Goal: Communication & Community: Answer question/provide support

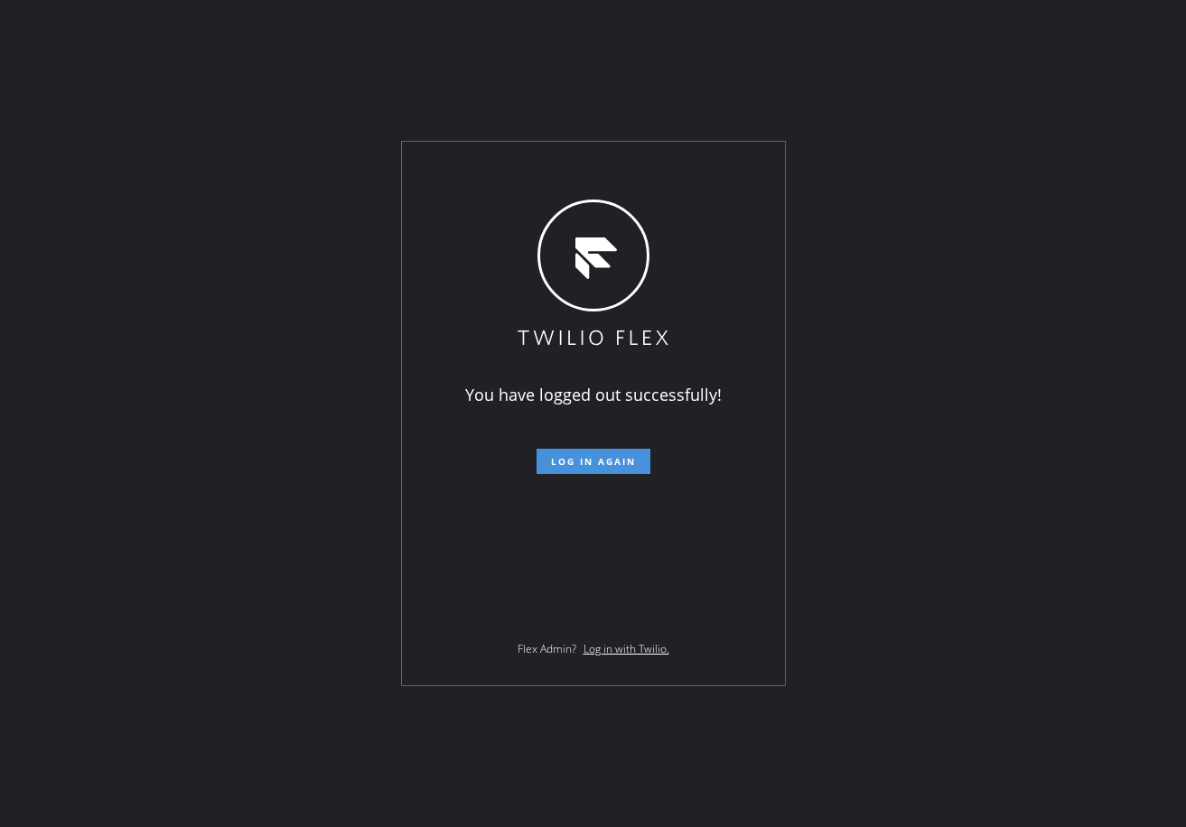
click at [616, 455] on span "Log in again" at bounding box center [593, 461] width 85 height 13
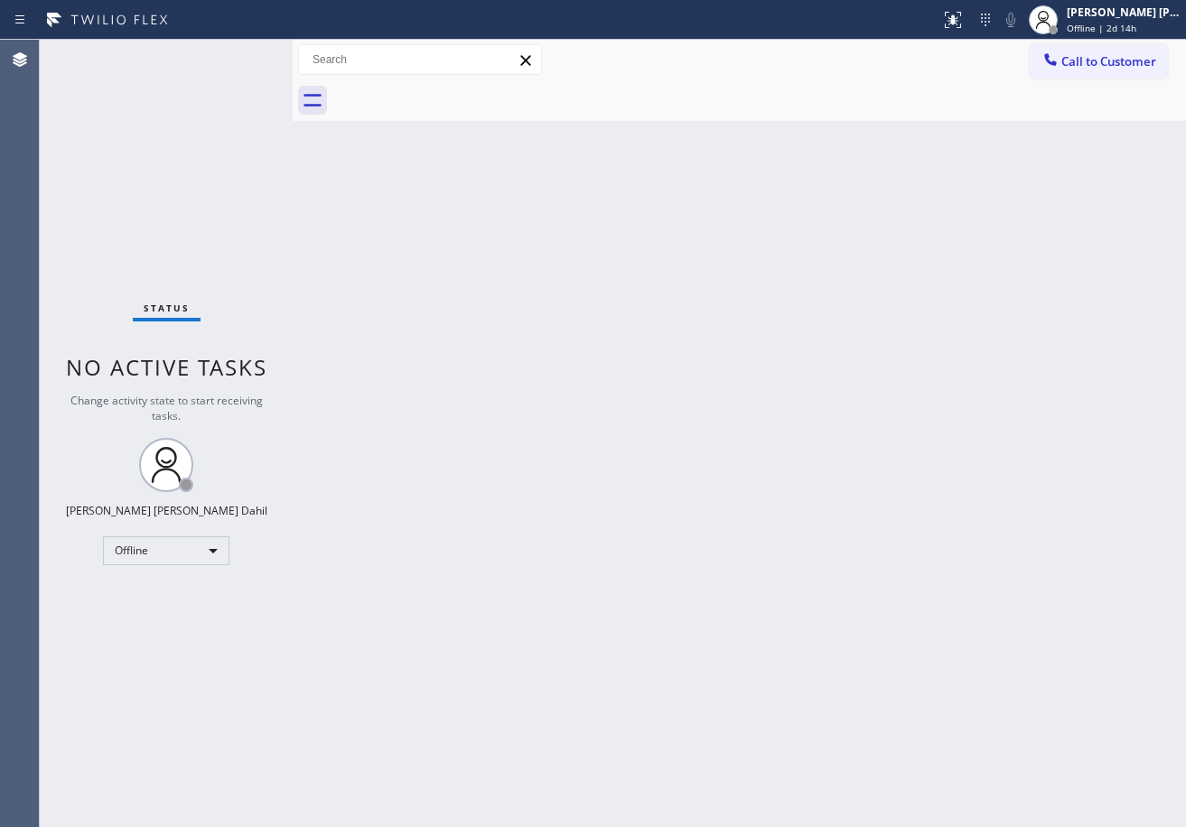
click at [339, 88] on div at bounding box center [758, 100] width 853 height 41
click at [1169, 27] on div "Offline | 2d 14h" at bounding box center [1124, 28] width 114 height 13
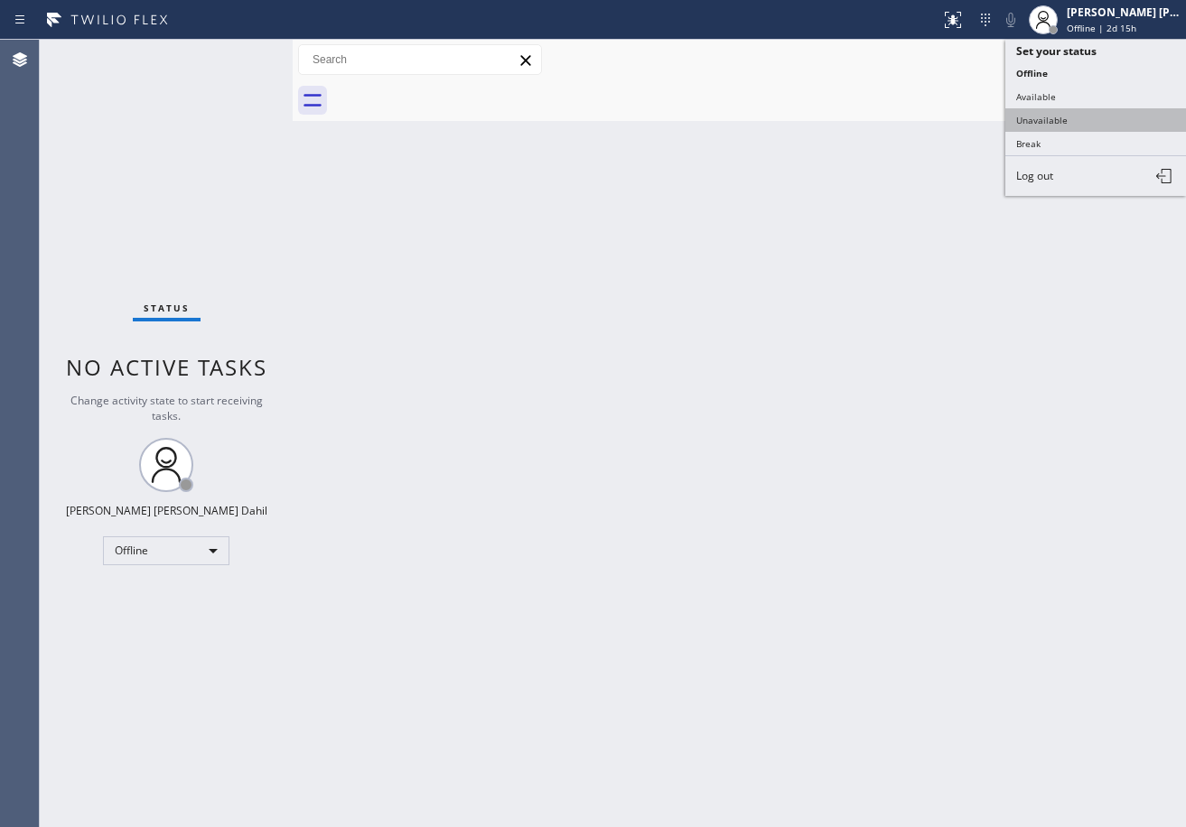
click at [1084, 122] on button "Unavailable" at bounding box center [1095, 119] width 181 height 23
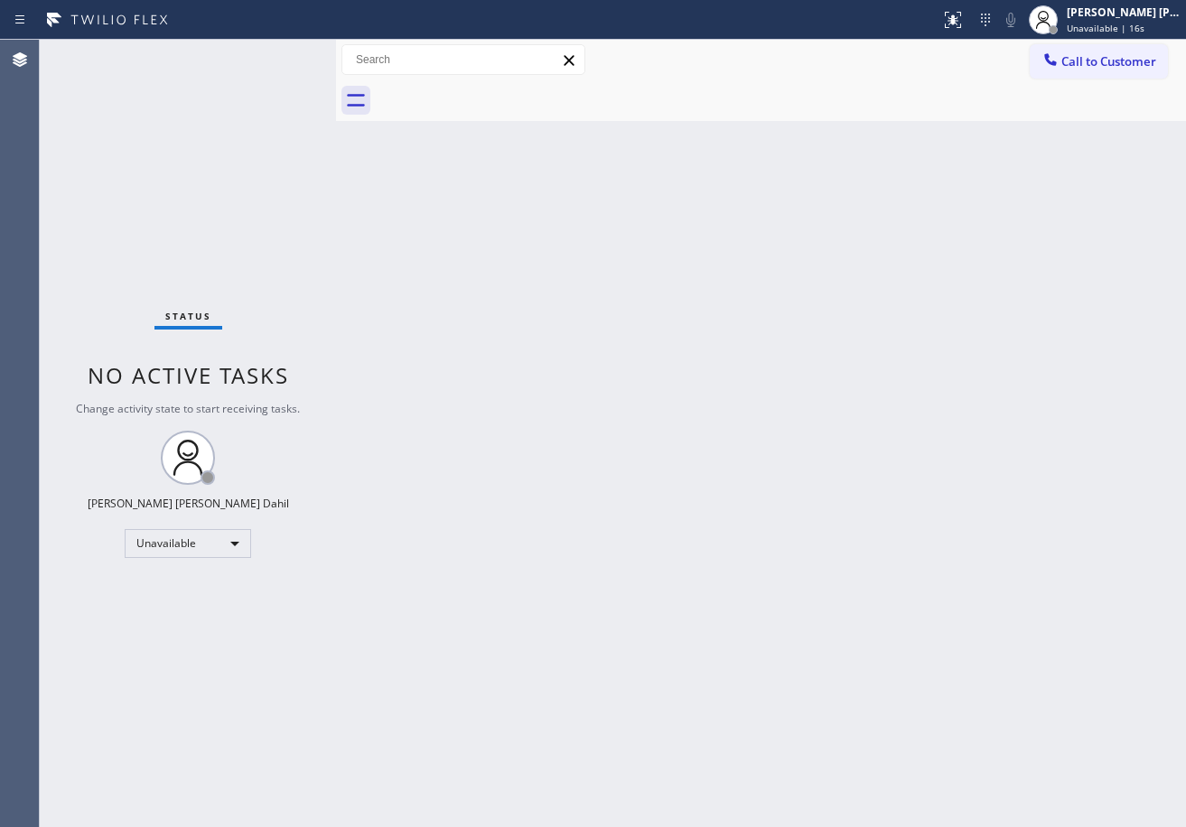
drag, startPoint x: 308, startPoint y: 53, endPoint x: 331, endPoint y: 60, distance: 24.3
click at [336, 60] on div at bounding box center [336, 433] width 0 height 787
click at [1141, 21] on div "Joshua Jake Dahil Unavailable | 17s" at bounding box center [1124, 20] width 123 height 32
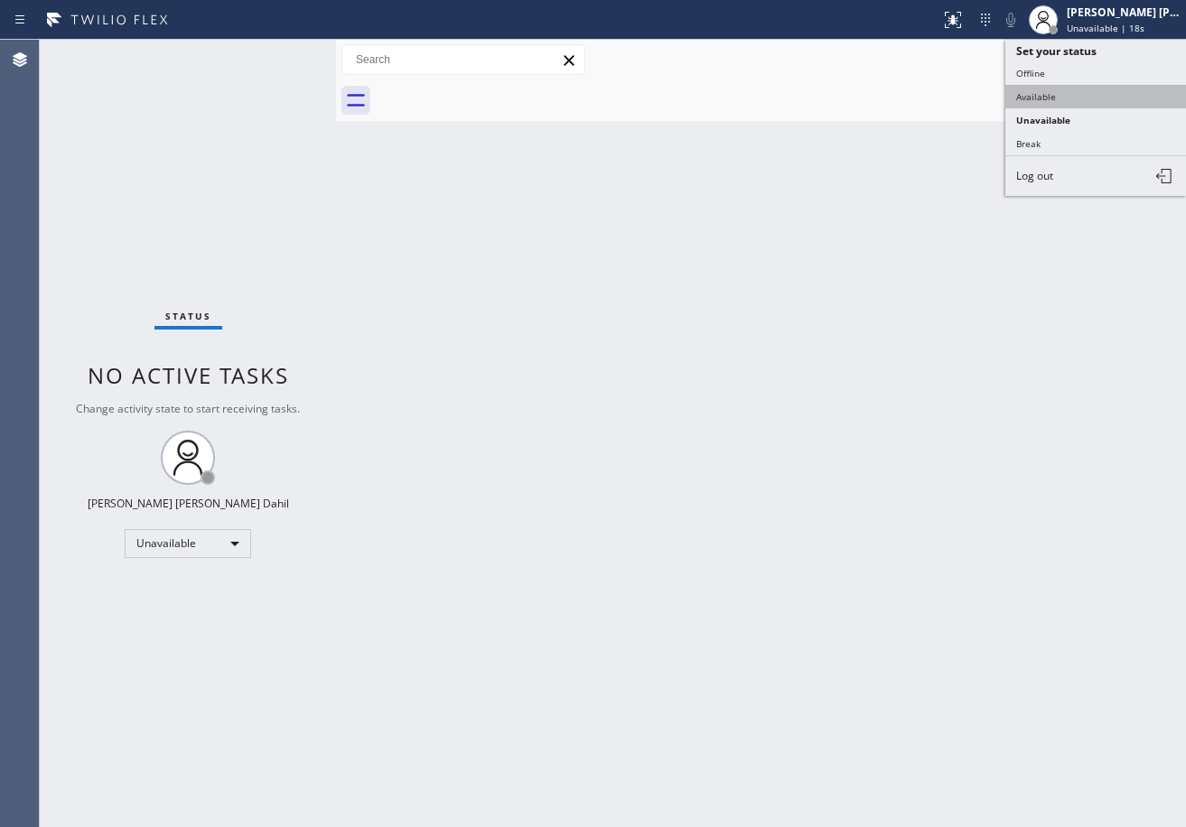
click at [1109, 96] on button "Available" at bounding box center [1095, 96] width 181 height 23
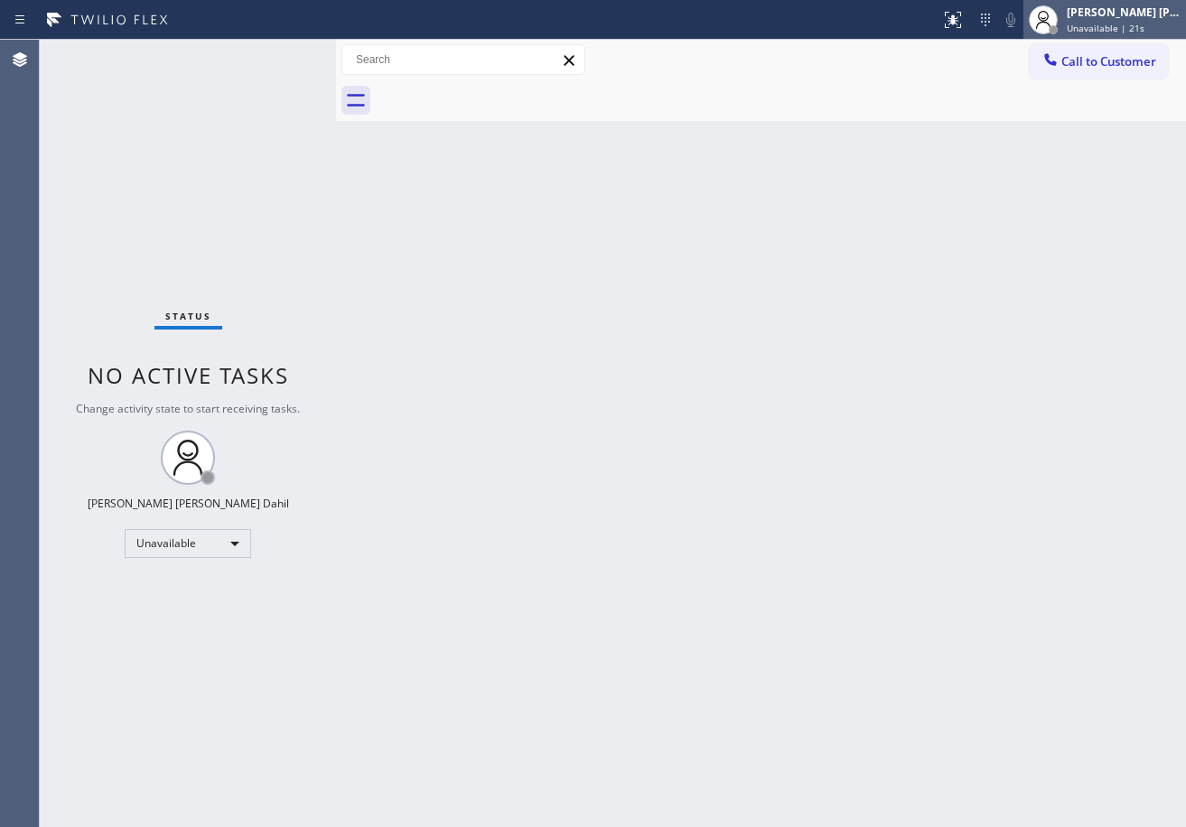
click at [1132, 28] on span "Unavailable | 21s" at bounding box center [1106, 28] width 78 height 13
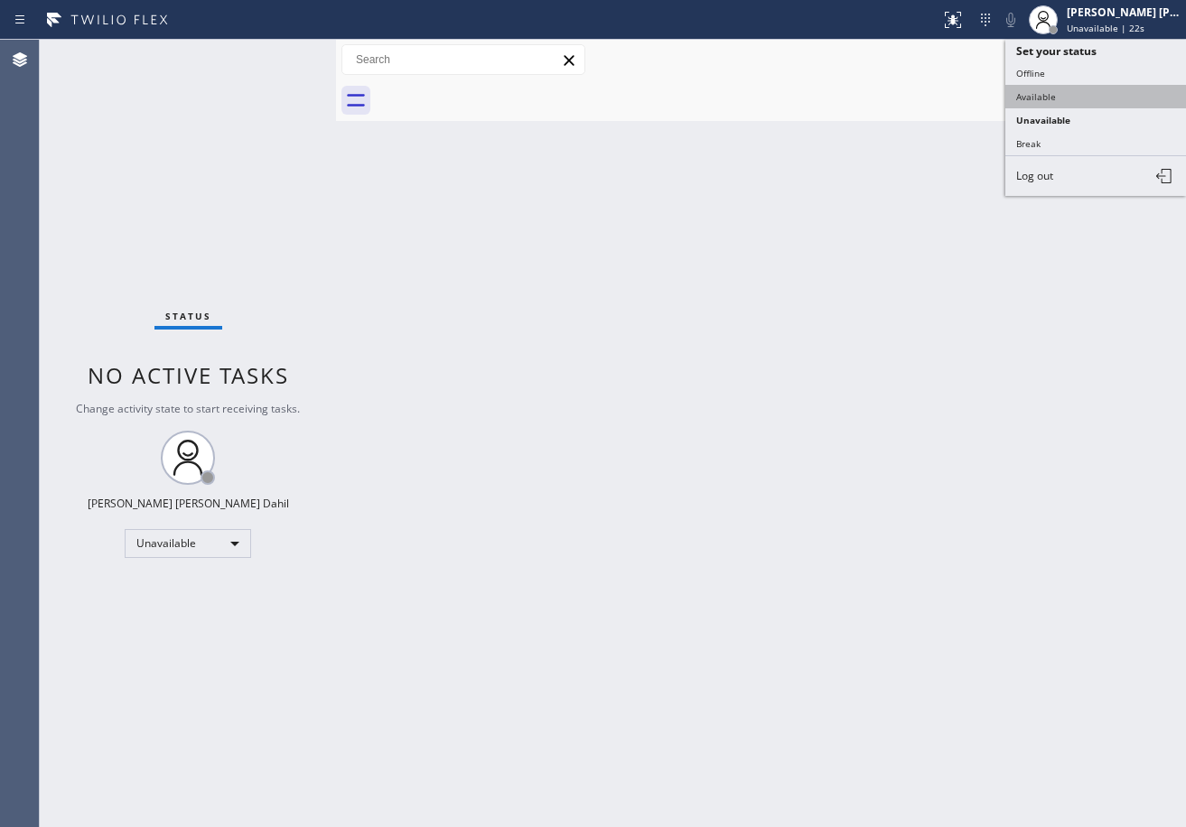
click at [1063, 92] on button "Available" at bounding box center [1095, 96] width 181 height 23
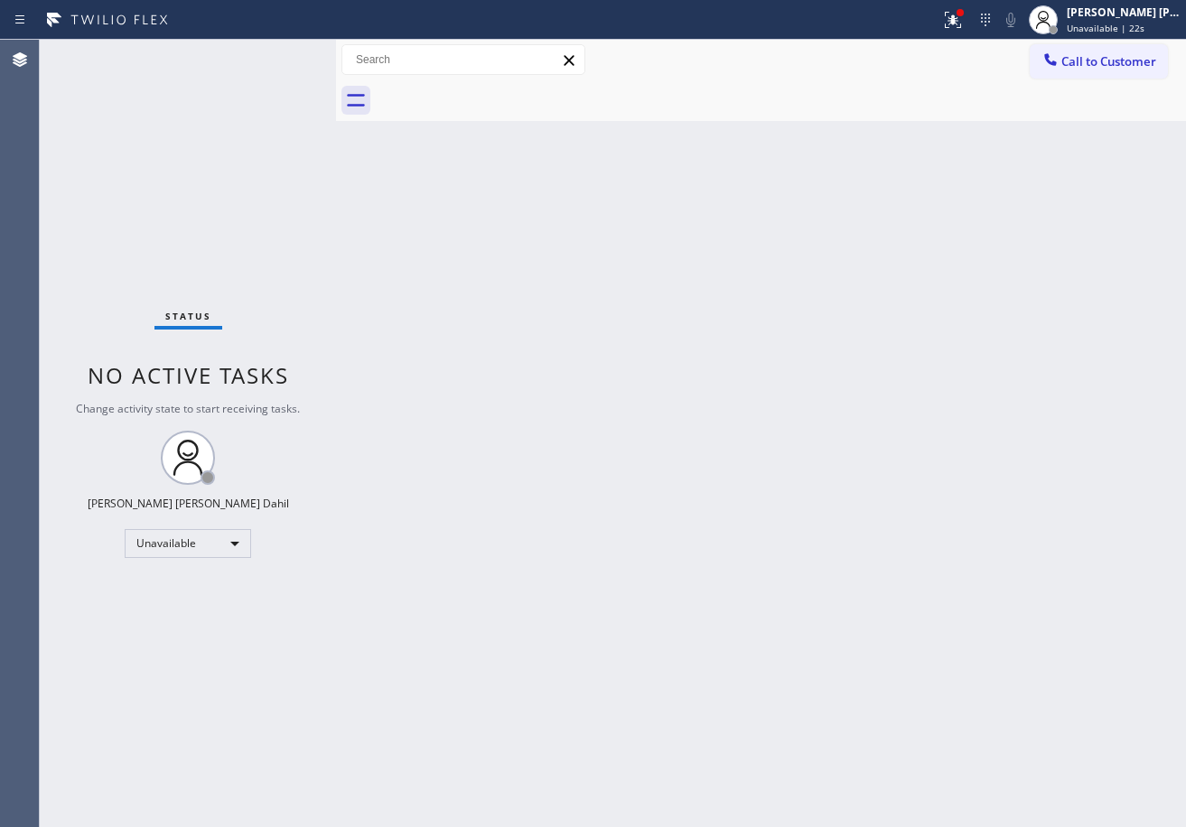
click at [1052, 233] on div "Back to Dashboard Change Sender ID Customers Technicians Select a contact Outbo…" at bounding box center [761, 433] width 850 height 787
drag, startPoint x: 968, startPoint y: 24, endPoint x: 970, endPoint y: 54, distance: 29.9
click at [964, 24] on icon at bounding box center [953, 20] width 22 height 22
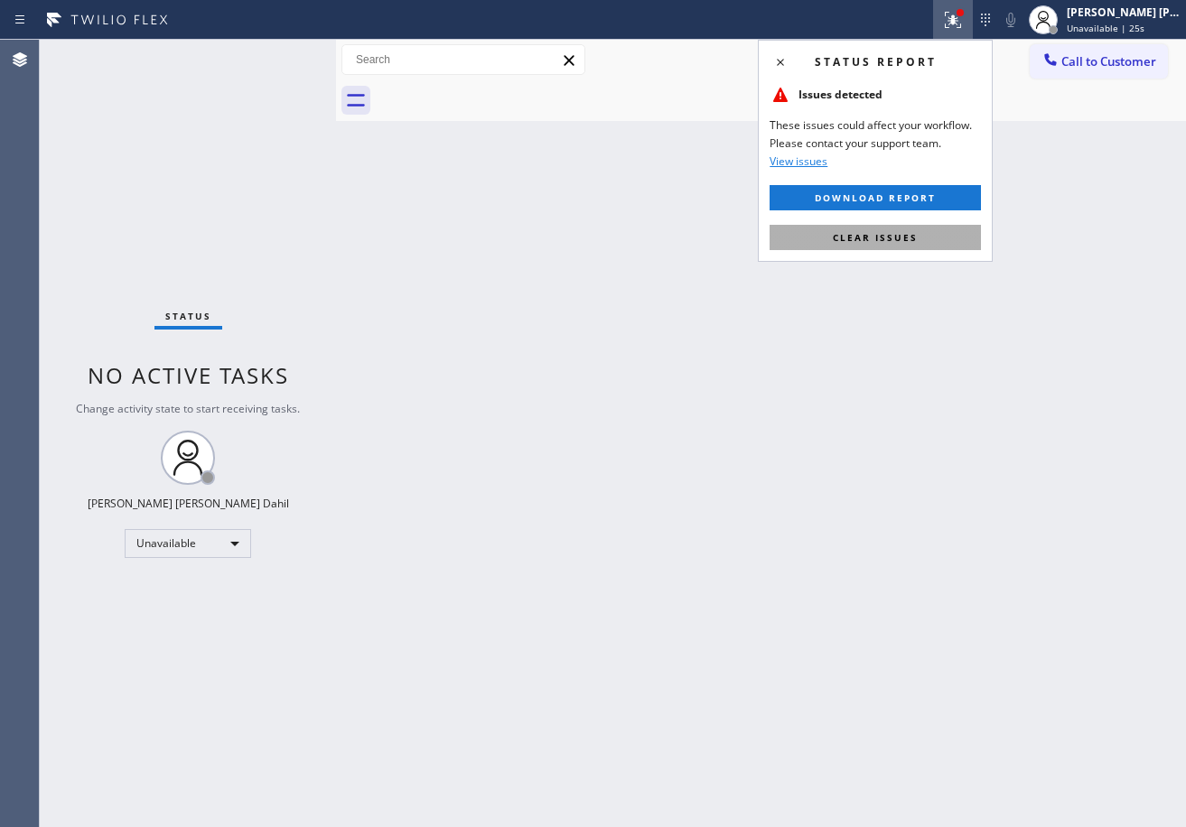
click at [928, 245] on button "Clear issues" at bounding box center [874, 237] width 211 height 25
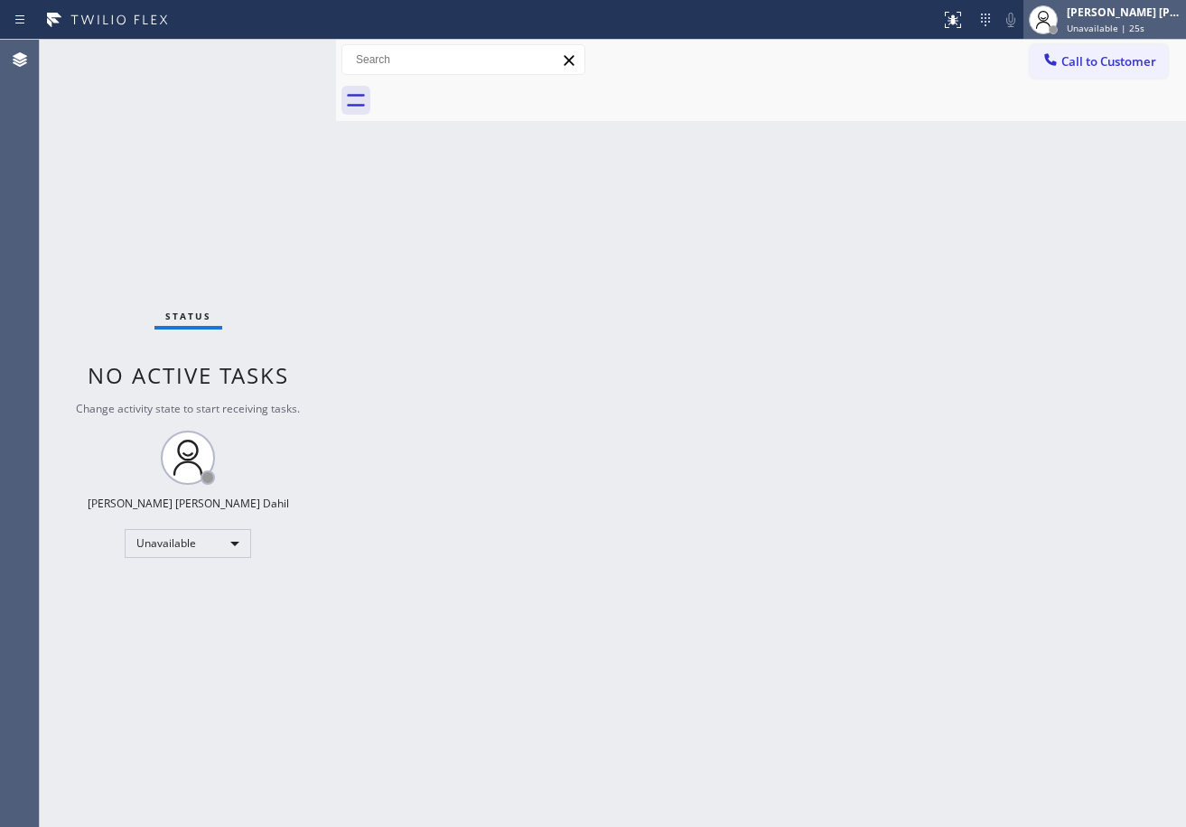
click at [1122, 23] on span "Unavailable | 25s" at bounding box center [1106, 28] width 78 height 13
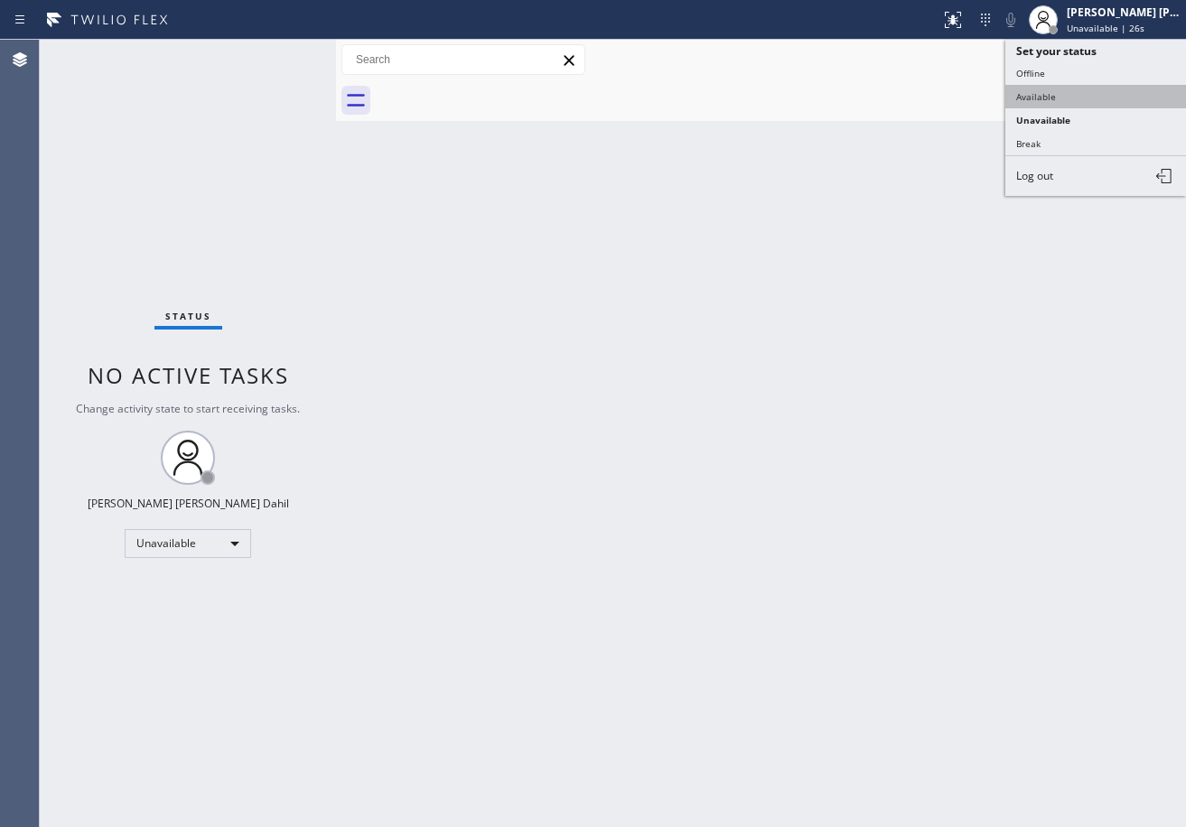
click at [1066, 99] on button "Available" at bounding box center [1095, 96] width 181 height 23
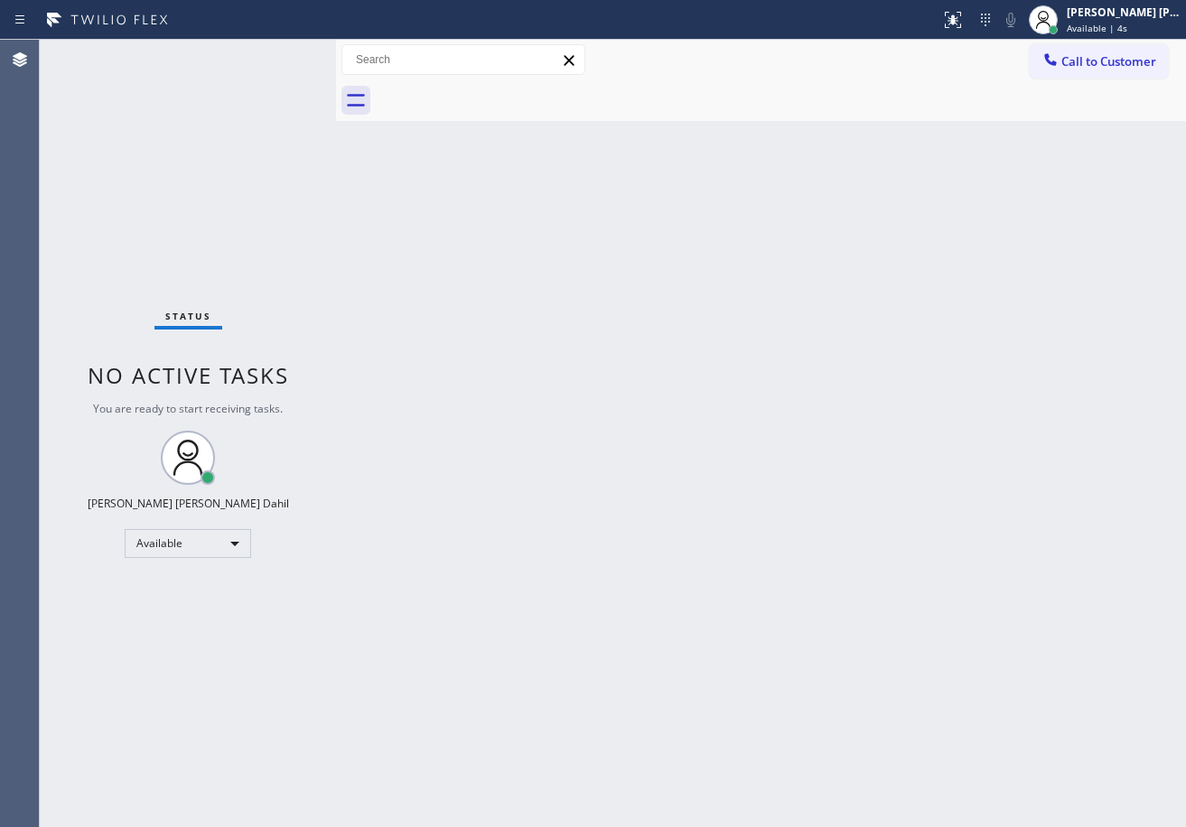
click at [807, 470] on div "Back to Dashboard Change Sender ID Customers Technicians Select a contact Outbo…" at bounding box center [761, 433] width 850 height 787
drag, startPoint x: 637, startPoint y: 493, endPoint x: 853, endPoint y: 802, distance: 377.3
click at [638, 492] on div "Back to Dashboard Change Sender ID Customers Technicians Select a contact Outbo…" at bounding box center [761, 433] width 850 height 787
click at [491, 483] on div "Back to Dashboard Change Sender ID Customers Technicians Select a contact Outbo…" at bounding box center [761, 433] width 850 height 787
click at [883, 648] on div "Back to Dashboard Change Sender ID Customers Technicians Select a contact Outbo…" at bounding box center [761, 433] width 850 height 787
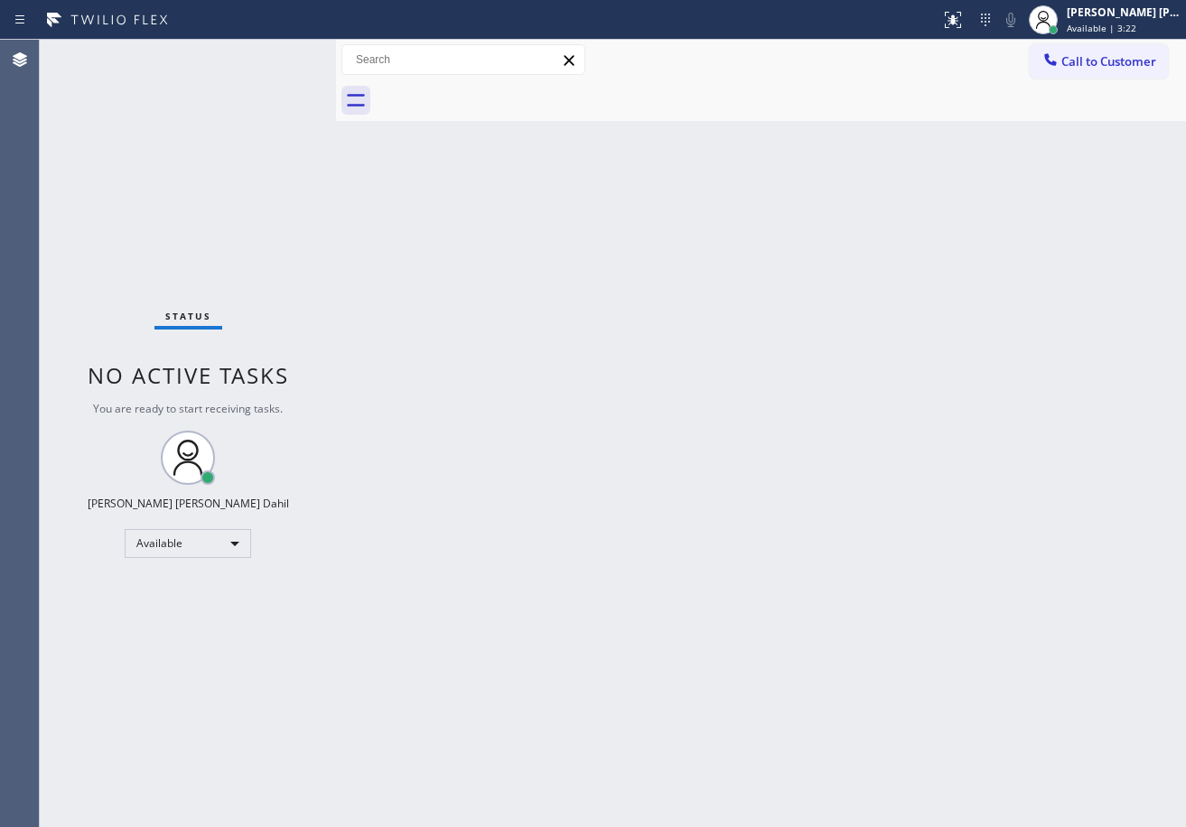
click at [741, 402] on div "Back to Dashboard Change Sender ID Customers Technicians Select a contact Outbo…" at bounding box center [761, 433] width 850 height 787
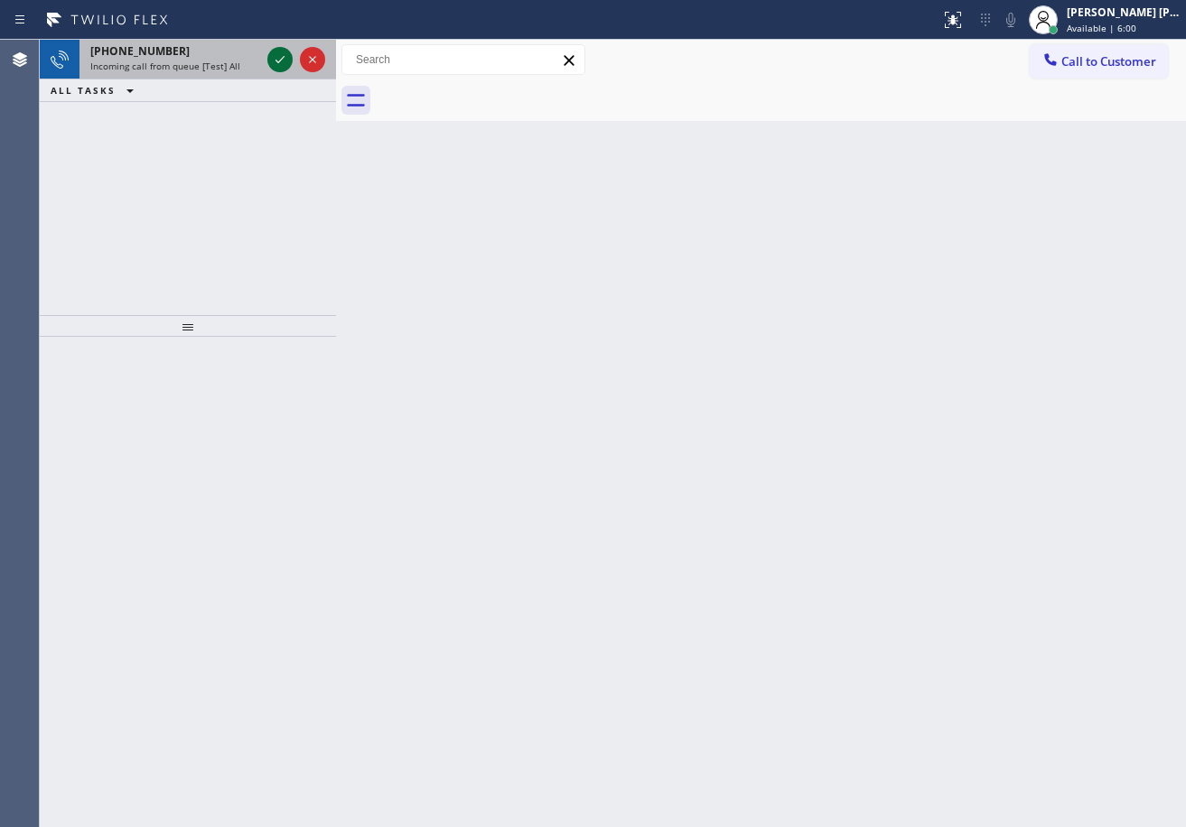
click at [274, 60] on icon at bounding box center [280, 60] width 22 height 22
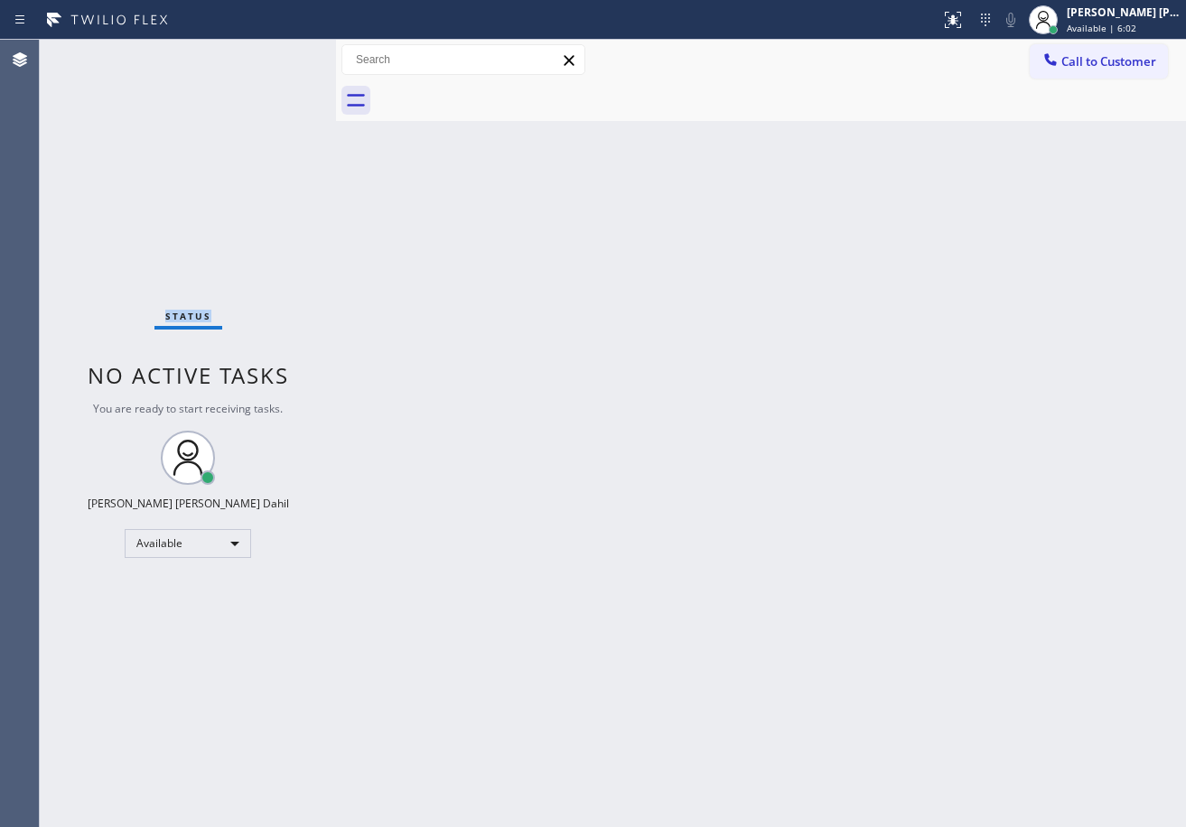
click at [277, 57] on div "Status No active tasks You are ready to start receiving tasks. Joshua Jake Dahi…" at bounding box center [188, 433] width 296 height 787
click at [958, 20] on icon at bounding box center [952, 17] width 11 height 6
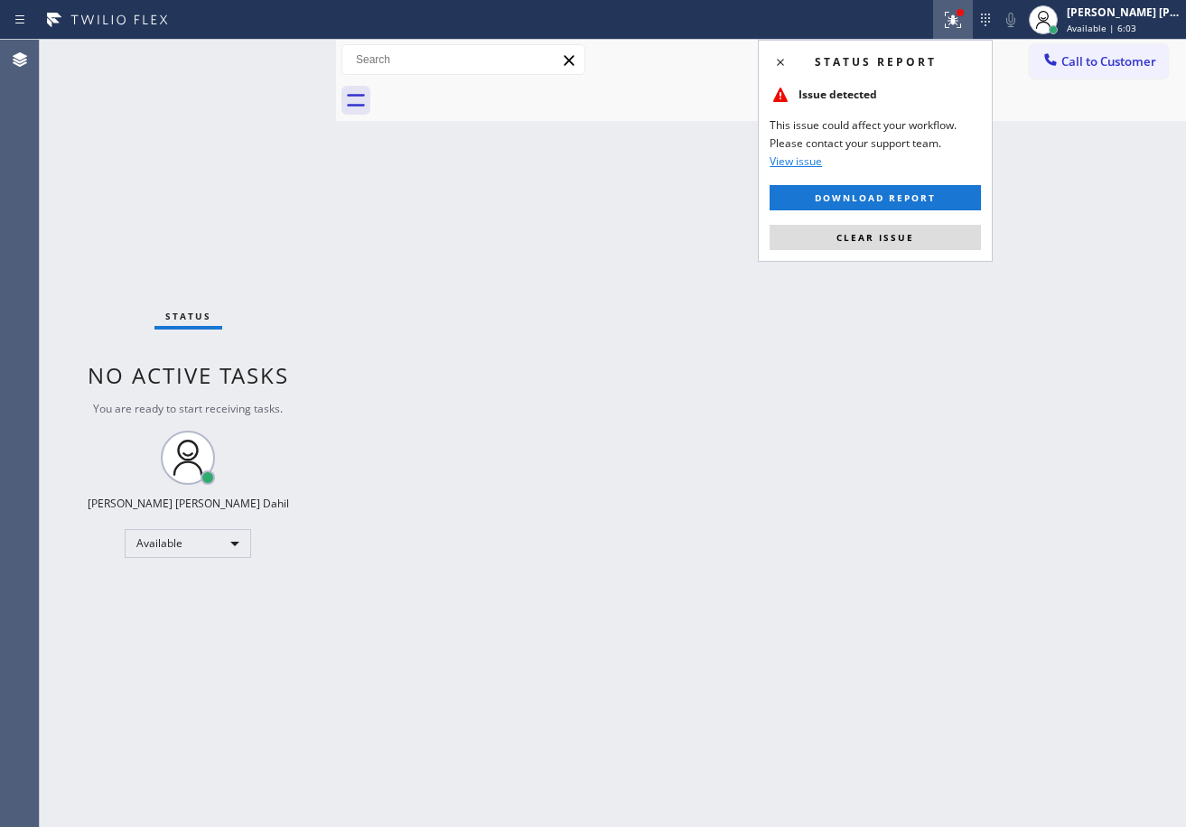
click at [778, 483] on div "Back to Dashboard Change Sender ID Customers Technicians Select a contact Outbo…" at bounding box center [761, 433] width 850 height 787
click at [853, 231] on span "Clear issue" at bounding box center [875, 237] width 78 height 13
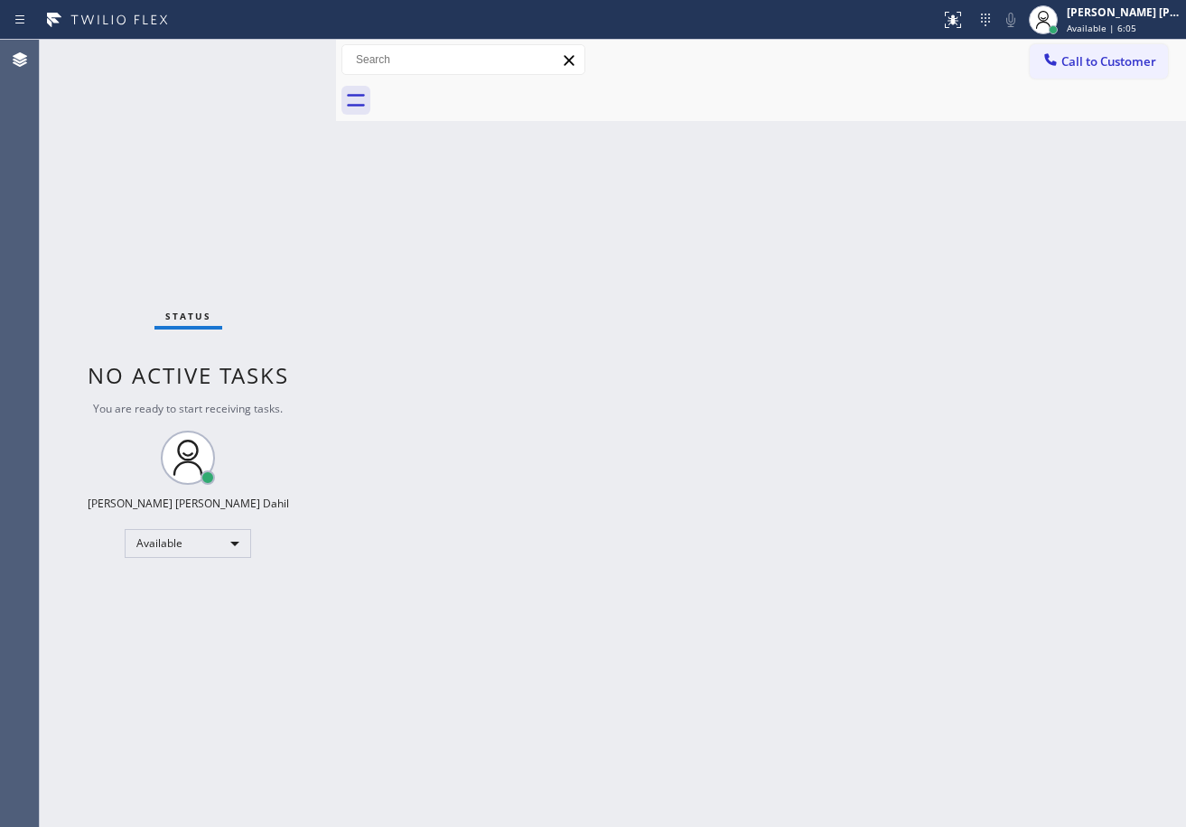
drag, startPoint x: 788, startPoint y: 298, endPoint x: 664, endPoint y: 286, distance: 125.2
click at [789, 300] on div "Back to Dashboard Change Sender ID Customers Technicians Select a contact Outbo…" at bounding box center [761, 433] width 850 height 787
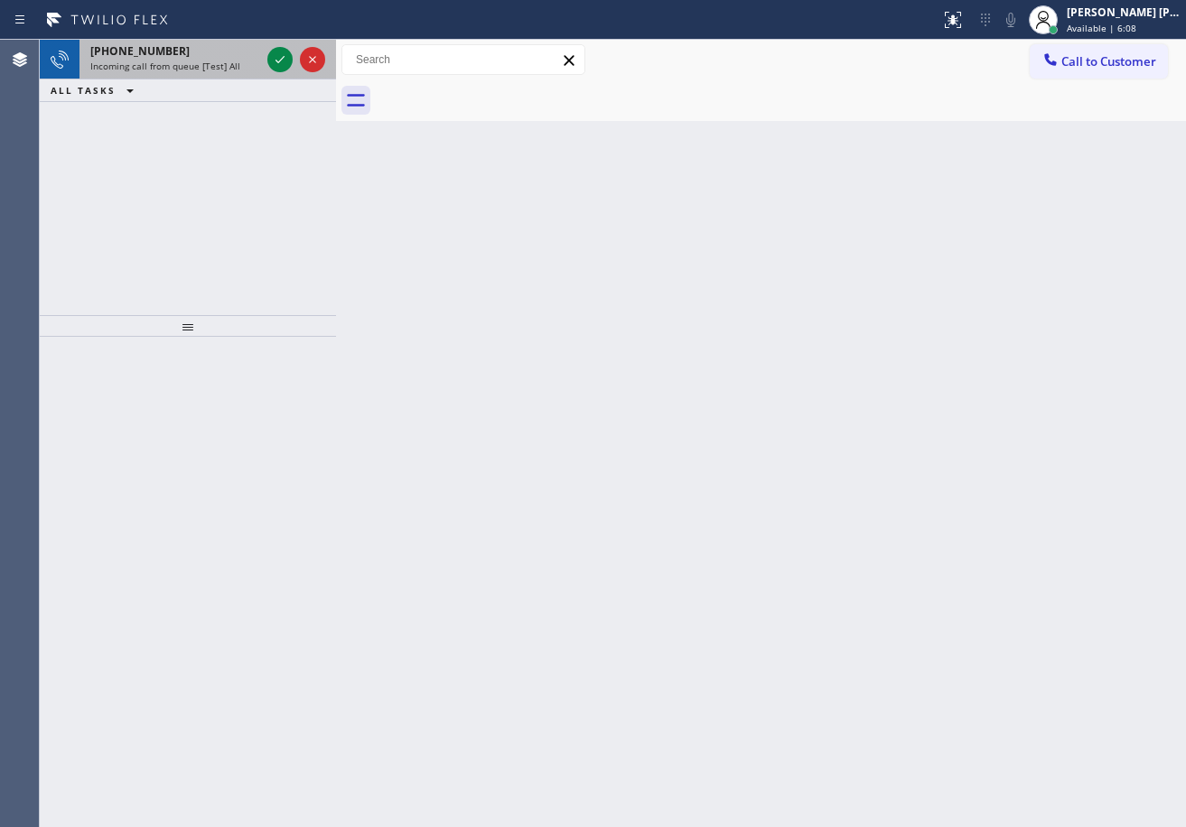
drag, startPoint x: 241, startPoint y: 45, endPoint x: 262, endPoint y: 50, distance: 21.3
click at [241, 44] on div "+15628328080" at bounding box center [175, 50] width 170 height 15
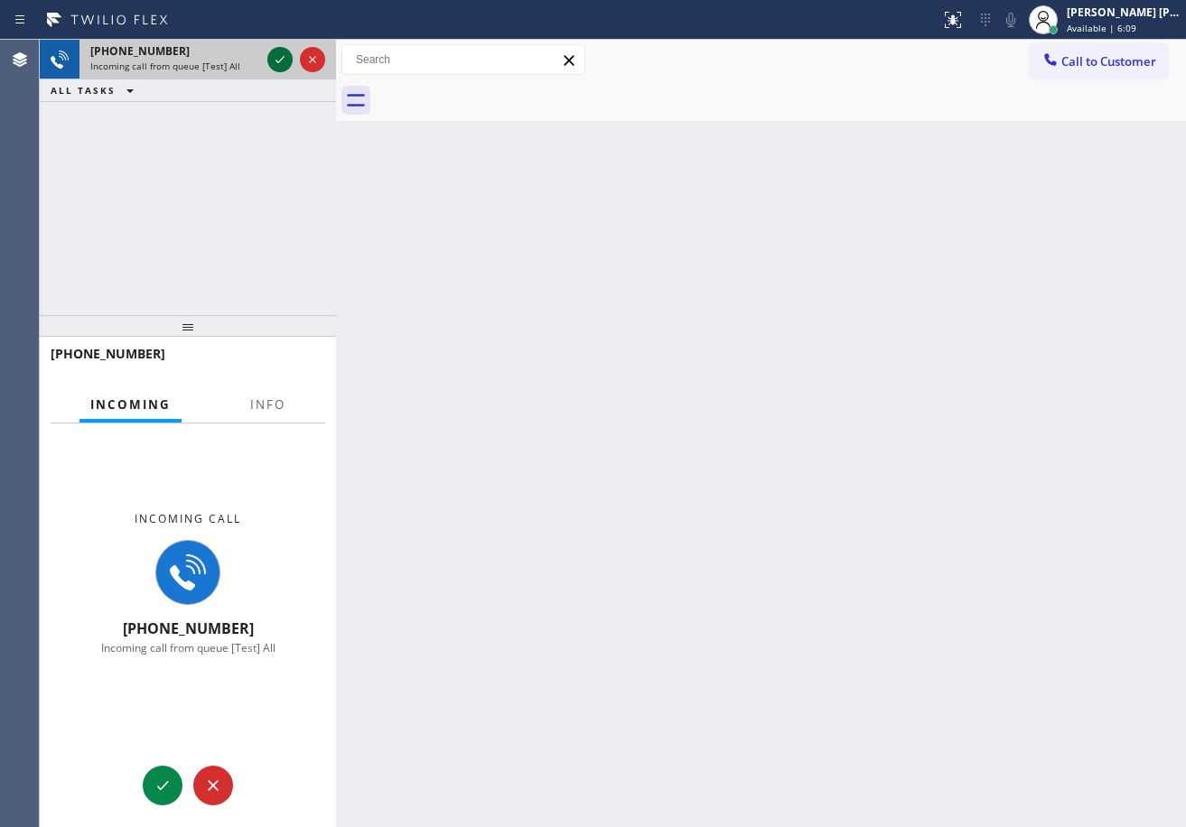
click at [273, 51] on icon at bounding box center [280, 60] width 22 height 22
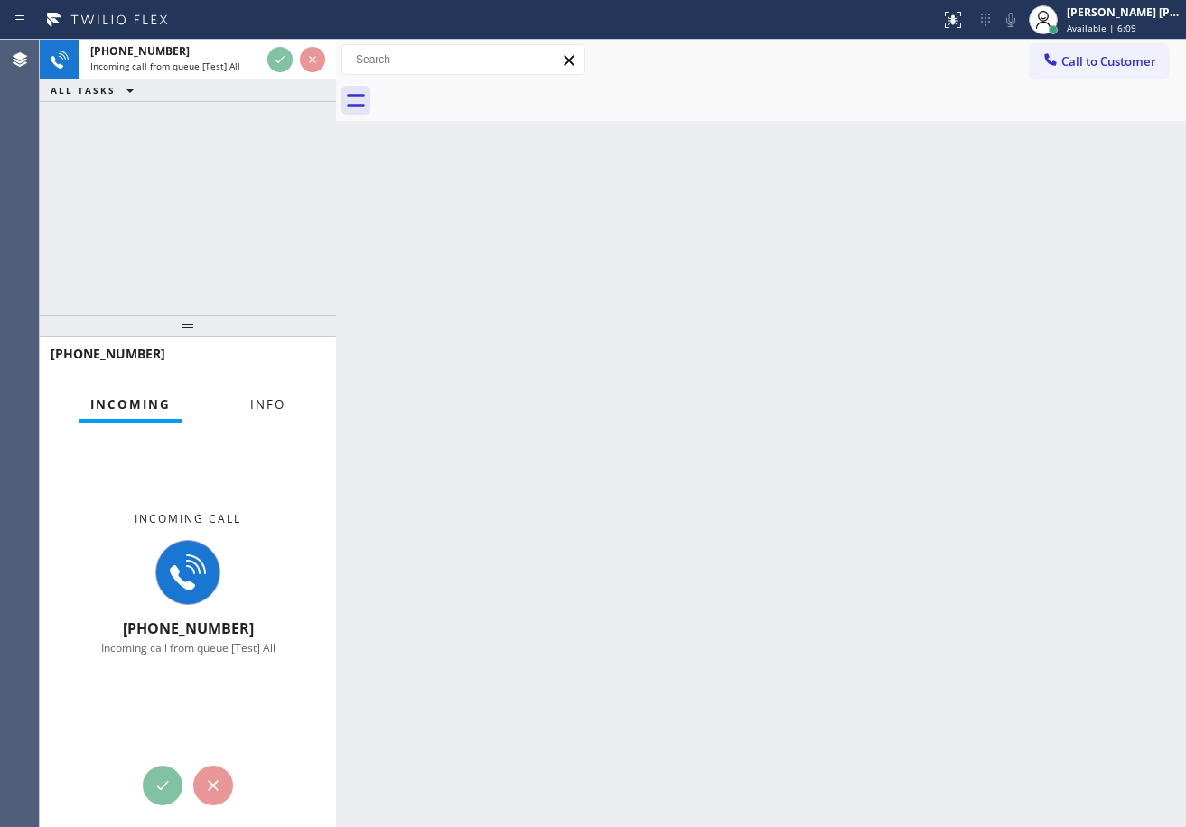
click at [276, 401] on span "Info" at bounding box center [267, 404] width 35 height 16
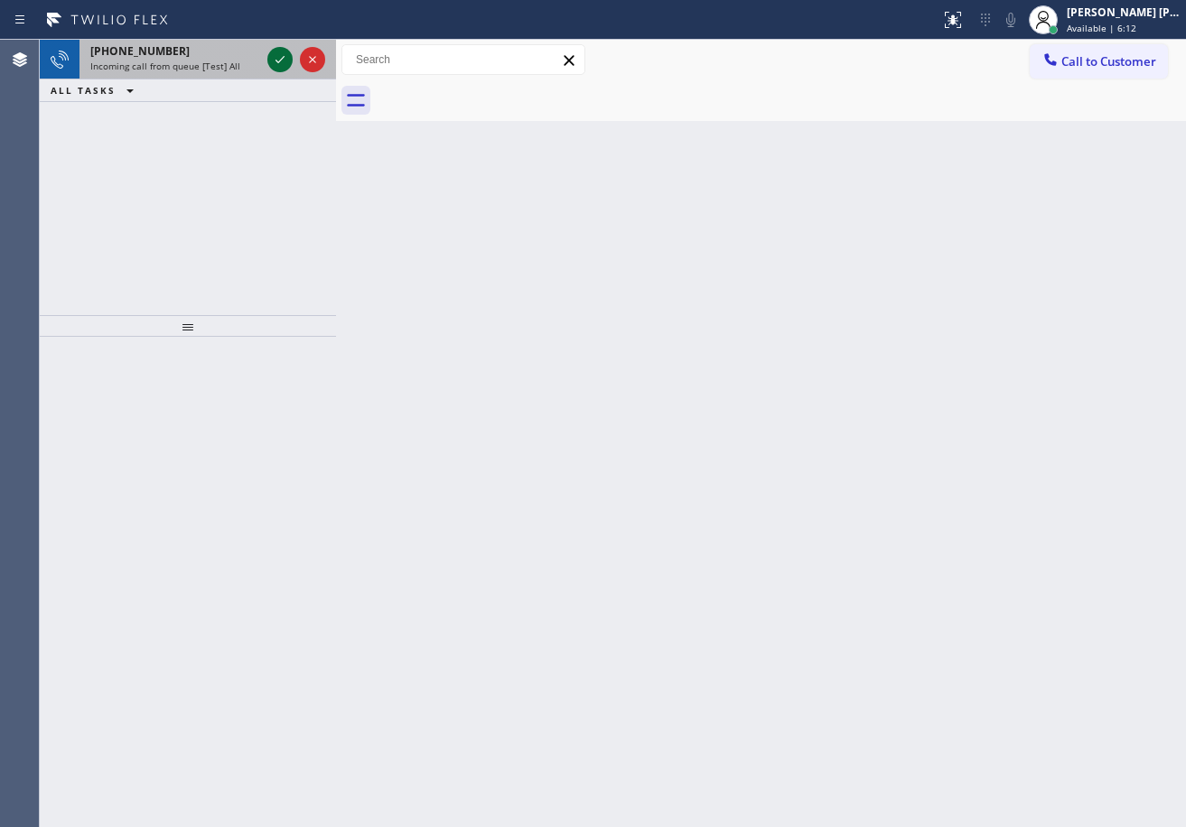
click at [281, 57] on icon at bounding box center [280, 60] width 22 height 22
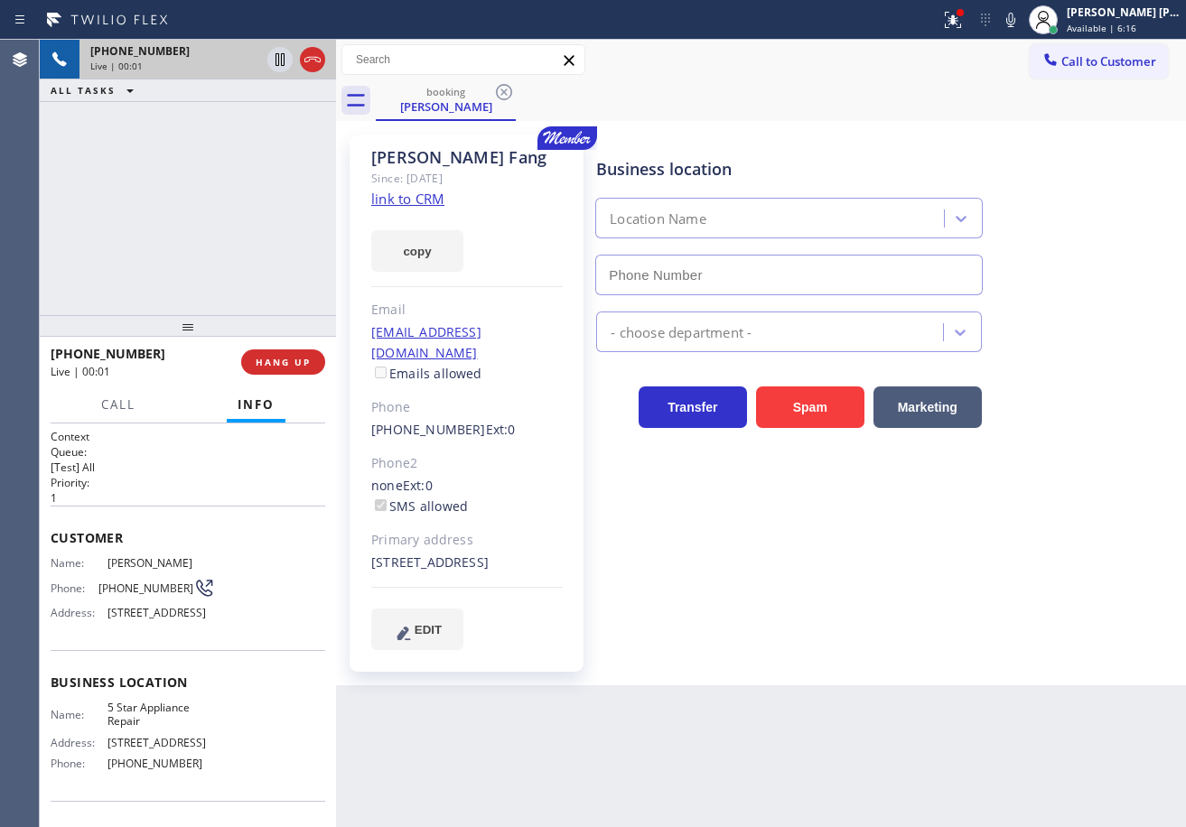
type input "(855) 731-4952"
click at [964, 21] on icon at bounding box center [953, 20] width 22 height 22
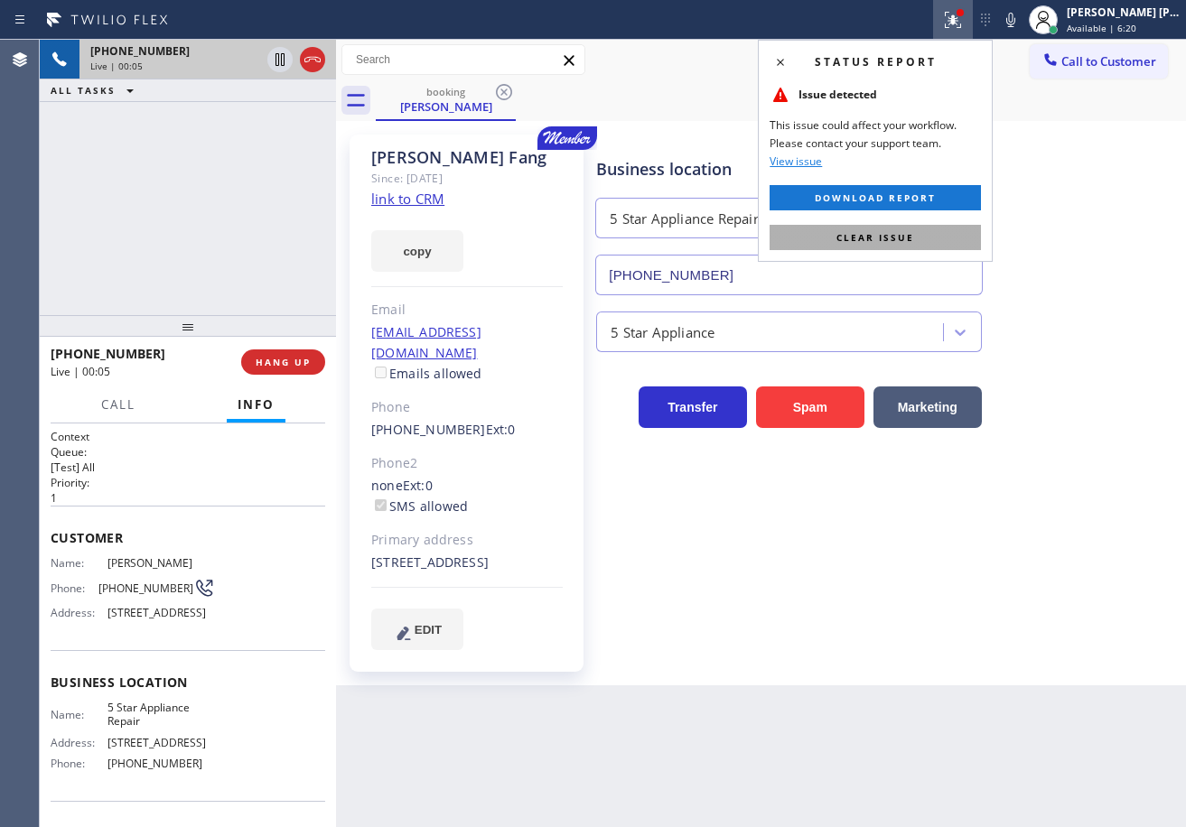
click at [899, 238] on span "Clear issue" at bounding box center [875, 237] width 78 height 13
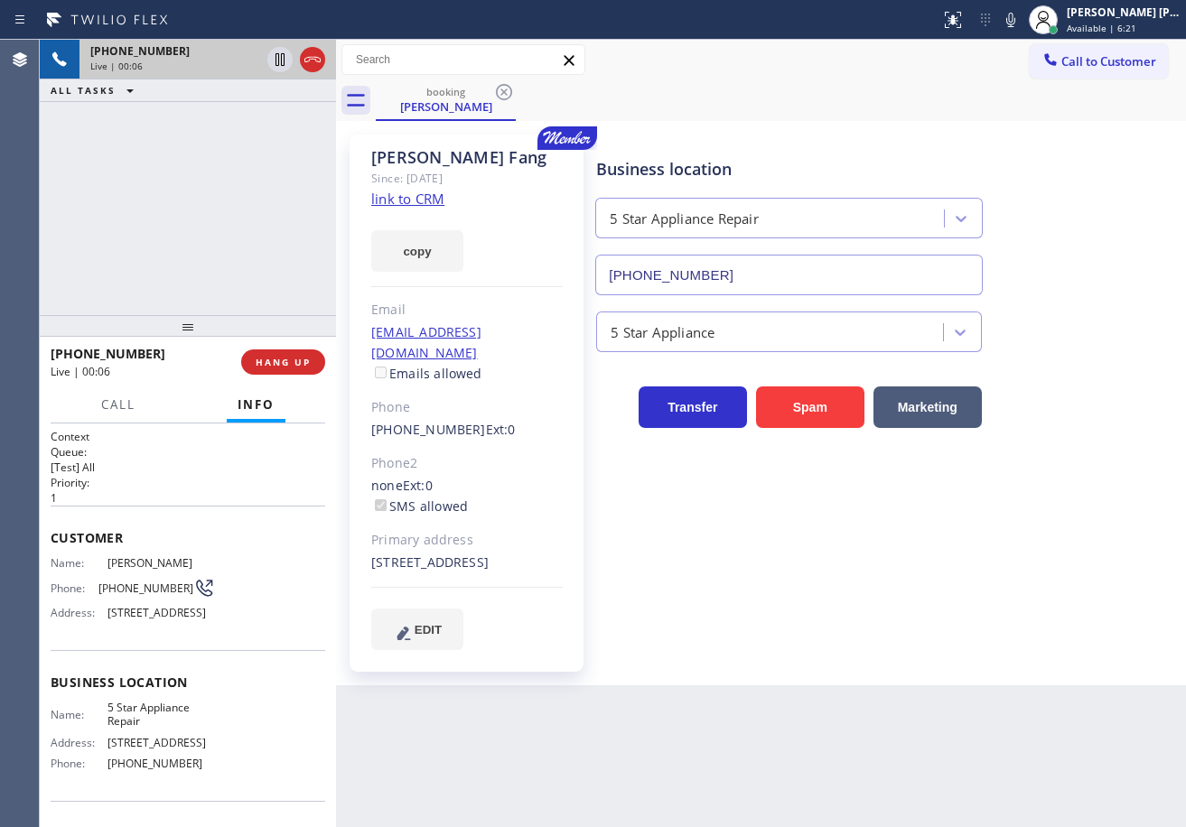
click at [414, 200] on link "link to CRM" at bounding box center [407, 199] width 73 height 18
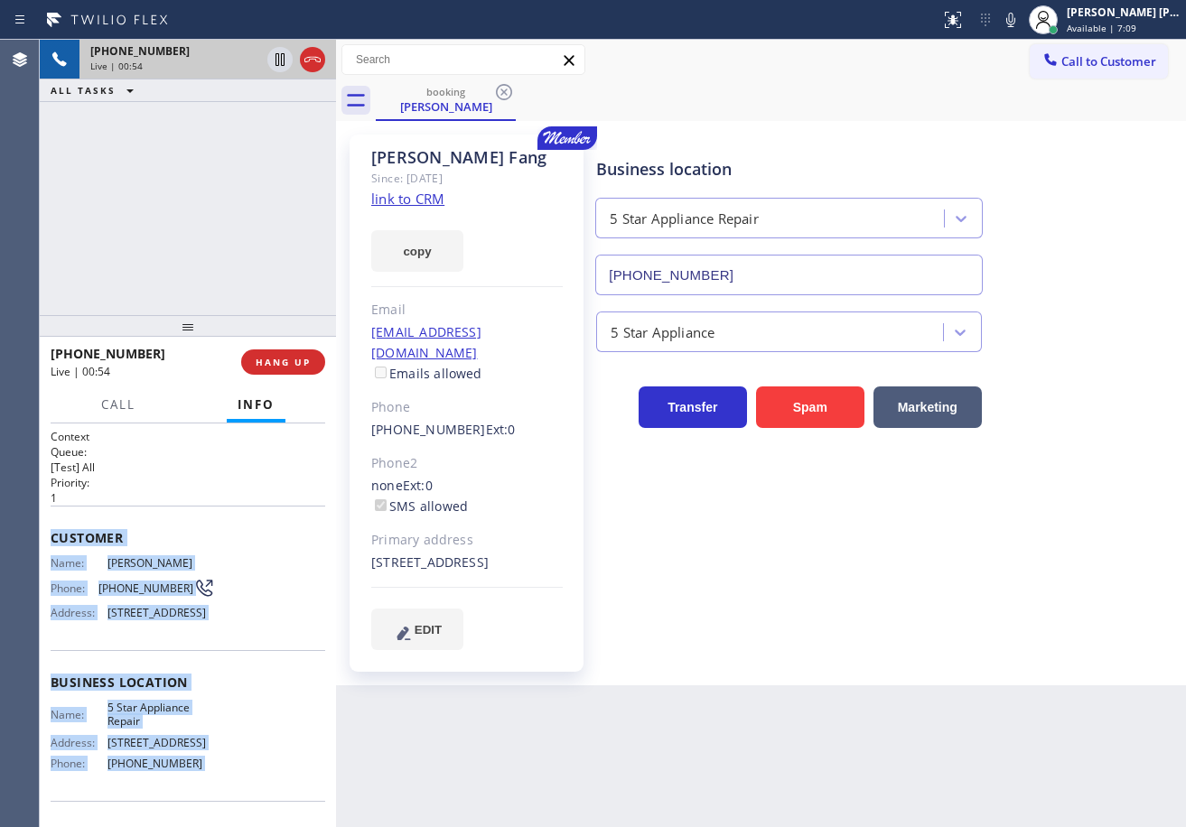
scroll to position [144, 0]
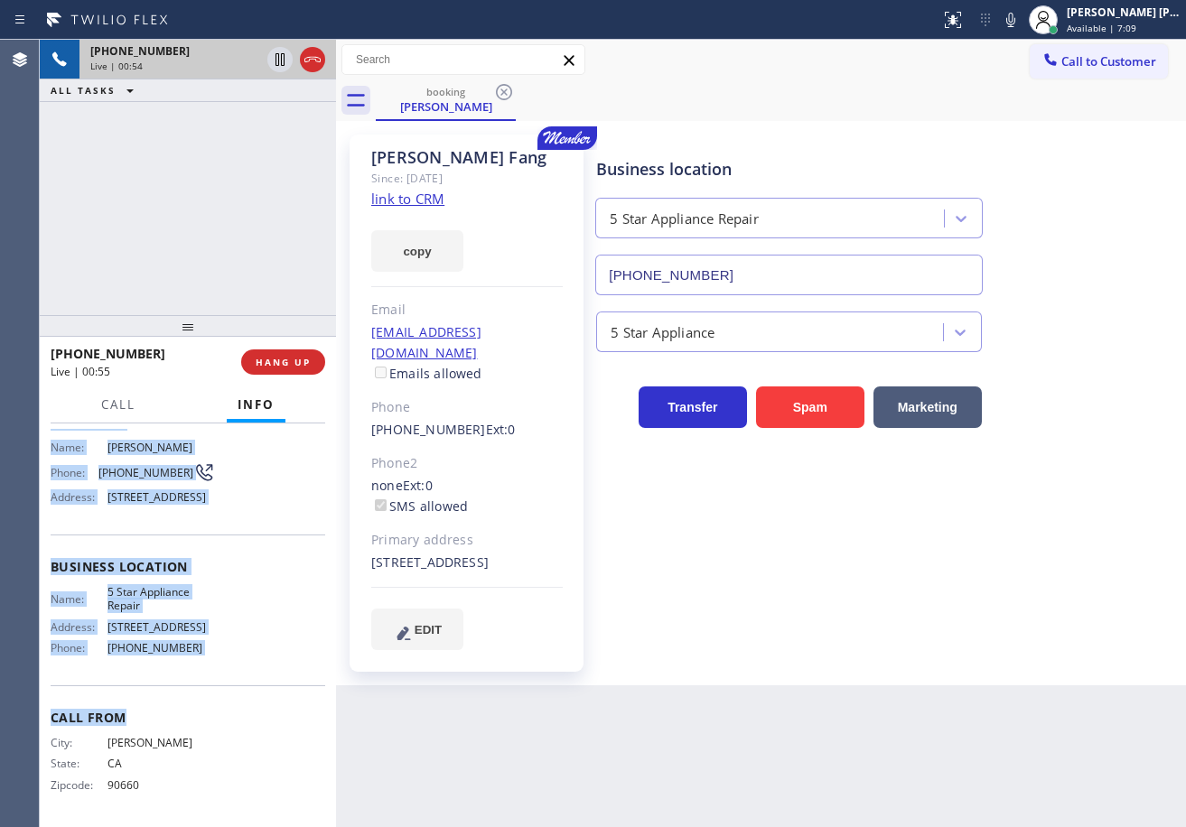
drag, startPoint x: 49, startPoint y: 536, endPoint x: 339, endPoint y: 623, distance: 302.8
click at [218, 680] on div "Context Queue: [Test] All Priority: 1 Customer Name: James Fang Phone: (562) 83…" at bounding box center [188, 626] width 296 height 404
click at [191, 223] on div "+15628328080 Live | 01:38 ALL TASKS ALL TASKS ACTIVE TASKS TASKS IN WRAP UP" at bounding box center [188, 177] width 296 height 275
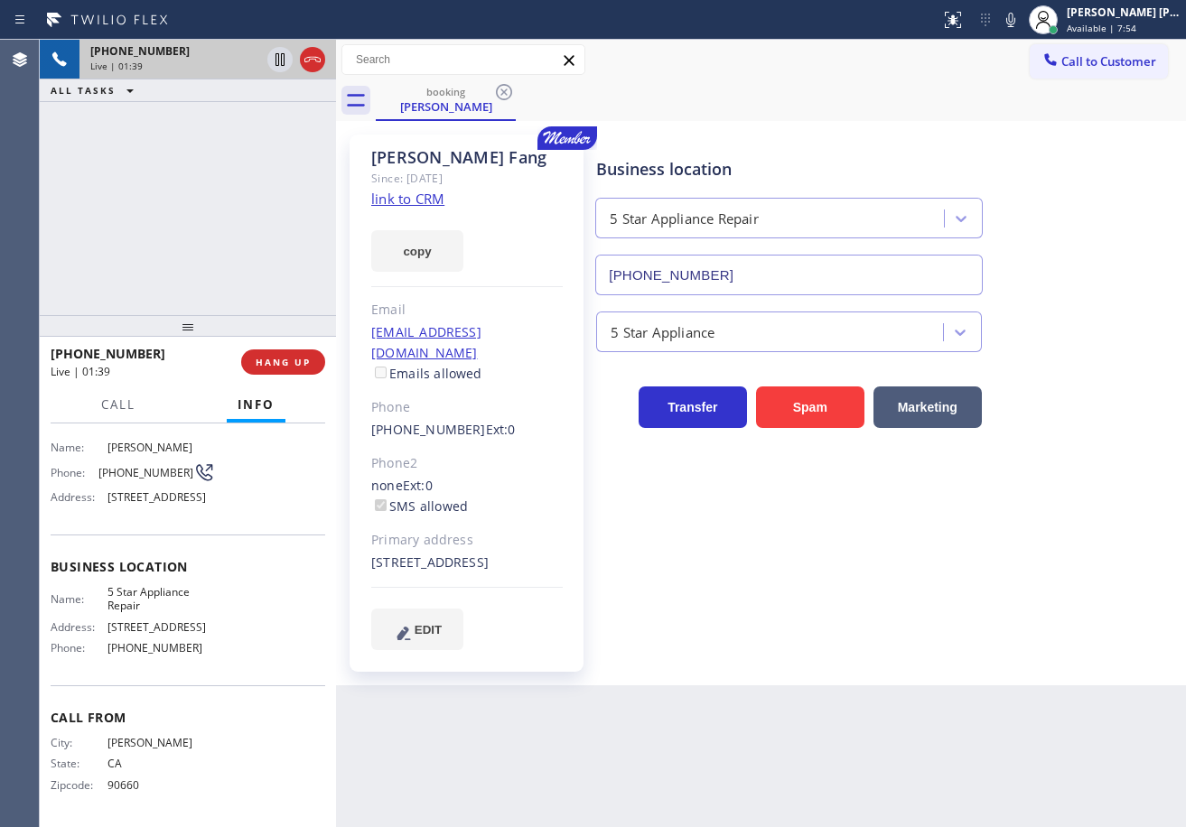
drag, startPoint x: 955, startPoint y: 116, endPoint x: 974, endPoint y: 98, distance: 25.6
click at [962, 107] on div "booking James Fang" at bounding box center [781, 100] width 810 height 41
drag, startPoint x: 1036, startPoint y: 20, endPoint x: 1026, endPoint y: 111, distance: 91.8
click at [1021, 26] on icon at bounding box center [1011, 20] width 22 height 22
drag, startPoint x: 1026, startPoint y: 120, endPoint x: 834, endPoint y: 120, distance: 192.4
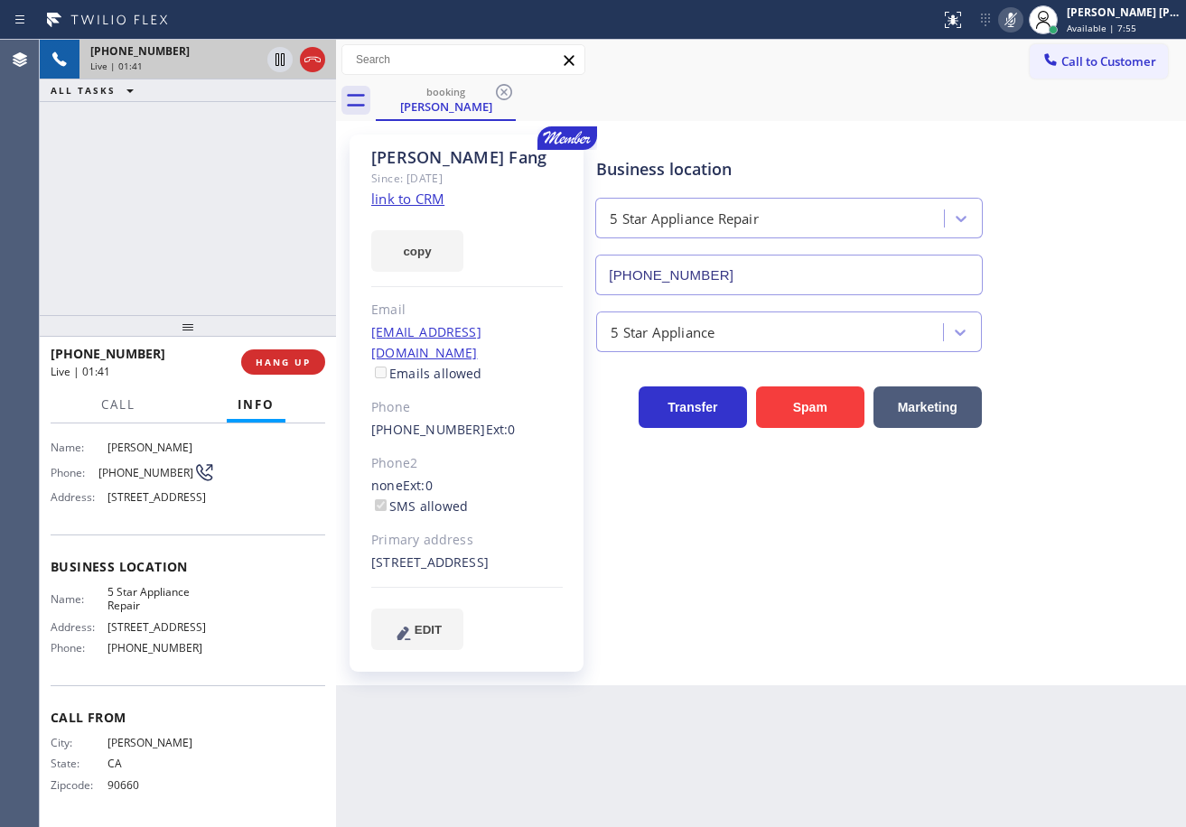
click at [1006, 120] on div "booking James Fang" at bounding box center [781, 100] width 810 height 41
click at [275, 65] on icon at bounding box center [280, 60] width 22 height 22
drag, startPoint x: 297, startPoint y: 205, endPoint x: 328, endPoint y: 47, distance: 161.0
click at [303, 191] on div "+15628328080 Live | 01:42 ALL TASKS ALL TASKS ACTIVE TASKS TASKS IN WRAP UP" at bounding box center [188, 177] width 296 height 275
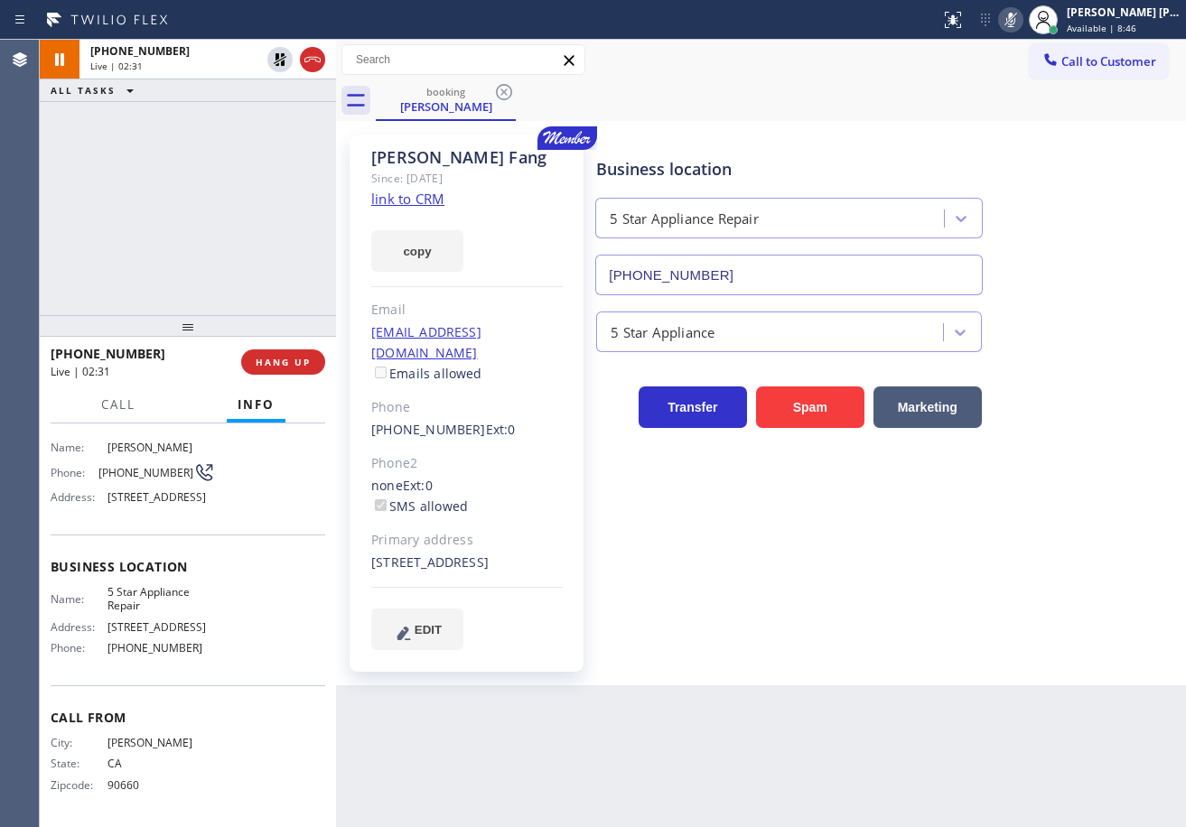
click at [412, 203] on link "link to CRM" at bounding box center [407, 199] width 73 height 18
click at [218, 192] on div "+15628328080 Live | 05:04 ALL TASKS ALL TASKS ACTIVE TASKS TASKS IN WRAP UP" at bounding box center [188, 177] width 296 height 275
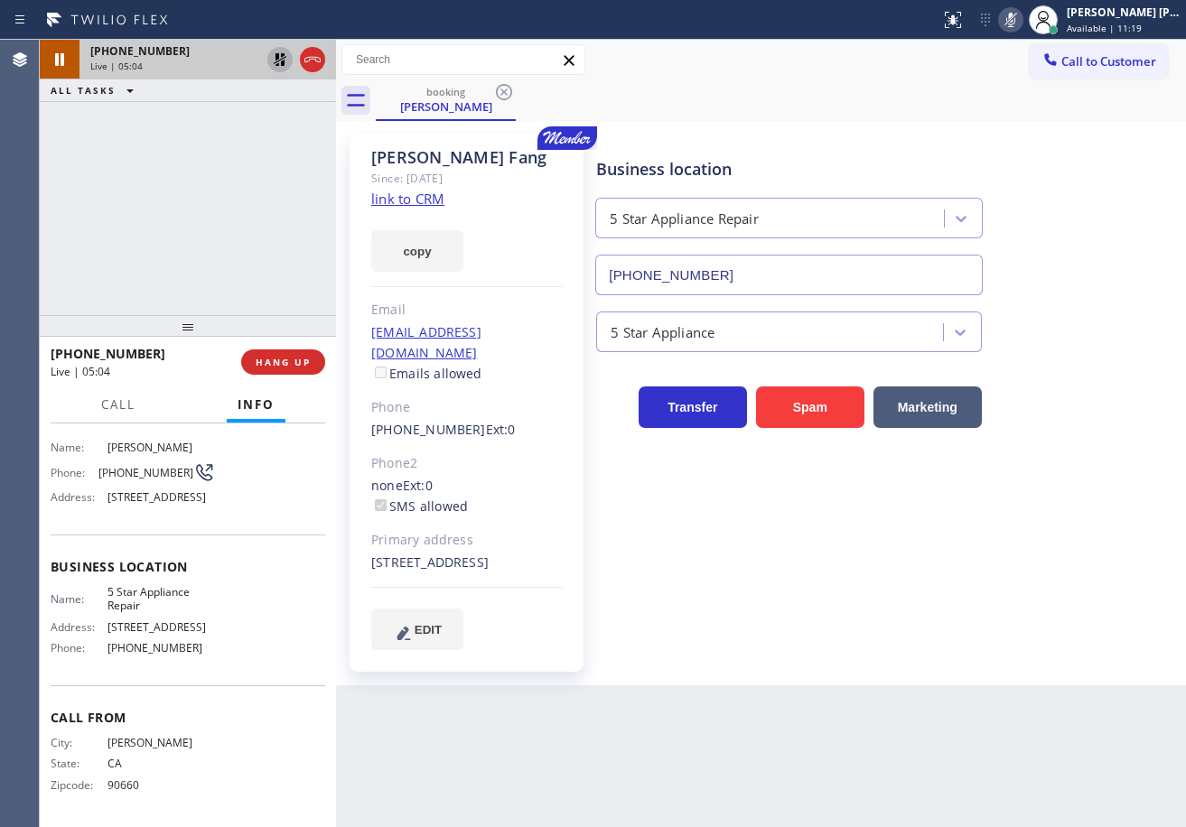
click at [284, 57] on icon at bounding box center [280, 60] width 22 height 22
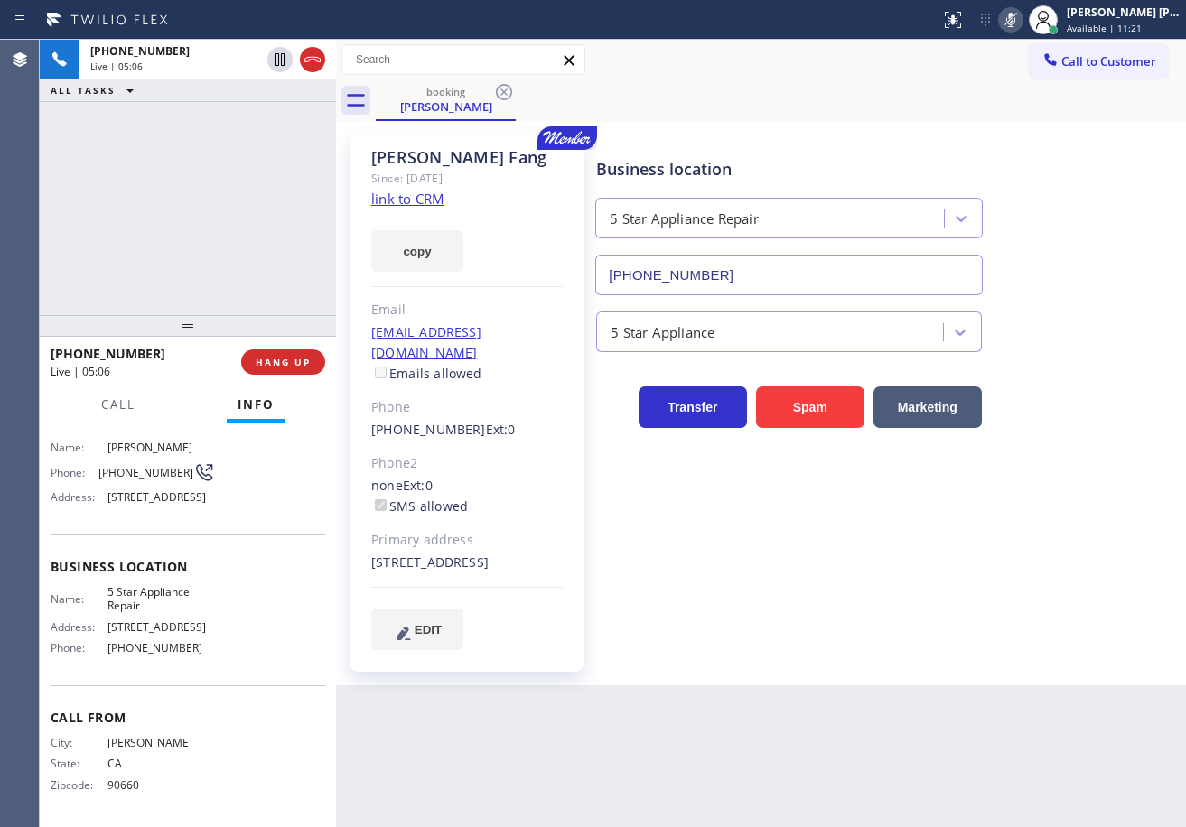
click at [1017, 19] on rect at bounding box center [1010, 18] width 13 height 13
drag, startPoint x: 1112, startPoint y: 430, endPoint x: 1114, endPoint y: 444, distance: 14.7
click at [1115, 435] on div "Business location 5 Star Appliance Repair (855) 731-4952 5 Star Appliance Trans…" at bounding box center [886, 392] width 589 height 506
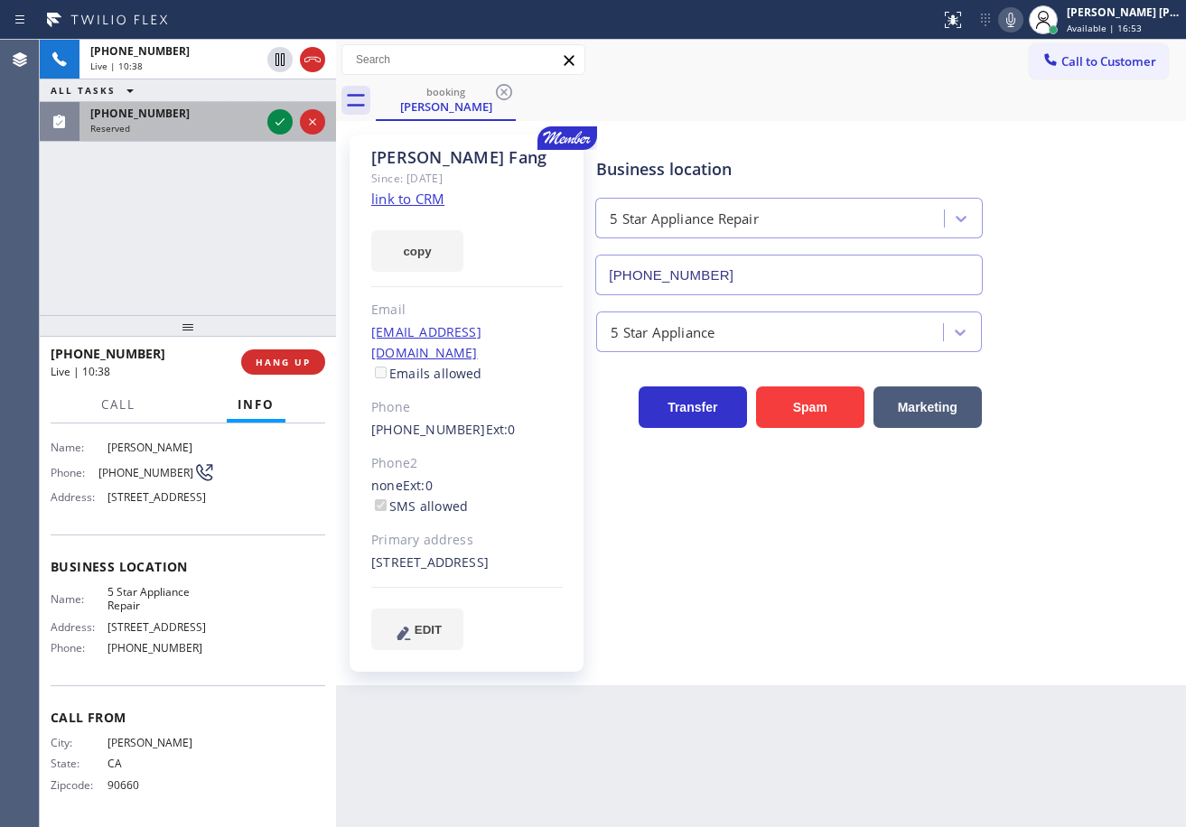
click at [198, 126] on div "Reserved" at bounding box center [175, 128] width 170 height 13
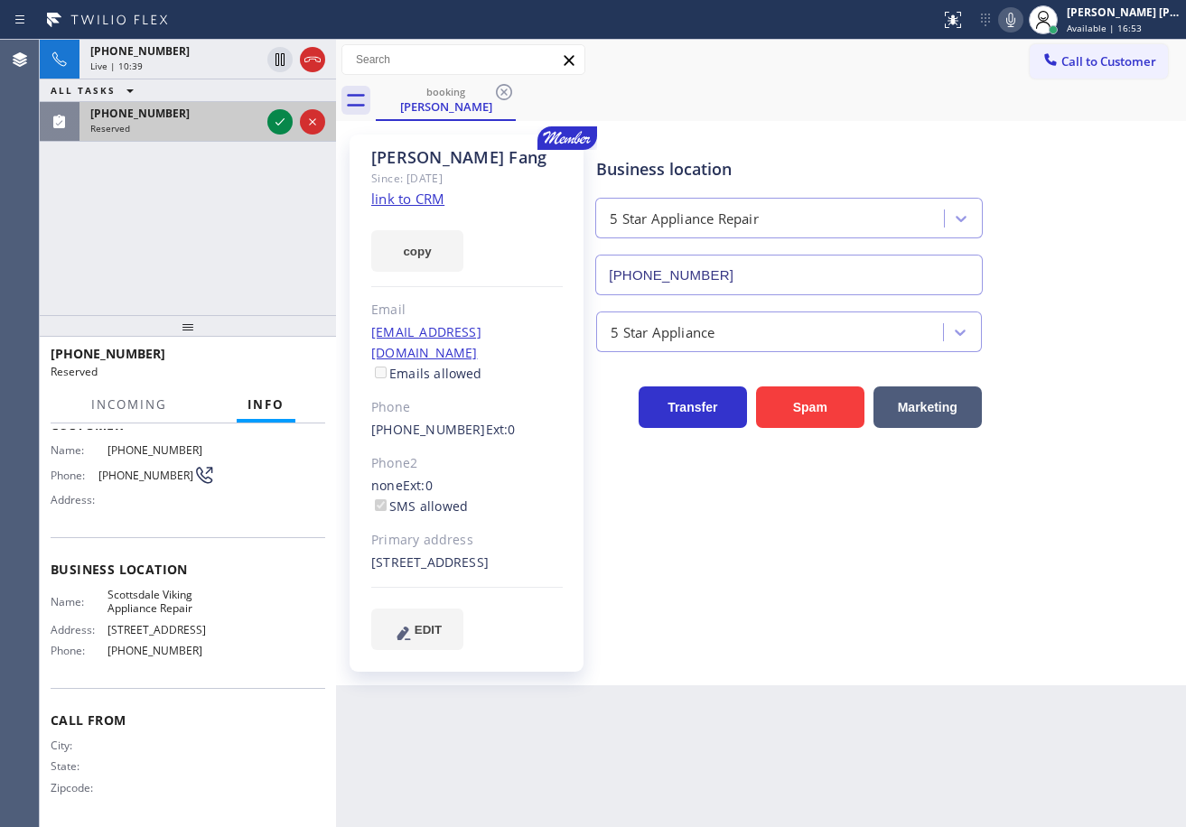
click at [198, 125] on div "Reserved" at bounding box center [175, 128] width 170 height 13
drag, startPoint x: 200, startPoint y: 125, endPoint x: 291, endPoint y: 113, distance: 91.1
click at [203, 125] on div "Reserved" at bounding box center [175, 128] width 170 height 13
click at [275, 122] on icon at bounding box center [280, 122] width 22 height 22
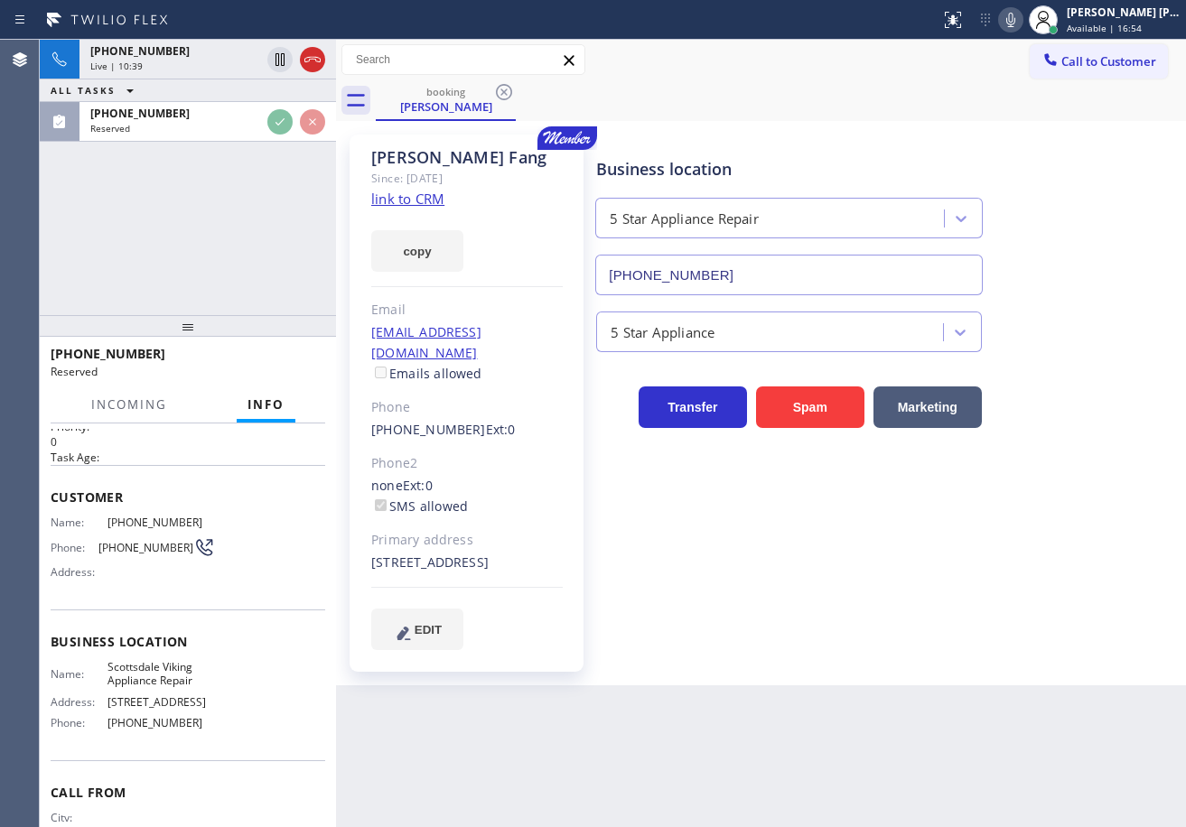
scroll to position [0, 0]
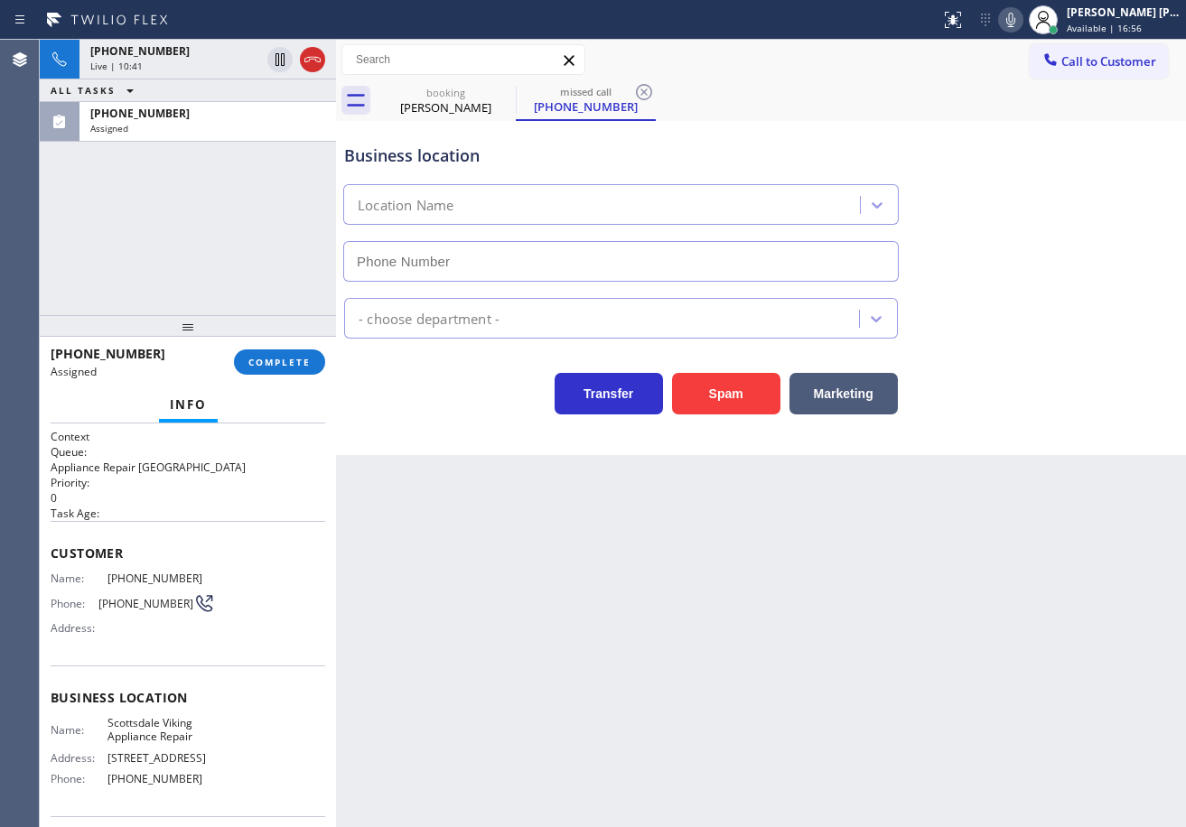
type input "(480) 787-0279"
click at [149, 258] on div "+15628328080 Live | 10:41 ALL TASKS ALL TASKS ACTIVE TASKS TASKS IN WRAP UP (48…" at bounding box center [188, 177] width 296 height 275
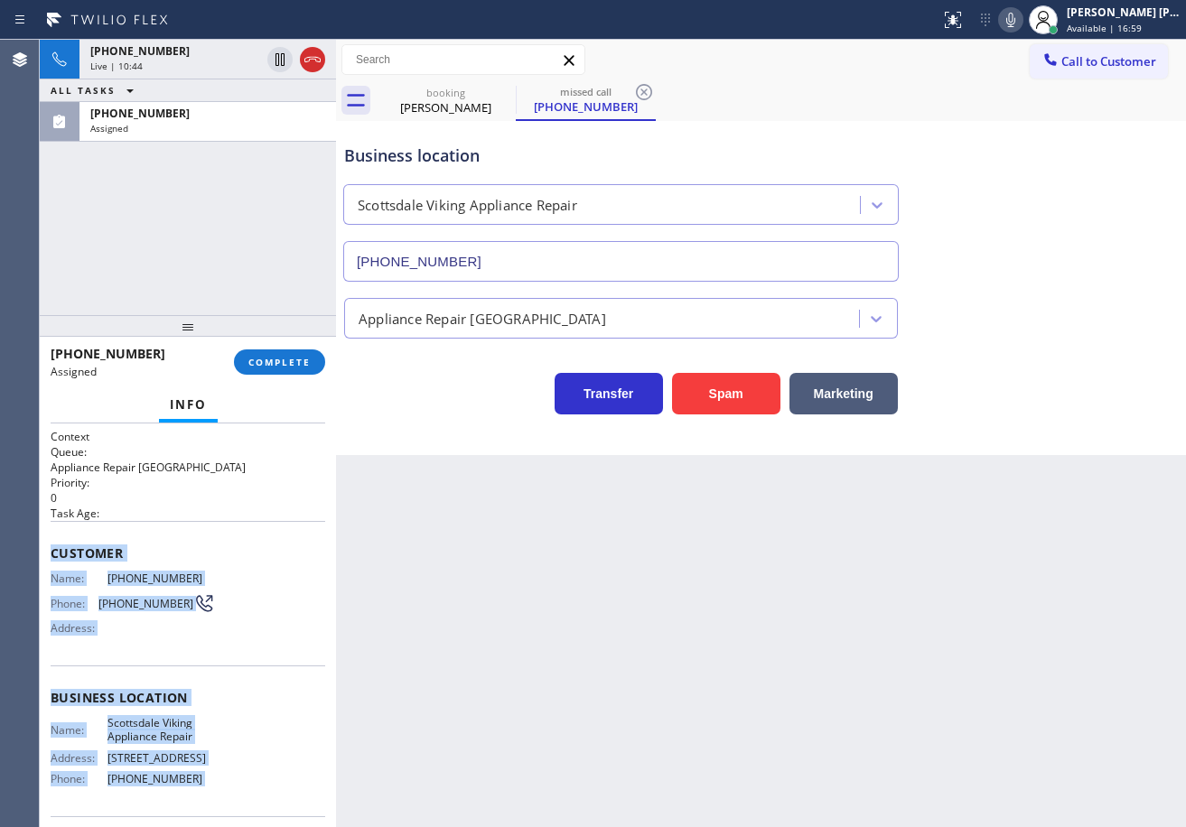
scroll to position [131, 0]
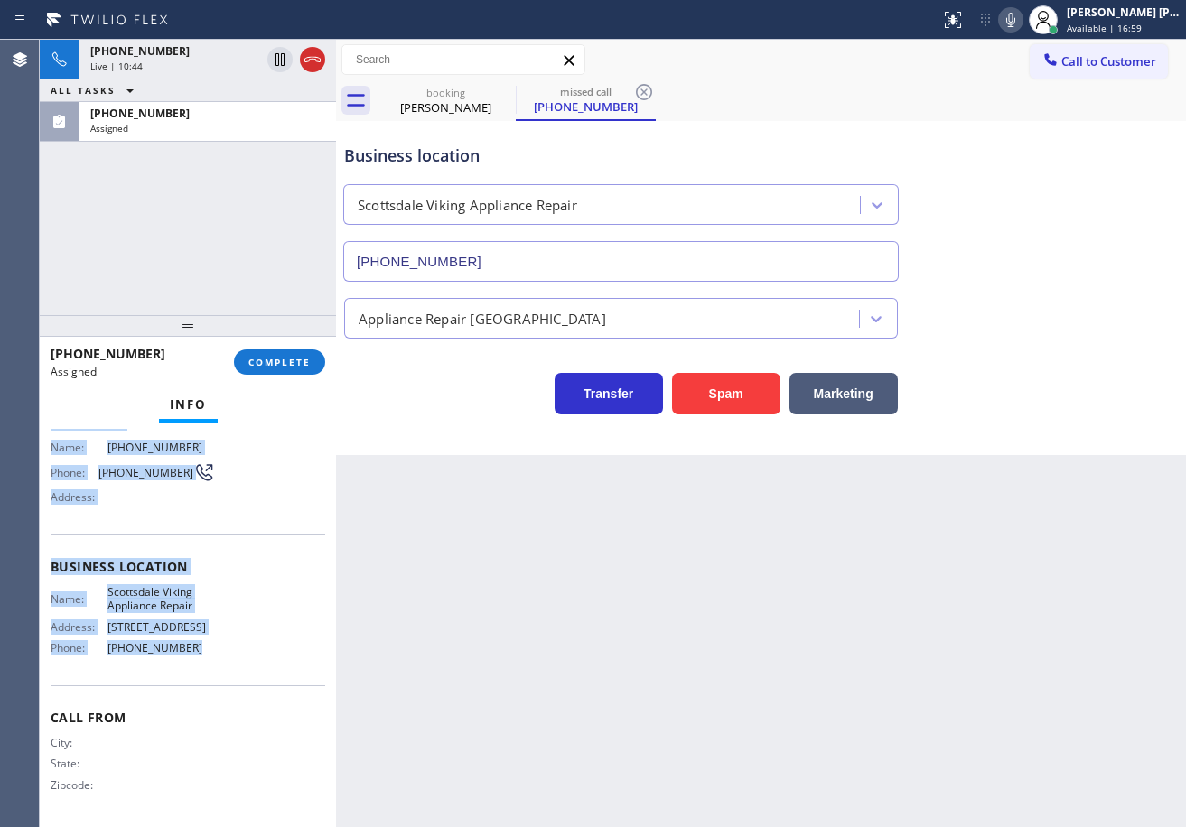
drag, startPoint x: 47, startPoint y: 542, endPoint x: 265, endPoint y: 660, distance: 247.7
click at [265, 660] on div "Context Queue: Appliance Repair High End Priority: 0 Task Age: Customer Name: (…" at bounding box center [188, 626] width 296 height 404
copy div "Customer Name: (480) 600-6450 Phone: (480) 600-6450 Address: Business location …"
click at [284, 368] on span "COMPLETE" at bounding box center [279, 362] width 62 height 13
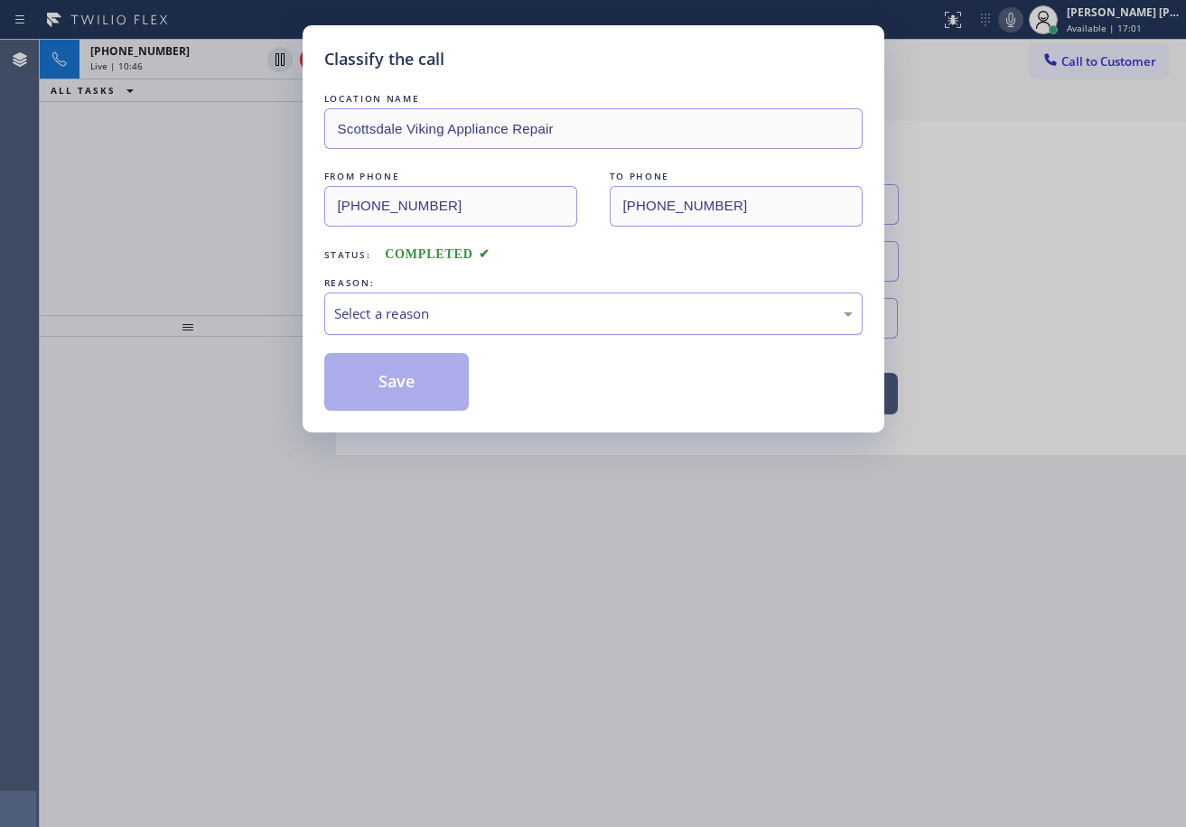
drag, startPoint x: 375, startPoint y: 302, endPoint x: 379, endPoint y: 312, distance: 11.7
click at [376, 302] on div "Select a reason" at bounding box center [593, 314] width 538 height 42
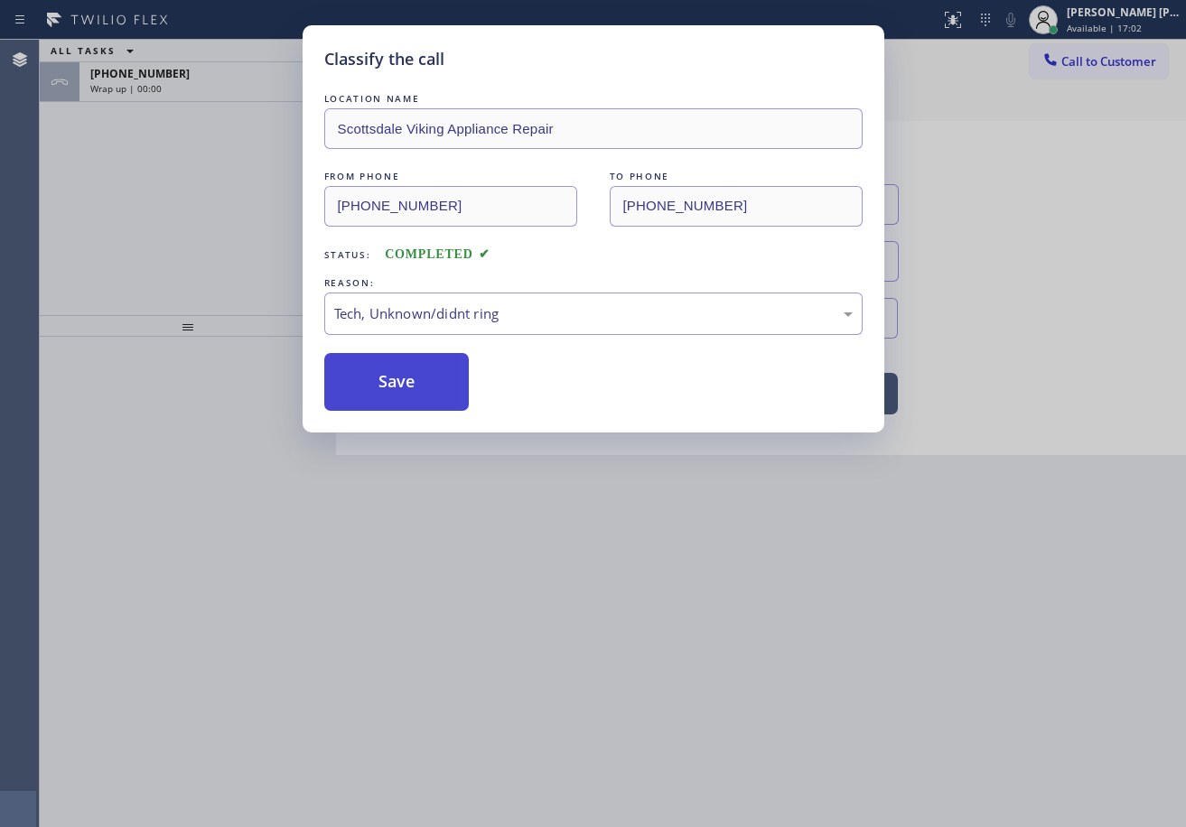
click at [406, 382] on button "Save" at bounding box center [396, 382] width 145 height 58
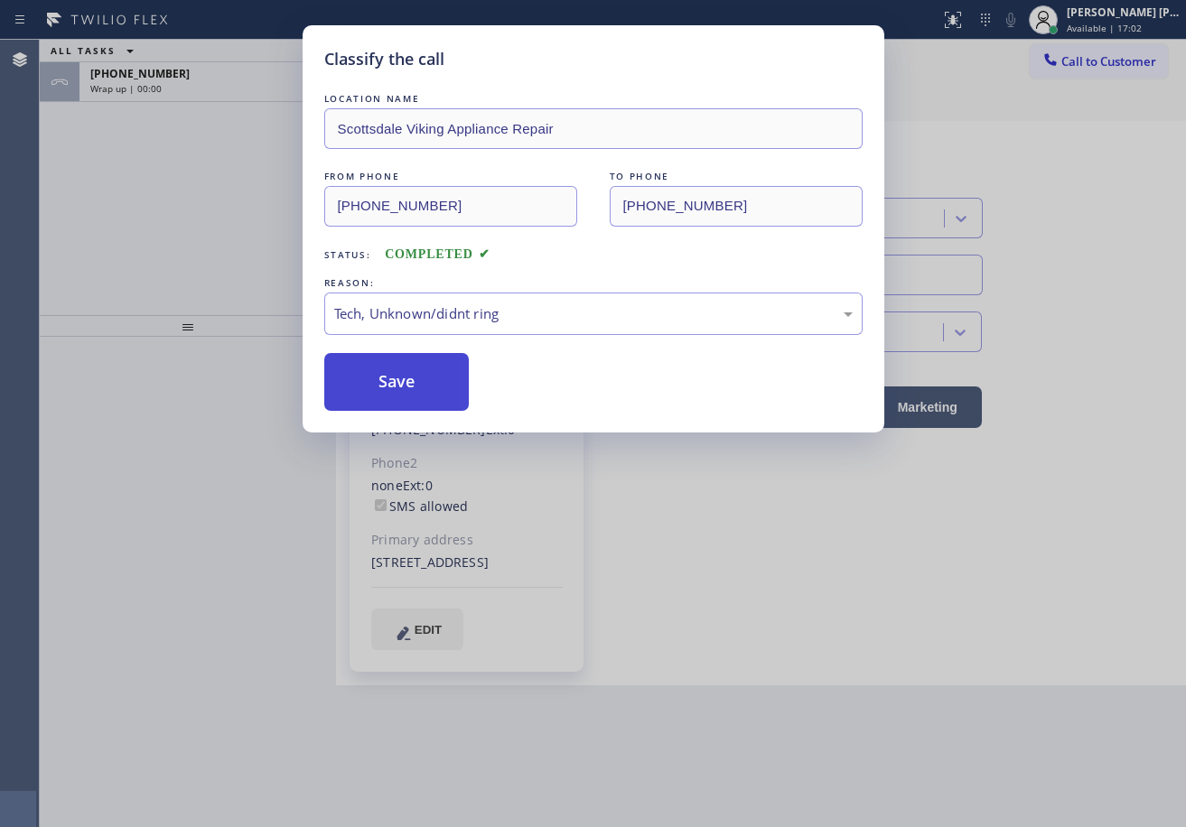
click at [406, 382] on button "Save" at bounding box center [396, 382] width 145 height 58
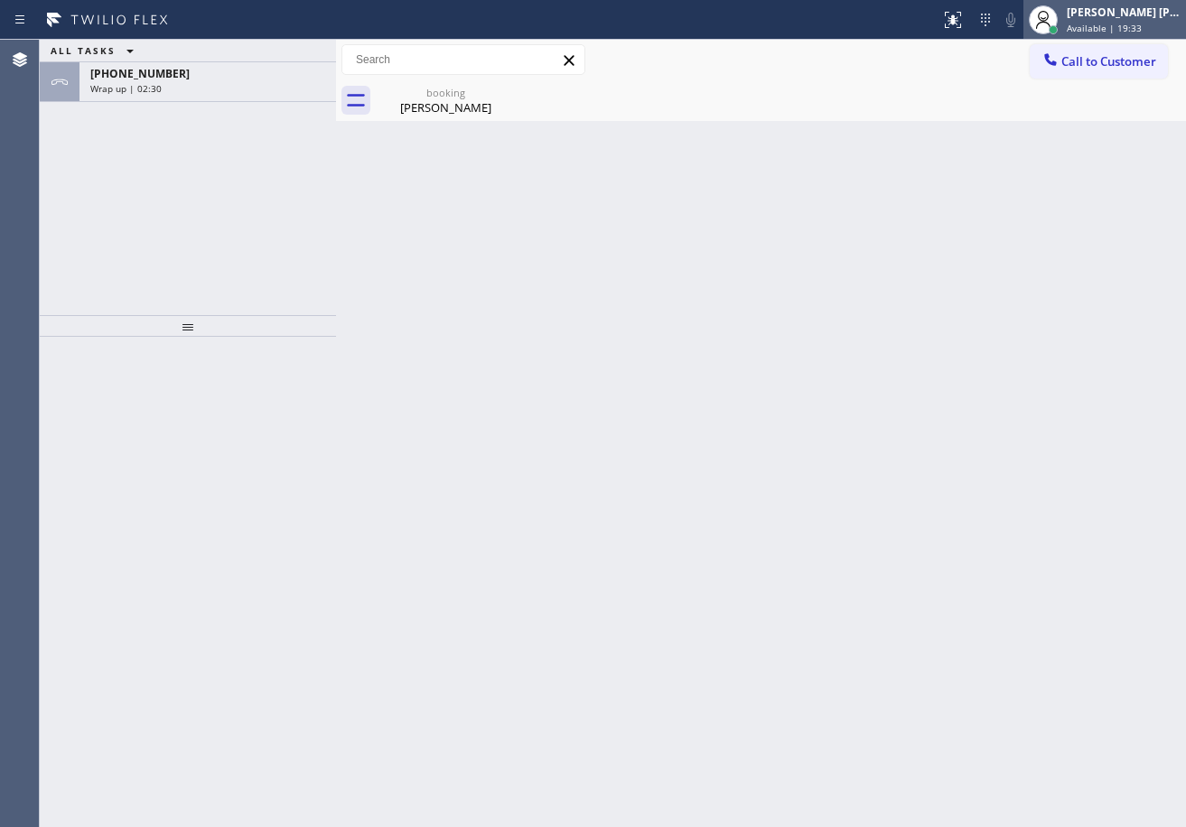
click at [1128, 33] on span "Available | 19:33" at bounding box center [1104, 28] width 75 height 13
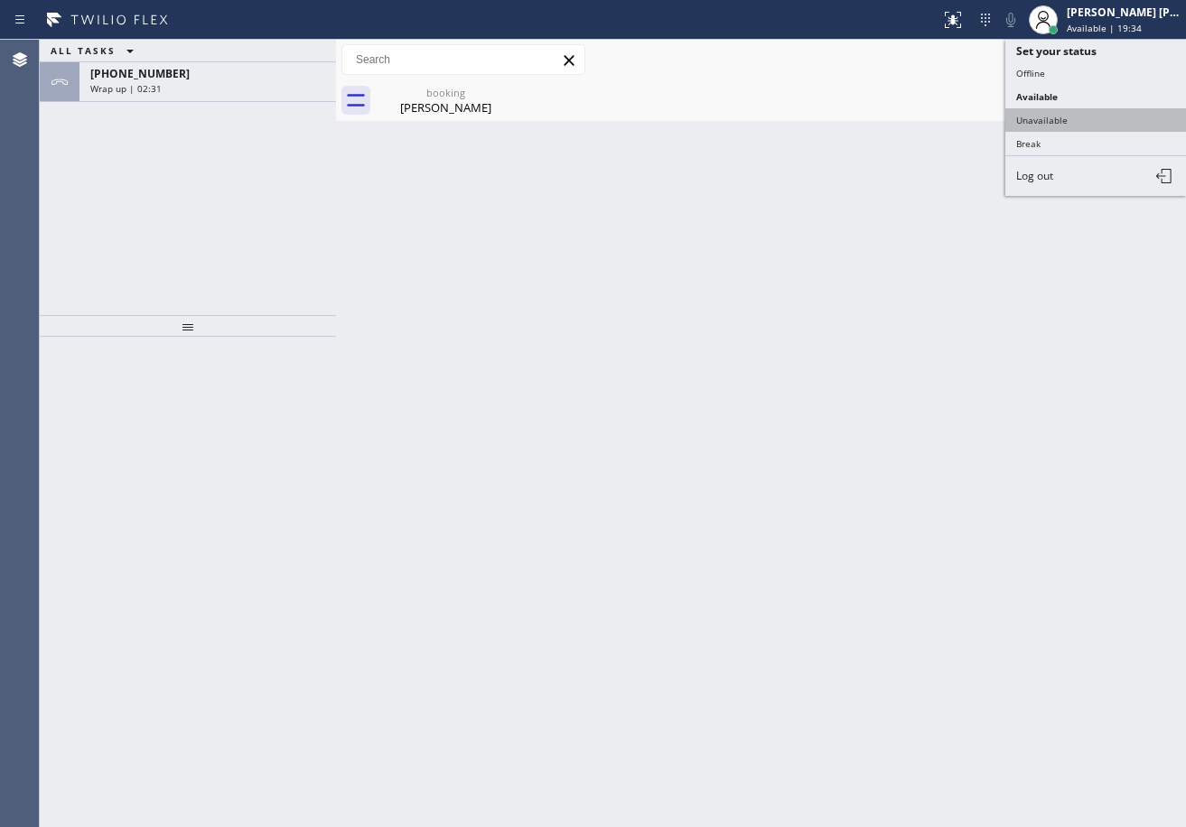
click at [1076, 124] on button "Unavailable" at bounding box center [1095, 119] width 181 height 23
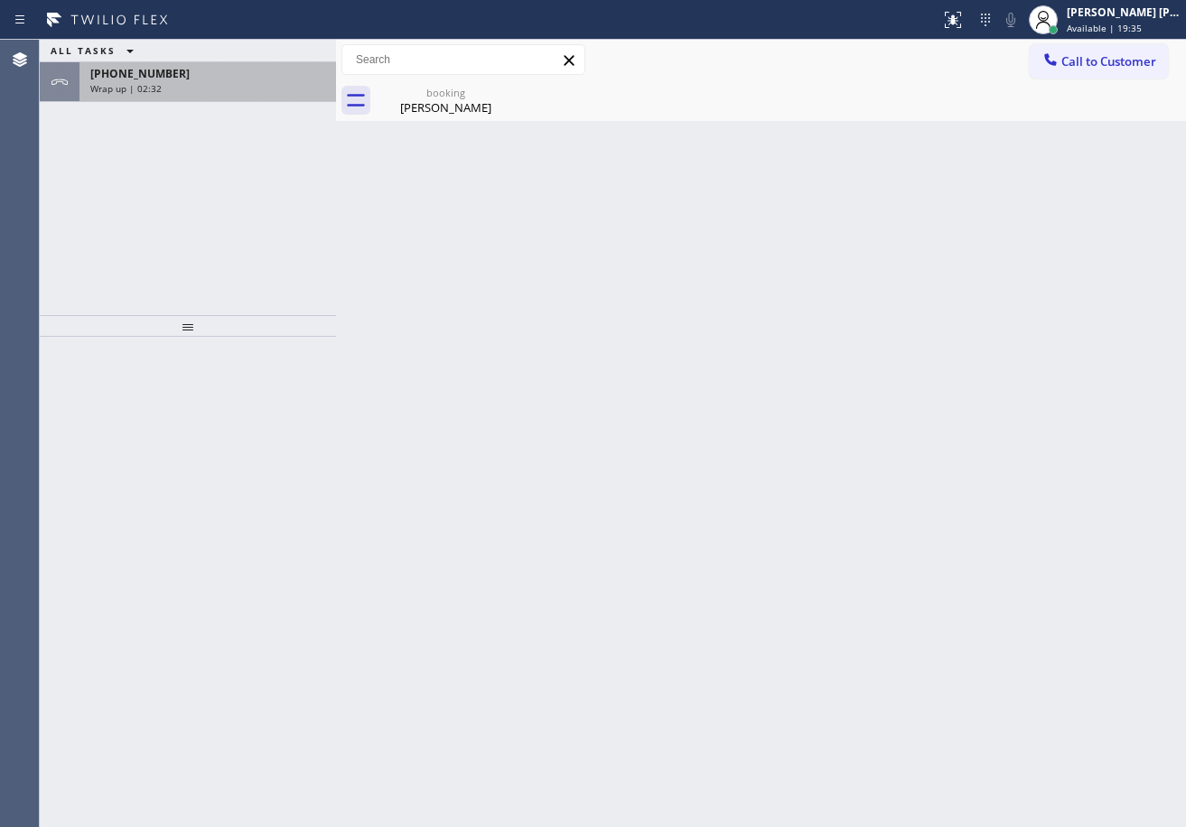
click at [225, 89] on div "Wrap up | 02:32" at bounding box center [207, 88] width 235 height 13
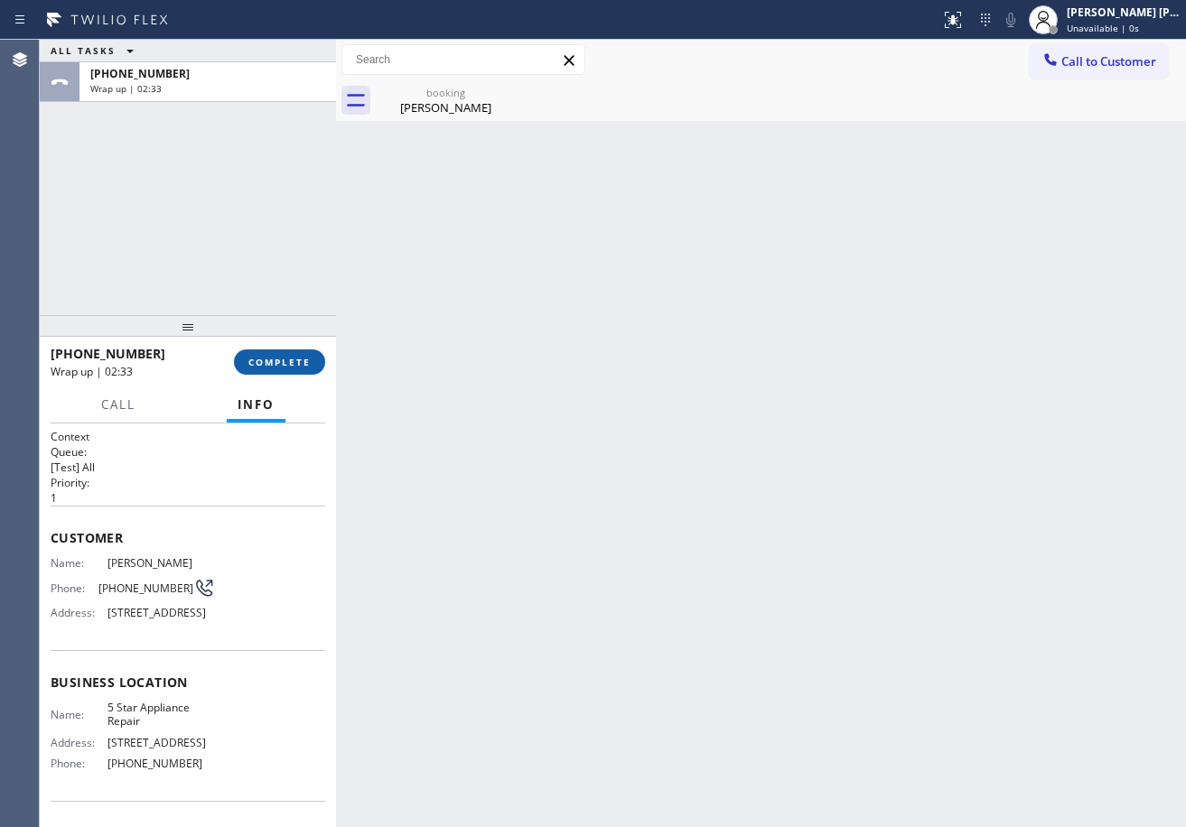
click at [296, 374] on button "COMPLETE" at bounding box center [279, 361] width 91 height 25
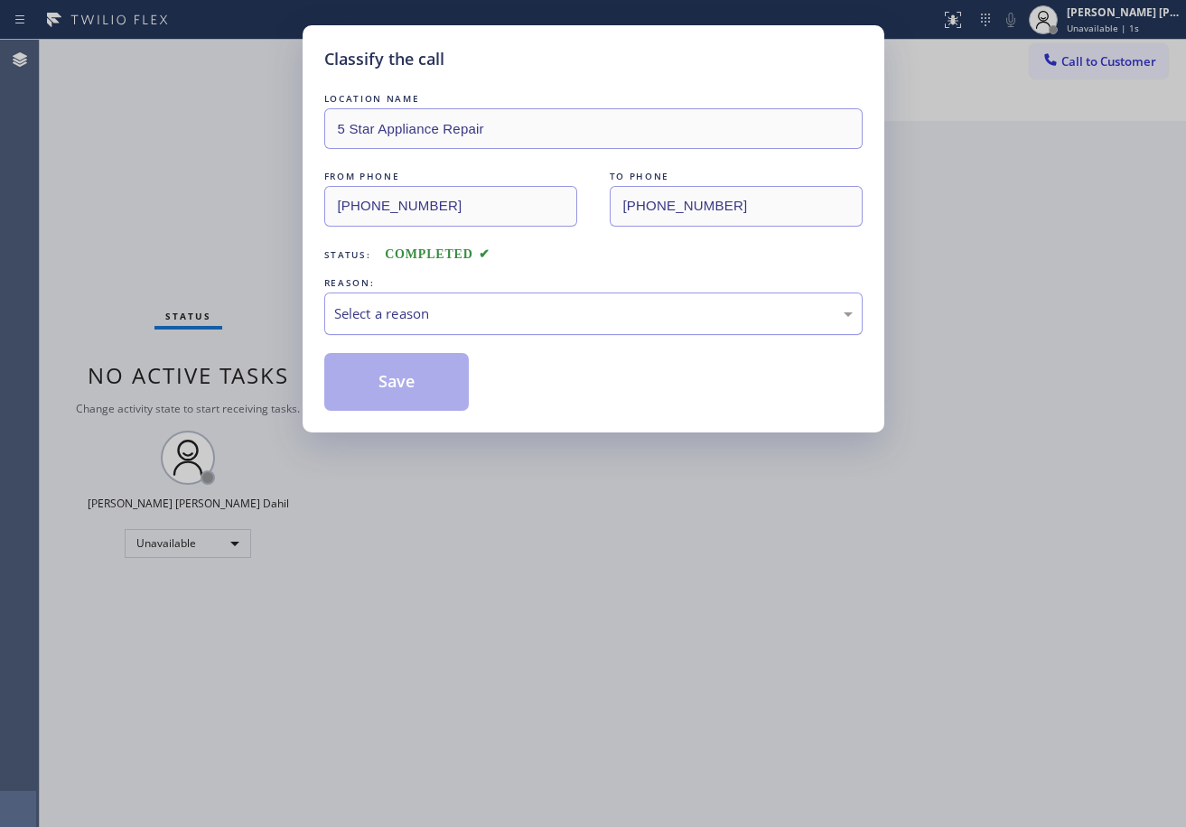
click at [412, 314] on div "Select a reason" at bounding box center [593, 313] width 518 height 21
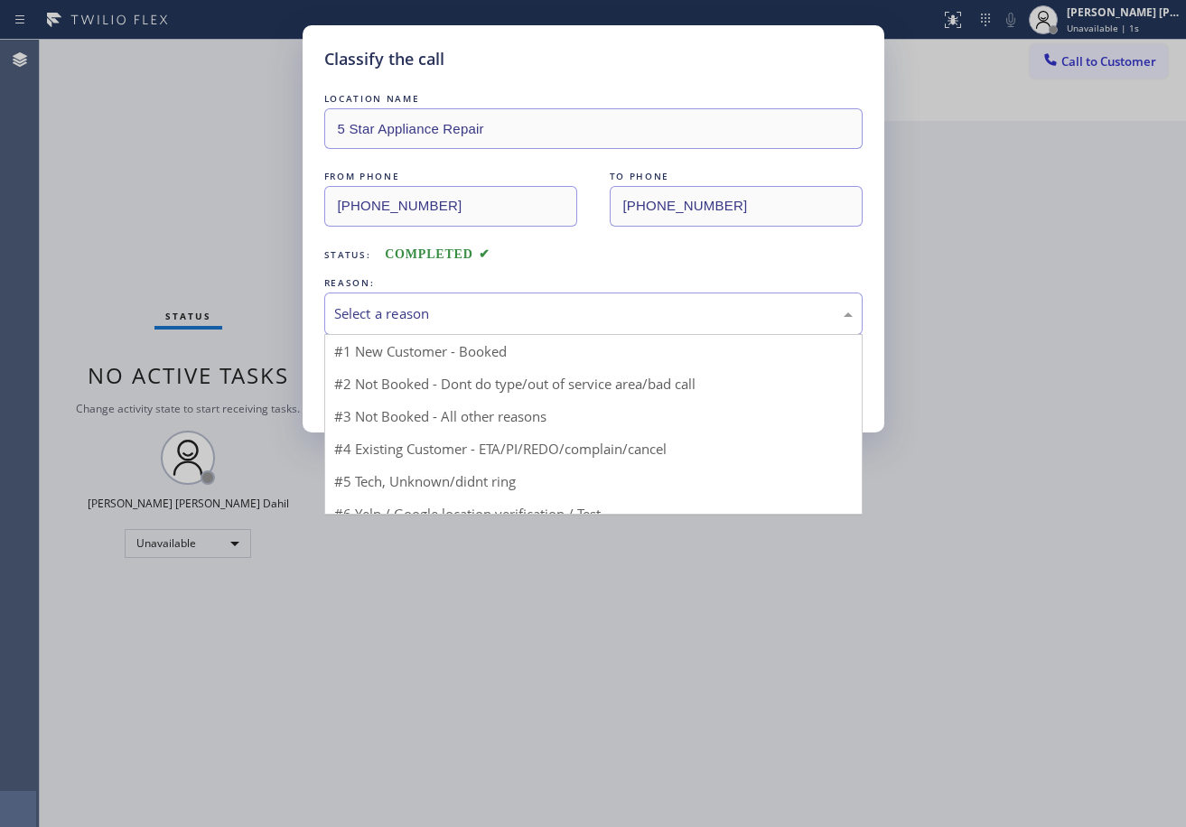
drag, startPoint x: 412, startPoint y: 328, endPoint x: 418, endPoint y: 358, distance: 30.5
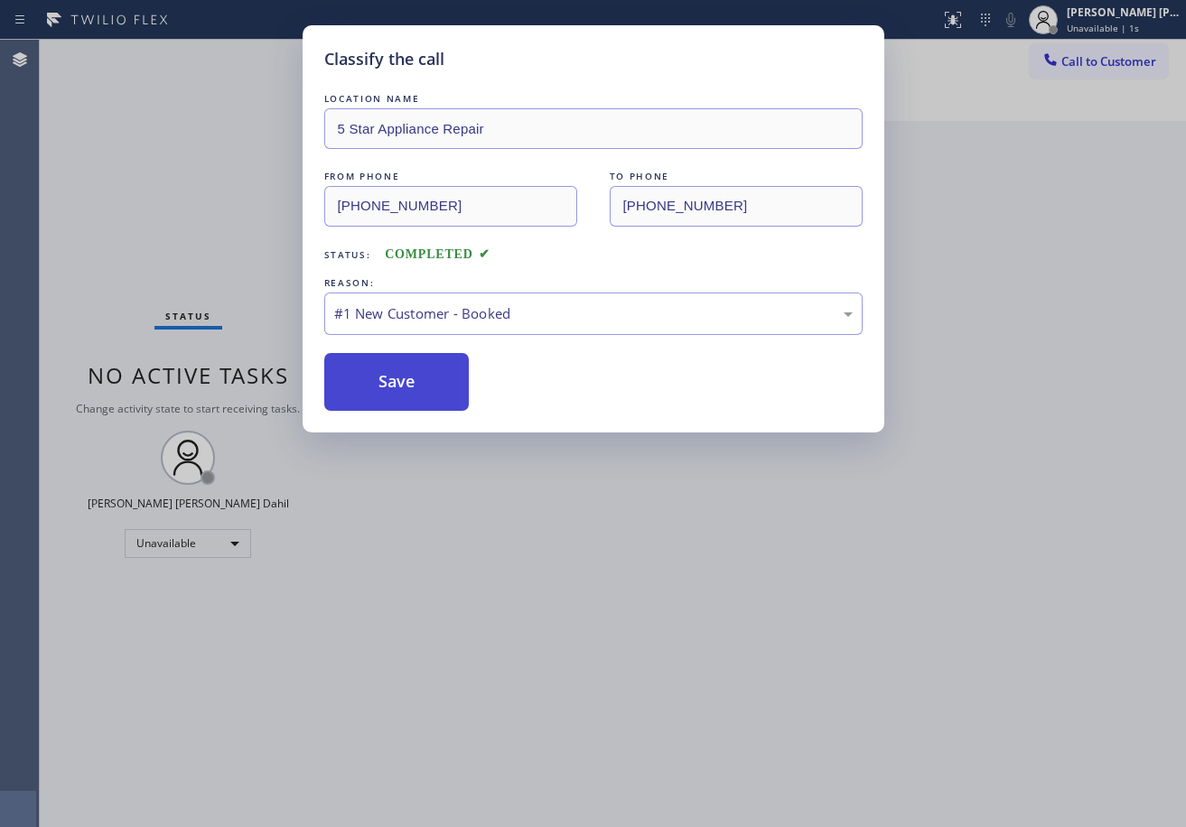
click at [418, 371] on button "Save" at bounding box center [396, 382] width 145 height 58
click at [422, 377] on button "Save" at bounding box center [396, 382] width 145 height 58
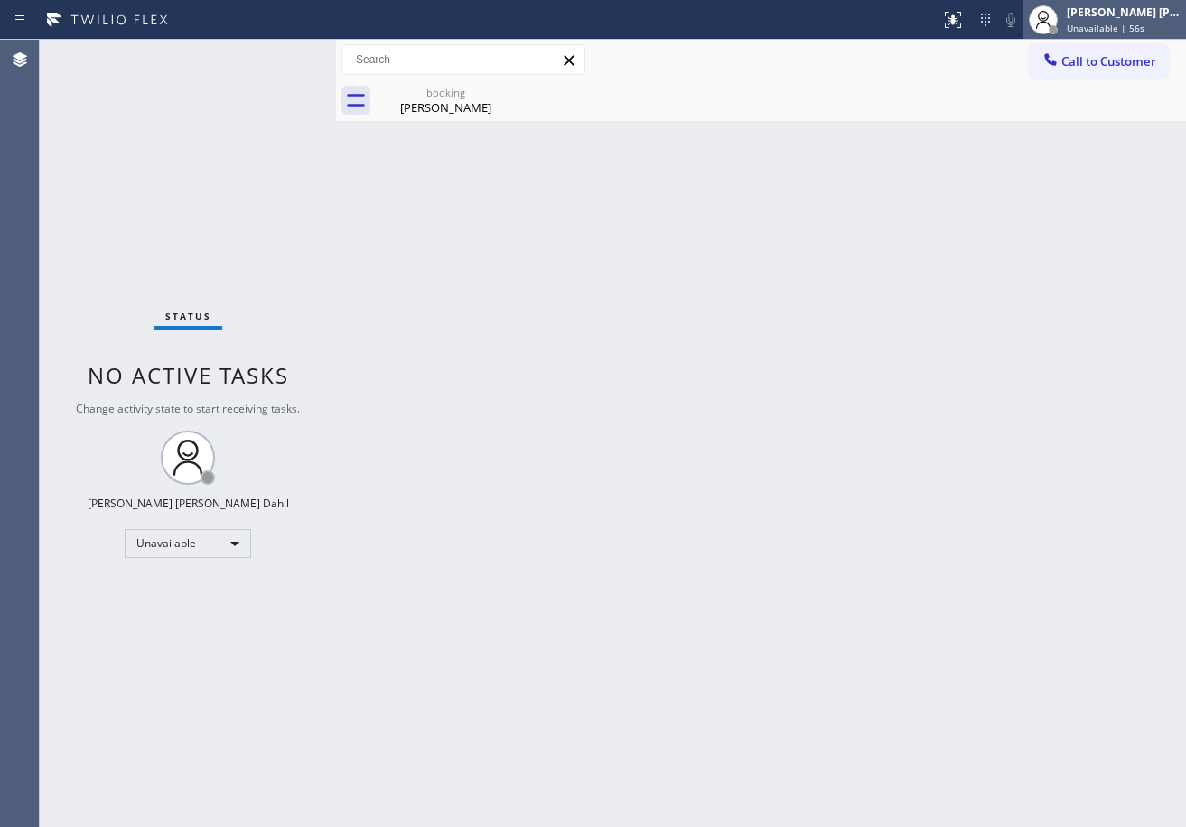
drag, startPoint x: 1153, startPoint y: 22, endPoint x: 1141, endPoint y: 28, distance: 13.3
click at [1144, 22] on span "Unavailable | 56s" at bounding box center [1106, 28] width 78 height 13
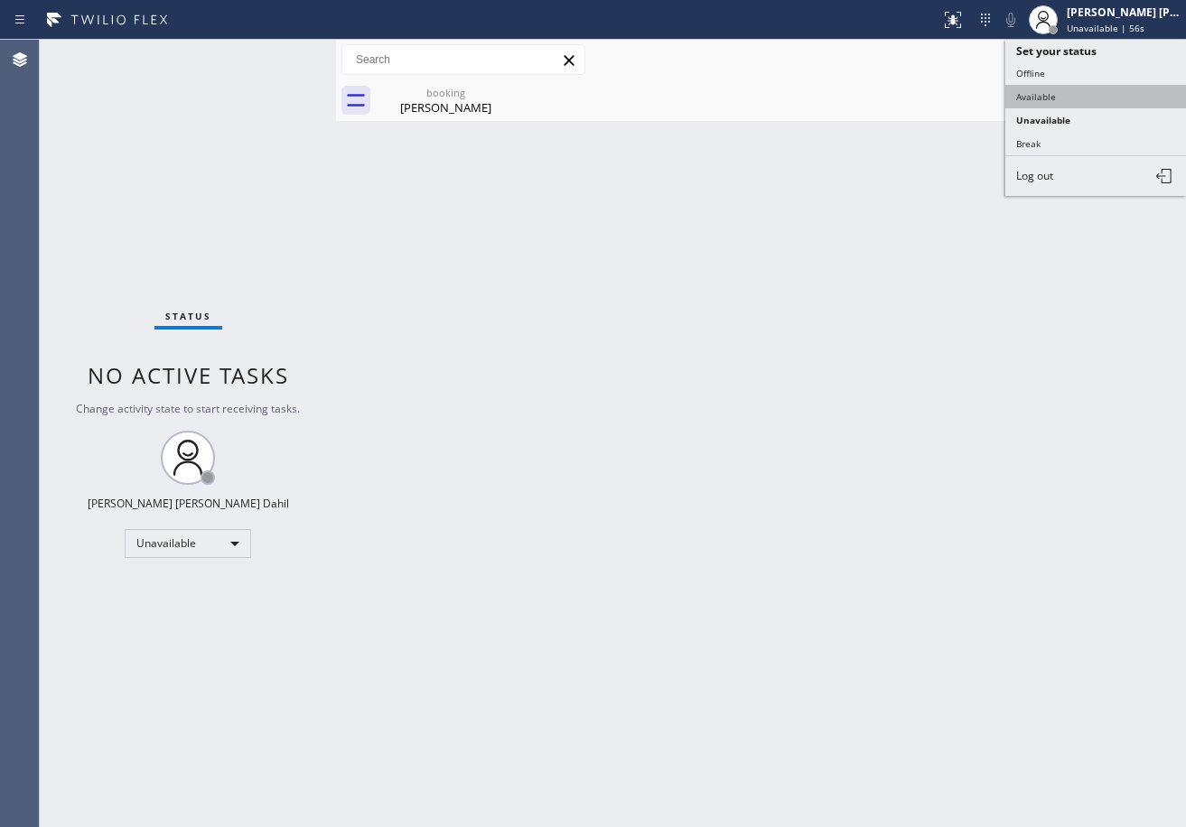
click at [1098, 93] on button "Available" at bounding box center [1095, 96] width 181 height 23
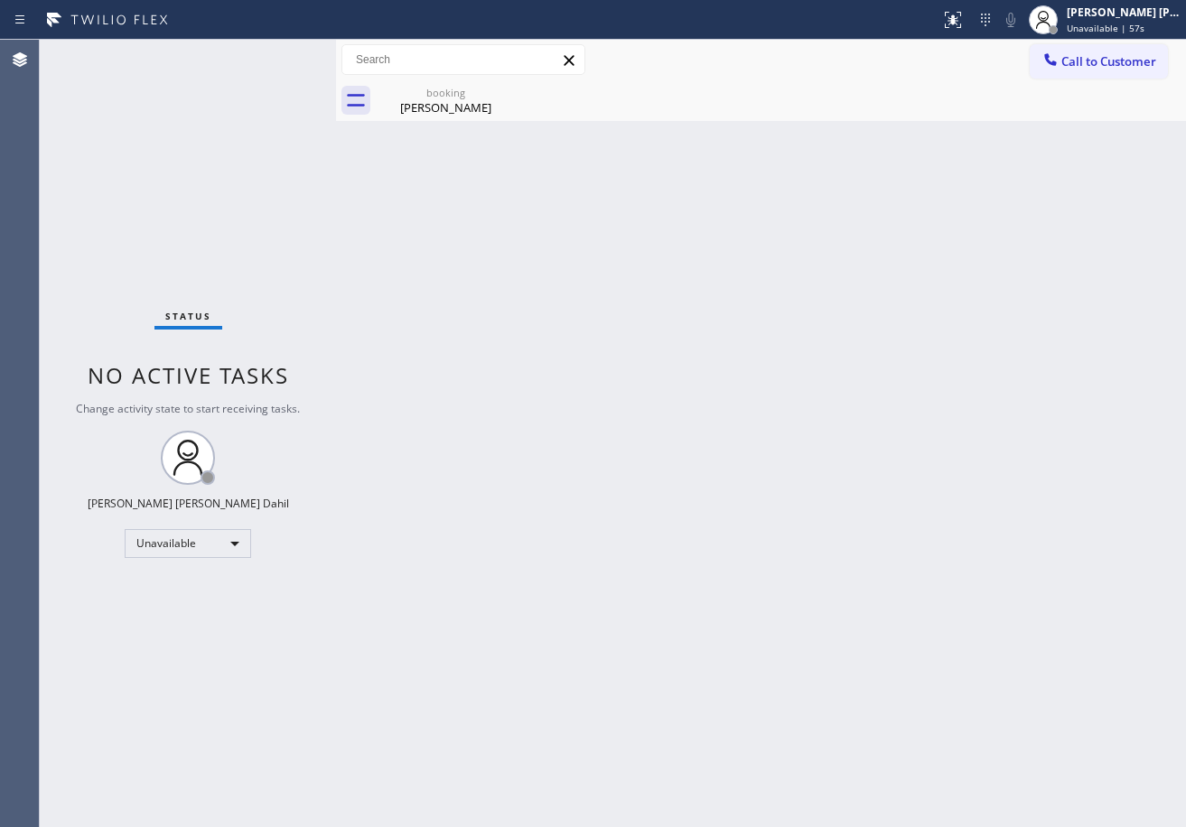
click at [432, 102] on div "James Fang" at bounding box center [445, 107] width 136 height 16
click at [624, 323] on div "Back to Dashboard Change Sender ID Customers Technicians Select a contact Outbo…" at bounding box center [761, 433] width 850 height 787
drag, startPoint x: 862, startPoint y: 694, endPoint x: 894, endPoint y: 707, distance: 34.9
click at [882, 699] on div "Back to Dashboard Change Sender ID Customers Technicians Select a contact Outbo…" at bounding box center [761, 433] width 850 height 787
click at [519, 482] on div "Back to Dashboard Change Sender ID Customers Technicians Select a contact Outbo…" at bounding box center [761, 433] width 850 height 787
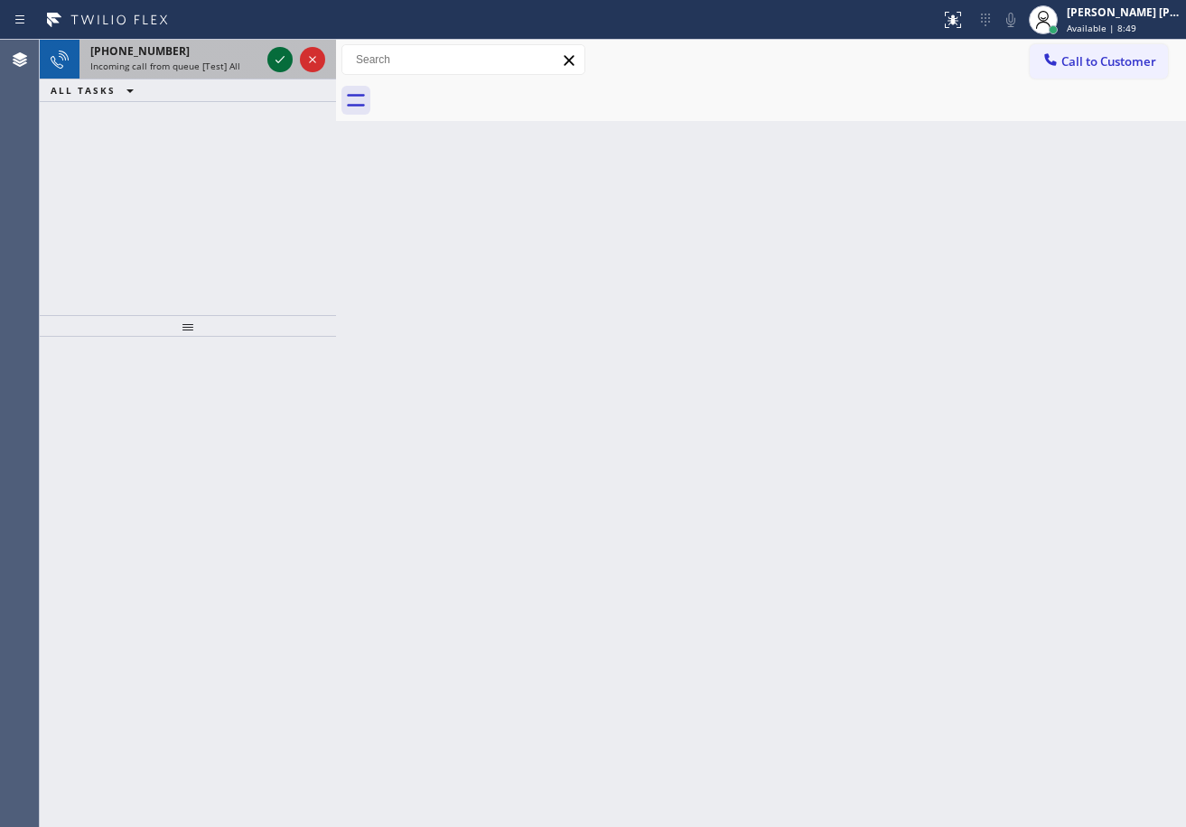
drag, startPoint x: 263, startPoint y: 58, endPoint x: 275, endPoint y: 54, distance: 12.3
click at [263, 58] on div "+14809937413 Incoming call from queue [Test] All" at bounding box center [171, 60] width 184 height 40
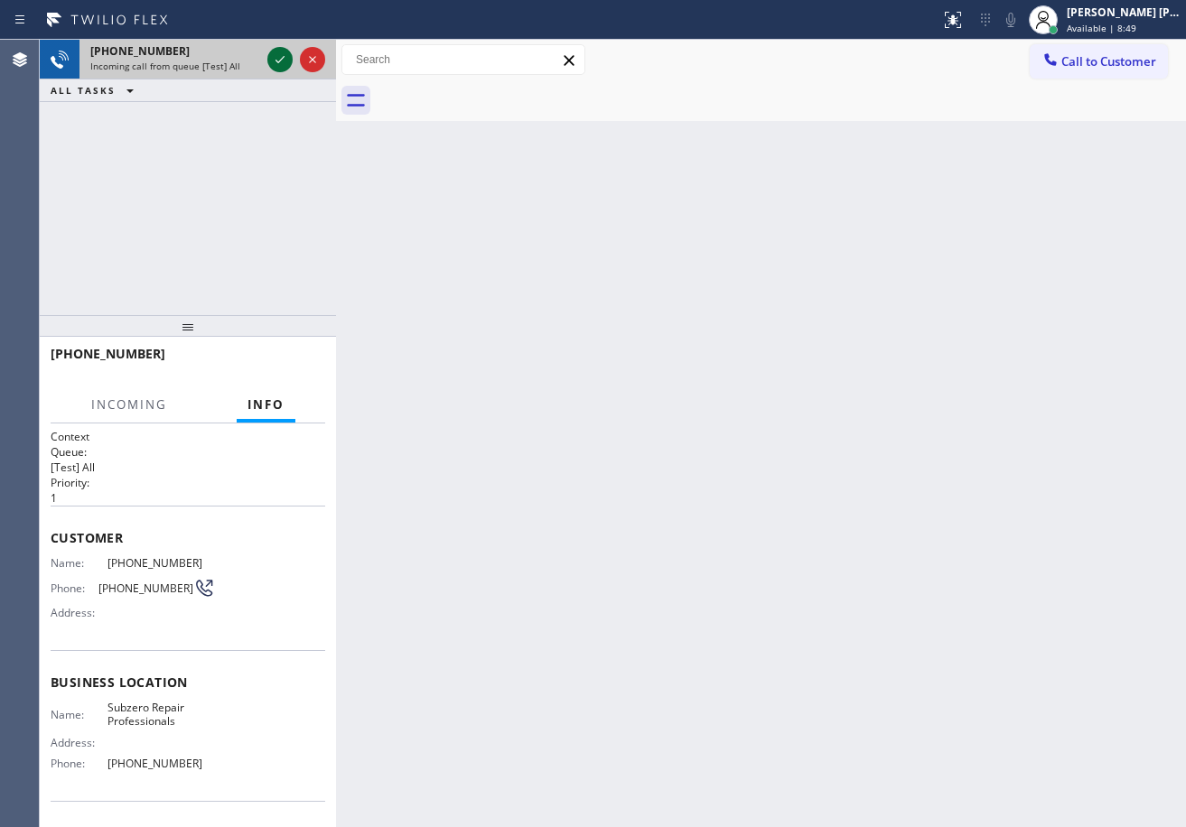
click at [278, 53] on icon at bounding box center [280, 60] width 22 height 22
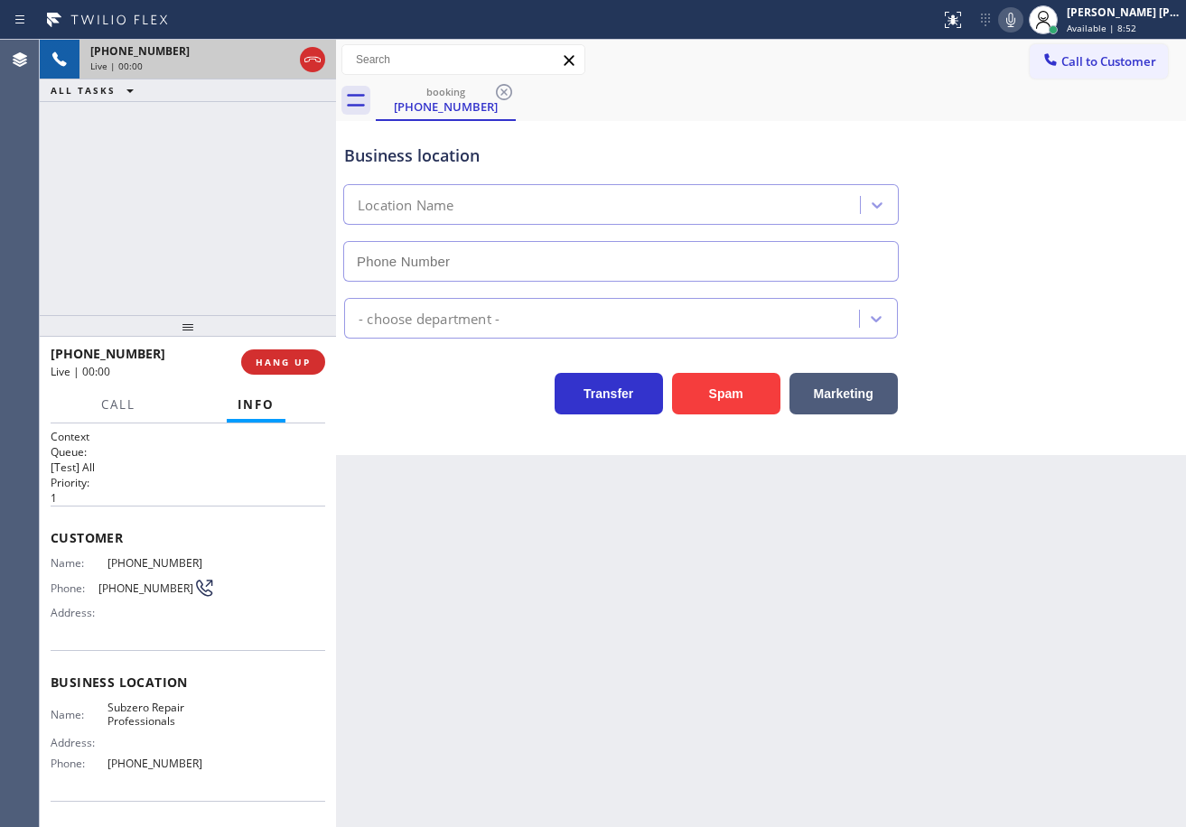
type input "(602) 691-7988"
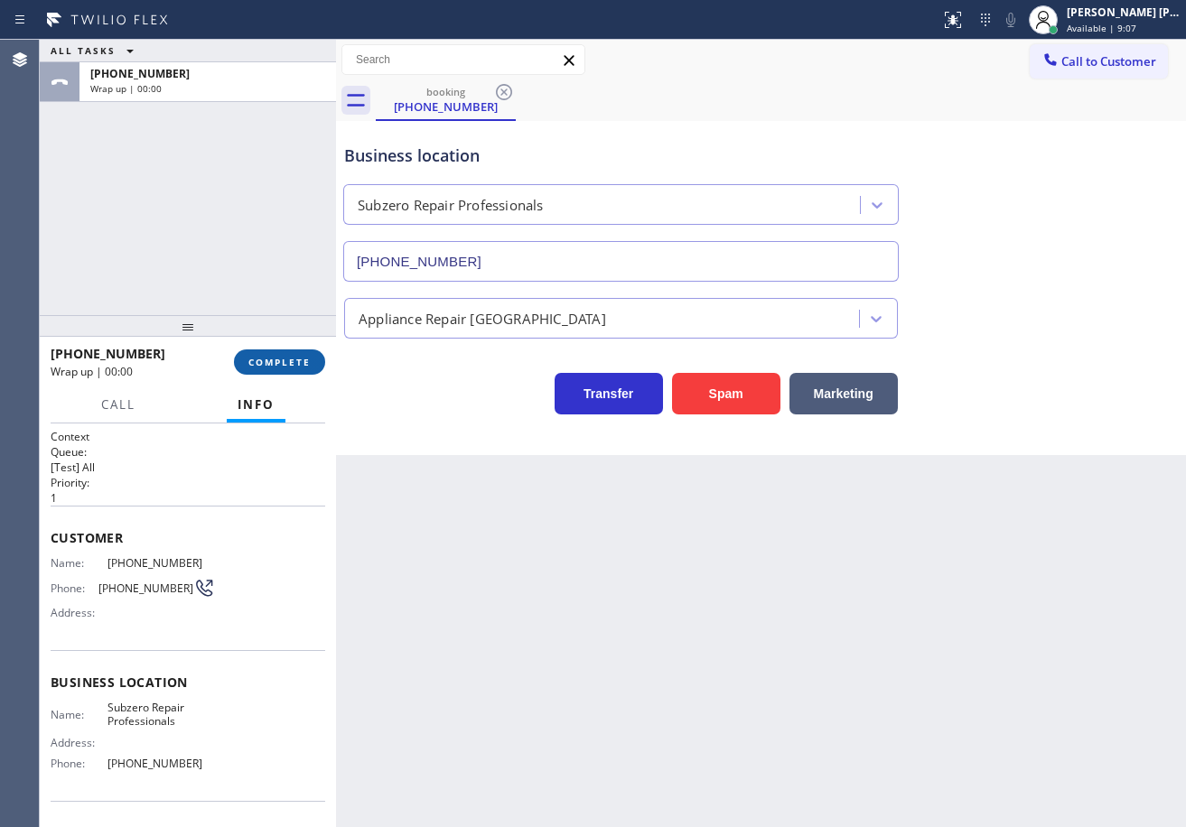
click at [286, 372] on button "COMPLETE" at bounding box center [279, 361] width 91 height 25
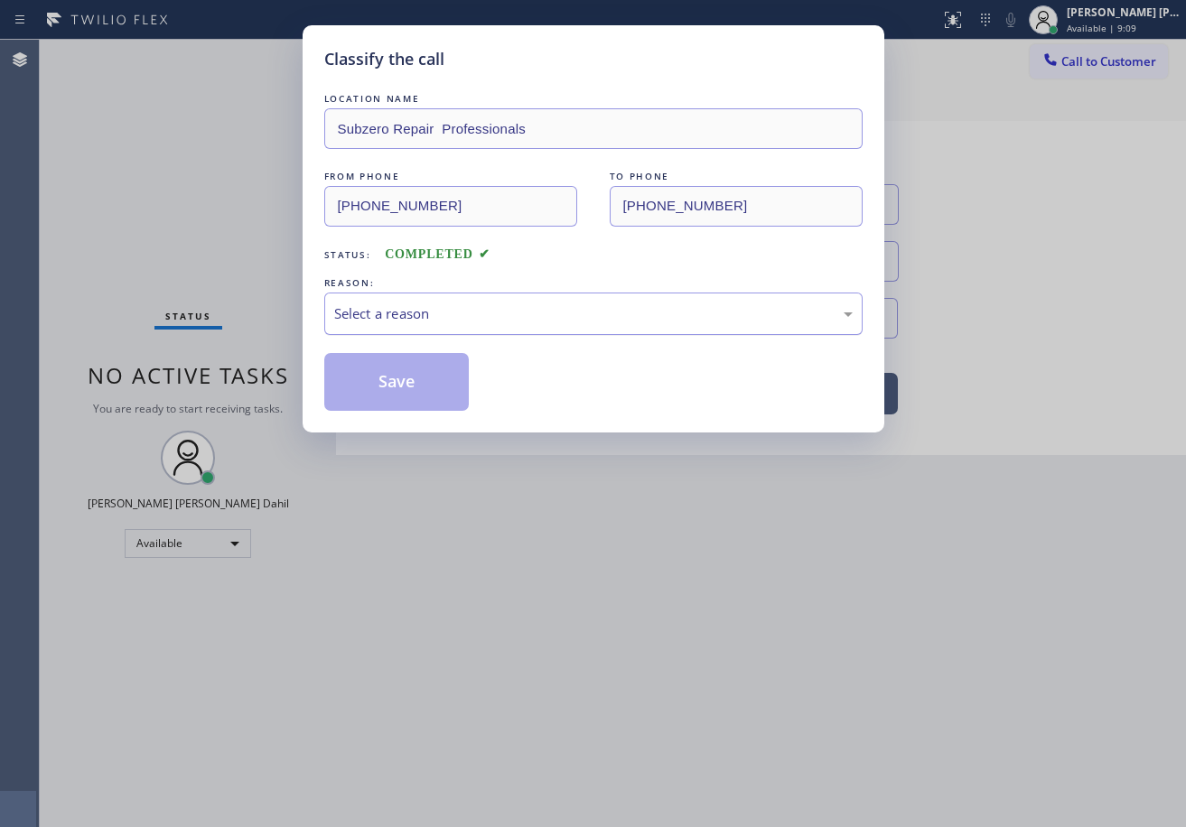
drag, startPoint x: 365, startPoint y: 312, endPoint x: 380, endPoint y: 325, distance: 19.9
click at [366, 312] on div "Select a reason" at bounding box center [593, 313] width 518 height 21
click at [397, 386] on button "Save" at bounding box center [396, 382] width 145 height 58
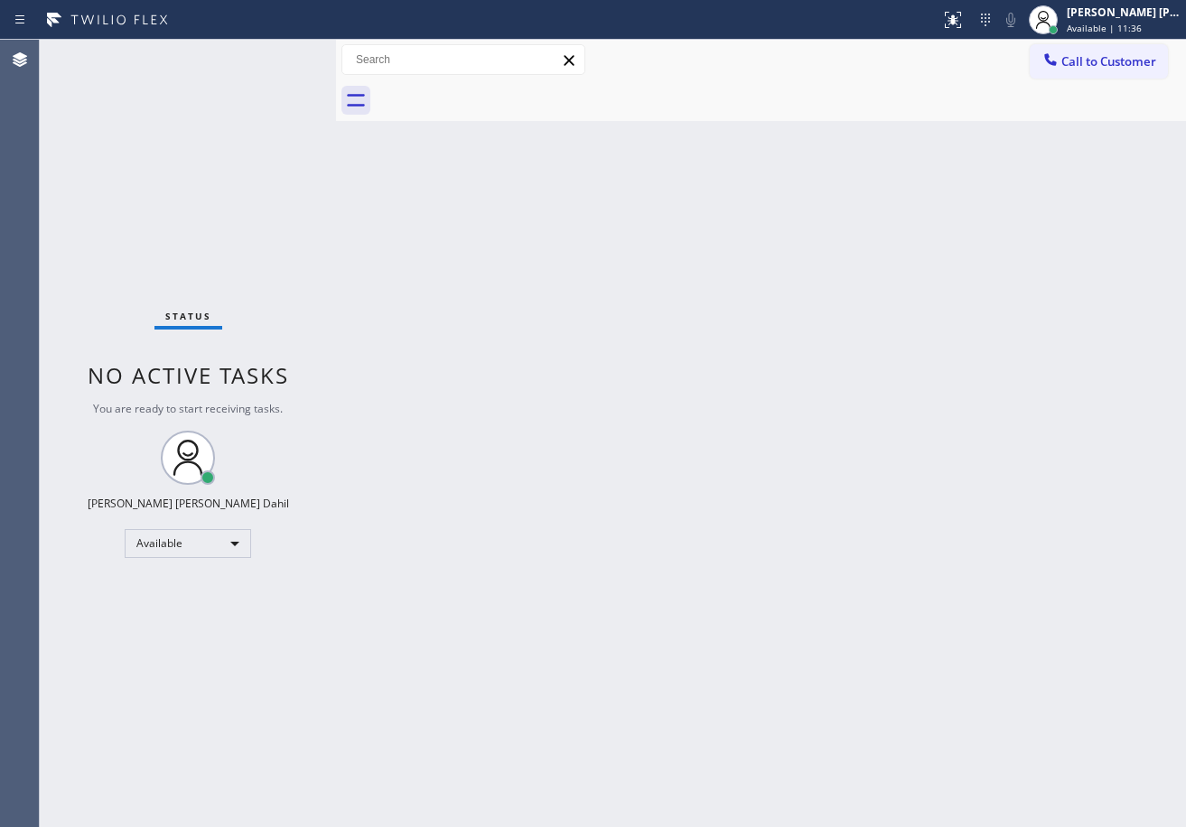
drag, startPoint x: 717, startPoint y: 96, endPoint x: 441, endPoint y: 29, distance: 284.3
click at [717, 96] on div at bounding box center [781, 100] width 810 height 41
click at [345, 213] on div "Back to Dashboard Change Sender ID Customers Technicians Select a contact Outbo…" at bounding box center [761, 433] width 850 height 787
click at [285, 79] on div "Status No active tasks You are ready to start receiving tasks. Joshua Jake Dahi…" at bounding box center [188, 433] width 296 height 787
click at [279, 60] on div "Status No active tasks You are ready to start receiving tasks. Joshua Jake Dahi…" at bounding box center [188, 433] width 296 height 787
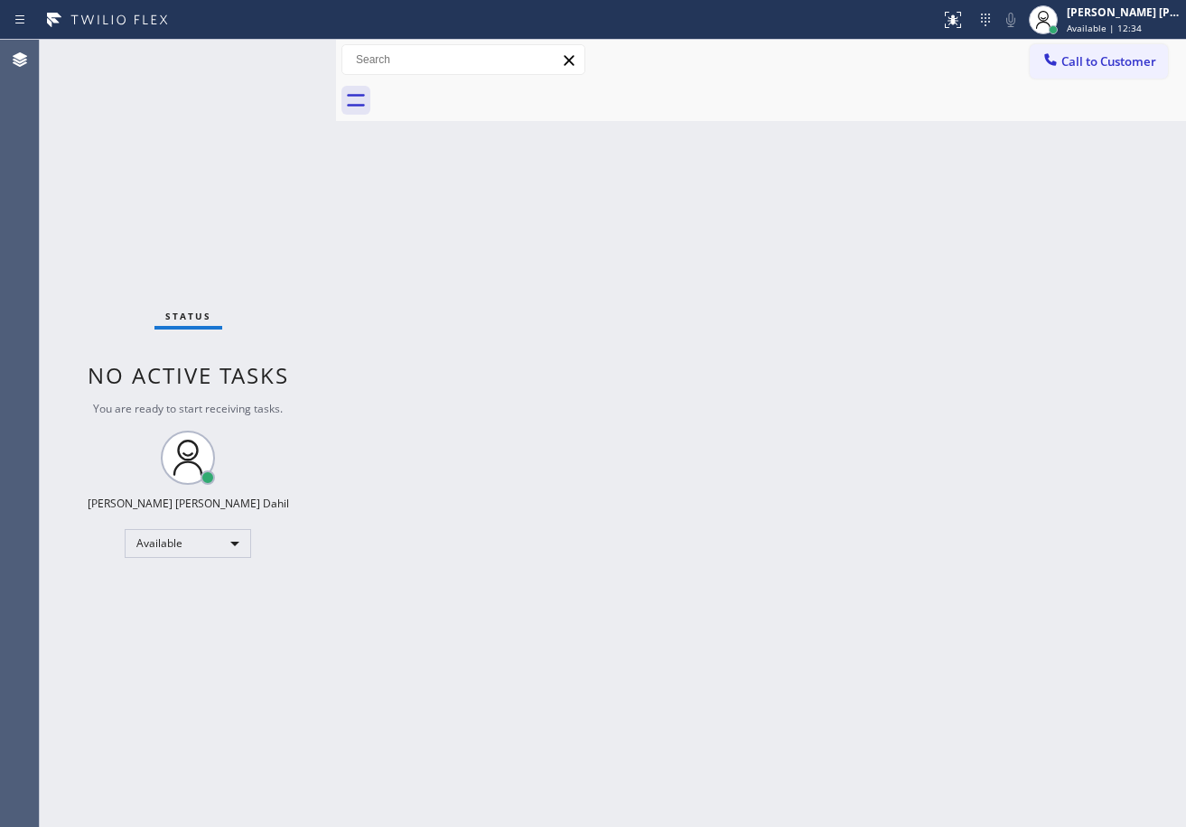
click at [274, 45] on div "Status No active tasks You are ready to start receiving tasks. Joshua Jake Dahi…" at bounding box center [188, 433] width 296 height 787
drag, startPoint x: 725, startPoint y: 350, endPoint x: 744, endPoint y: 363, distance: 22.8
click at [733, 357] on div "Back to Dashboard Change Sender ID Customers Technicians Select a contact Outbo…" at bounding box center [761, 433] width 850 height 787
click at [950, 666] on div "Back to Dashboard Change Sender ID Customers Technicians Select a contact Outbo…" at bounding box center [761, 433] width 850 height 787
click at [278, 67] on div "Status No active tasks You are ready to start receiving tasks. Joshua Jake Dahi…" at bounding box center [188, 433] width 296 height 787
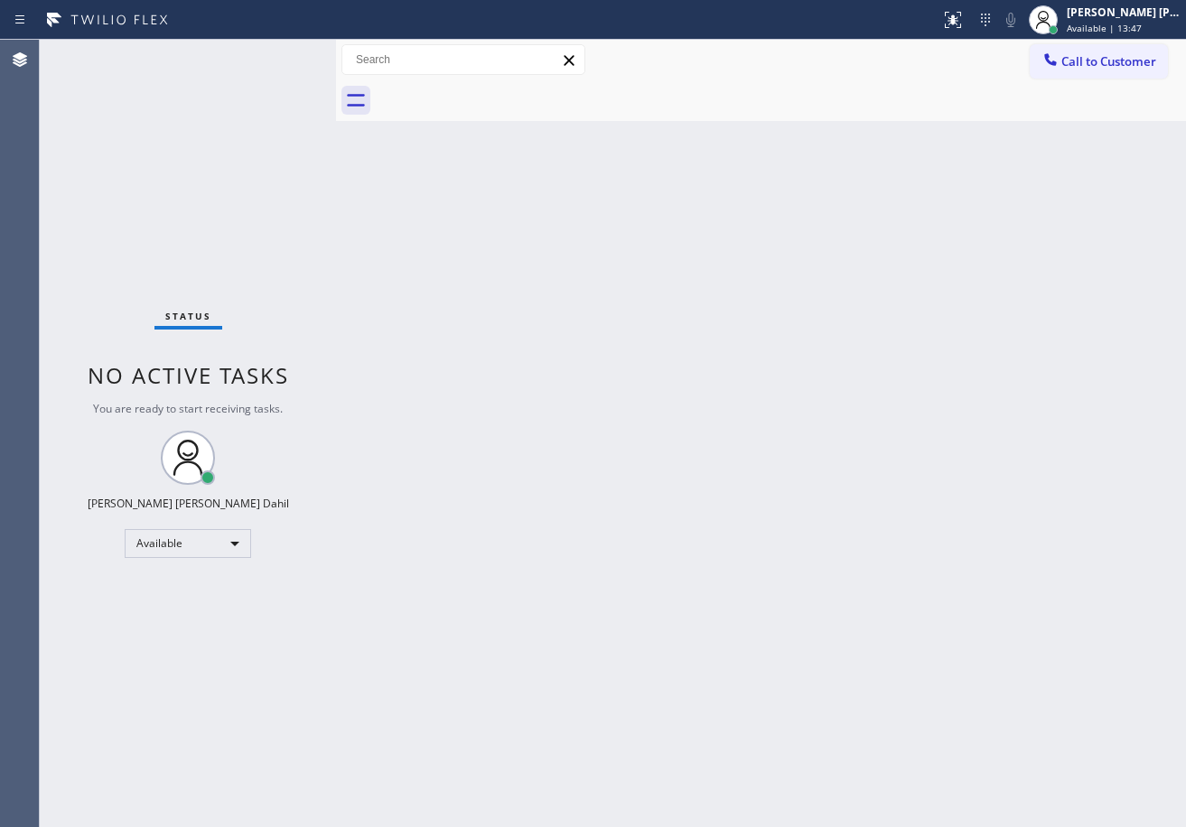
click at [276, 54] on div "Status No active tasks You are ready to start receiving tasks. Joshua Jake Dahi…" at bounding box center [188, 433] width 296 height 787
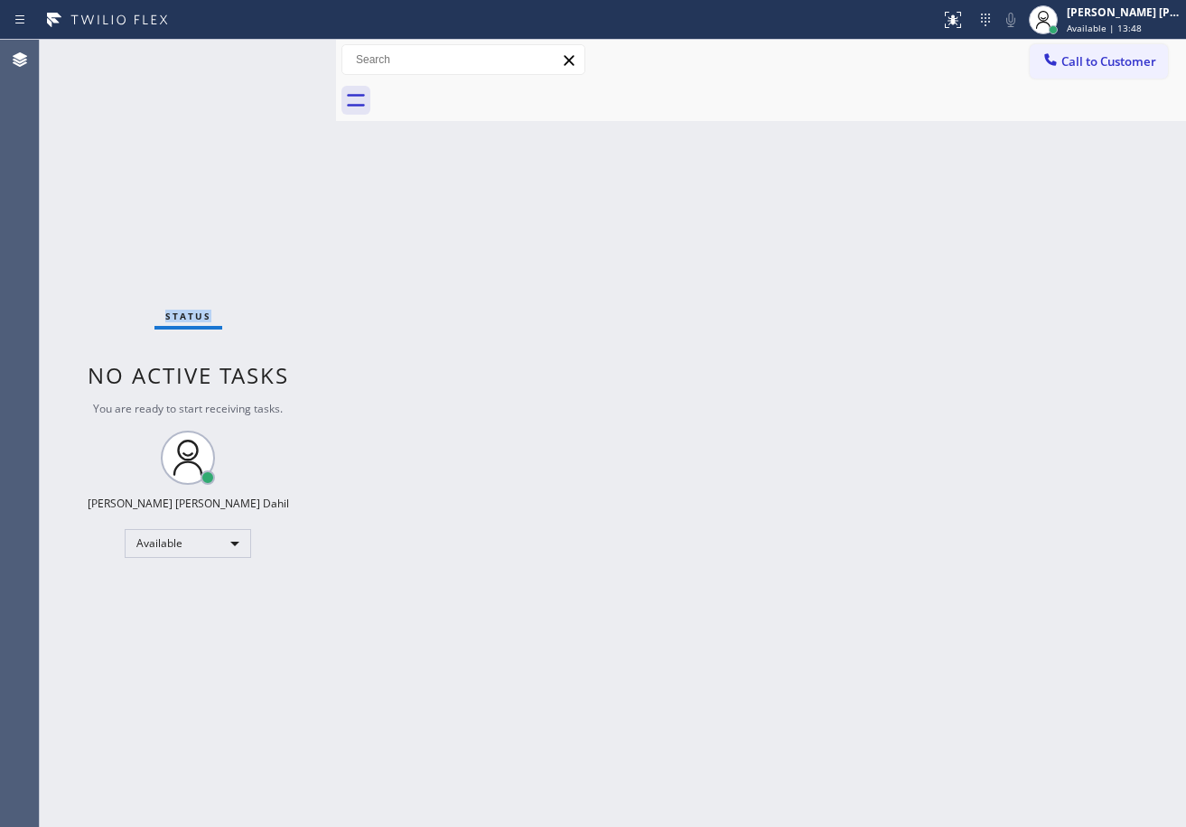
click at [276, 54] on div "Status No active tasks You are ready to start receiving tasks. Joshua Jake Dahi…" at bounding box center [188, 433] width 296 height 787
click at [759, 487] on div "Back to Dashboard Change Sender ID Customers Technicians Select a contact Outbo…" at bounding box center [761, 433] width 850 height 787
click at [1028, 608] on div "Back to Dashboard Change Sender ID Customers Technicians Select a contact Outbo…" at bounding box center [761, 433] width 850 height 787
click at [613, 566] on div "Back to Dashboard Change Sender ID Customers Technicians Select a contact Outbo…" at bounding box center [761, 433] width 850 height 787
drag, startPoint x: 572, startPoint y: 452, endPoint x: 604, endPoint y: 467, distance: 36.0
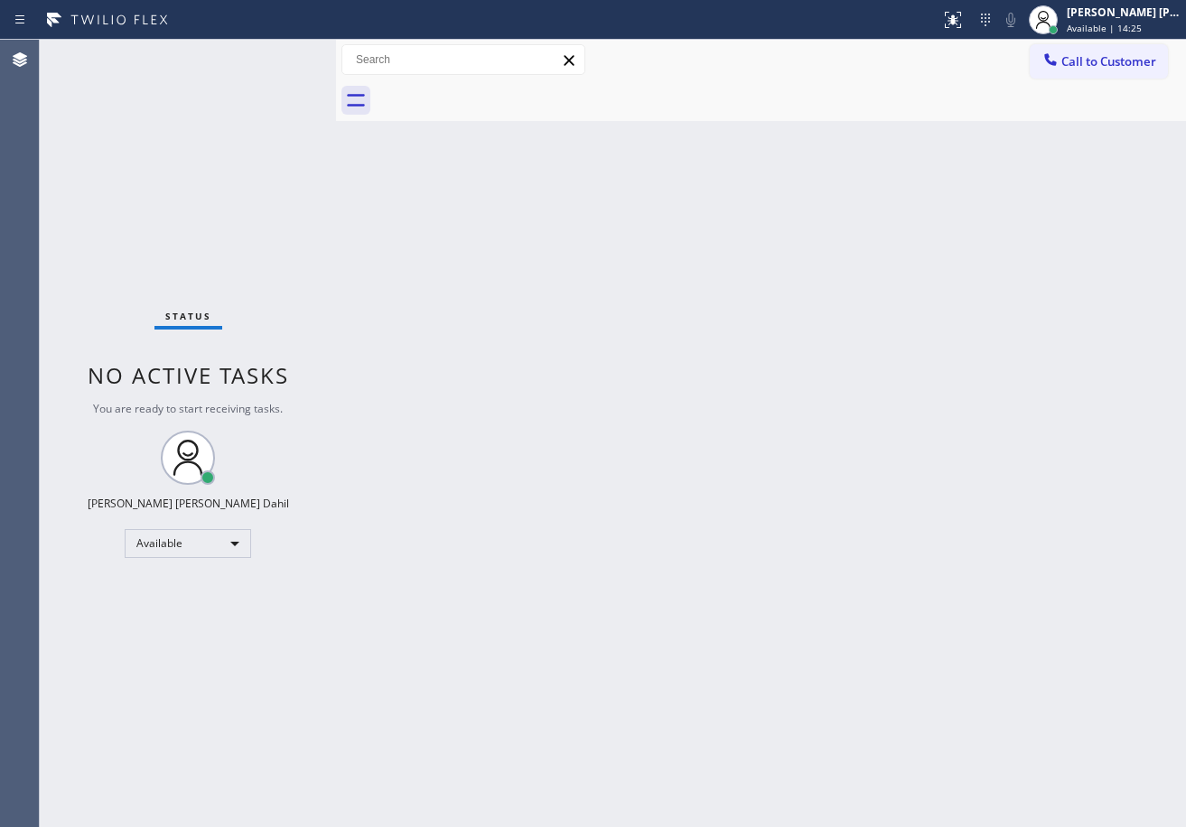
click at [574, 452] on div "Back to Dashboard Change Sender ID Customers Technicians Select a contact Outbo…" at bounding box center [761, 433] width 850 height 787
click at [977, 669] on div "Back to Dashboard Change Sender ID Customers Technicians Select a contact Outbo…" at bounding box center [761, 433] width 850 height 787
click at [1046, 681] on div "Back to Dashboard Change Sender ID Customers Technicians Select a contact Outbo…" at bounding box center [761, 433] width 850 height 787
drag, startPoint x: 1047, startPoint y: 638, endPoint x: 1046, endPoint y: 666, distance: 27.1
click at [1047, 638] on div "Back to Dashboard Change Sender ID Customers Technicians Select a contact Outbo…" at bounding box center [761, 433] width 850 height 787
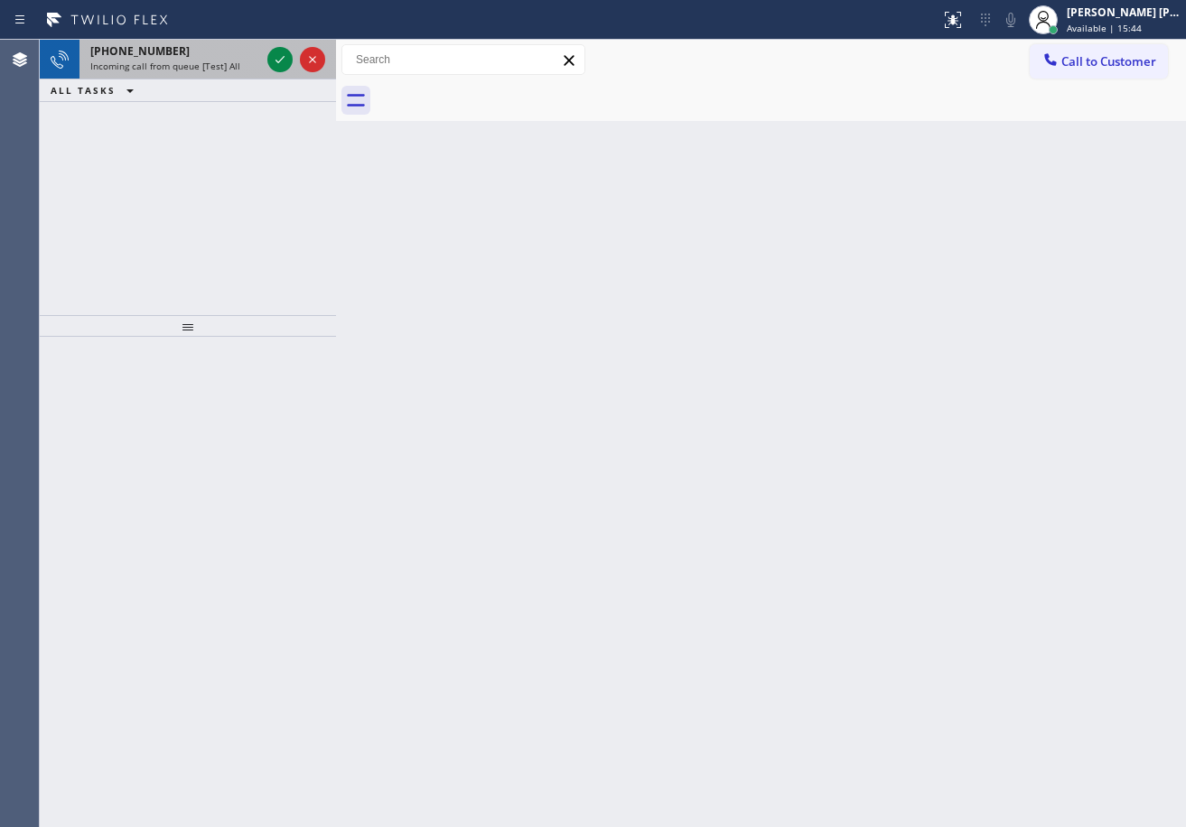
click at [212, 61] on span "Incoming call from queue [Test] All" at bounding box center [165, 66] width 150 height 13
click at [213, 61] on span "Incoming call from queue [Test] All" at bounding box center [165, 66] width 150 height 13
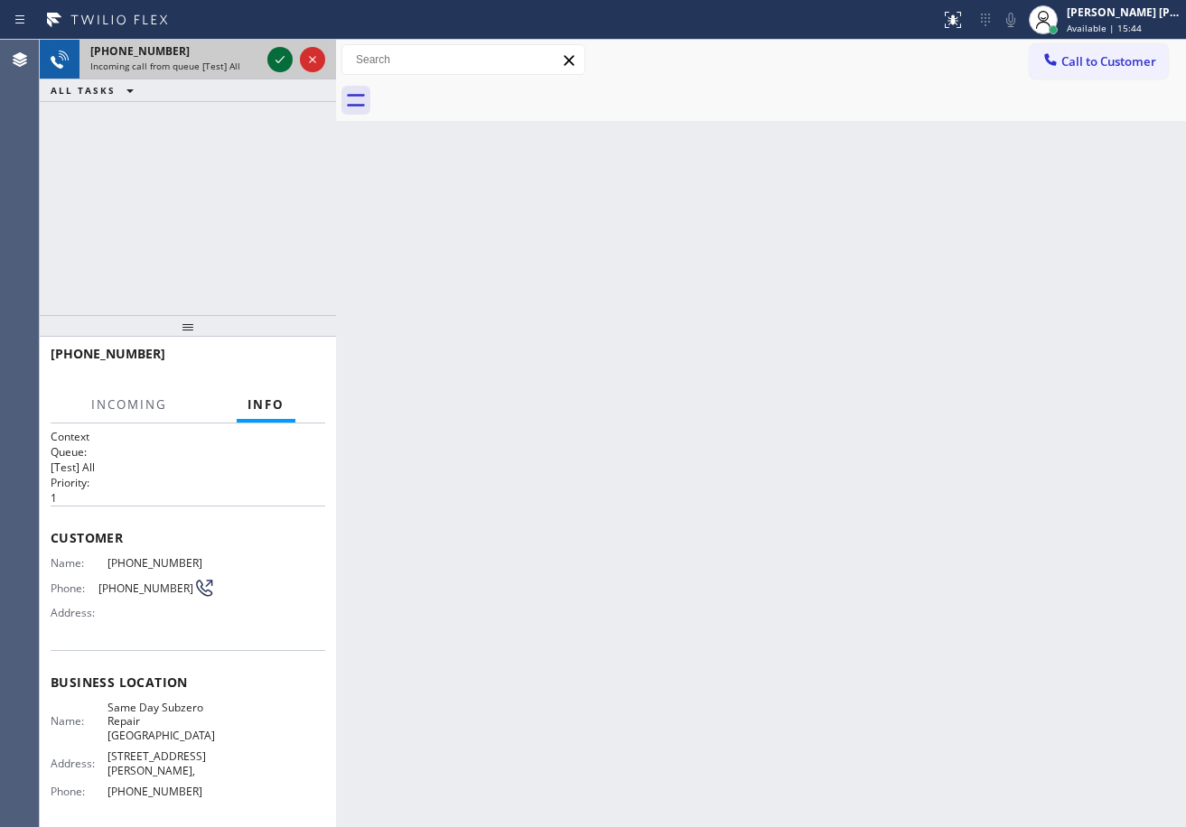
click at [280, 55] on icon at bounding box center [280, 60] width 22 height 22
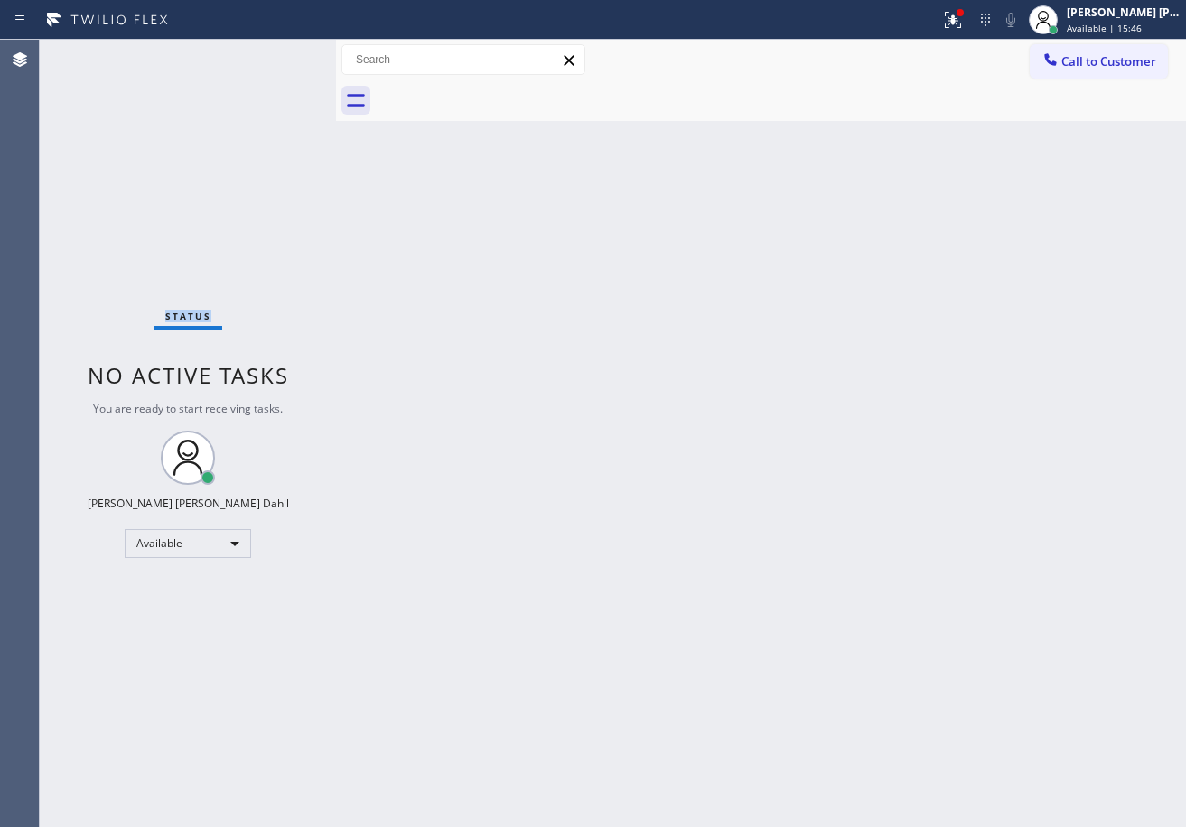
click at [279, 55] on div "Status No active tasks You are ready to start receiving tasks. Joshua Jake Dahi…" at bounding box center [188, 433] width 296 height 787
click at [960, 20] on div at bounding box center [953, 20] width 40 height 22
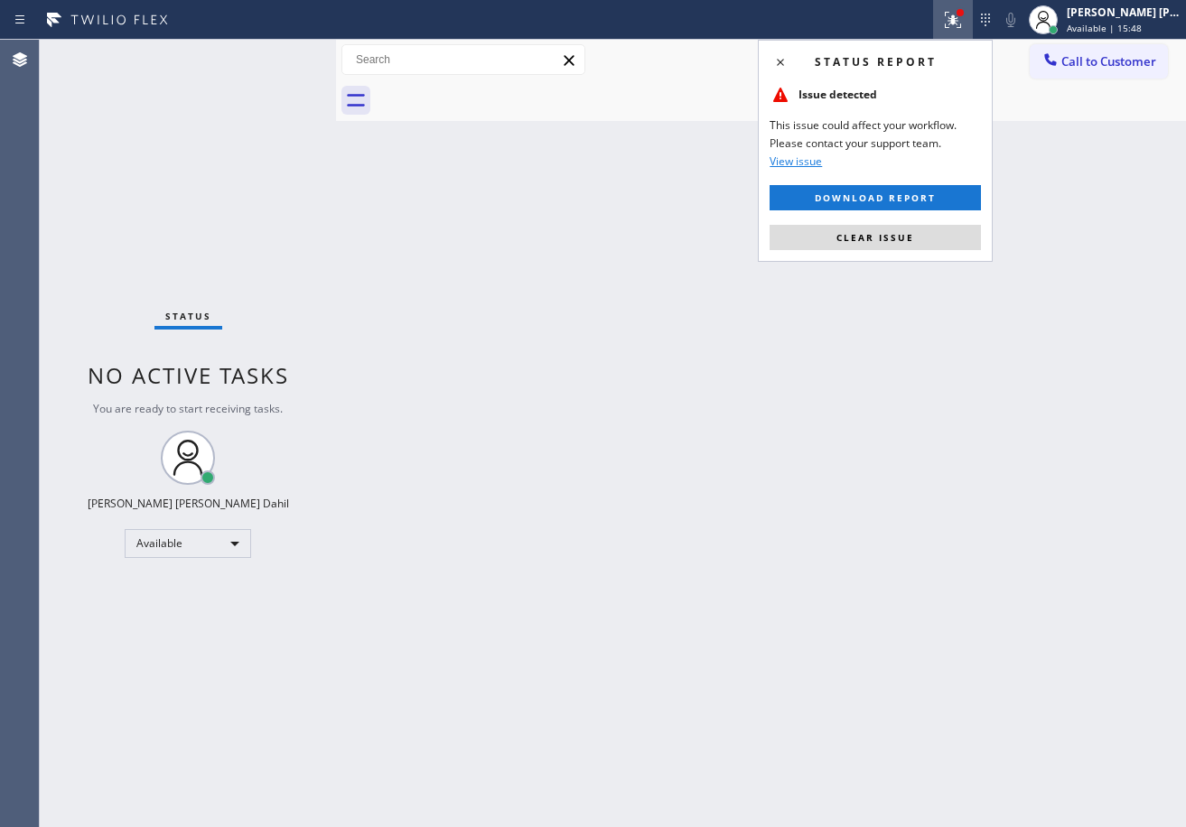
click at [957, 231] on button "Clear issue" at bounding box center [874, 237] width 211 height 25
drag, startPoint x: 955, startPoint y: 240, endPoint x: 955, endPoint y: 266, distance: 26.2
click at [955, 246] on div "Back to Dashboard Change Sender ID Customers Technicians Select a contact Outbo…" at bounding box center [761, 433] width 850 height 787
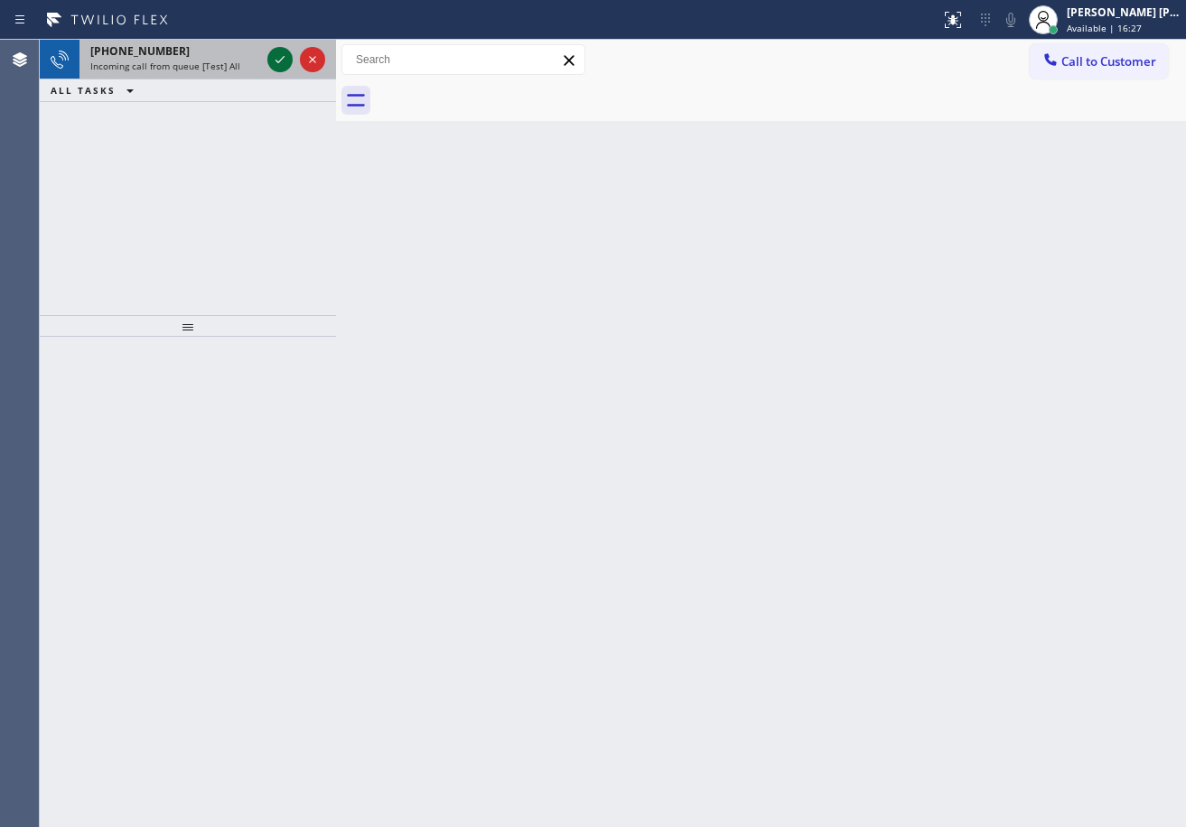
click at [283, 57] on icon at bounding box center [280, 60] width 22 height 22
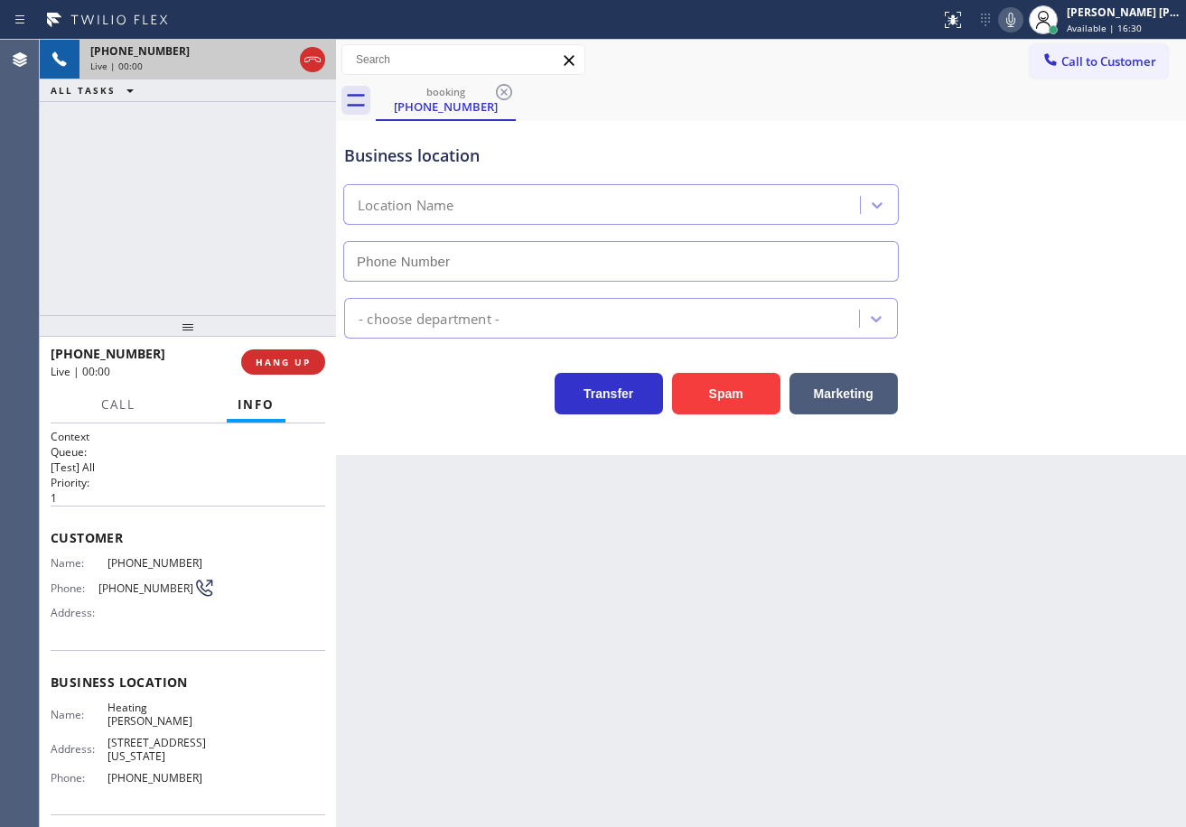
type input "(424) 206-6795"
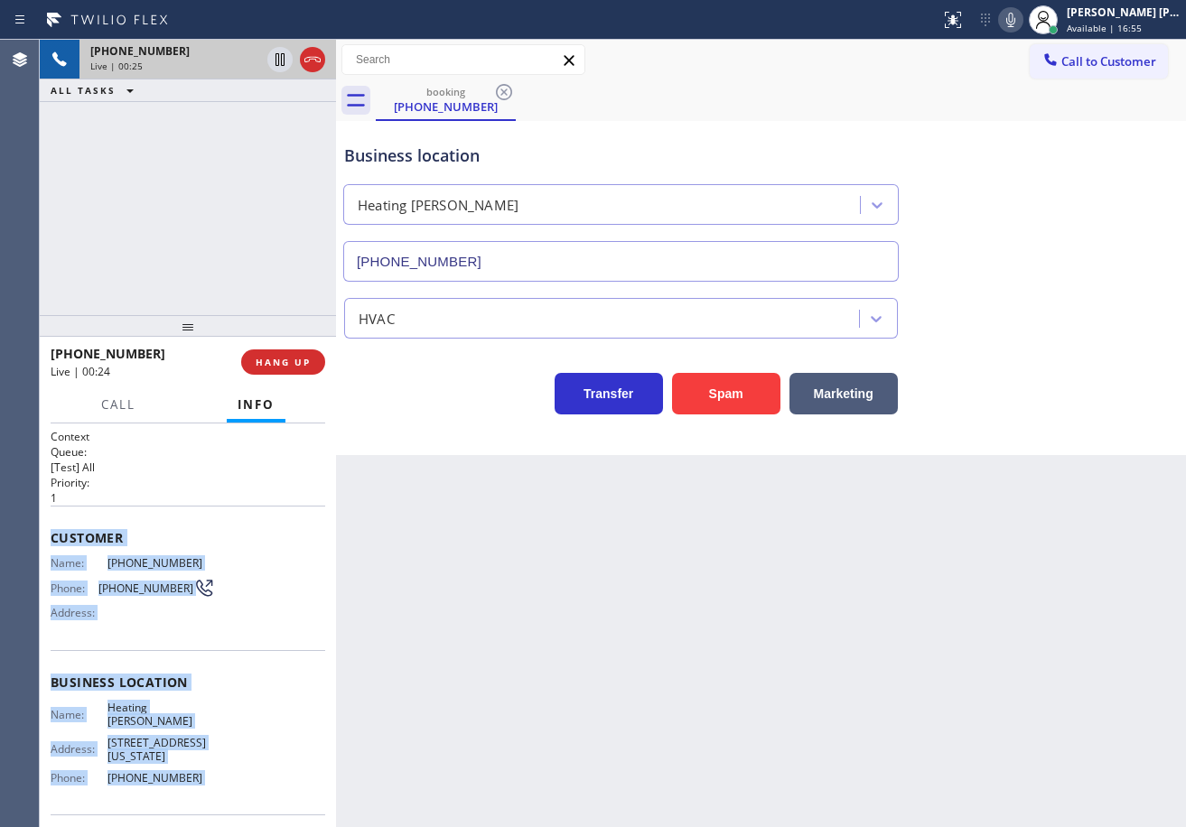
scroll to position [130, 0]
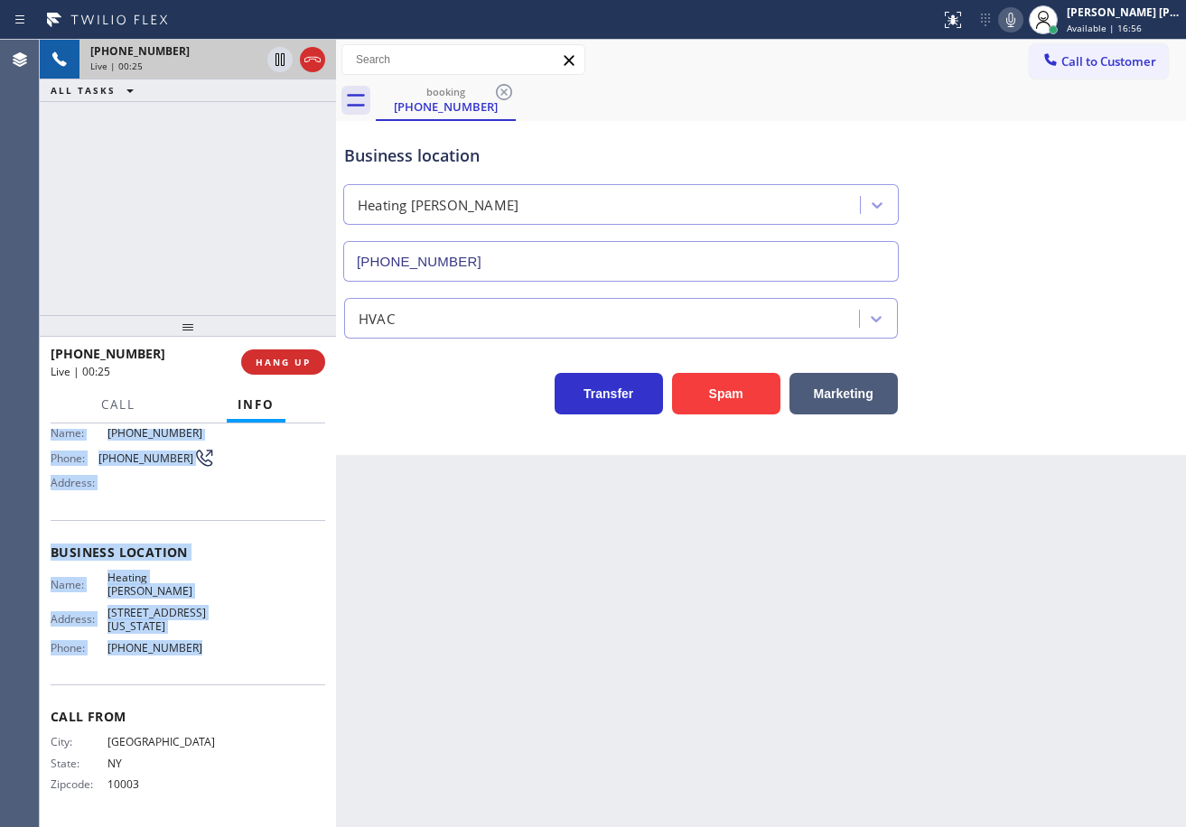
drag, startPoint x: 44, startPoint y: 531, endPoint x: 205, endPoint y: 662, distance: 207.3
click at [205, 662] on div "Context Queue: [Test] All Priority: 1 Customer Name: (646) 765-5060 Phone: (646…" at bounding box center [188, 626] width 296 height 404
copy div "Customer Name: (646) 765-5060 Phone: (646) 765-5060 Address: Business location …"
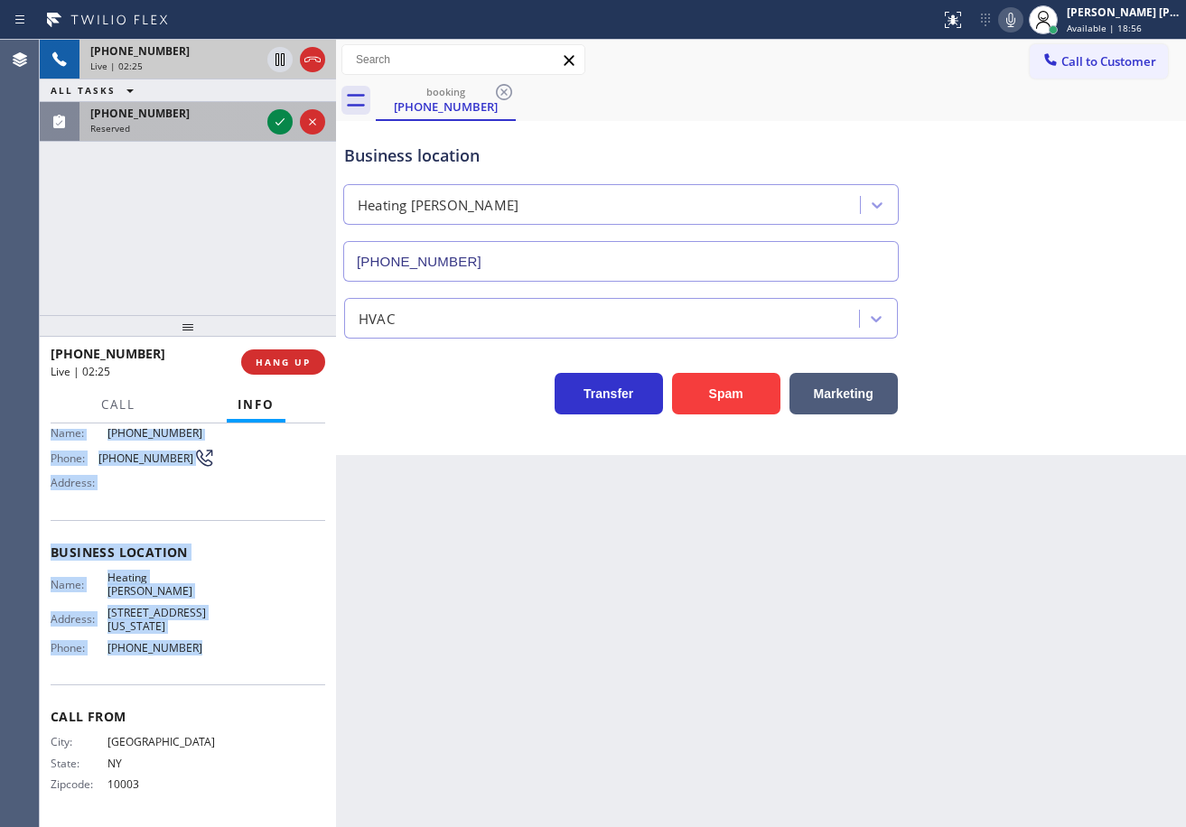
click at [236, 126] on div "Reserved" at bounding box center [175, 128] width 170 height 13
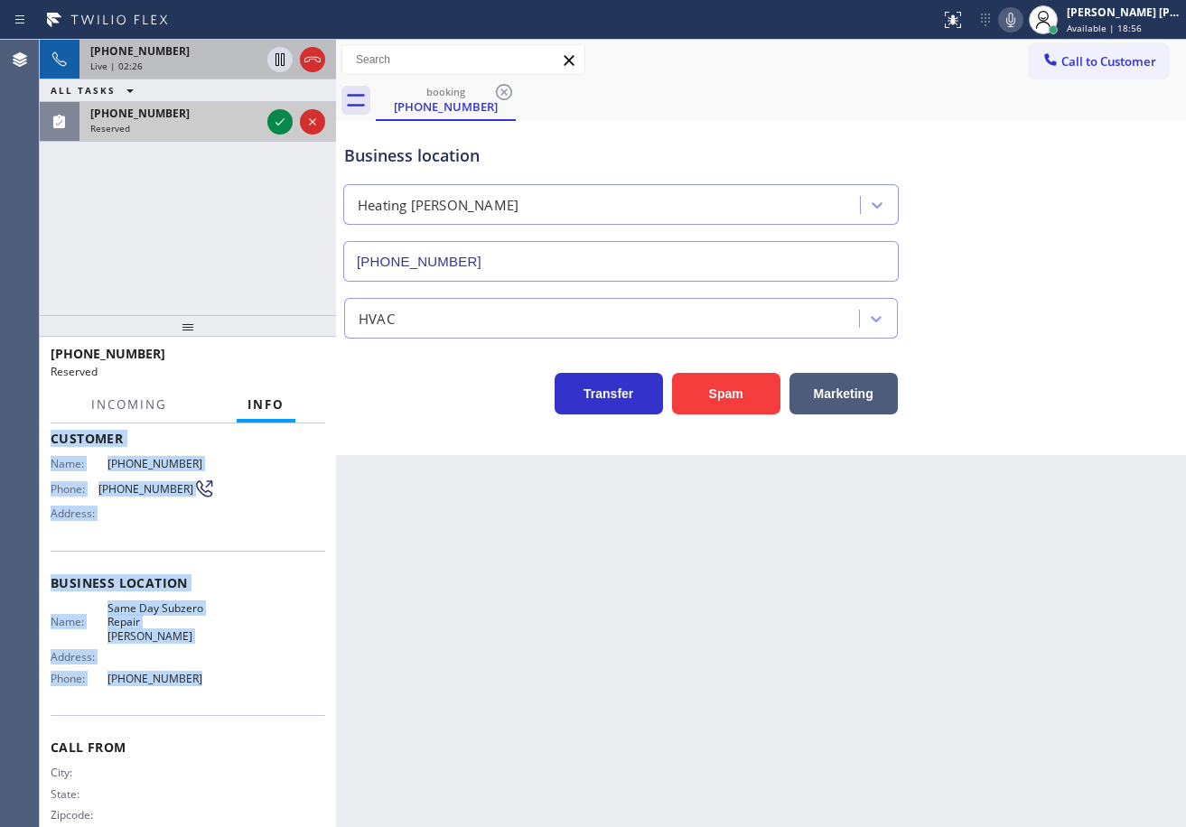
click at [234, 126] on div "Reserved" at bounding box center [175, 128] width 170 height 13
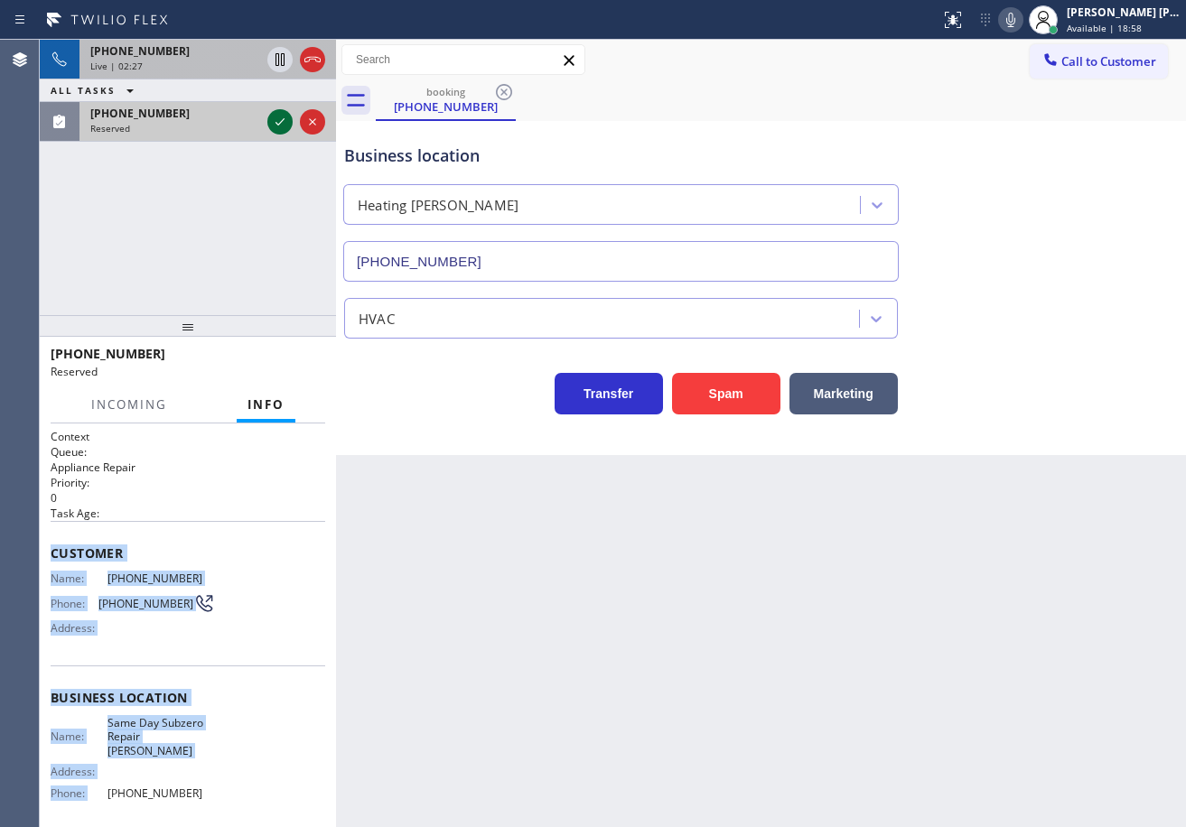
click at [273, 128] on icon at bounding box center [280, 122] width 22 height 22
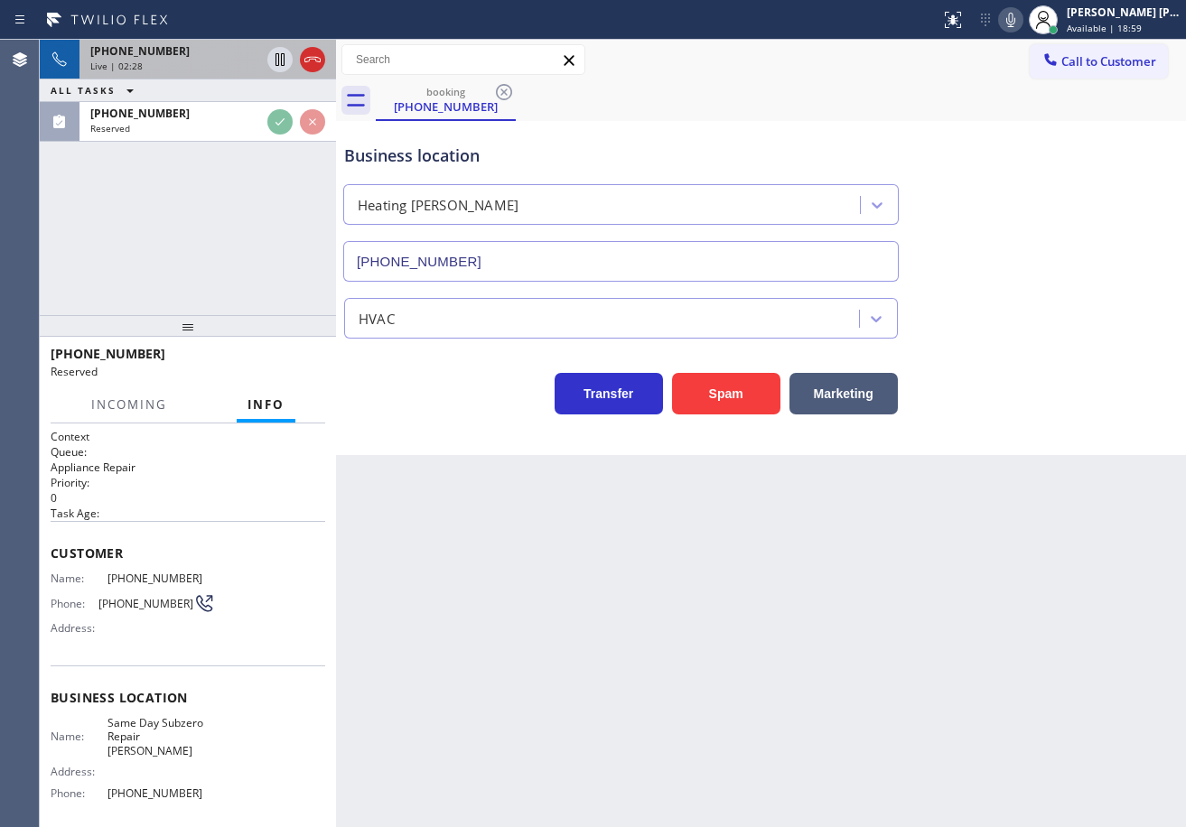
drag, startPoint x: 545, startPoint y: 623, endPoint x: 150, endPoint y: 580, distance: 397.9
click at [518, 620] on div "Back to Dashboard Change Sender ID Customers Technicians Select a contact Outbo…" at bounding box center [761, 433] width 850 height 787
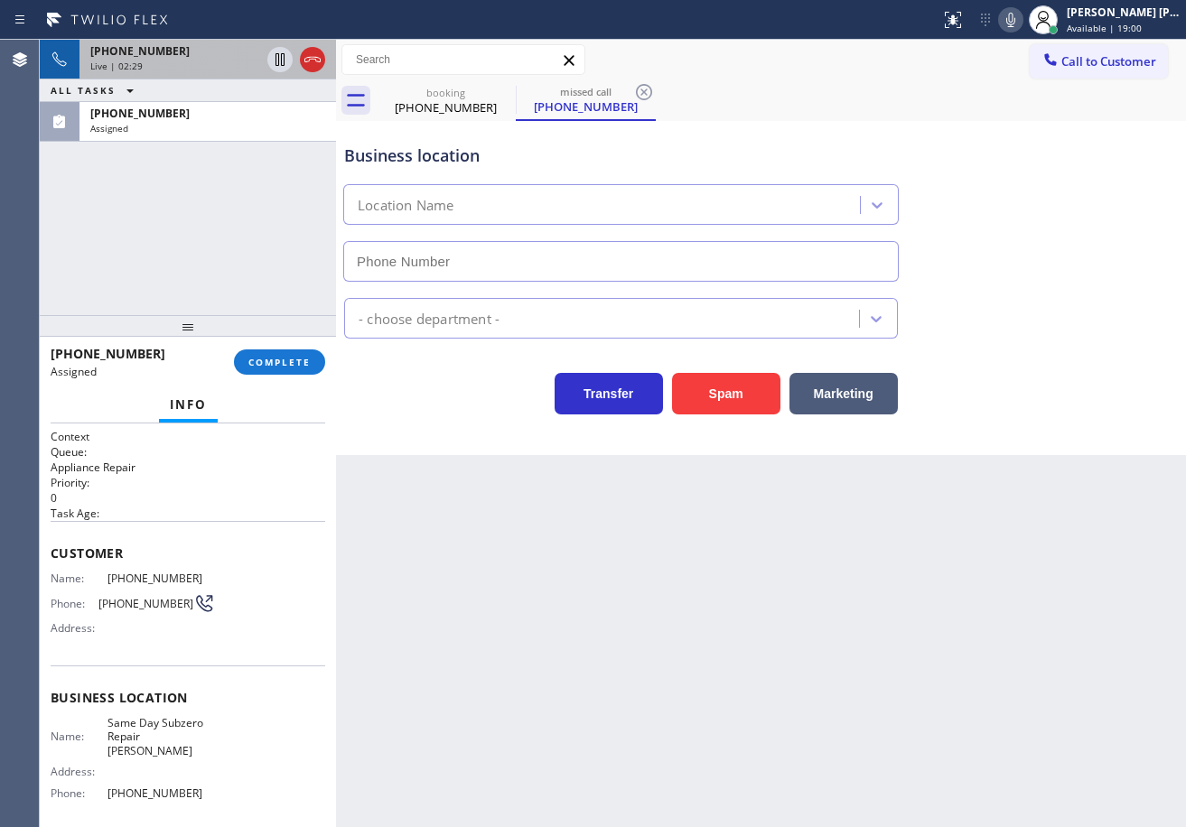
type input "(240) 407-1963"
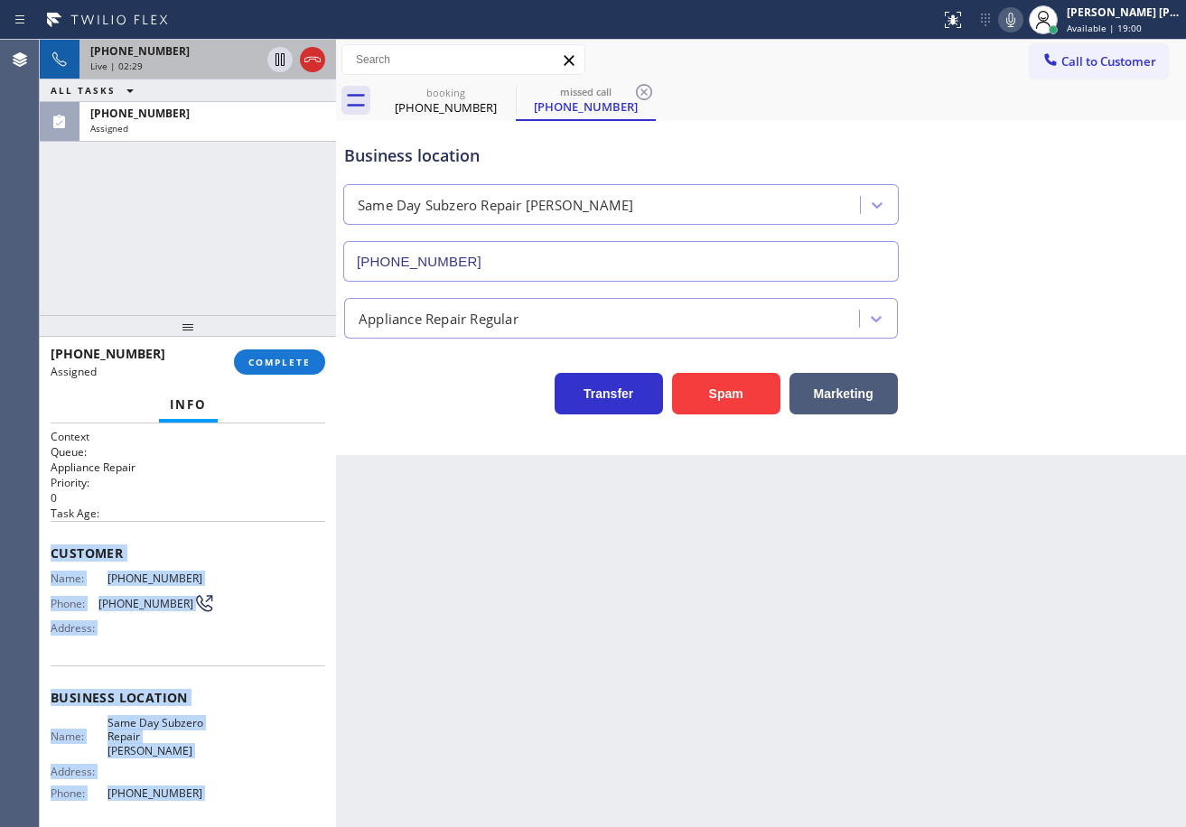
scroll to position [131, 0]
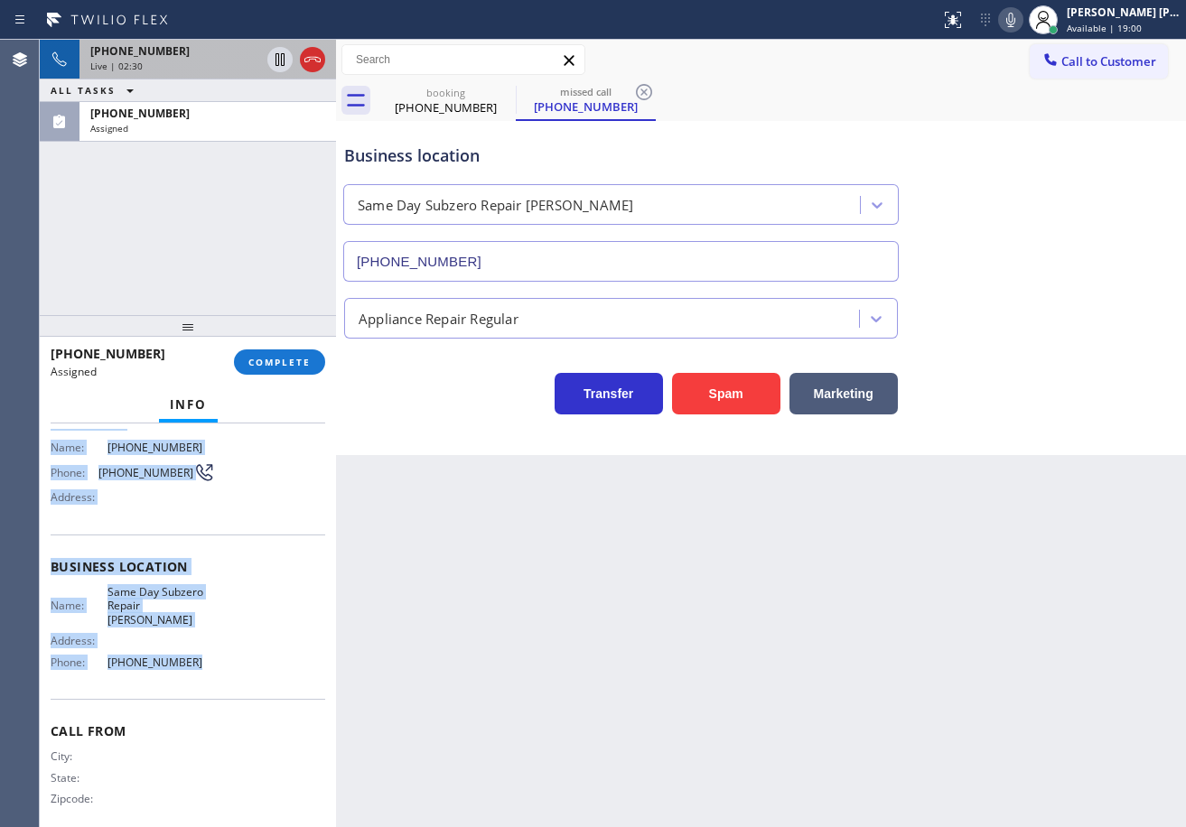
drag, startPoint x: 45, startPoint y: 546, endPoint x: 194, endPoint y: 647, distance: 179.6
click at [191, 655] on div "Context Queue: Appliance Repair Priority: 0 Task Age: Customer Name: (708) 719-…" at bounding box center [188, 626] width 296 height 404
copy div "Customer Name: (708) 719-9189 Phone: (708) 719-9189 Address: Business location …"
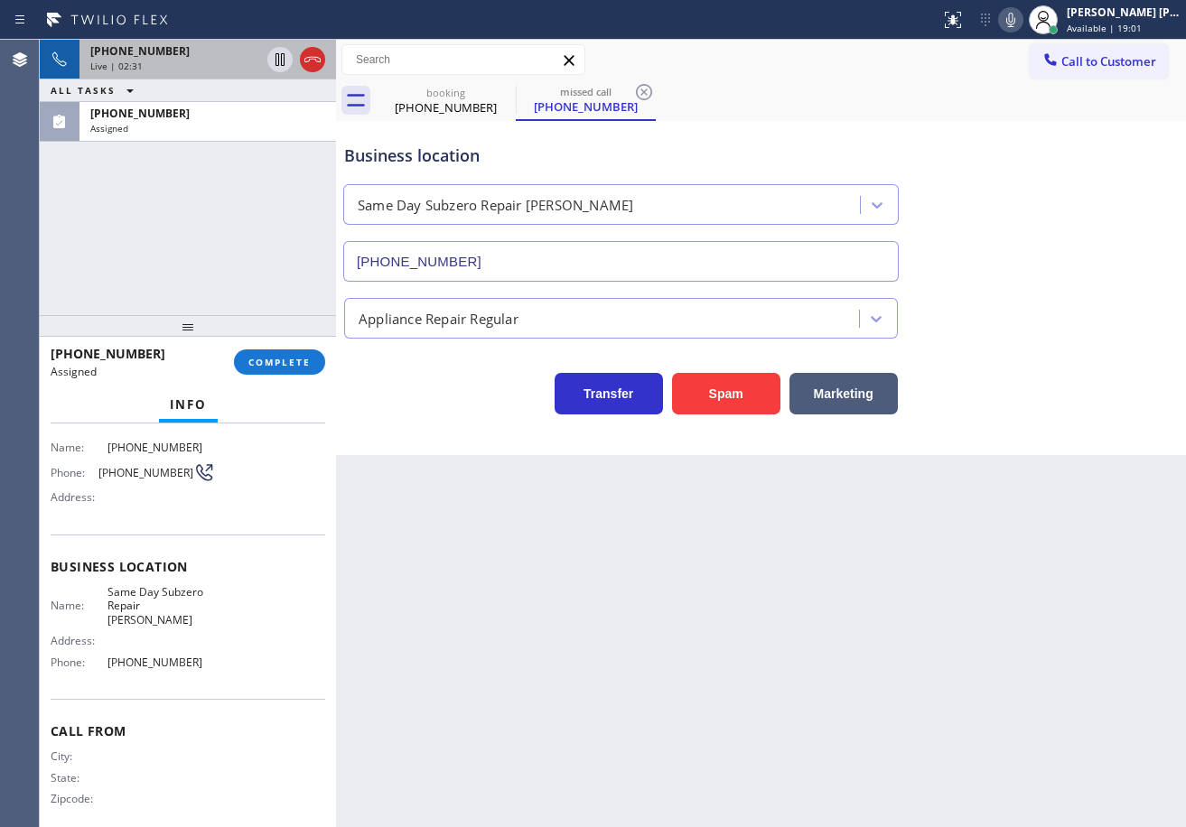
click at [283, 348] on div "(708) 719-9189 Assigned COMPLETE" at bounding box center [188, 362] width 275 height 47
click at [284, 353] on div "(708) 719-9189 Assigned COMPLETE" at bounding box center [188, 362] width 275 height 47
click at [284, 359] on span "COMPLETE" at bounding box center [279, 362] width 62 height 13
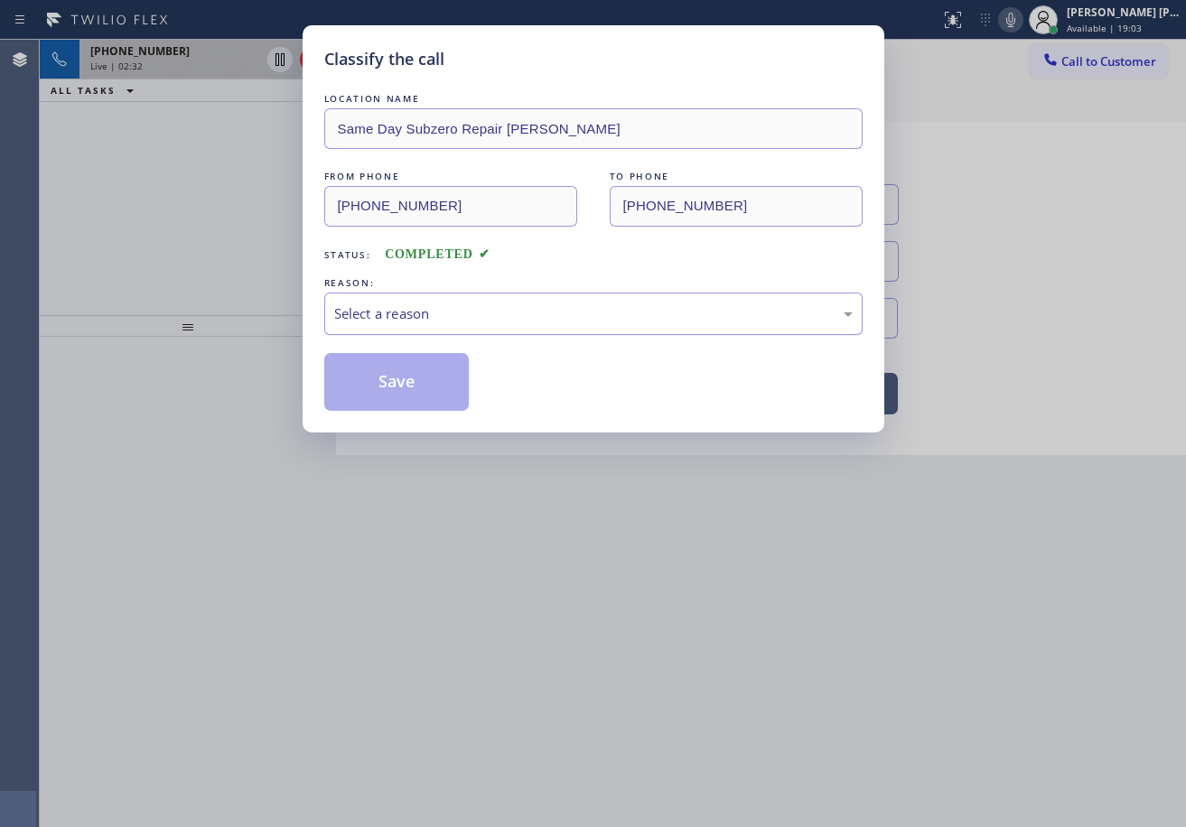
drag, startPoint x: 413, startPoint y: 311, endPoint x: 415, endPoint y: 332, distance: 21.7
click at [413, 312] on div "Select a reason" at bounding box center [593, 313] width 518 height 21
click at [425, 396] on button "Save" at bounding box center [396, 382] width 145 height 58
click at [424, 396] on button "Save" at bounding box center [396, 382] width 145 height 58
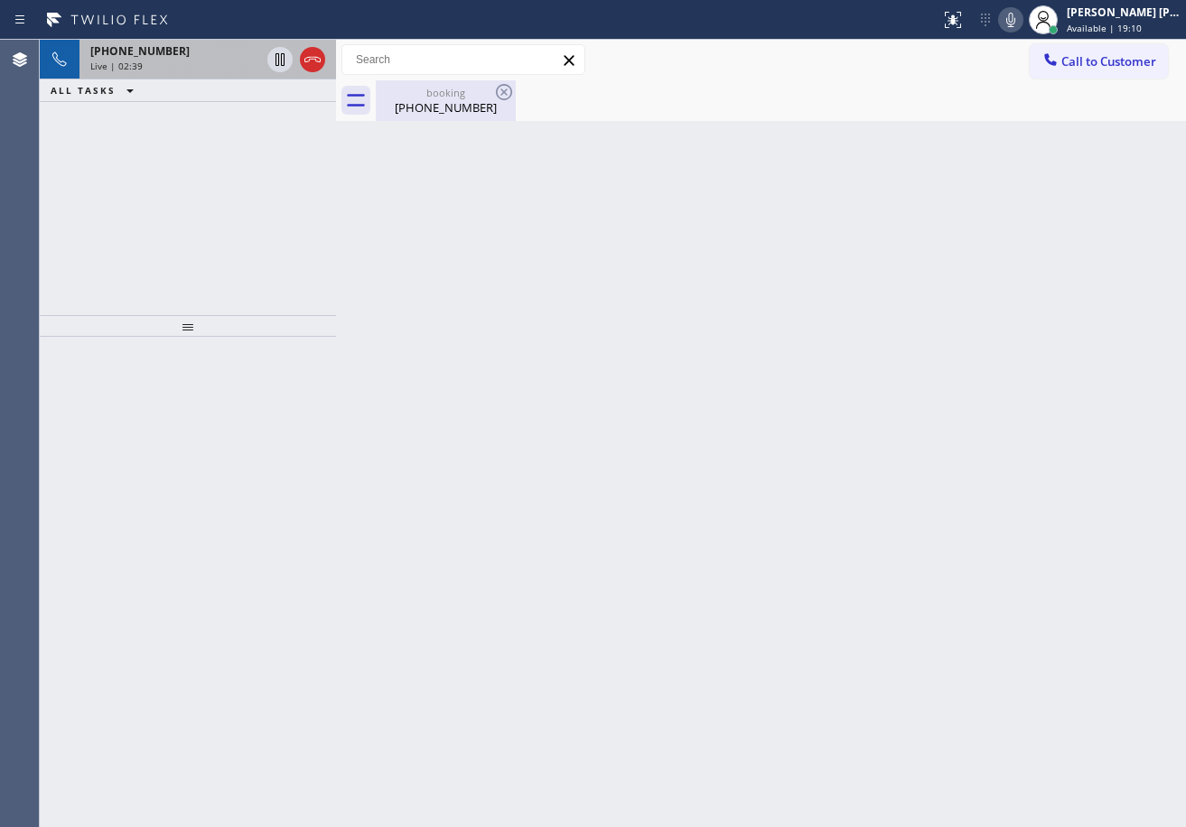
click at [188, 73] on div "+16467655060 Live | 02:39" at bounding box center [171, 60] width 184 height 40
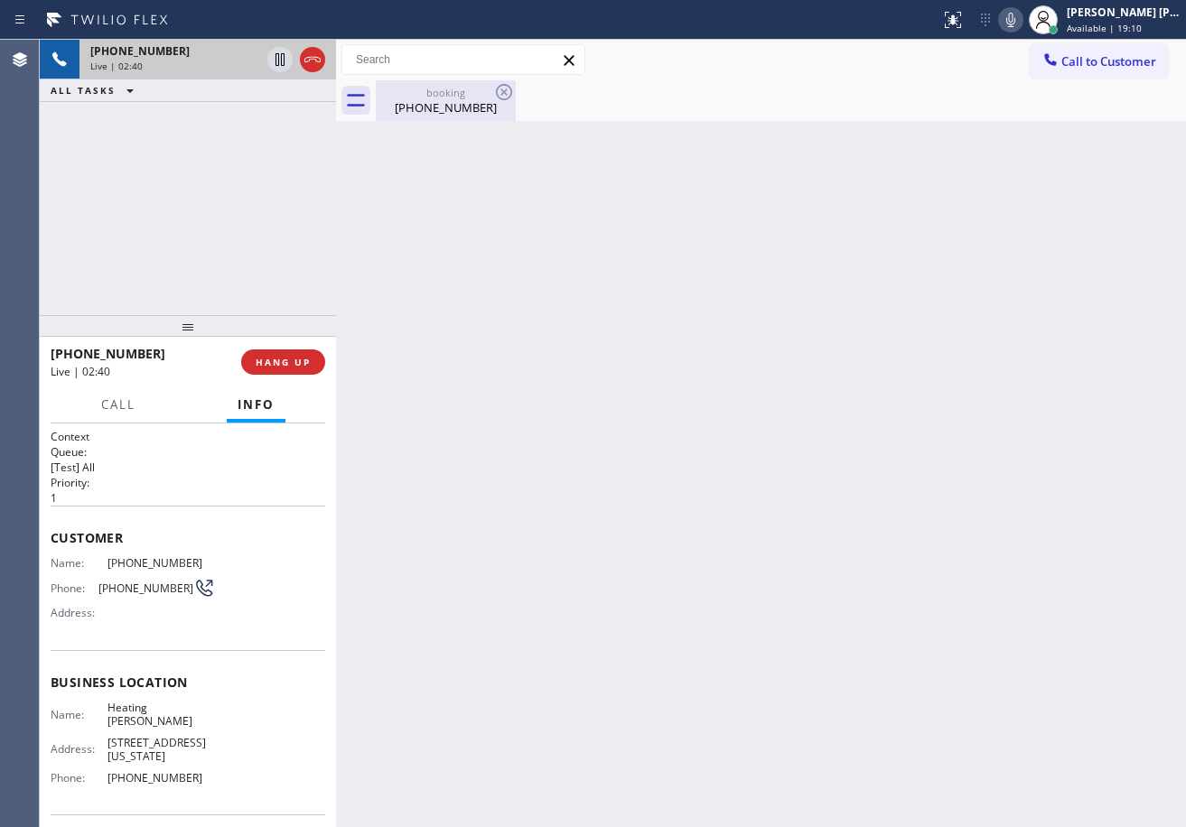
click at [435, 110] on div "(646) 765-5060" at bounding box center [445, 107] width 136 height 16
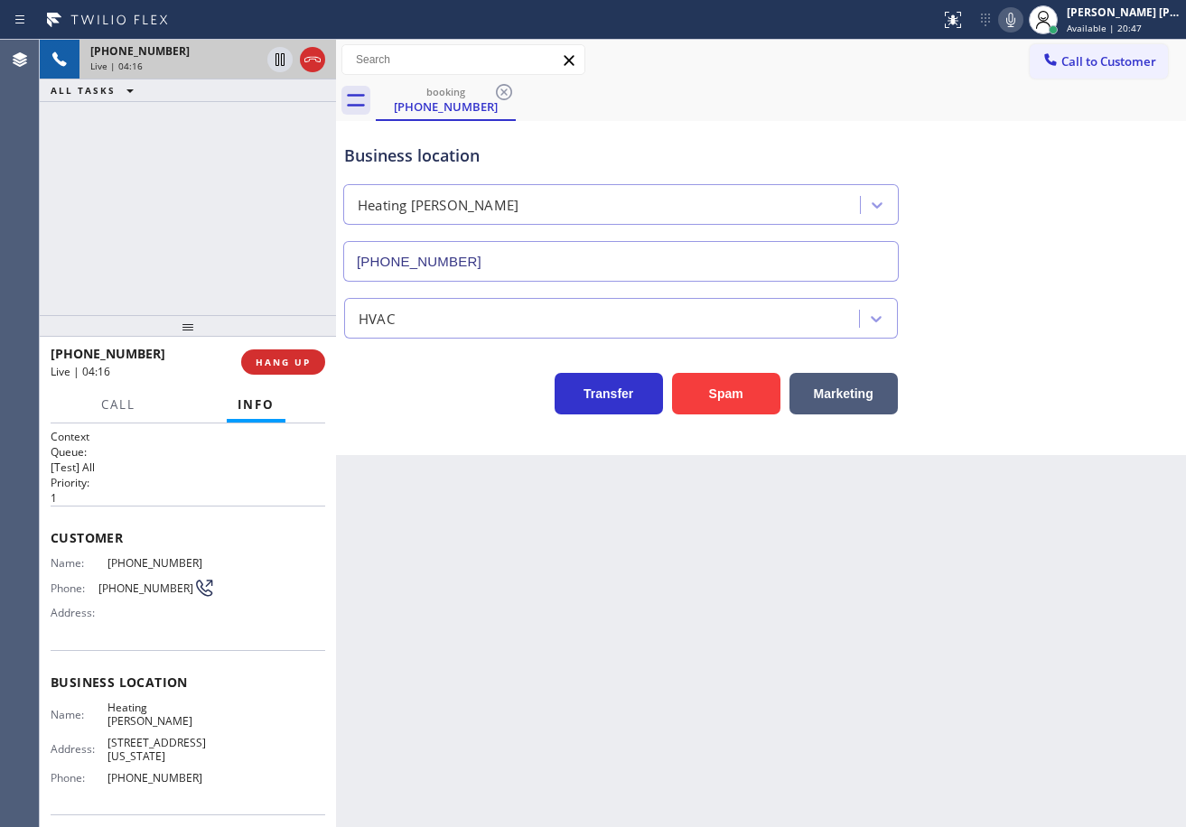
click at [754, 66] on div "Call to Customer Outbound call Location Search location Your caller id phone nu…" at bounding box center [761, 60] width 850 height 32
drag, startPoint x: 757, startPoint y: 71, endPoint x: 778, endPoint y: 114, distance: 47.3
click at [758, 71] on div "Call to Customer Outbound call Location Search location Your caller id phone nu…" at bounding box center [761, 60] width 850 height 32
click at [813, 641] on div "Back to Dashboard Change Sender ID Customers Technicians Select a contact Outbo…" at bounding box center [761, 433] width 850 height 787
click at [812, 632] on div "Back to Dashboard Change Sender ID Customers Technicians Select a contact Outbo…" at bounding box center [761, 433] width 850 height 787
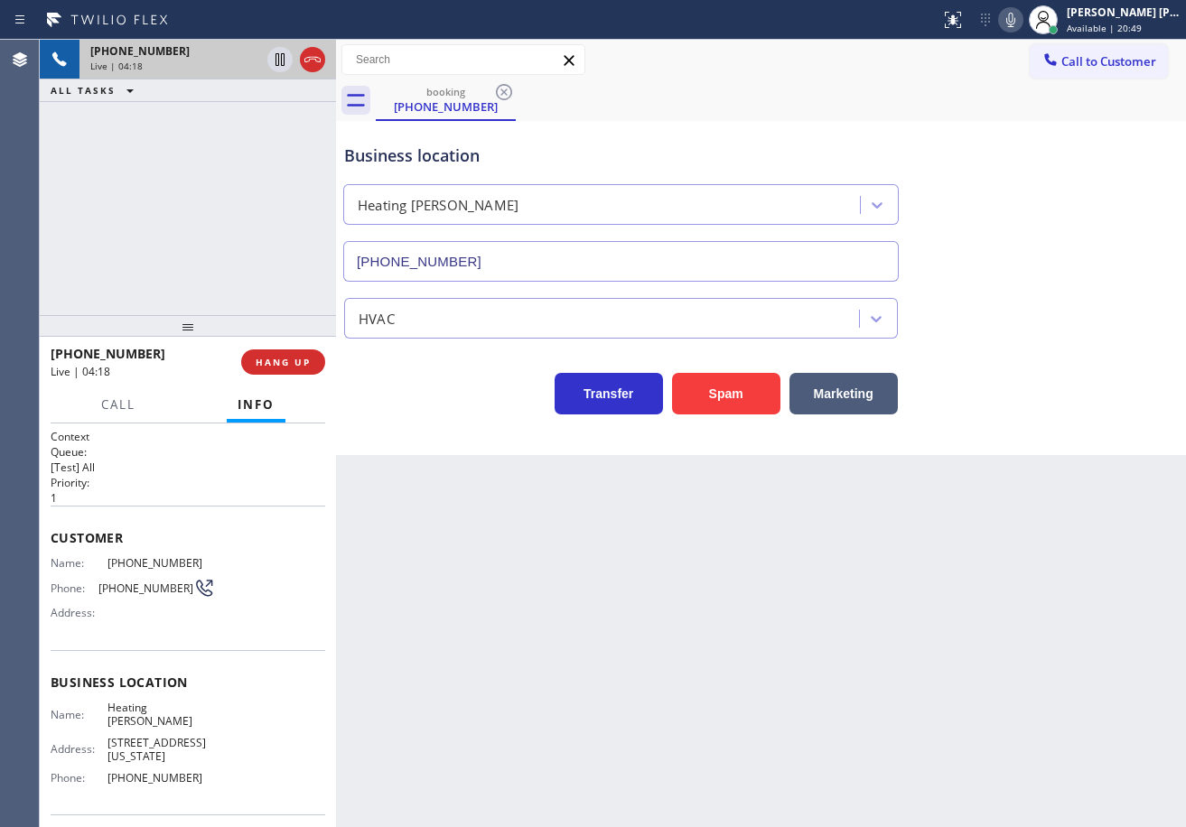
click at [812, 632] on div "Back to Dashboard Change Sender ID Customers Technicians Select a contact Outbo…" at bounding box center [761, 433] width 850 height 787
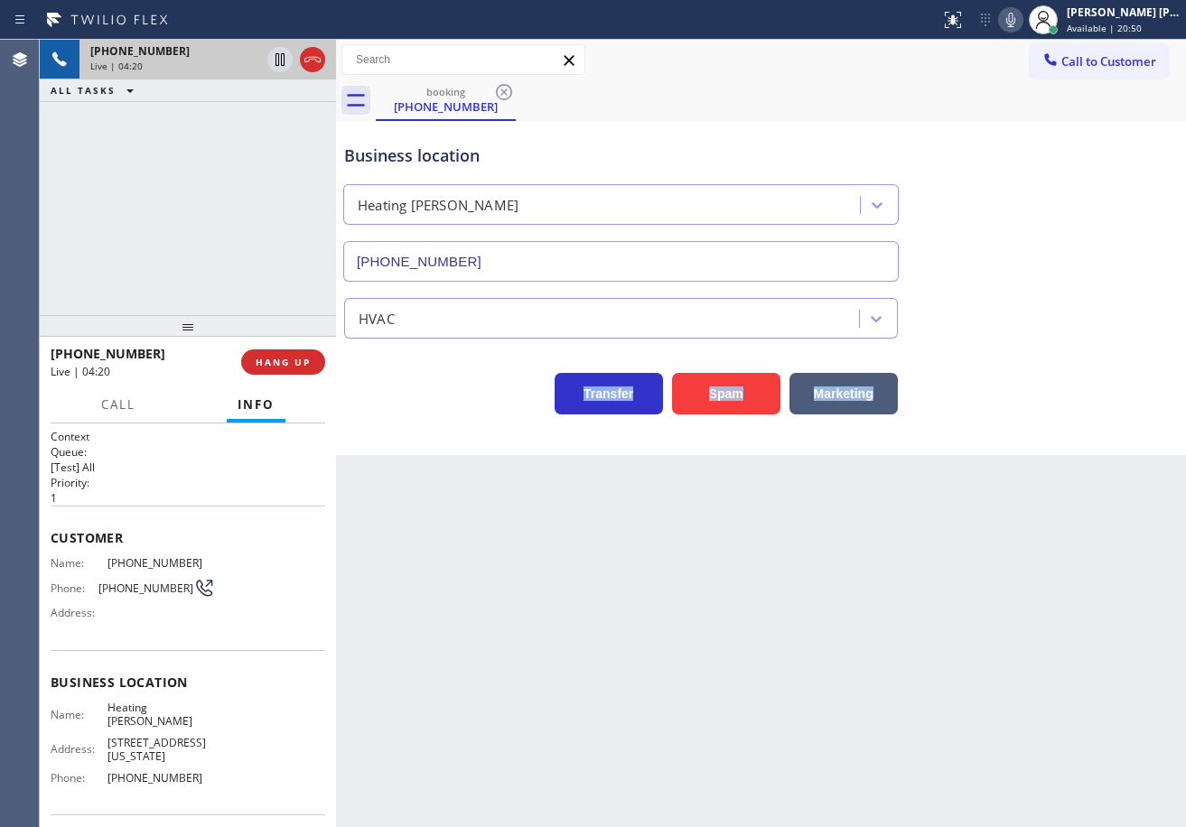
click at [805, 604] on div "Back to Dashboard Change Sender ID Customers Technicians Select a contact Outbo…" at bounding box center [761, 433] width 850 height 787
click at [811, 612] on div "Back to Dashboard Change Sender ID Customers Technicians Select a contact Outbo…" at bounding box center [761, 433] width 850 height 787
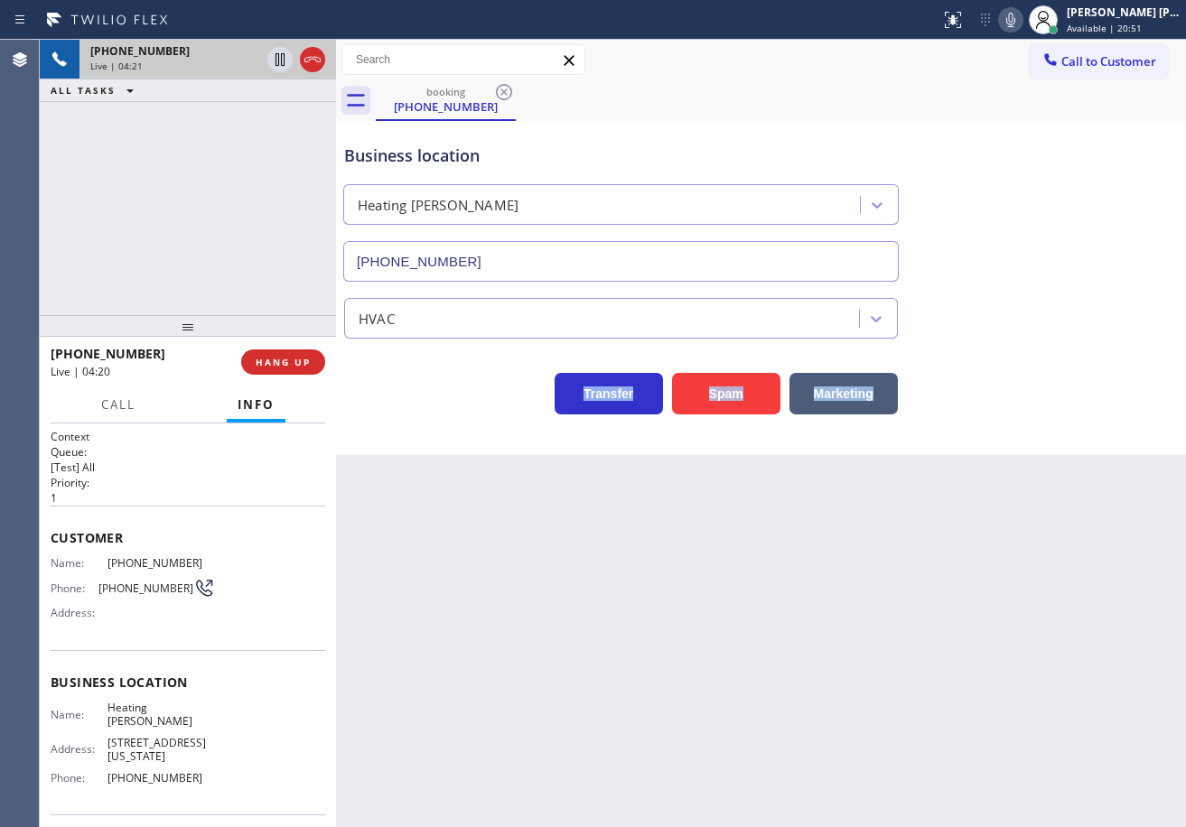
click at [811, 612] on div "Back to Dashboard Change Sender ID Customers Technicians Select a contact Outbo…" at bounding box center [761, 433] width 850 height 787
drag, startPoint x: 1050, startPoint y: 323, endPoint x: 1009, endPoint y: 189, distance: 140.8
click at [1049, 316] on div "HVAC" at bounding box center [760, 315] width 841 height 48
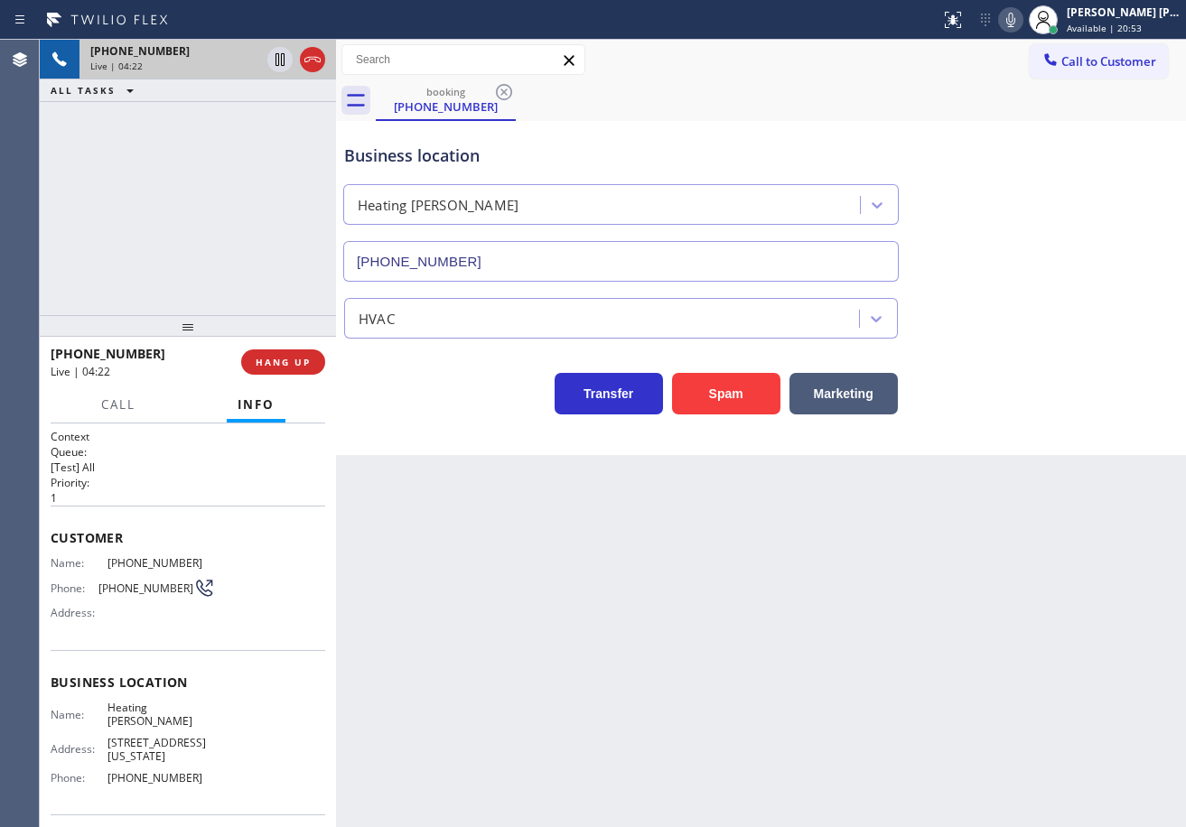
click at [1021, 24] on icon at bounding box center [1011, 20] width 22 height 22
click at [1030, 141] on div "Business location Heating Masters Marina Del Rey (424) 206-6795" at bounding box center [760, 199] width 841 height 163
click at [279, 65] on icon at bounding box center [279, 59] width 9 height 13
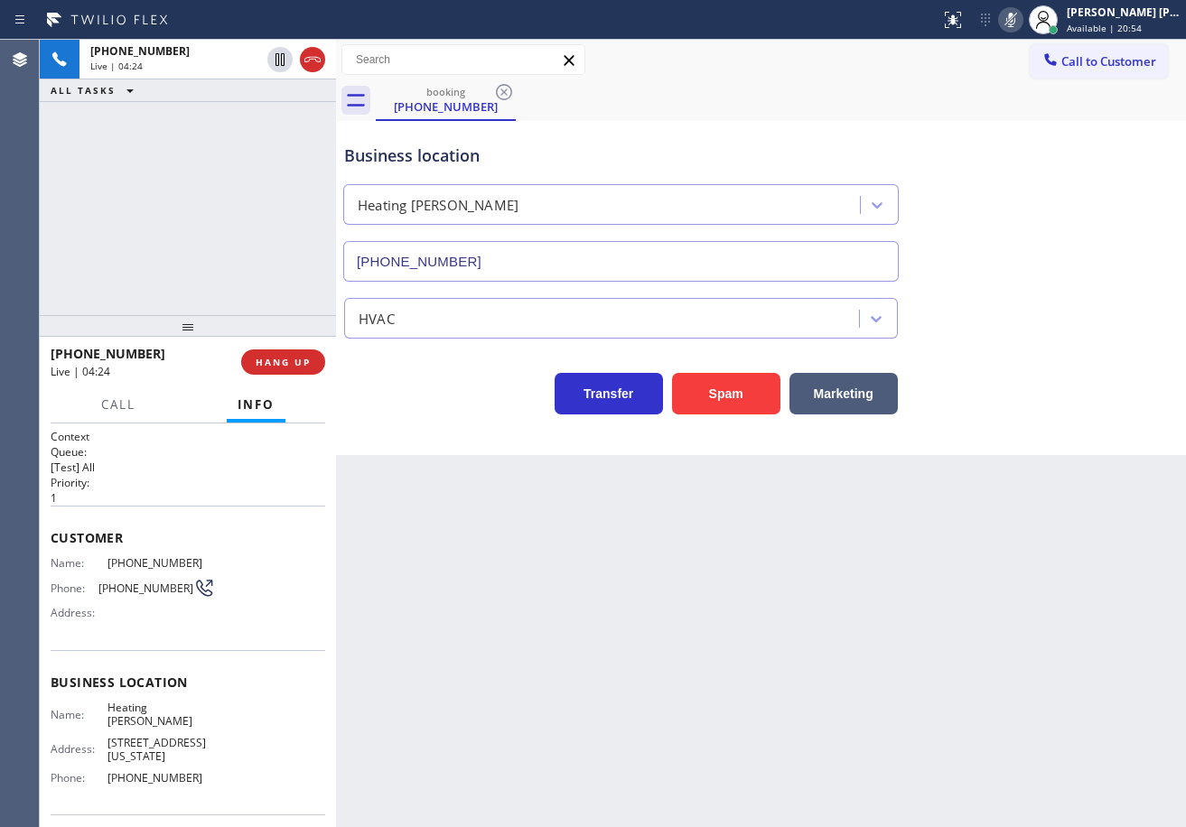
click at [198, 142] on div "+16467655060 Live | 04:24 ALL TASKS ALL TASKS ACTIVE TASKS TASKS IN WRAP UP" at bounding box center [188, 177] width 296 height 275
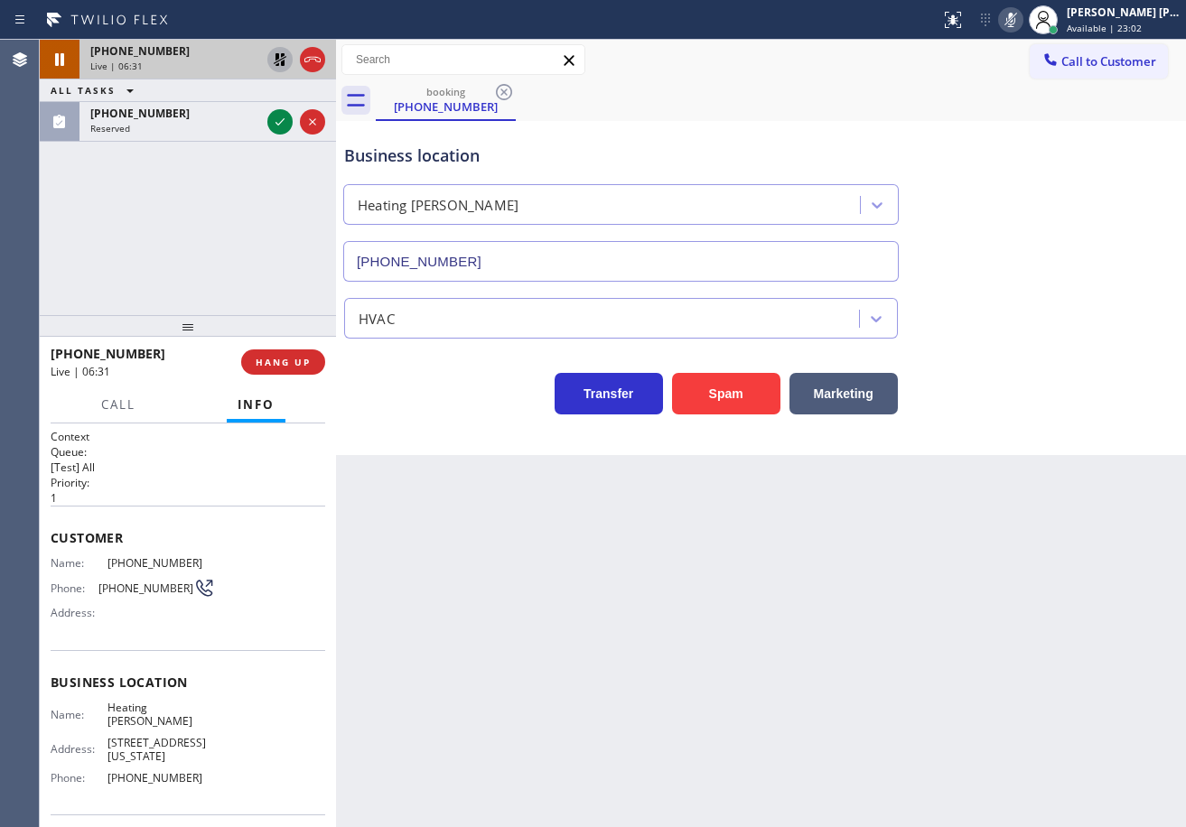
click at [281, 61] on icon at bounding box center [280, 60] width 22 height 22
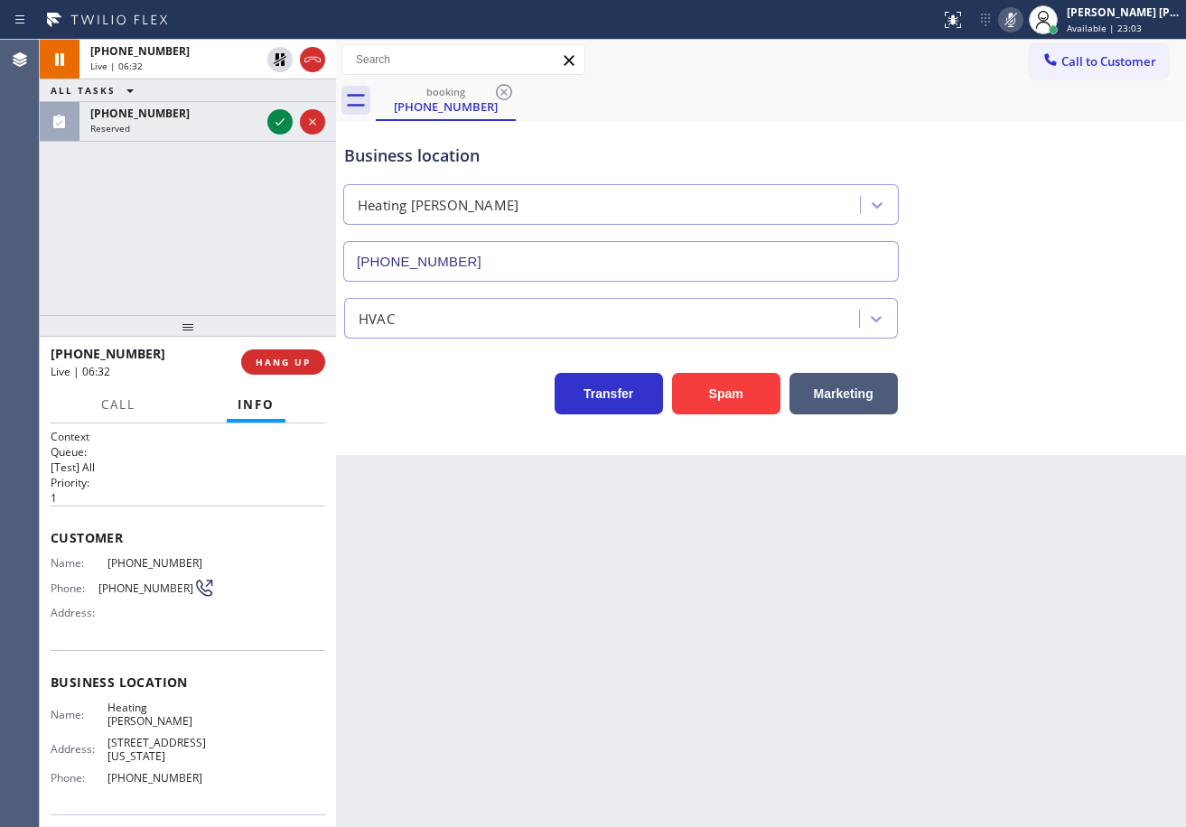
click at [1021, 23] on icon at bounding box center [1011, 20] width 22 height 22
drag, startPoint x: 1019, startPoint y: 244, endPoint x: 936, endPoint y: 328, distance: 117.5
click at [1020, 245] on div "Business location Heating Masters Marina Del Rey (424) 206-6795" at bounding box center [760, 199] width 841 height 163
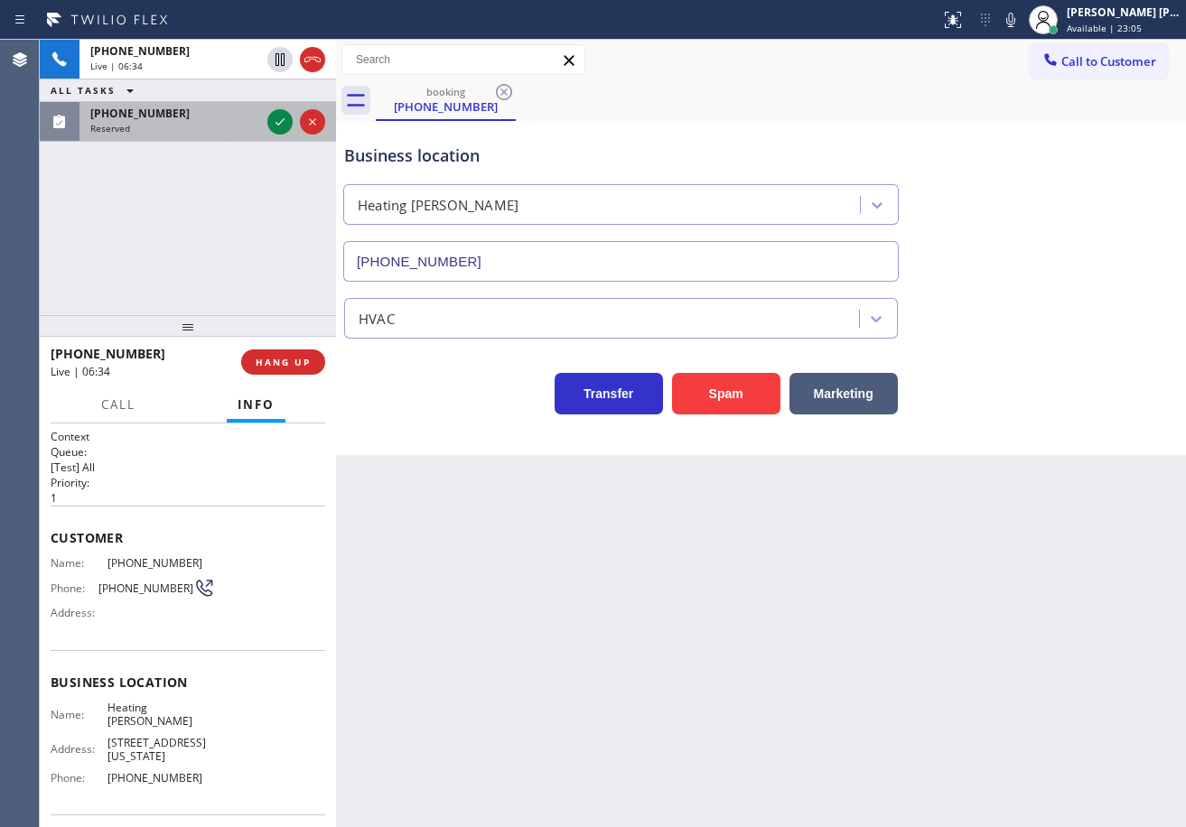
click at [221, 126] on div "Reserved" at bounding box center [175, 128] width 170 height 13
drag, startPoint x: 221, startPoint y: 126, endPoint x: 294, endPoint y: 118, distance: 73.6
click at [222, 126] on div "Reserved" at bounding box center [175, 128] width 170 height 13
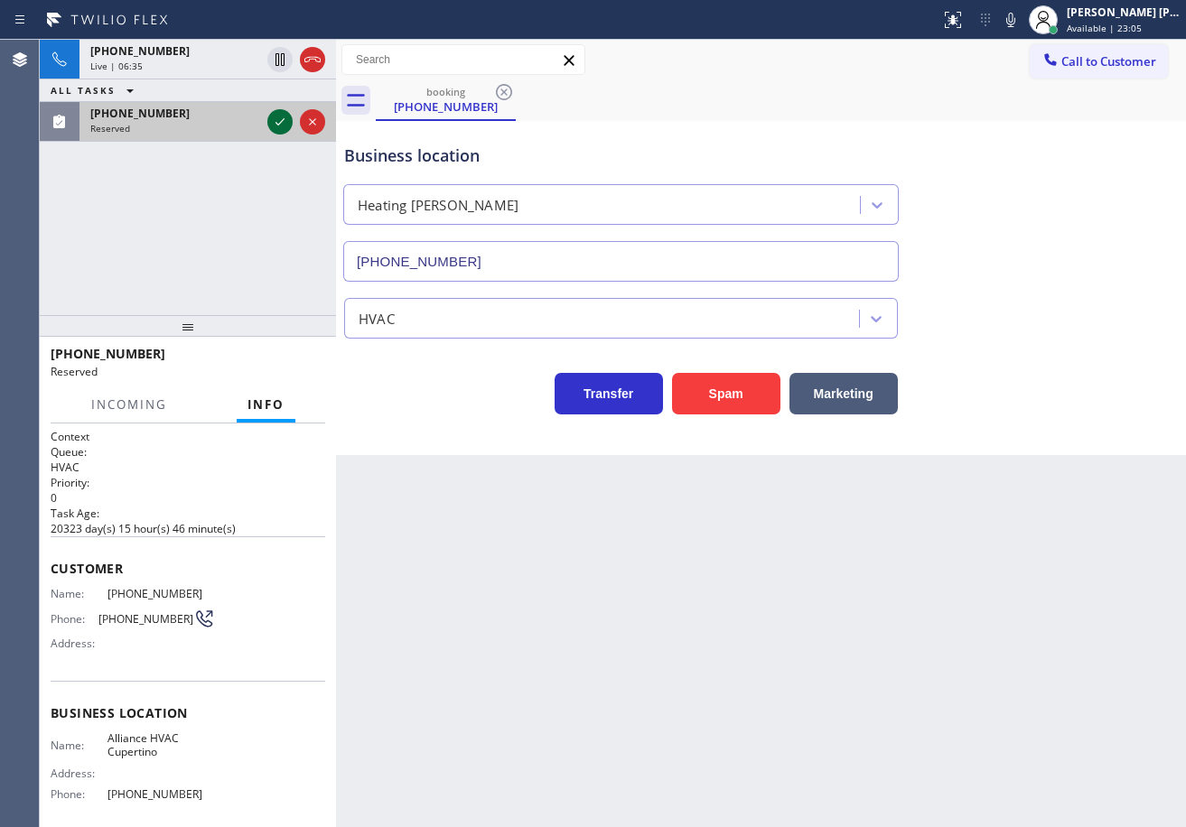
click at [277, 121] on icon at bounding box center [280, 122] width 22 height 22
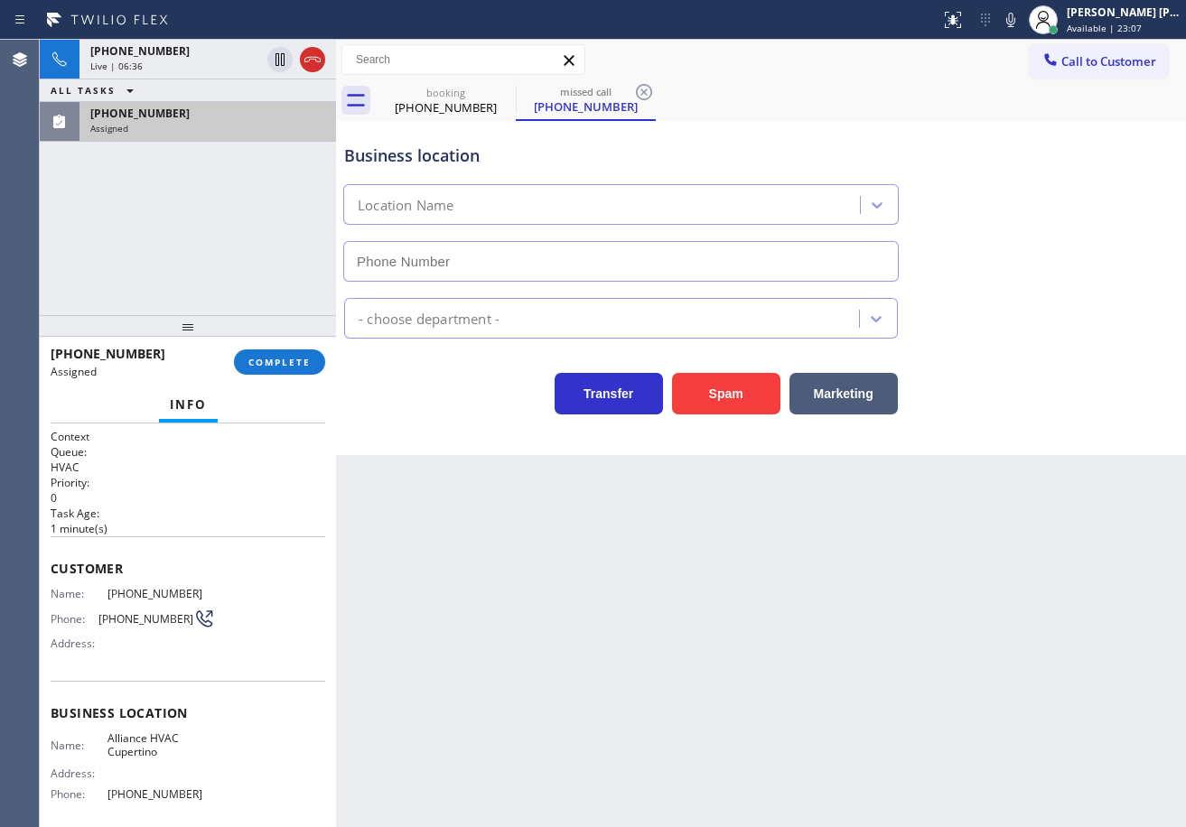
type input "(408) 692-9424"
drag, startPoint x: 191, startPoint y: 100, endPoint x: 195, endPoint y: 117, distance: 17.7
click at [191, 100] on div "ALL TASKS ALL TASKS ACTIVE TASKS TASKS IN WRAP UP" at bounding box center [188, 90] width 296 height 23
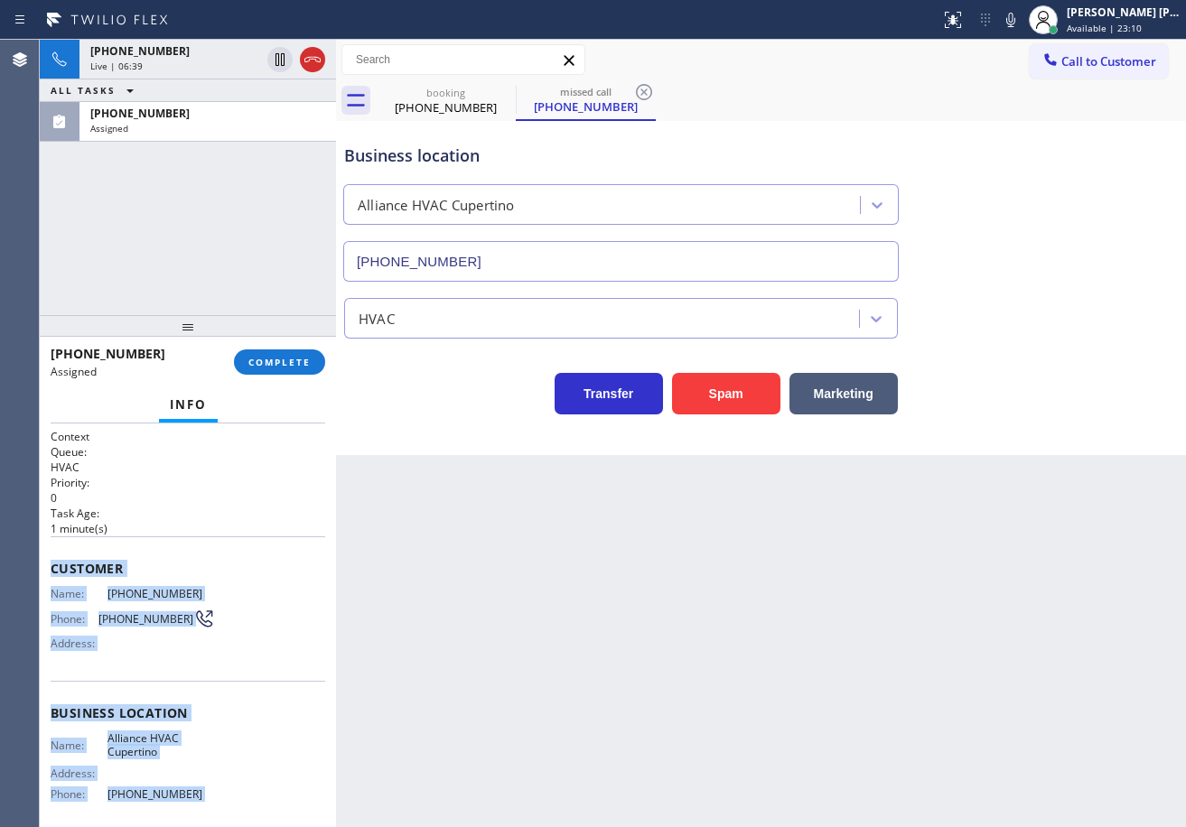
scroll to position [146, 0]
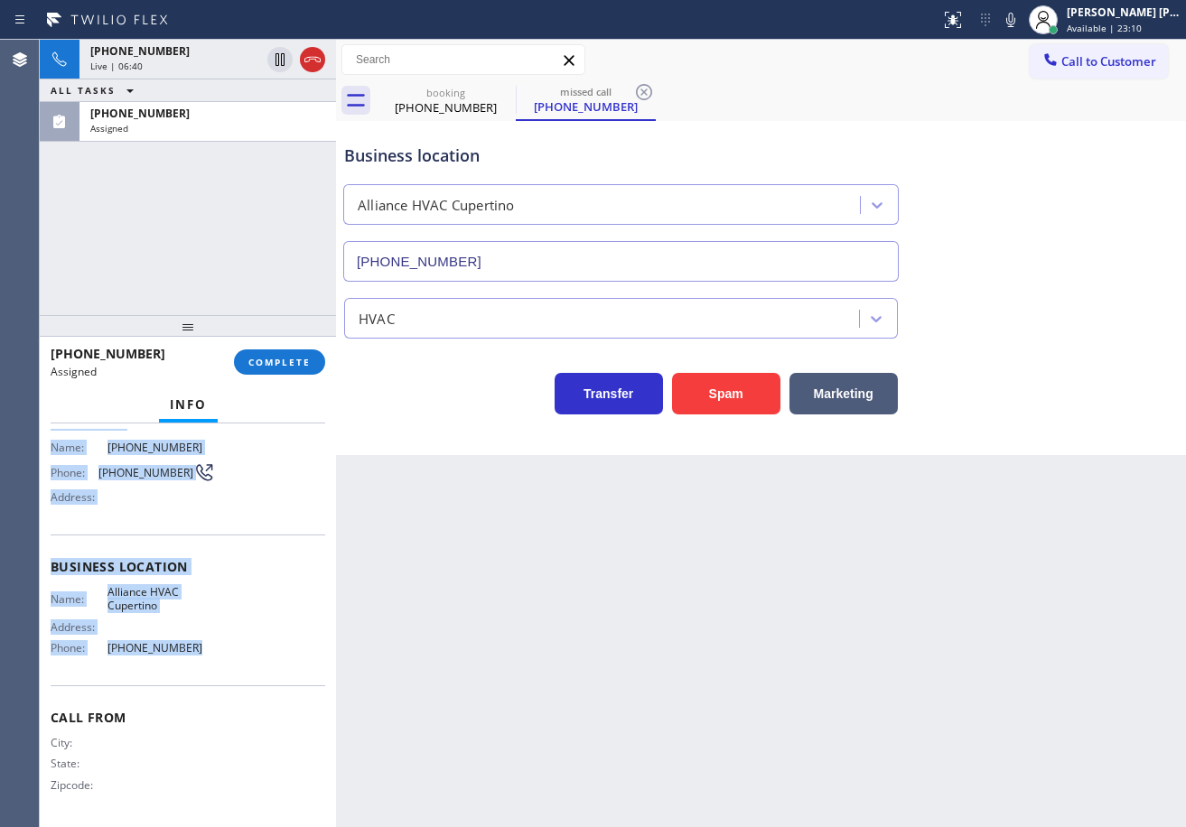
drag, startPoint x: 49, startPoint y: 567, endPoint x: 211, endPoint y: 620, distance: 171.1
click at [194, 666] on div "Context Queue: HVAC Priority: 0 Task Age: 1 minute(s) Customer Name: (909) 304-…" at bounding box center [188, 626] width 296 height 404
copy div "Customer Name: (909) 304-3347 Phone: (909) 304-3347 Address: Business location …"
click at [253, 351] on button "COMPLETE" at bounding box center [279, 361] width 91 height 25
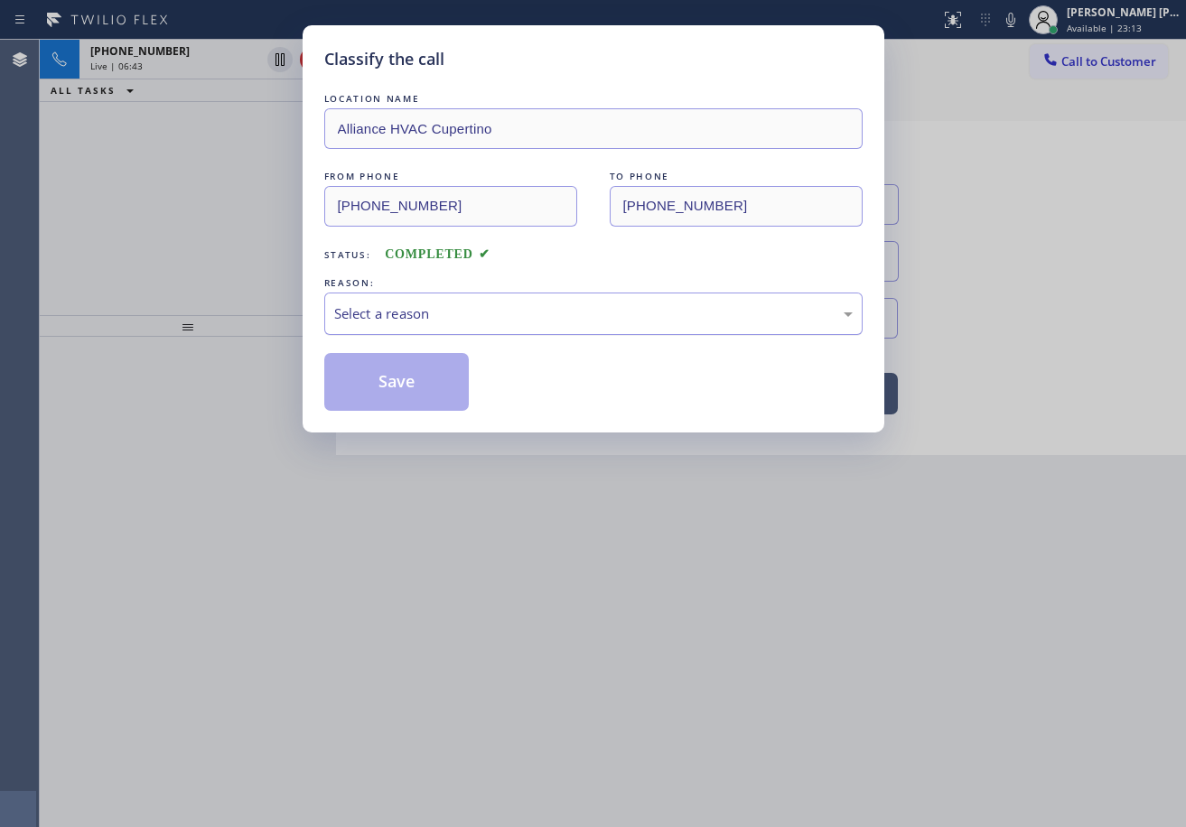
click at [533, 324] on div "Select a reason" at bounding box center [593, 314] width 538 height 42
click at [412, 386] on button "Save" at bounding box center [396, 382] width 145 height 58
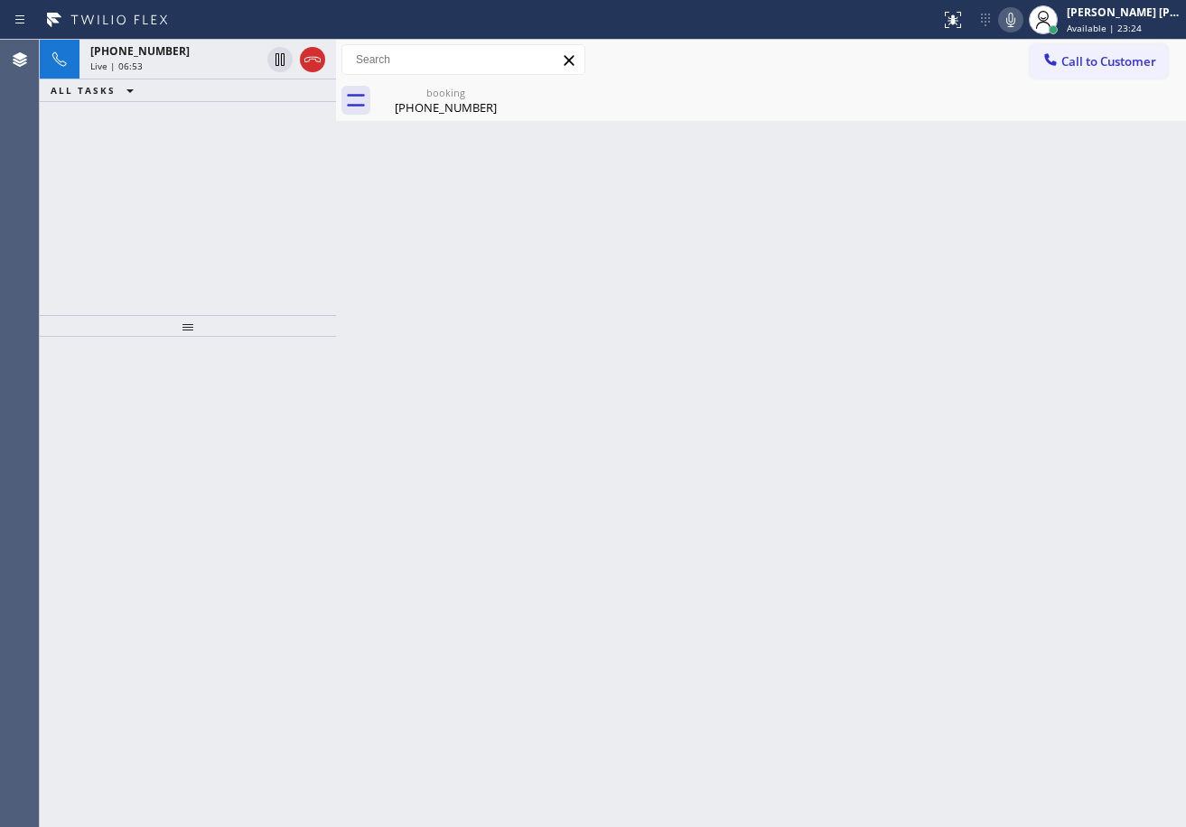
click at [1015, 22] on icon at bounding box center [1010, 20] width 9 height 14
click at [1021, 22] on icon at bounding box center [1011, 20] width 22 height 22
click at [250, 573] on div at bounding box center [188, 582] width 296 height 490
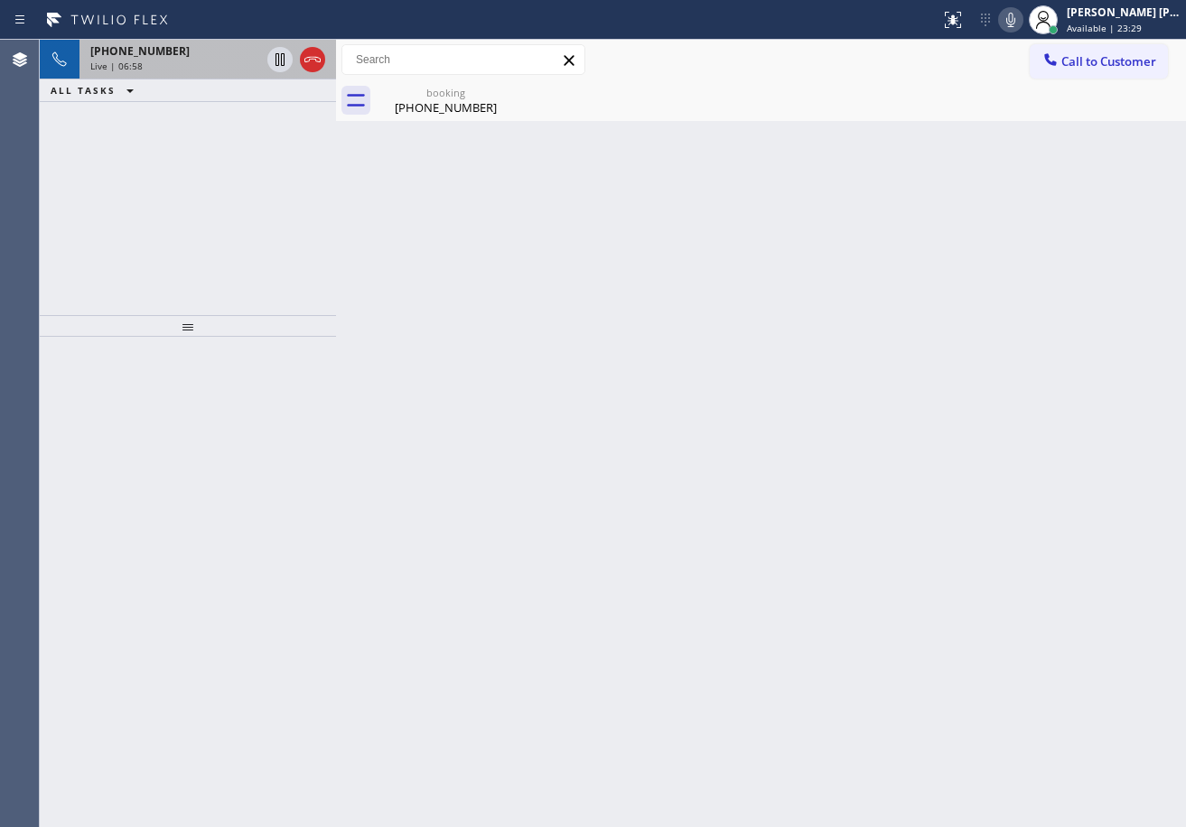
click at [193, 63] on div "Live | 06:58" at bounding box center [175, 66] width 170 height 13
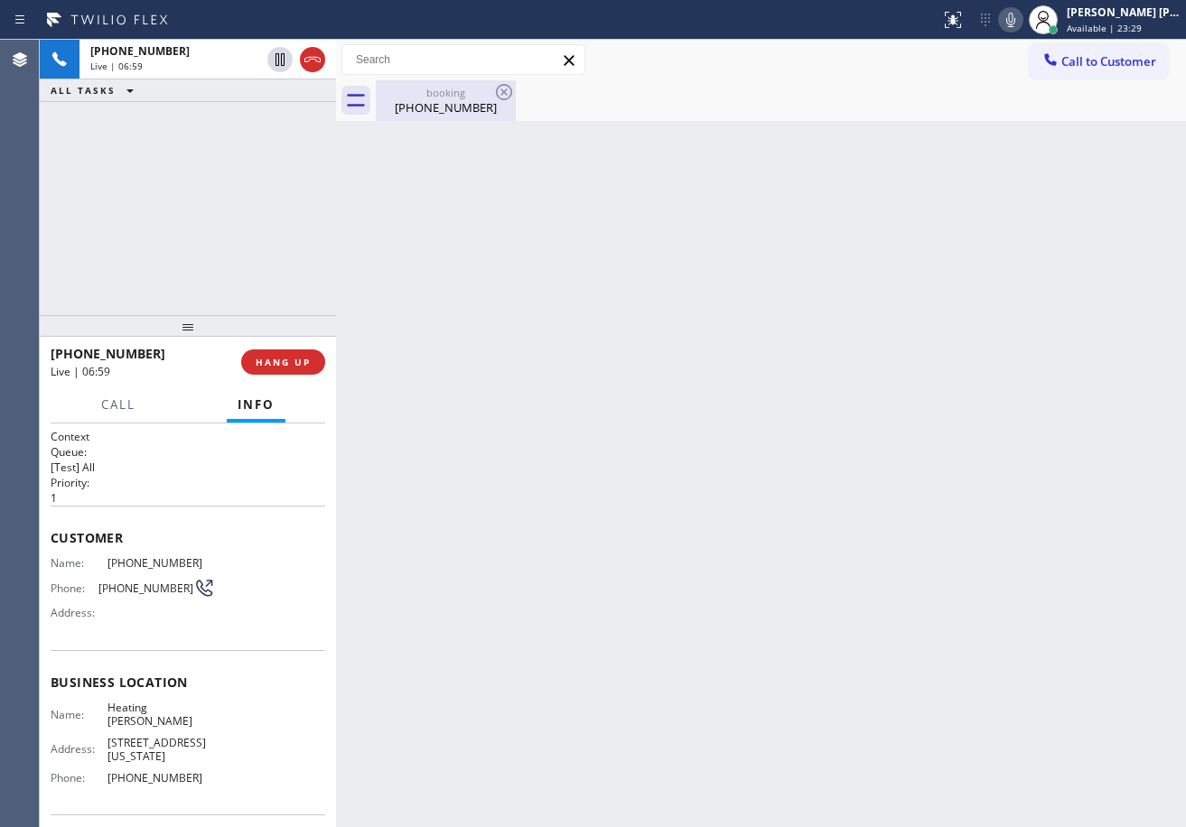
click at [413, 109] on div "(646) 765-5060" at bounding box center [445, 107] width 136 height 16
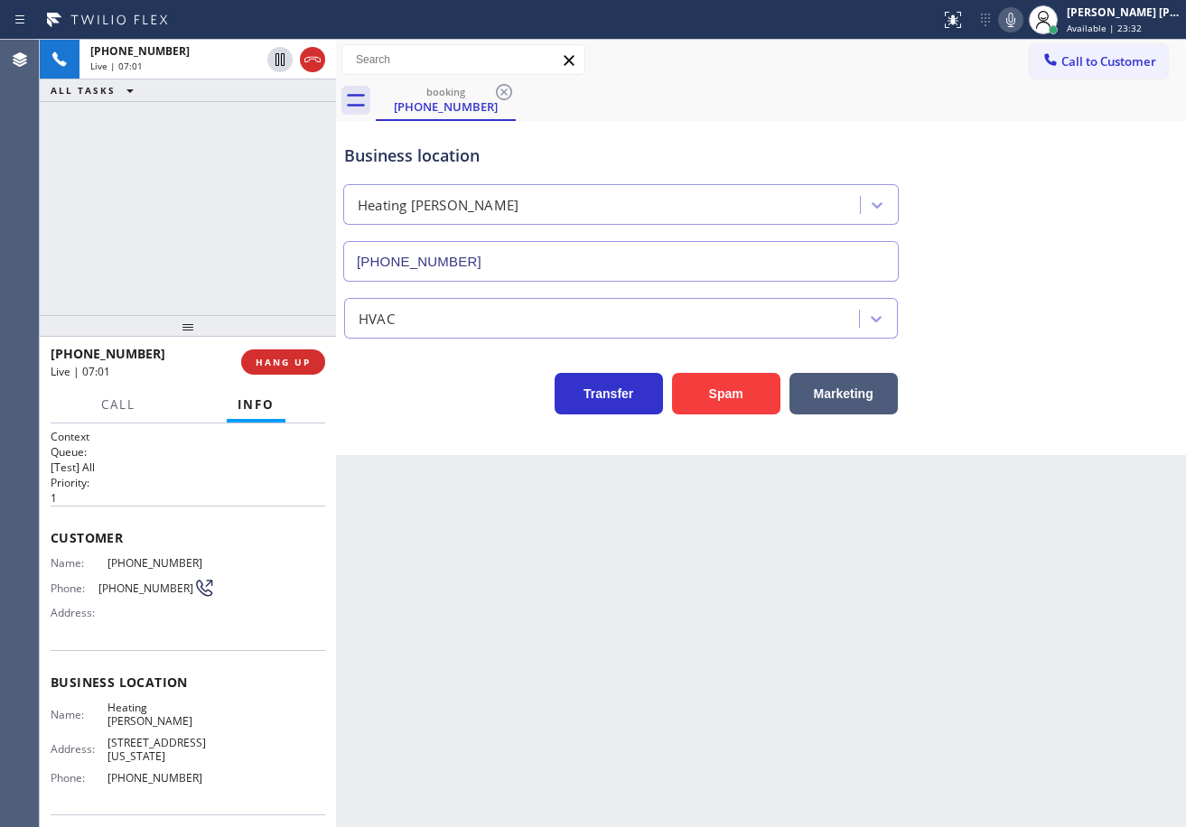
click at [1015, 23] on icon at bounding box center [1010, 20] width 9 height 14
click at [1015, 26] on icon at bounding box center [1010, 20] width 9 height 14
click at [1143, 601] on div "Back to Dashboard Change Sender ID Customers Technicians Select a contact Outbo…" at bounding box center [761, 433] width 850 height 787
click at [1021, 22] on icon at bounding box center [1011, 20] width 22 height 22
click at [1021, 20] on icon at bounding box center [1011, 20] width 22 height 22
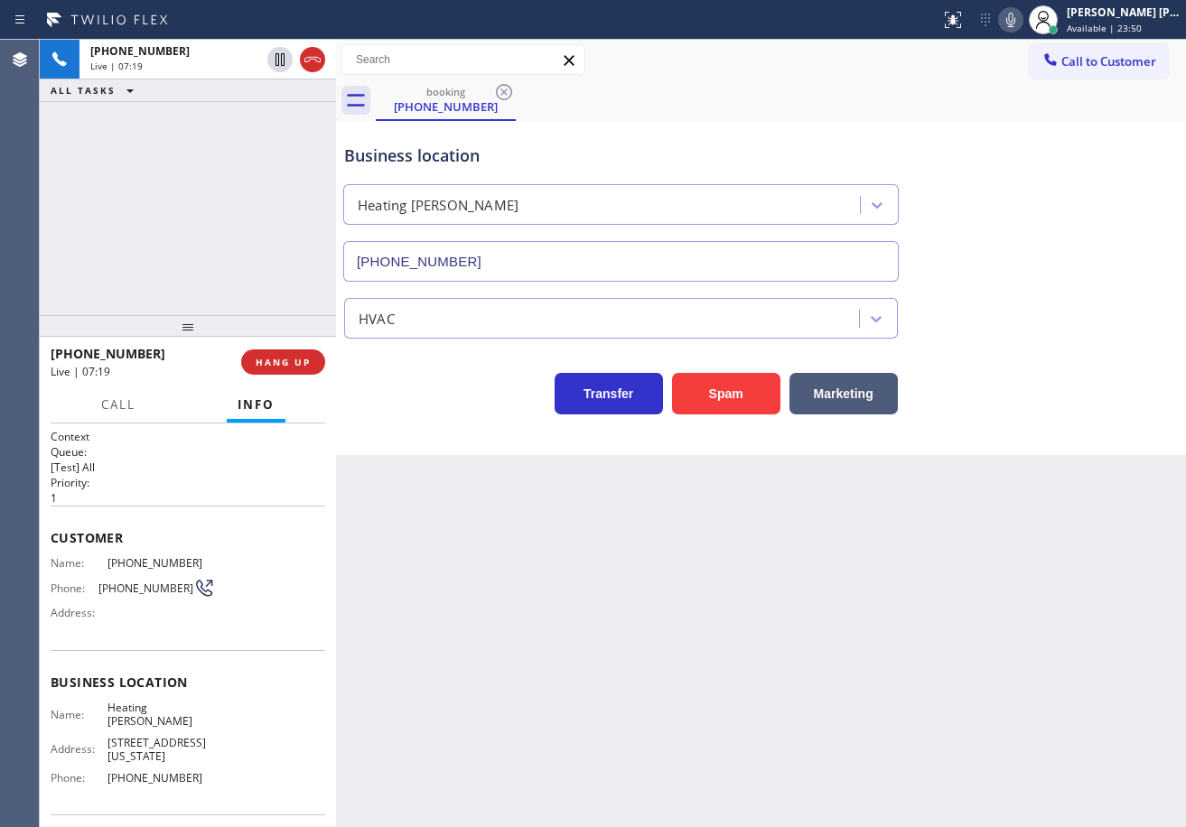
click at [1135, 704] on div "Back to Dashboard Change Sender ID Customers Technicians Select a contact Outbo…" at bounding box center [761, 433] width 850 height 787
click at [1021, 17] on icon at bounding box center [1011, 20] width 22 height 22
click at [1075, 272] on div "Business location Heating Masters Marina Del Rey (424) 206-6795" at bounding box center [760, 199] width 841 height 163
click at [1075, 278] on div "Business location Heating Masters Marina Del Rey (424) 206-6795" at bounding box center [760, 199] width 841 height 163
click at [1021, 25] on icon at bounding box center [1011, 20] width 22 height 22
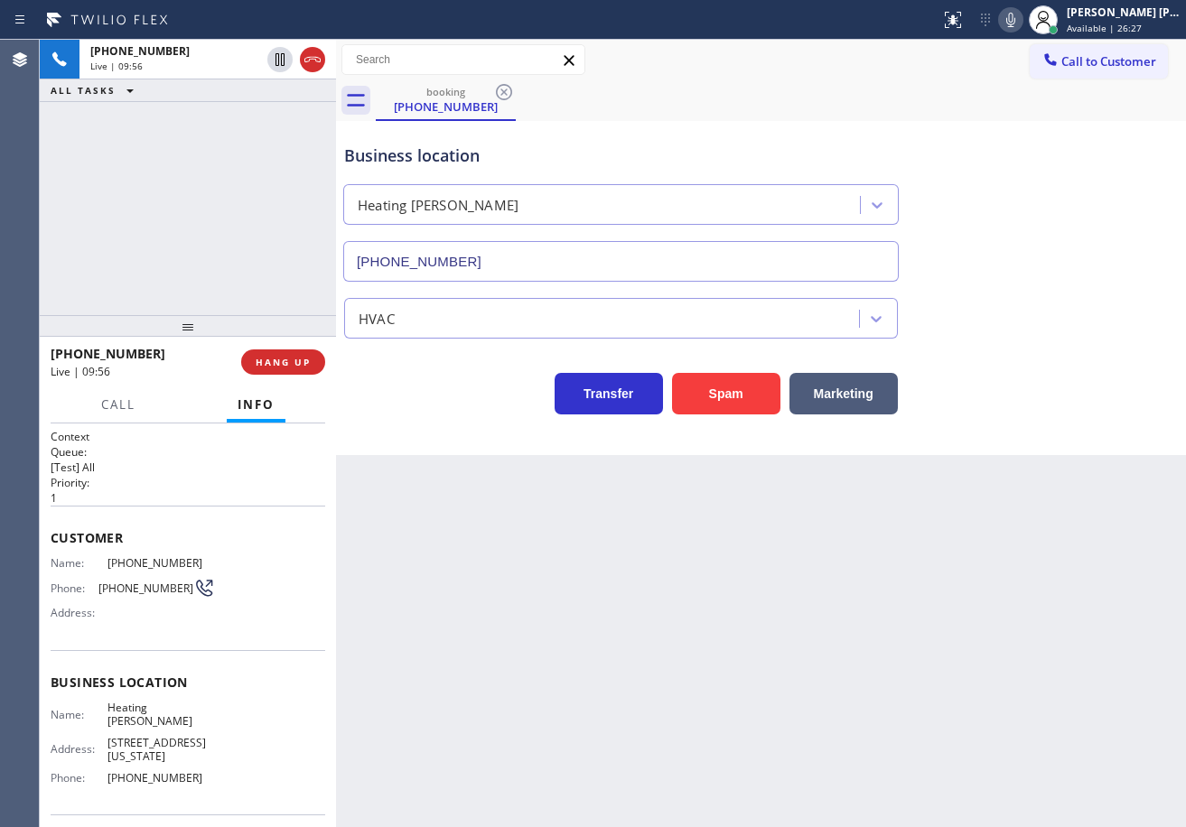
drag, startPoint x: 204, startPoint y: 169, endPoint x: 783, endPoint y: 591, distance: 716.2
click at [204, 169] on div "+16467655060 Live | 09:56 ALL TASKS ALL TASKS ACTIVE TASKS TASKS IN WRAP UP" at bounding box center [188, 177] width 296 height 275
drag, startPoint x: 718, startPoint y: 588, endPoint x: 825, endPoint y: 823, distance: 257.9
click at [746, 638] on div "Back to Dashboard Change Sender ID Customers Technicians Select a contact Outbo…" at bounding box center [761, 433] width 850 height 787
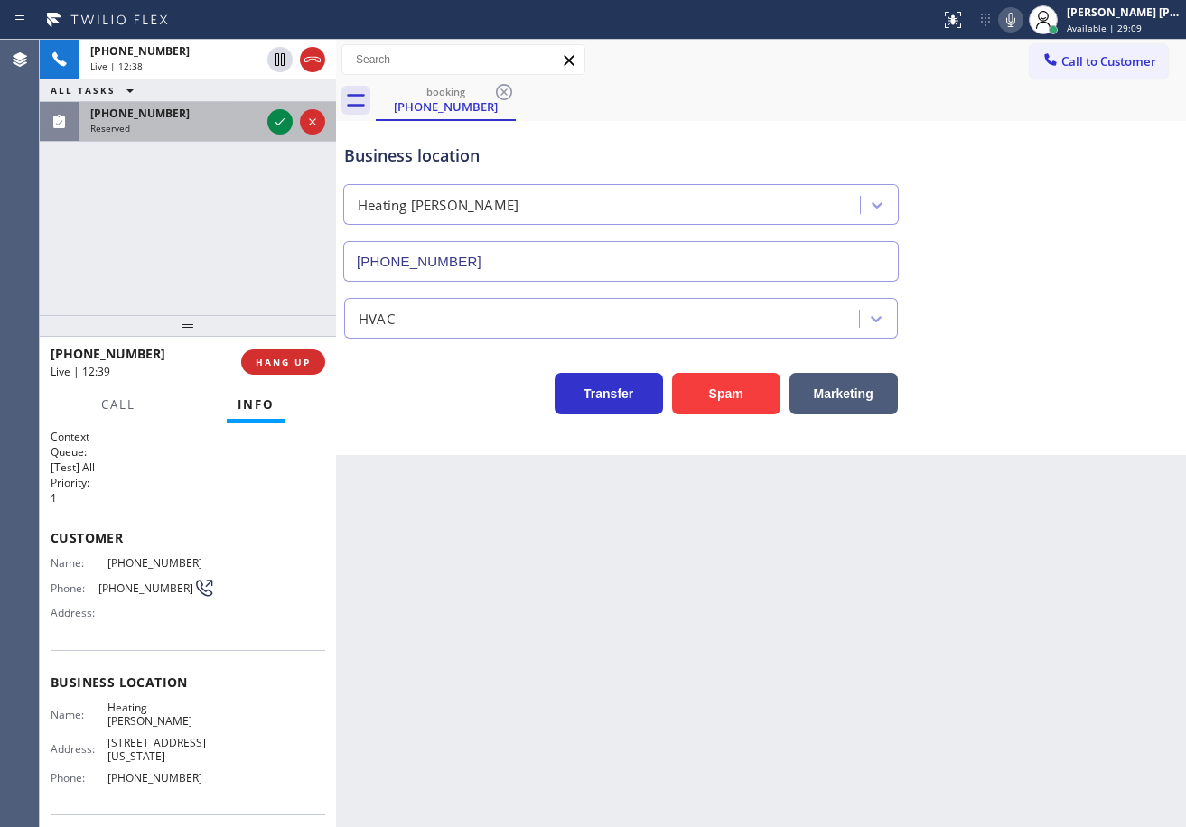
drag, startPoint x: 201, startPoint y: 145, endPoint x: 204, endPoint y: 121, distance: 24.5
click at [201, 131] on div "+16467655060 Live | 12:38 ALL TASKS ALL TASKS ACTIVE TASKS TASKS IN WRAP UP (56…" at bounding box center [188, 177] width 296 height 275
click at [204, 121] on div "(562) 267-6565 Reserved" at bounding box center [171, 122] width 184 height 40
click at [211, 120] on div "(562) 267-6565" at bounding box center [175, 113] width 170 height 15
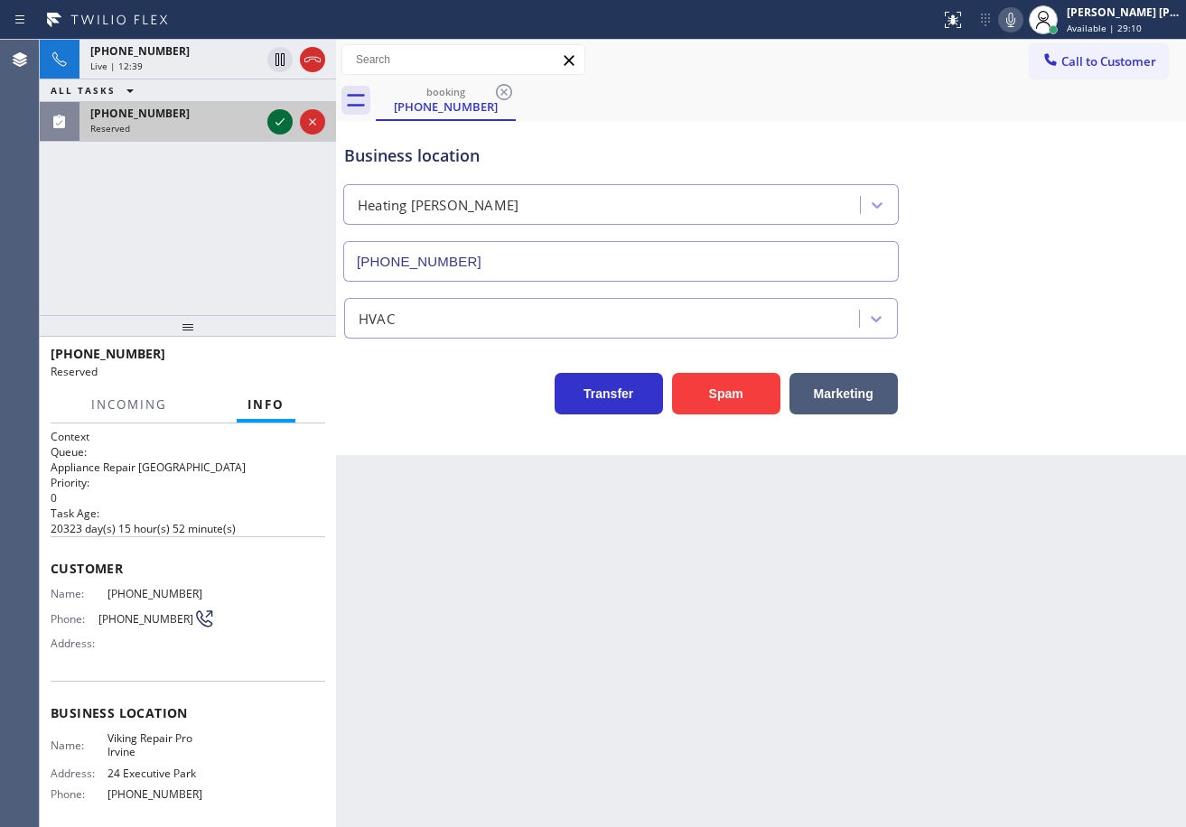
click at [275, 119] on icon at bounding box center [280, 122] width 22 height 22
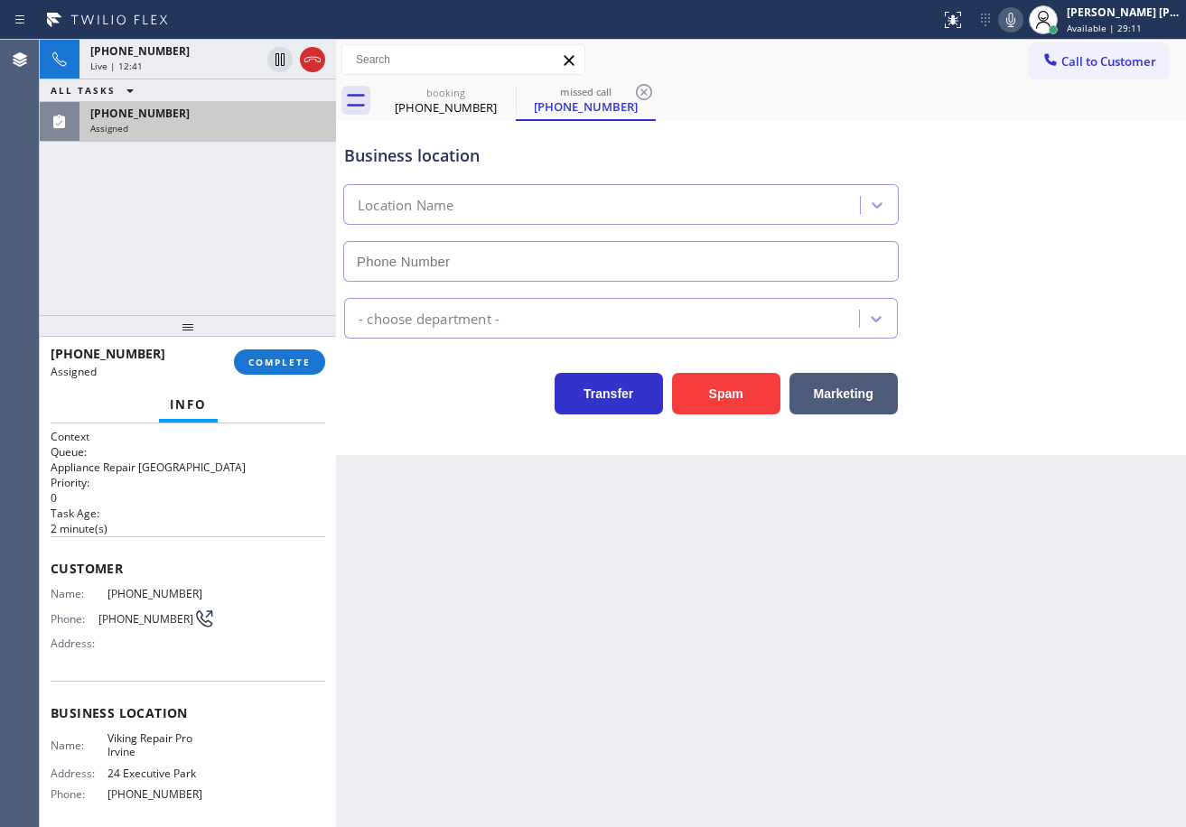
type input "(949) 649-4919"
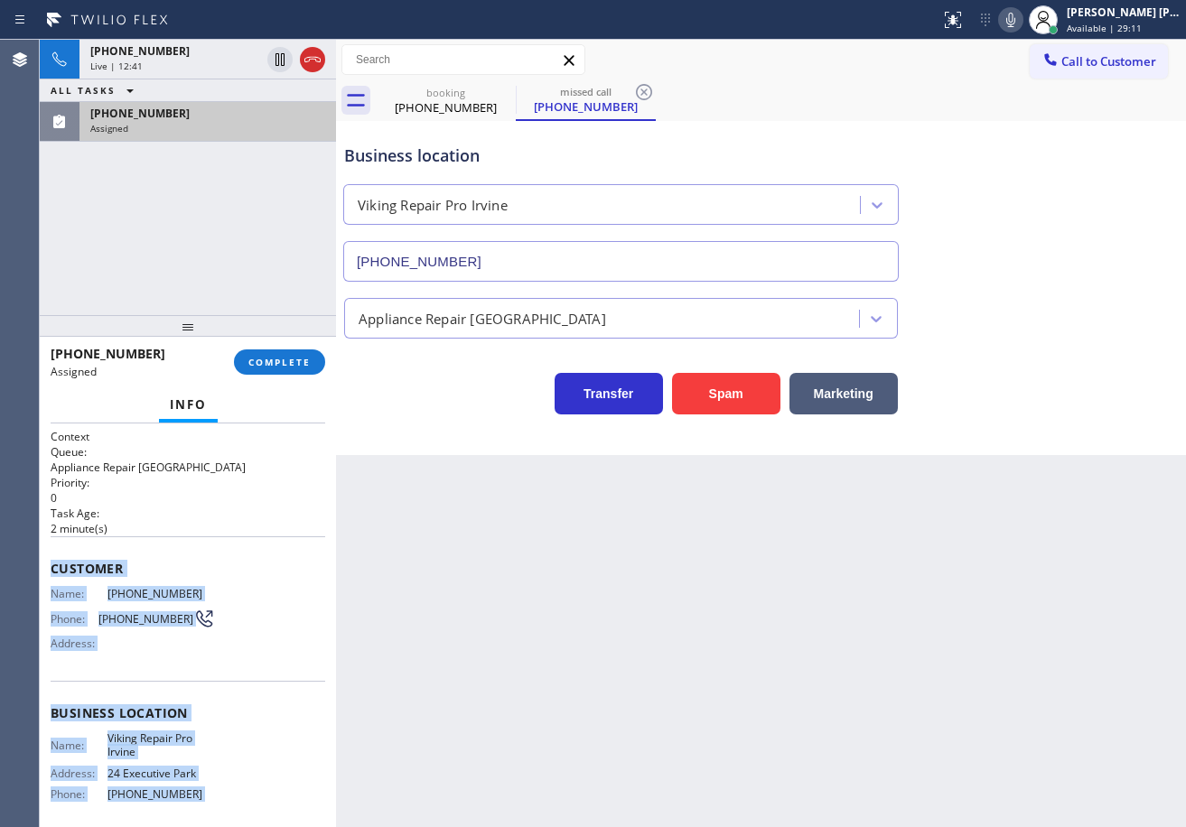
scroll to position [146, 0]
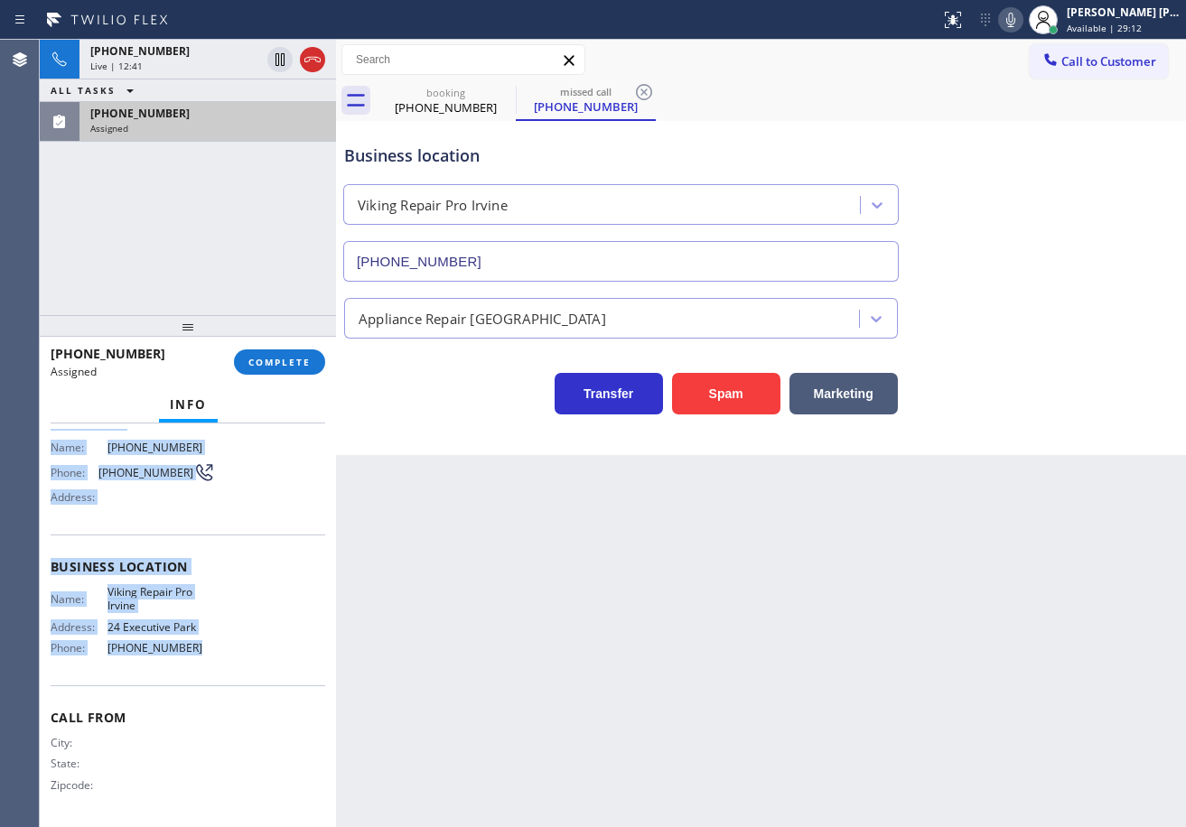
drag, startPoint x: 44, startPoint y: 563, endPoint x: 264, endPoint y: 492, distance: 230.5
click at [237, 663] on div "Context Queue: Appliance Repair High End Priority: 0 Task Age: 2 minute(s) Cust…" at bounding box center [188, 626] width 296 height 404
copy div "Customer Name: (562) 267-6565 Phone: (562) 267-6565 Address: Business location …"
click at [279, 367] on span "COMPLETE" at bounding box center [279, 362] width 62 height 13
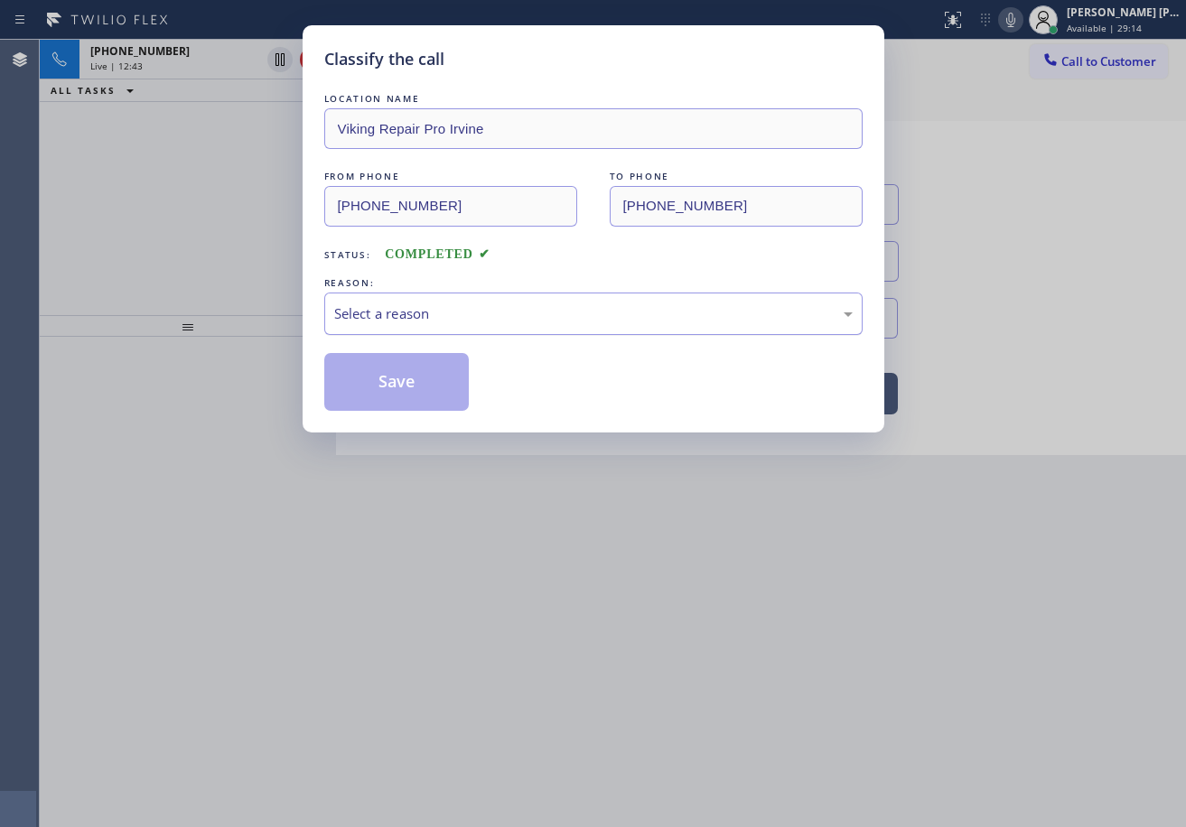
click at [436, 312] on div "Select a reason" at bounding box center [593, 313] width 518 height 21
click at [436, 383] on button "Save" at bounding box center [396, 382] width 145 height 58
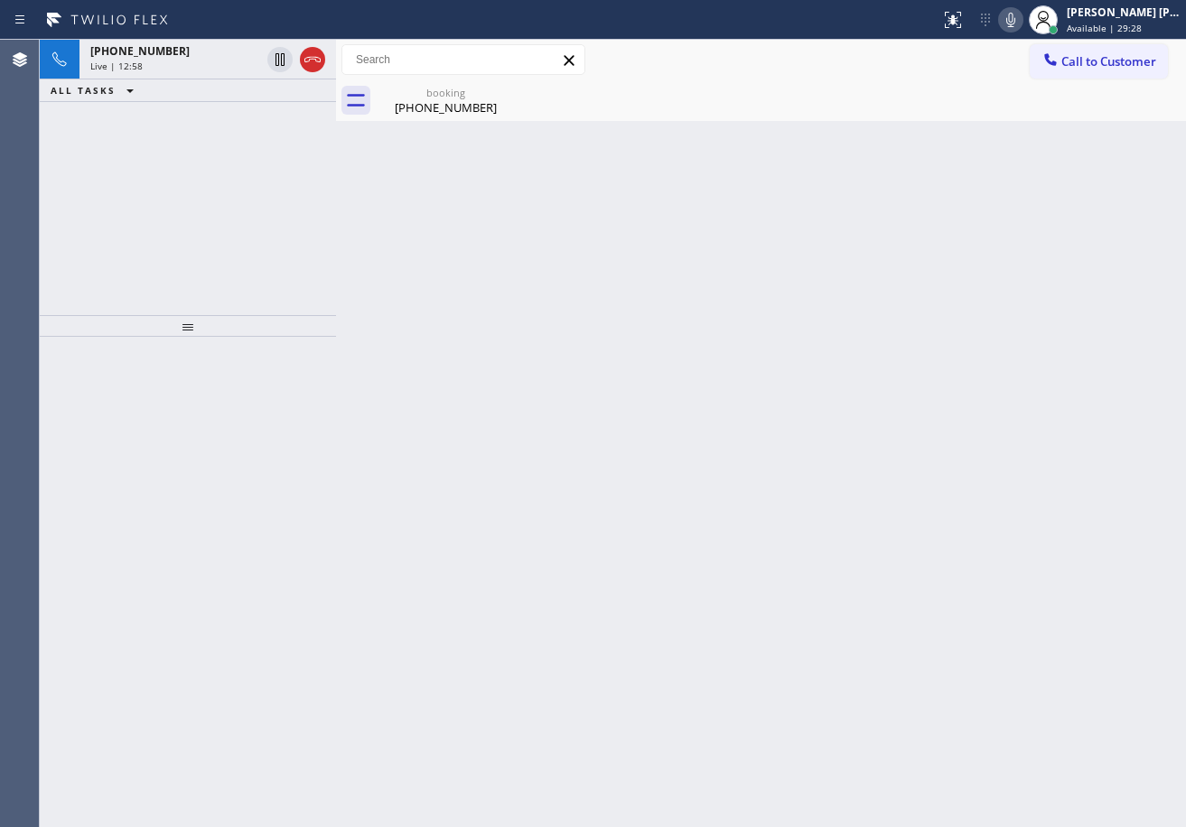
click at [448, 144] on div "Back to Dashboard Change Sender ID Customers Technicians Select a contact Outbo…" at bounding box center [761, 433] width 850 height 787
click at [430, 102] on div "(646) 765-5060" at bounding box center [445, 107] width 136 height 16
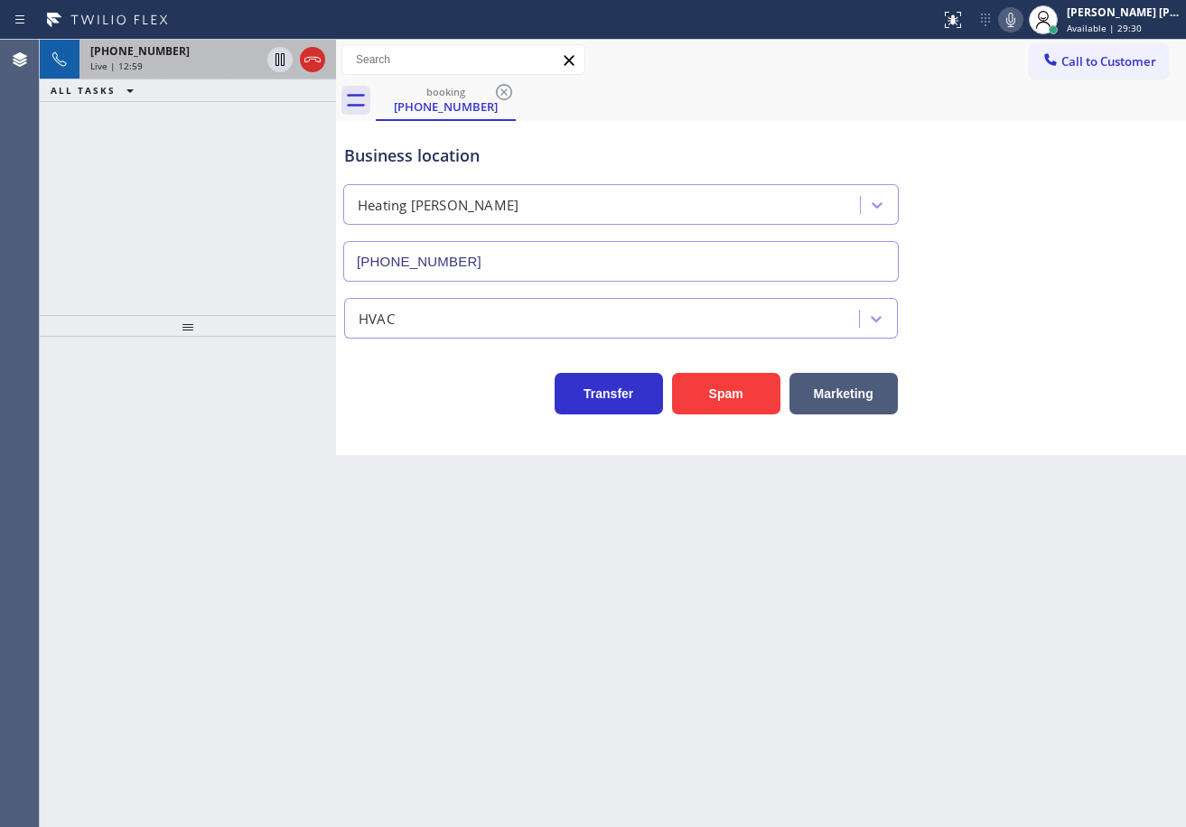
drag, startPoint x: 212, startPoint y: 54, endPoint x: 1121, endPoint y: 228, distance: 924.9
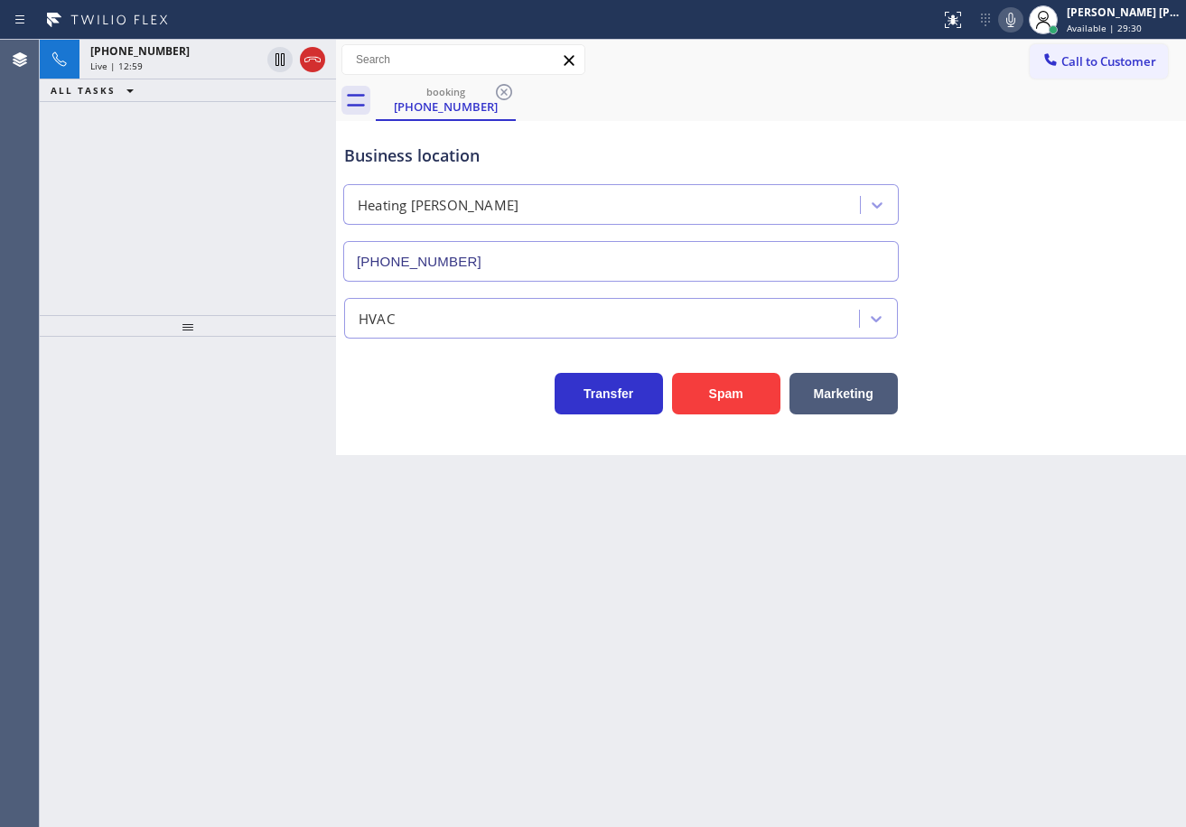
click at [212, 53] on div "+16467655060" at bounding box center [175, 50] width 170 height 15
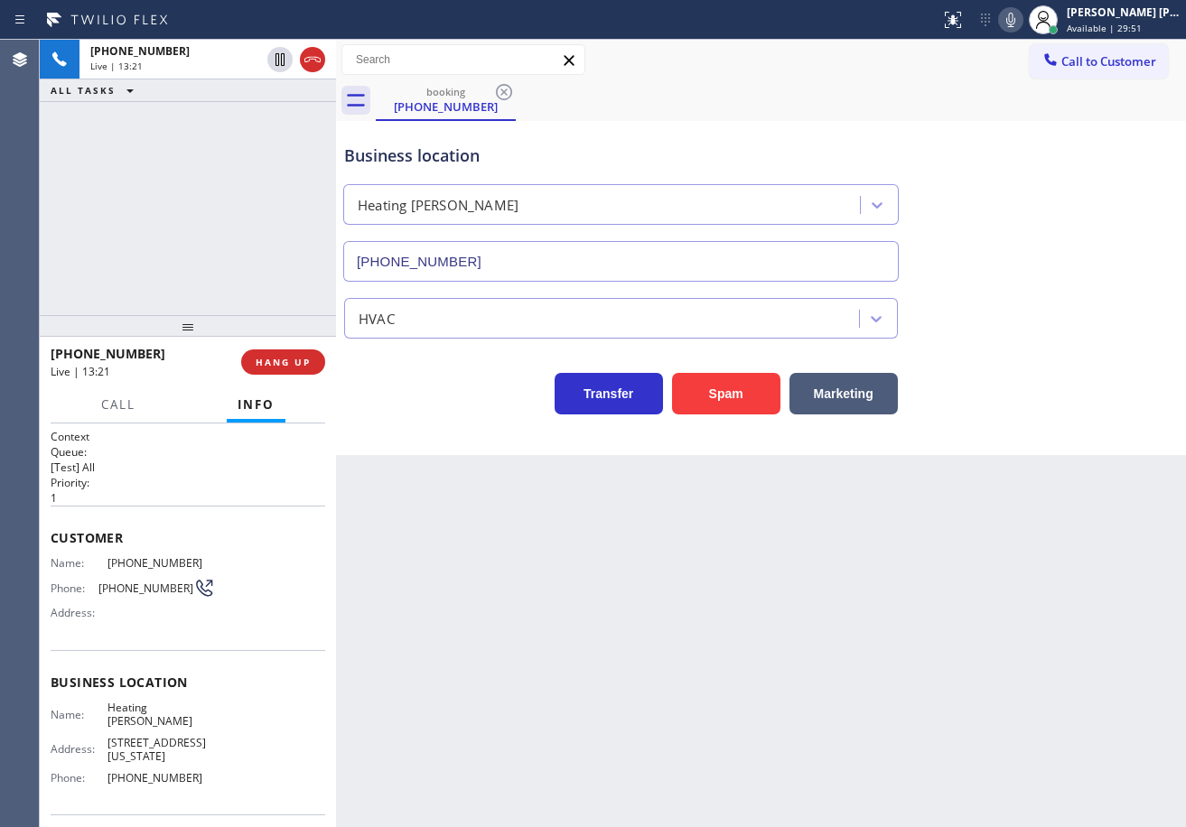
click at [1000, 390] on div "Transfer Spam Marketing" at bounding box center [760, 386] width 841 height 58
click at [1000, 391] on div "Transfer Spam Marketing" at bounding box center [760, 386] width 841 height 58
click at [1003, 401] on div "Transfer Spam Marketing" at bounding box center [760, 386] width 841 height 58
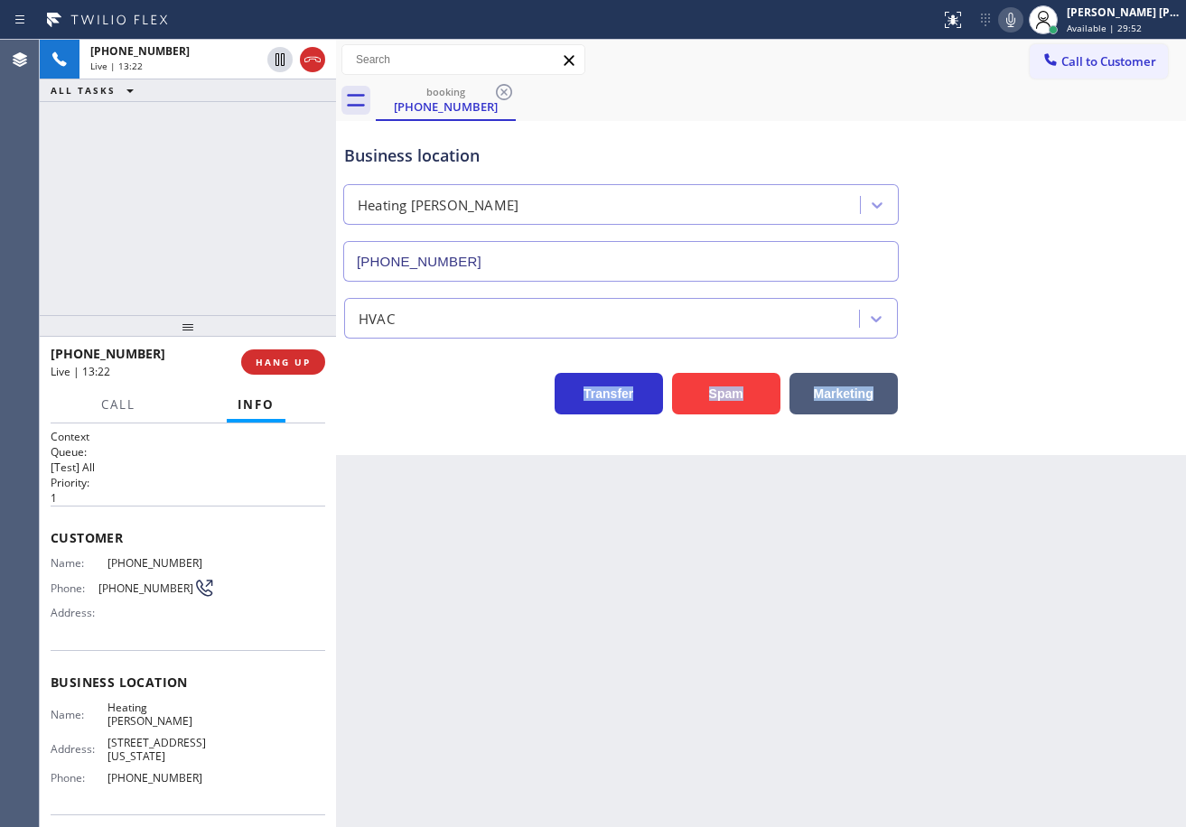
click at [1003, 401] on div "Transfer Spam Marketing" at bounding box center [760, 386] width 841 height 58
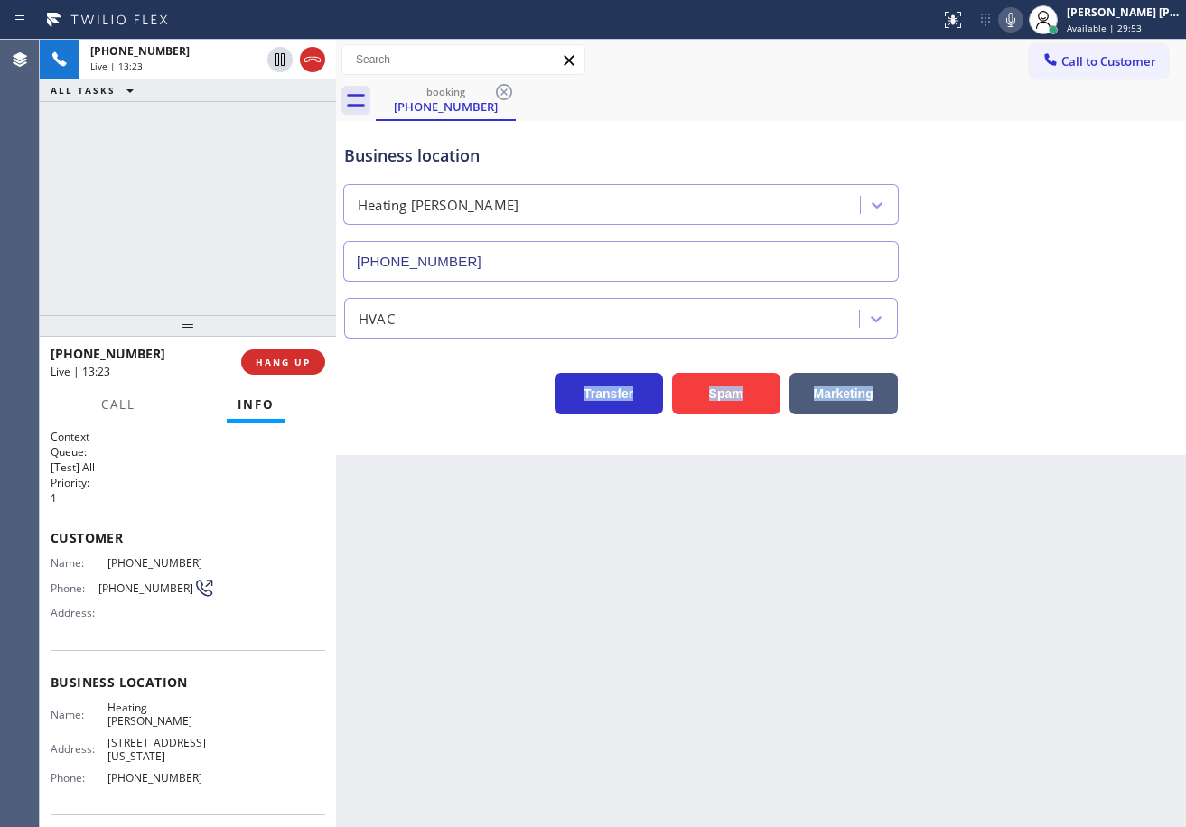
click at [1003, 401] on div "Transfer Spam Marketing" at bounding box center [760, 386] width 841 height 58
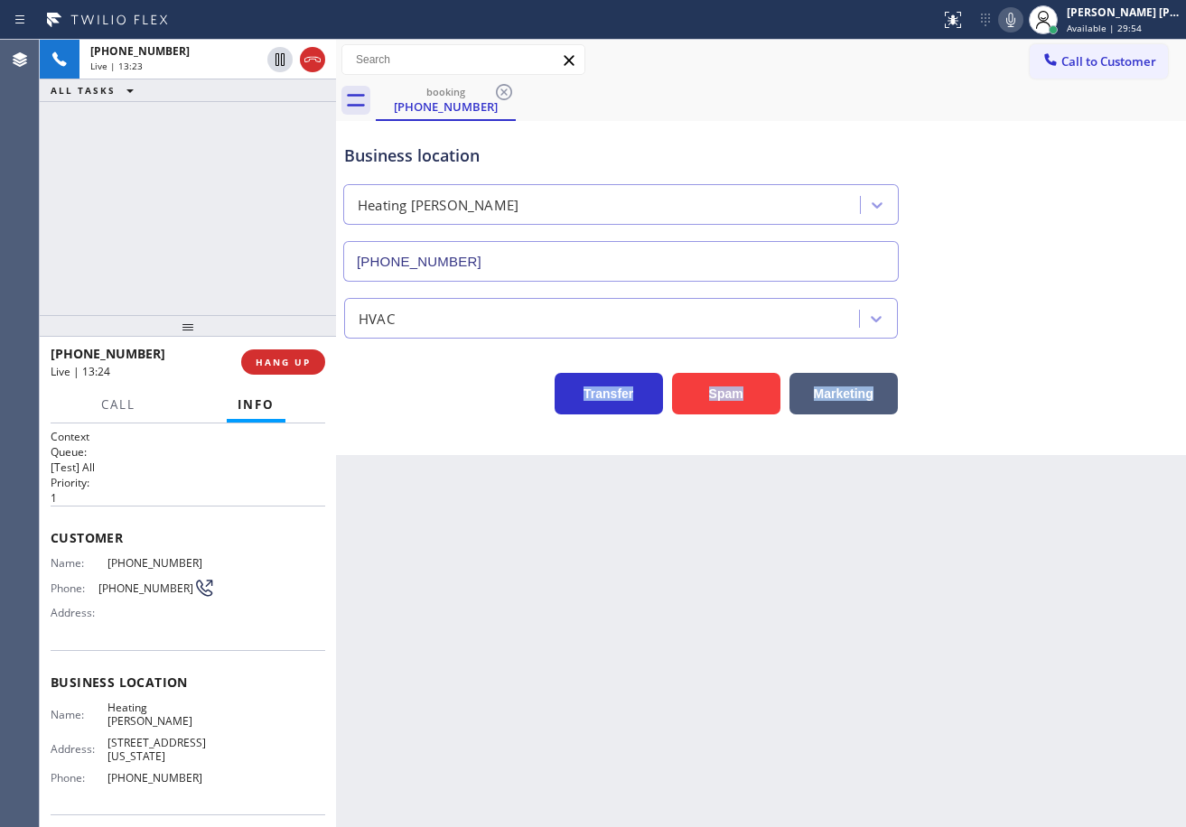
click at [1003, 401] on div "Transfer Spam Marketing" at bounding box center [760, 386] width 841 height 58
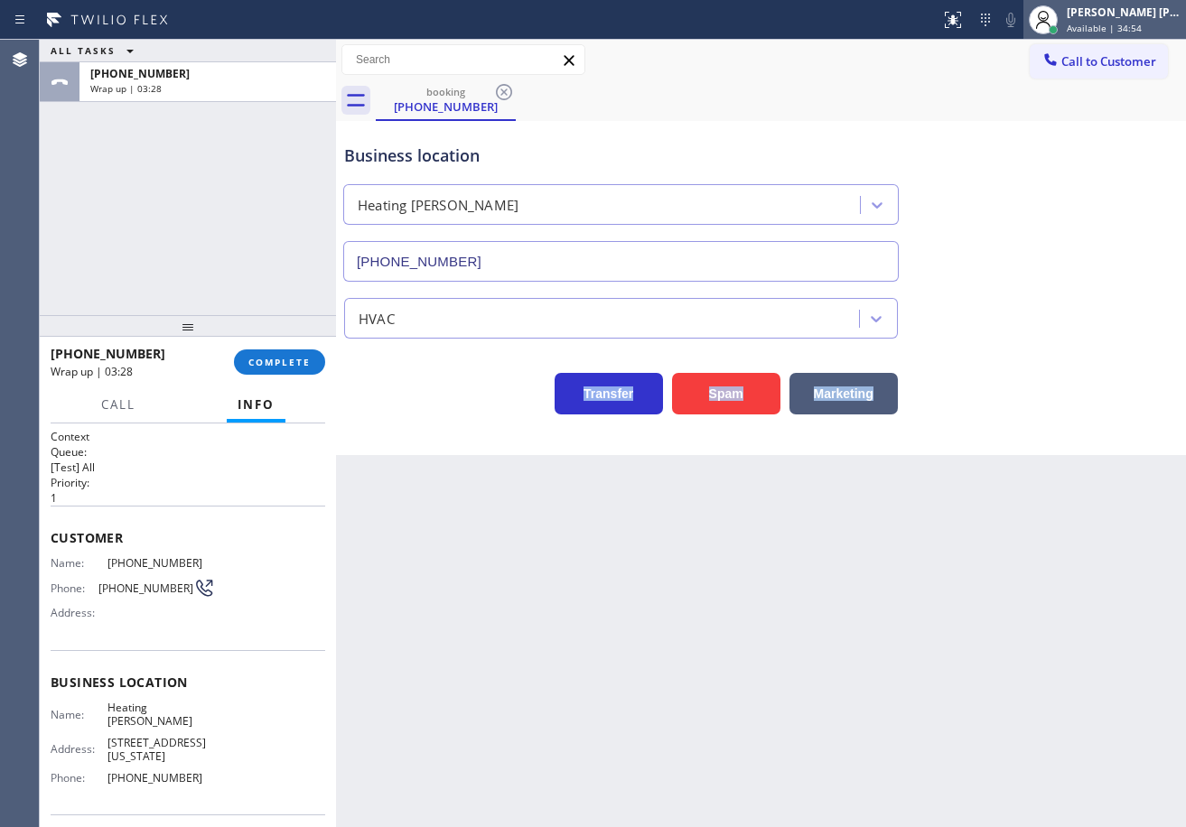
click at [1117, 22] on span "Available | 34:54" at bounding box center [1104, 28] width 75 height 13
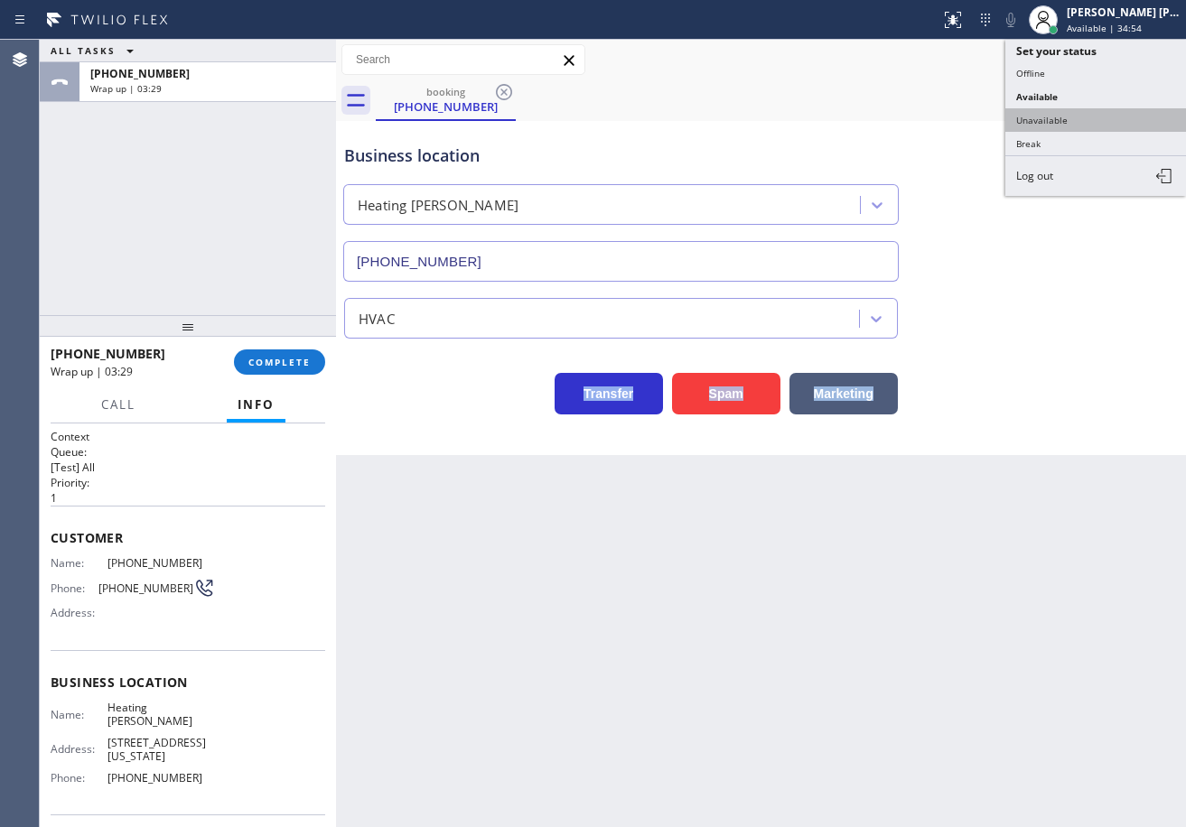
drag, startPoint x: 1080, startPoint y: 121, endPoint x: 1084, endPoint y: 145, distance: 24.6
click at [1080, 122] on button "Unavailable" at bounding box center [1095, 119] width 181 height 23
click at [1084, 145] on div "Business location Heating Masters Marina Del Rey (424) 206-6795" at bounding box center [760, 199] width 841 height 163
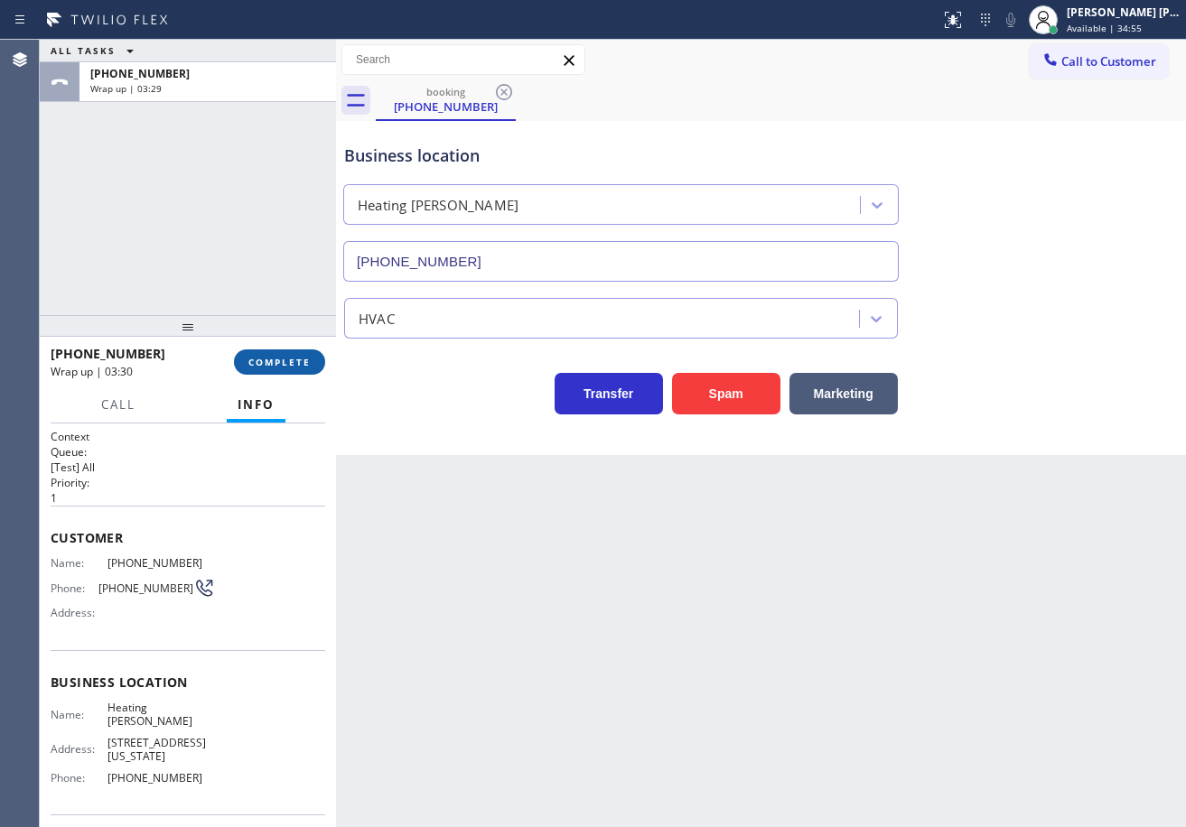
click at [323, 356] on div "+16467655060 Wrap up | 03:30 COMPLETE" at bounding box center [188, 362] width 296 height 51
click at [306, 359] on span "COMPLETE" at bounding box center [279, 362] width 62 height 13
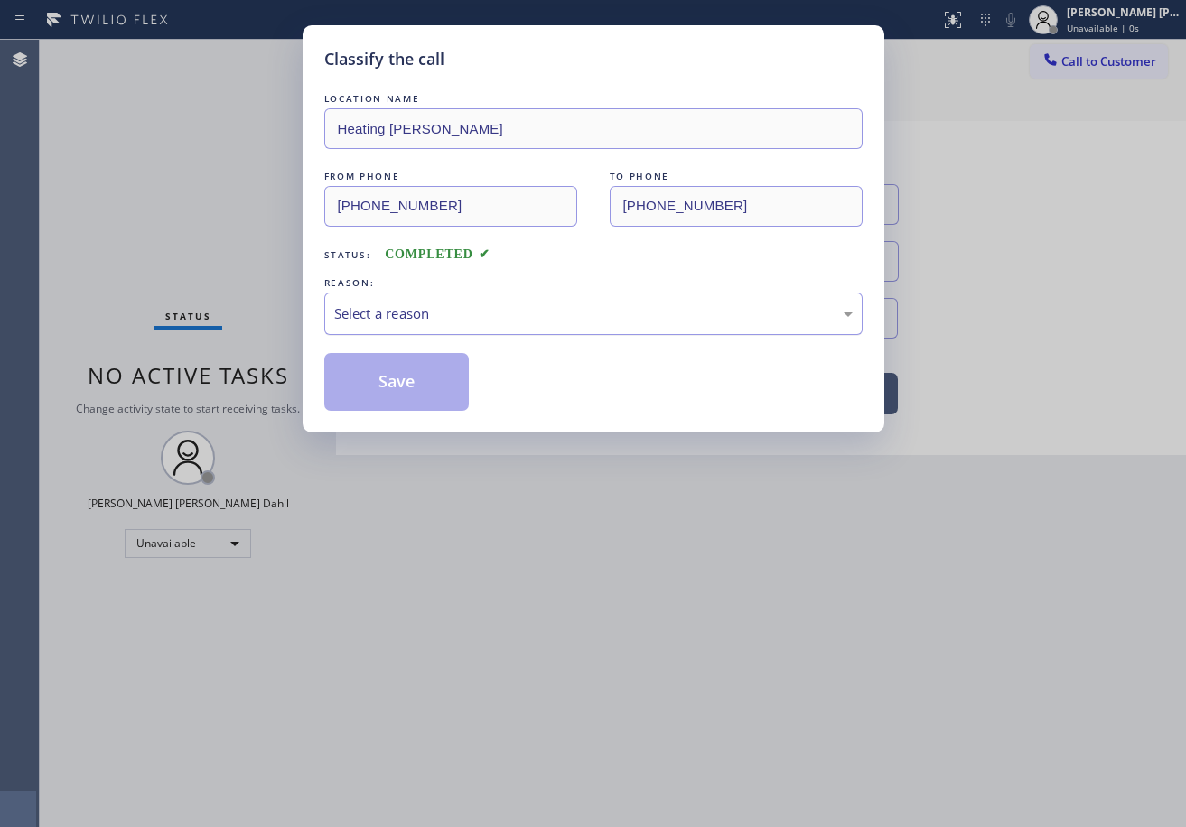
click at [415, 312] on div "Select a reason" at bounding box center [593, 313] width 518 height 21
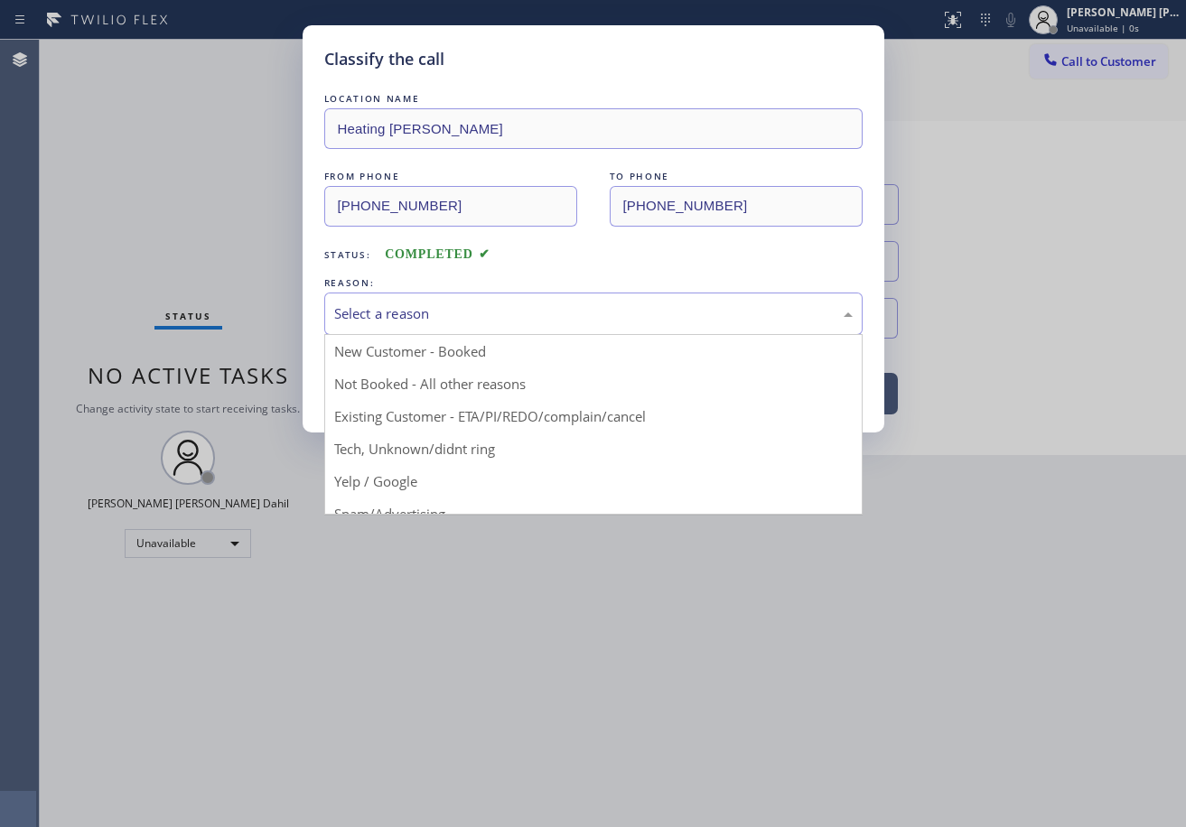
drag, startPoint x: 426, startPoint y: 344, endPoint x: 409, endPoint y: 375, distance: 35.2
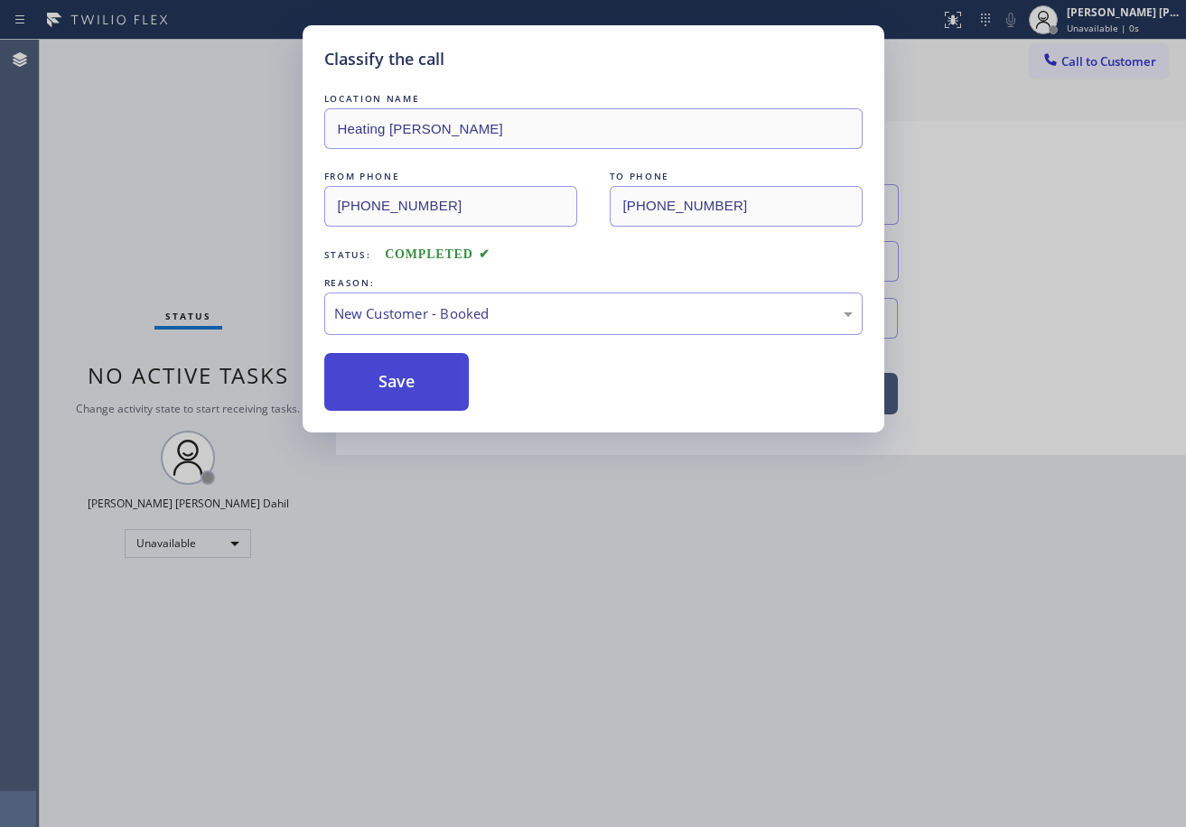
click at [407, 379] on button "Save" at bounding box center [396, 382] width 145 height 58
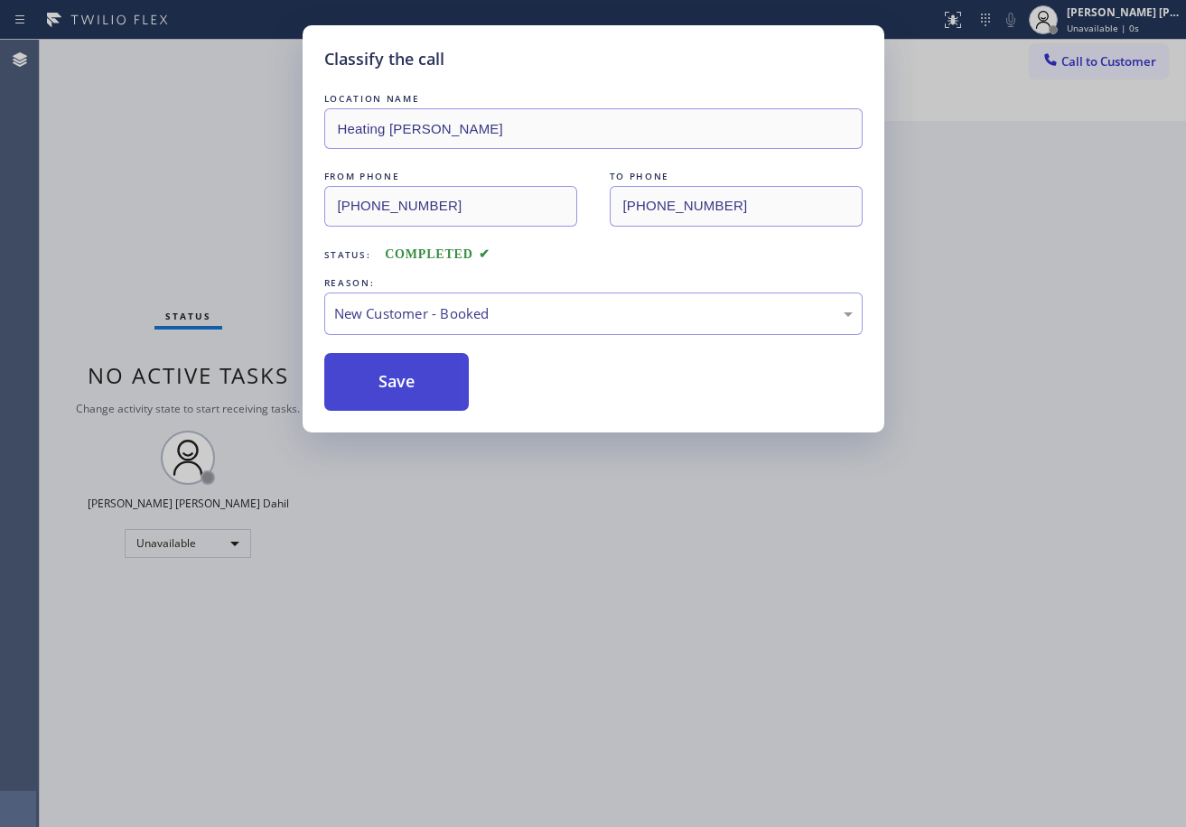
click at [407, 380] on button "Save" at bounding box center [396, 382] width 145 height 58
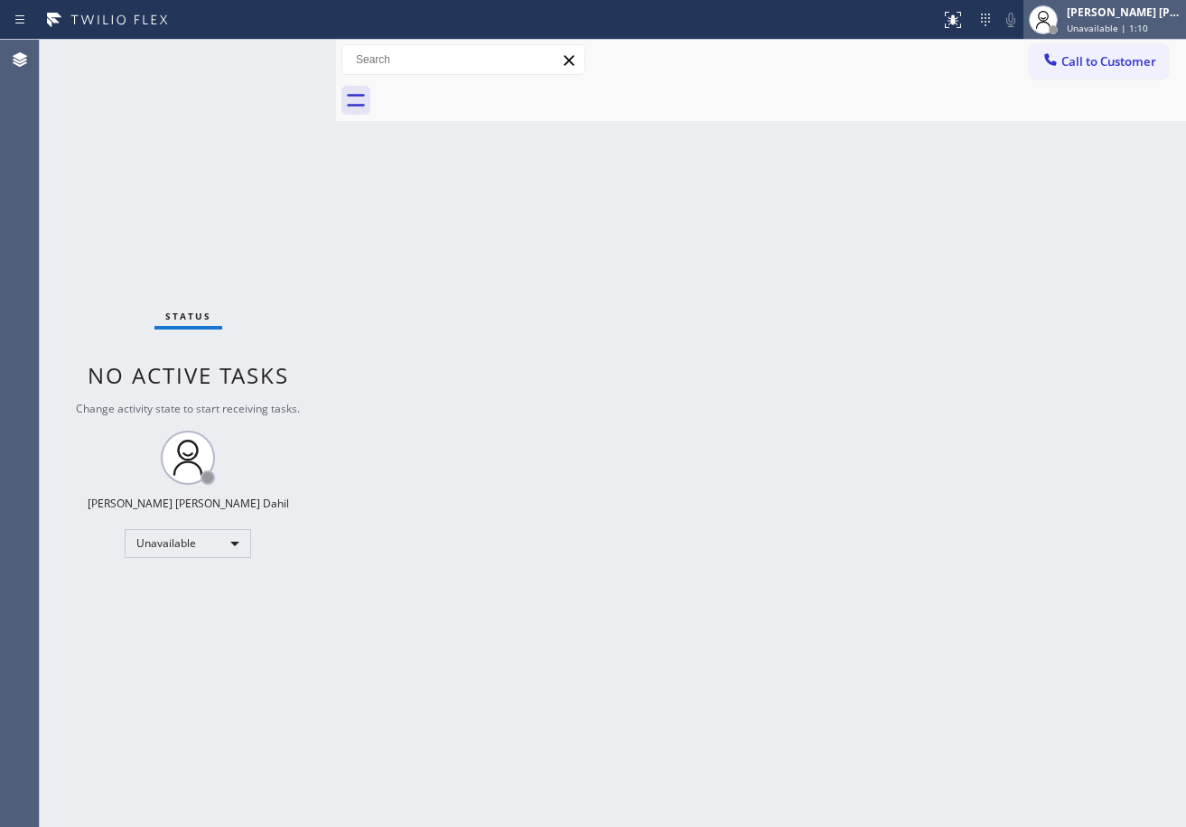
click at [1124, 30] on span "Unavailable | 1:10" at bounding box center [1107, 28] width 81 height 13
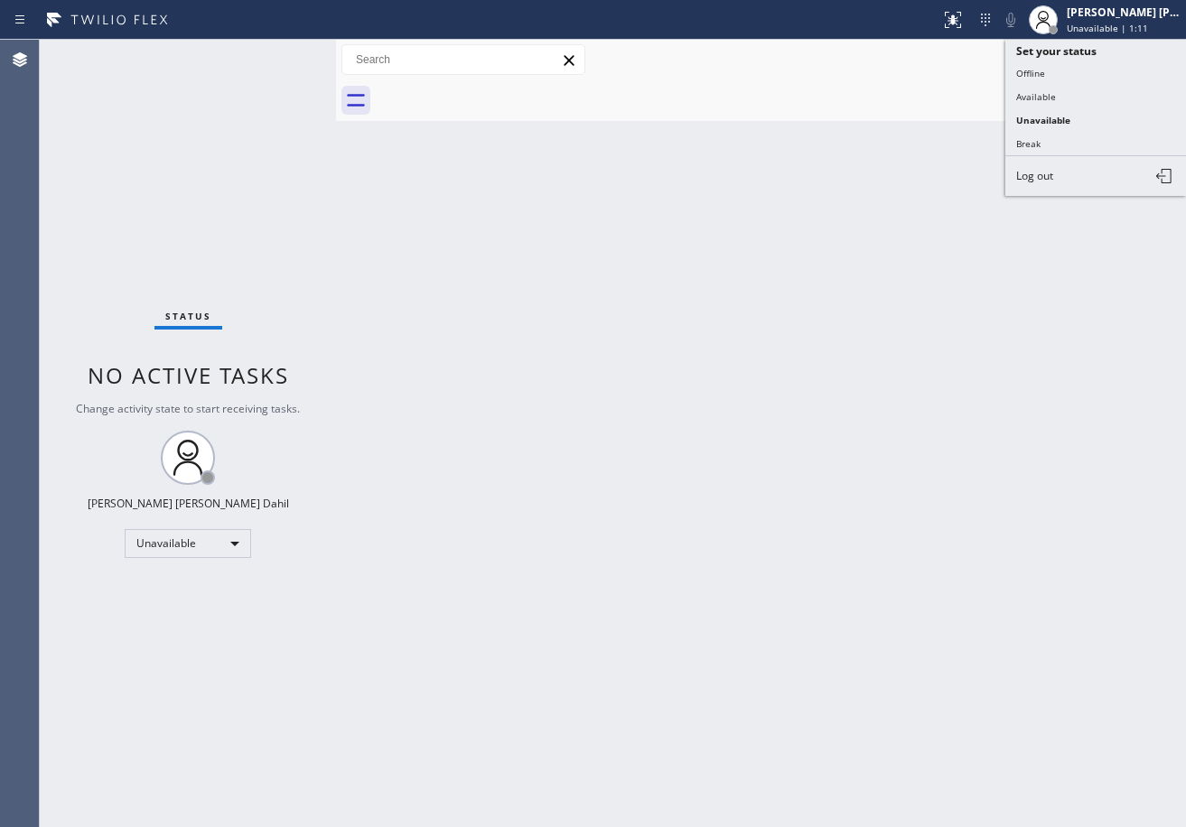
click at [1093, 98] on button "Available" at bounding box center [1095, 96] width 181 height 23
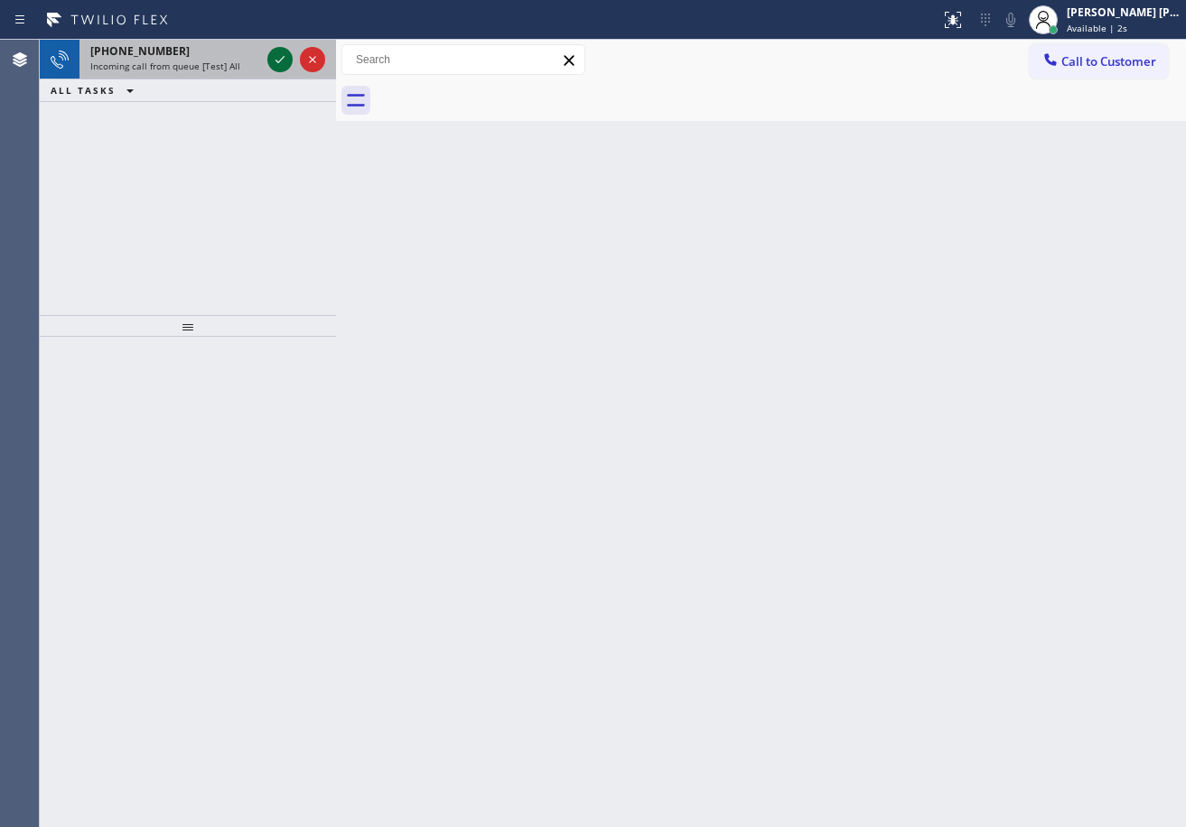
click at [273, 52] on icon at bounding box center [280, 60] width 22 height 22
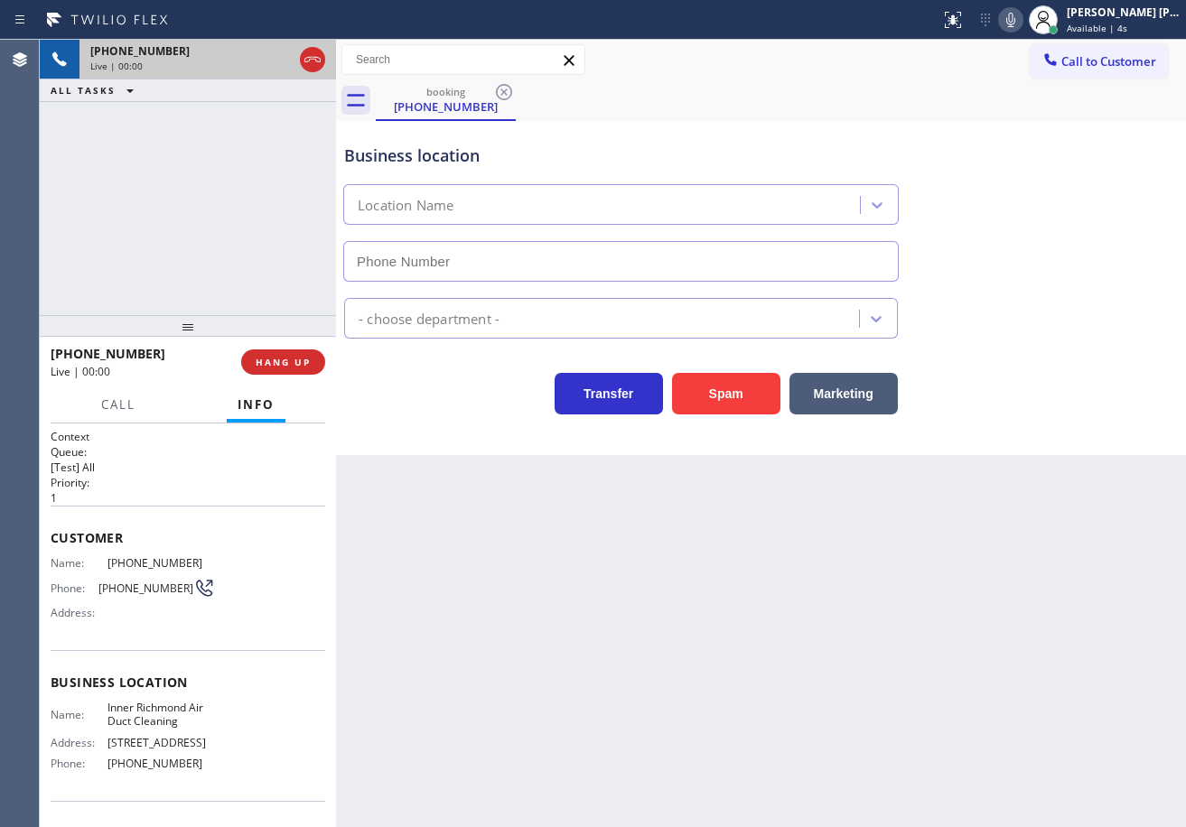
type input "(415) 364-8160"
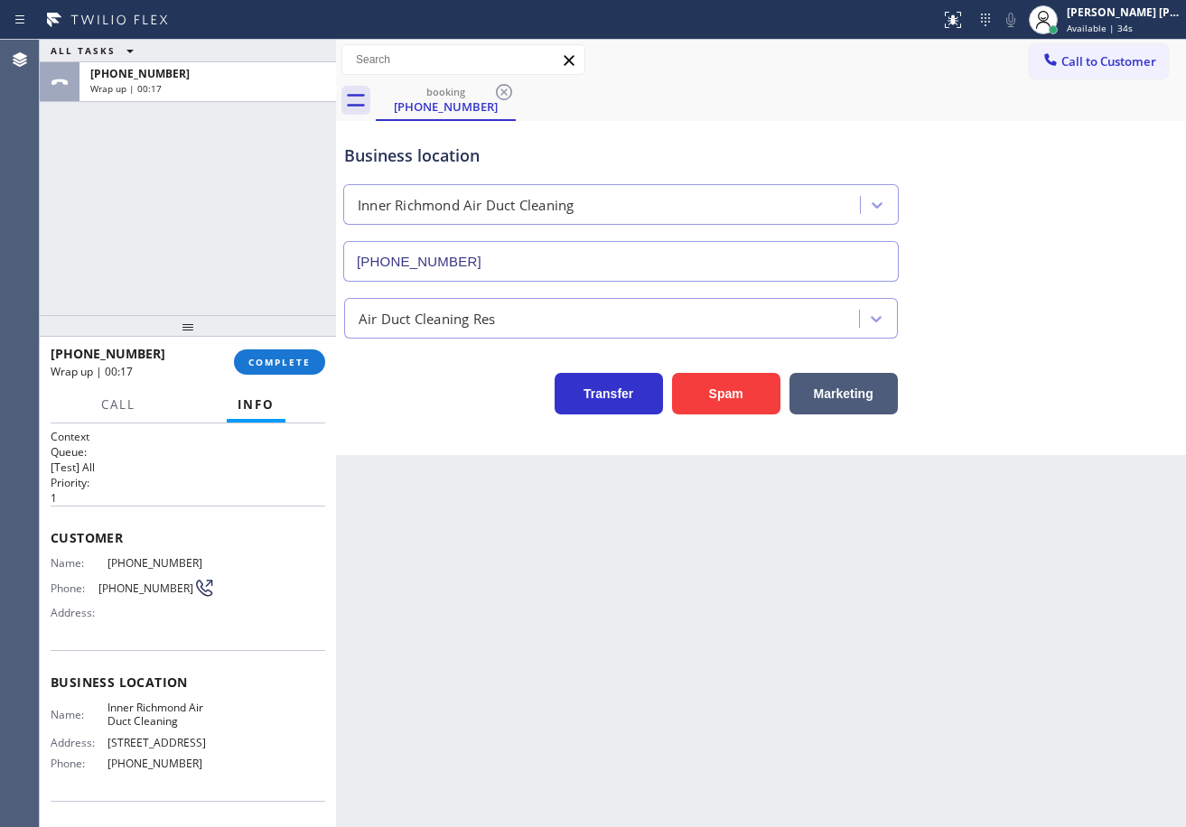
click at [152, 188] on div "ALL TASKS ALL TASKS ACTIVE TASKS TASKS IN WRAP UP +18318182773 Wrap up | 00:17" at bounding box center [188, 177] width 296 height 275
click at [251, 358] on span "COMPLETE" at bounding box center [279, 362] width 62 height 13
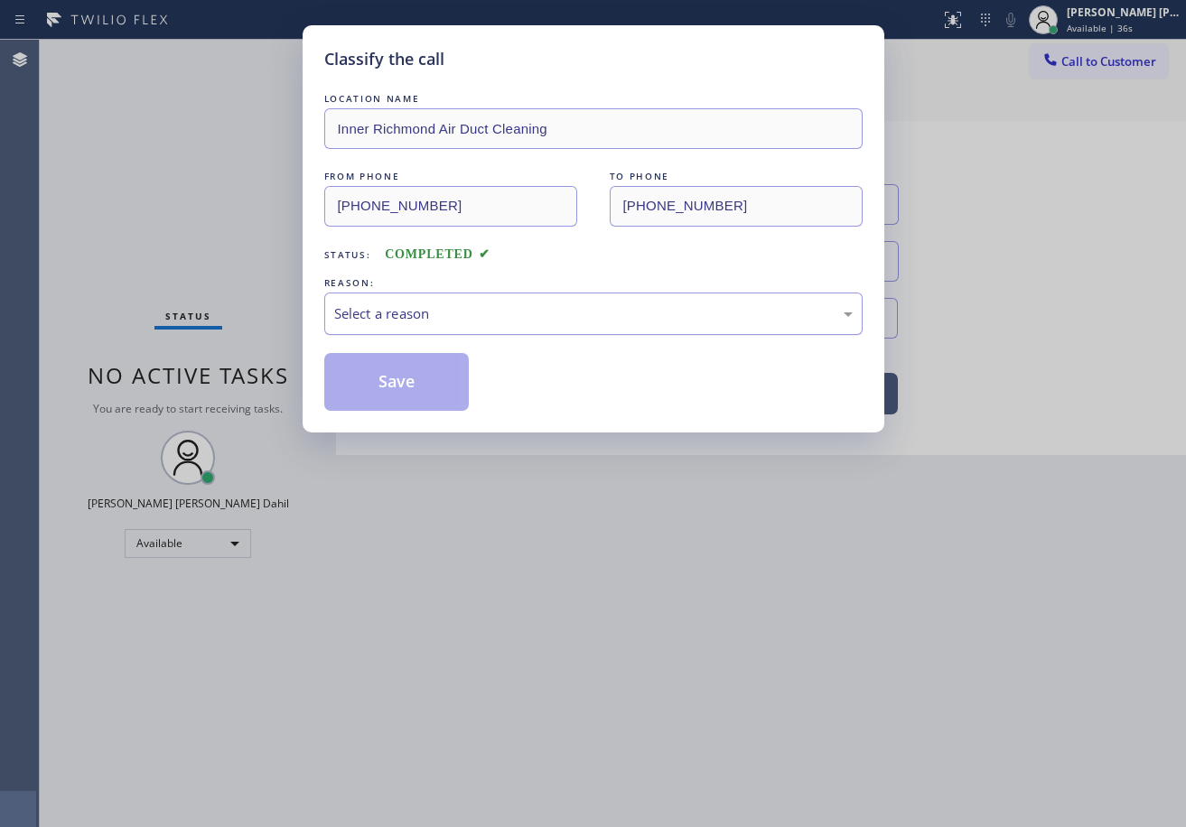
click at [408, 324] on div "Select a reason" at bounding box center [593, 314] width 538 height 42
click at [397, 377] on button "Save" at bounding box center [396, 382] width 145 height 58
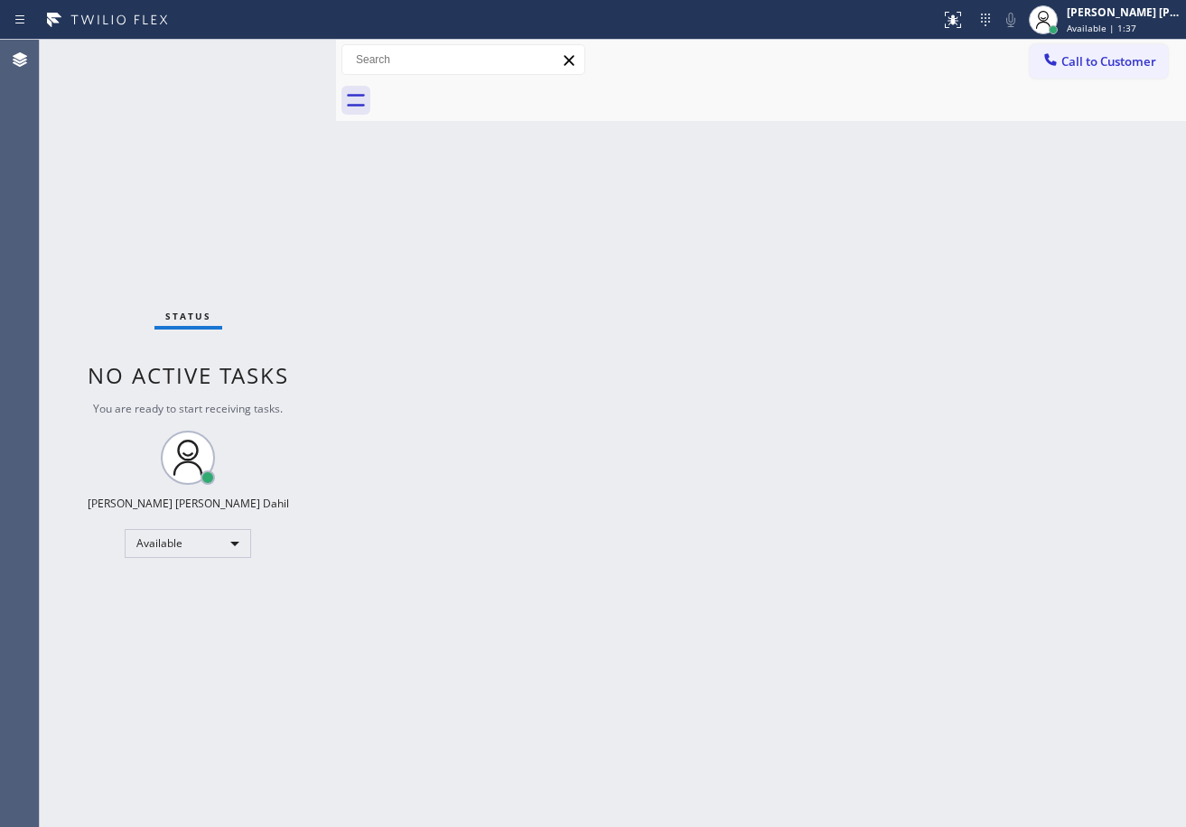
drag, startPoint x: 1102, startPoint y: 404, endPoint x: 1112, endPoint y: 377, distance: 28.9
click at [1114, 404] on div "Back to Dashboard Change Sender ID Customers Technicians Select a contact Outbo…" at bounding box center [761, 433] width 850 height 787
click at [813, 744] on div "Back to Dashboard Change Sender ID Customers Technicians Select a contact Outbo…" at bounding box center [761, 433] width 850 height 787
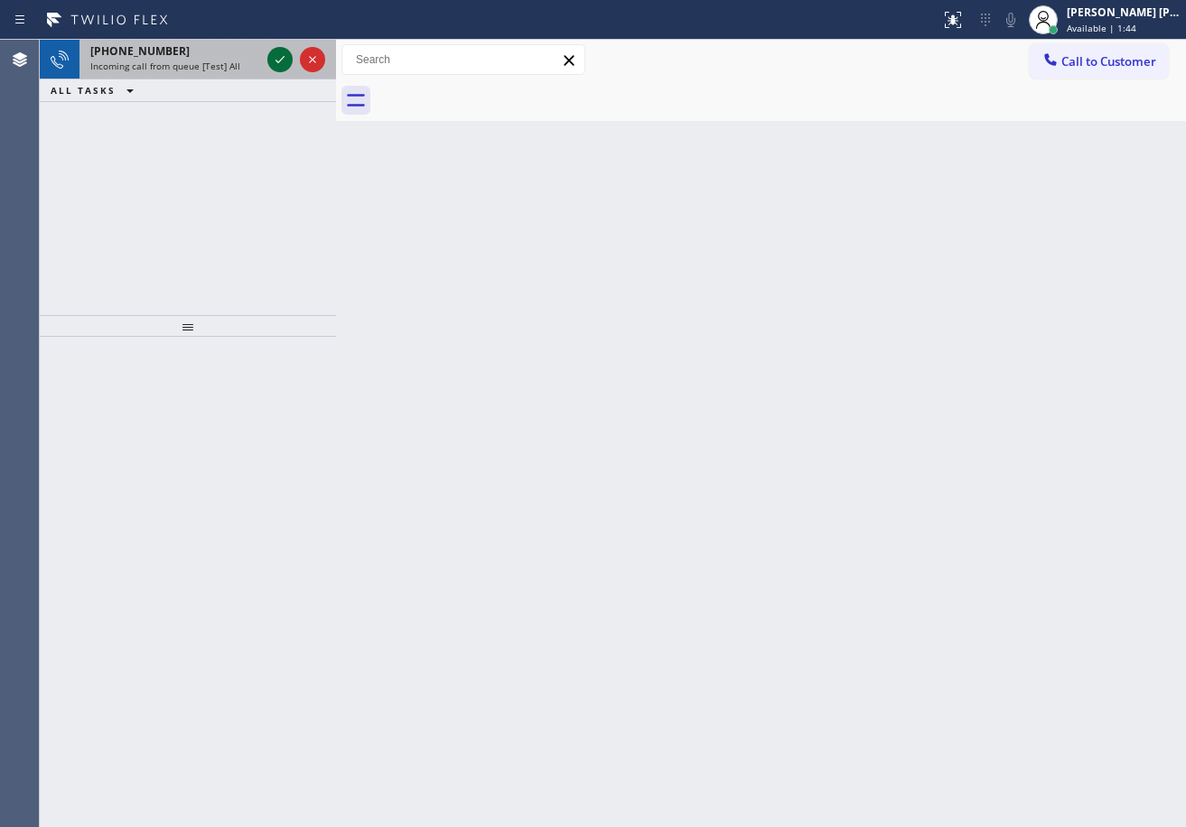
click at [273, 52] on icon at bounding box center [280, 60] width 22 height 22
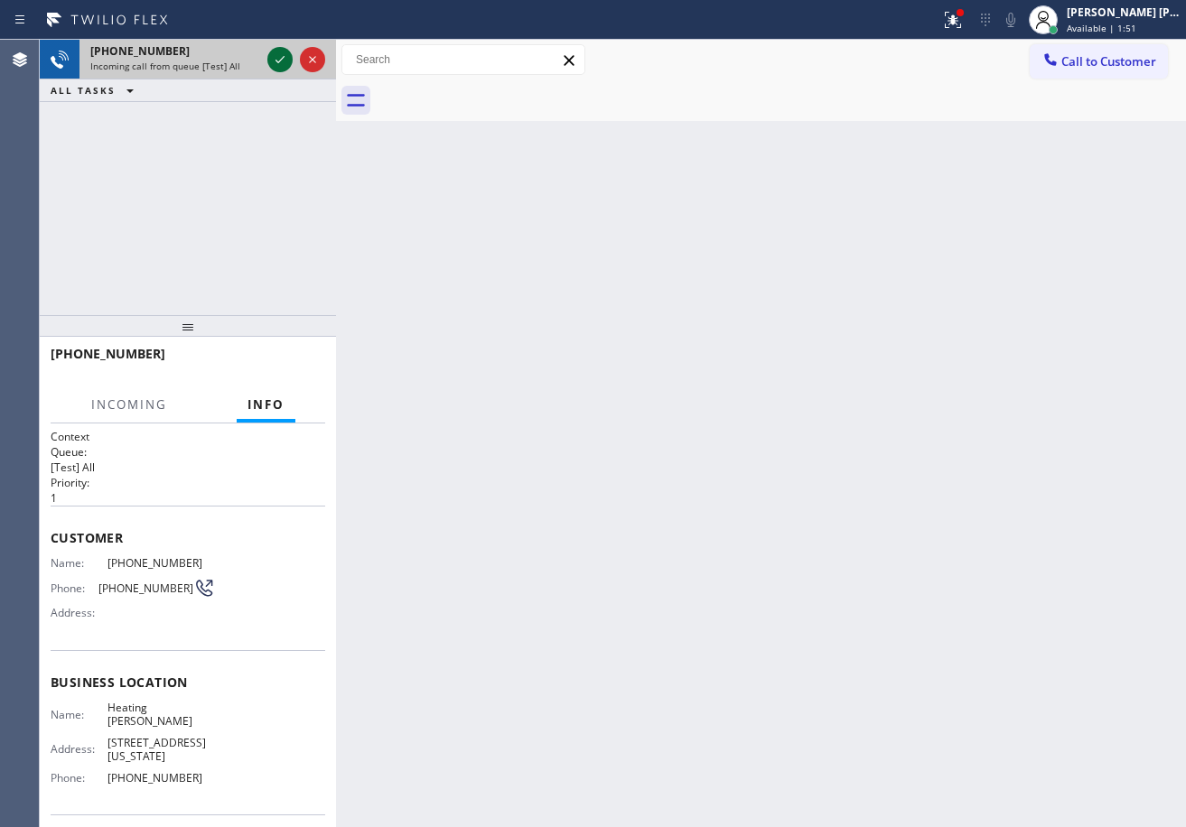
click at [273, 52] on icon at bounding box center [280, 60] width 22 height 22
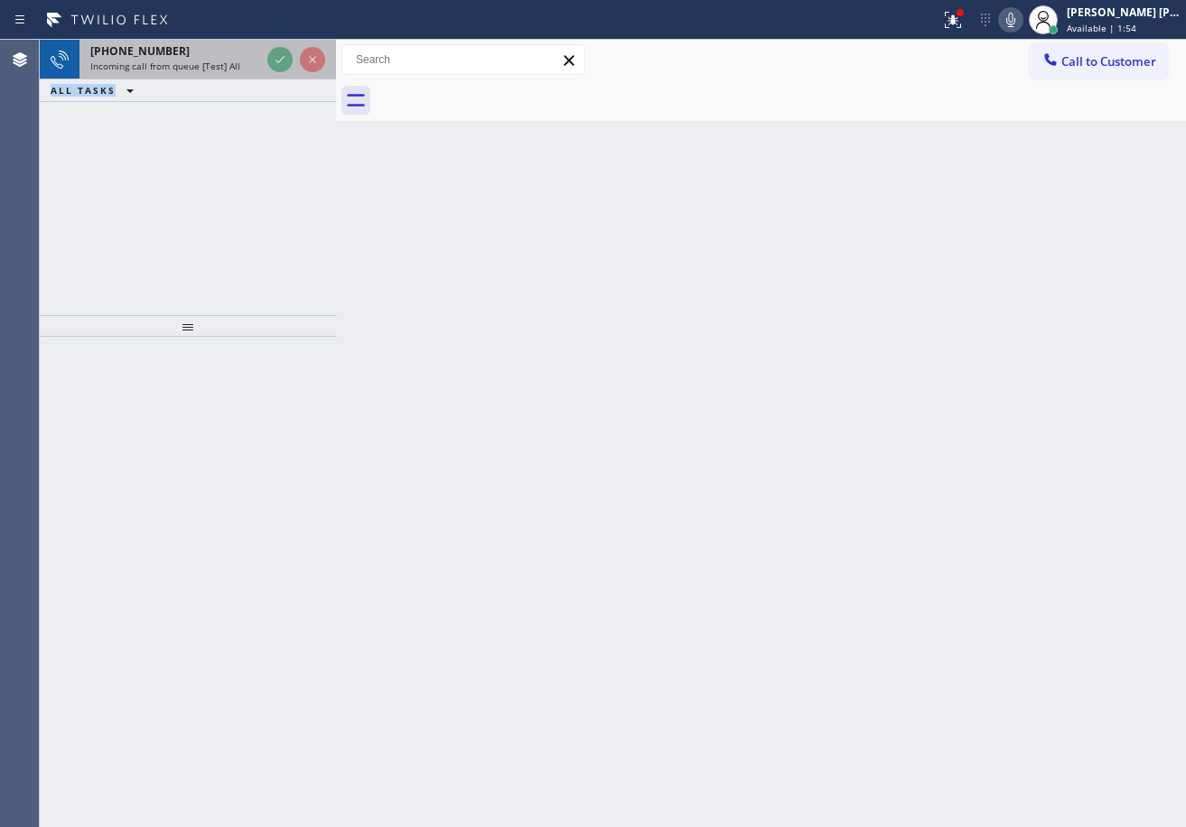
click at [190, 49] on div "+13104033165" at bounding box center [175, 50] width 170 height 15
click at [199, 60] on span "Incoming call from queue [Test] All" at bounding box center [165, 66] width 150 height 13
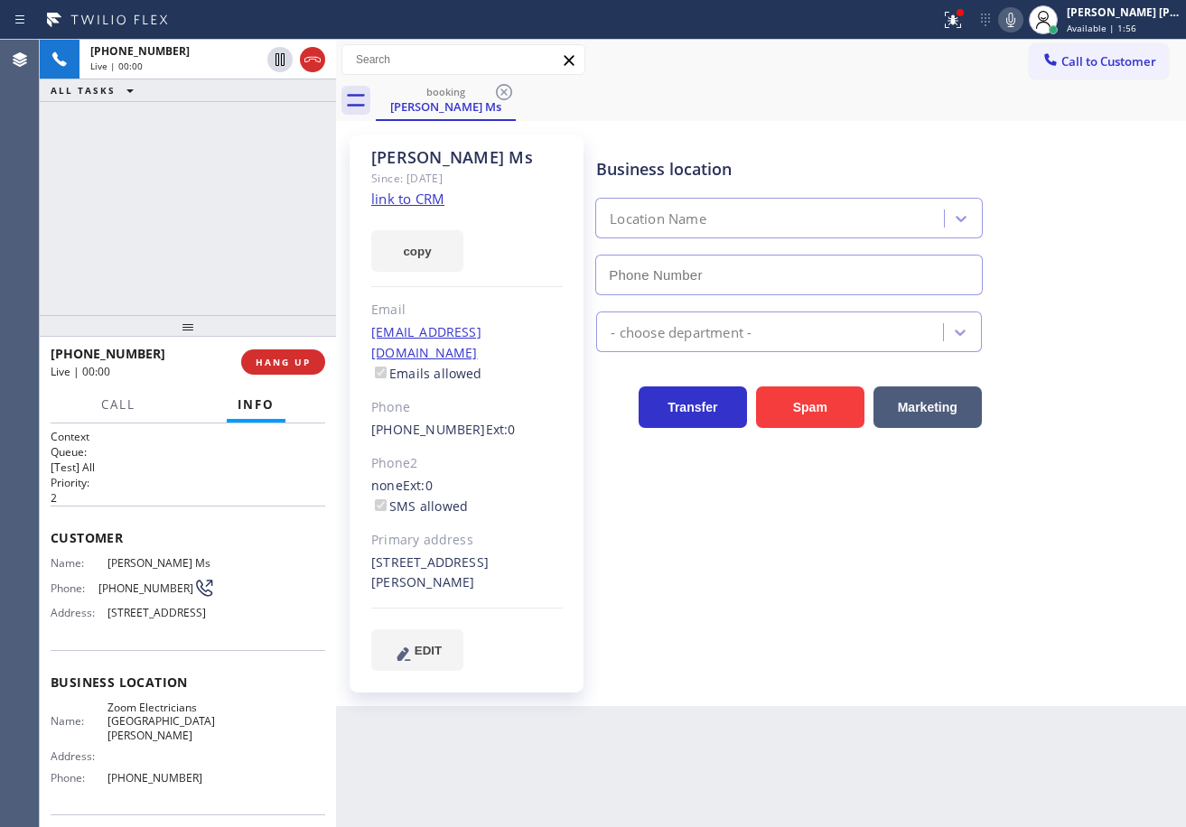
type input "(310) 388-4067"
click at [964, 25] on icon at bounding box center [953, 20] width 22 height 22
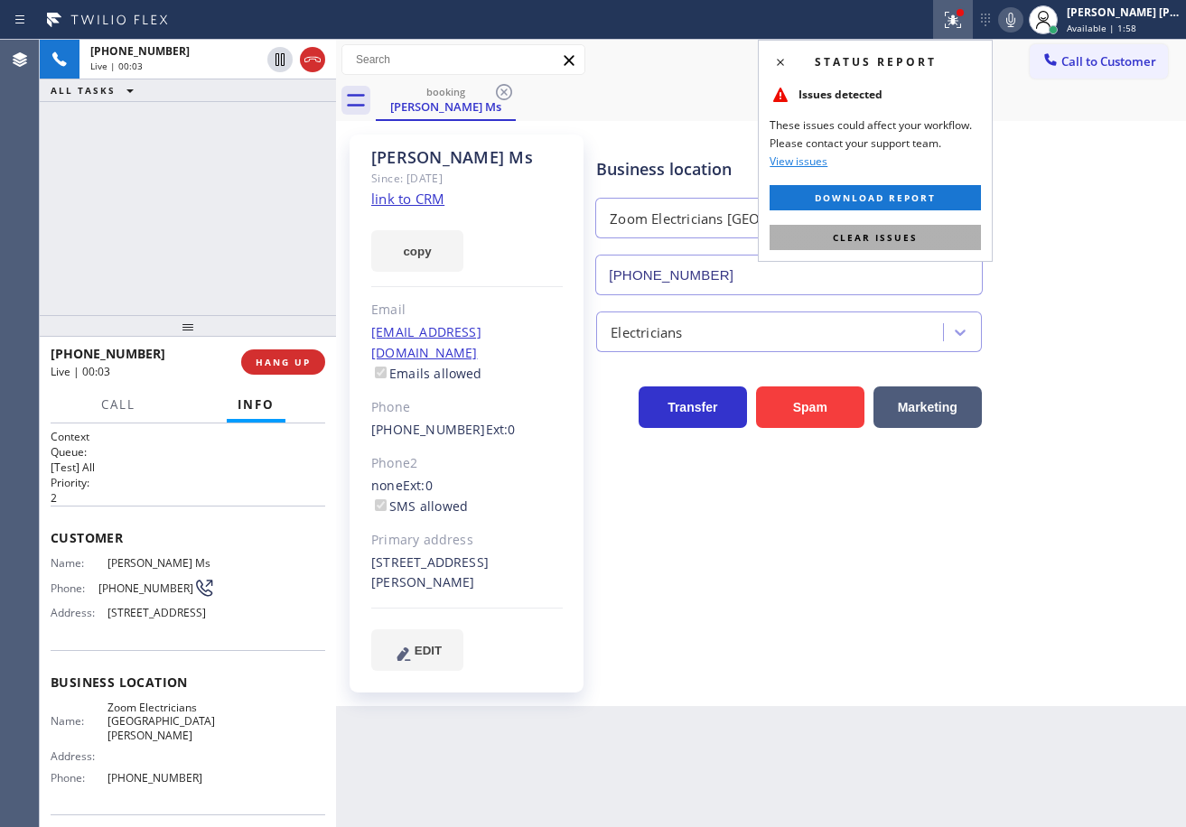
click at [914, 238] on span "Clear issues" at bounding box center [875, 237] width 85 height 13
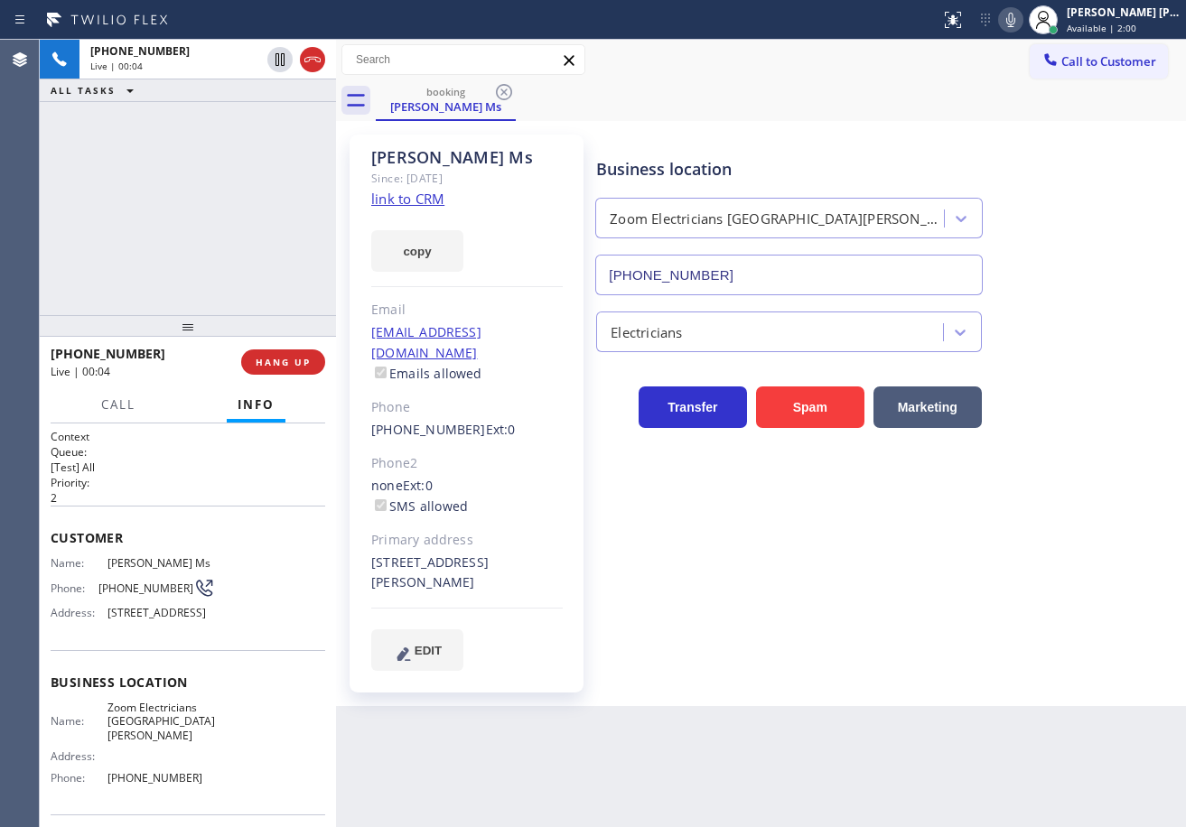
click at [377, 196] on link "link to CRM" at bounding box center [407, 199] width 73 height 18
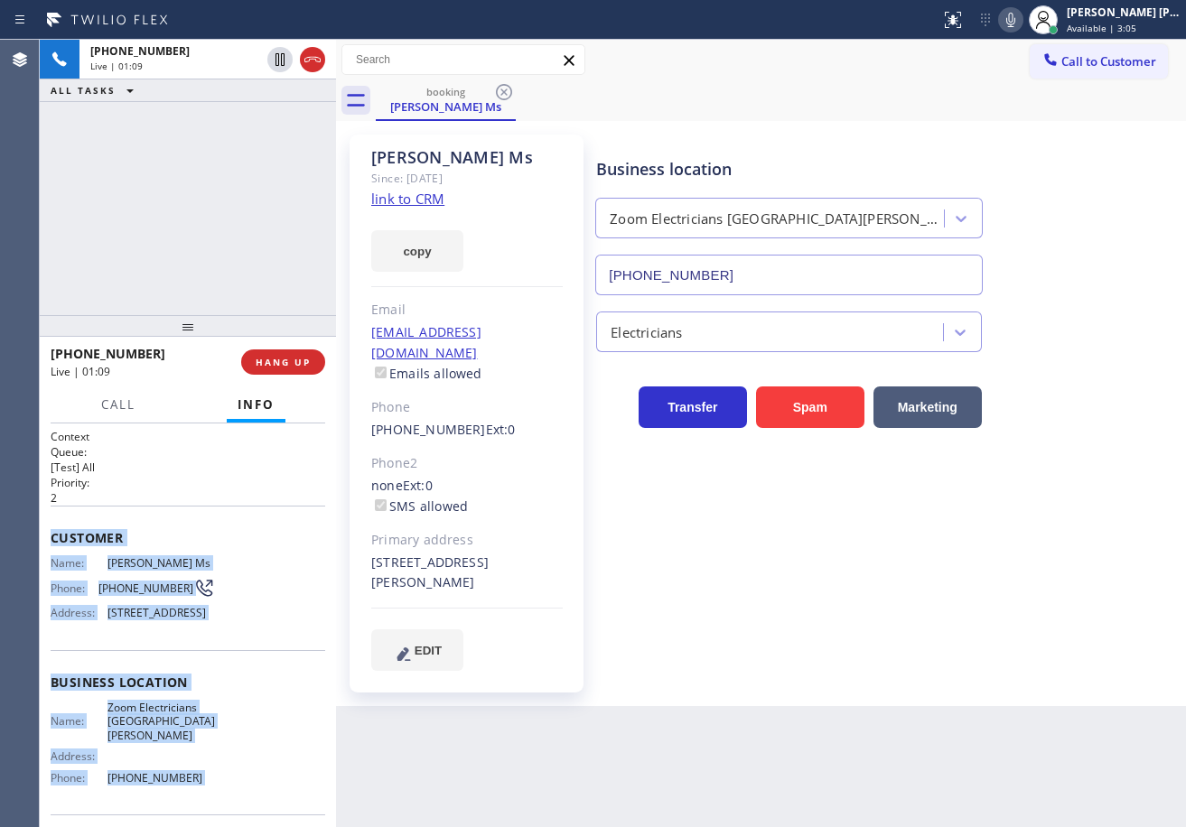
scroll to position [144, 0]
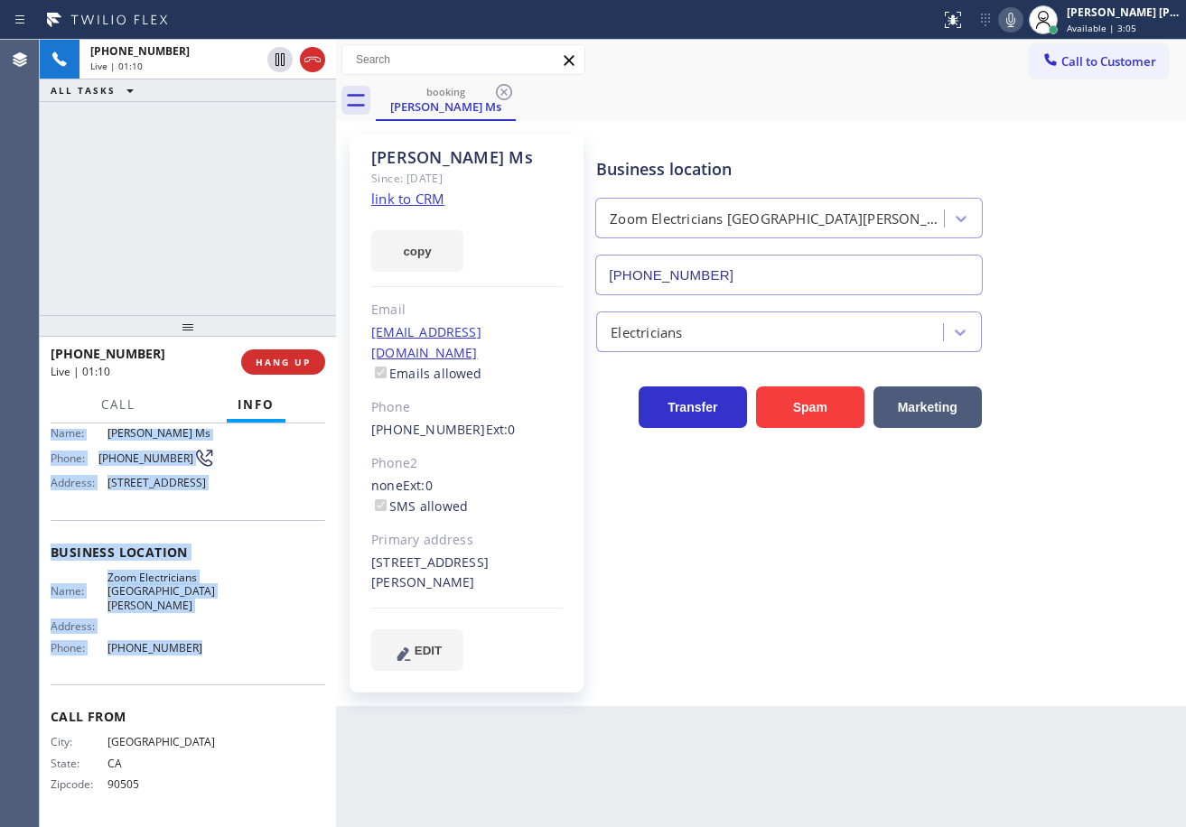
drag, startPoint x: 48, startPoint y: 533, endPoint x: 195, endPoint y: 666, distance: 198.8
click at [195, 666] on div "Context Queue: [Test] All Priority: 2 Customer Name: Margaret Ms Phone: (310) 4…" at bounding box center [188, 626] width 296 height 404
copy div "Customer Name: Margaret Ms Phone: (310) 403-3165 Address: 815 Maple St, Santa M…"
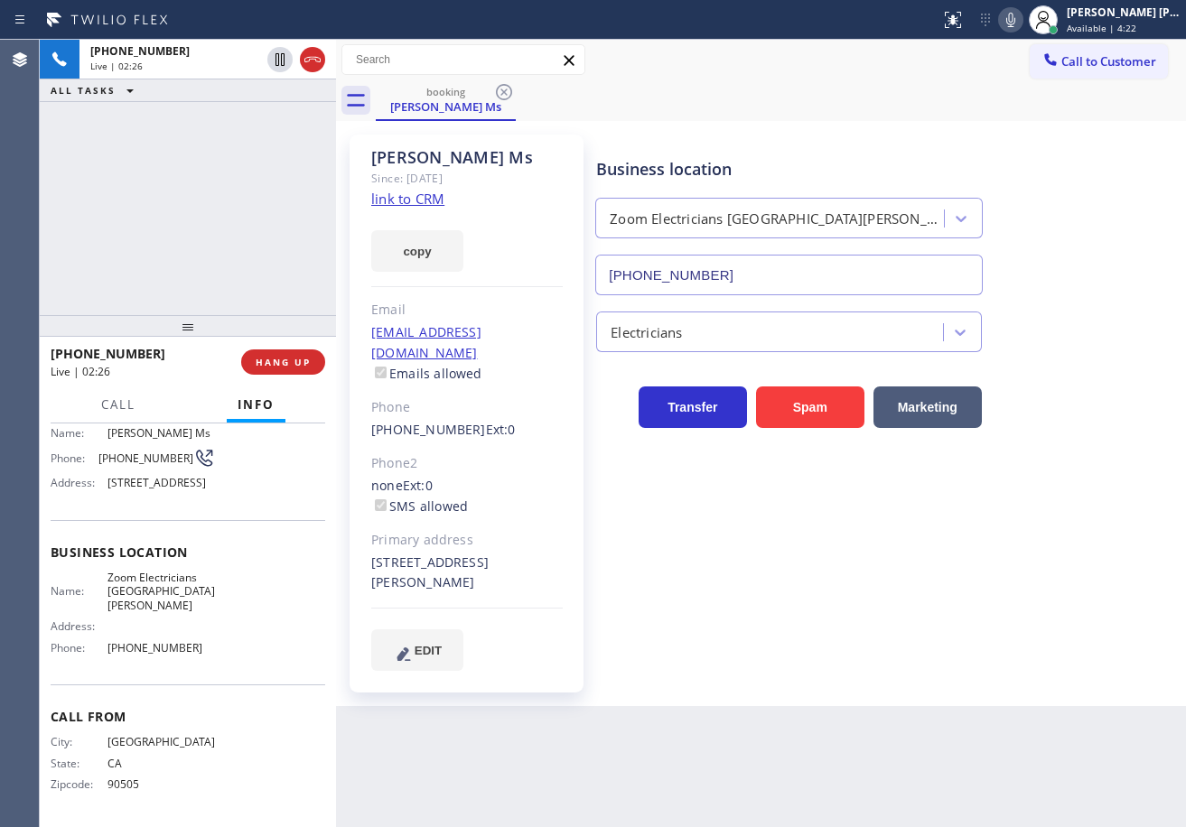
click at [228, 198] on div "+13104033165 Live | 02:26 ALL TASKS ALL TASKS ACTIVE TASKS TASKS IN WRAP UP" at bounding box center [188, 177] width 296 height 275
click at [221, 262] on div "+13104033165 Live | 02:27 ALL TASKS ALL TASKS ACTIVE TASKS TASKS IN WRAP UP" at bounding box center [188, 177] width 296 height 275
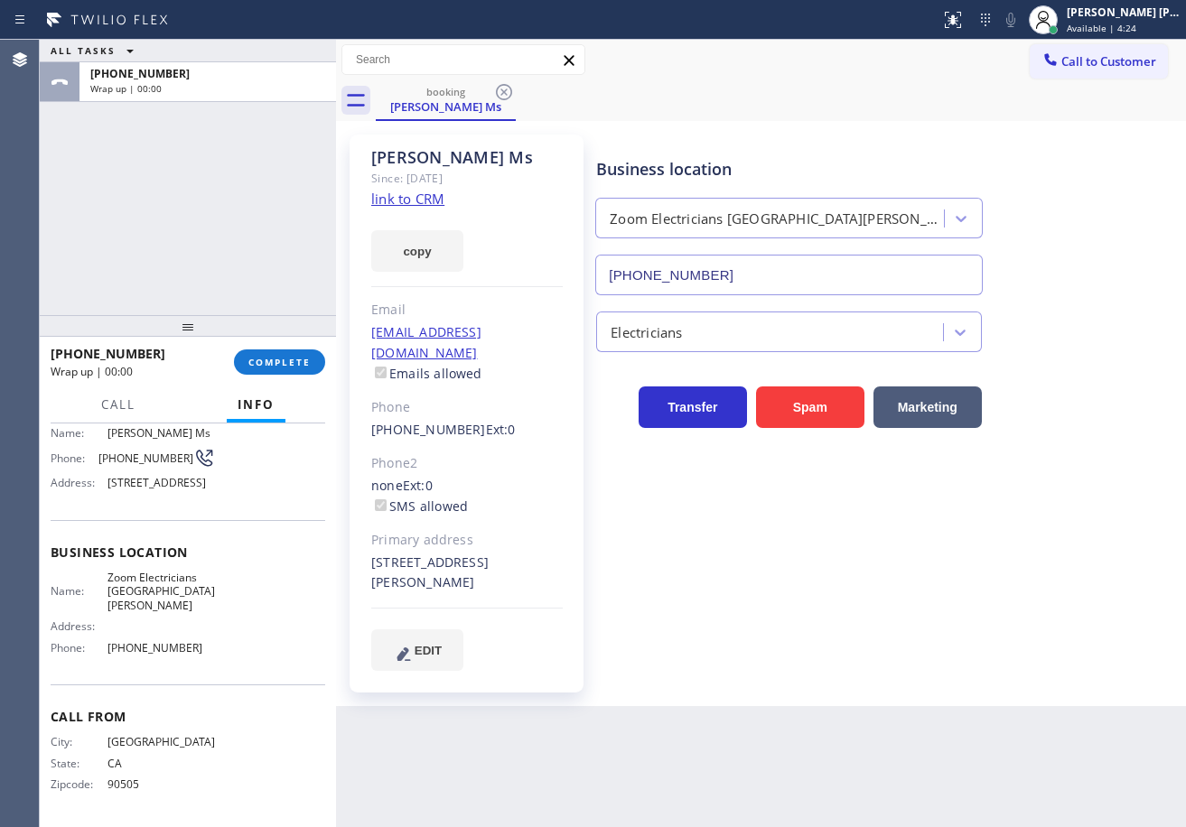
click at [221, 262] on div "ALL TASKS ALL TASKS ACTIVE TASKS TASKS IN WRAP UP +13104033165 Wrap up | 00:00" at bounding box center [188, 177] width 296 height 275
click at [266, 363] on span "COMPLETE" at bounding box center [279, 362] width 62 height 13
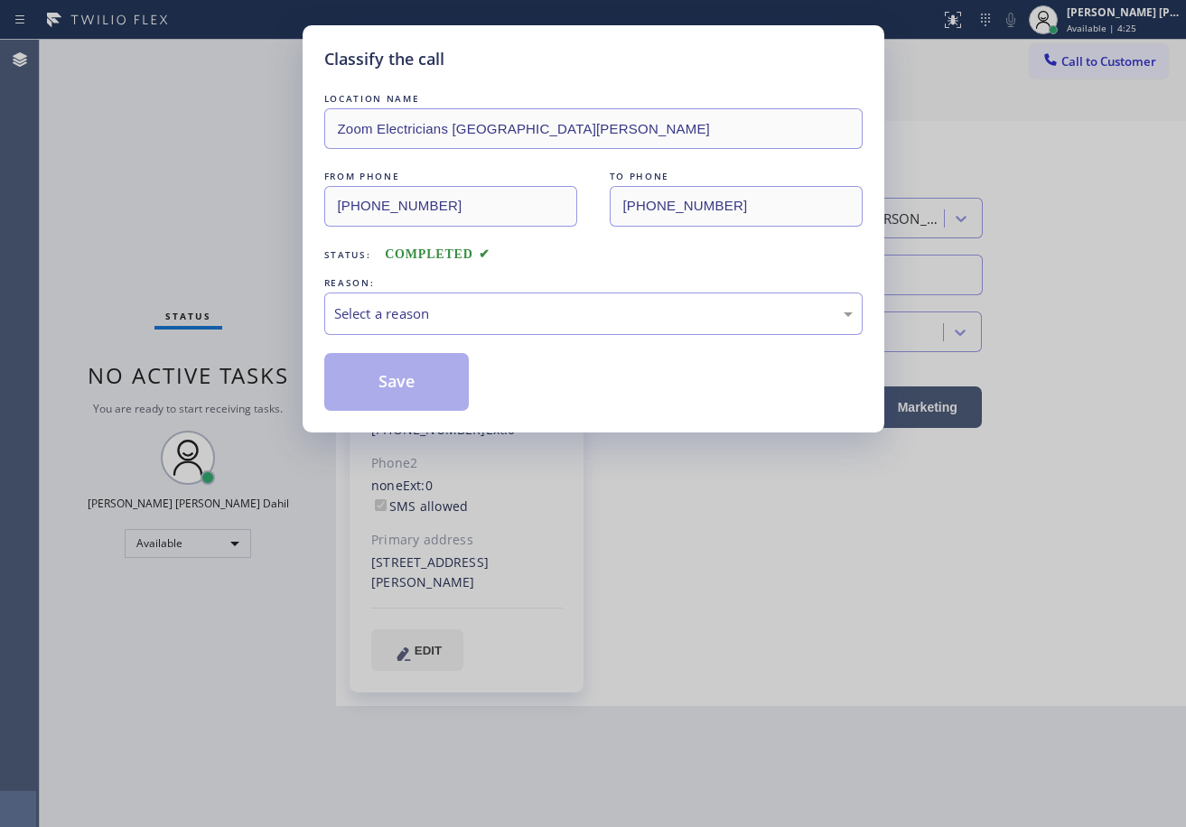
click at [402, 305] on div "Select a reason" at bounding box center [593, 313] width 518 height 21
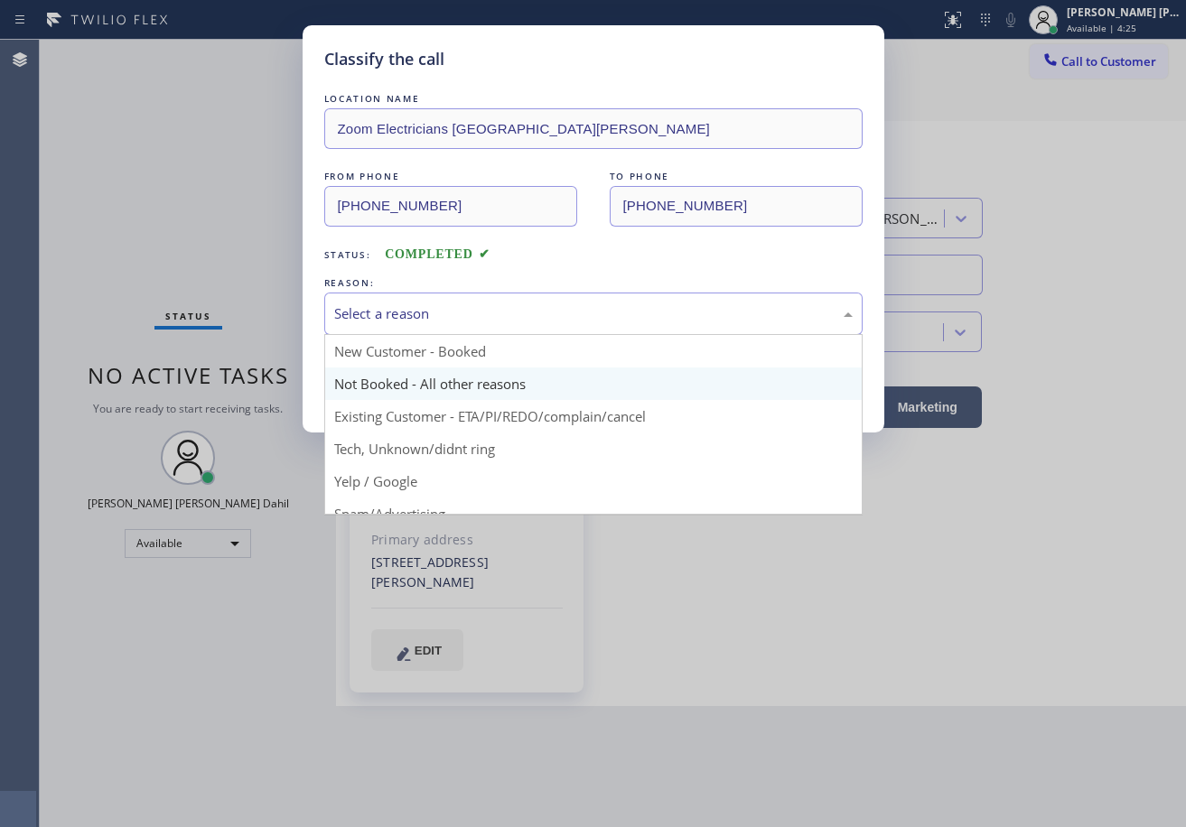
click at [385, 378] on button "Save" at bounding box center [396, 382] width 145 height 58
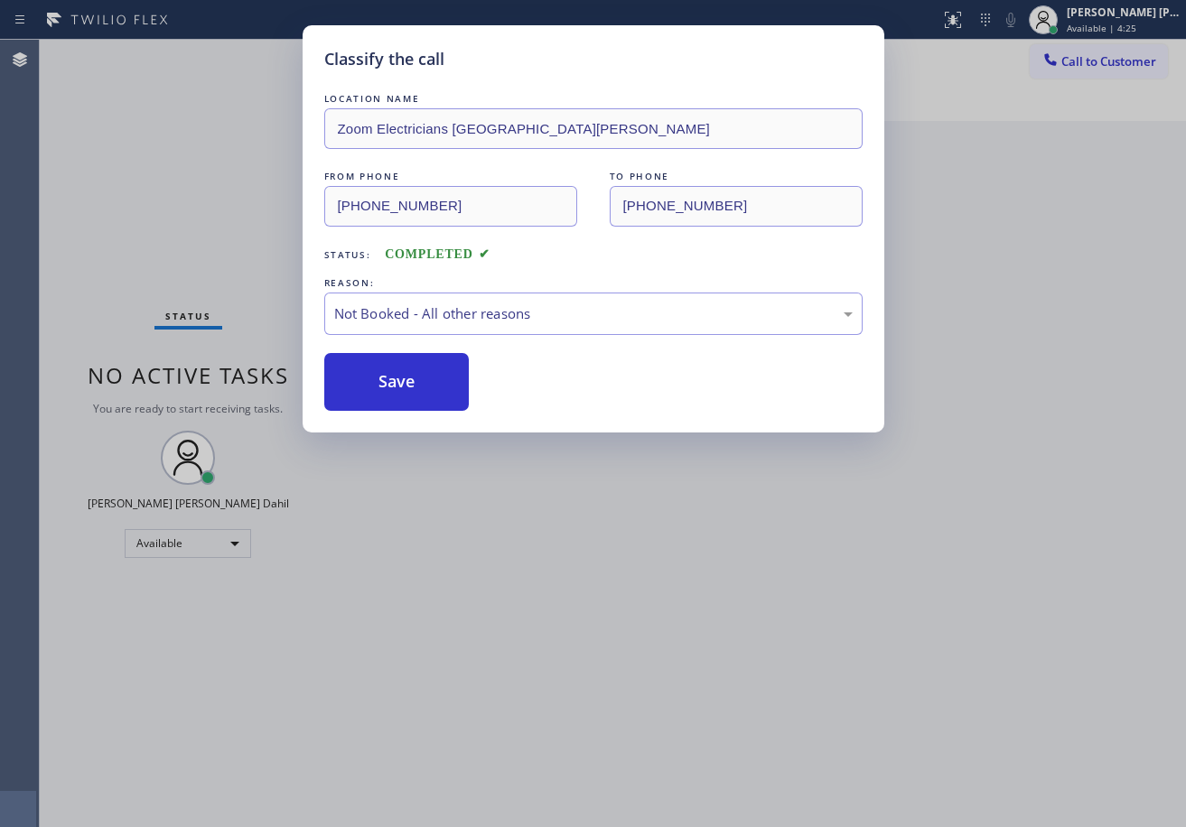
click at [385, 378] on button "Save" at bounding box center [396, 382] width 145 height 58
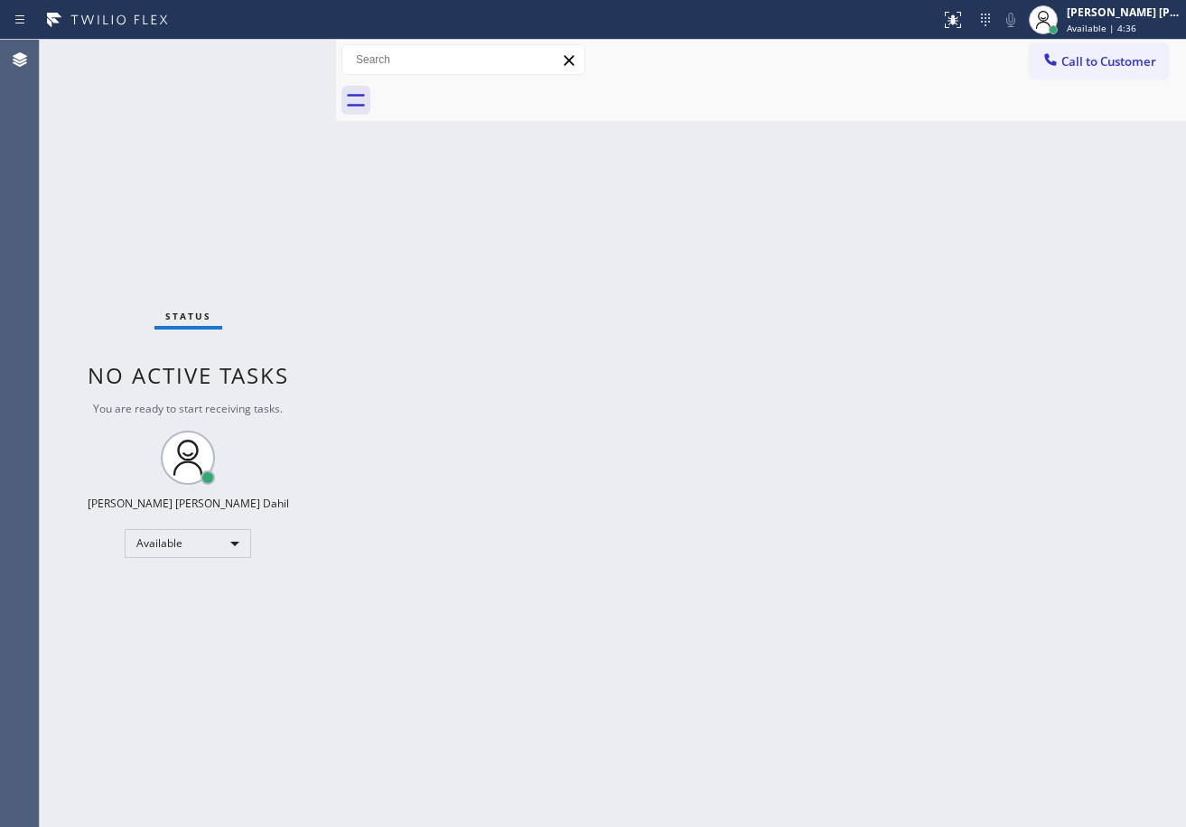
click at [513, 374] on div "Back to Dashboard Change Sender ID Customers Technicians Select a contact Outbo…" at bounding box center [761, 433] width 850 height 787
click at [273, 80] on div "Status No active tasks You are ready to start receiving tasks. Joshua Jake Dahi…" at bounding box center [188, 433] width 296 height 787
drag, startPoint x: 853, startPoint y: 424, endPoint x: 1156, endPoint y: 664, distance: 385.7
click at [853, 428] on div "Back to Dashboard Change Sender ID Customers Technicians Select a contact Outbo…" at bounding box center [761, 433] width 850 height 787
click at [884, 636] on div "Back to Dashboard Change Sender ID Customers Technicians Select a contact Outbo…" at bounding box center [761, 433] width 850 height 787
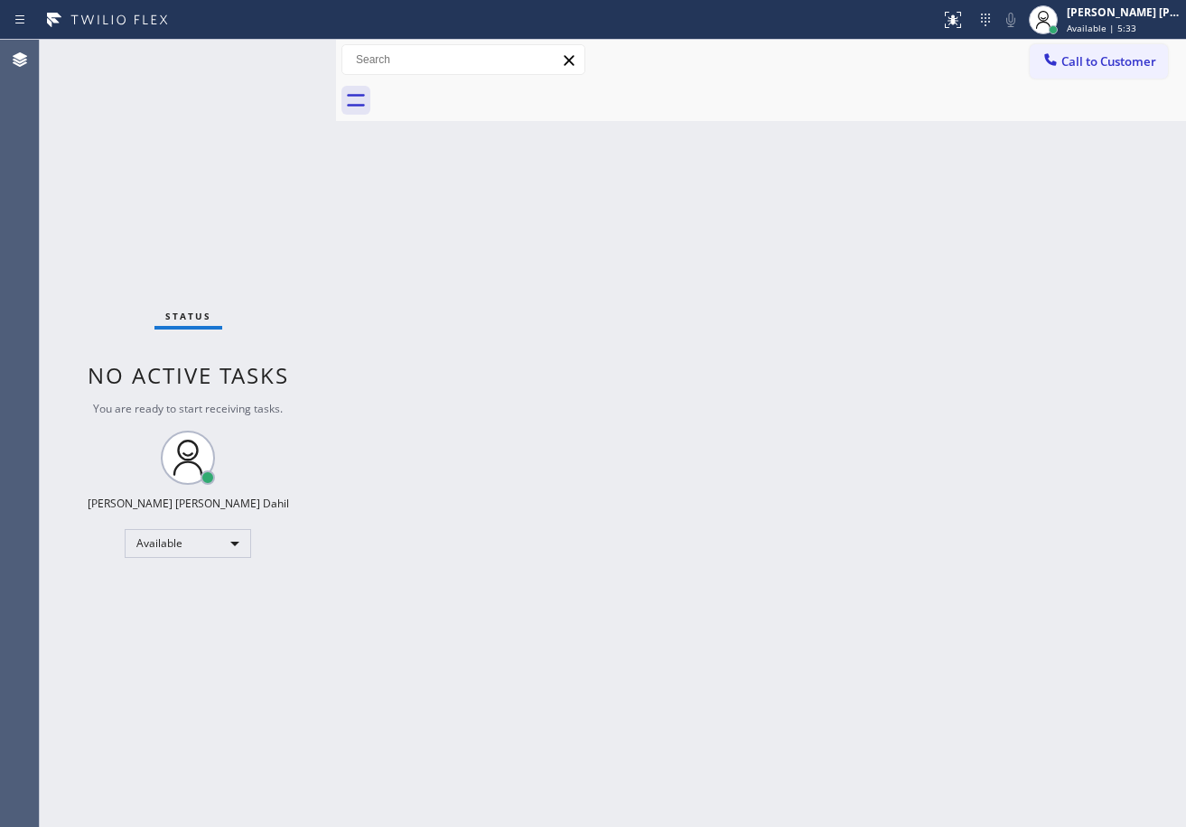
drag, startPoint x: 247, startPoint y: 94, endPoint x: 261, endPoint y: 57, distance: 39.4
click at [249, 89] on div "Status No active tasks You are ready to start receiving tasks. Joshua Jake Dahi…" at bounding box center [188, 433] width 296 height 787
click at [262, 55] on div "Status No active tasks You are ready to start receiving tasks. Joshua Jake Dahi…" at bounding box center [188, 433] width 296 height 787
drag, startPoint x: 789, startPoint y: 597, endPoint x: 786, endPoint y: 654, distance: 57.0
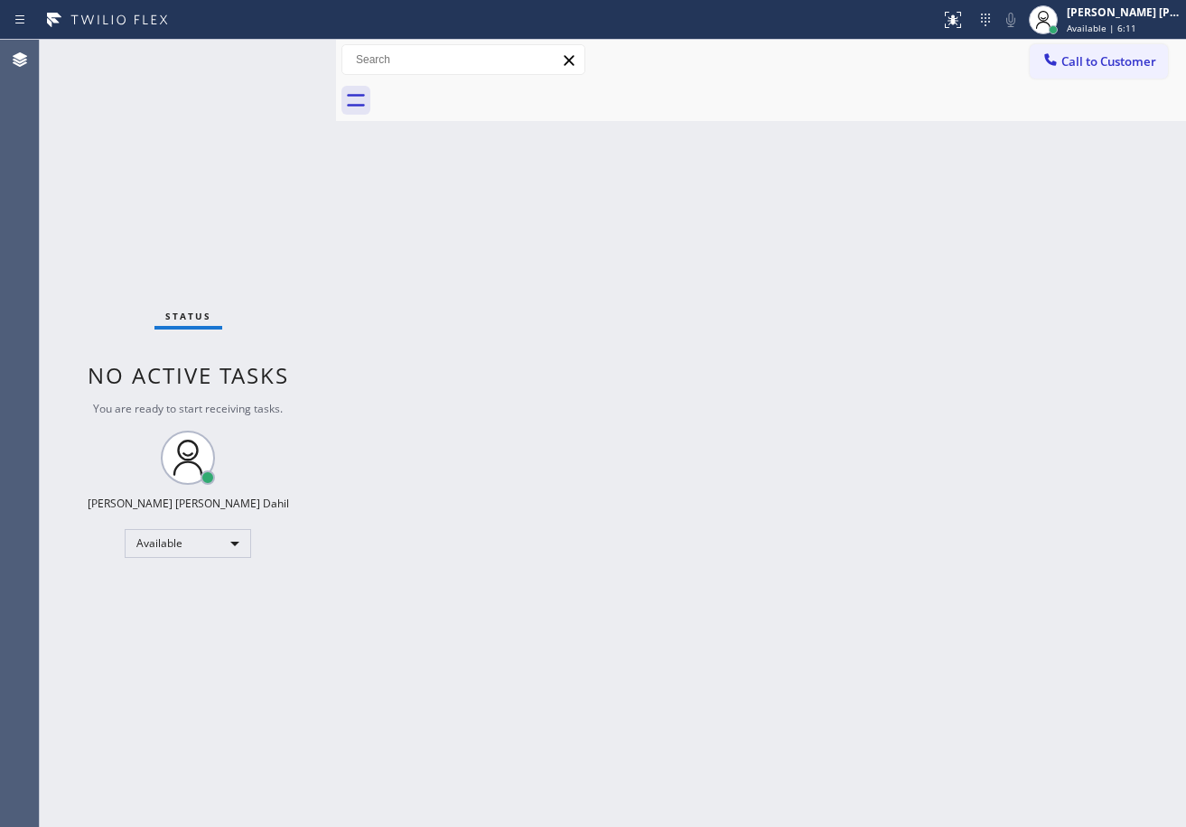
click at [790, 599] on div "Back to Dashboard Change Sender ID Customers Technicians Select a contact Outbo…" at bounding box center [761, 433] width 850 height 787
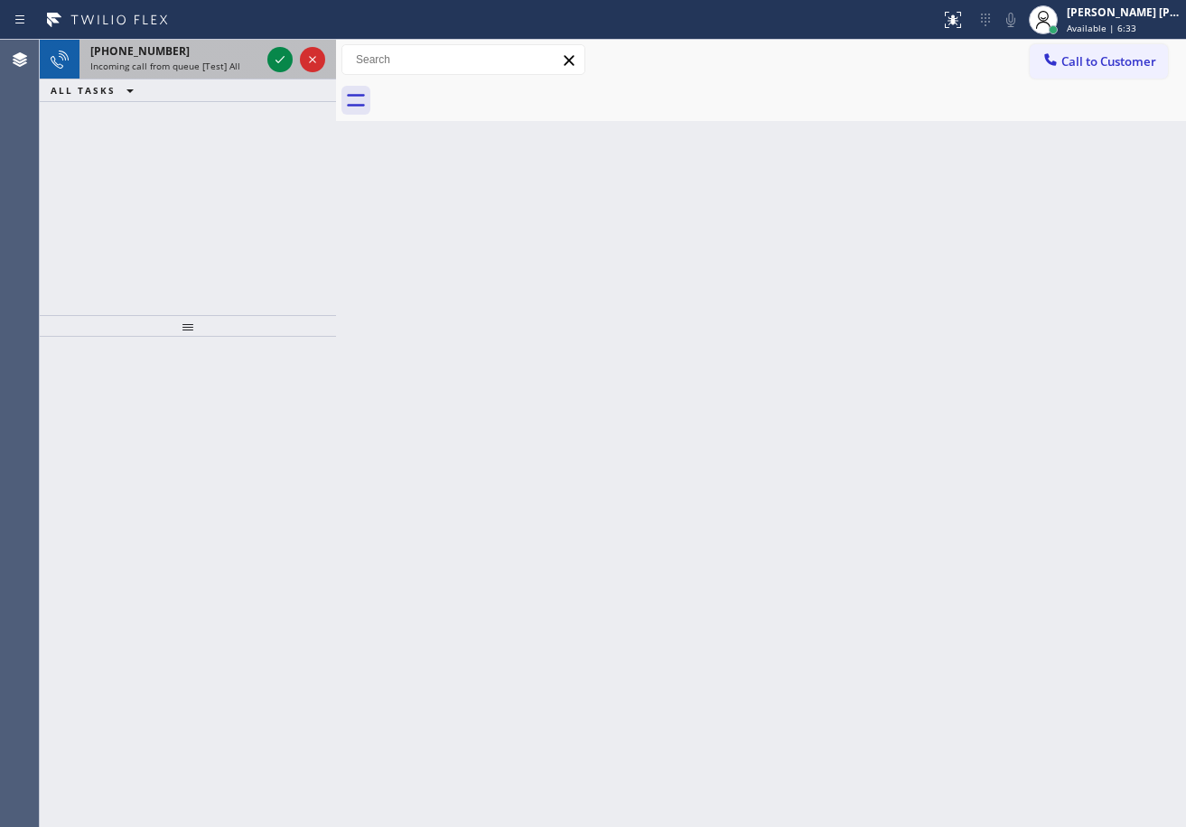
click at [200, 63] on span "Incoming call from queue [Test] All" at bounding box center [165, 66] width 150 height 13
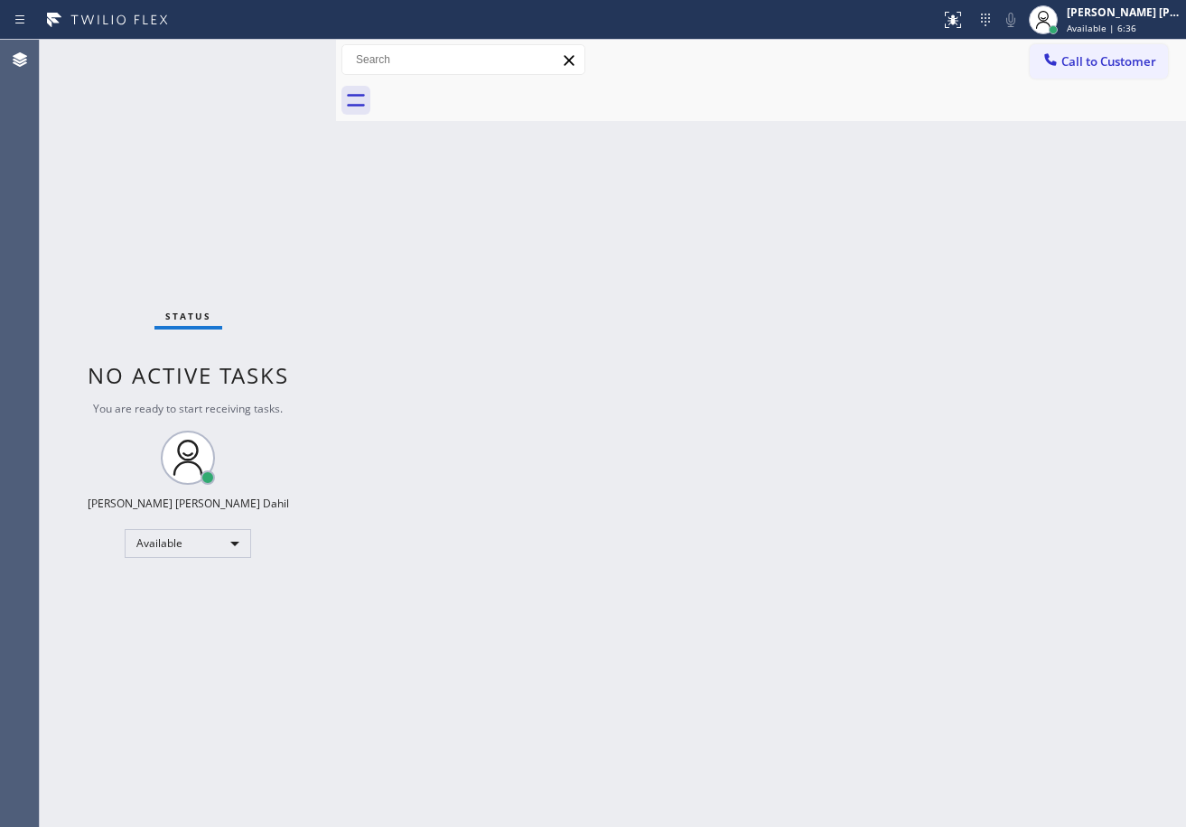
click at [273, 52] on div "Status No active tasks You are ready to start receiving tasks. Joshua Jake Dahi…" at bounding box center [188, 433] width 296 height 787
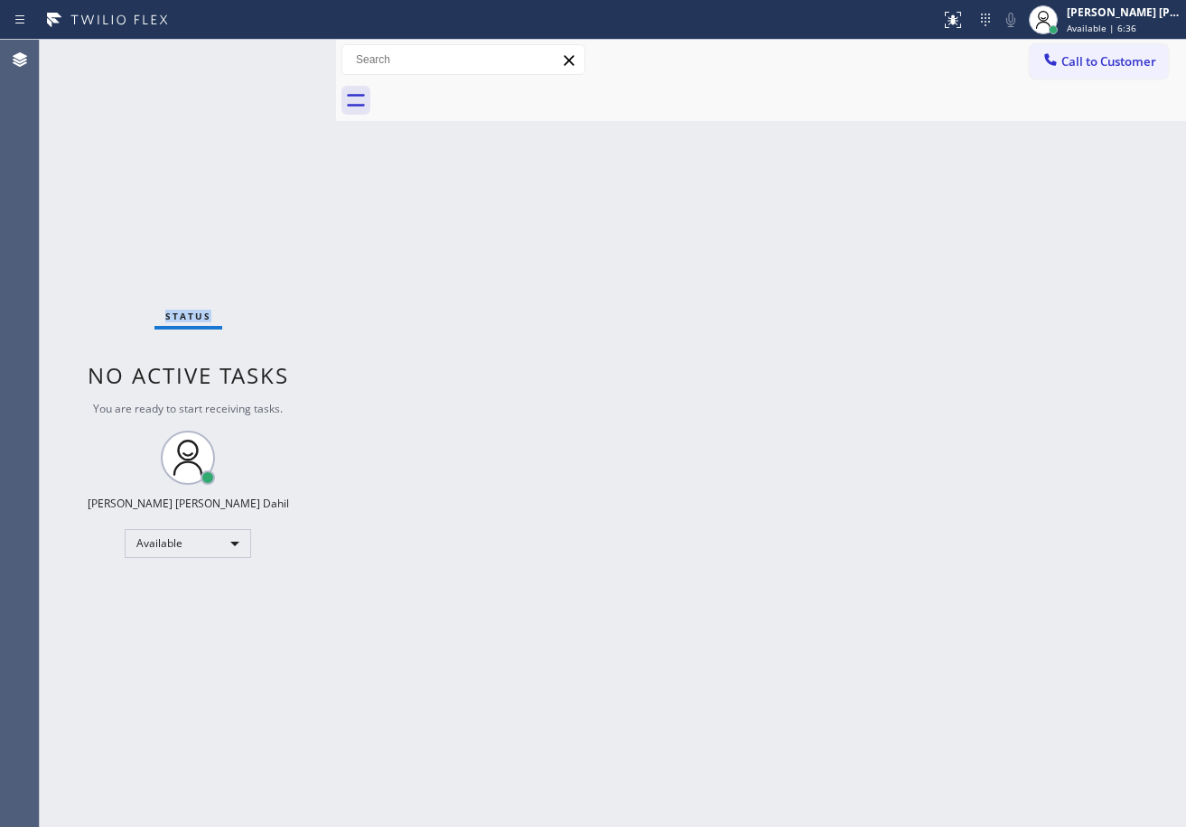
click at [273, 52] on div "Status No active tasks You are ready to start receiving tasks. Joshua Jake Dahi…" at bounding box center [188, 433] width 296 height 787
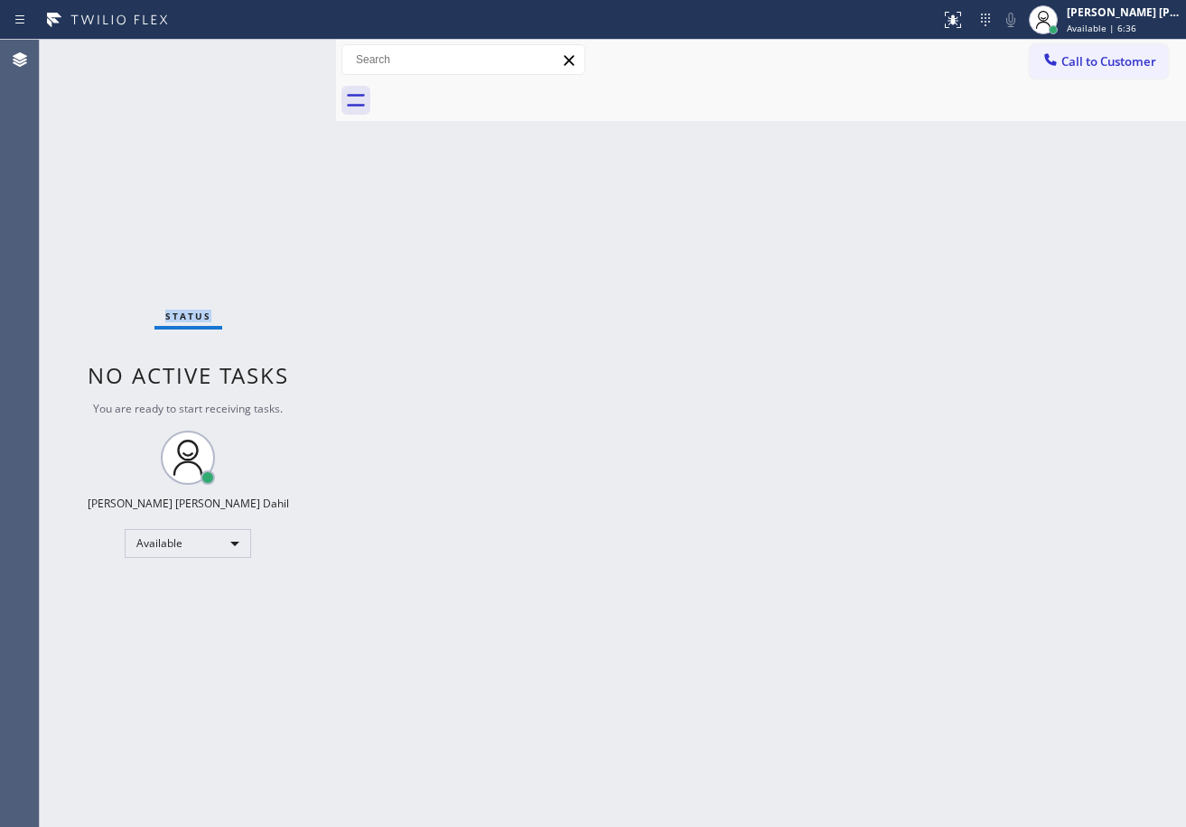
click at [273, 52] on div "Status No active tasks You are ready to start receiving tasks. Joshua Jake Dahi…" at bounding box center [188, 433] width 296 height 787
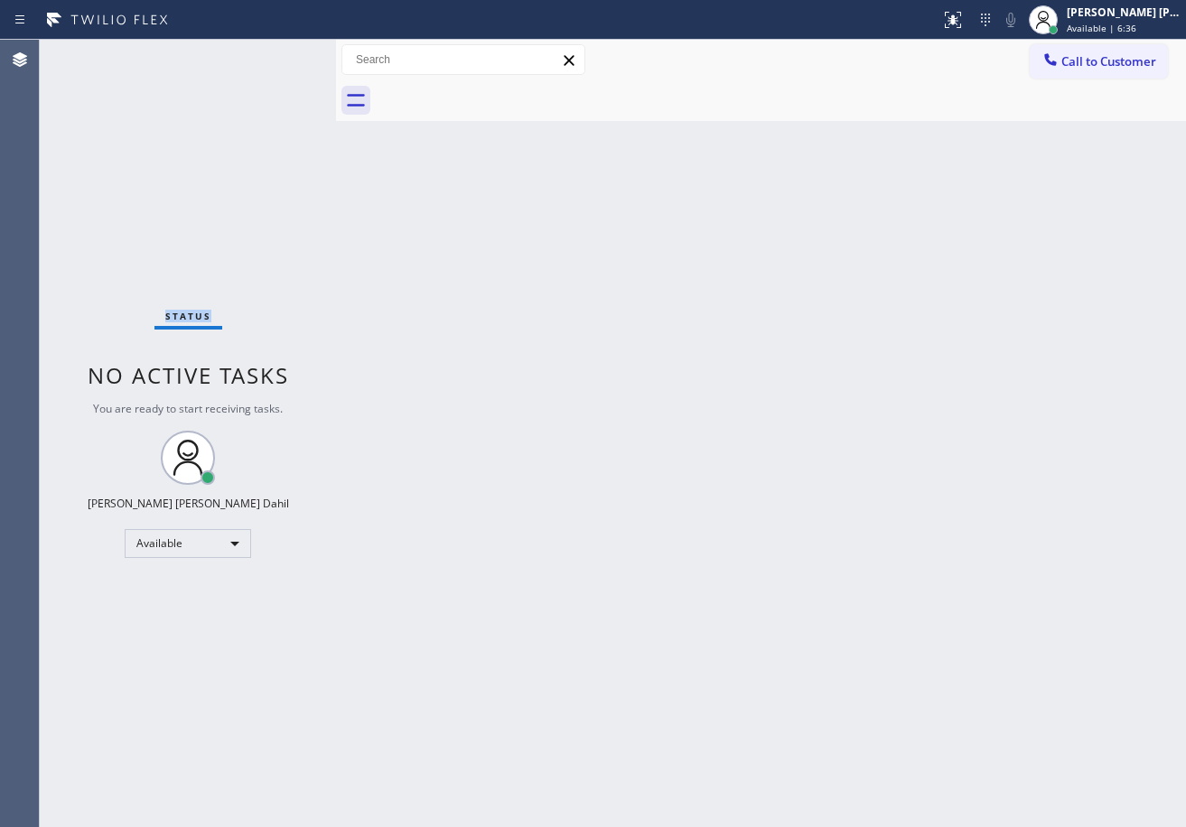
click at [273, 52] on div "Status No active tasks You are ready to start receiving tasks. Joshua Jake Dahi…" at bounding box center [188, 433] width 296 height 787
click at [758, 408] on div "Back to Dashboard Change Sender ID Customers Technicians Select a contact Outbo…" at bounding box center [761, 433] width 850 height 787
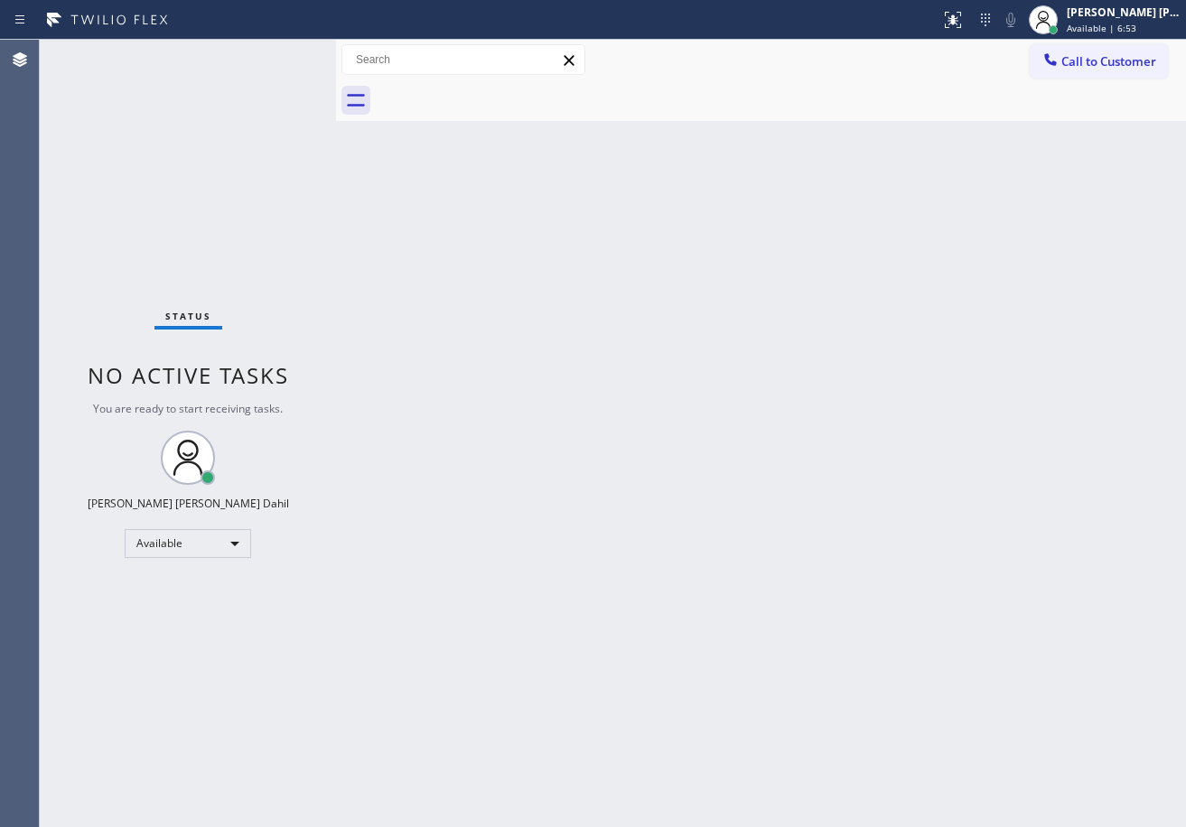
drag, startPoint x: 875, startPoint y: 710, endPoint x: 887, endPoint y: 720, distance: 15.4
click at [881, 714] on div "Back to Dashboard Change Sender ID Customers Technicians Select a contact Outbo…" at bounding box center [761, 433] width 850 height 787
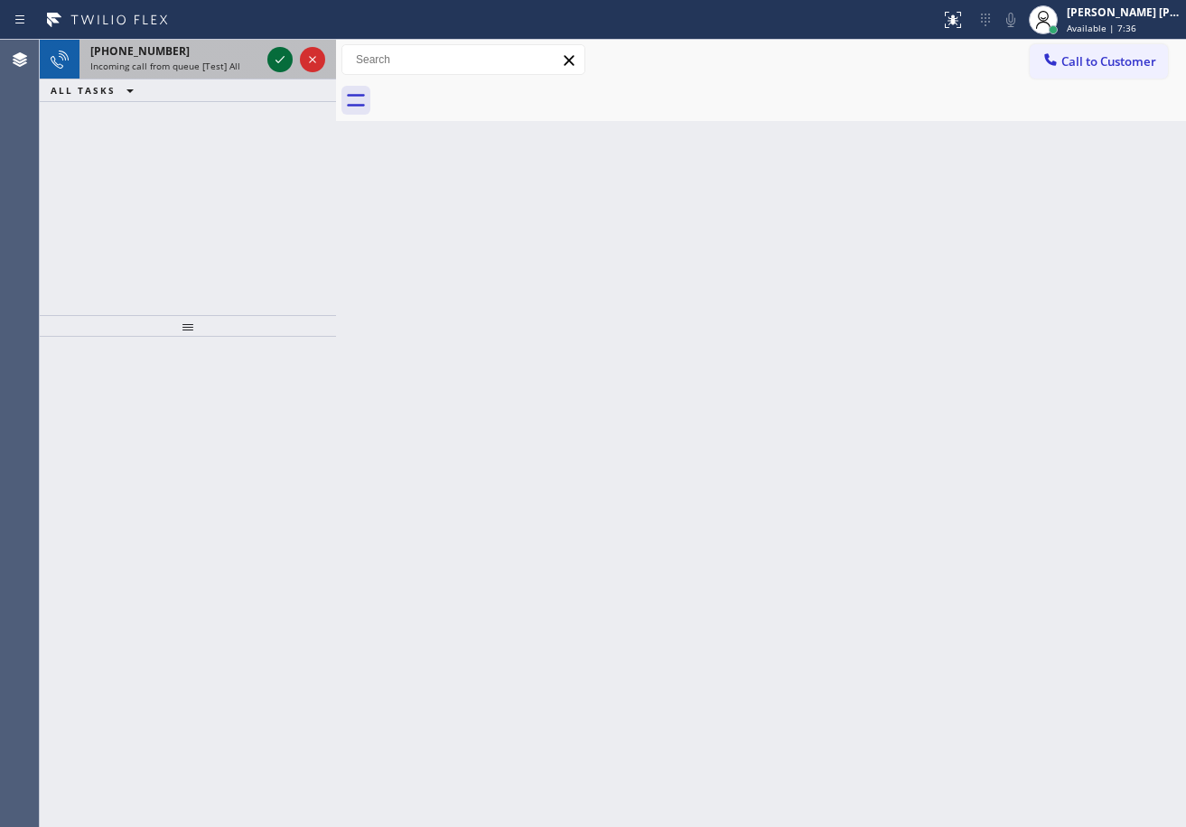
click at [275, 62] on icon at bounding box center [280, 60] width 22 height 22
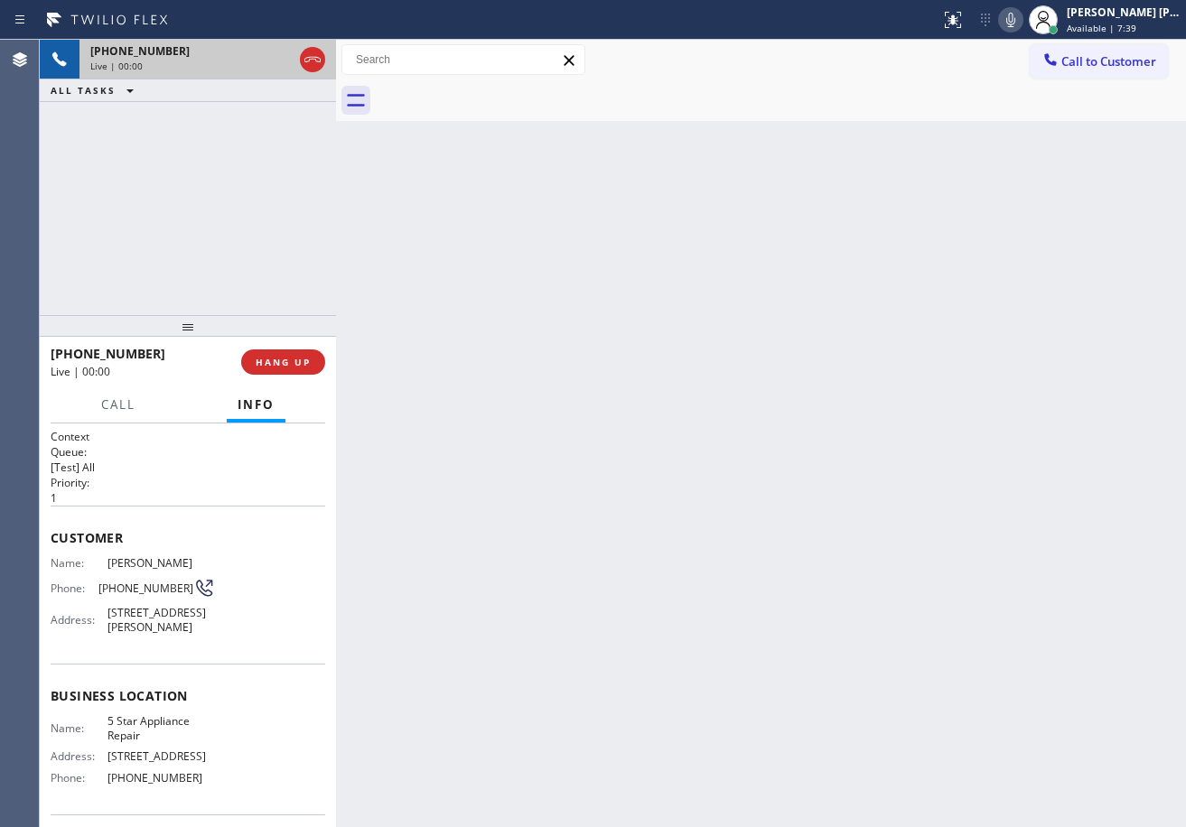
click at [275, 62] on div "Live | 00:00" at bounding box center [191, 66] width 202 height 13
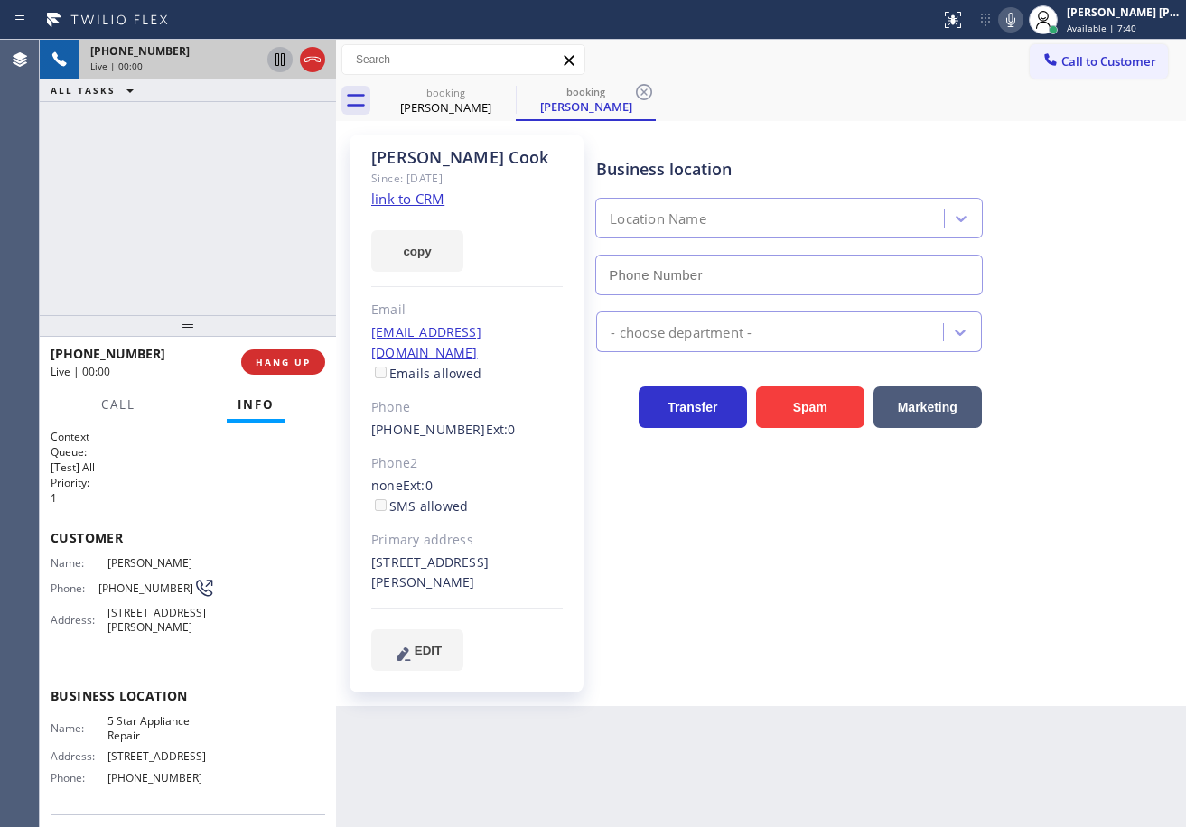
click at [273, 58] on icon at bounding box center [280, 60] width 22 height 22
type input "(855) 731-4952"
click at [279, 64] on icon at bounding box center [280, 59] width 13 height 13
click at [501, 94] on icon at bounding box center [504, 92] width 16 height 16
click at [298, 209] on div "+12069620865 Live | 00:13 ALL TASKS ALL TASKS ACTIVE TASKS TASKS IN WRAP UP" at bounding box center [188, 177] width 296 height 275
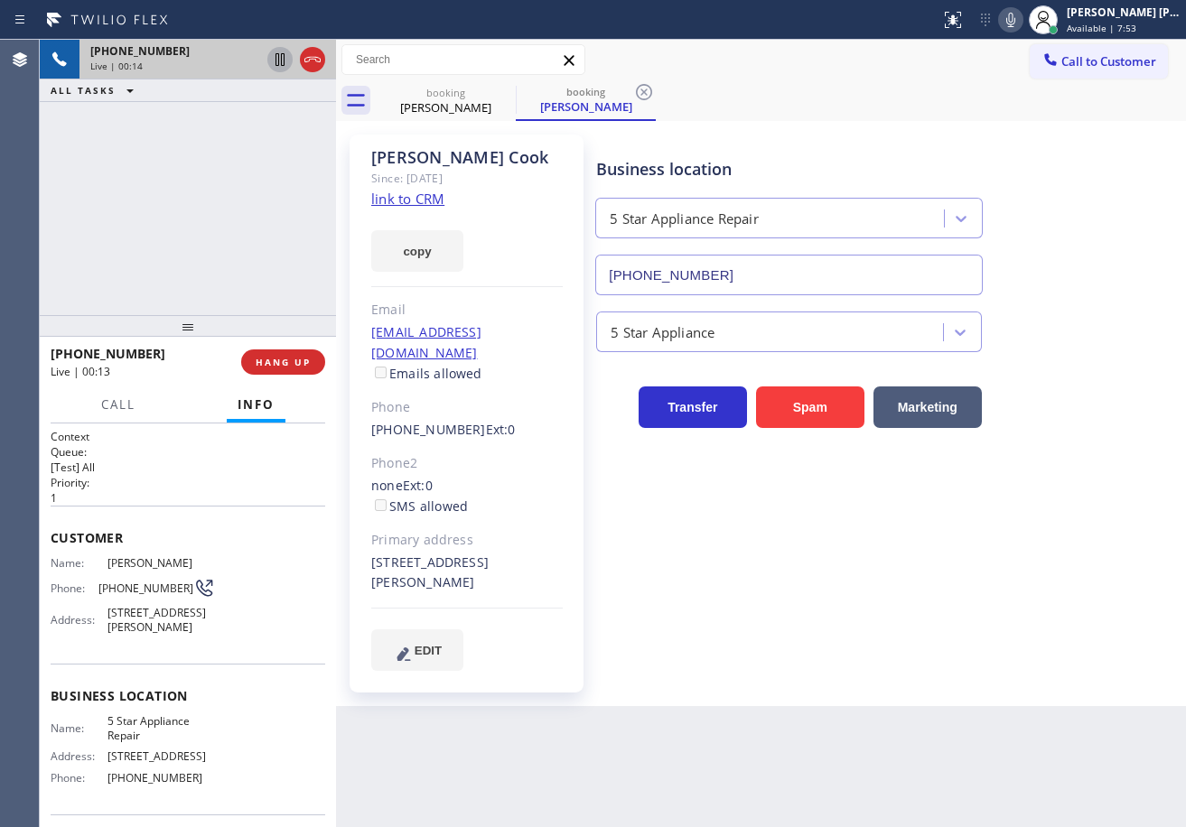
click at [402, 198] on link "link to CRM" at bounding box center [407, 199] width 73 height 18
click at [198, 226] on div "+12069620865 Live | 01:12 ALL TASKS ALL TASKS ACTIVE TASKS TASKS IN WRAP UP" at bounding box center [188, 177] width 296 height 275
click at [195, 225] on div "+12069620865 Live | 01:12 ALL TASKS ALL TASKS ACTIVE TASKS TASKS IN WRAP UP" at bounding box center [188, 177] width 296 height 275
click at [195, 225] on div "+12069620865 Live | 01:13 ALL TASKS ALL TASKS ACTIVE TASKS TASKS IN WRAP UP" at bounding box center [188, 177] width 296 height 275
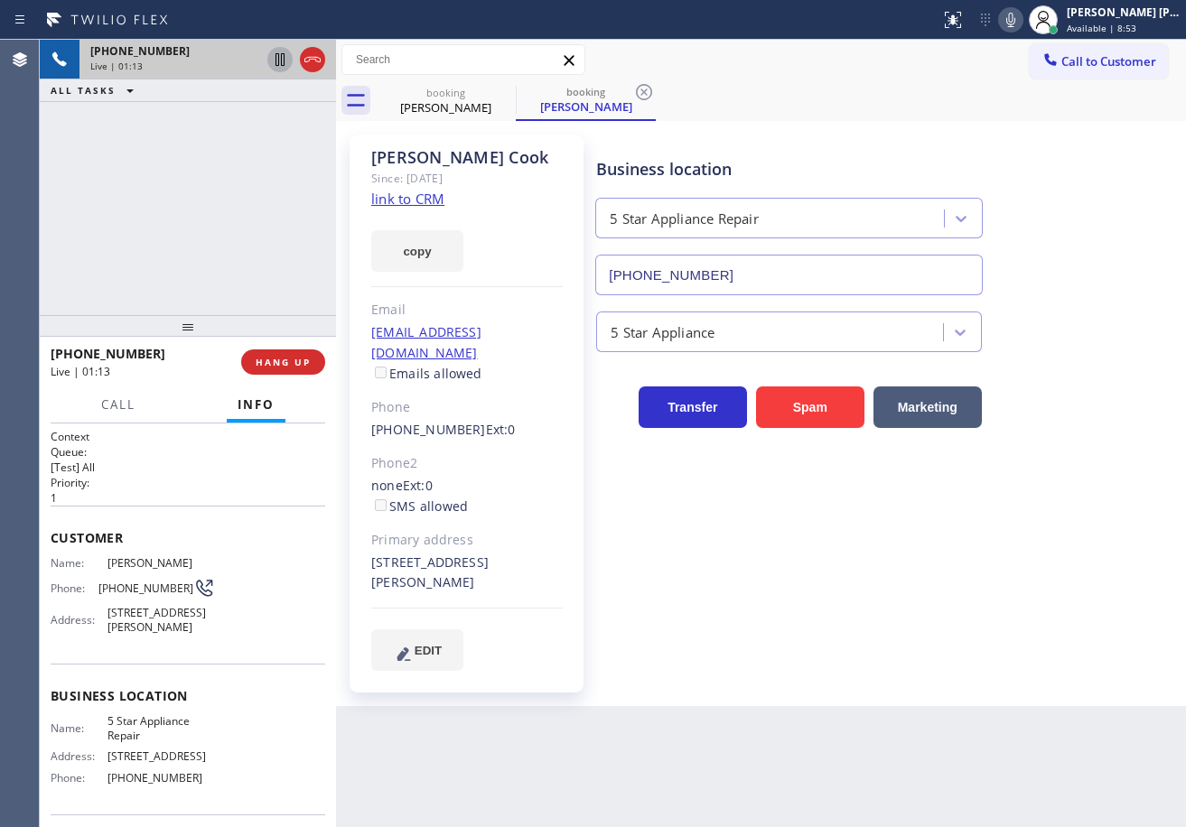
click at [184, 276] on div "+12069620865 Live | 01:13 ALL TASKS ALL TASKS ACTIVE TASKS TASKS IN WRAP UP" at bounding box center [188, 177] width 296 height 275
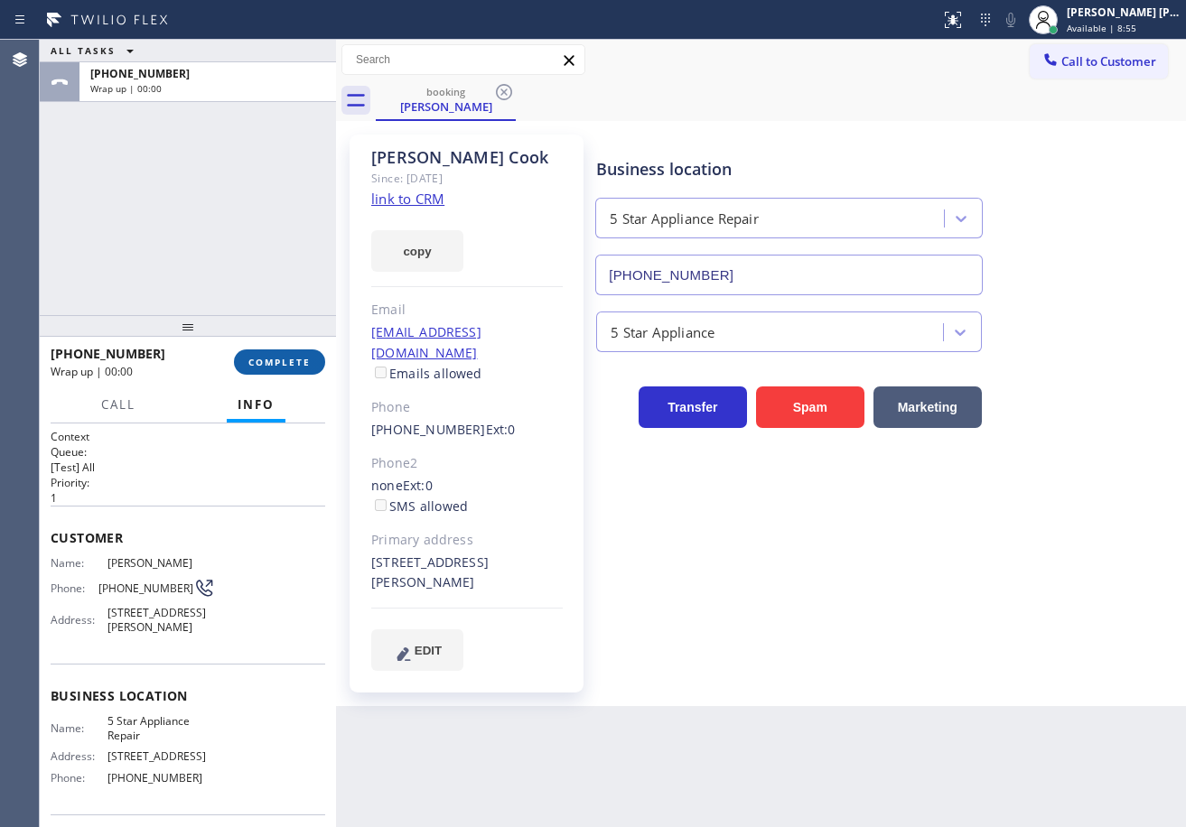
click at [295, 370] on button "COMPLETE" at bounding box center [279, 361] width 91 height 25
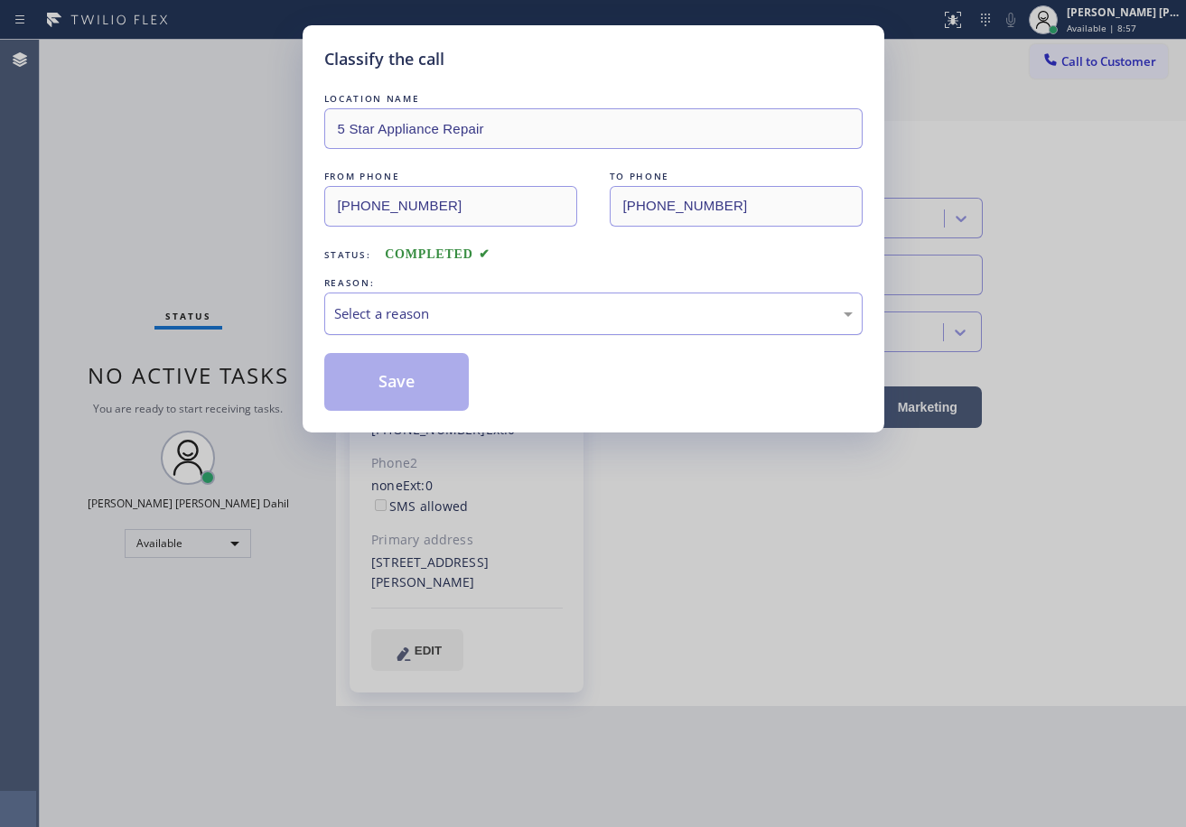
click at [490, 313] on div "Select a reason" at bounding box center [593, 313] width 518 height 21
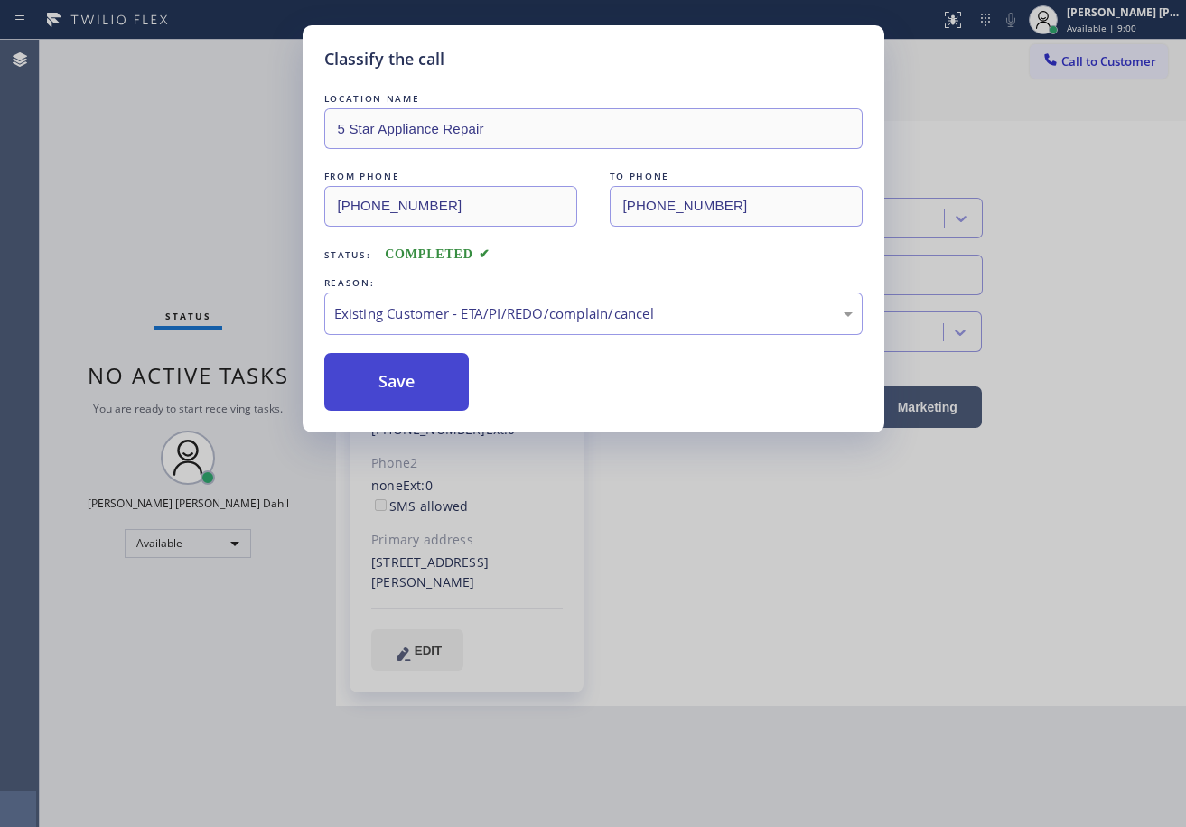
click at [441, 387] on button "Save" at bounding box center [396, 382] width 145 height 58
click at [435, 388] on button "Save" at bounding box center [396, 382] width 145 height 58
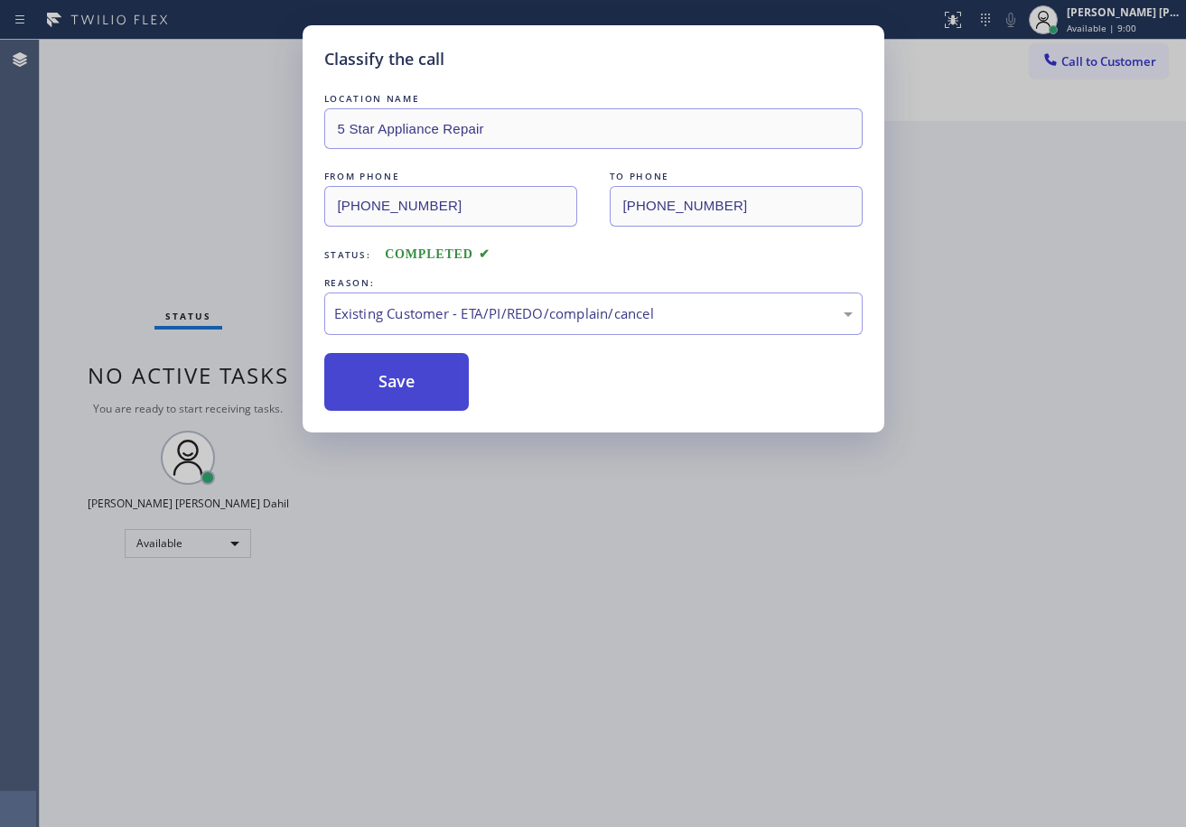
click at [435, 388] on button "Save" at bounding box center [396, 382] width 145 height 58
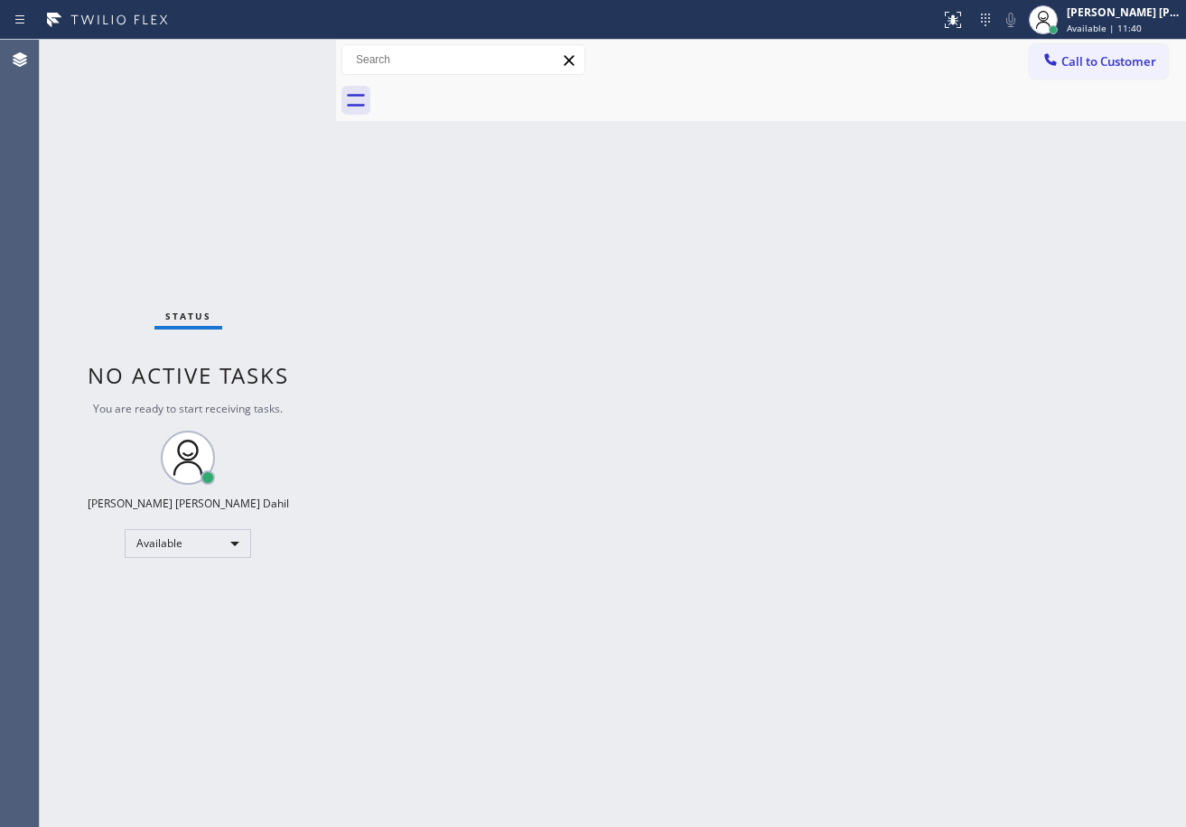
click at [266, 71] on div "Status No active tasks You are ready to start receiving tasks. Joshua Jake Dahi…" at bounding box center [188, 433] width 296 height 787
click at [815, 650] on div "Back to Dashboard Change Sender ID Customers Technicians Select a contact Outbo…" at bounding box center [761, 433] width 850 height 787
click at [273, 52] on div "Status No active tasks You are ready to start receiving tasks. Joshua Jake Dahi…" at bounding box center [188, 433] width 296 height 787
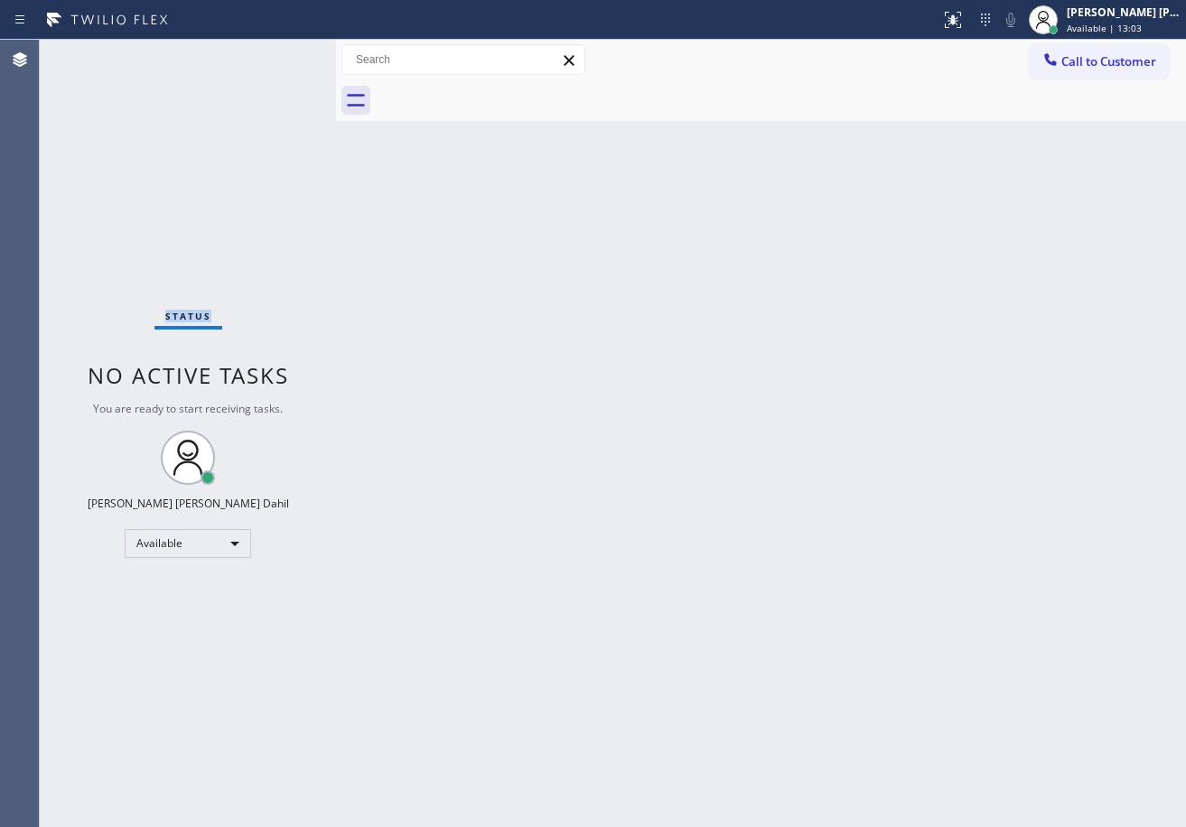
click at [273, 52] on div "Status No active tasks You are ready to start receiving tasks. Joshua Jake Dahi…" at bounding box center [188, 433] width 296 height 787
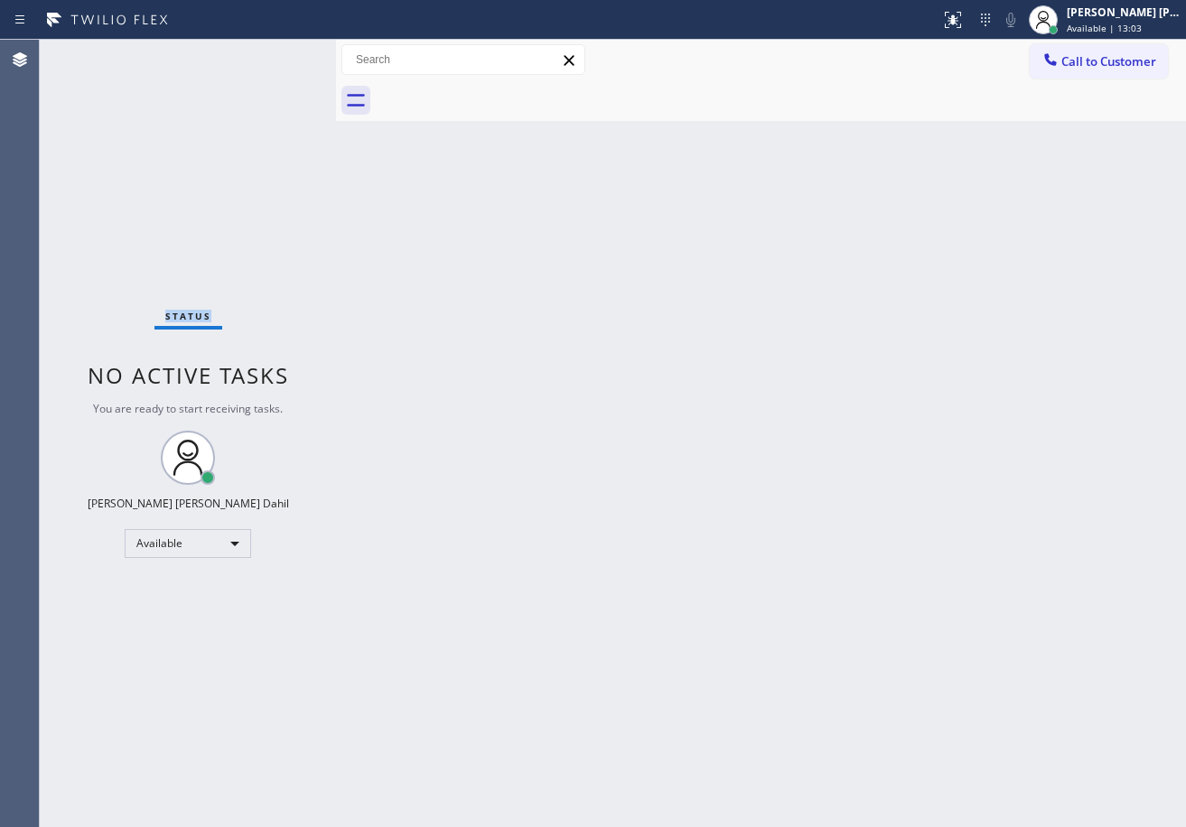
click at [273, 52] on div "Status No active tasks You are ready to start receiving tasks. Joshua Jake Dahi…" at bounding box center [188, 433] width 296 height 787
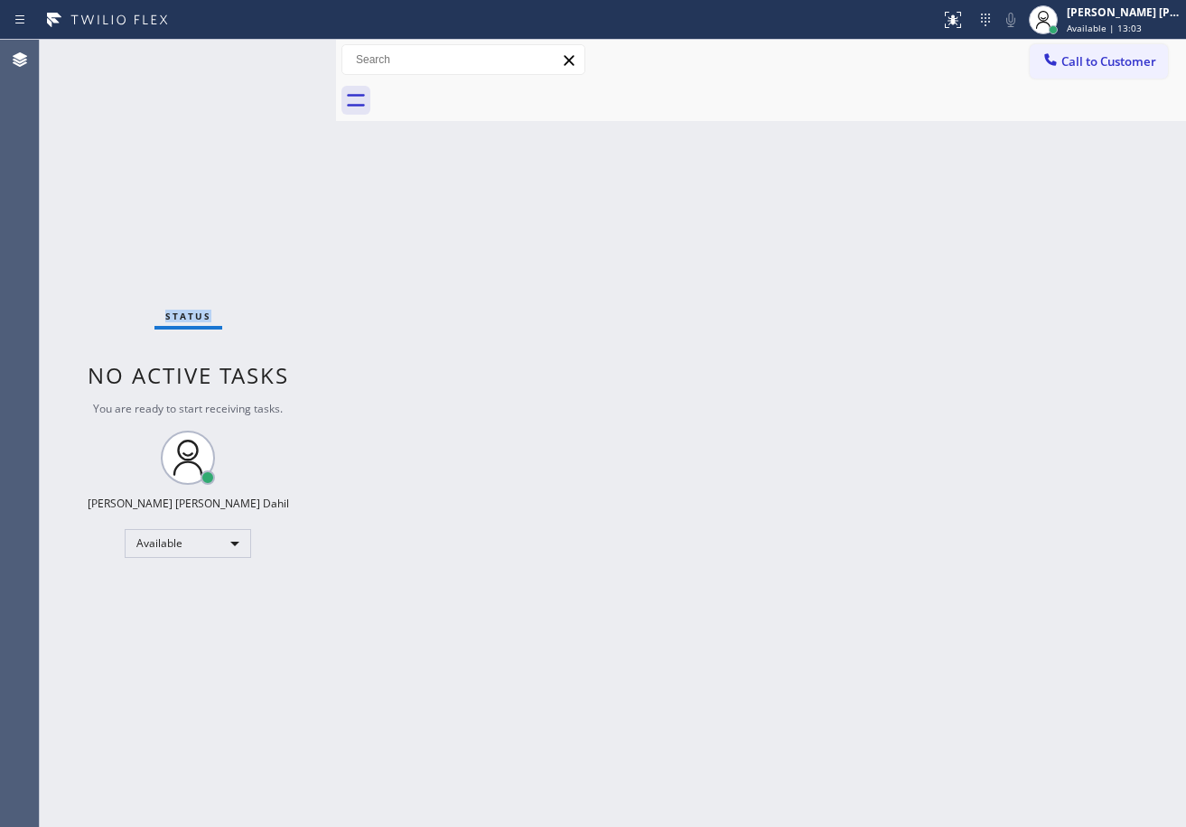
click at [273, 52] on div "Status No active tasks You are ready to start receiving tasks. Joshua Jake Dahi…" at bounding box center [188, 433] width 296 height 787
click at [276, 57] on div "Status No active tasks You are ready to start receiving tasks. Joshua Jake Dahi…" at bounding box center [188, 433] width 296 height 787
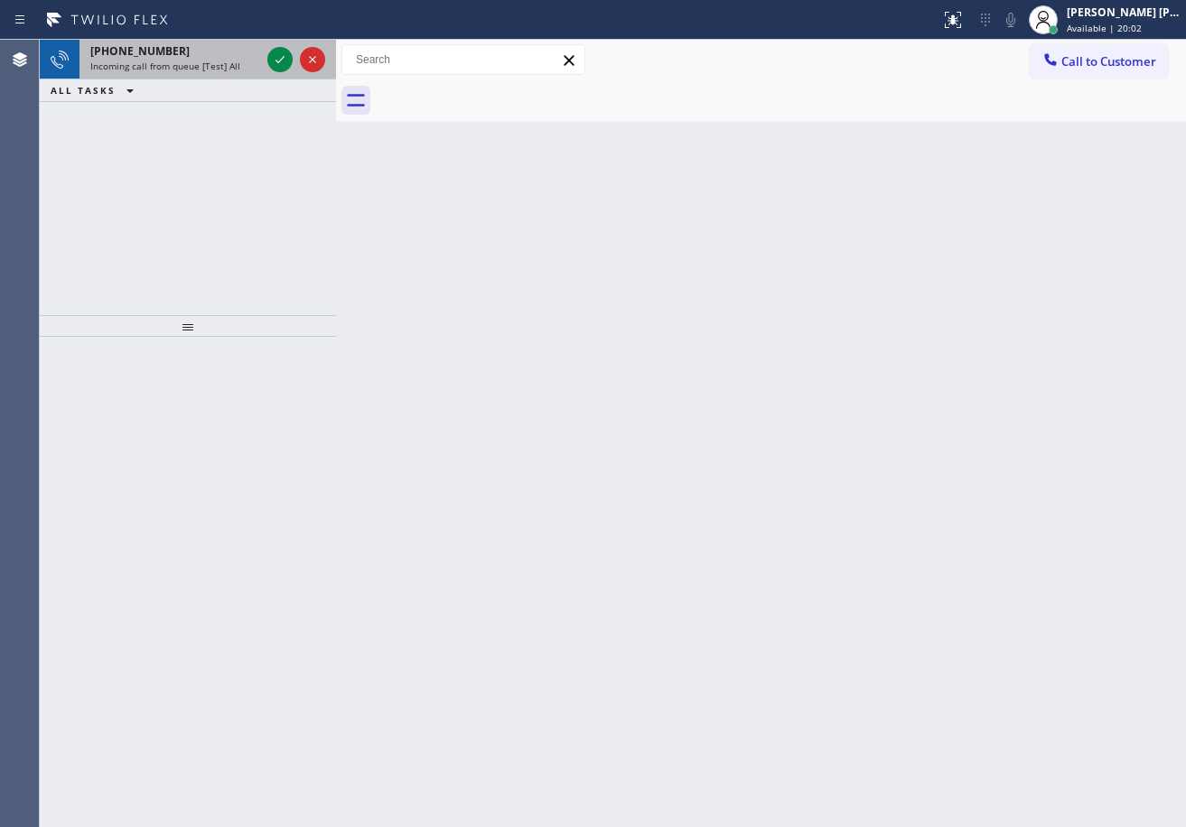
click at [202, 66] on span "Incoming call from queue [Test] All" at bounding box center [165, 66] width 150 height 13
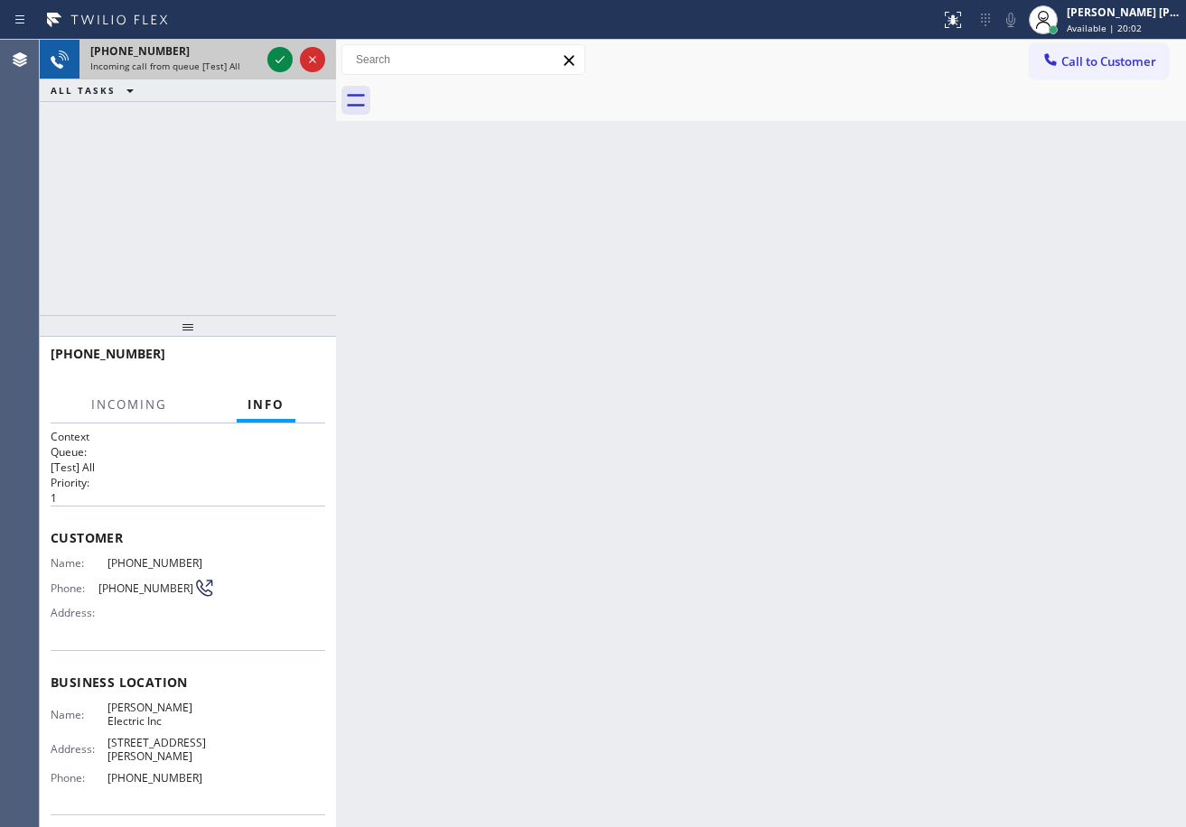
click at [202, 66] on span "Incoming call from queue [Test] All" at bounding box center [165, 66] width 150 height 13
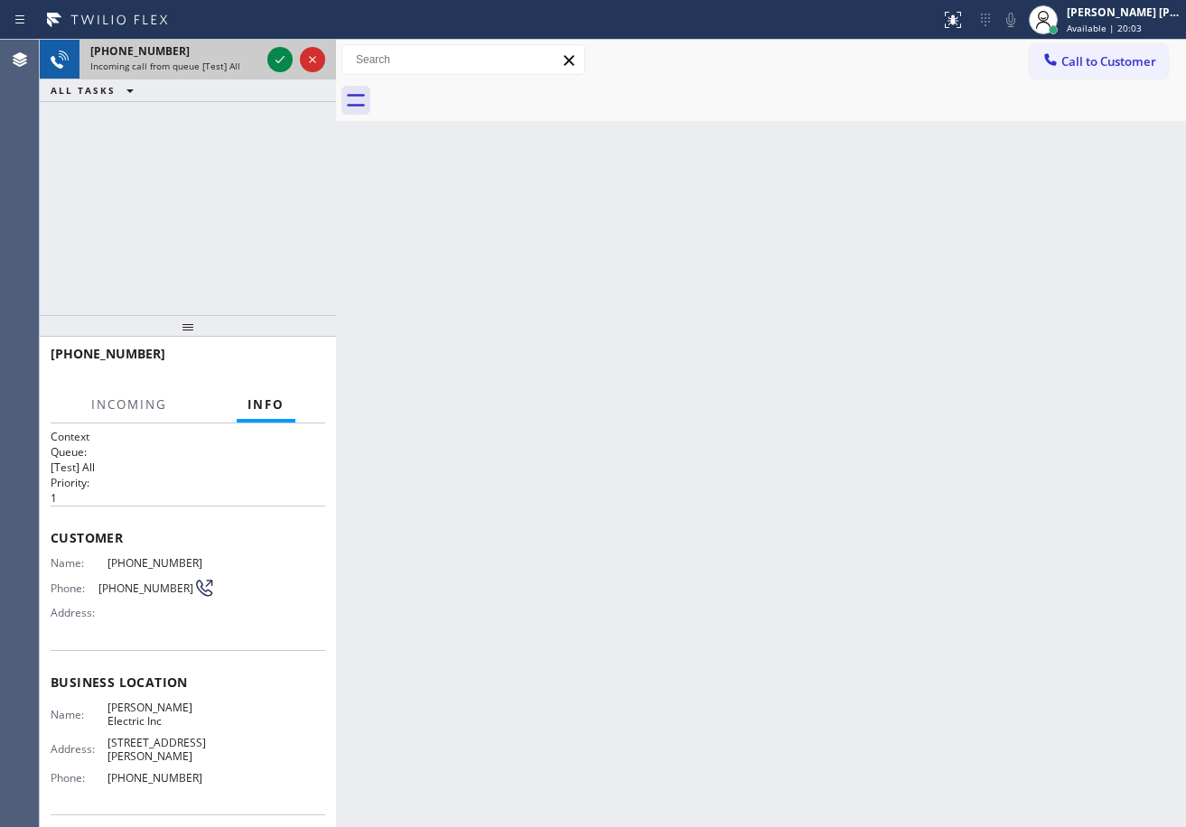
click at [202, 66] on span "Incoming call from queue [Test] All" at bounding box center [165, 66] width 150 height 13
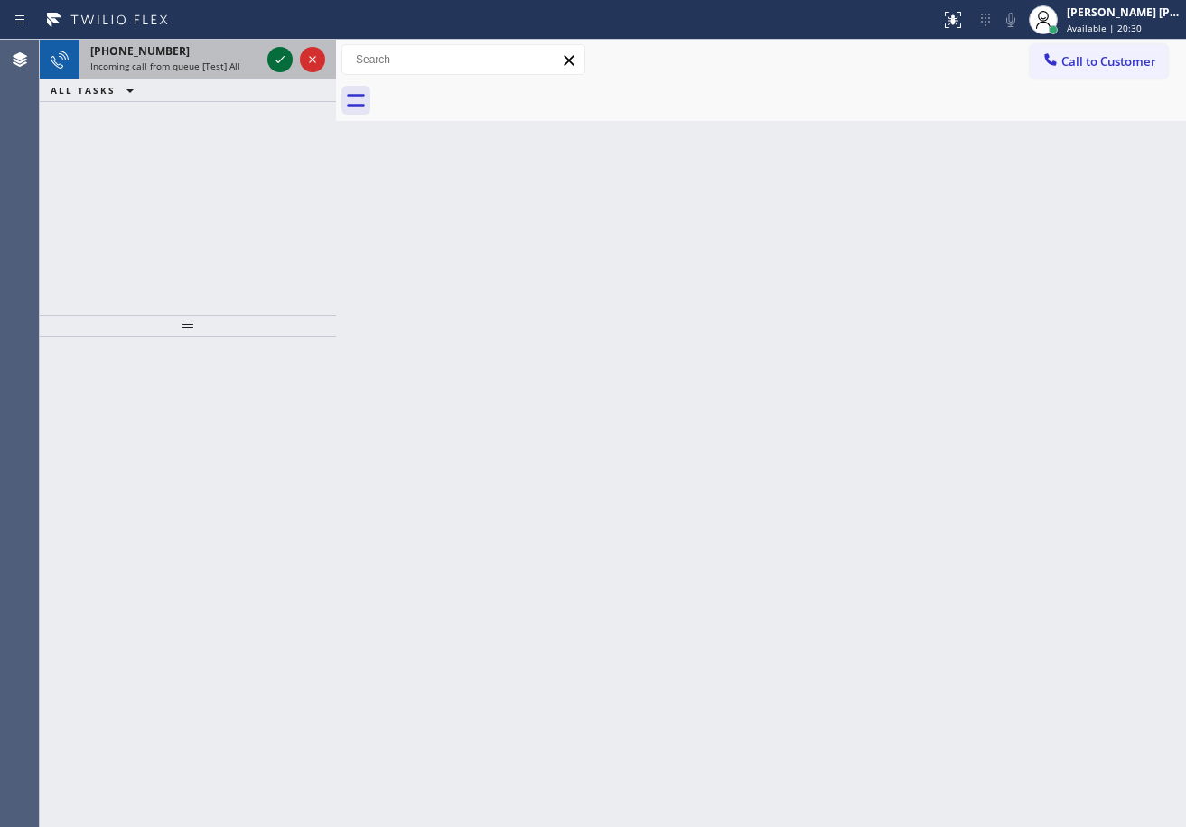
click at [273, 52] on icon at bounding box center [280, 60] width 22 height 22
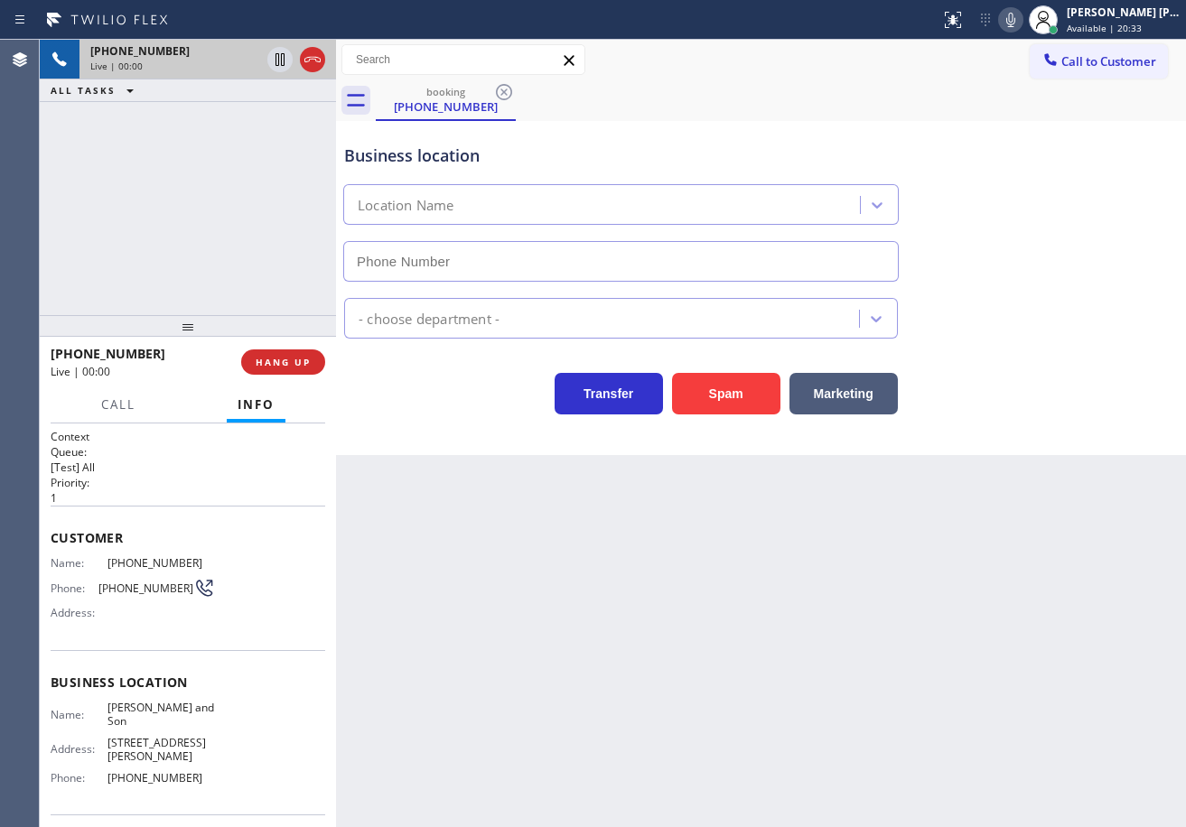
type input "(856) 356-0561"
click at [550, 630] on div "Back to Dashboard Change Sender ID Customers Technicians Select a contact Outbo…" at bounding box center [761, 433] width 850 height 787
drag, startPoint x: 561, startPoint y: 660, endPoint x: 162, endPoint y: 578, distance: 407.5
click at [535, 661] on div "Back to Dashboard Change Sender ID Customers Technicians Select a contact Outbo…" at bounding box center [761, 433] width 850 height 787
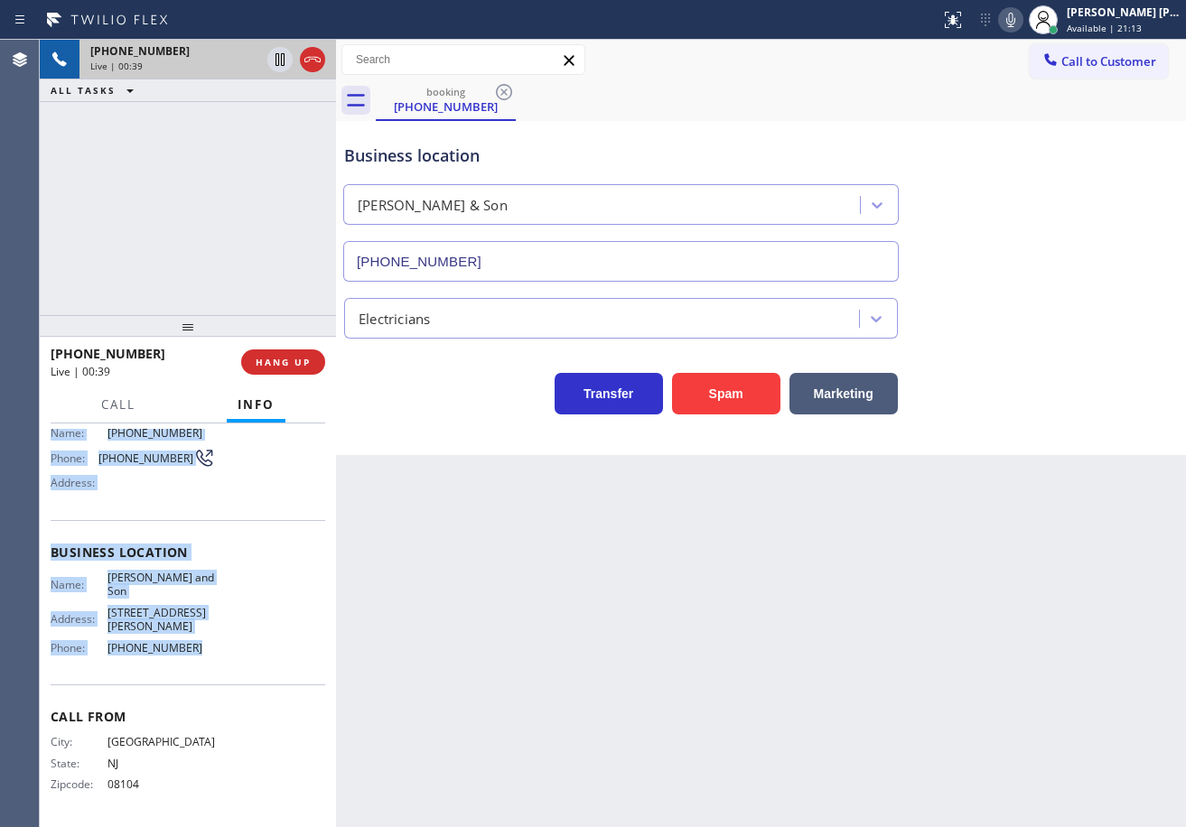
drag, startPoint x: 48, startPoint y: 530, endPoint x: 219, endPoint y: 676, distance: 224.8
click at [219, 676] on div "Context Queue: [Test] All Priority: 1 Customer Name: (609) 331-0008 Phone: (609…" at bounding box center [188, 626] width 296 height 404
copy div "Customer Name: (609) 331-0008 Phone: (609) 331-0008 Address: Business location …"
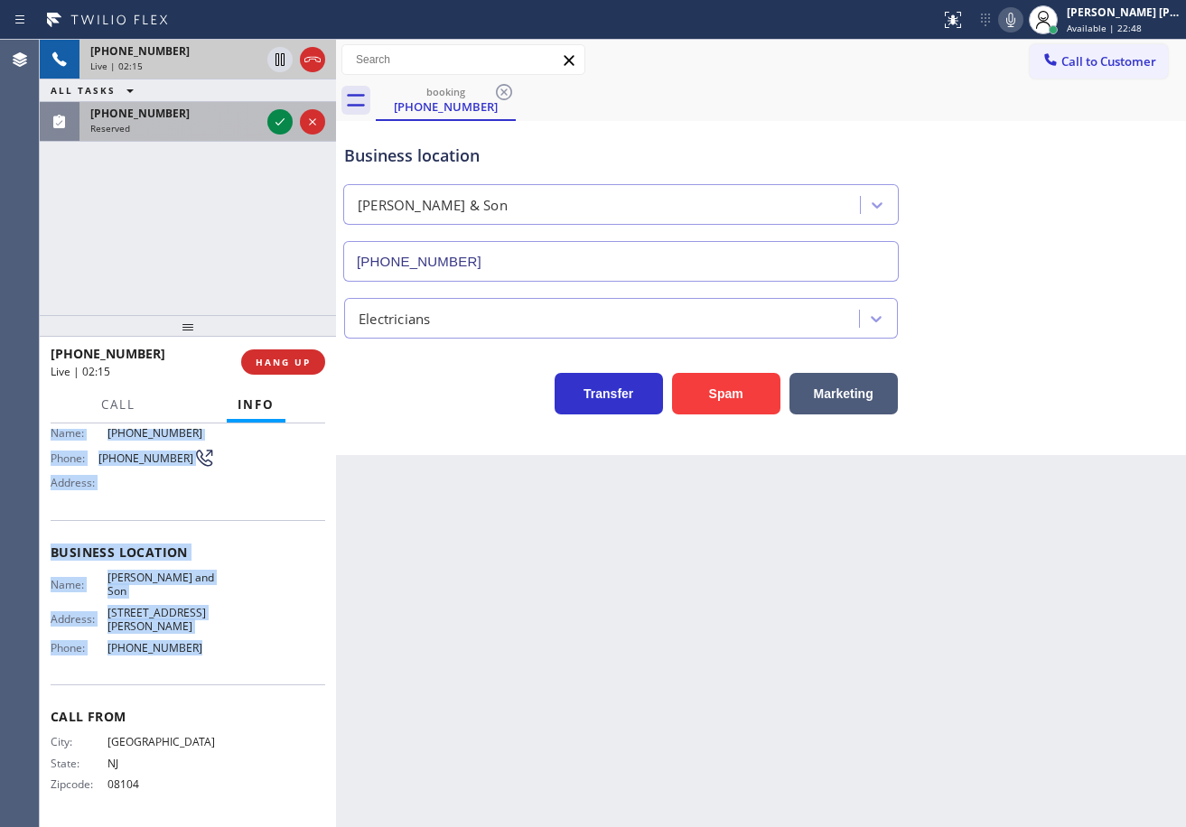
click at [192, 131] on div "Reserved" at bounding box center [175, 128] width 170 height 13
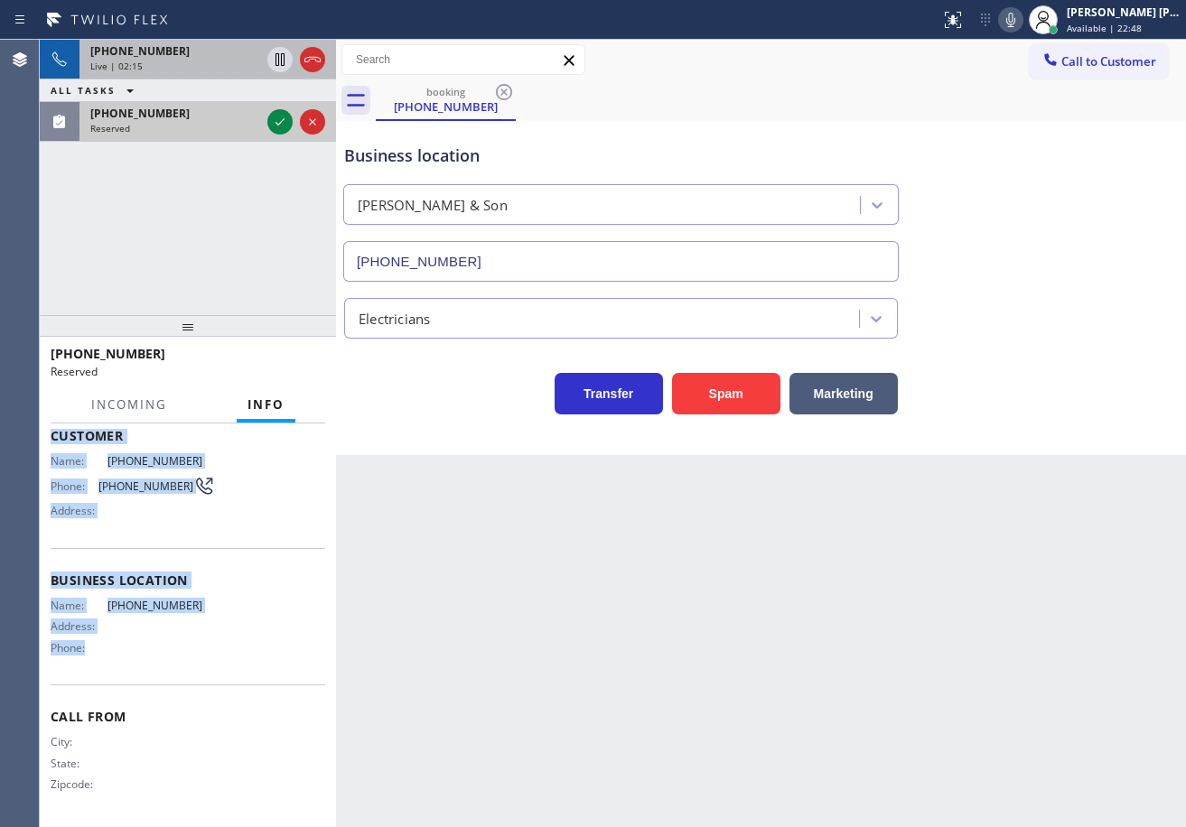
drag, startPoint x: 192, startPoint y: 131, endPoint x: 253, endPoint y: 131, distance: 60.5
click at [194, 131] on div "Reserved" at bounding box center [175, 128] width 170 height 13
click at [275, 124] on icon at bounding box center [280, 122] width 22 height 22
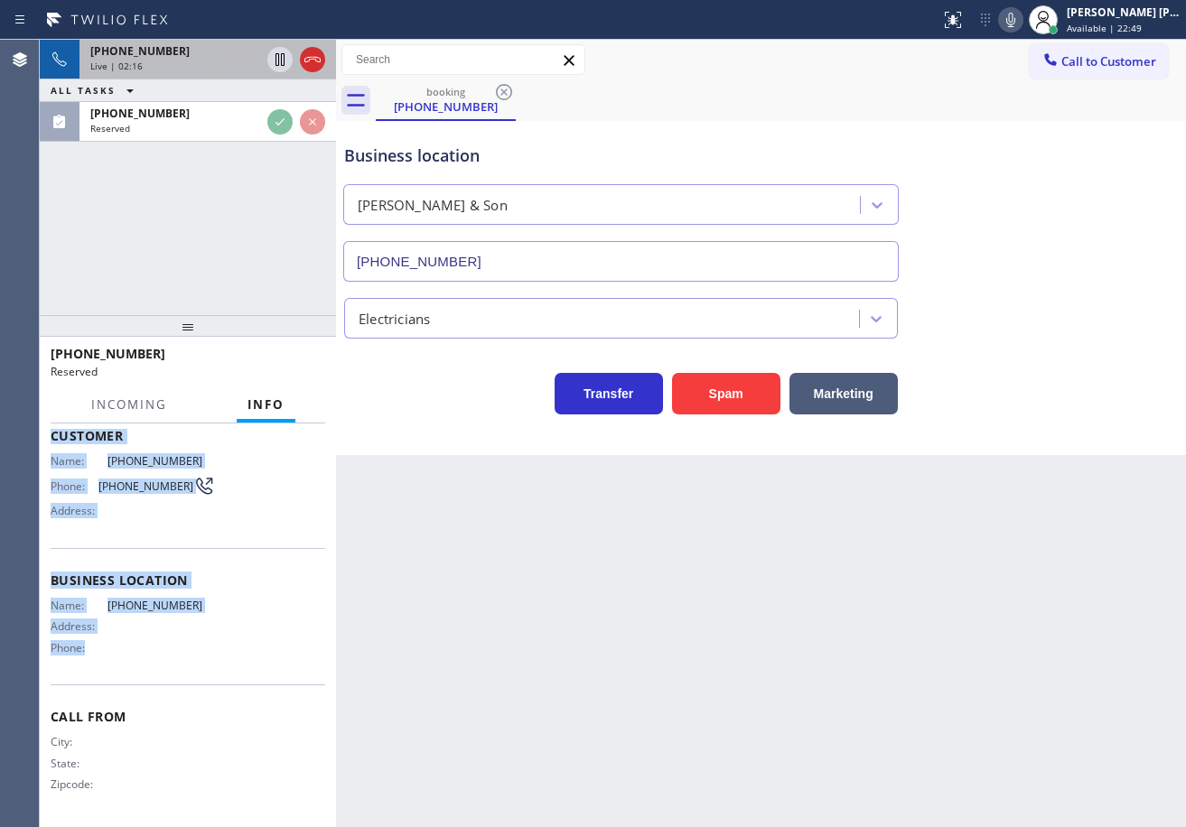
scroll to position [86, 0]
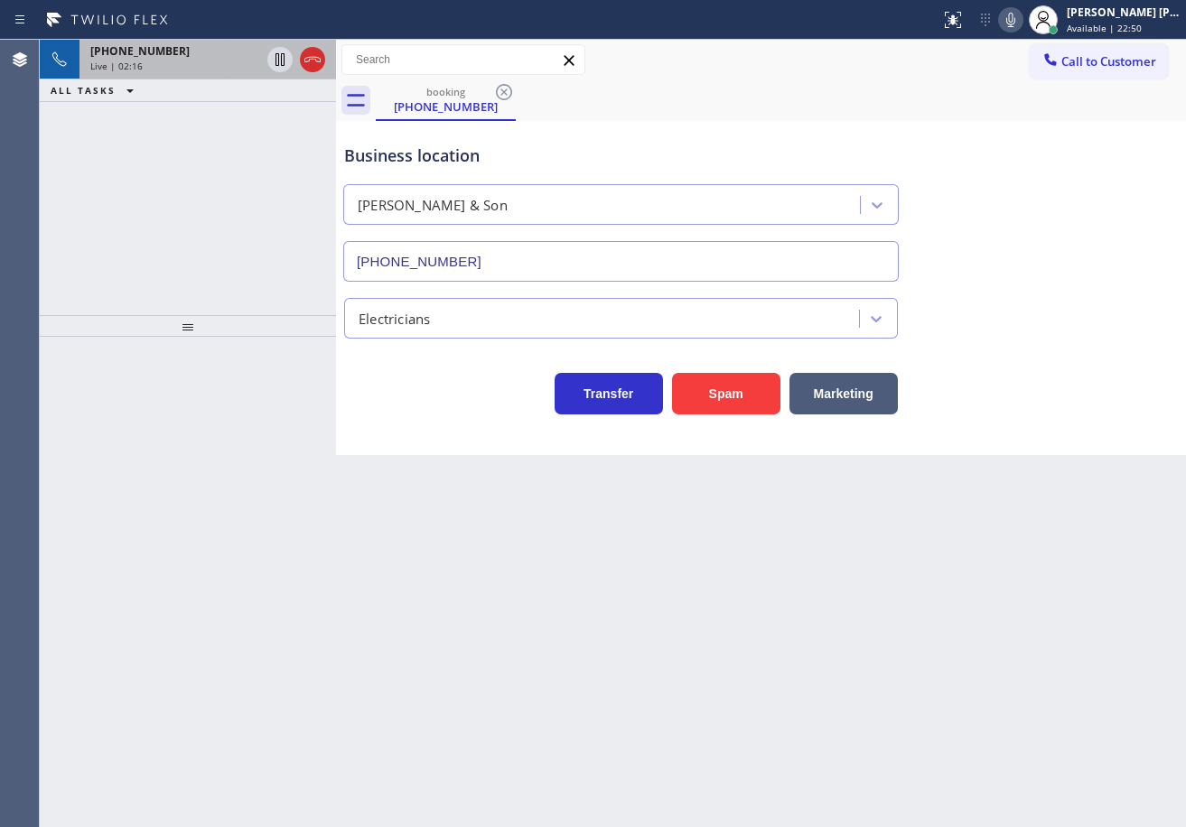
drag, startPoint x: 634, startPoint y: 727, endPoint x: 316, endPoint y: 666, distance: 323.6
click at [635, 728] on div "Back to Dashboard Change Sender ID Customers Technicians Select a contact Outbo…" at bounding box center [761, 433] width 850 height 787
click at [1059, 197] on div "Business location George Johnson & Son (856) 356-0561" at bounding box center [760, 199] width 841 height 163
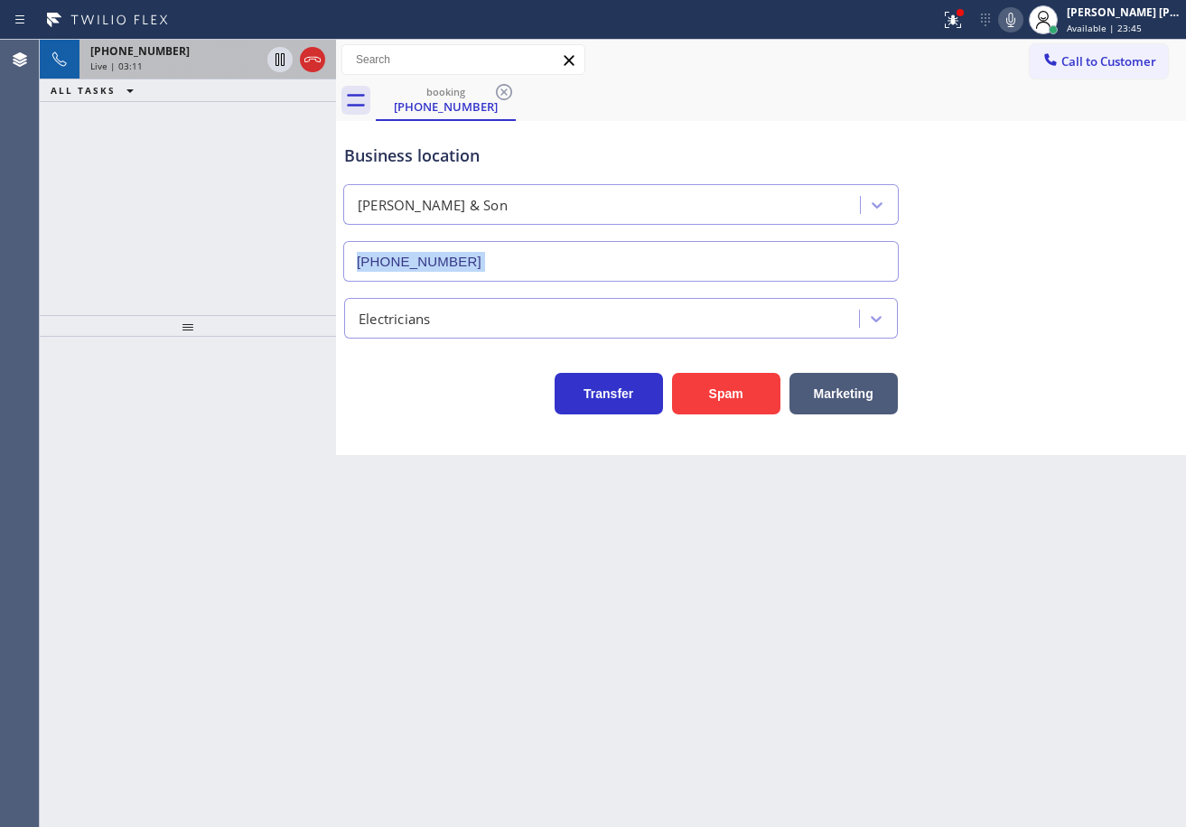
click at [1059, 197] on div "Business location George Johnson & Son (856) 356-0561" at bounding box center [760, 199] width 841 height 163
click at [1069, 303] on div "Electricians" at bounding box center [760, 315] width 841 height 48
click at [1021, 23] on icon at bounding box center [1011, 20] width 22 height 22
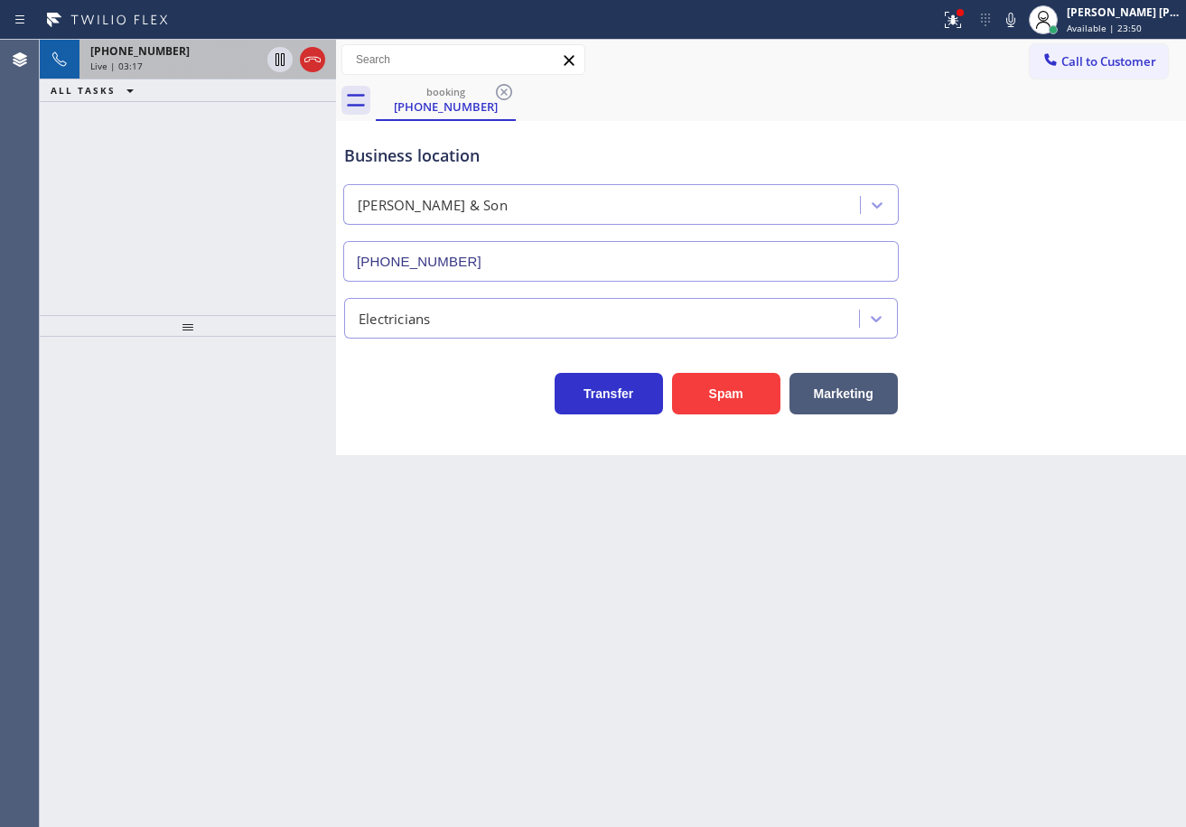
click at [1041, 179] on div "Business location George Johnson & Son (856) 356-0561" at bounding box center [760, 199] width 841 height 163
click at [250, 174] on div "+16093310008 Live | 03:17 ALL TASKS ALL TASKS ACTIVE TASKS TASKS IN WRAP UP" at bounding box center [188, 177] width 296 height 275
click at [1021, 18] on icon at bounding box center [1011, 20] width 22 height 22
click at [1105, 325] on div "Electricians" at bounding box center [760, 315] width 841 height 48
click at [1090, 326] on div "Electricians" at bounding box center [760, 315] width 841 height 48
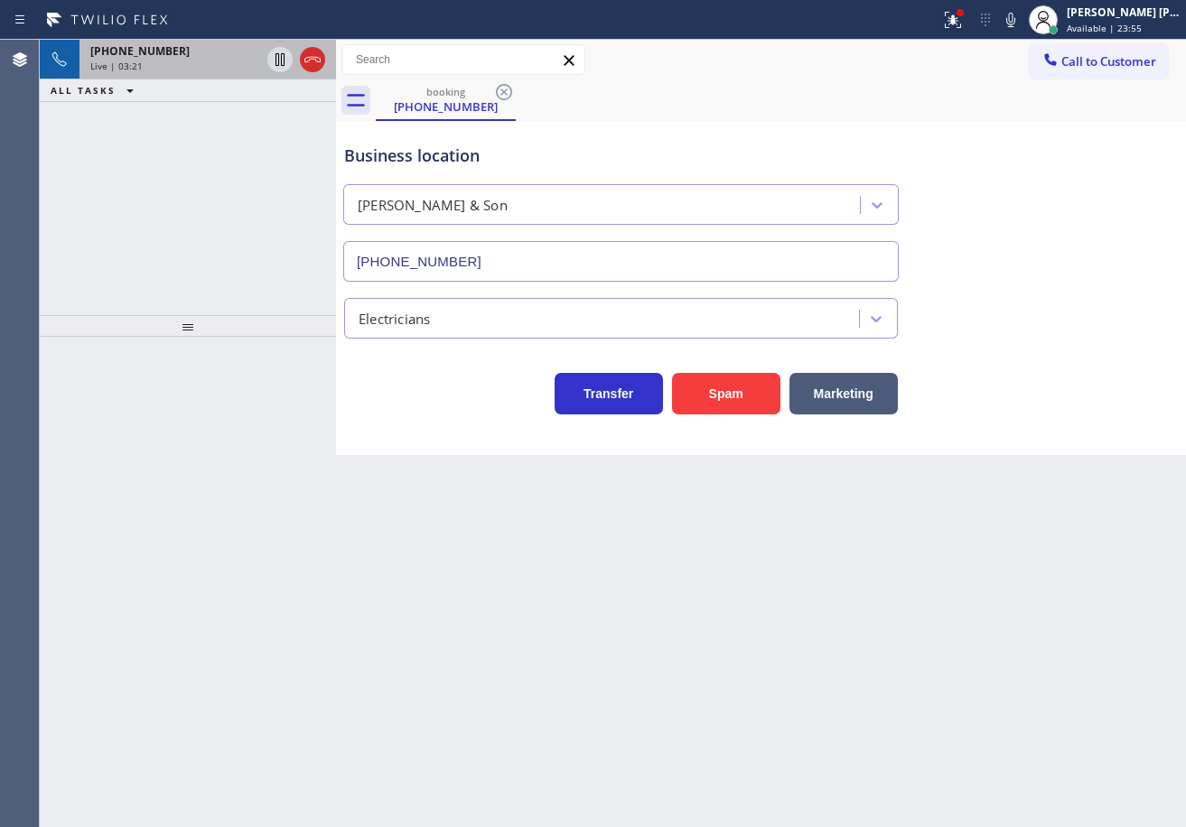
click at [1067, 321] on div "Electricians" at bounding box center [760, 315] width 841 height 48
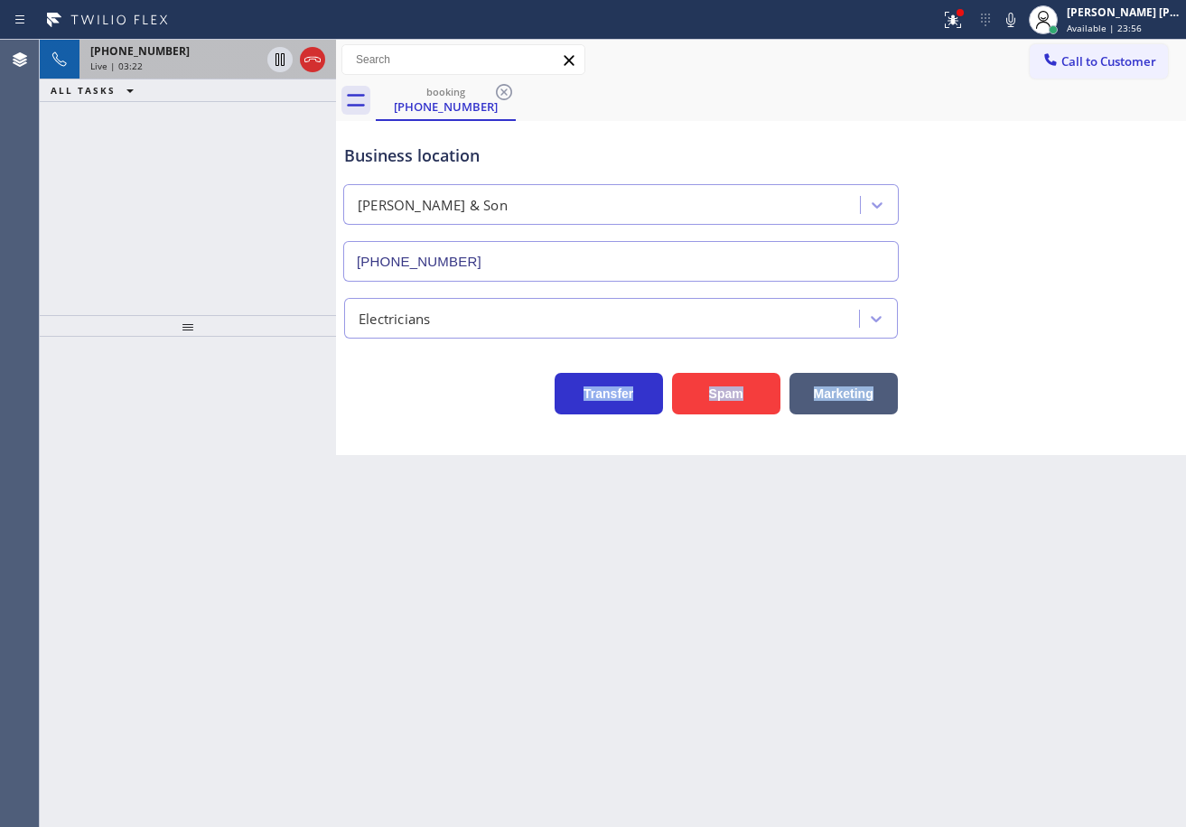
click at [1067, 321] on div "Electricians" at bounding box center [760, 315] width 841 height 48
click at [1051, 260] on div "Business location George Johnson & Son (856) 356-0561" at bounding box center [760, 199] width 841 height 163
click at [964, 25] on icon at bounding box center [953, 20] width 22 height 22
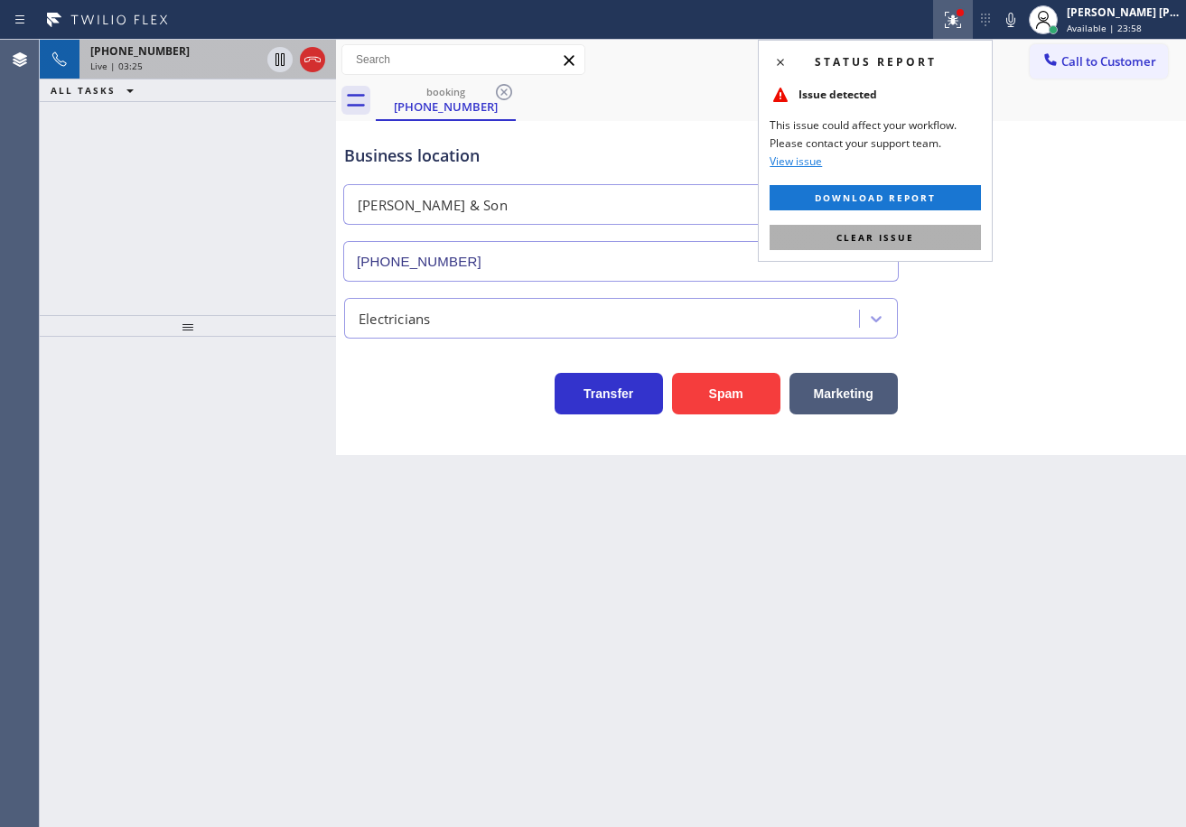
click at [978, 242] on button "Clear issue" at bounding box center [874, 237] width 211 height 25
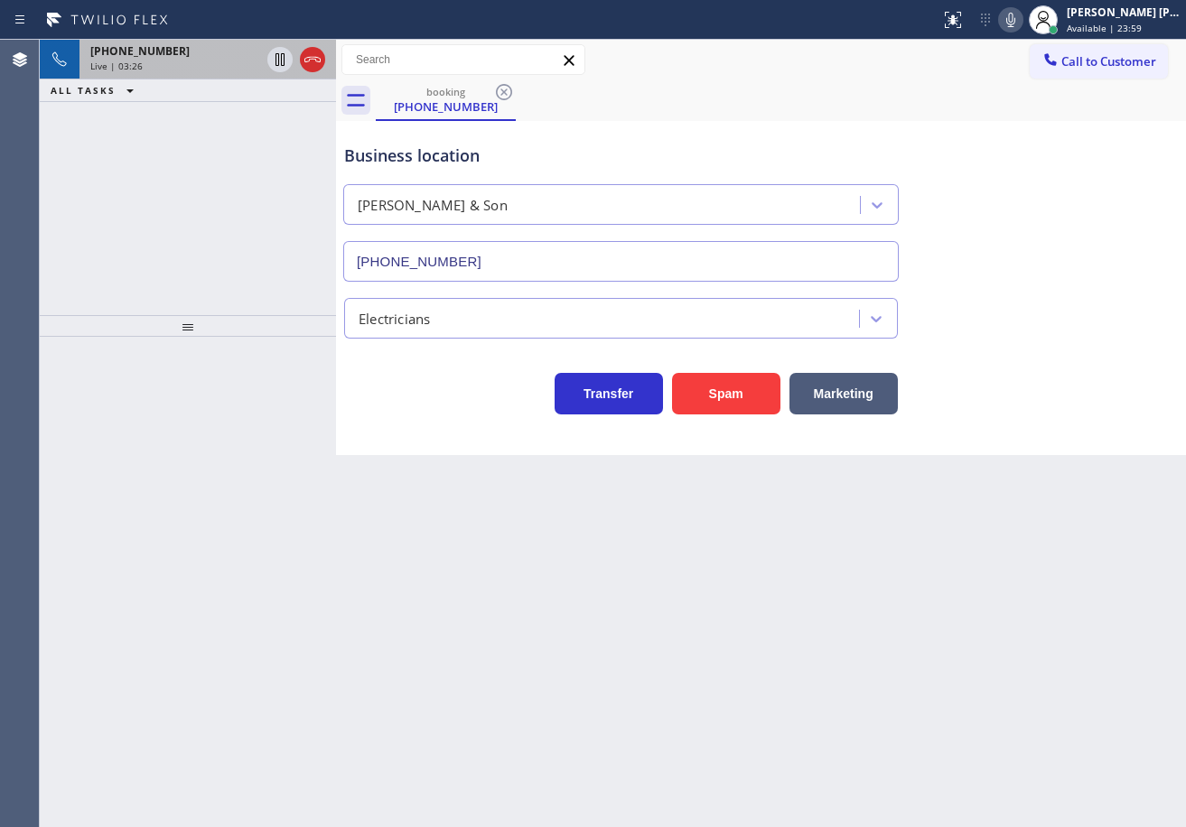
click at [1021, 28] on icon at bounding box center [1011, 20] width 22 height 22
click at [1067, 212] on div "Business location George Johnson & Son (856) 356-0561" at bounding box center [760, 199] width 841 height 163
click at [274, 62] on icon at bounding box center [280, 60] width 22 height 22
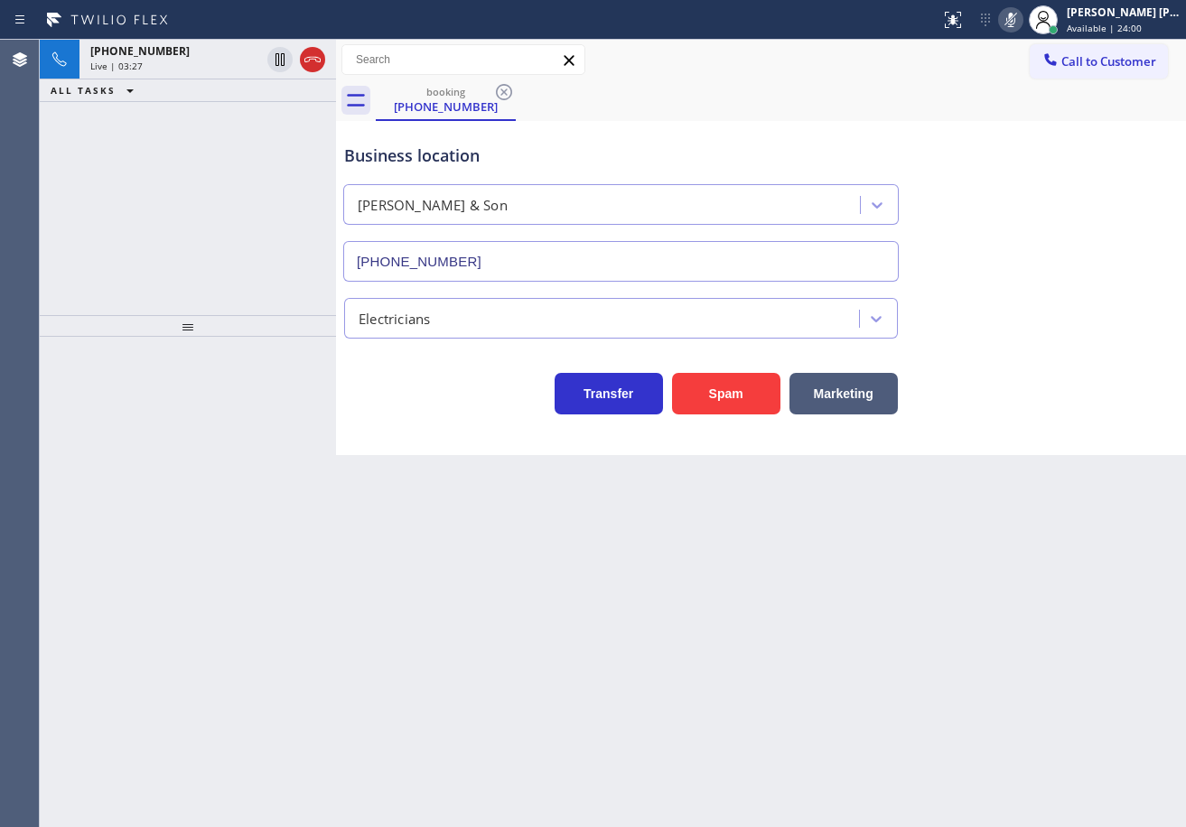
click at [228, 117] on div "+16093310008 Live | 03:27 ALL TASKS ALL TASKS ACTIVE TASKS TASKS IN WRAP UP" at bounding box center [188, 177] width 296 height 275
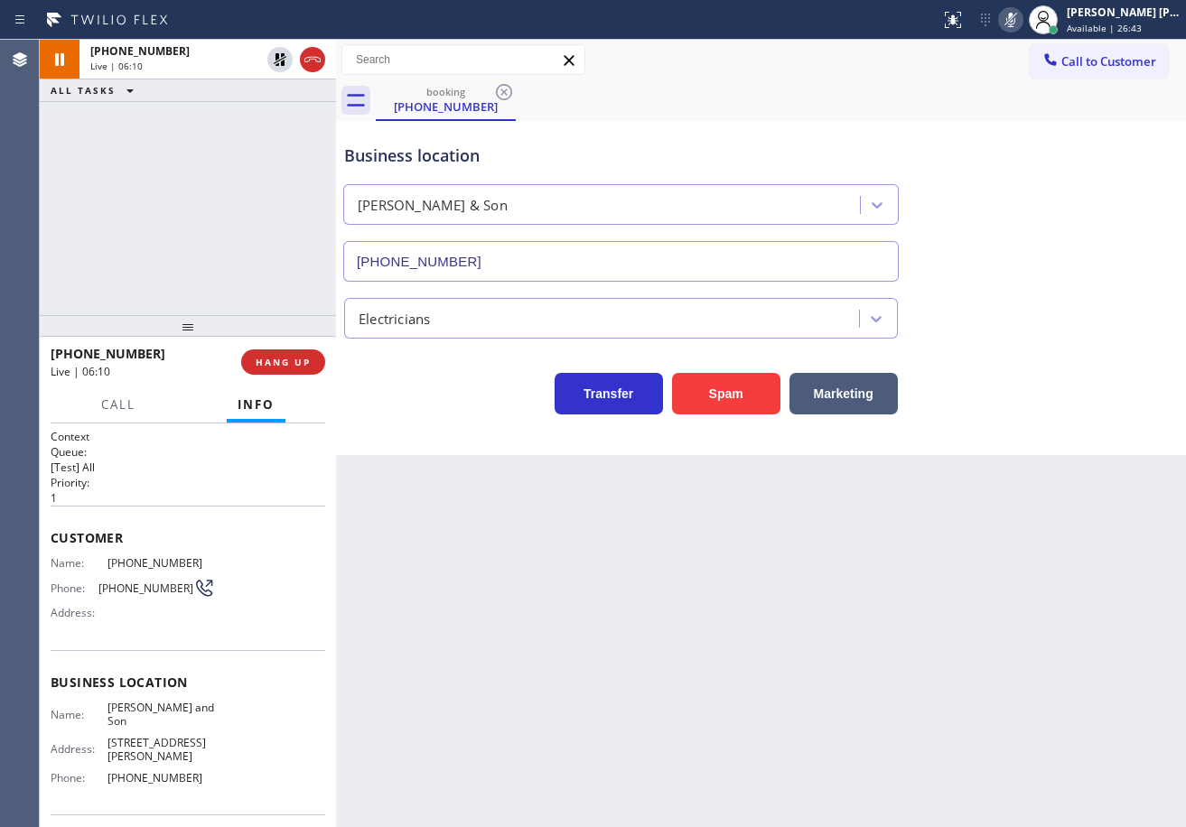
click at [214, 241] on div "+16093310008 Live | 06:10 ALL TASKS ALL TASKS ACTIVE TASKS TASKS IN WRAP UP" at bounding box center [188, 177] width 296 height 275
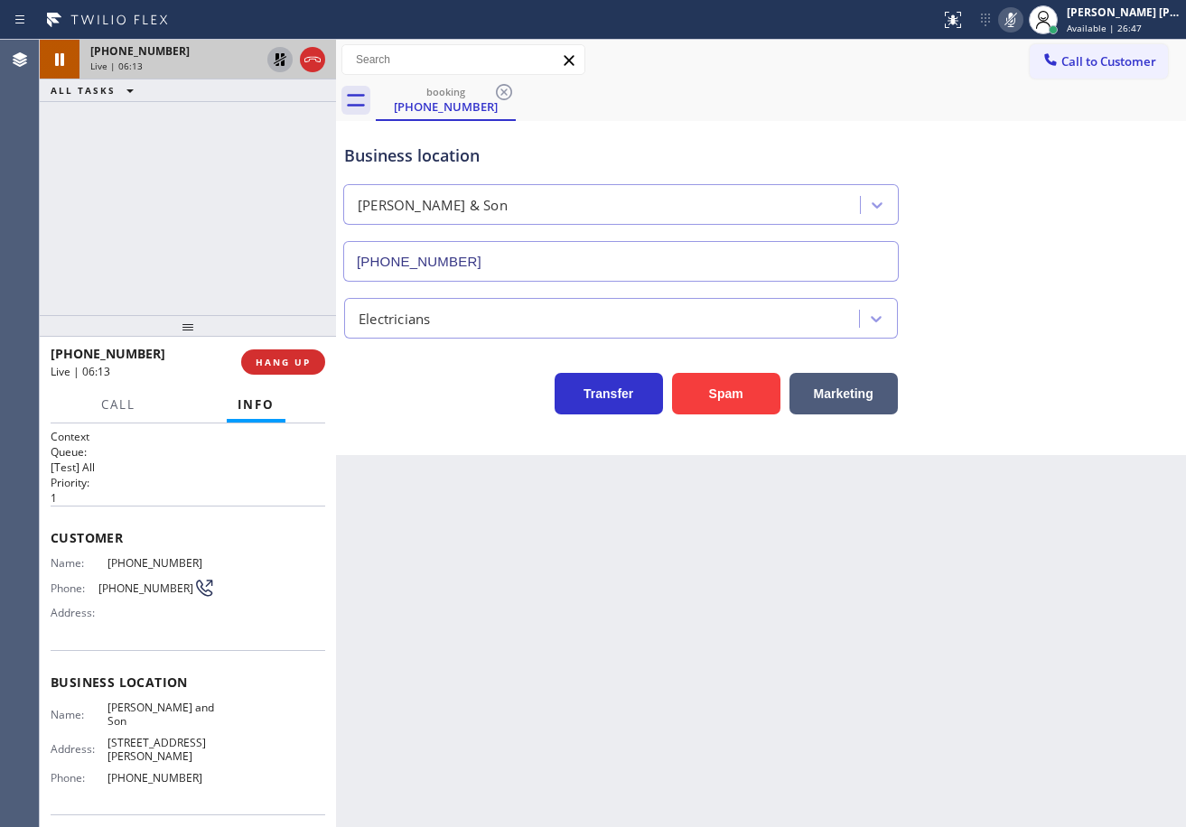
click at [283, 60] on icon at bounding box center [280, 60] width 22 height 22
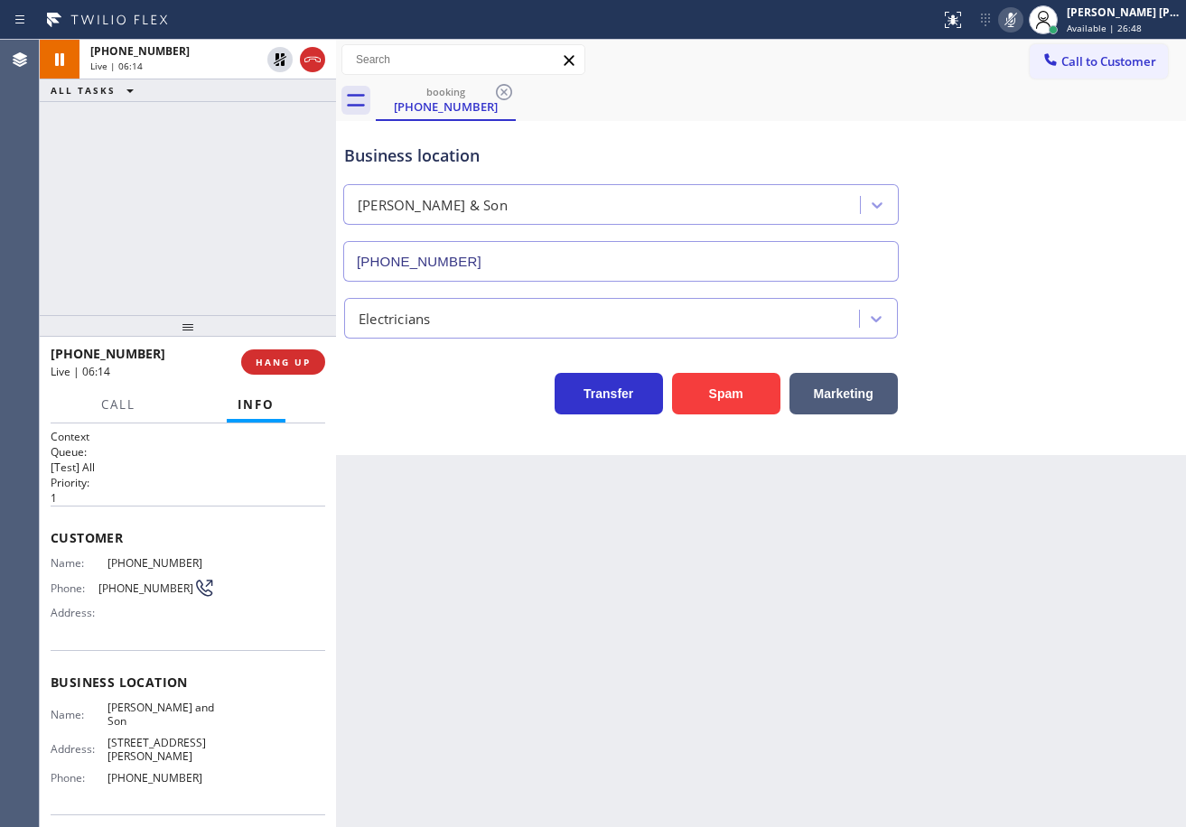
click at [1021, 24] on icon at bounding box center [1011, 20] width 22 height 22
click at [1074, 193] on div "Business location George Johnson & Son (856) 356-0561" at bounding box center [760, 199] width 841 height 163
click at [1021, 20] on icon at bounding box center [1011, 20] width 22 height 22
drag, startPoint x: 1032, startPoint y: 20, endPoint x: 1092, endPoint y: 142, distance: 135.7
click at [1021, 19] on icon at bounding box center [1011, 20] width 22 height 22
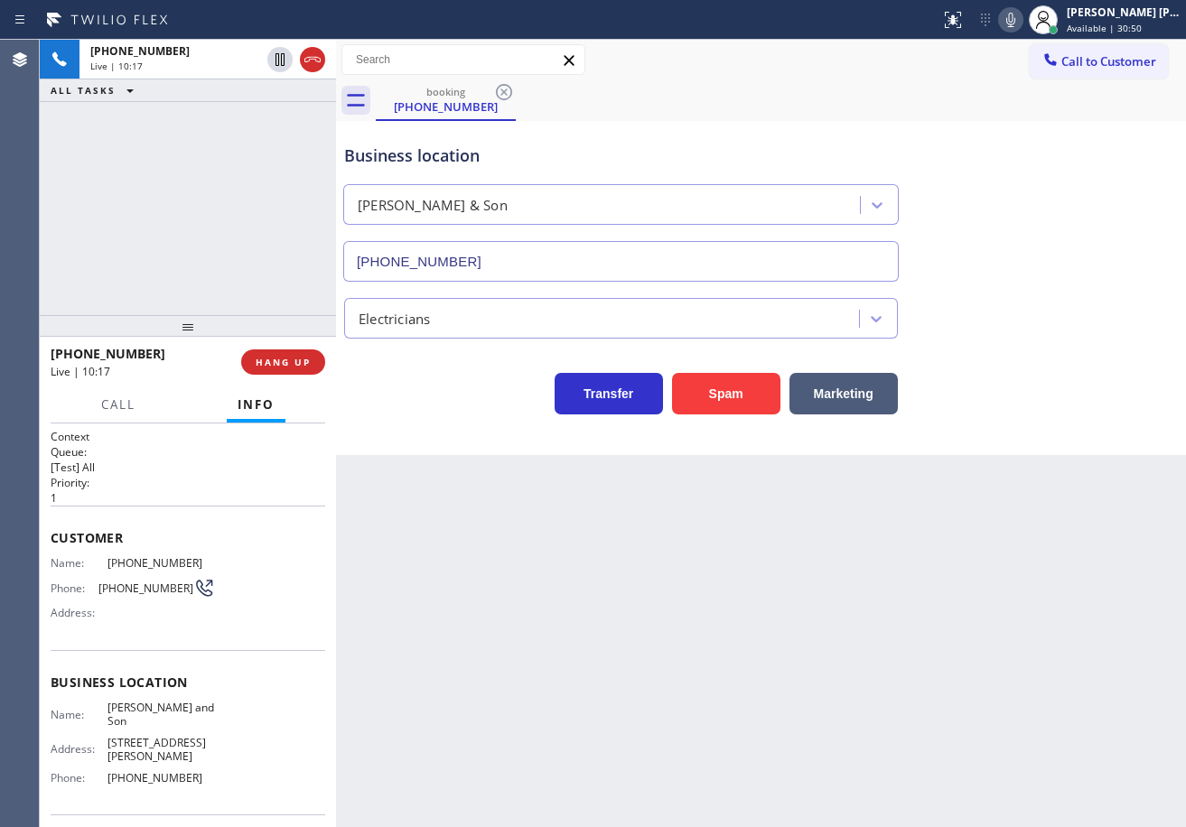
click at [1138, 398] on div "Transfer Spam Marketing" at bounding box center [760, 386] width 841 height 58
click at [987, 127] on div "Business location George Johnson & Son (856) 356-0561" at bounding box center [760, 199] width 841 height 163
click at [1046, 372] on div "Transfer Spam Marketing" at bounding box center [760, 386] width 841 height 58
click at [1015, 21] on icon at bounding box center [1010, 20] width 9 height 14
click at [1037, 194] on div "Business location George Johnson & Son (856) 356-0561" at bounding box center [760, 199] width 841 height 163
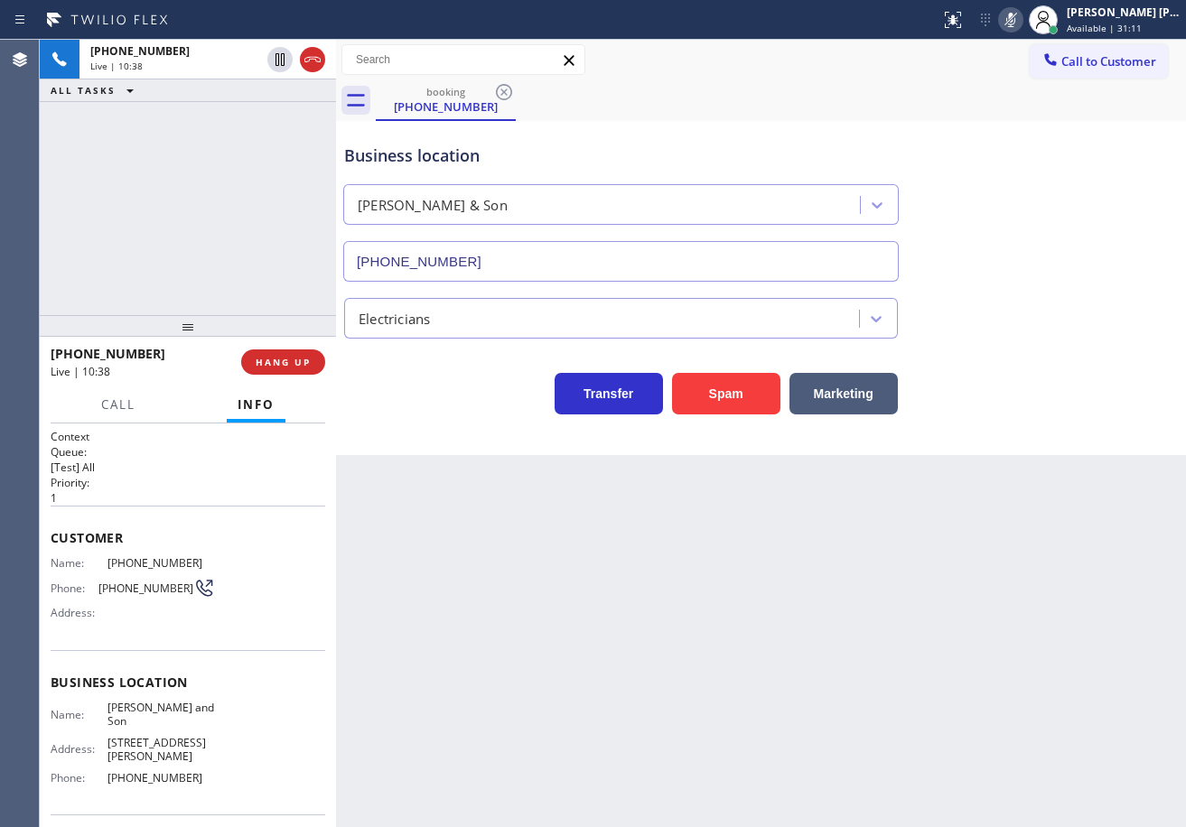
click at [1021, 14] on icon at bounding box center [1011, 20] width 22 height 22
click at [1021, 23] on icon at bounding box center [1011, 20] width 22 height 22
click at [1015, 18] on icon at bounding box center [1010, 20] width 9 height 14
click at [1021, 23] on icon at bounding box center [1011, 20] width 22 height 22
click at [1015, 20] on icon at bounding box center [1010, 20] width 9 height 14
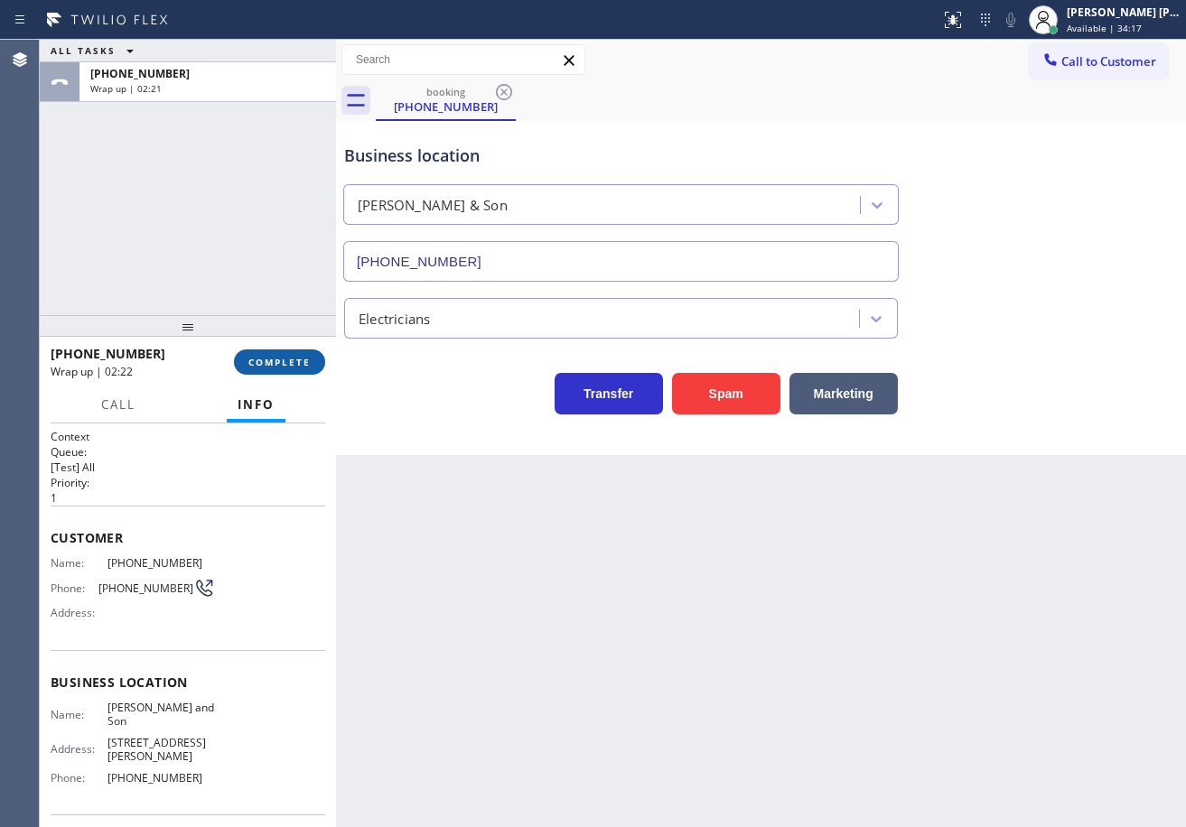
click at [295, 371] on button "COMPLETE" at bounding box center [279, 361] width 91 height 25
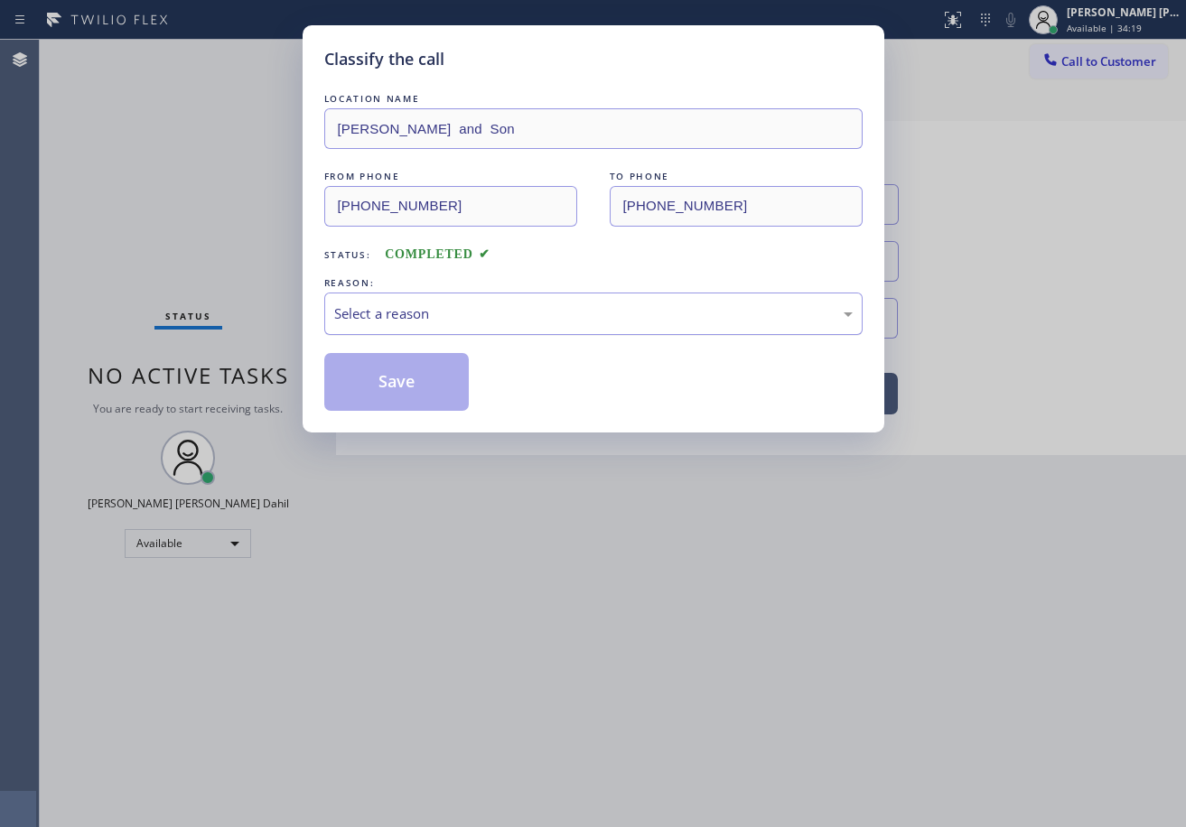
click at [387, 313] on div "Select a reason" at bounding box center [593, 313] width 518 height 21
click at [385, 387] on button "Save" at bounding box center [396, 382] width 145 height 58
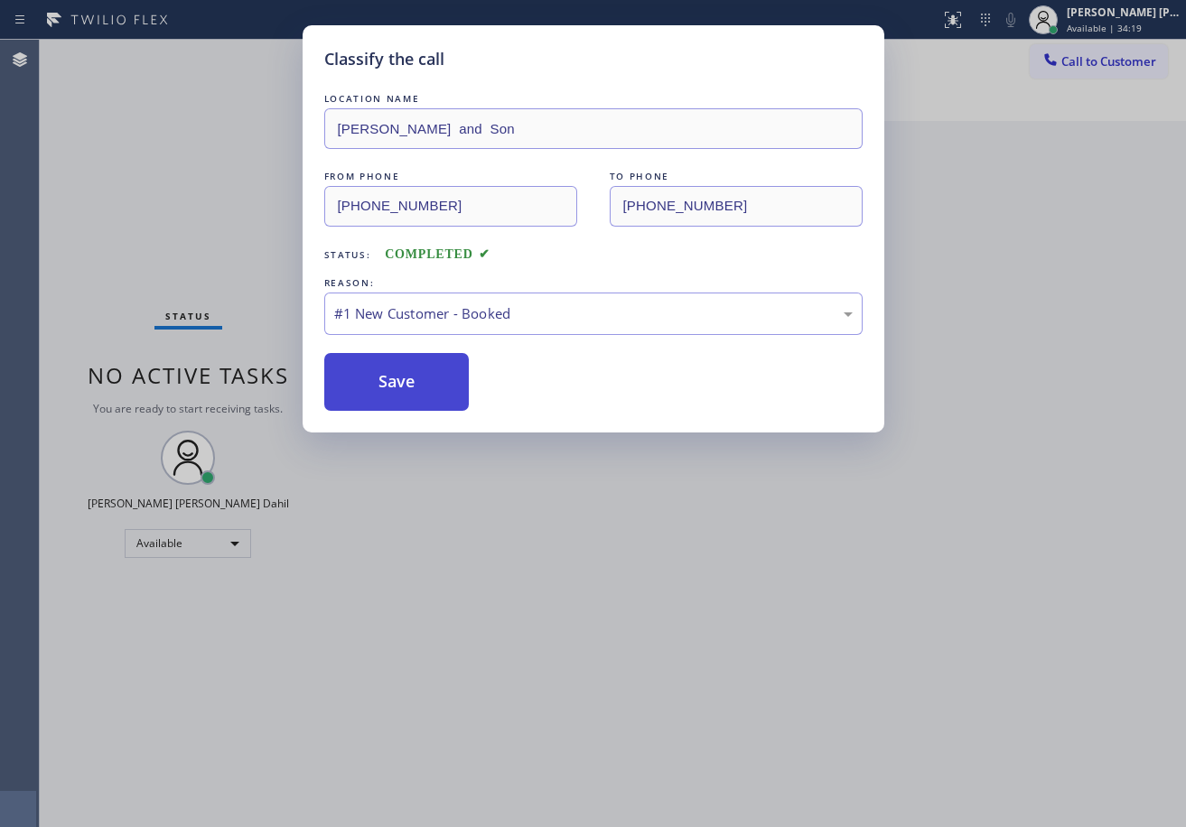
click at [385, 387] on button "Save" at bounding box center [396, 382] width 145 height 58
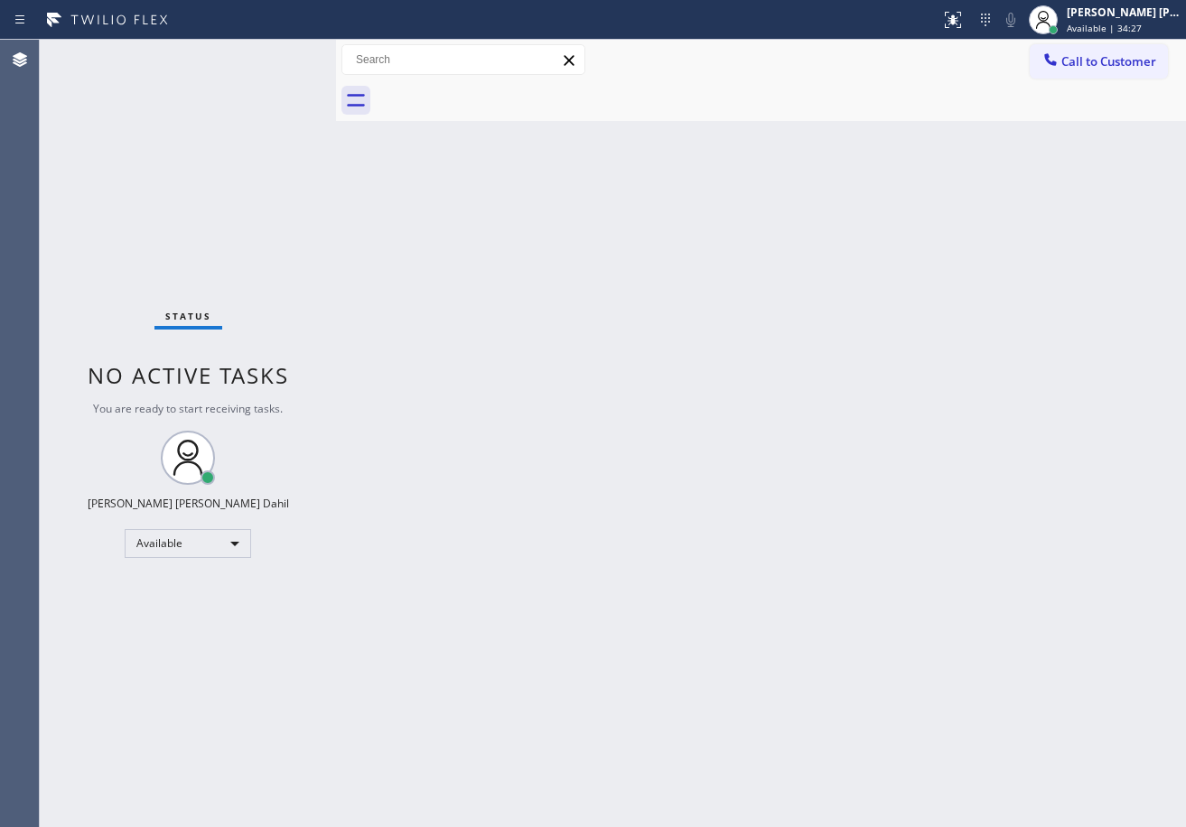
click at [846, 417] on div "Back to Dashboard Change Sender ID Customers Technicians Select a contact Outbo…" at bounding box center [761, 433] width 850 height 787
click at [1153, 715] on div "Back to Dashboard Change Sender ID Customers Technicians Select a contact Outbo…" at bounding box center [761, 433] width 850 height 787
click at [293, 109] on div "Status No active tasks You are ready to start receiving tasks. Joshua Jake Dahi…" at bounding box center [188, 433] width 296 height 787
click at [220, 79] on div "Status No active tasks You are ready to start receiving tasks. Joshua Jake Dahi…" at bounding box center [188, 433] width 296 height 787
click at [733, 452] on div "Back to Dashboard Change Sender ID Customers Technicians Select a contact Outbo…" at bounding box center [761, 433] width 850 height 787
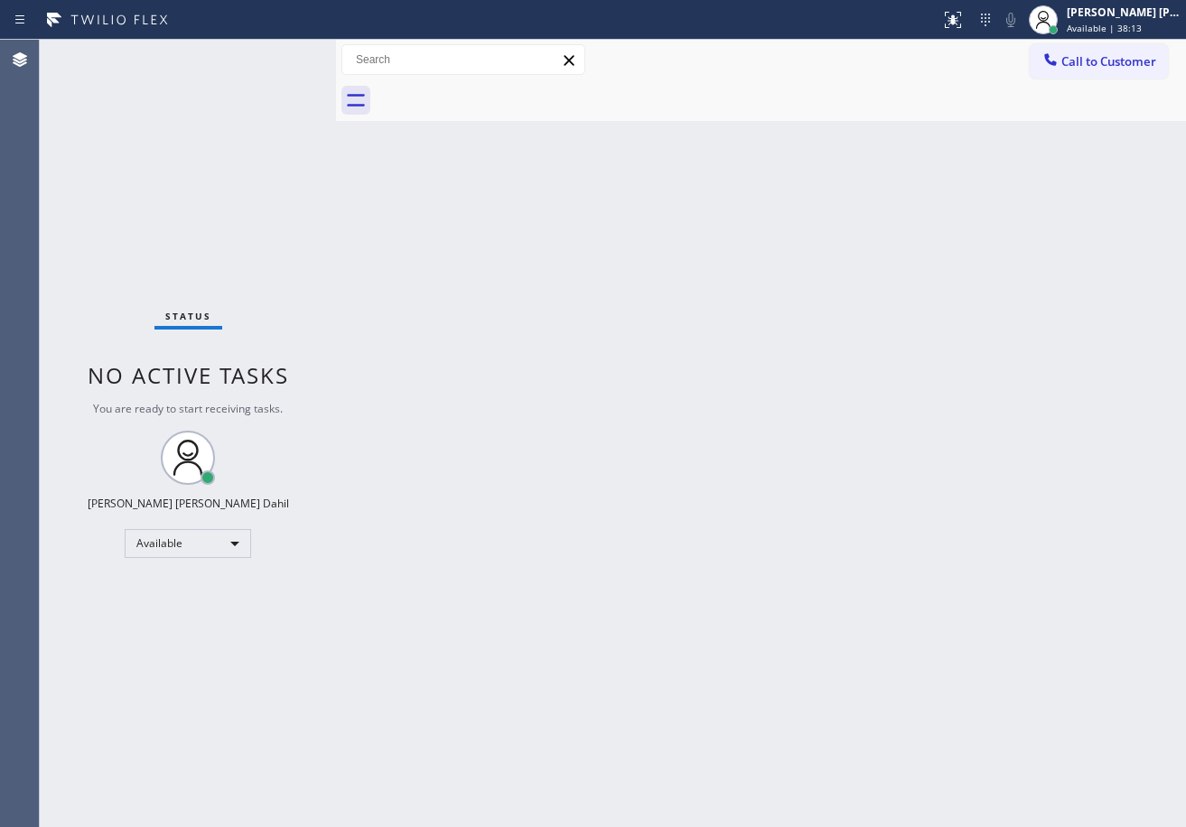
click at [306, 42] on div "Status No active tasks You are ready to start receiving tasks. Joshua Jake Dahi…" at bounding box center [188, 433] width 296 height 787
click at [308, 46] on div "Status No active tasks You are ready to start receiving tasks. Joshua Jake Dahi…" at bounding box center [188, 433] width 296 height 787
click at [311, 48] on div "Status No active tasks You are ready to start receiving tasks. Joshua Jake Dahi…" at bounding box center [188, 433] width 296 height 787
click at [312, 49] on div "Status No active tasks You are ready to start receiving tasks. Joshua Jake Dahi…" at bounding box center [188, 433] width 296 height 787
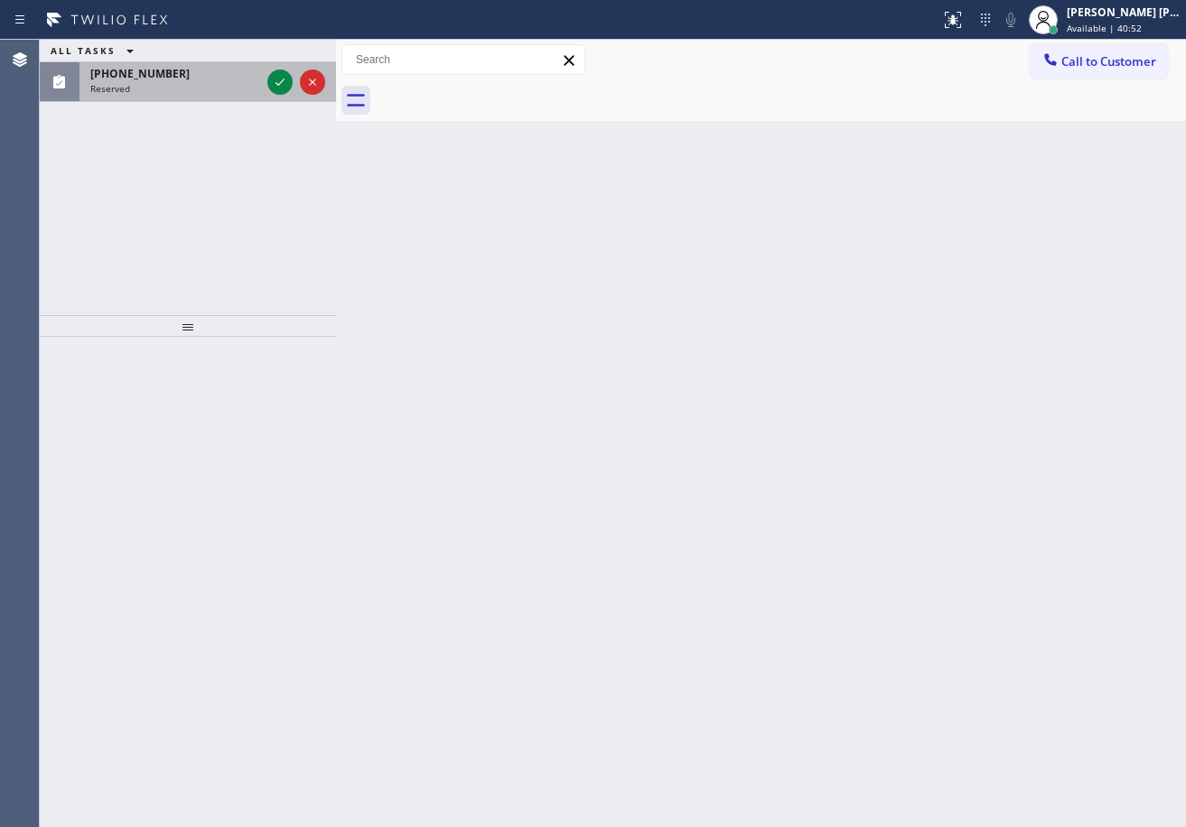
click at [190, 88] on div "Reserved" at bounding box center [175, 88] width 170 height 13
click at [196, 83] on div "Reserved" at bounding box center [175, 88] width 170 height 13
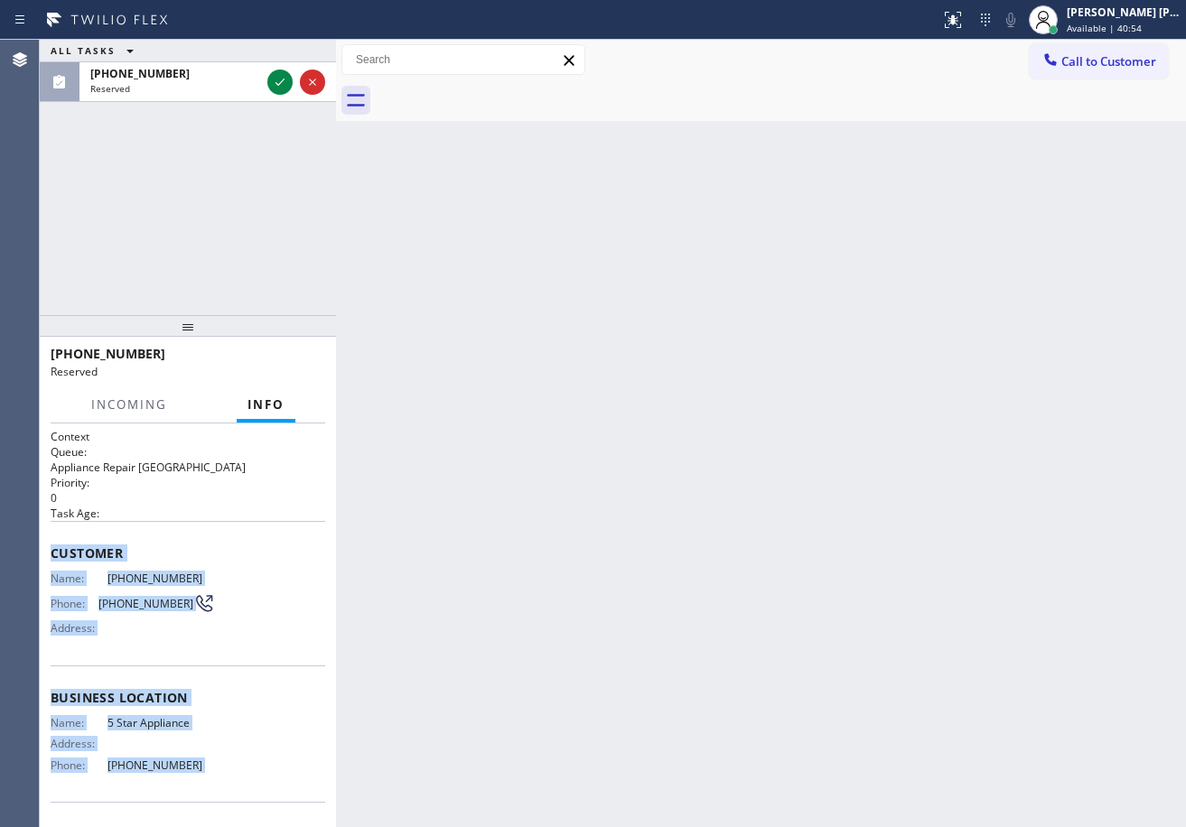
scroll to position [117, 0]
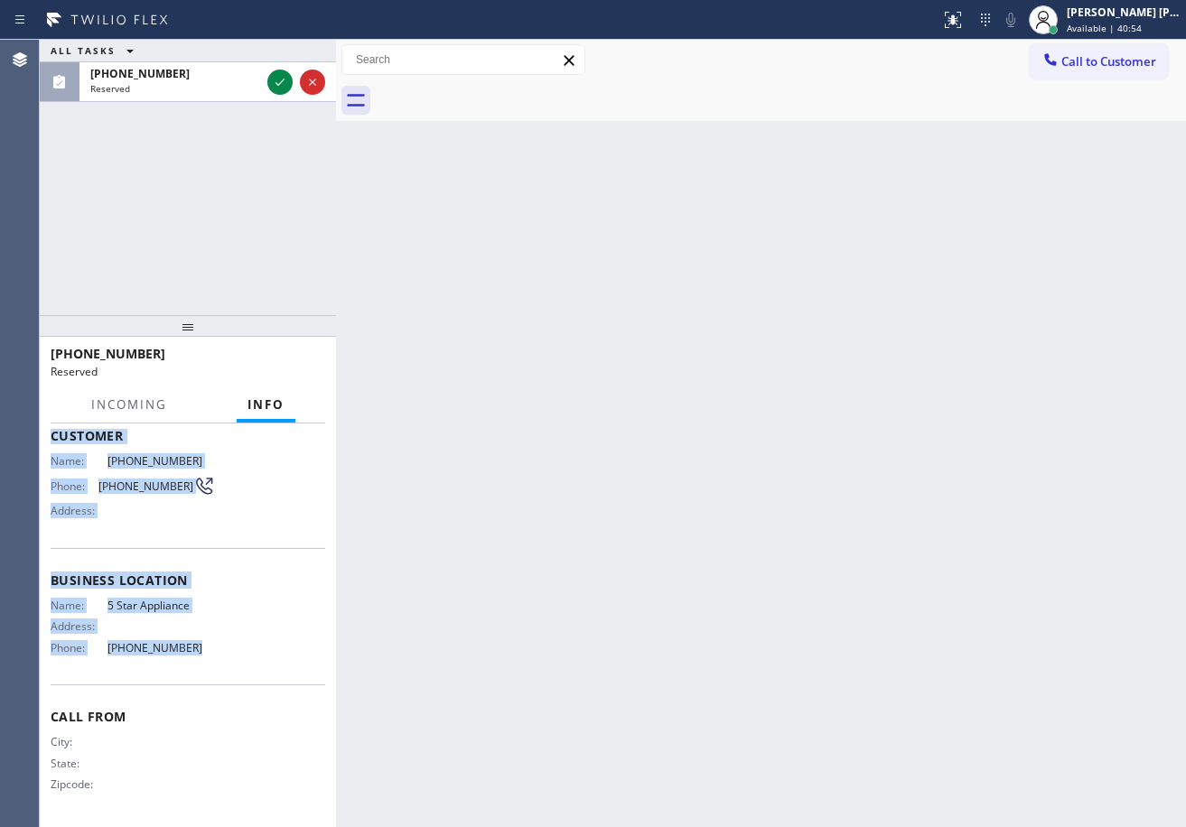
drag, startPoint x: 51, startPoint y: 546, endPoint x: 205, endPoint y: 659, distance: 191.3
click at [204, 666] on div "Context Queue: Appliance Repair High End Priority: 0 Task Age: Customer Name: (…" at bounding box center [188, 567] width 275 height 510
copy div "Customer Name: (877) 777-0796 Phone: (877) 777-0796 Address: Business location …"
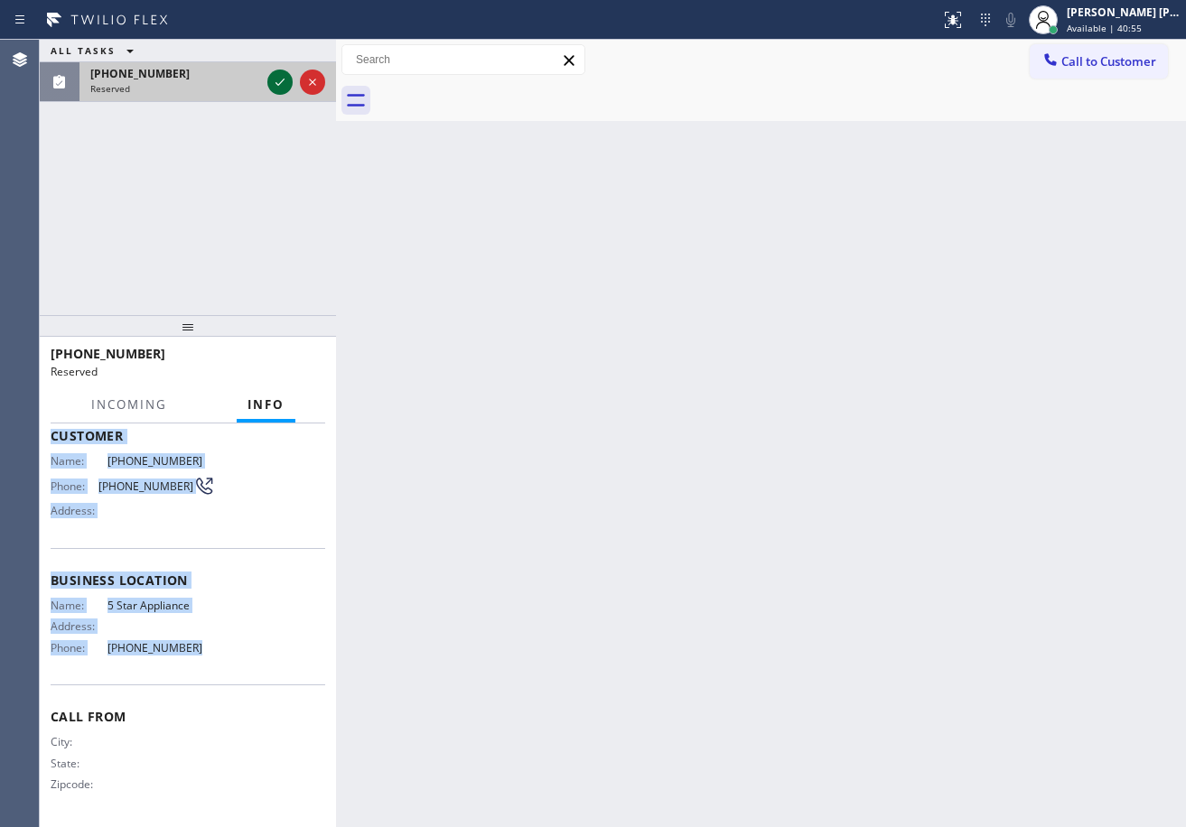
click at [280, 79] on icon at bounding box center [280, 82] width 22 height 22
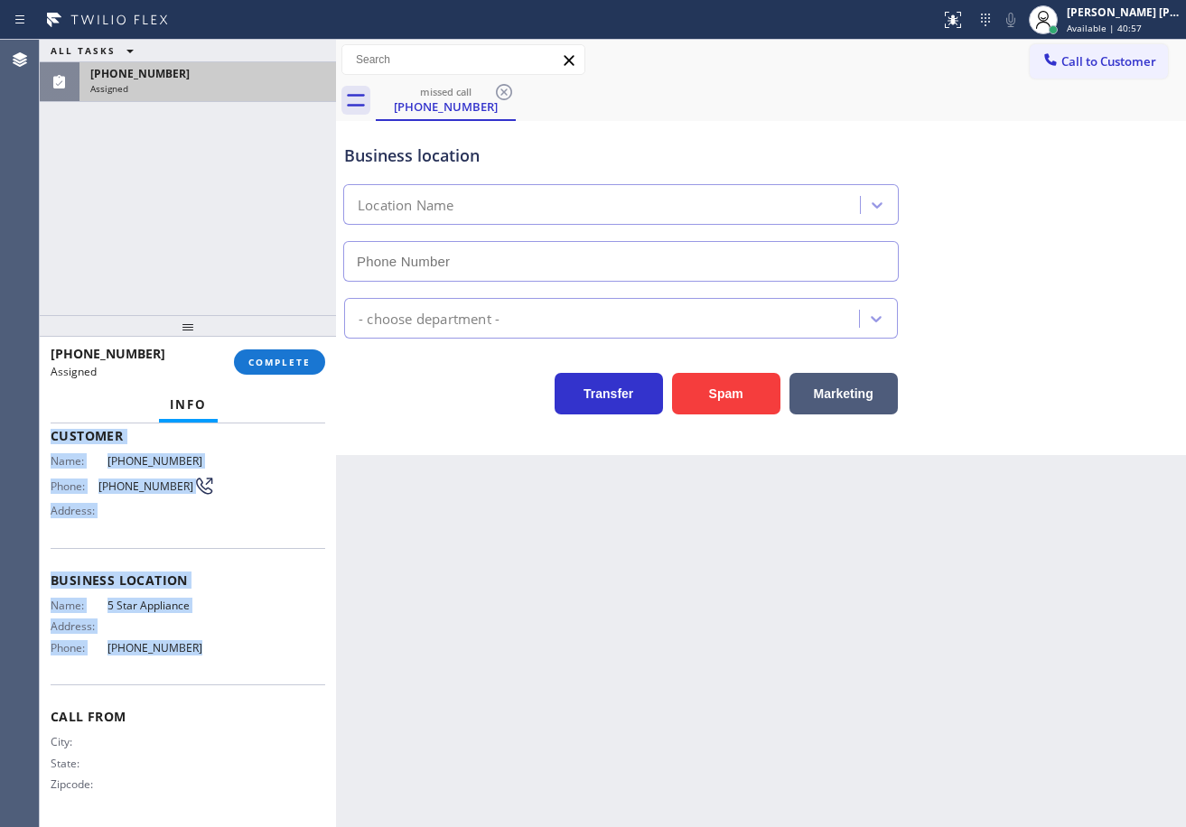
type input "(714) 790-9640"
drag, startPoint x: 310, startPoint y: 359, endPoint x: 296, endPoint y: 359, distance: 13.5
click at [299, 359] on button "COMPLETE" at bounding box center [279, 361] width 91 height 25
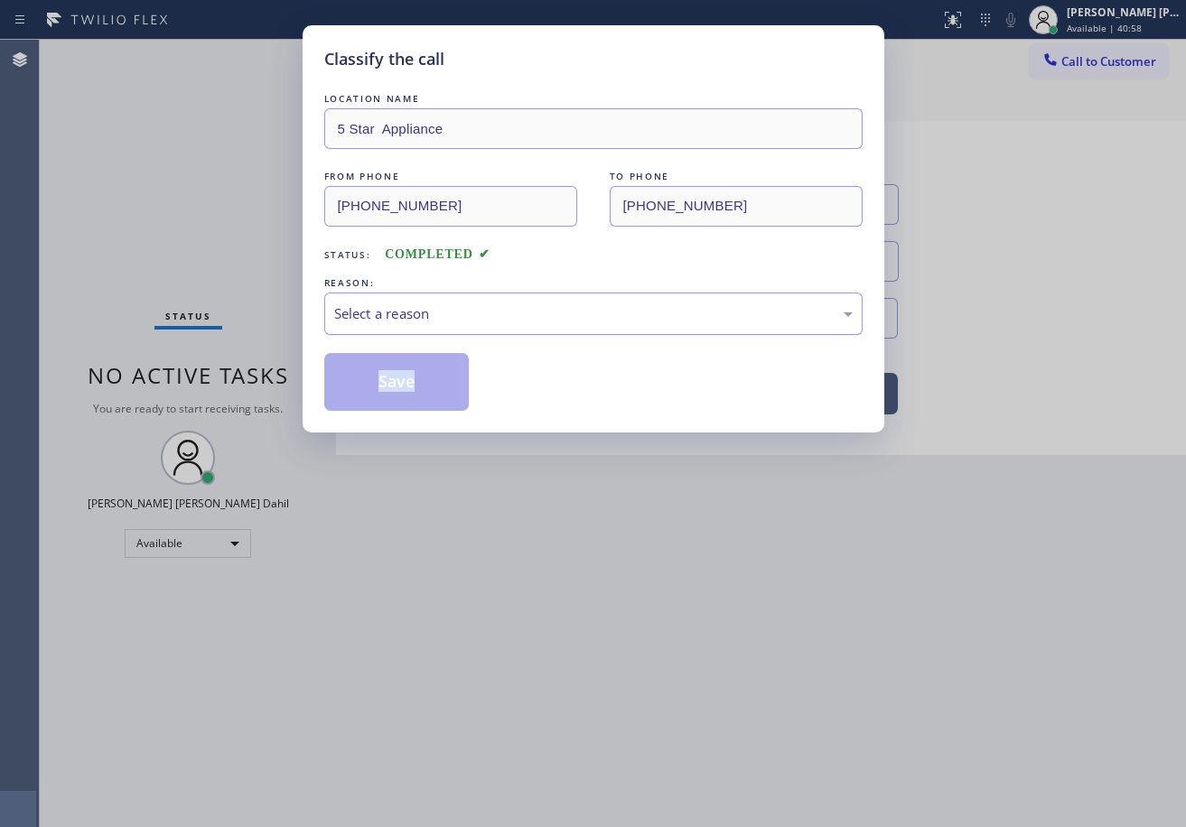
click at [355, 310] on div "Select a reason" at bounding box center [593, 313] width 518 height 21
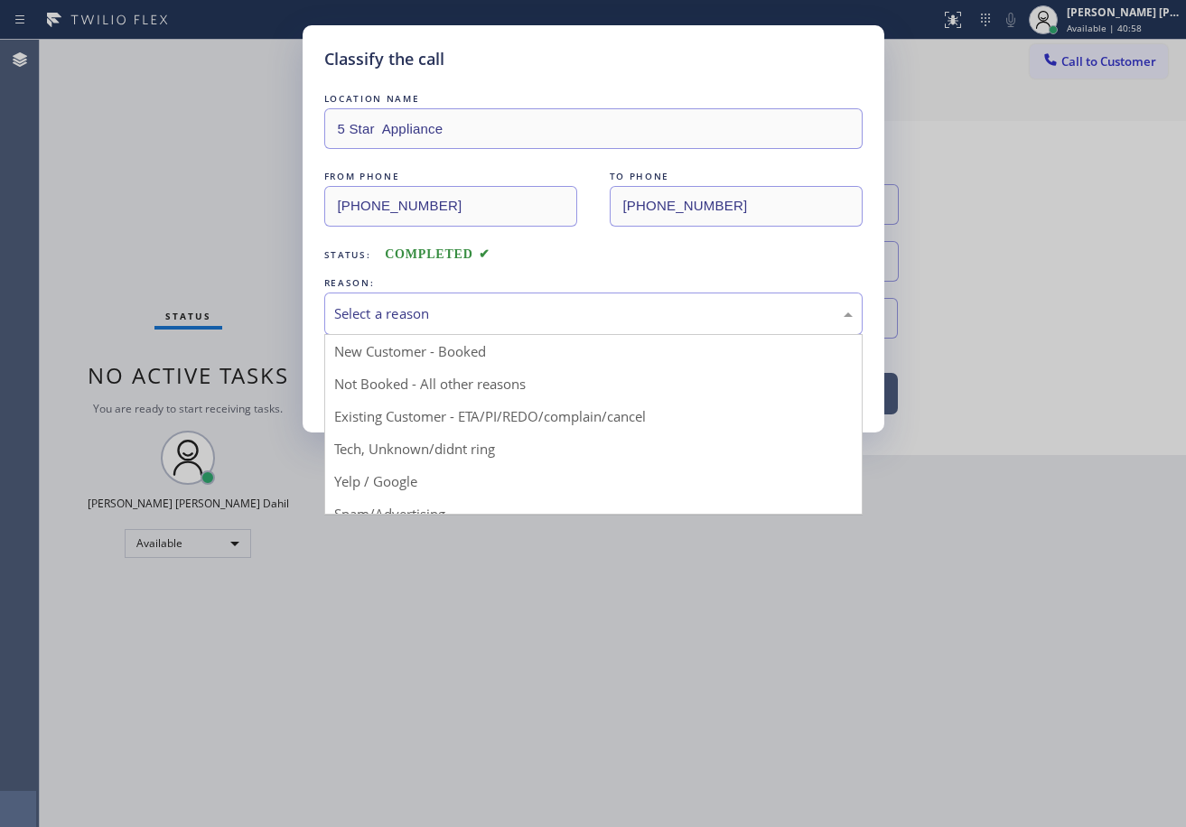
drag, startPoint x: 414, startPoint y: 442, endPoint x: 413, endPoint y: 383, distance: 58.7
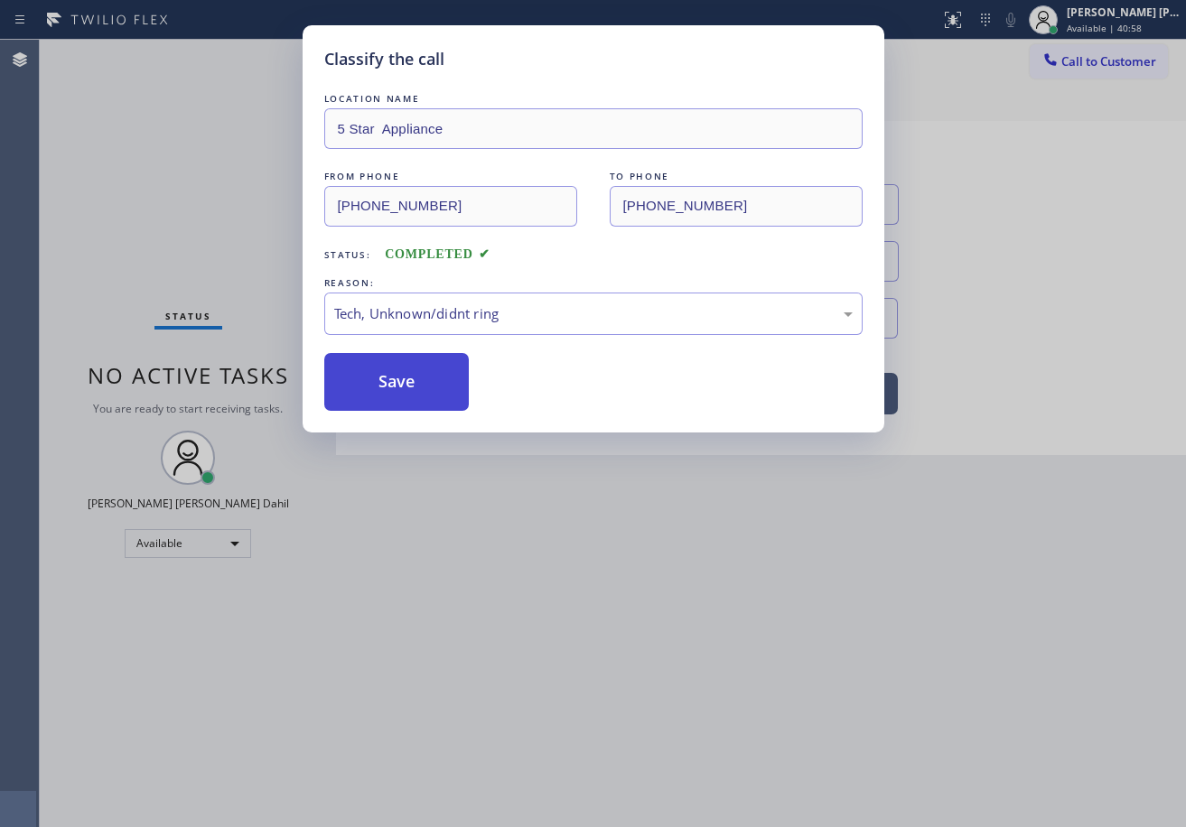
drag, startPoint x: 413, startPoint y: 383, endPoint x: 424, endPoint y: 378, distance: 12.6
click at [413, 382] on button "Save" at bounding box center [396, 382] width 145 height 58
click at [413, 380] on button "Save" at bounding box center [396, 382] width 145 height 58
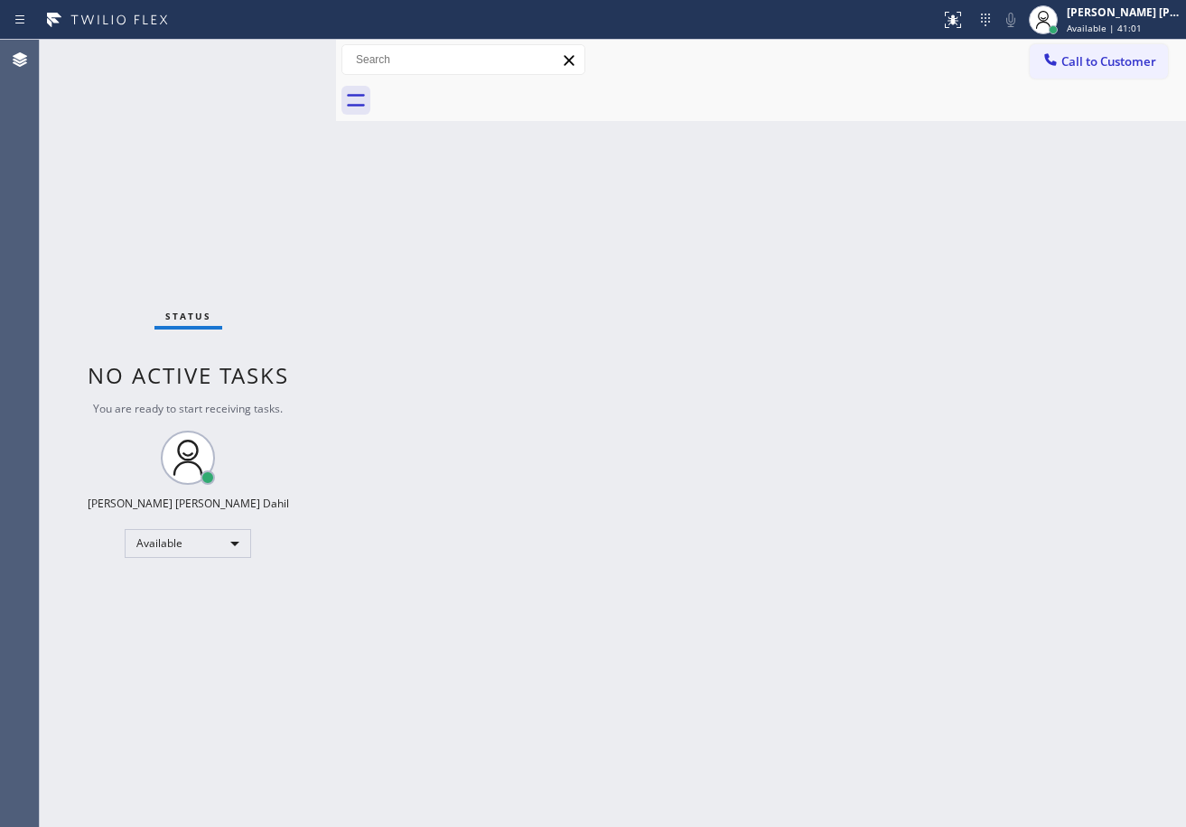
drag, startPoint x: 1101, startPoint y: 65, endPoint x: 1060, endPoint y: 113, distance: 62.8
click at [1101, 65] on span "Call to Customer" at bounding box center [1108, 61] width 95 height 16
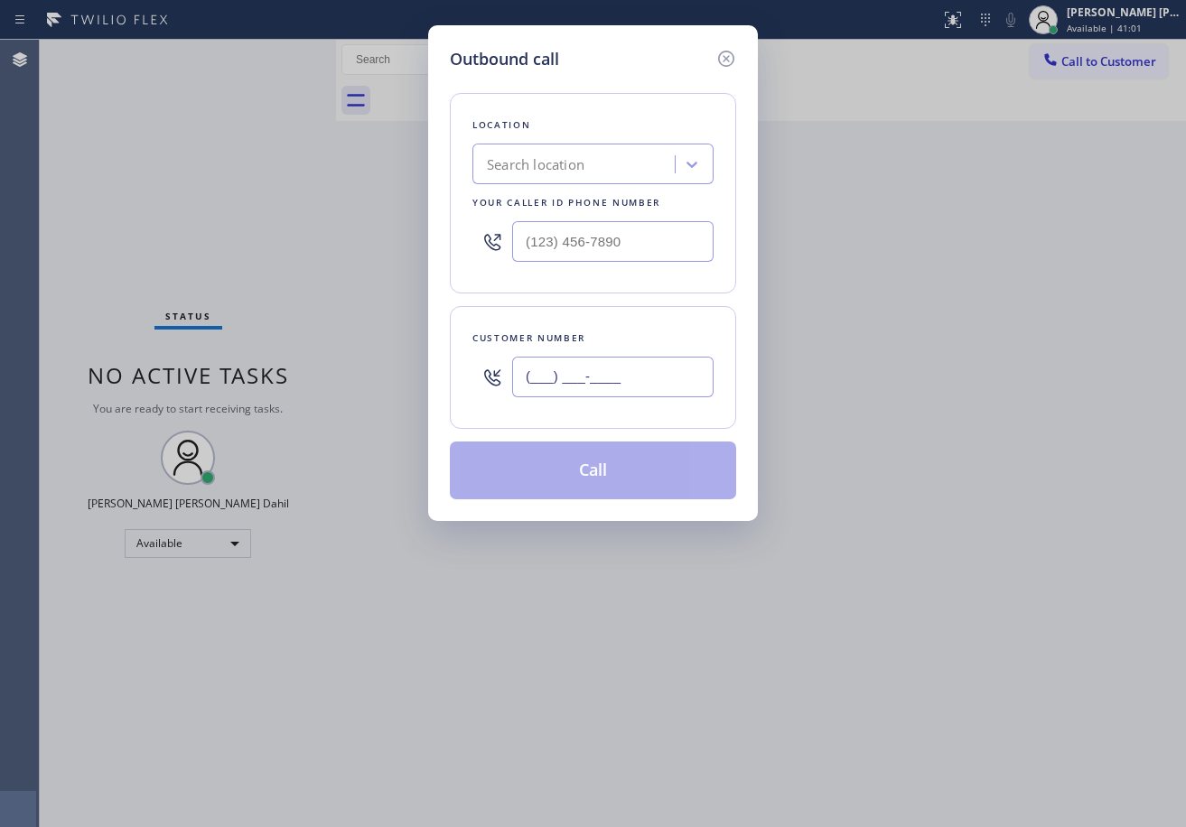
click at [635, 373] on input "(___) ___-____" at bounding box center [612, 377] width 201 height 41
paste input "877) 777-0796"
type input "(877) 777-0796"
click at [666, 241] on input "(___) ___-____" at bounding box center [612, 241] width 201 height 41
paste input "714) 790-9640"
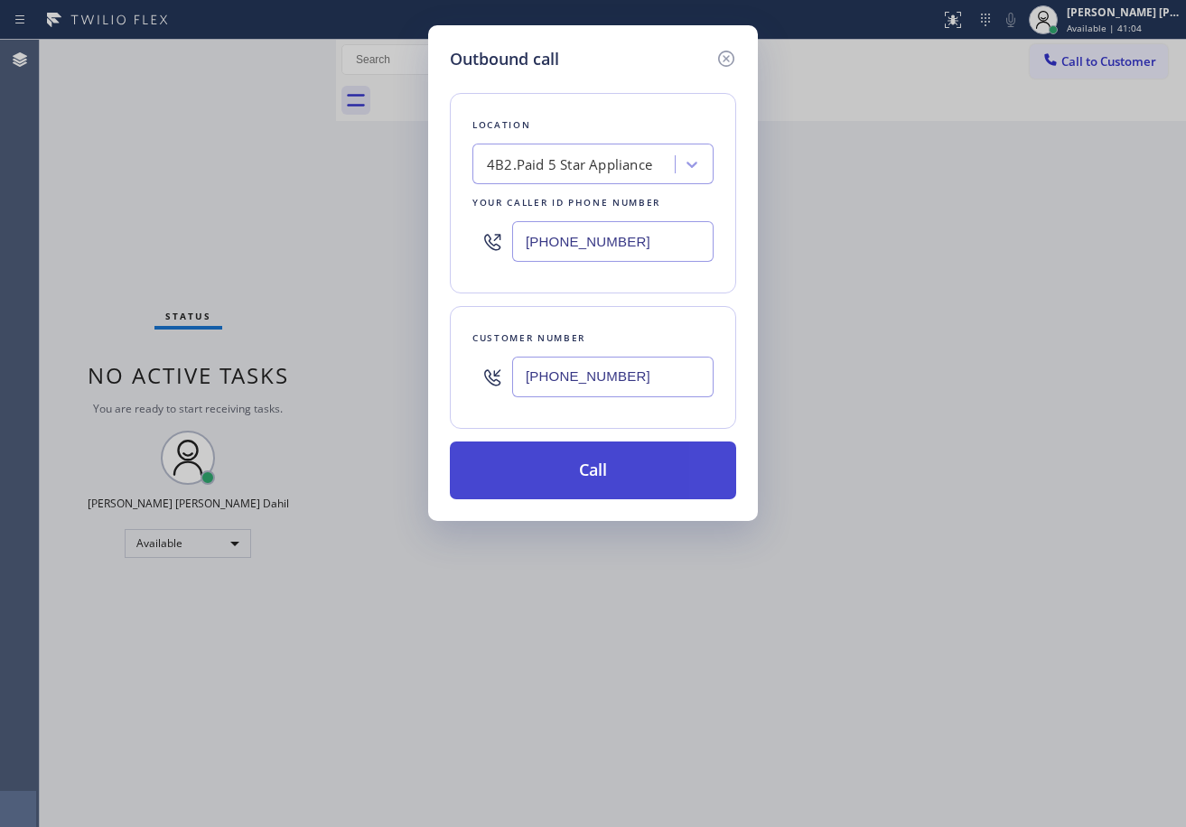
type input "(714) 790-9640"
click at [582, 483] on button "Call" at bounding box center [593, 471] width 286 height 58
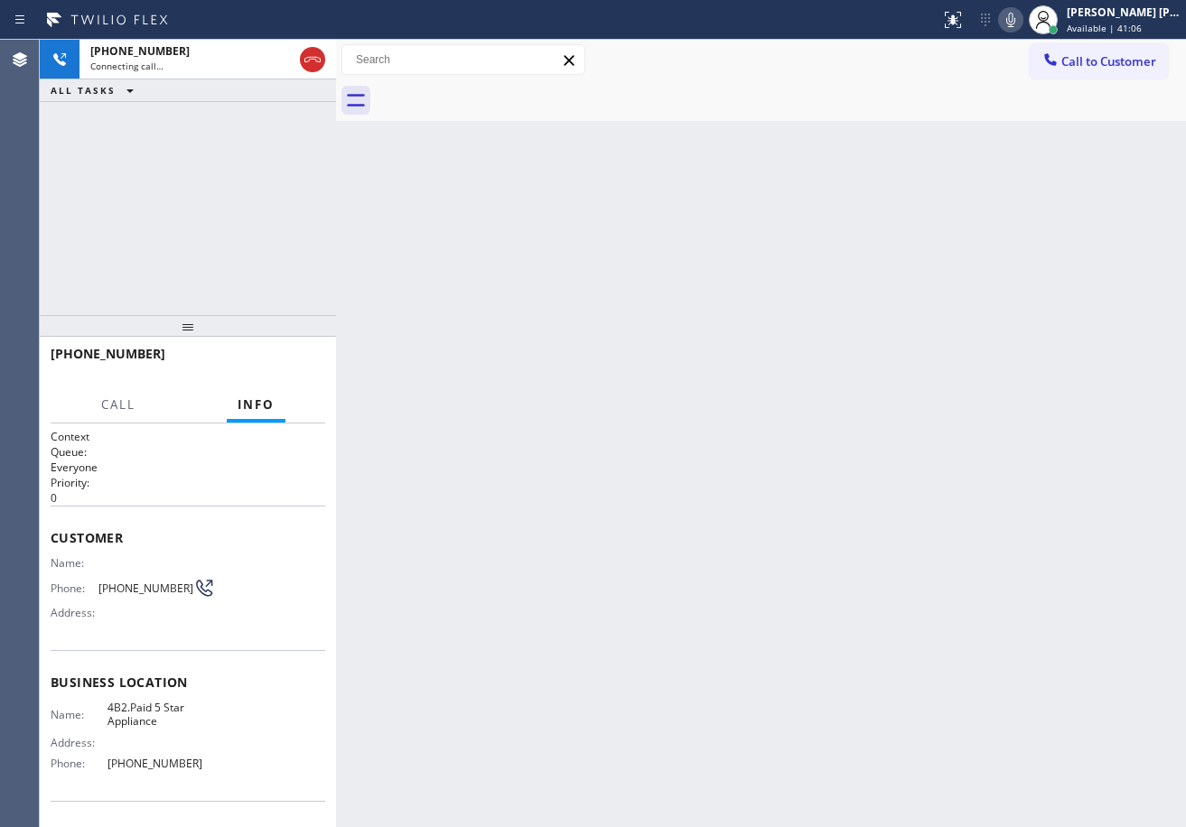
click at [1021, 20] on icon at bounding box center [1011, 20] width 22 height 22
click at [909, 438] on div "Back to Dashboard Change Sender ID Customers Technicians Select a contact Outbo…" at bounding box center [761, 433] width 850 height 787
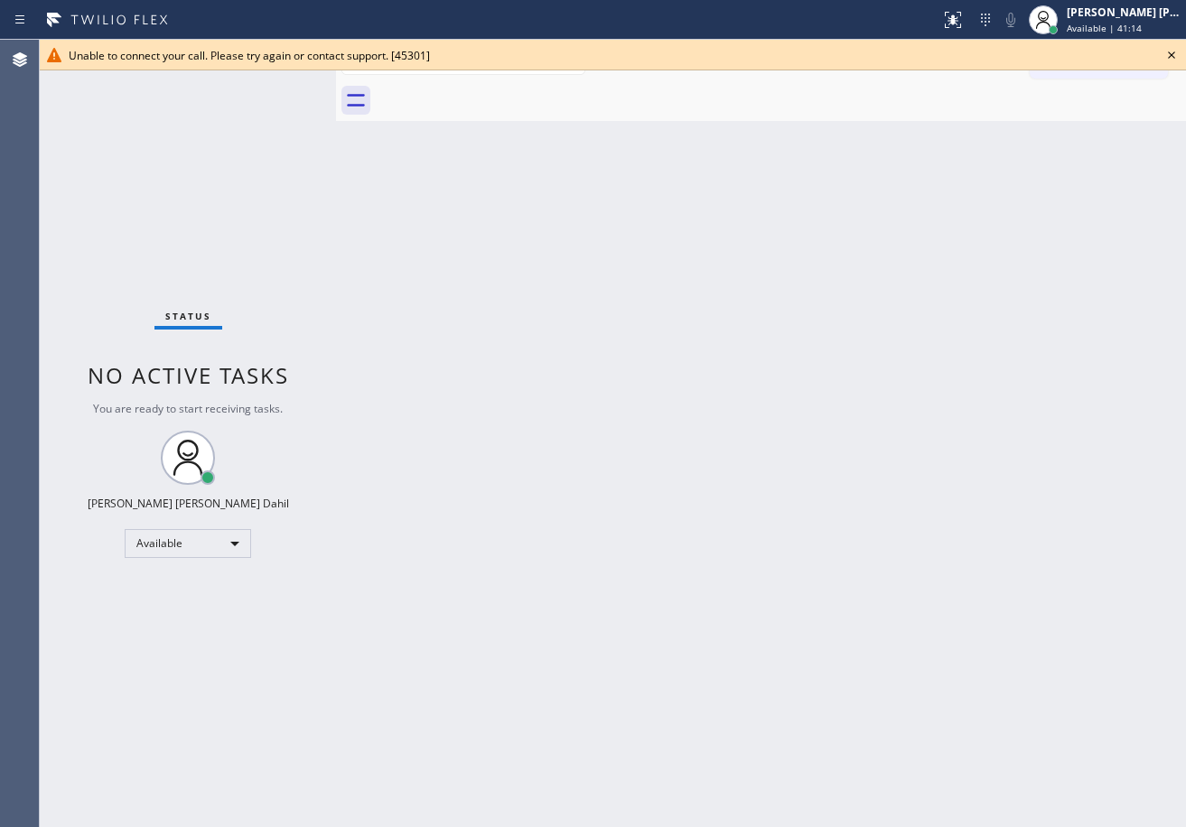
click at [682, 449] on div "Back to Dashboard Change Sender ID Customers Technicians Select a contact Outbo…" at bounding box center [761, 433] width 850 height 787
click at [273, 52] on span "Unable to connect your call. Please try again or contact support. [45301]" at bounding box center [249, 55] width 361 height 15
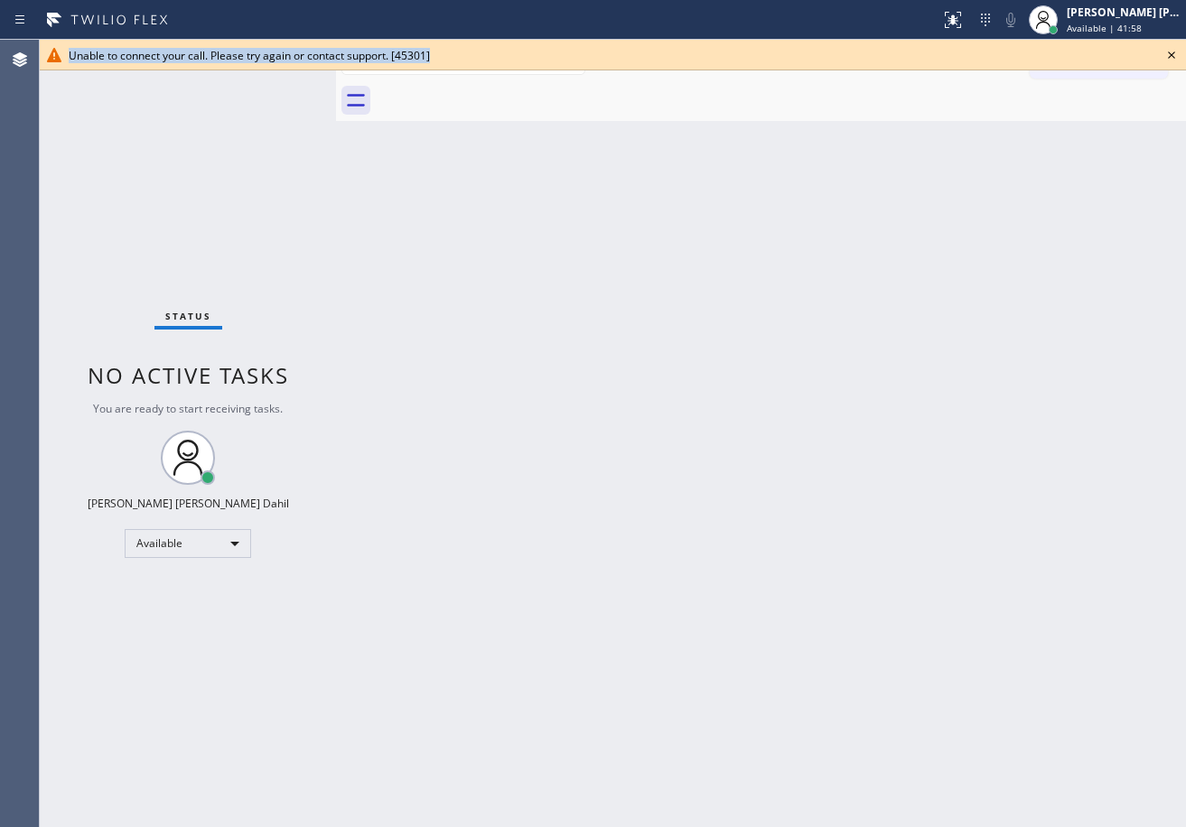
click at [273, 52] on span "Unable to connect your call. Please try again or contact support. [45301]" at bounding box center [249, 55] width 361 height 15
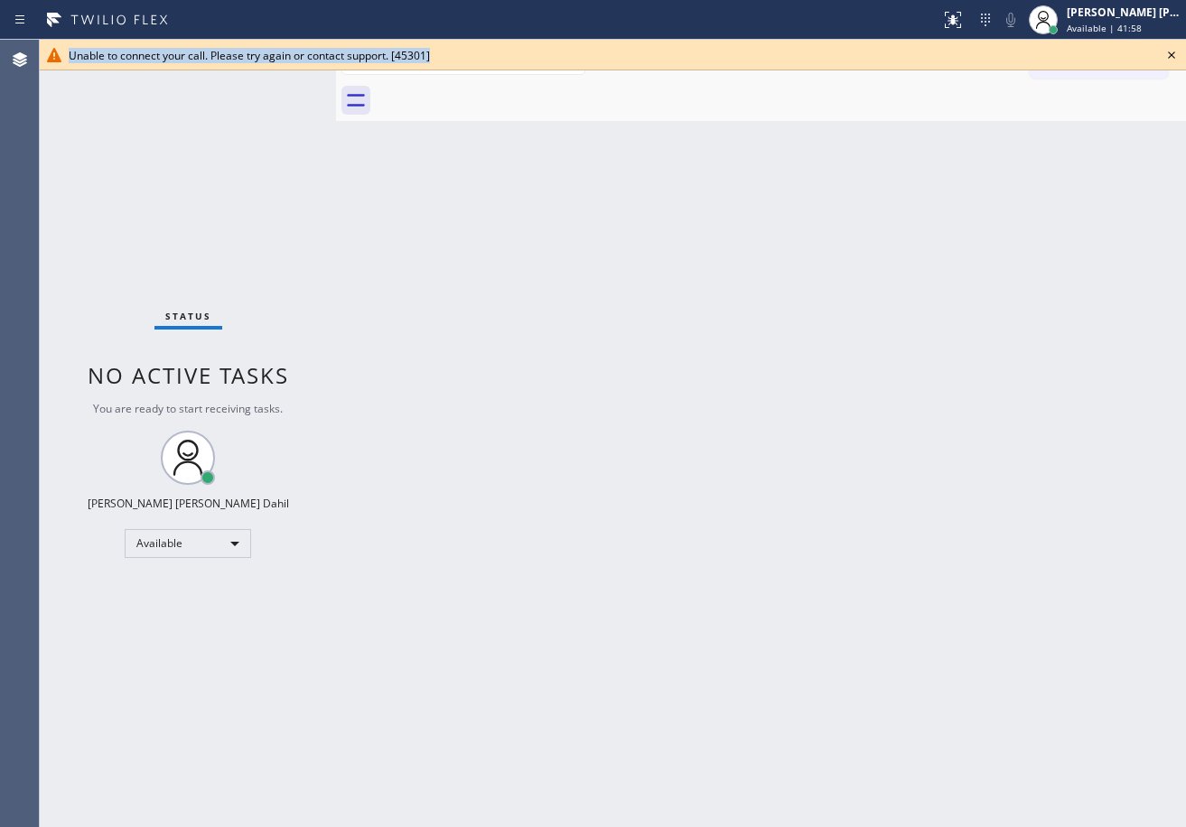
click at [273, 52] on span "Unable to connect your call. Please try again or contact support. [45301]" at bounding box center [249, 55] width 361 height 15
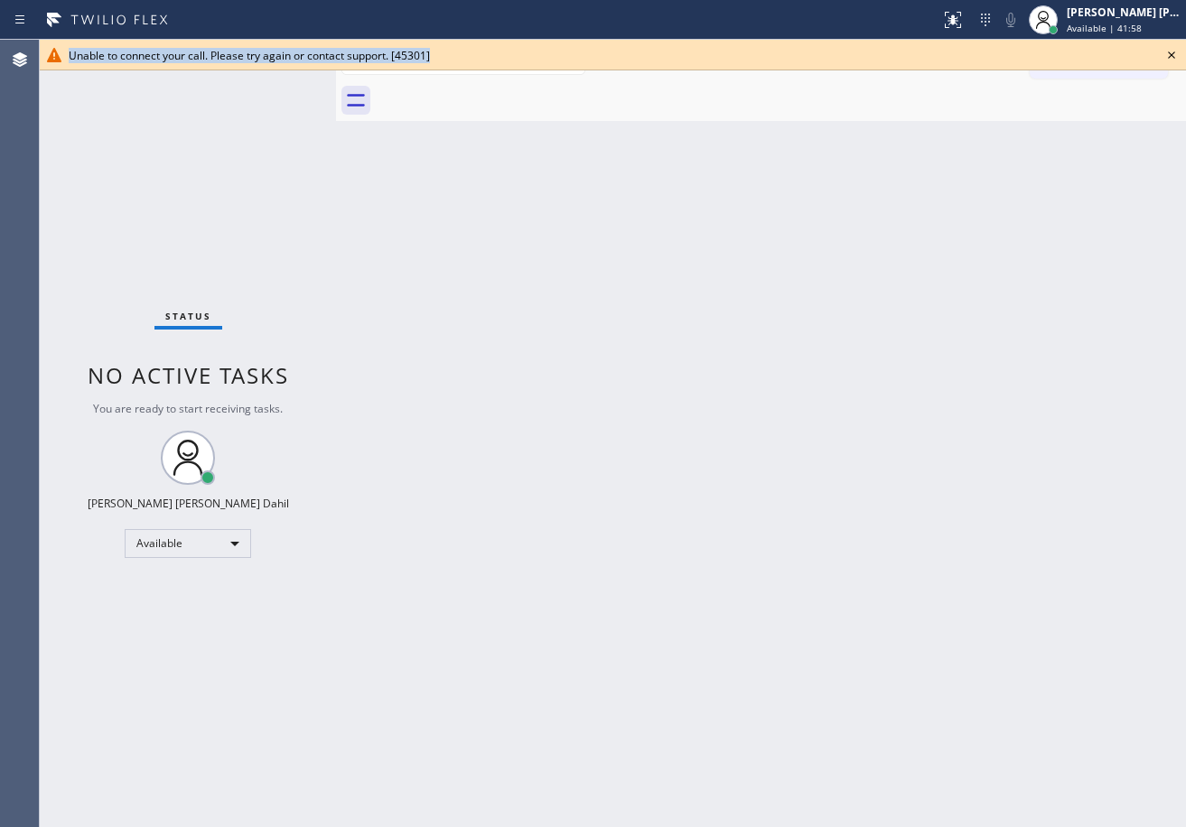
click at [273, 52] on span "Unable to connect your call. Please try again or contact support. [45301]" at bounding box center [249, 55] width 361 height 15
drag, startPoint x: 368, startPoint y: 276, endPoint x: 398, endPoint y: 280, distance: 30.9
click at [374, 282] on div "Back to Dashboard Change Sender ID Customers Technicians Select a contact Outbo…" at bounding box center [761, 433] width 850 height 787
click at [1173, 57] on icon at bounding box center [1171, 54] width 7 height 7
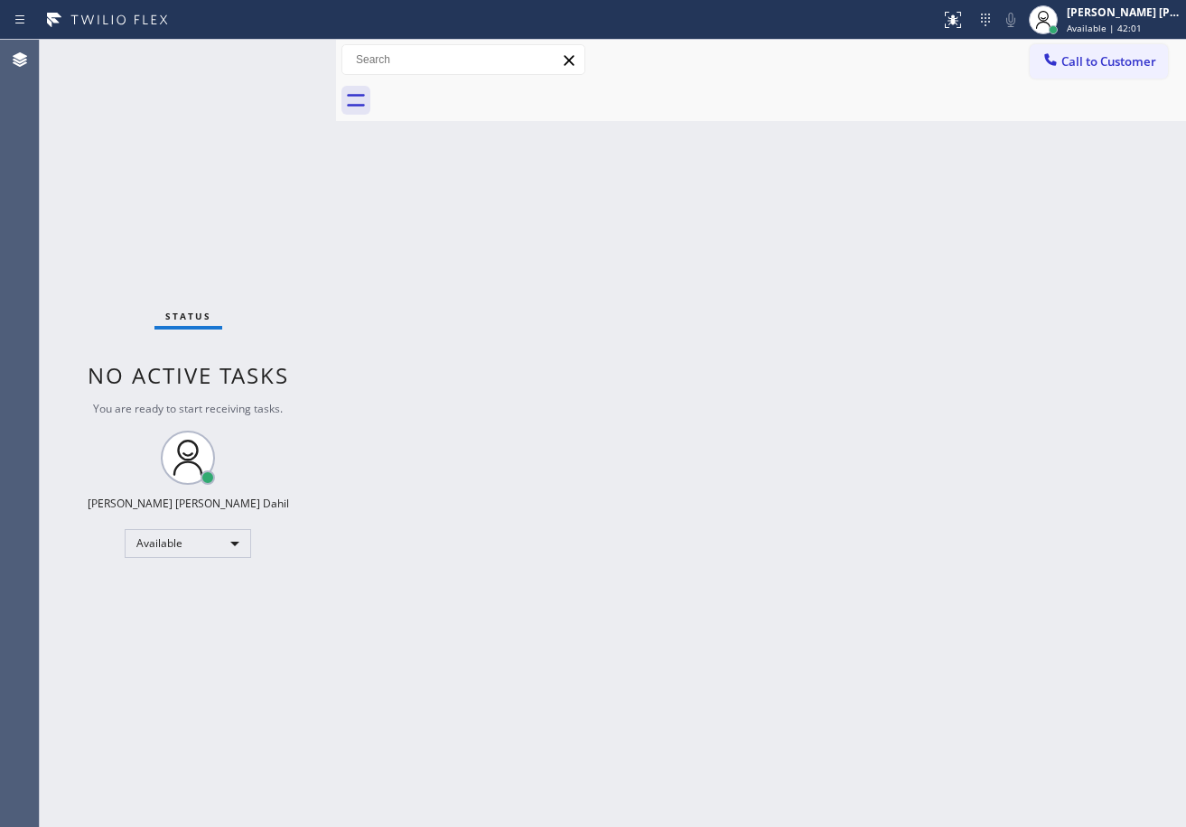
click at [949, 318] on div "Back to Dashboard Change Sender ID Customers Technicians Select a contact Outbo…" at bounding box center [761, 433] width 850 height 787
click at [926, 326] on div "Back to Dashboard Change Sender ID Customers Technicians Select a contact Outbo…" at bounding box center [761, 433] width 850 height 787
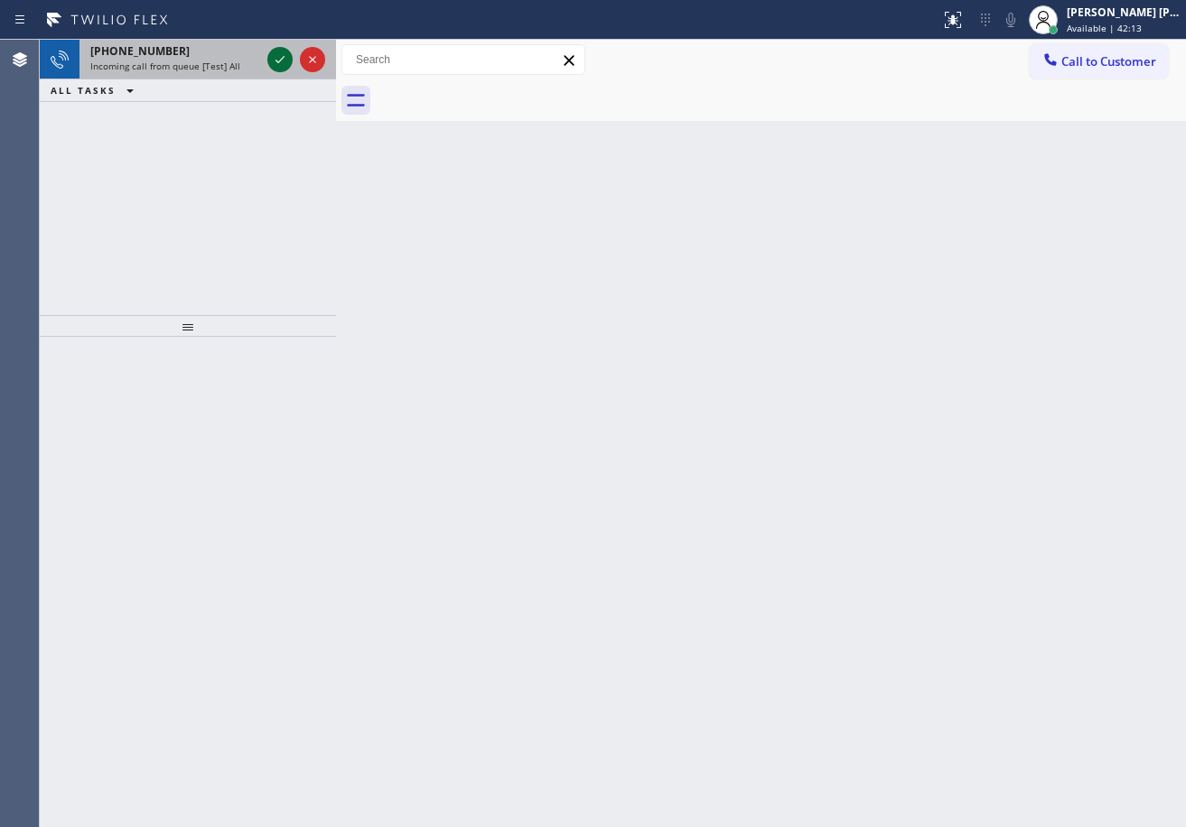
click at [273, 52] on icon at bounding box center [280, 60] width 22 height 22
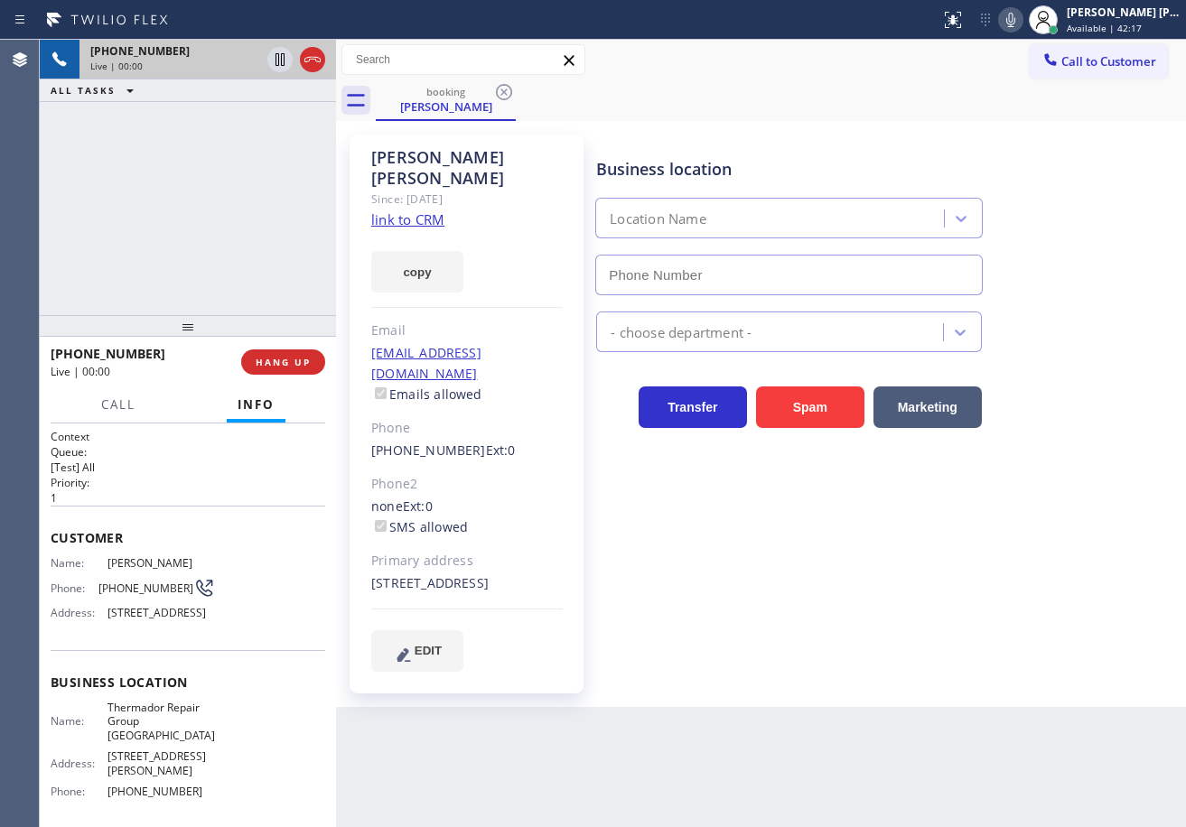
type input "(650) 243-0322"
click at [378, 210] on link "link to CRM" at bounding box center [407, 219] width 73 height 18
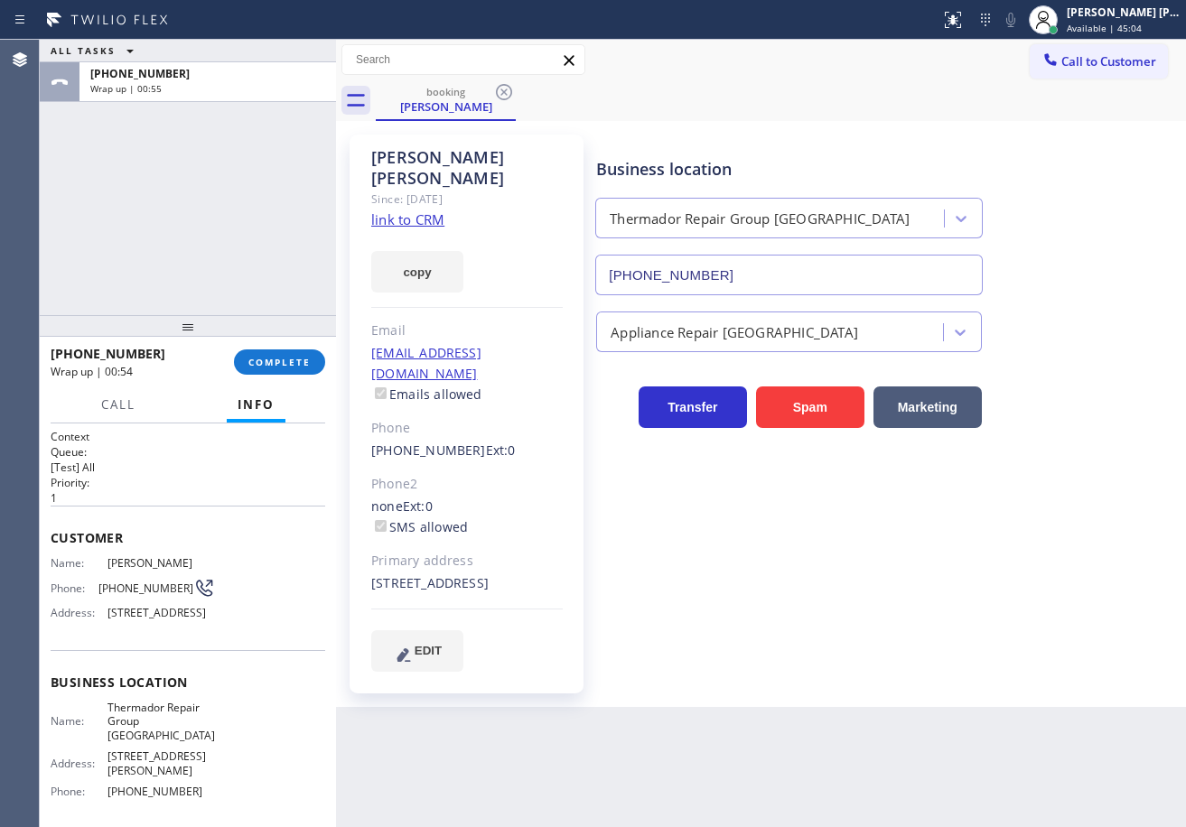
drag, startPoint x: 173, startPoint y: 188, endPoint x: 232, endPoint y: 345, distance: 167.7
click at [173, 188] on div "ALL TASKS ALL TASKS ACTIVE TASKS TASKS IN WRAP UP +15105435503 Wrap up | 00:55" at bounding box center [188, 177] width 296 height 275
click at [266, 357] on span "COMPLETE" at bounding box center [279, 362] width 62 height 13
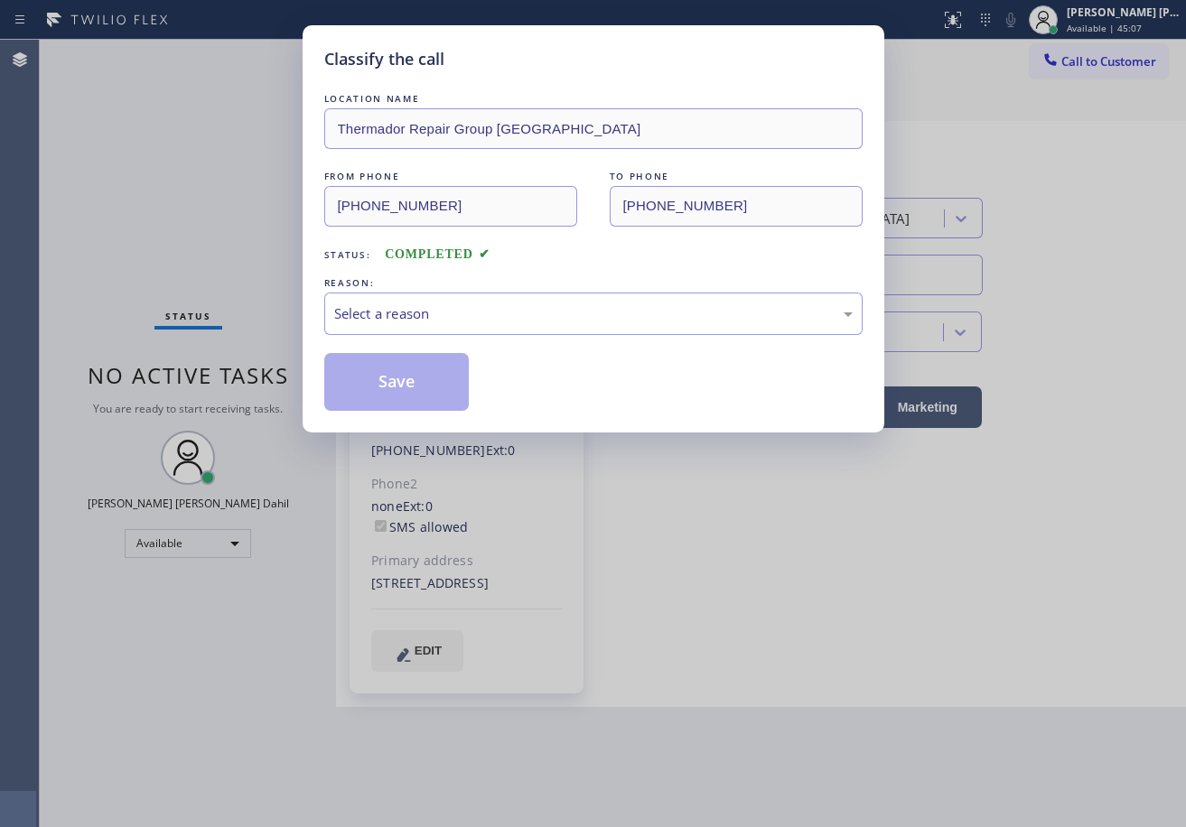
click at [416, 316] on div "Select a reason" at bounding box center [593, 313] width 518 height 21
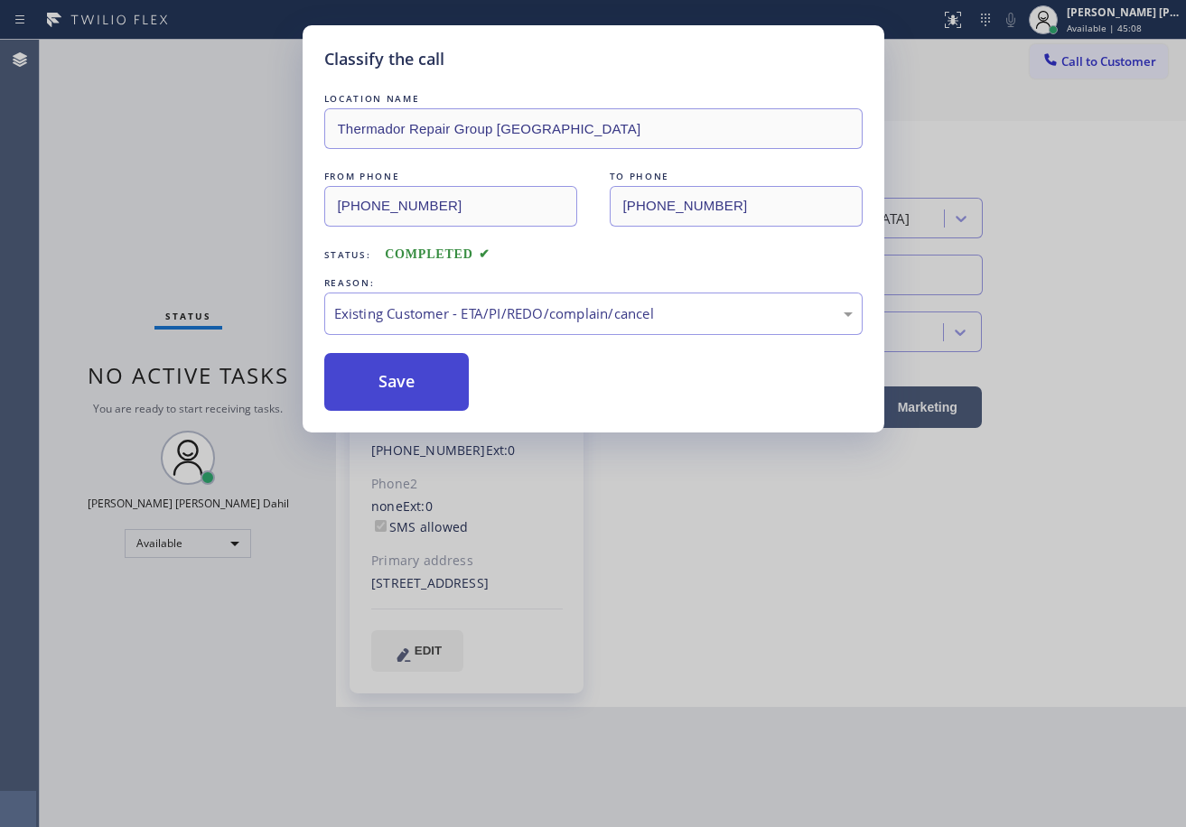
click at [410, 393] on button "Save" at bounding box center [396, 382] width 145 height 58
click at [409, 392] on button "Save" at bounding box center [396, 382] width 145 height 58
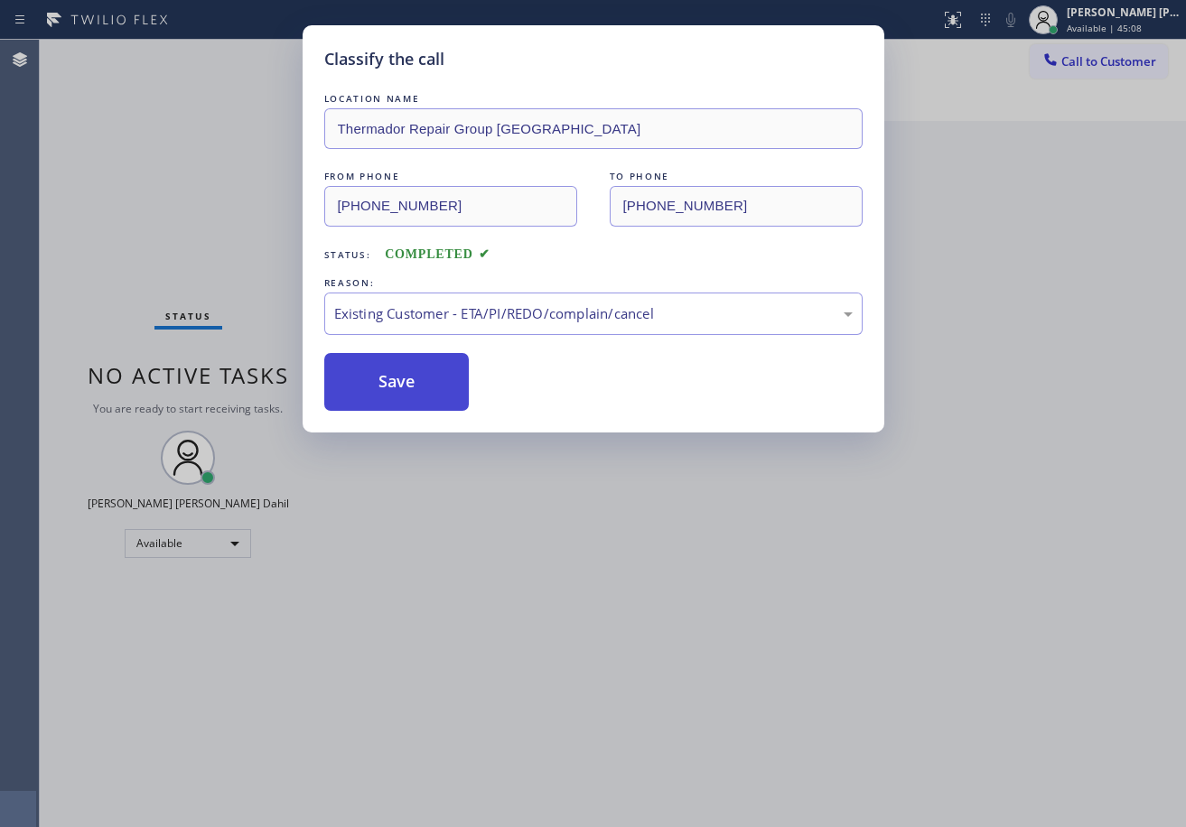
click at [409, 392] on button "Save" at bounding box center [396, 382] width 145 height 58
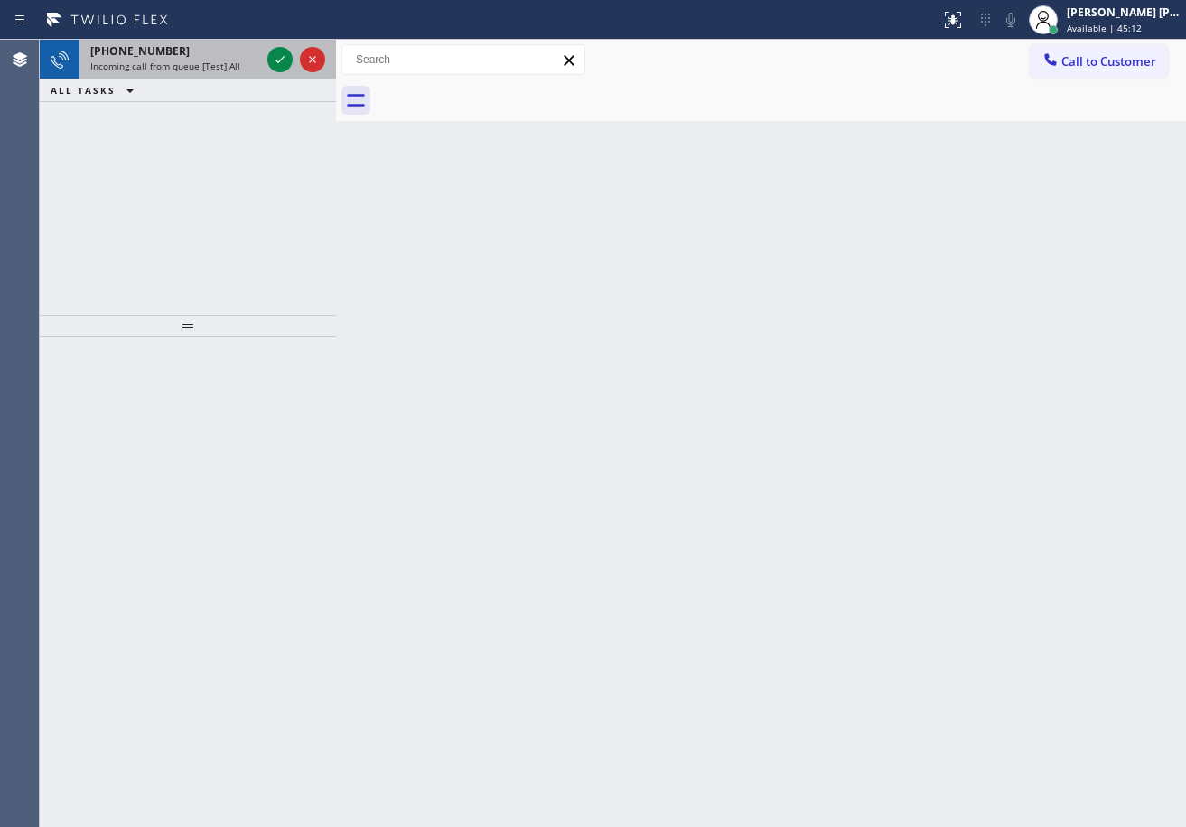
click at [219, 64] on div "+13366886088 Incoming call from queue [Test] All" at bounding box center [171, 60] width 184 height 40
click at [219, 64] on span "Incoming call from queue [Test] All" at bounding box center [165, 66] width 150 height 13
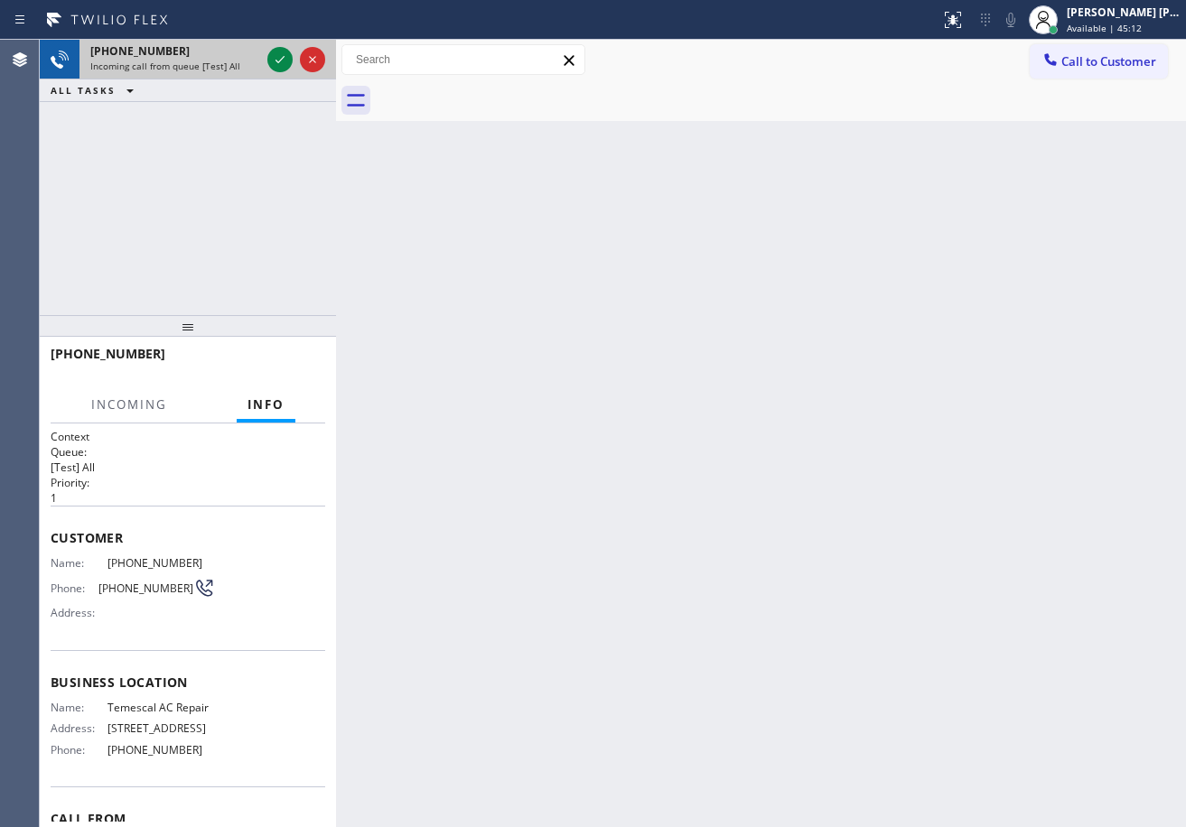
click at [217, 64] on span "Incoming call from queue [Test] All" at bounding box center [165, 66] width 150 height 13
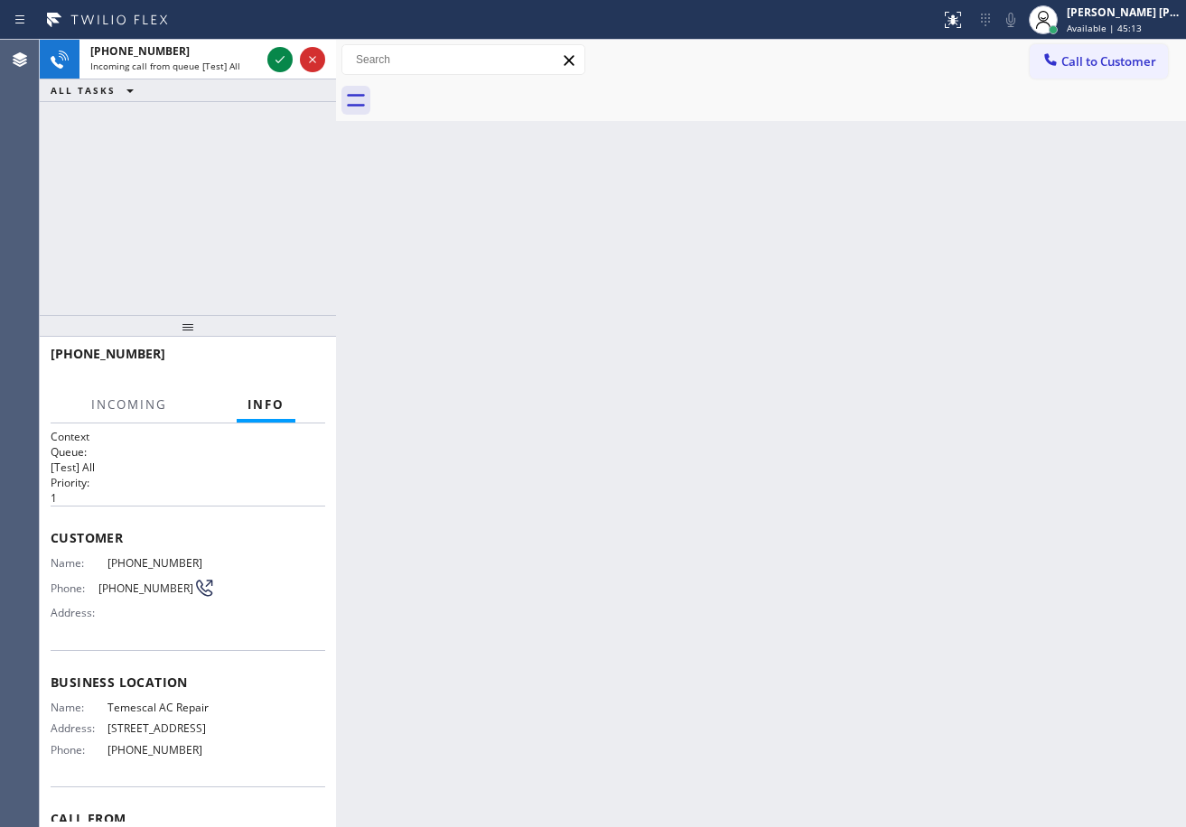
click at [809, 579] on div "Back to Dashboard Change Sender ID Customers Technicians Select a contact Outbo…" at bounding box center [761, 433] width 850 height 787
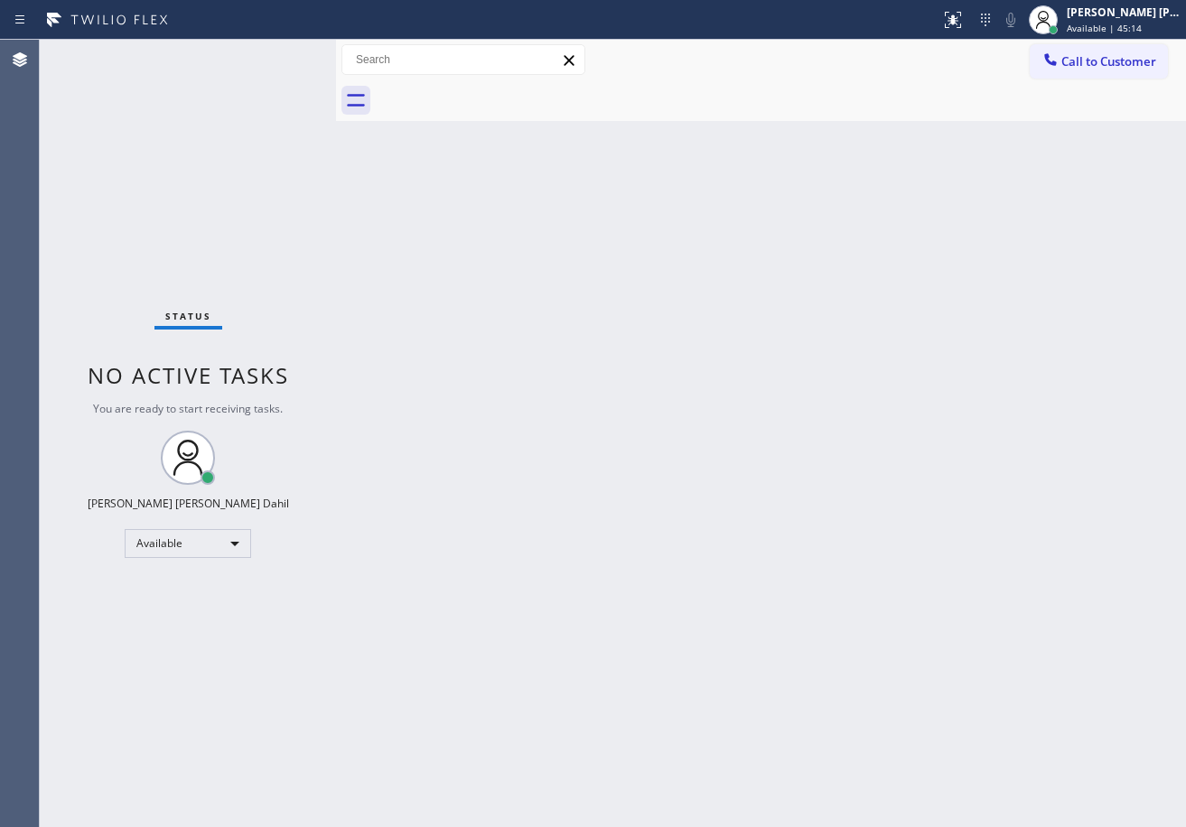
click at [801, 573] on div "Back to Dashboard Change Sender ID Customers Technicians Select a contact Outbo…" at bounding box center [761, 433] width 850 height 787
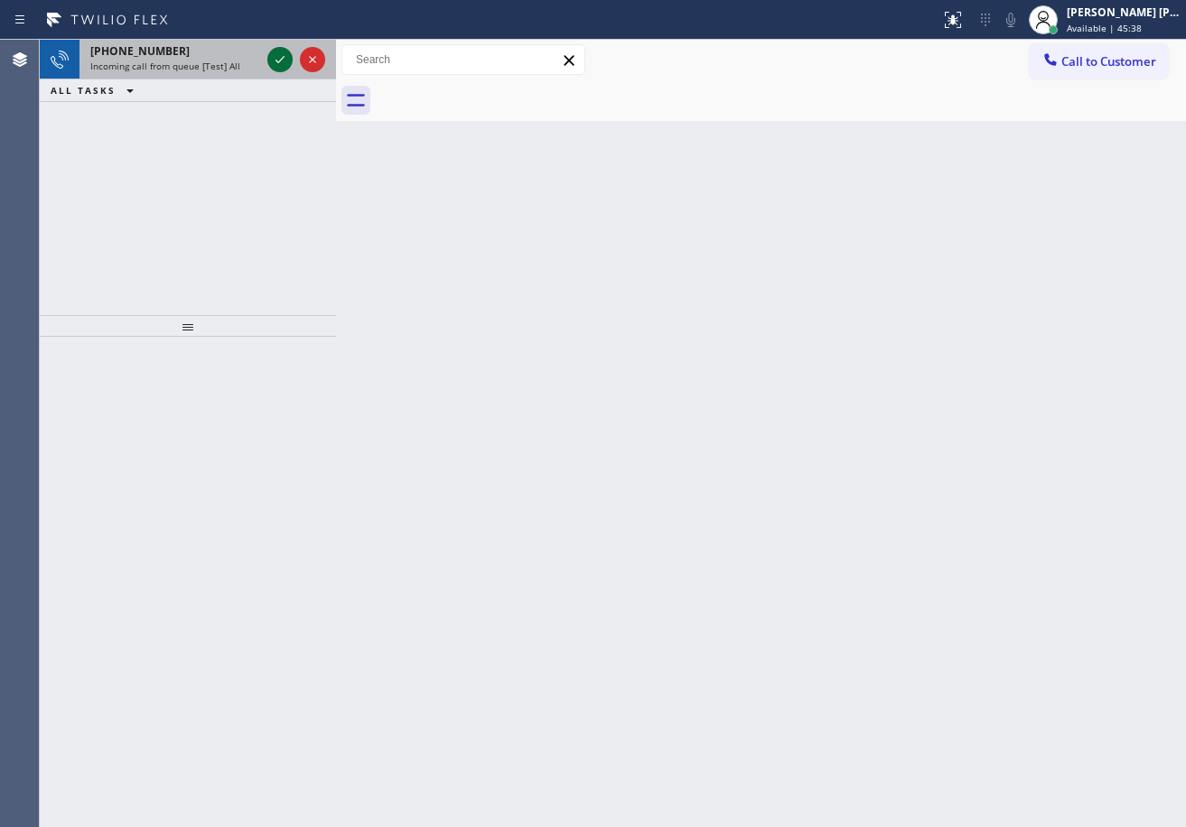
click at [273, 52] on icon at bounding box center [280, 60] width 22 height 22
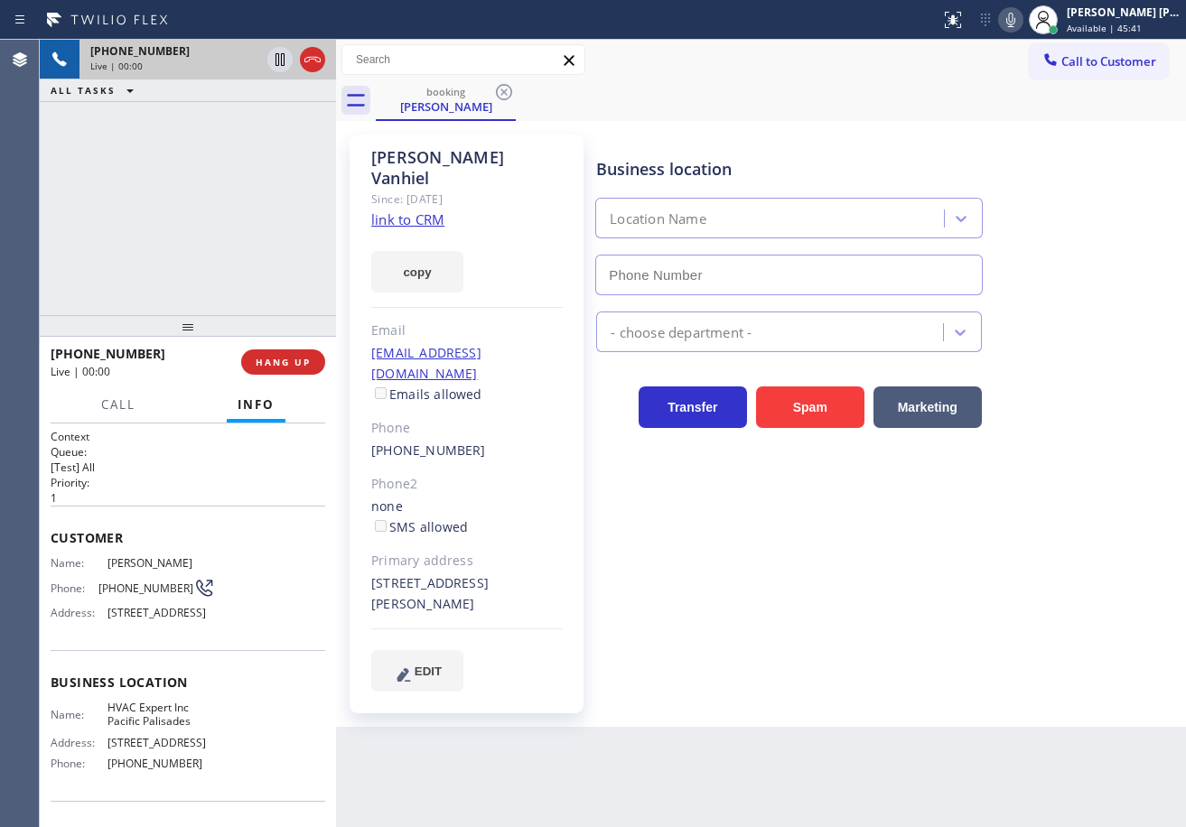
type input "(424) 348-4623"
click at [387, 210] on link "link to CRM" at bounding box center [407, 219] width 73 height 18
click at [968, 87] on div "booking Holly Vanhiel" at bounding box center [781, 100] width 810 height 41
click at [968, 90] on div "booking Holly Vanhiel" at bounding box center [781, 100] width 810 height 41
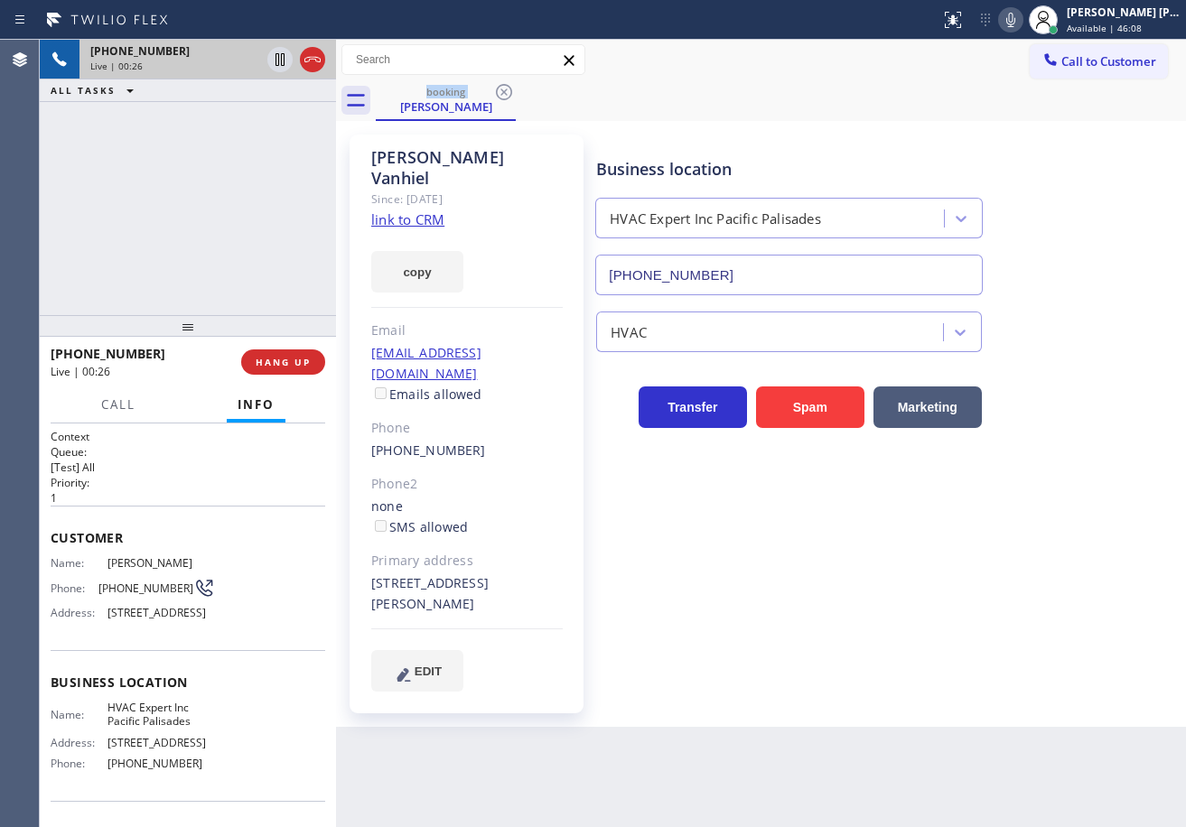
drag, startPoint x: 968, startPoint y: 90, endPoint x: 959, endPoint y: 95, distance: 10.1
click at [961, 94] on div "booking Holly Vanhiel" at bounding box center [781, 100] width 810 height 41
click at [961, 95] on div "booking Holly Vanhiel" at bounding box center [781, 100] width 810 height 41
click at [964, 94] on div "booking Holly Vanhiel" at bounding box center [781, 100] width 810 height 41
click at [883, 152] on div "Business location HVAC Expert Inc Pacific Palisades (424) 348-4623" at bounding box center [788, 217] width 392 height 156
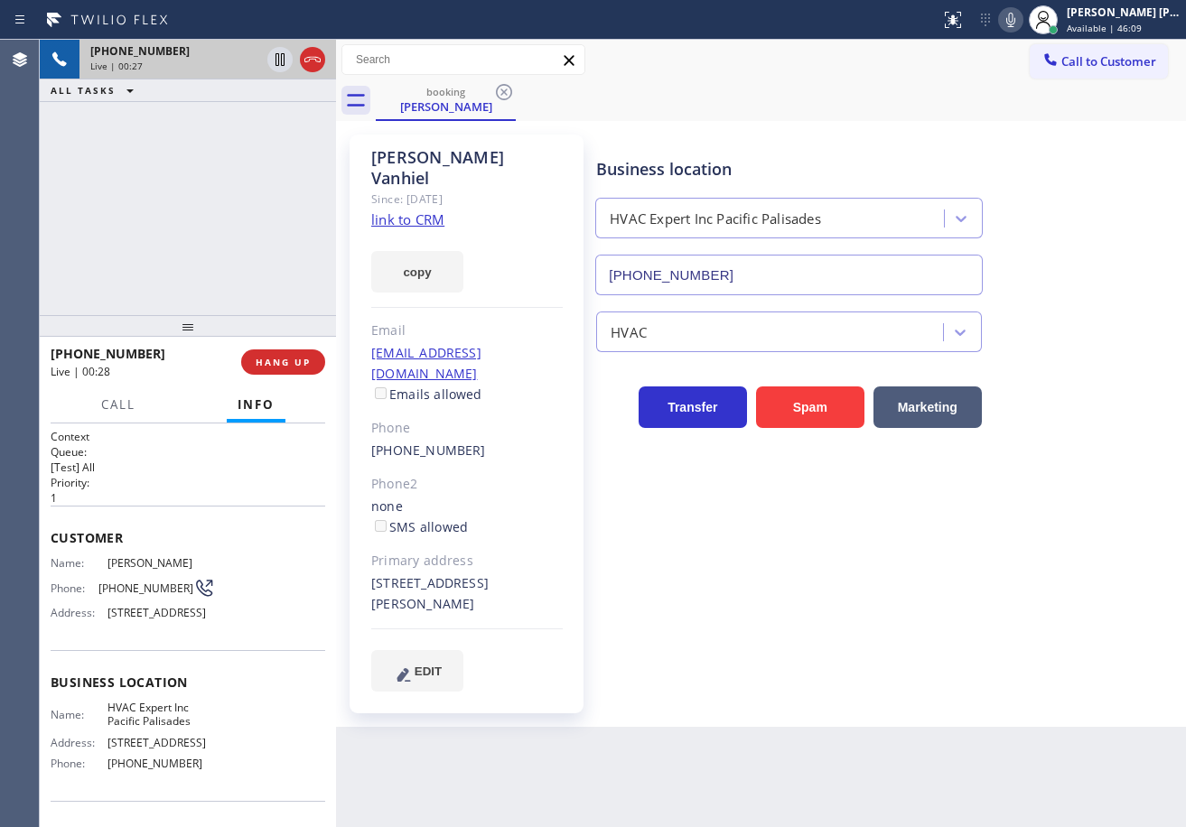
click at [881, 150] on div "Business location HVAC Expert Inc Pacific Palisades (424) 348-4623" at bounding box center [788, 217] width 392 height 156
drag, startPoint x: 1027, startPoint y: 25, endPoint x: 1015, endPoint y: 49, distance: 26.3
click at [1021, 25] on icon at bounding box center [1011, 20] width 22 height 22
click at [983, 86] on div "booking Holly Vanhiel" at bounding box center [781, 100] width 810 height 41
click at [282, 60] on icon at bounding box center [279, 59] width 9 height 13
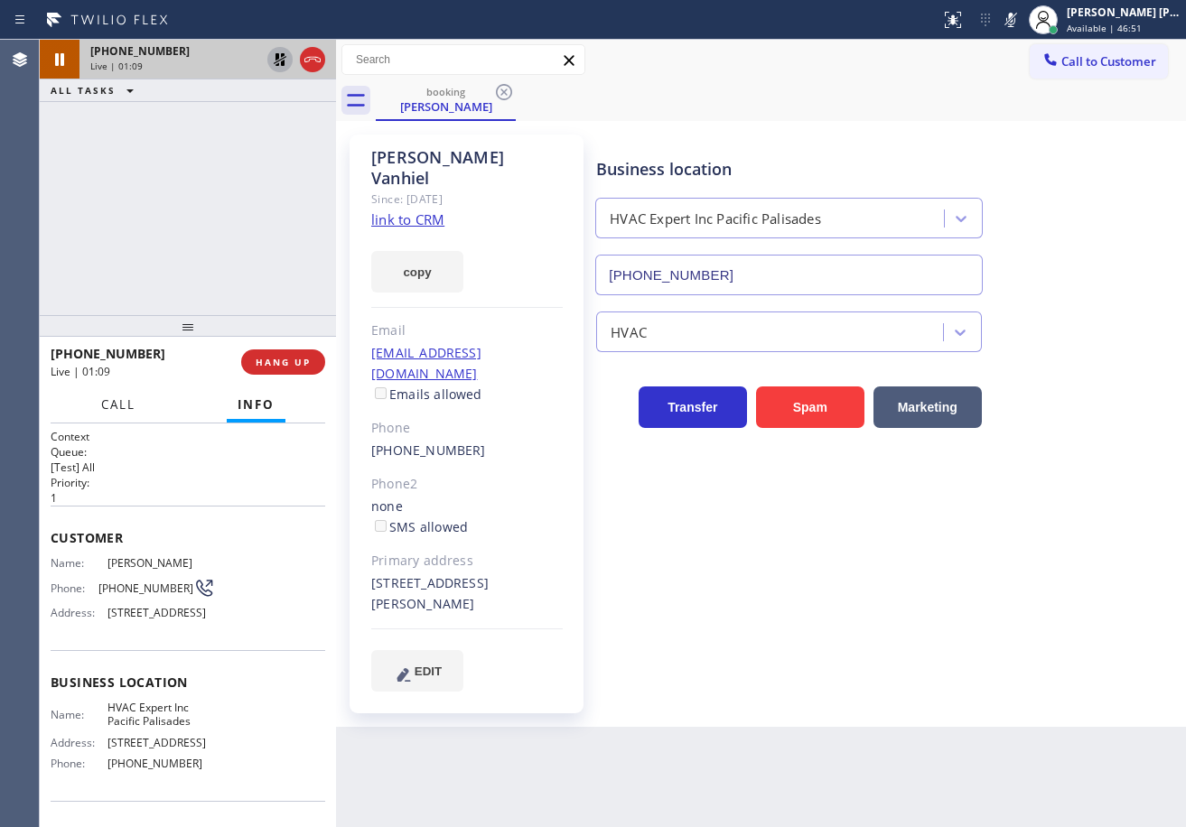
click at [102, 381] on div "+19497010884 Live | 01:09" at bounding box center [146, 362] width 191 height 47
click at [116, 405] on span "Call" at bounding box center [118, 404] width 34 height 16
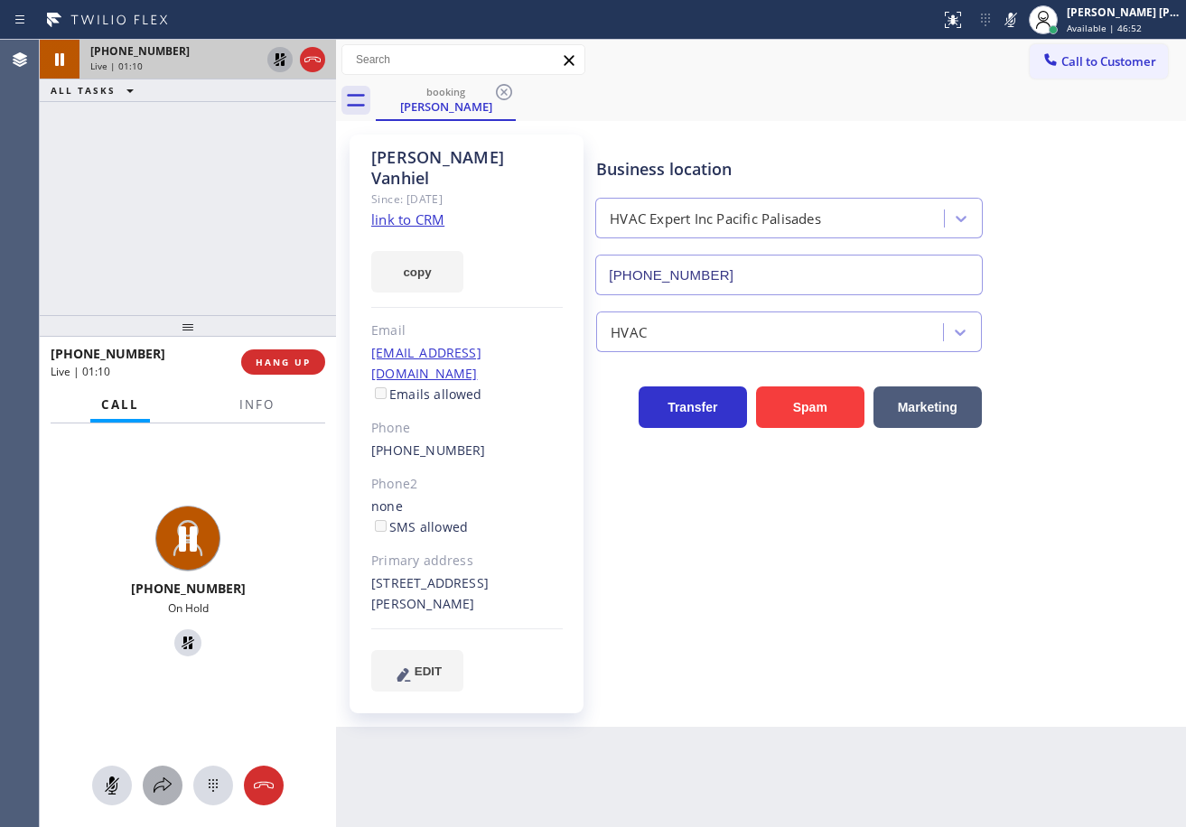
click at [167, 779] on icon at bounding box center [163, 786] width 22 height 22
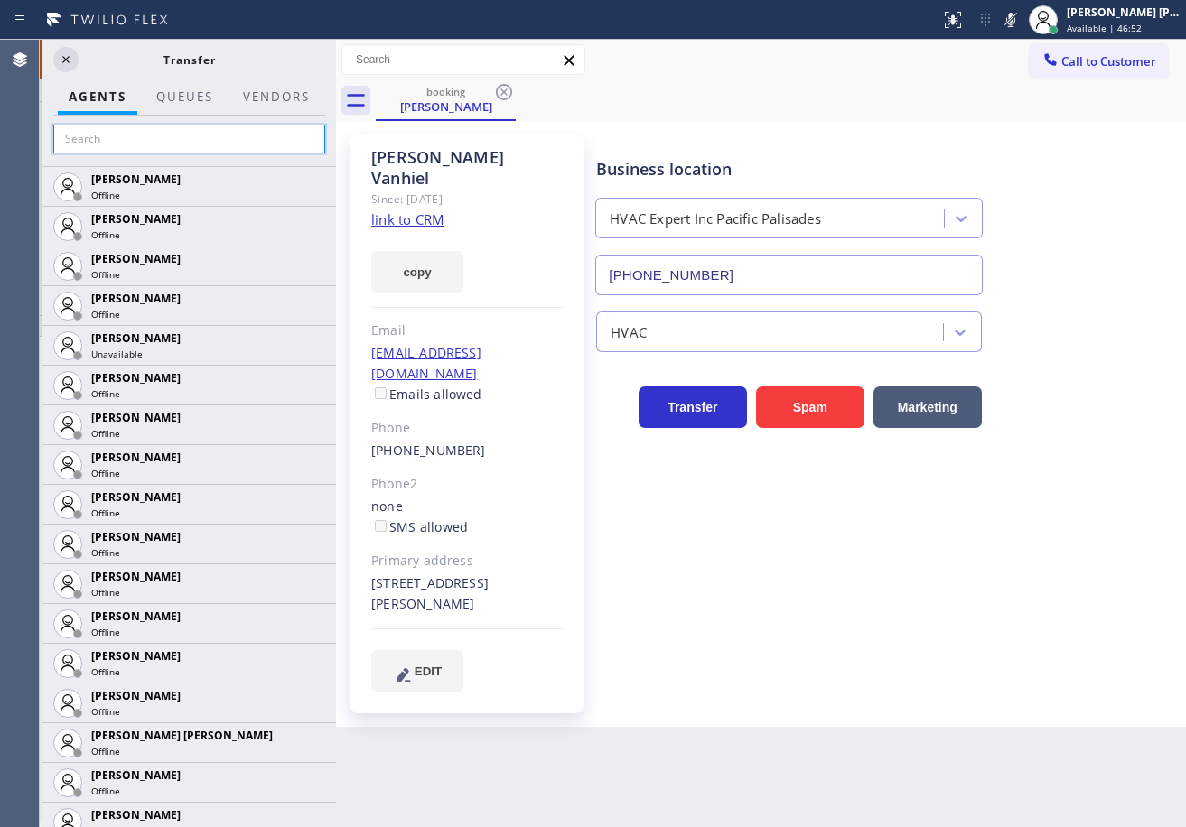
click at [182, 140] on input "text" at bounding box center [189, 139] width 272 height 29
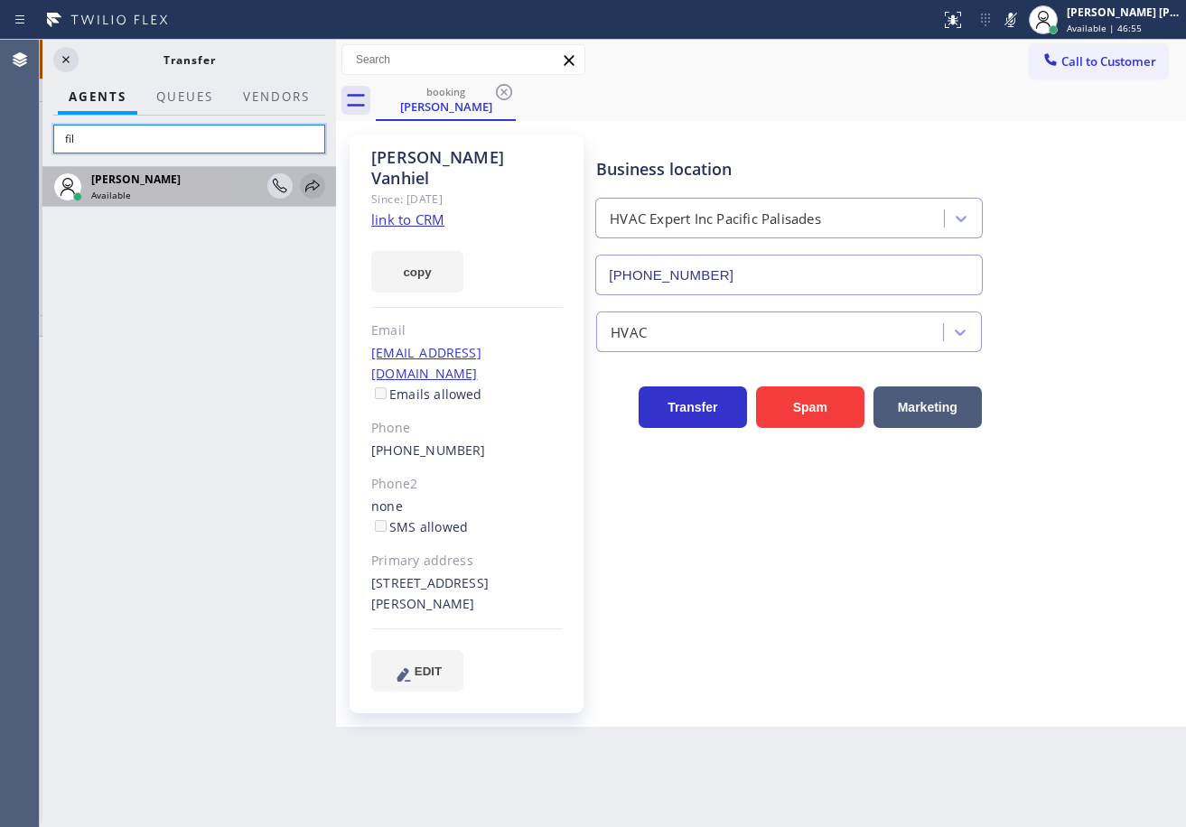
type input "fil"
click at [309, 191] on icon at bounding box center [313, 186] width 22 height 22
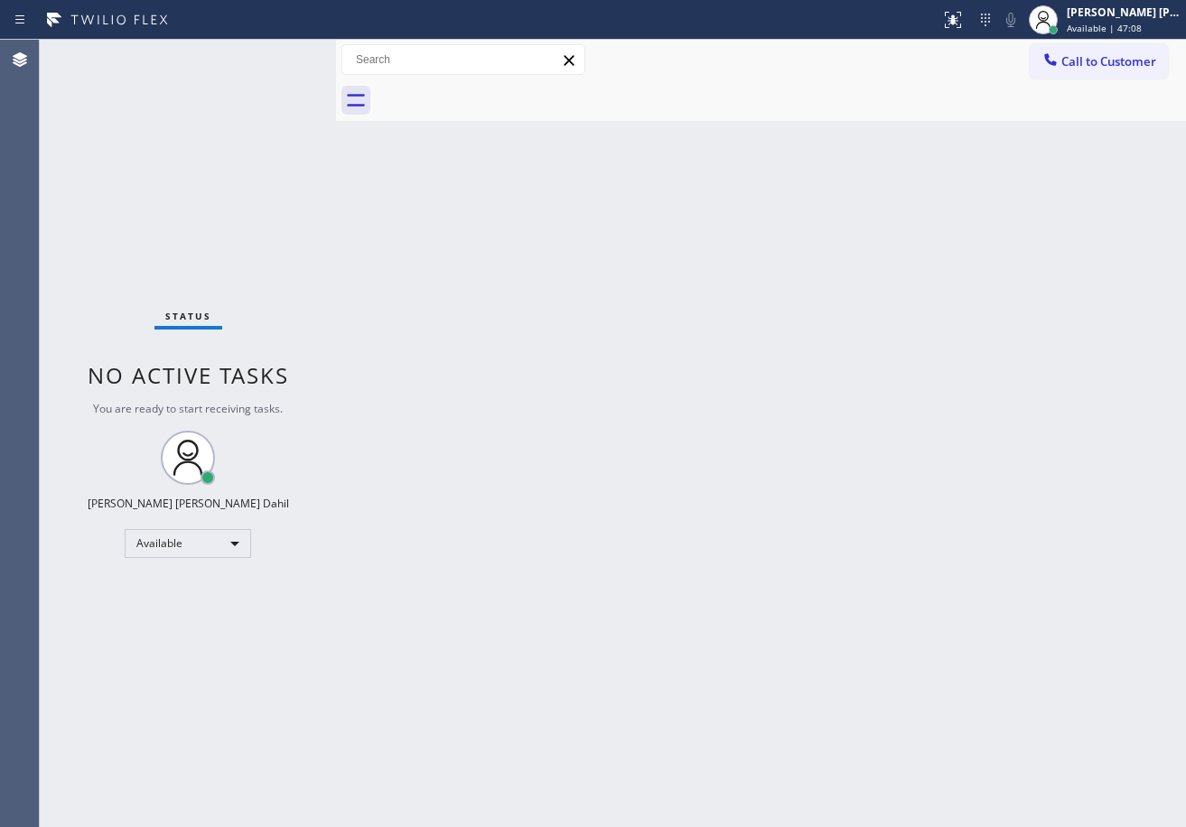
click at [688, 507] on div "Back to Dashboard Change Sender ID Customers Technicians Select a contact Outbo…" at bounding box center [761, 433] width 850 height 787
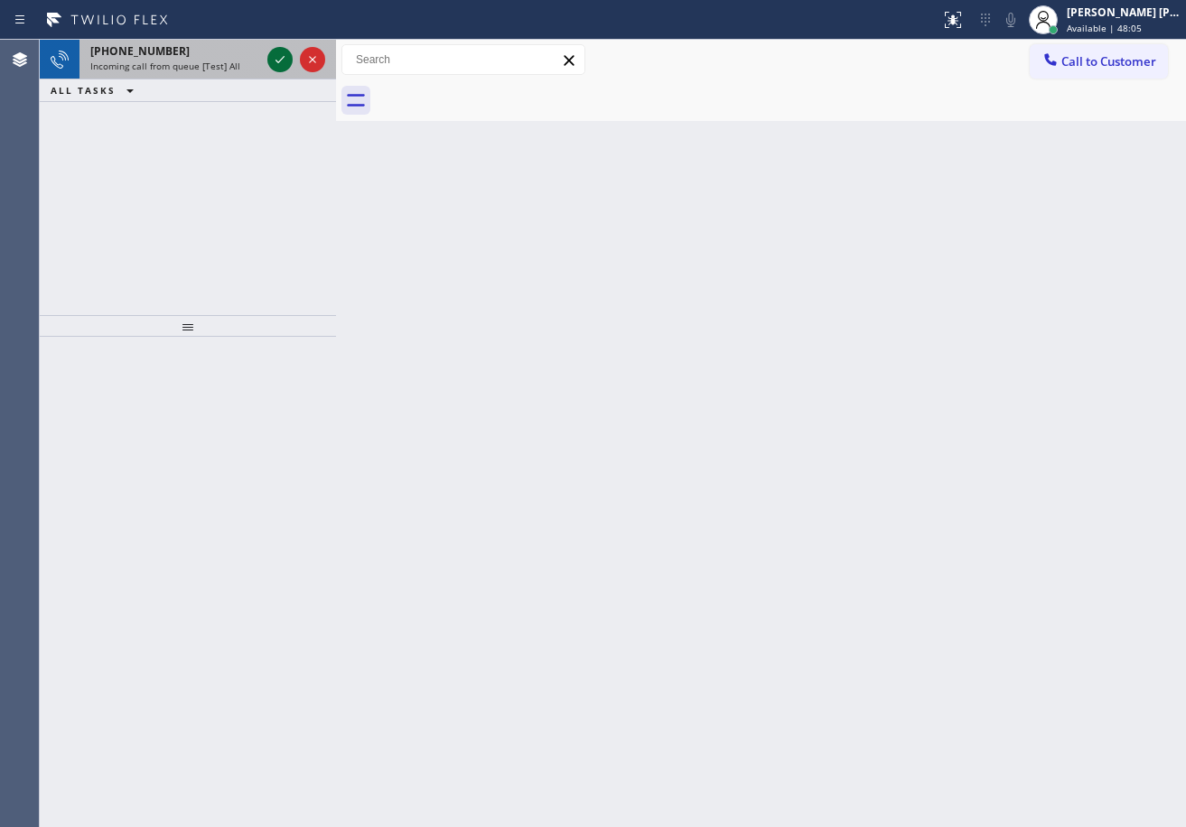
click at [273, 52] on icon at bounding box center [280, 60] width 22 height 22
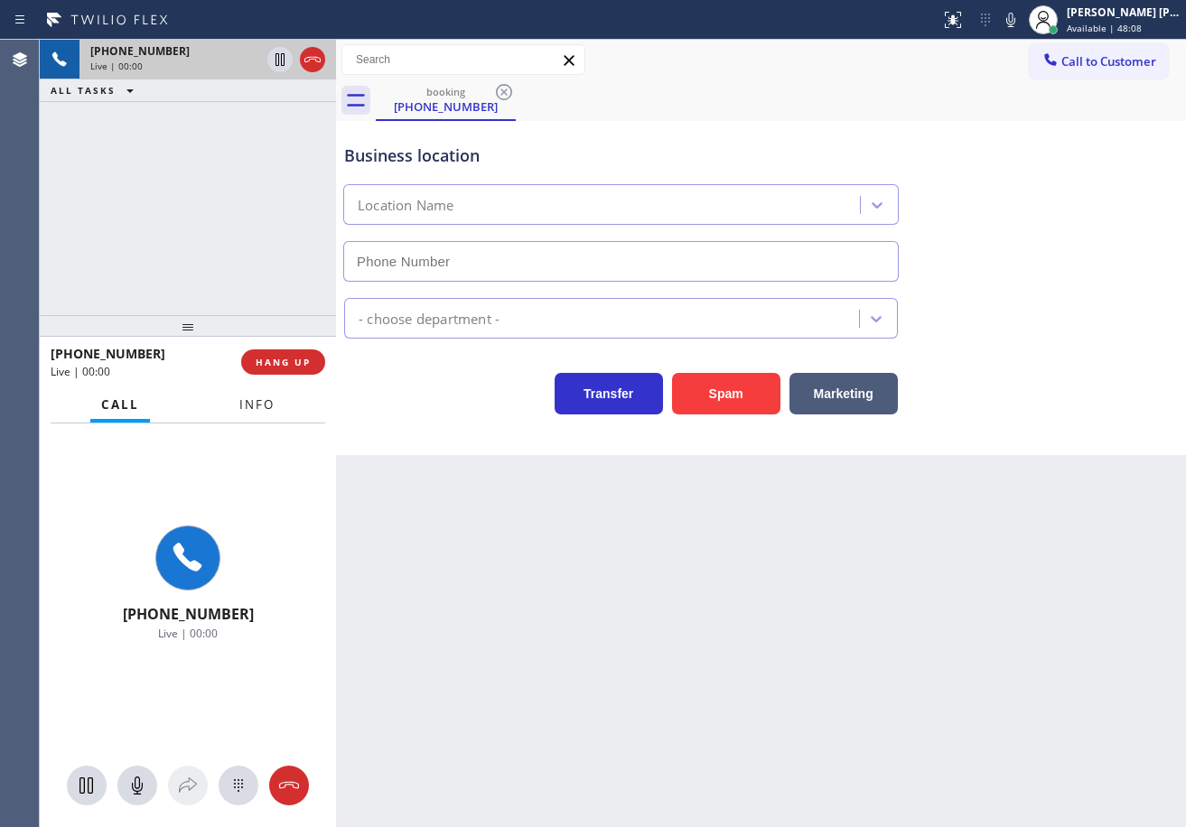
click at [270, 403] on span "Info" at bounding box center [256, 404] width 35 height 16
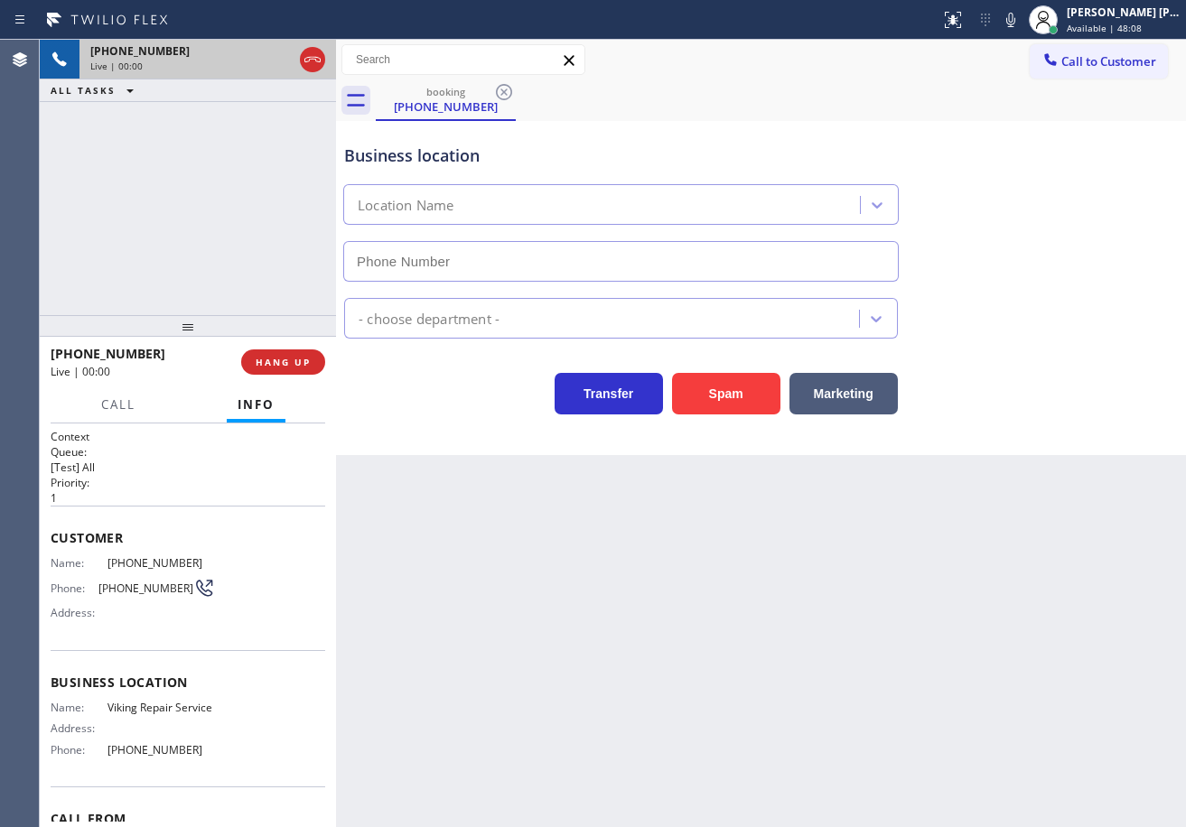
type input "(929) 203-9152"
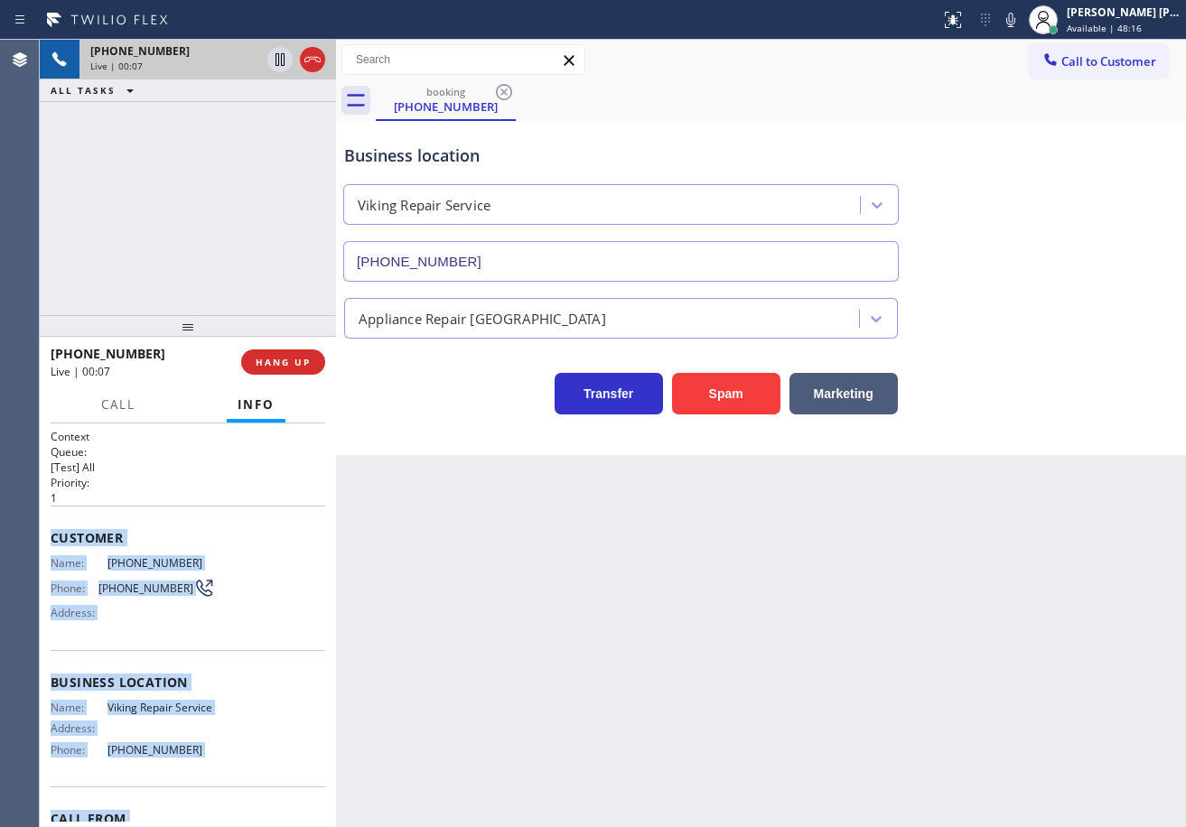
scroll to position [116, 0]
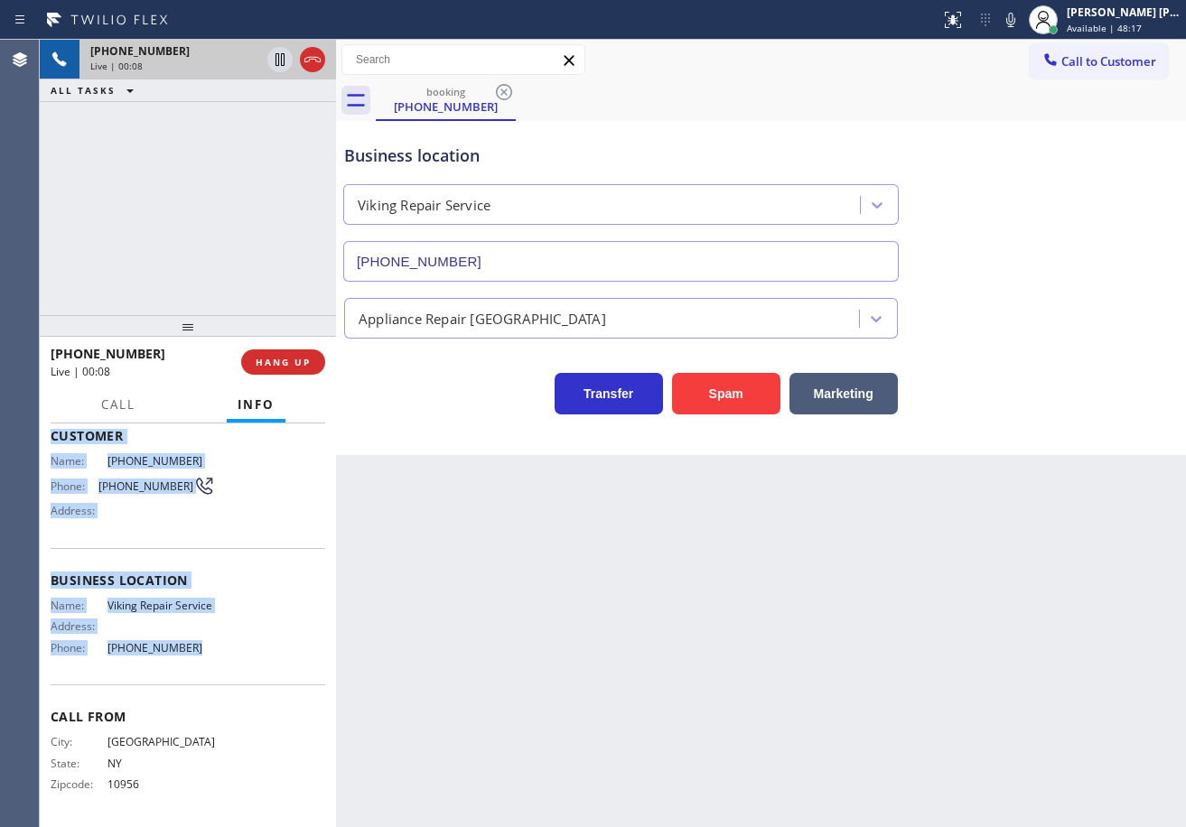
drag, startPoint x: 46, startPoint y: 526, endPoint x: 203, endPoint y: 659, distance: 206.3
click at [198, 659] on div "Context Queue: [Test] All Priority: 1 Customer Name: (845) 641-0627 Phone: (845…" at bounding box center [188, 626] width 296 height 404
copy div "Customer Name: (845) 641-0627 Phone: (845) 641-0627 Address: Business location …"
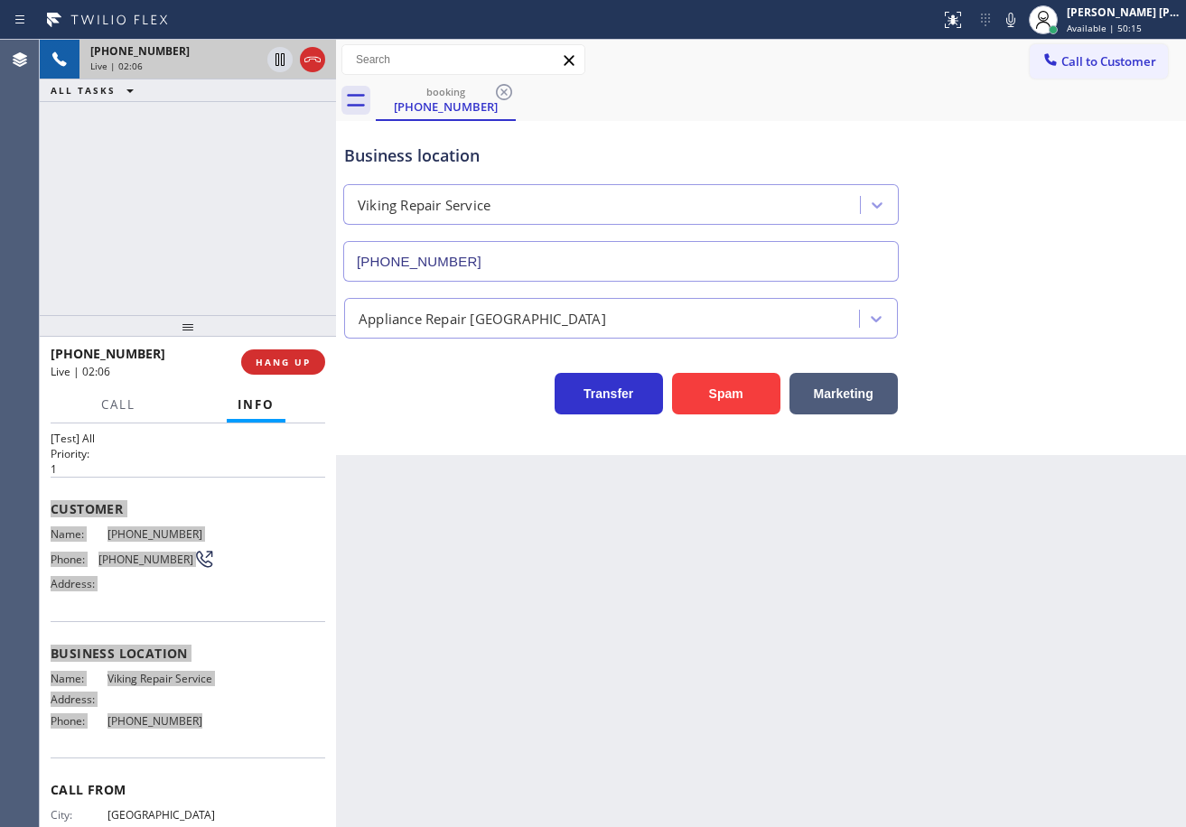
scroll to position [0, 0]
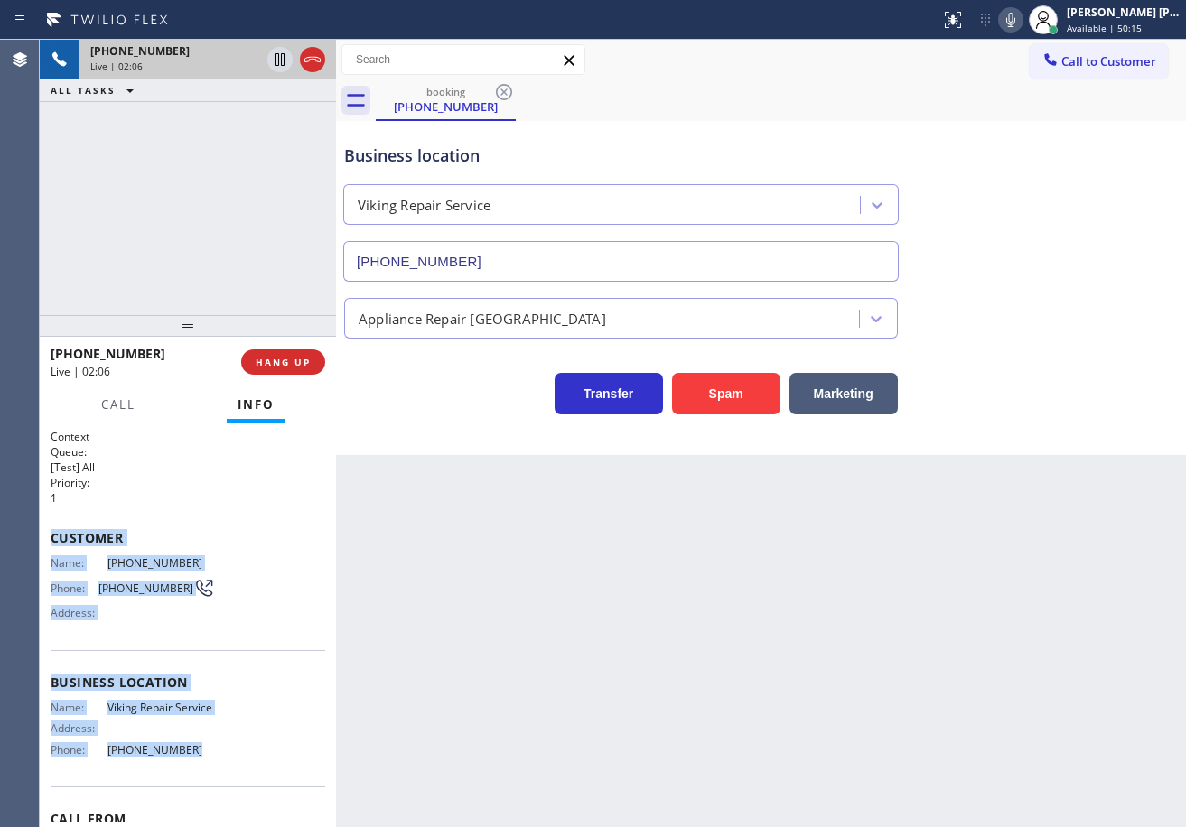
click at [1021, 17] on icon at bounding box center [1011, 20] width 22 height 22
drag, startPoint x: 1032, startPoint y: 15, endPoint x: 1026, endPoint y: 212, distance: 197.0
click at [1015, 15] on icon at bounding box center [1010, 20] width 9 height 14
click at [1021, 24] on icon at bounding box center [1011, 20] width 22 height 22
click at [1021, 20] on icon at bounding box center [1011, 20] width 22 height 22
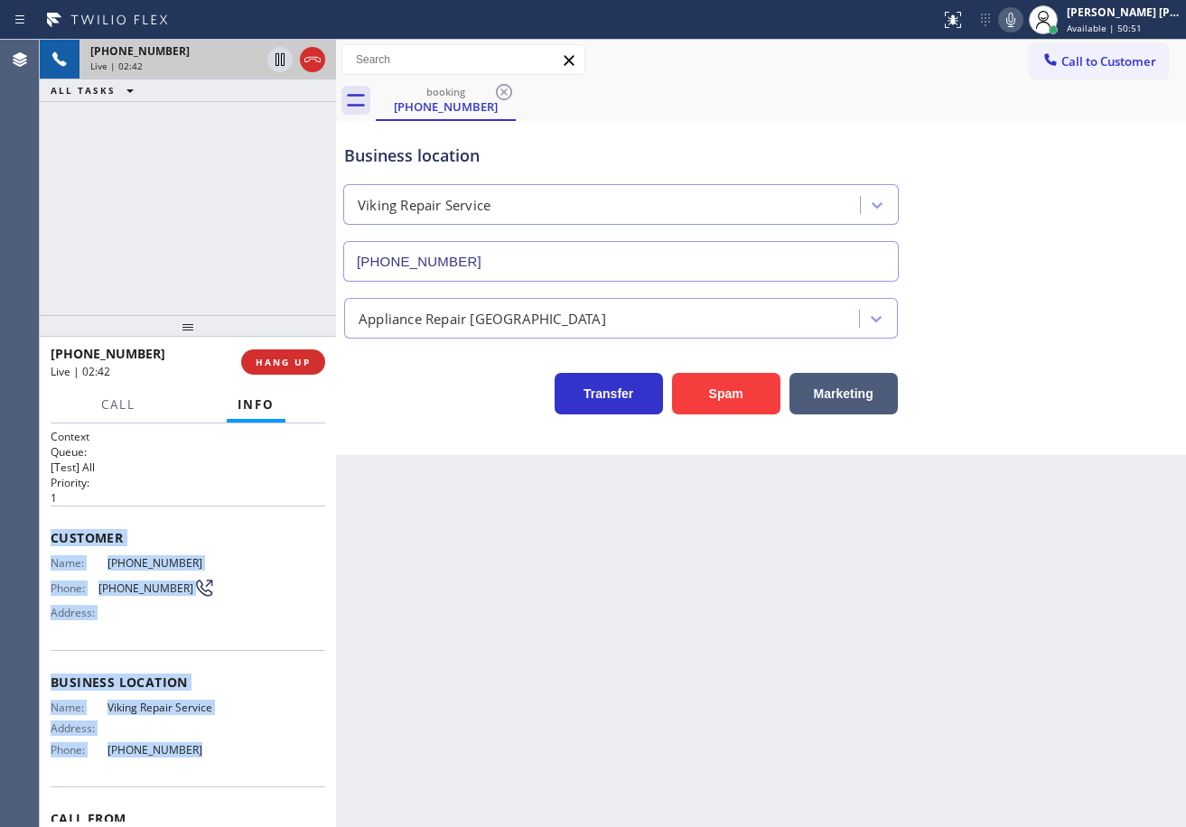
click at [1021, 22] on icon at bounding box center [1011, 20] width 22 height 22
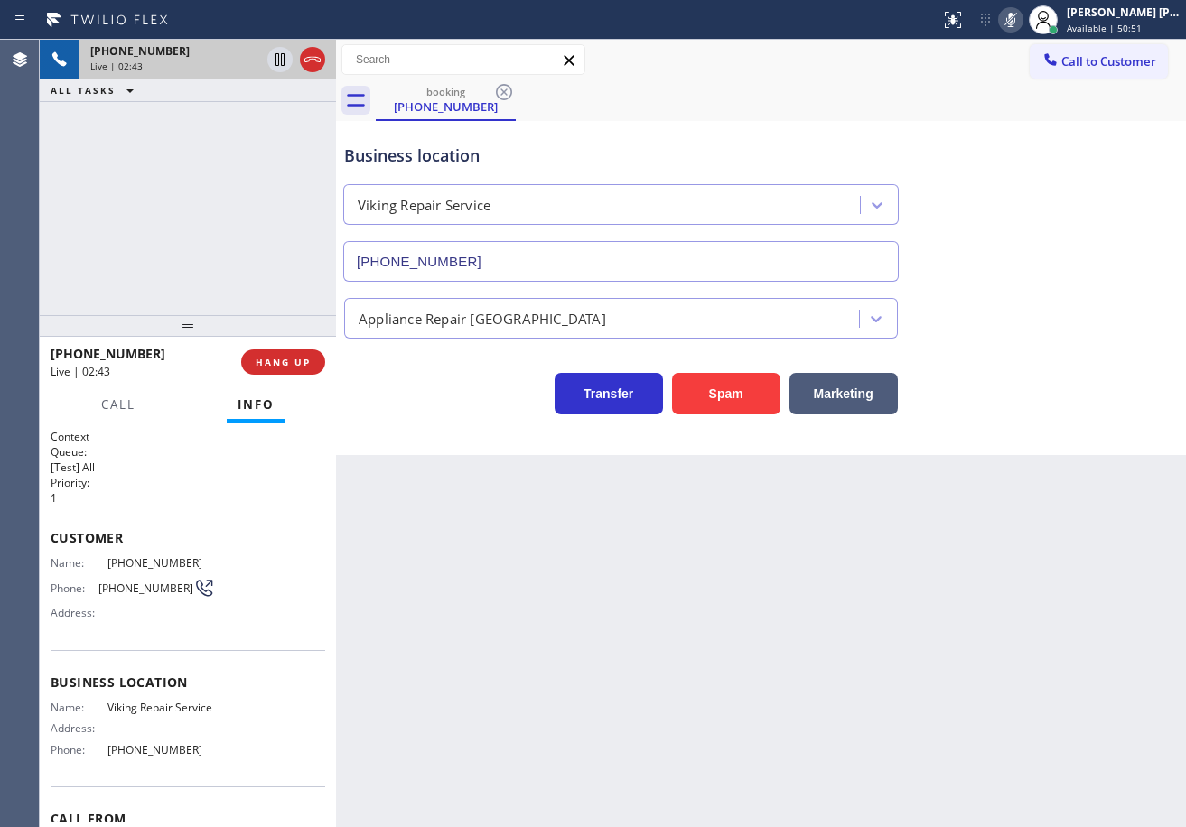
click at [1067, 303] on div "Appliance Repair High End" at bounding box center [760, 315] width 841 height 48
click at [281, 58] on icon at bounding box center [279, 59] width 9 height 13
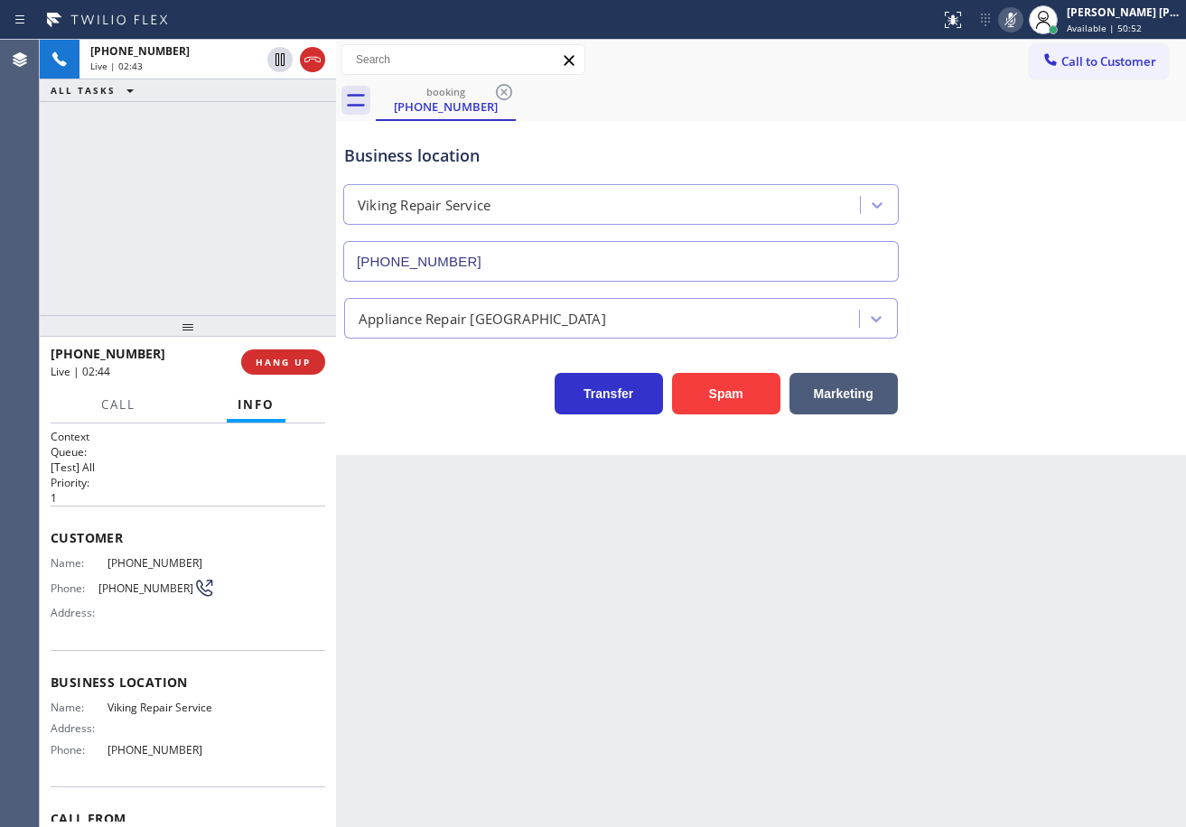
click at [258, 112] on div "+18456410627 Live | 02:43 ALL TASKS ALL TASKS ACTIVE TASKS TASKS IN WRAP UP" at bounding box center [188, 177] width 296 height 275
drag, startPoint x: 1053, startPoint y: 262, endPoint x: 1067, endPoint y: 163, distance: 99.5
click at [1053, 263] on div "Business location Viking Repair Service (929) 203-9152" at bounding box center [760, 199] width 841 height 163
click at [1015, 18] on icon at bounding box center [1010, 20] width 9 height 14
click at [1041, 135] on div "Business location Viking Repair Service (929) 203-9152" at bounding box center [760, 199] width 841 height 163
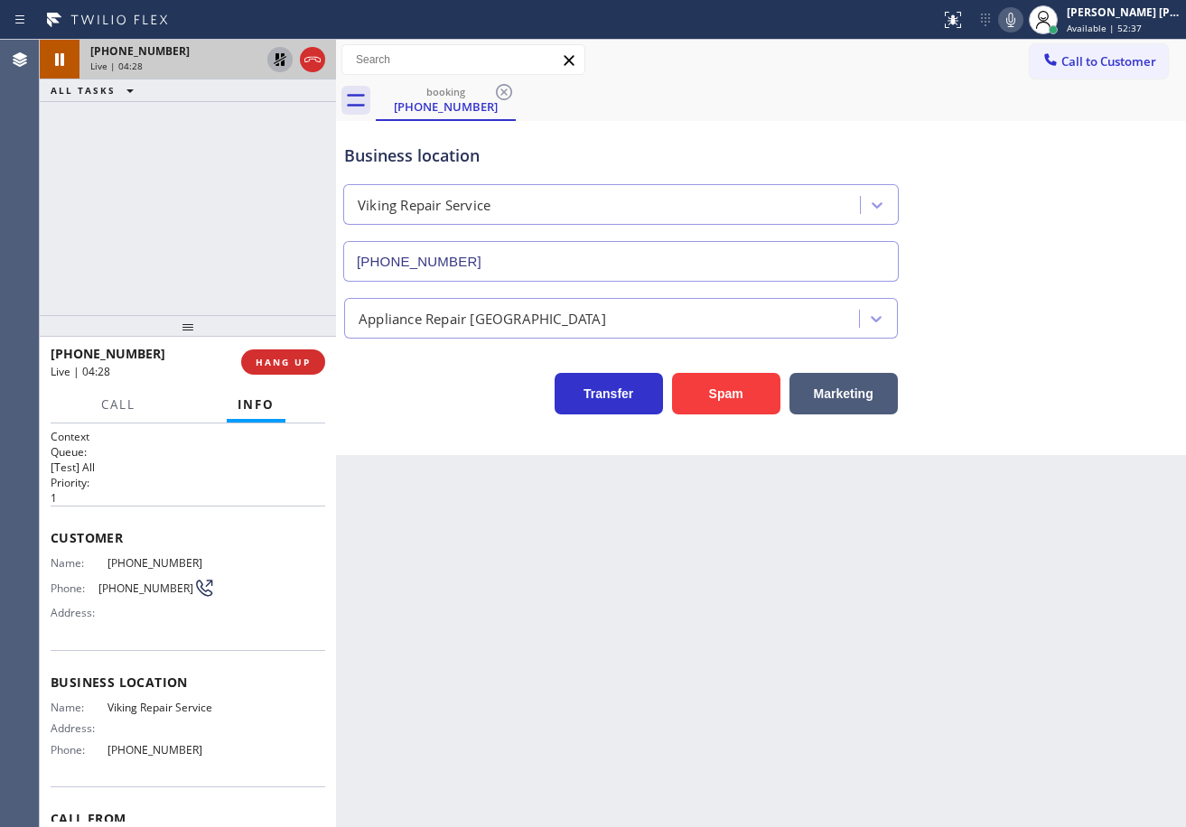
click at [278, 56] on icon at bounding box center [280, 59] width 13 height 13
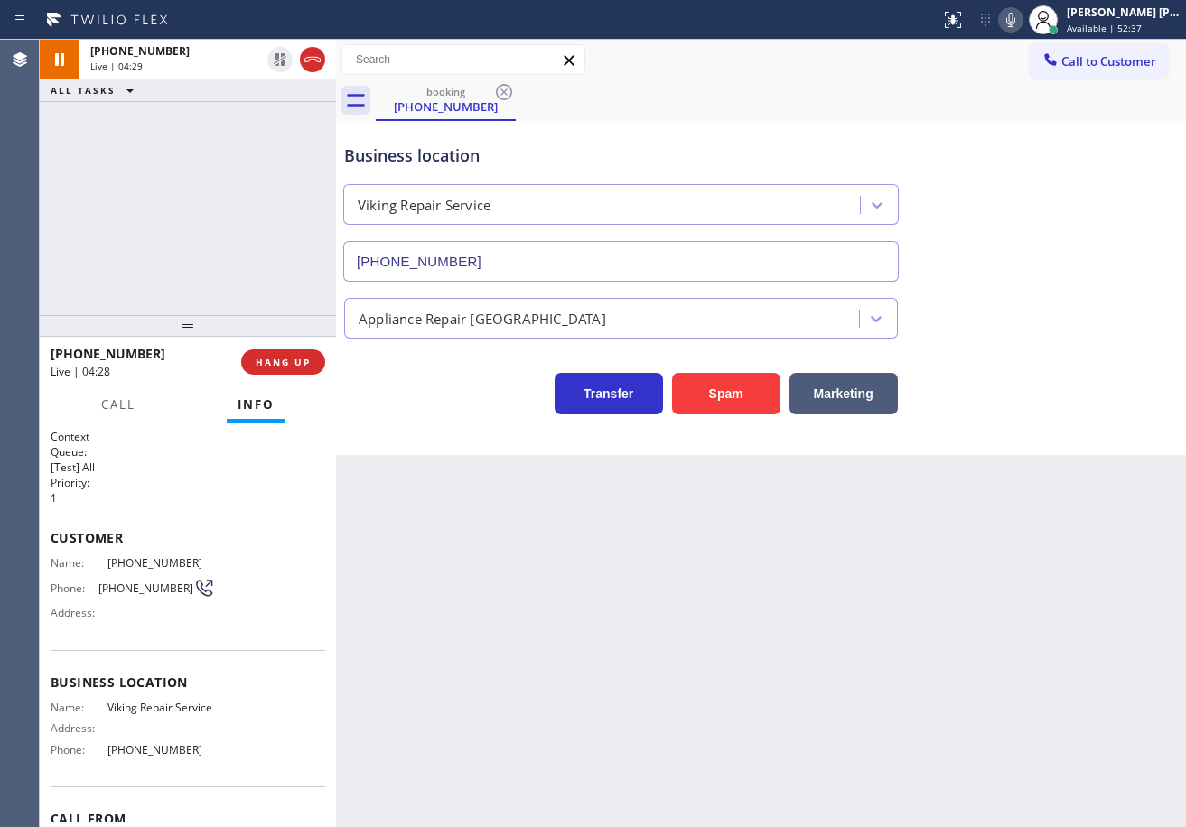
click at [246, 145] on div "+18456410627 Live | 04:29 ALL TASKS ALL TASKS ACTIVE TASKS TASKS IN WRAP UP" at bounding box center [188, 177] width 296 height 275
click at [1021, 25] on icon at bounding box center [1011, 20] width 22 height 22
click at [1015, 23] on icon at bounding box center [1010, 20] width 9 height 14
drag, startPoint x: 1057, startPoint y: 315, endPoint x: 1042, endPoint y: 316, distance: 14.5
click at [1057, 316] on div "Appliance Repair High End" at bounding box center [760, 315] width 841 height 48
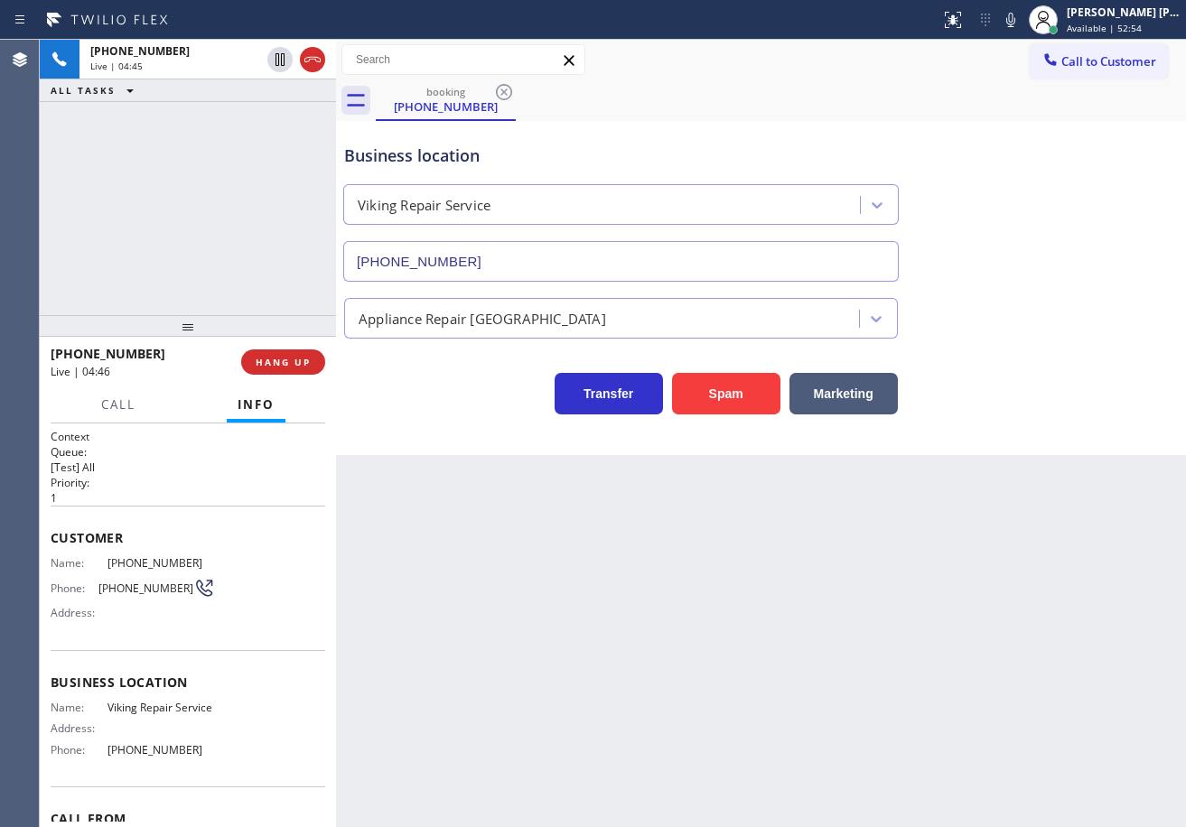
drag, startPoint x: 1034, startPoint y: 22, endPoint x: 1038, endPoint y: 87, distance: 65.1
click at [1021, 22] on icon at bounding box center [1011, 20] width 22 height 22
drag, startPoint x: 1027, startPoint y: 27, endPoint x: 1056, endPoint y: 243, distance: 217.8
click at [1021, 25] on icon at bounding box center [1011, 20] width 22 height 22
click at [1015, 20] on icon at bounding box center [1010, 20] width 9 height 14
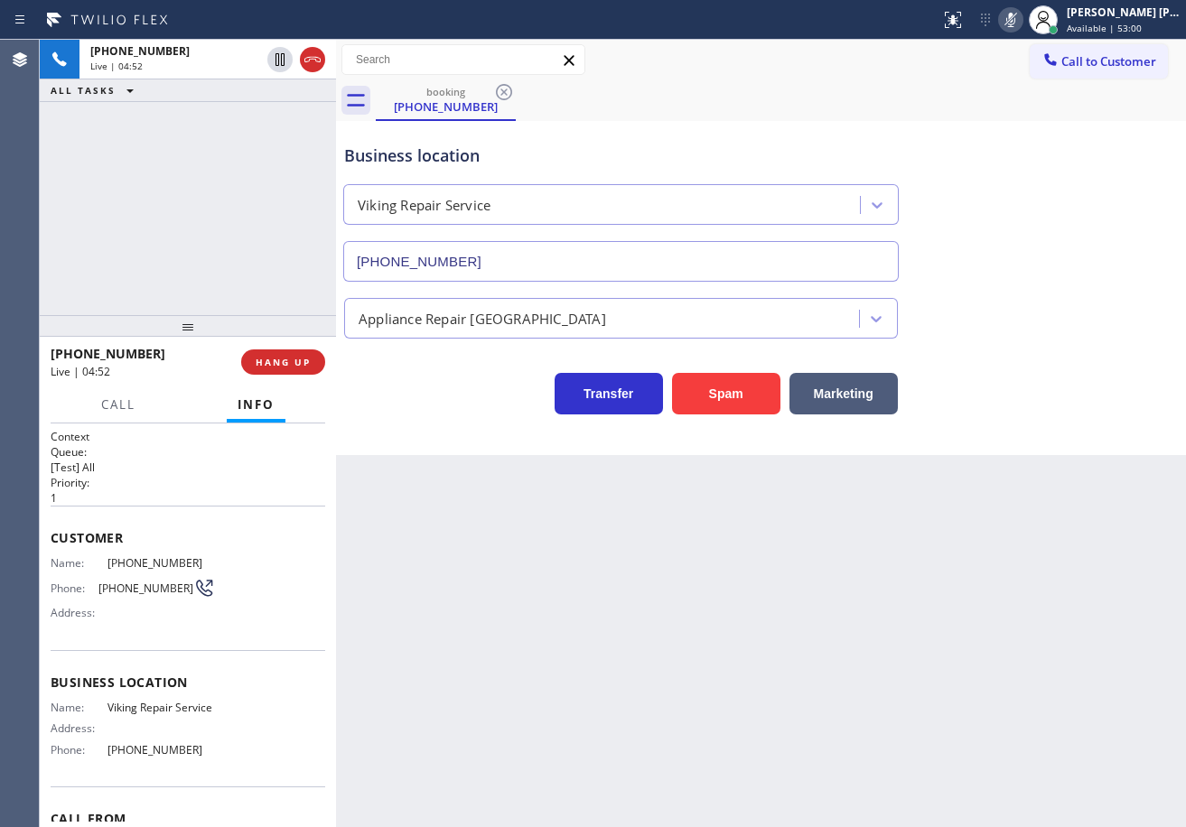
click at [1076, 203] on div "Business location Viking Repair Service (929) 203-9152" at bounding box center [760, 199] width 841 height 163
click at [1021, 19] on icon at bounding box center [1011, 20] width 22 height 22
click at [1021, 24] on icon at bounding box center [1011, 20] width 22 height 22
click at [215, 194] on div "+18456410627 Live | 06:11 ALL TASKS ALL TASKS ACTIVE TASKS TASKS IN WRAP UP" at bounding box center [188, 177] width 296 height 275
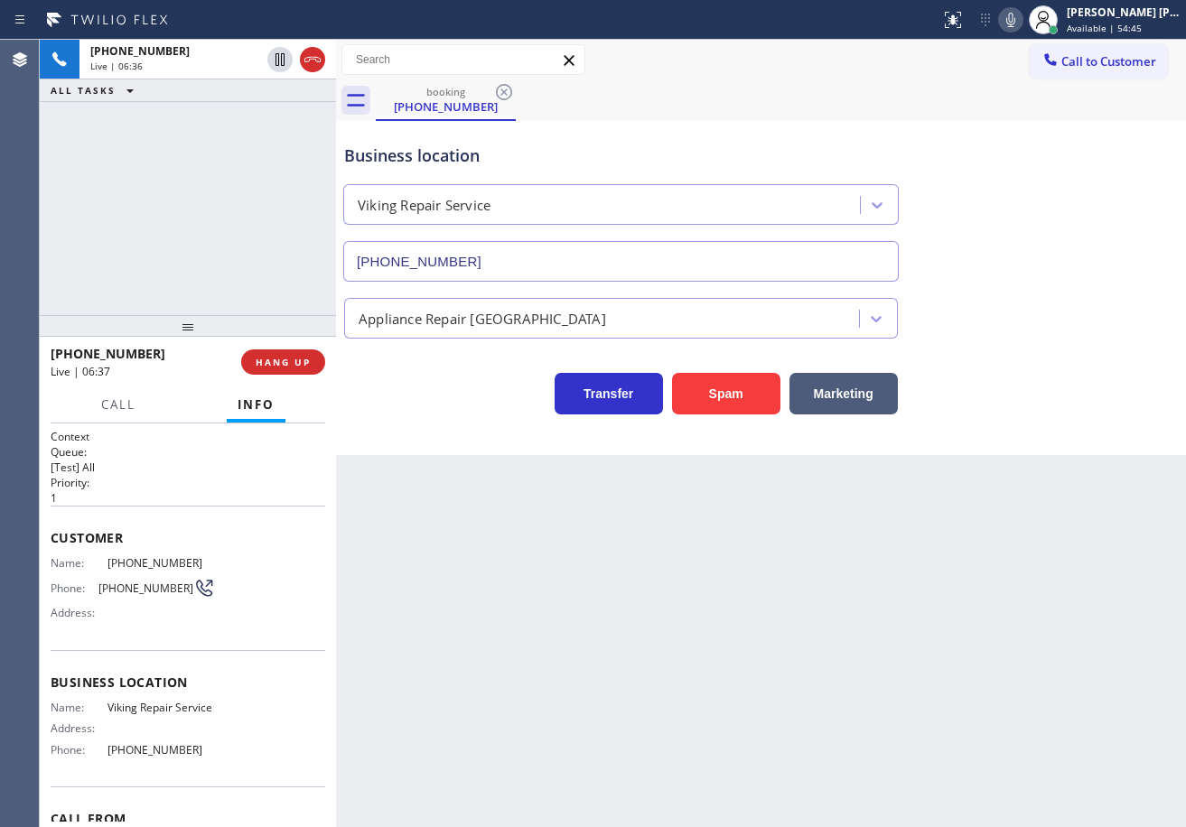
click at [1021, 19] on icon at bounding box center [1011, 20] width 22 height 22
click at [1021, 23] on icon at bounding box center [1011, 20] width 22 height 22
click at [1021, 20] on icon at bounding box center [1011, 20] width 22 height 22
click at [800, 598] on div "Back to Dashboard Change Sender ID Customers Technicians Select a contact Outbo…" at bounding box center [761, 433] width 850 height 787
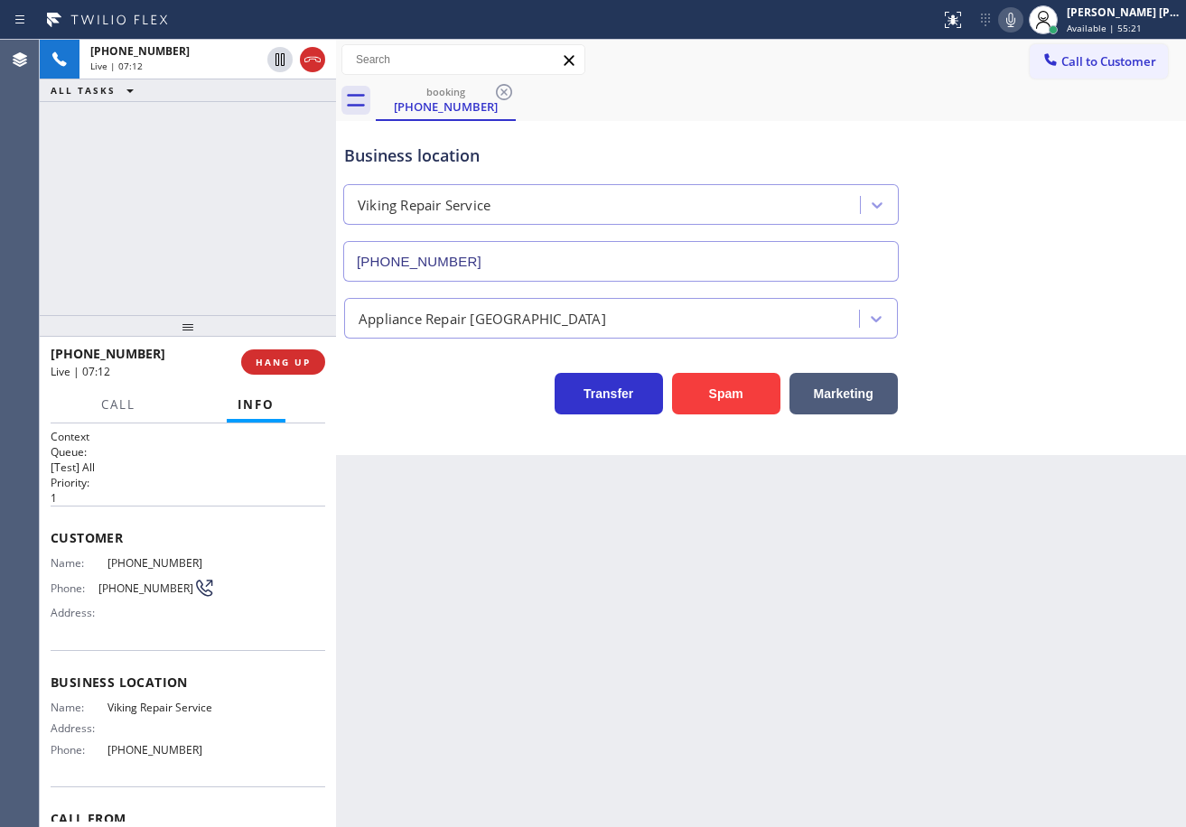
click at [1014, 111] on div "booking (845) 641-0627" at bounding box center [781, 100] width 810 height 41
click at [998, 148] on div "Business location Viking Repair Service (929) 203-9152" at bounding box center [760, 199] width 841 height 163
click at [1074, 348] on div "Transfer Spam Marketing" at bounding box center [760, 377] width 841 height 76
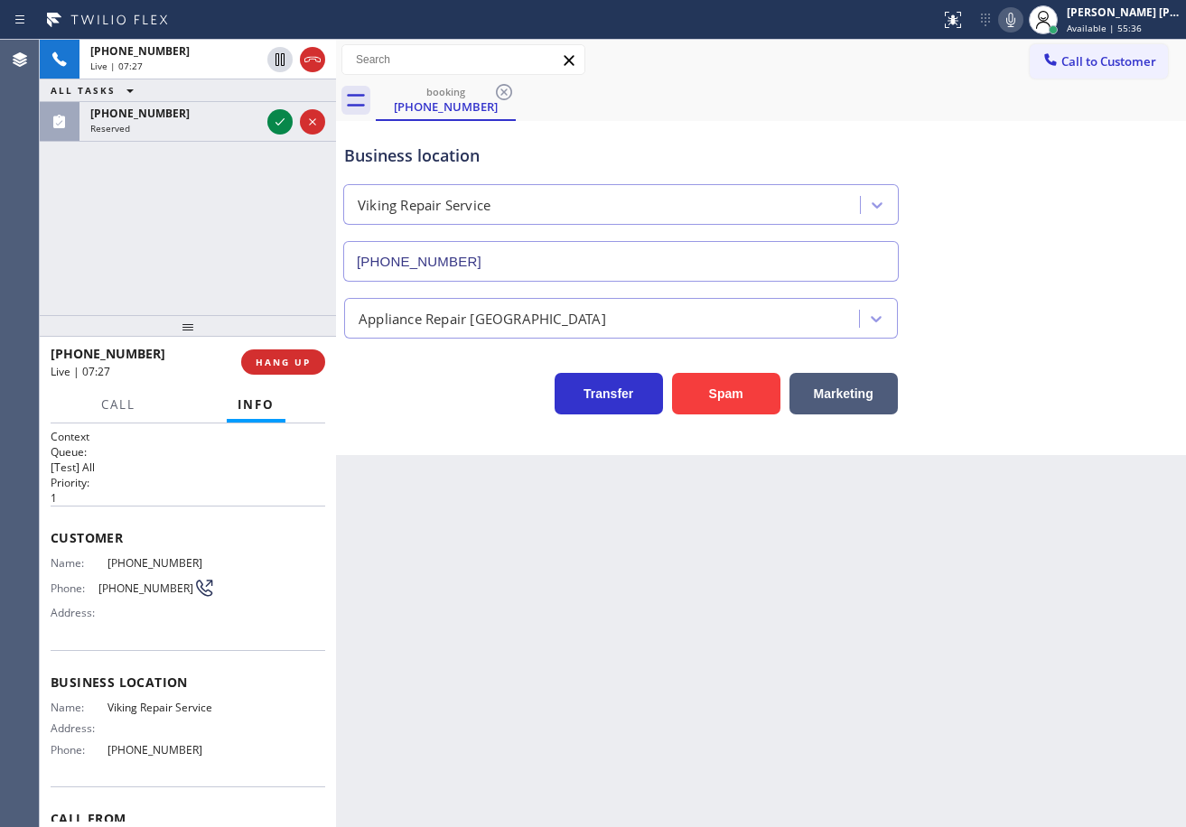
drag, startPoint x: 1024, startPoint y: 485, endPoint x: 1004, endPoint y: 526, distance: 45.2
click at [1020, 505] on div "Back to Dashboard Change Sender ID Customers Technicians Select a contact Outbo…" at bounding box center [761, 433] width 850 height 787
click at [942, 634] on div "Back to Dashboard Change Sender ID Customers Technicians Select a contact Outbo…" at bounding box center [761, 433] width 850 height 787
click at [224, 123] on div "Reserved" at bounding box center [175, 128] width 170 height 13
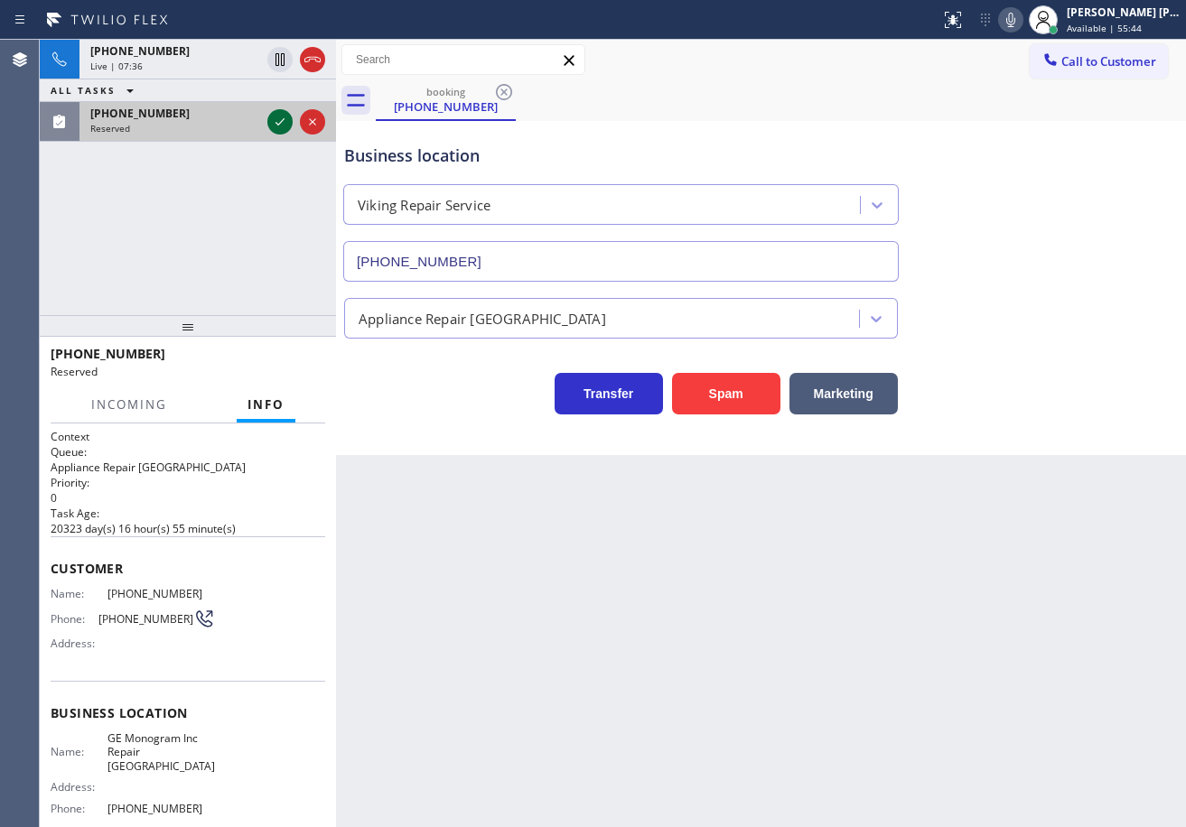
click at [283, 118] on icon at bounding box center [280, 122] width 22 height 22
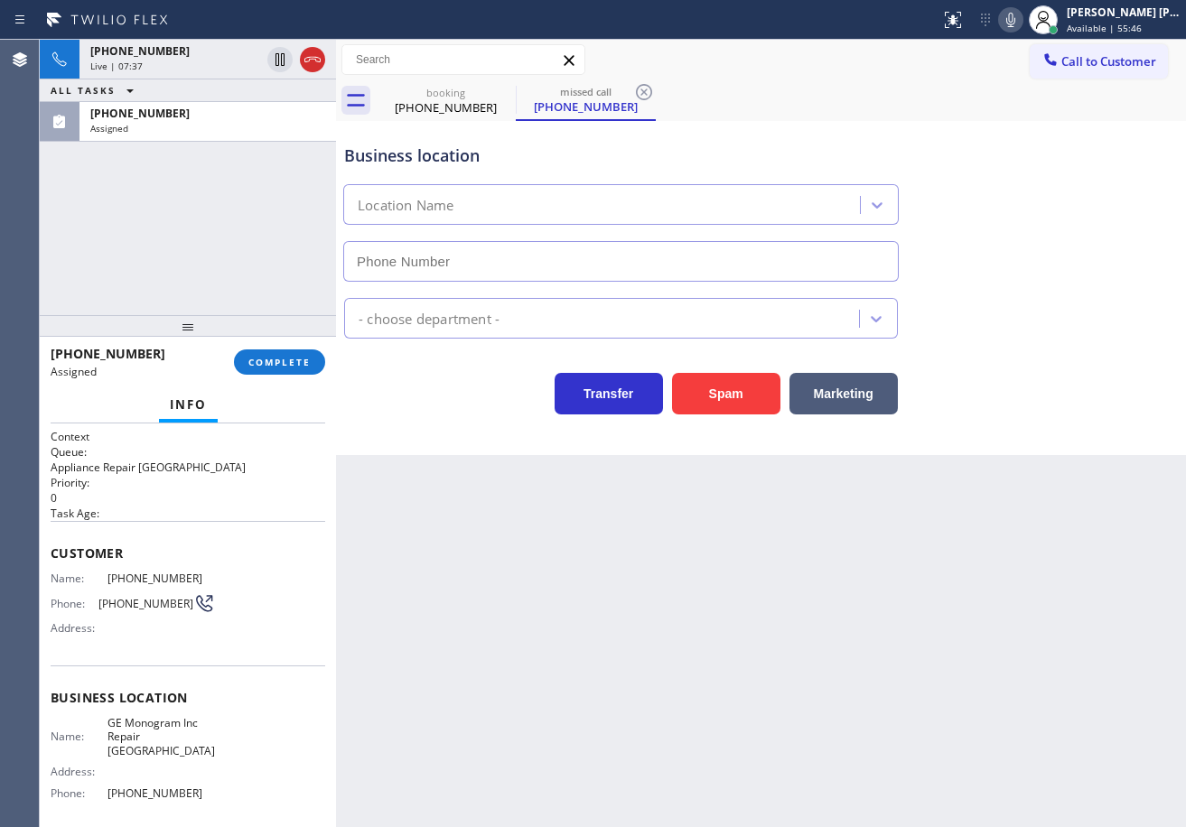
scroll to position [131, 0]
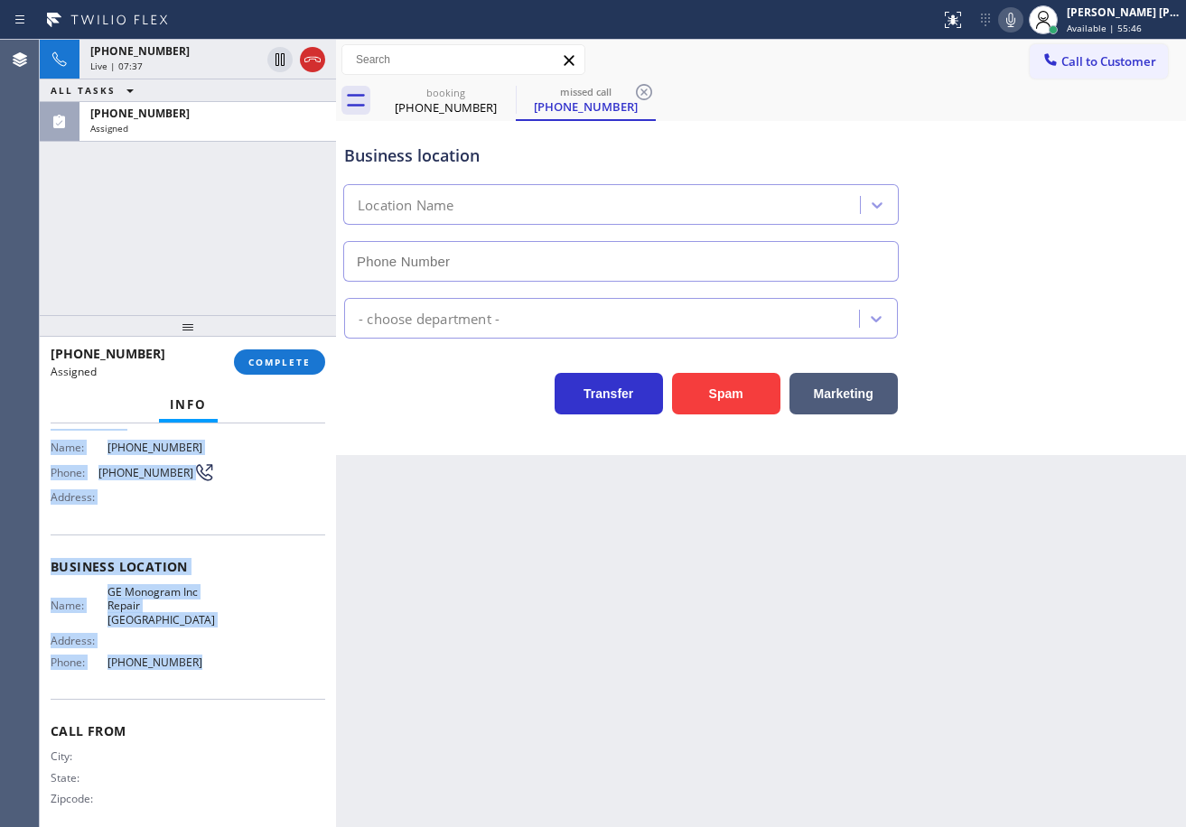
type input "(720) 807-4536"
drag, startPoint x: 46, startPoint y: 548, endPoint x: 210, endPoint y: 653, distance: 194.9
click at [210, 653] on div "Context Queue: Appliance Repair High End Priority: 0 Task Age: Customer Name: (…" at bounding box center [188, 626] width 296 height 404
copy div "Customer Name: (435) 730-4224 Phone: (435) 730-4224 Address: Business location …"
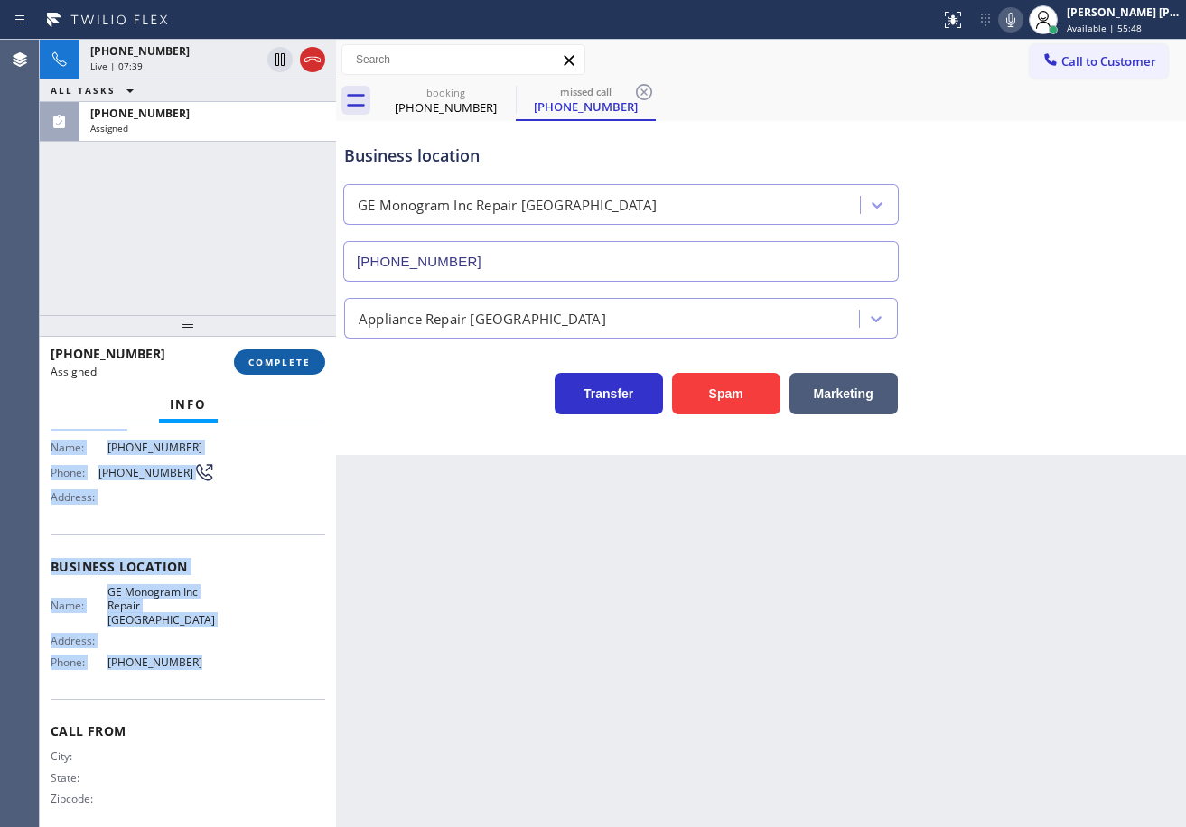
click at [266, 366] on span "COMPLETE" at bounding box center [279, 362] width 62 height 13
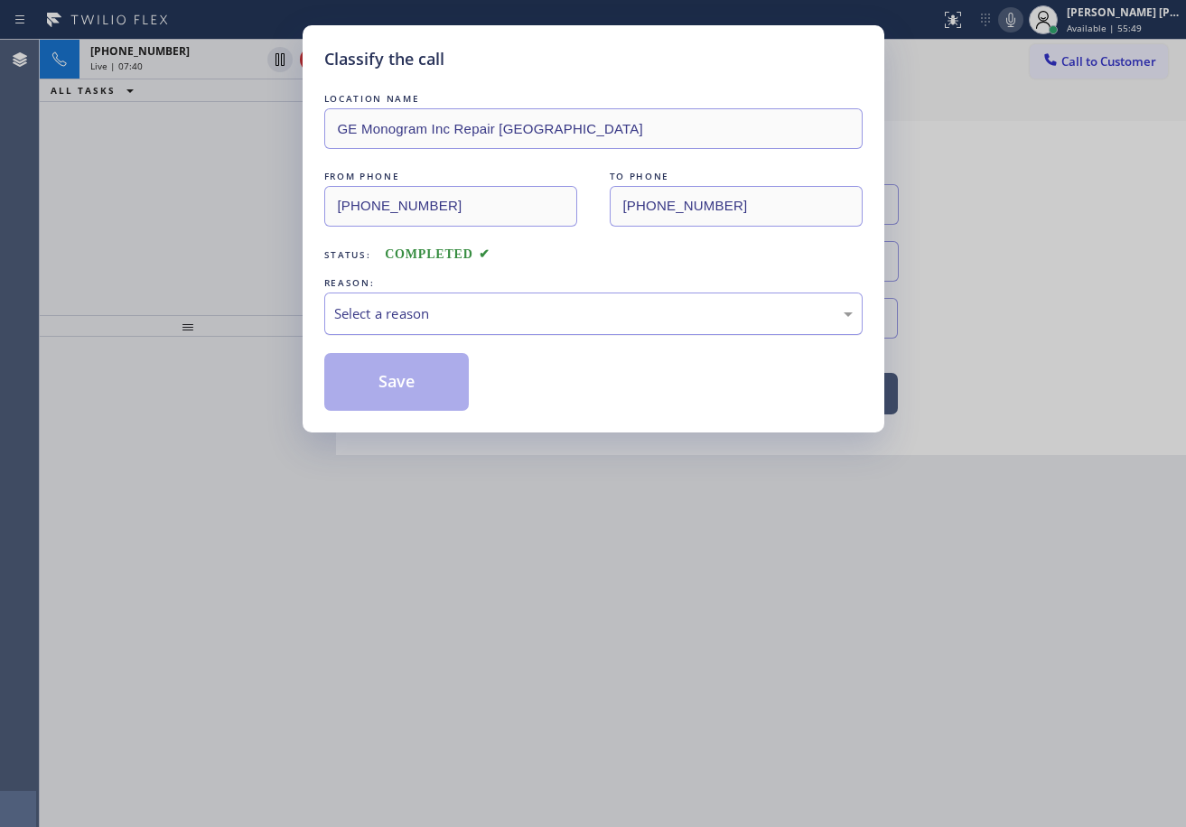
click at [396, 324] on div "Select a reason" at bounding box center [593, 314] width 538 height 42
click at [389, 384] on button "Save" at bounding box center [396, 382] width 145 height 58
click at [389, 383] on button "Save" at bounding box center [396, 382] width 145 height 58
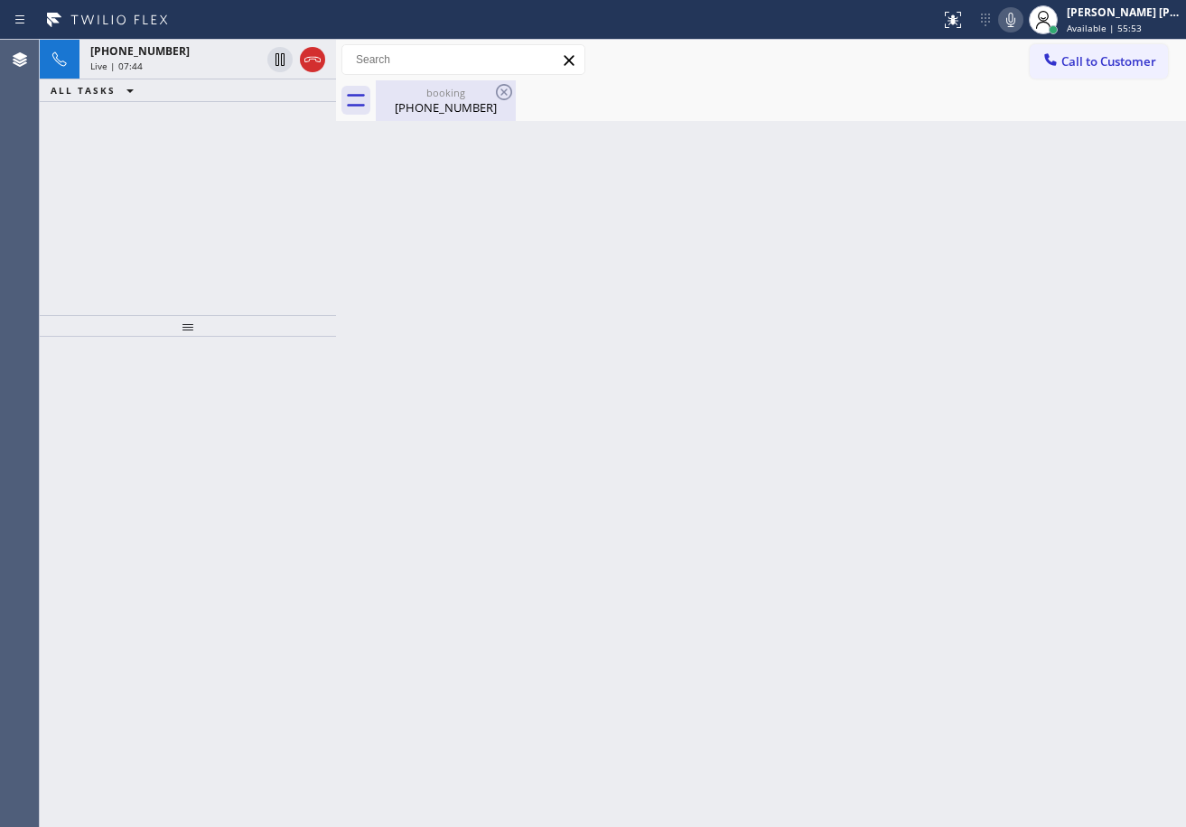
click at [437, 112] on div "(845) 641-0627" at bounding box center [445, 107] width 136 height 16
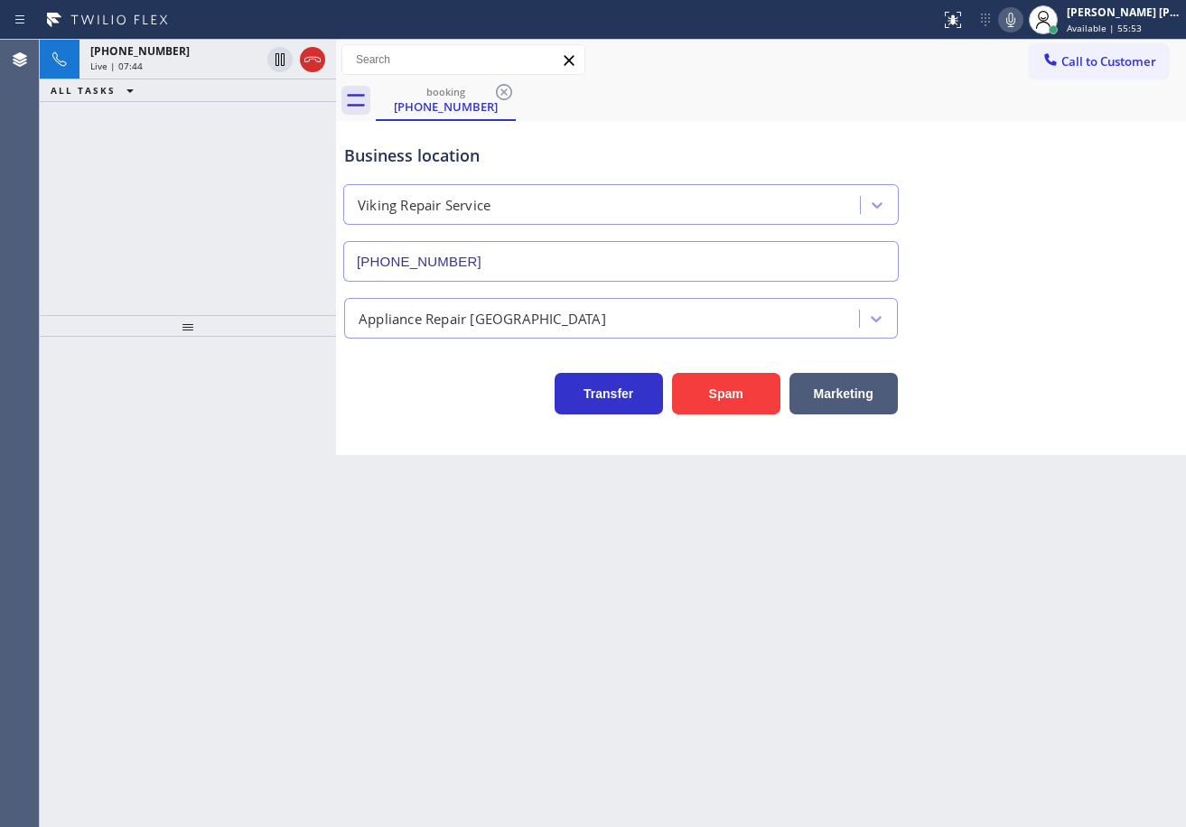
click at [209, 65] on div "Live | 07:44" at bounding box center [175, 66] width 170 height 13
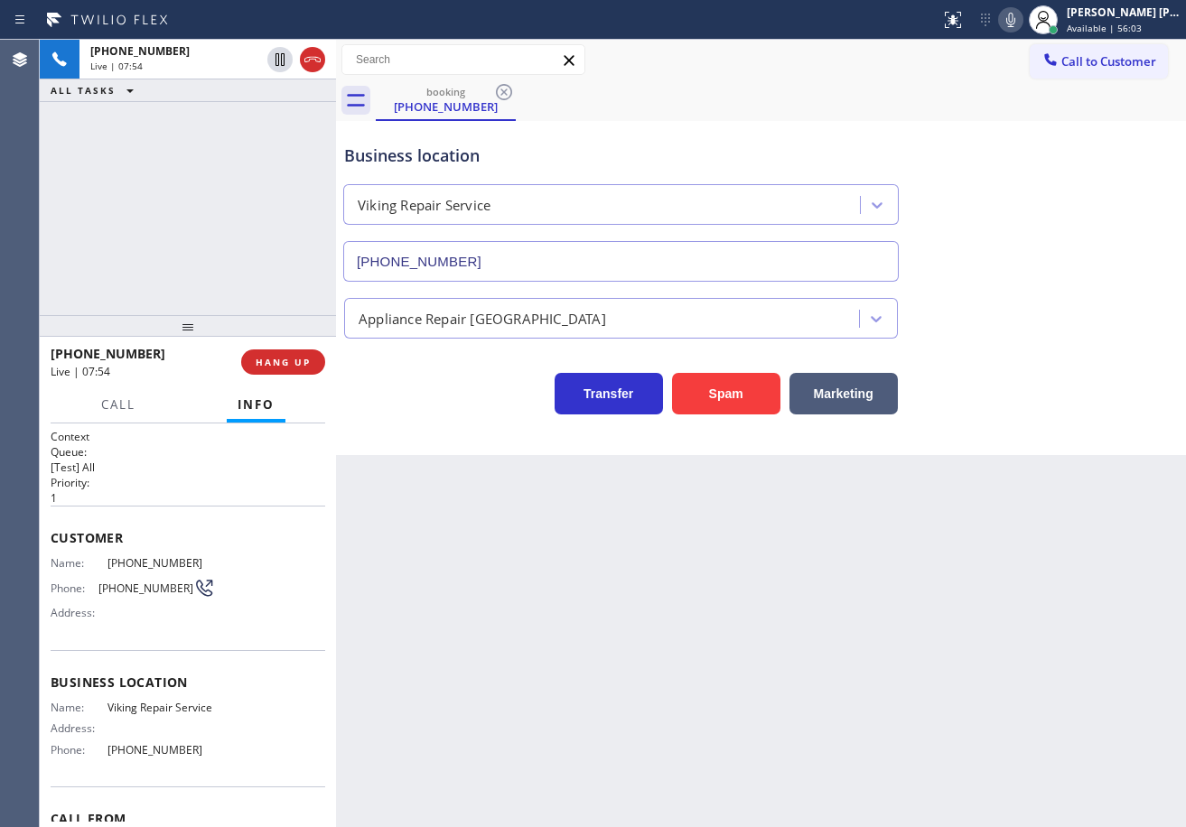
click at [815, 79] on div "Call to Customer Outbound call Location 5 Star Appliance Your caller id phone n…" at bounding box center [761, 60] width 850 height 41
click at [1021, 26] on icon at bounding box center [1011, 20] width 22 height 22
click at [1093, 210] on div "Business location Viking Repair Service (929) 203-9152" at bounding box center [760, 199] width 841 height 163
click at [1021, 24] on icon at bounding box center [1011, 20] width 22 height 22
drag, startPoint x: 745, startPoint y: 96, endPoint x: 785, endPoint y: 586, distance: 492.0
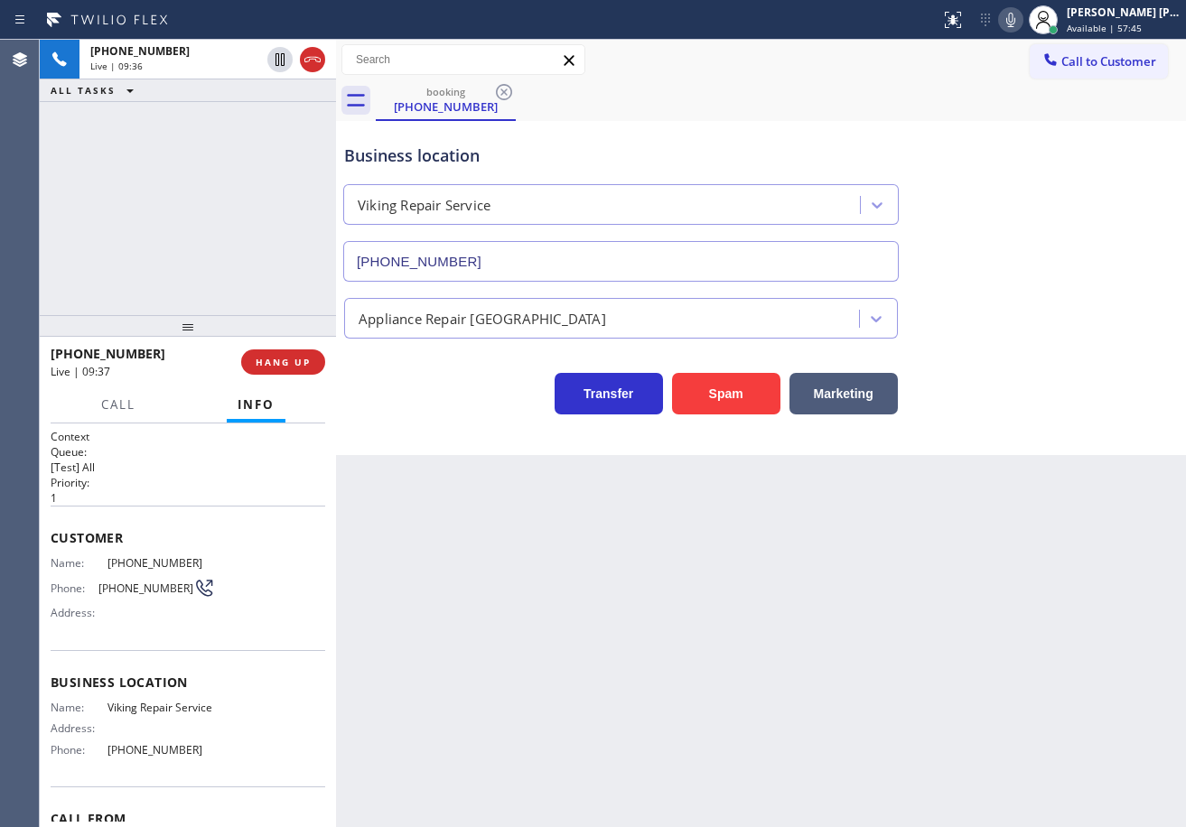
click at [745, 96] on div "booking (845) 641-0627" at bounding box center [781, 100] width 810 height 41
click at [1021, 17] on icon at bounding box center [1011, 20] width 22 height 22
click at [1015, 16] on icon at bounding box center [1010, 20] width 9 height 14
click at [1090, 593] on div "Back to Dashboard Change Sender ID Customers Technicians Select a contact Outbo…" at bounding box center [761, 433] width 850 height 787
drag, startPoint x: 815, startPoint y: 117, endPoint x: 805, endPoint y: 222, distance: 105.3
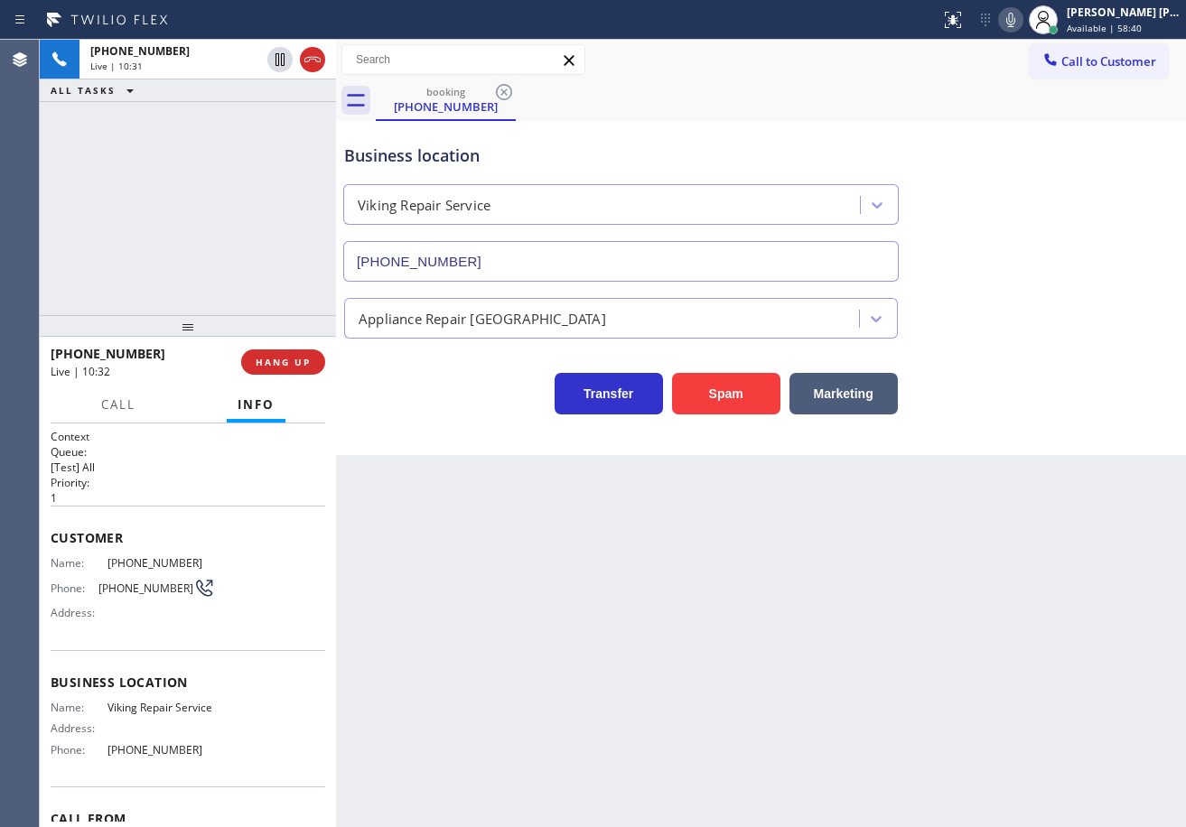
click at [815, 117] on div "booking (845) 641-0627" at bounding box center [781, 100] width 810 height 41
click at [166, 165] on div "+18456410627 Live | 10:38 ALL TASKS ALL TASKS ACTIVE TASKS TASKS IN WRAP UP" at bounding box center [188, 177] width 296 height 275
click at [1021, 18] on icon at bounding box center [1011, 20] width 22 height 22
drag, startPoint x: 1022, startPoint y: 15, endPoint x: 1063, endPoint y: 213, distance: 201.9
click at [1021, 15] on icon at bounding box center [1011, 20] width 22 height 22
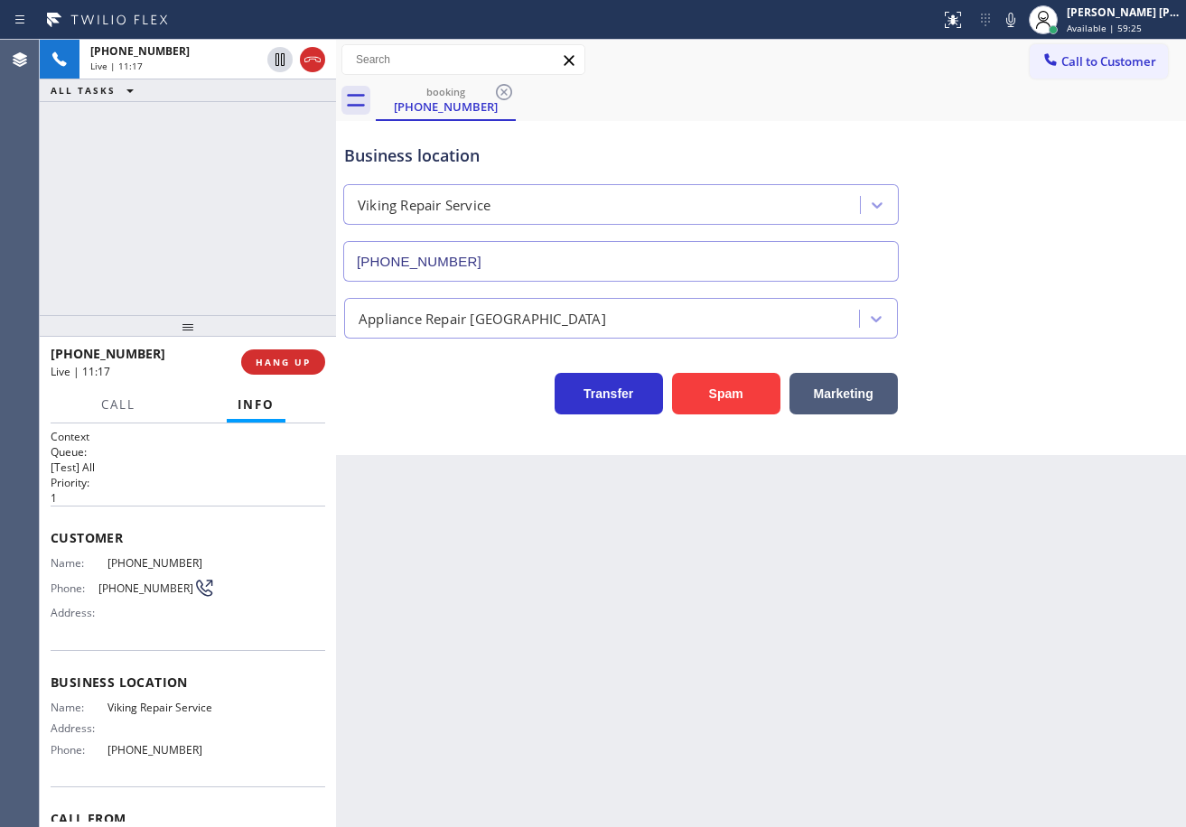
drag, startPoint x: 1063, startPoint y: 213, endPoint x: 942, endPoint y: 191, distance: 123.1
click at [1064, 214] on div "Business location Viking Repair Service (929) 203-9152" at bounding box center [760, 199] width 841 height 163
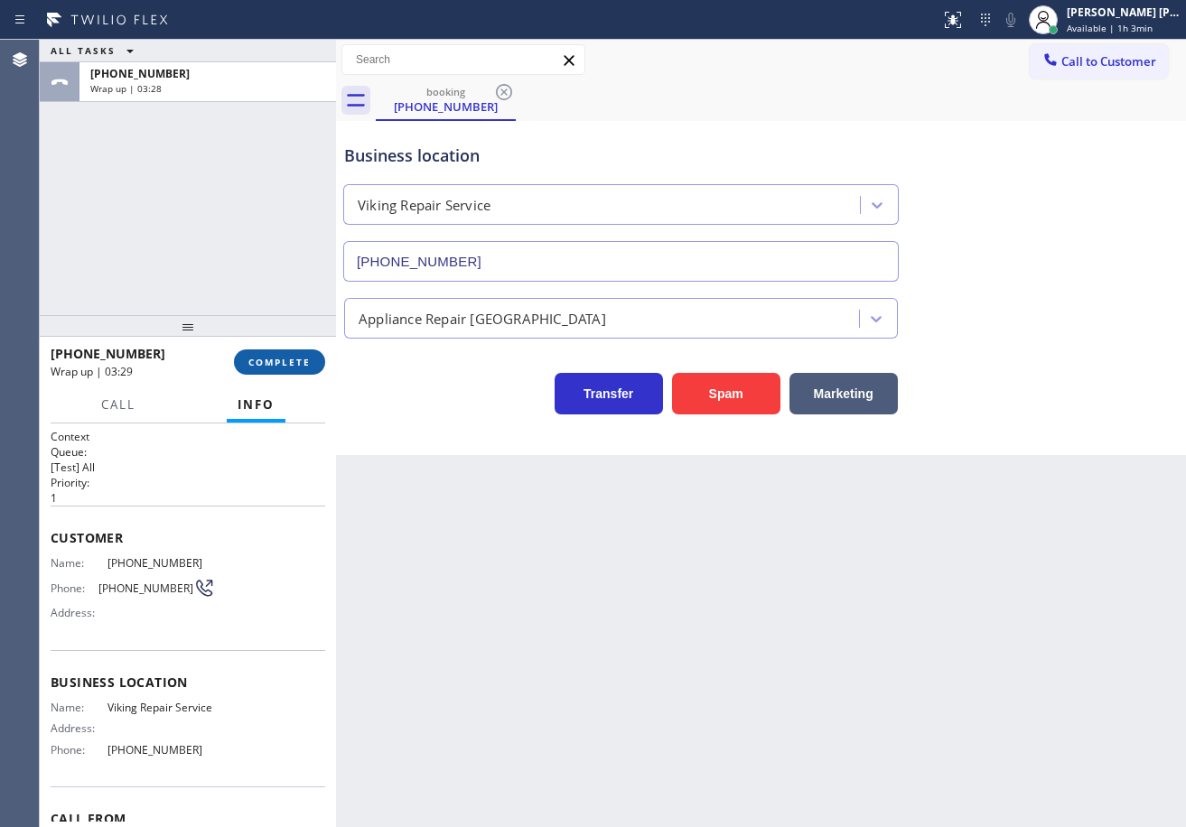
click at [298, 371] on button "COMPLETE" at bounding box center [279, 361] width 91 height 25
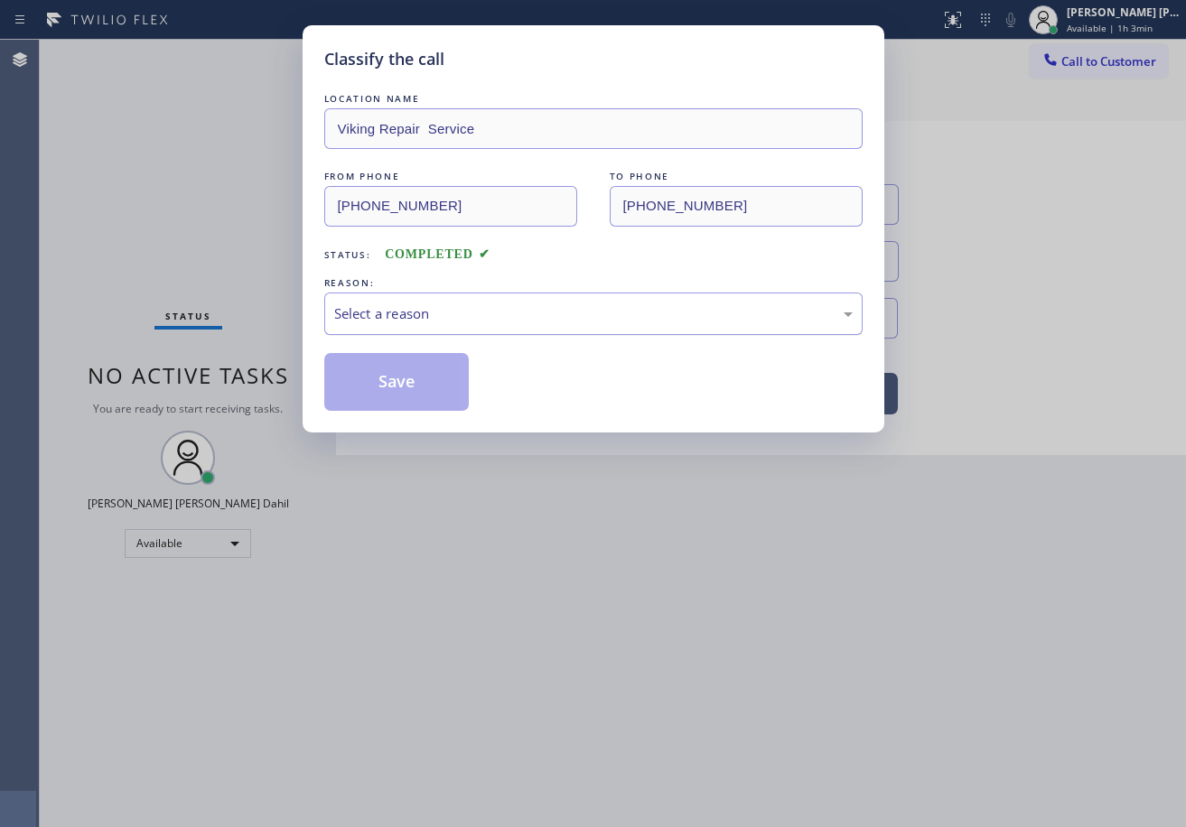
click at [388, 319] on div "Select a reason" at bounding box center [593, 313] width 518 height 21
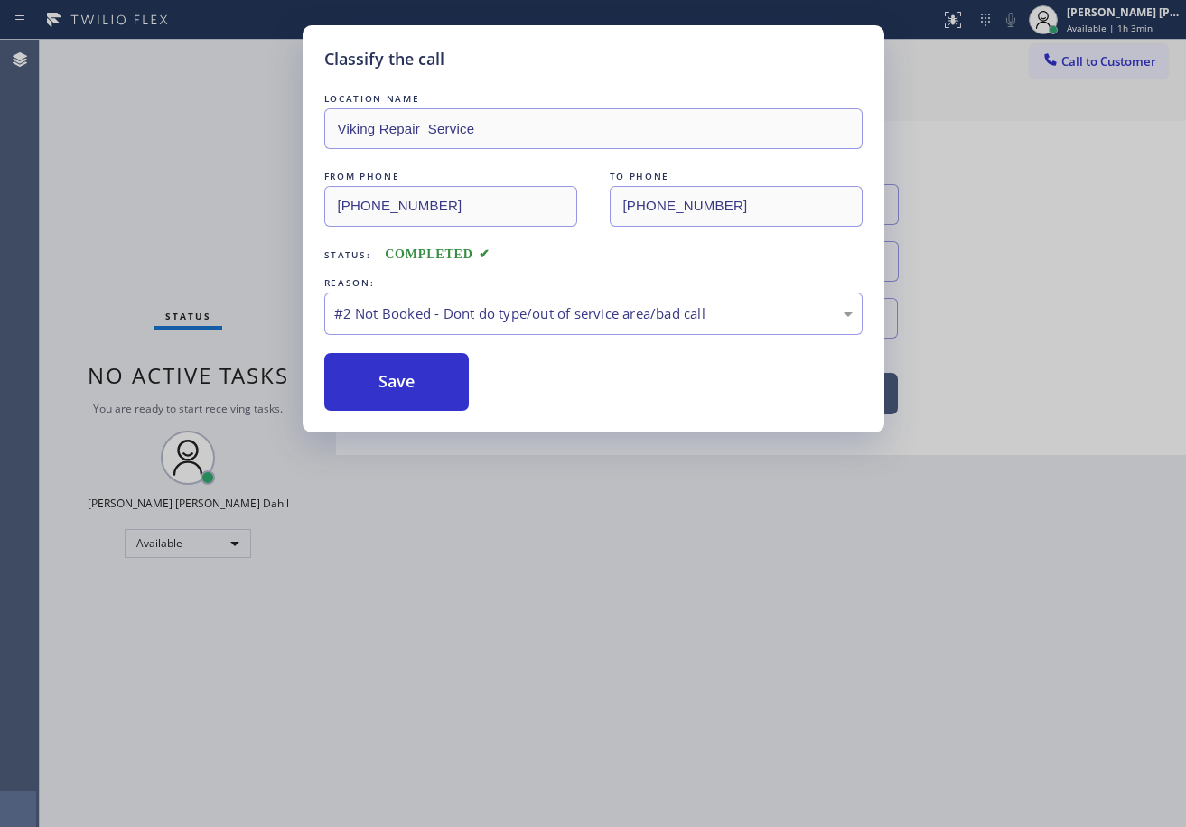
click at [388, 383] on button "Save" at bounding box center [396, 382] width 145 height 58
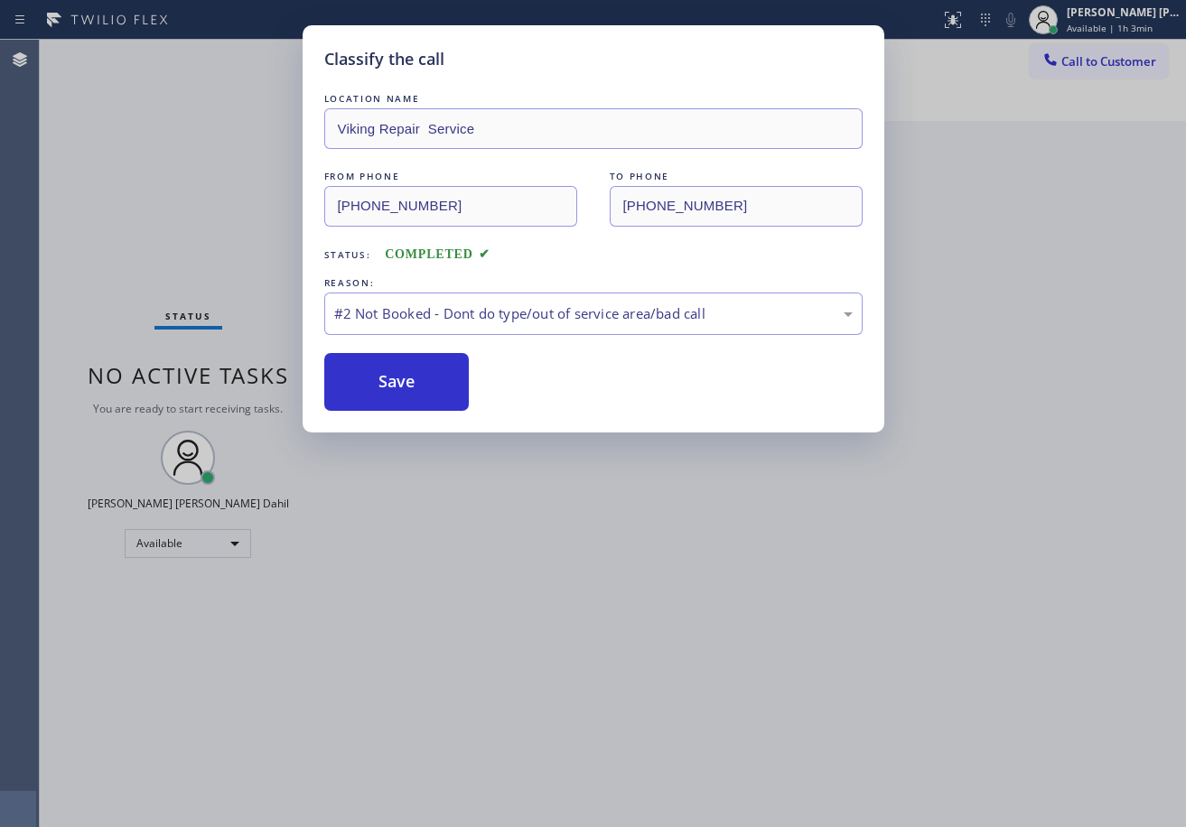
click at [388, 383] on button "Save" at bounding box center [396, 382] width 145 height 58
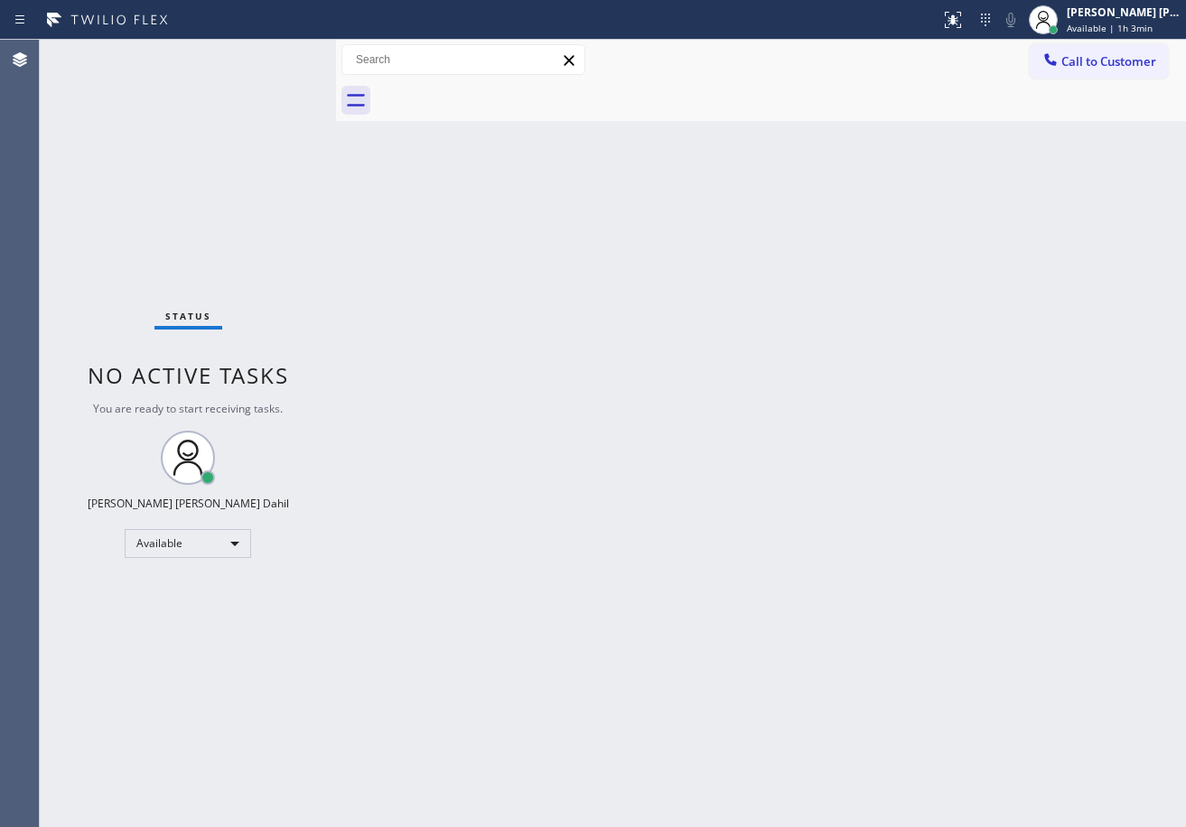
drag, startPoint x: 881, startPoint y: 468, endPoint x: 1170, endPoint y: 328, distance: 321.1
click at [884, 468] on div "Back to Dashboard Change Sender ID Customers Technicians Select a contact Outbo…" at bounding box center [761, 433] width 850 height 787
click at [933, 704] on div "Back to Dashboard Change Sender ID Customers Technicians Select a contact Outbo…" at bounding box center [761, 433] width 850 height 787
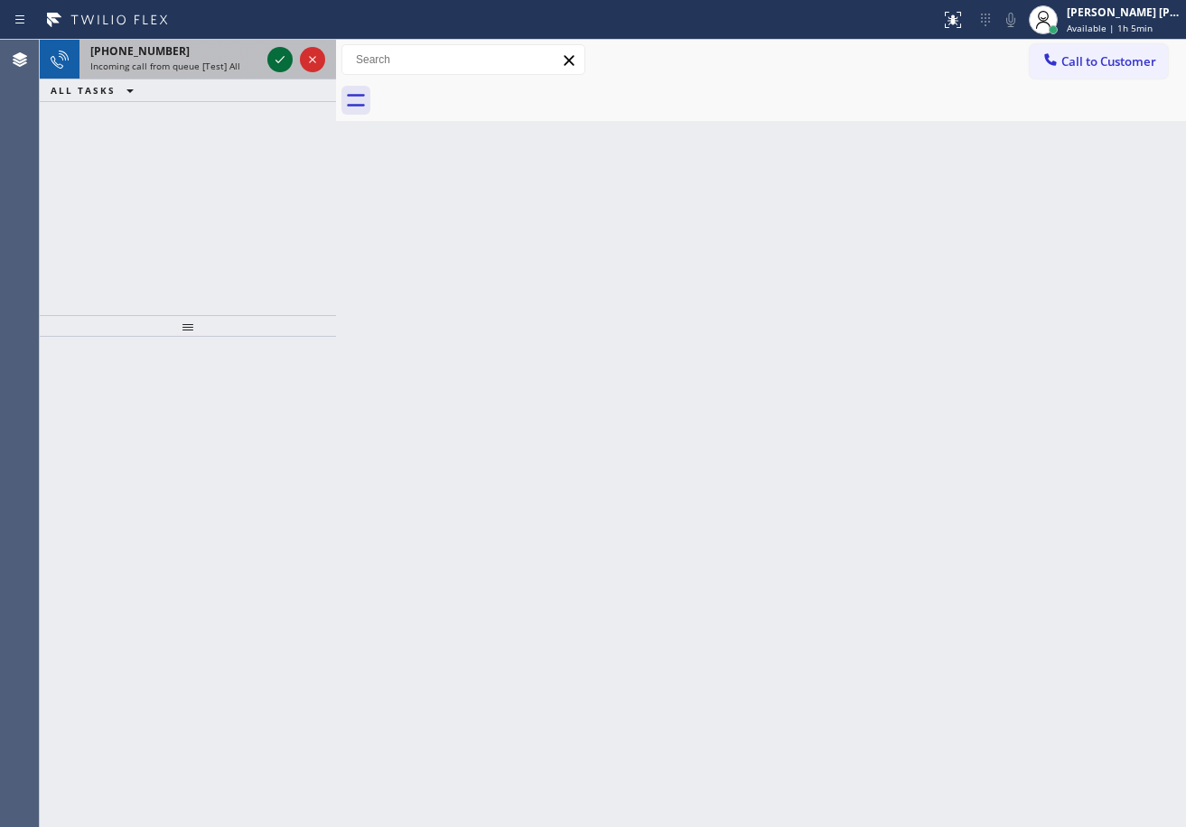
click at [273, 52] on icon at bounding box center [280, 60] width 22 height 22
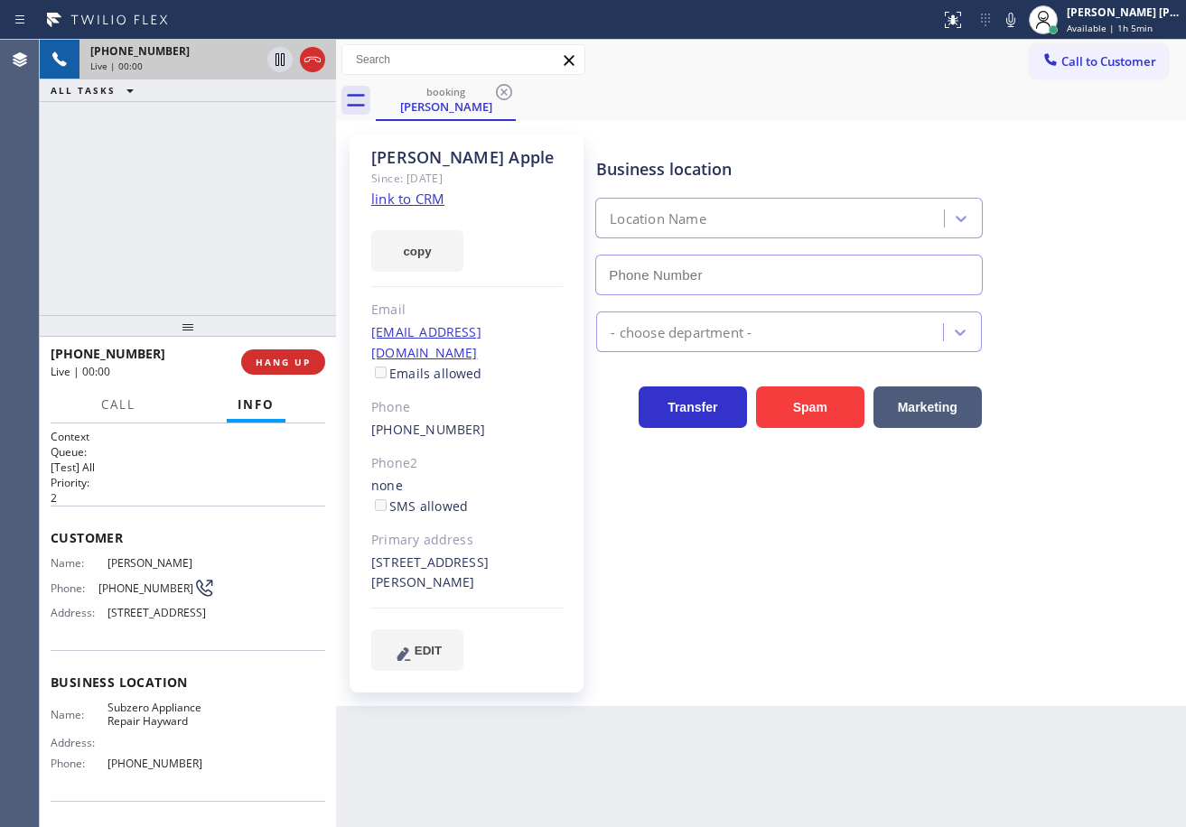
type input "(510) 640-8236"
click at [422, 190] on link "link to CRM" at bounding box center [407, 199] width 73 height 18
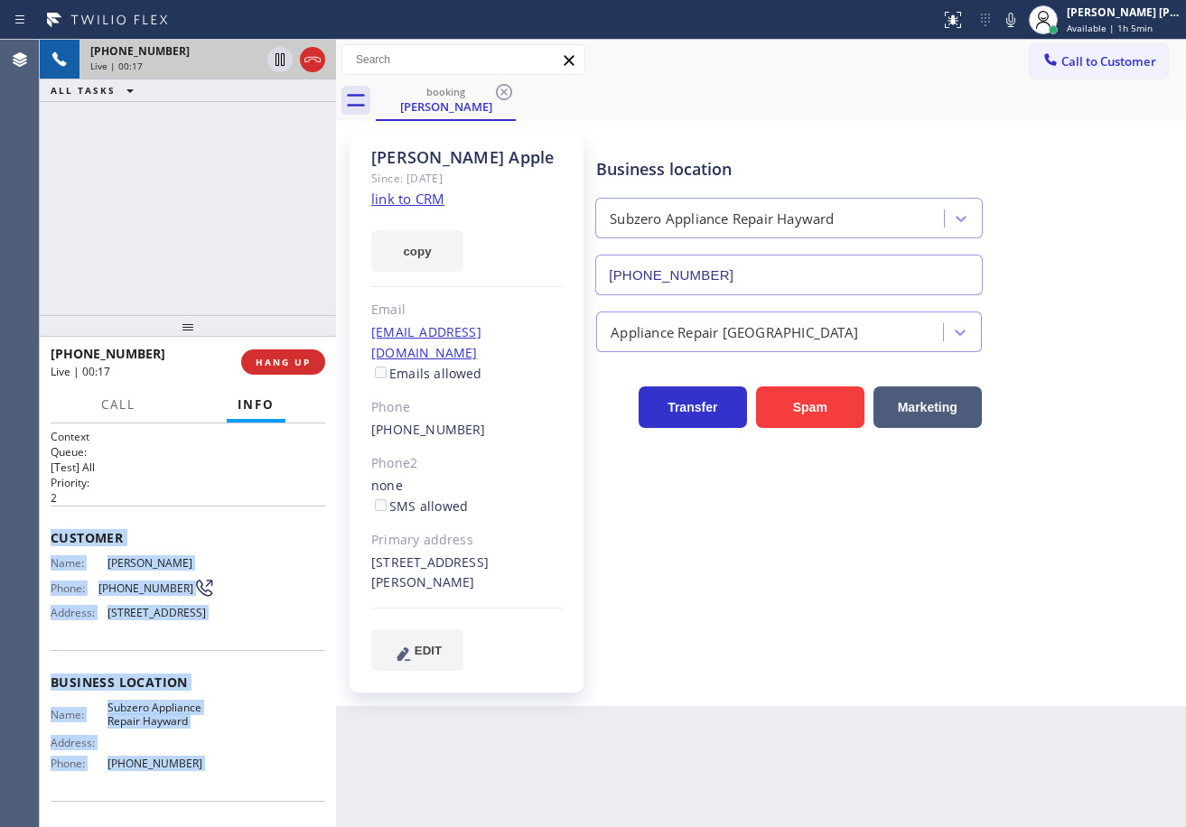
scroll to position [130, 0]
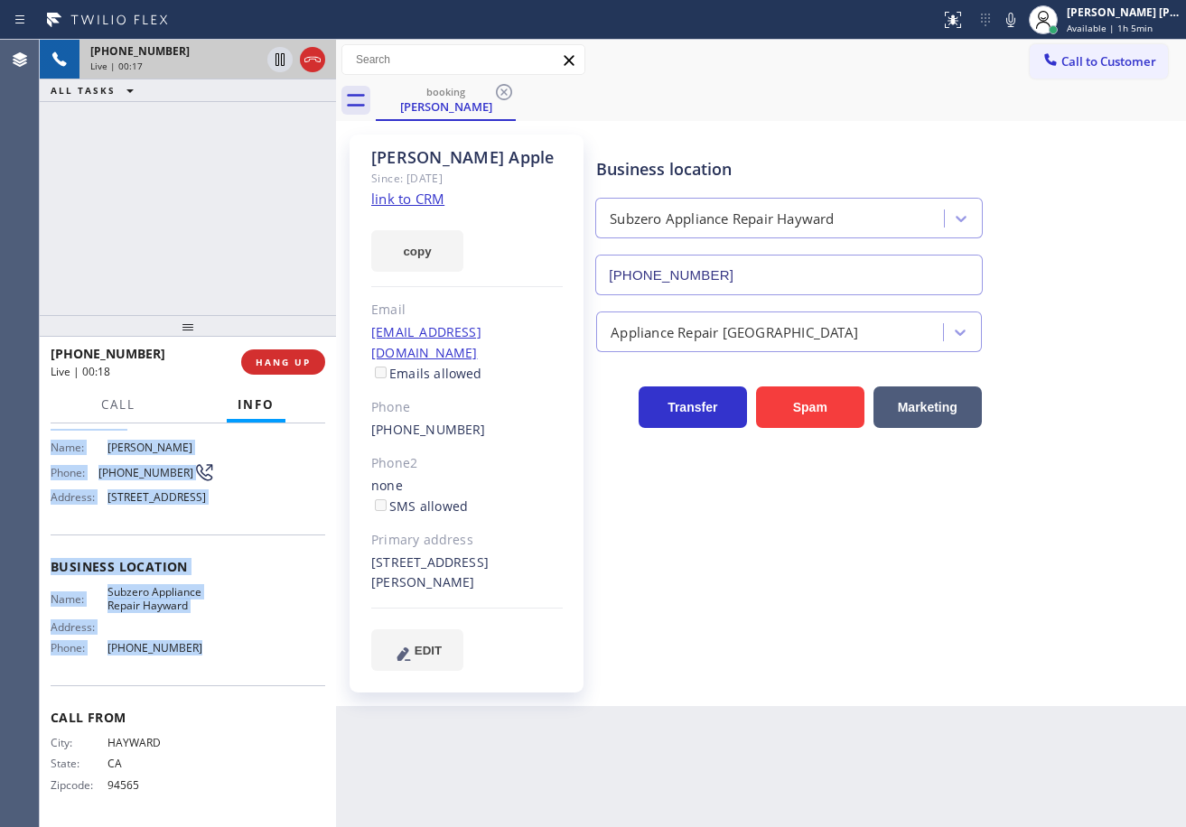
drag, startPoint x: 49, startPoint y: 533, endPoint x: 219, endPoint y: 650, distance: 207.2
click at [219, 652] on div "Context Queue: [Test] All Priority: 2 Customer Name: Richard Apple Phone: (510)…" at bounding box center [188, 626] width 296 height 404
click at [1022, 135] on div "Business location Subzero Appliance Repair Hayward (510) 640-8236" at bounding box center [886, 213] width 589 height 163
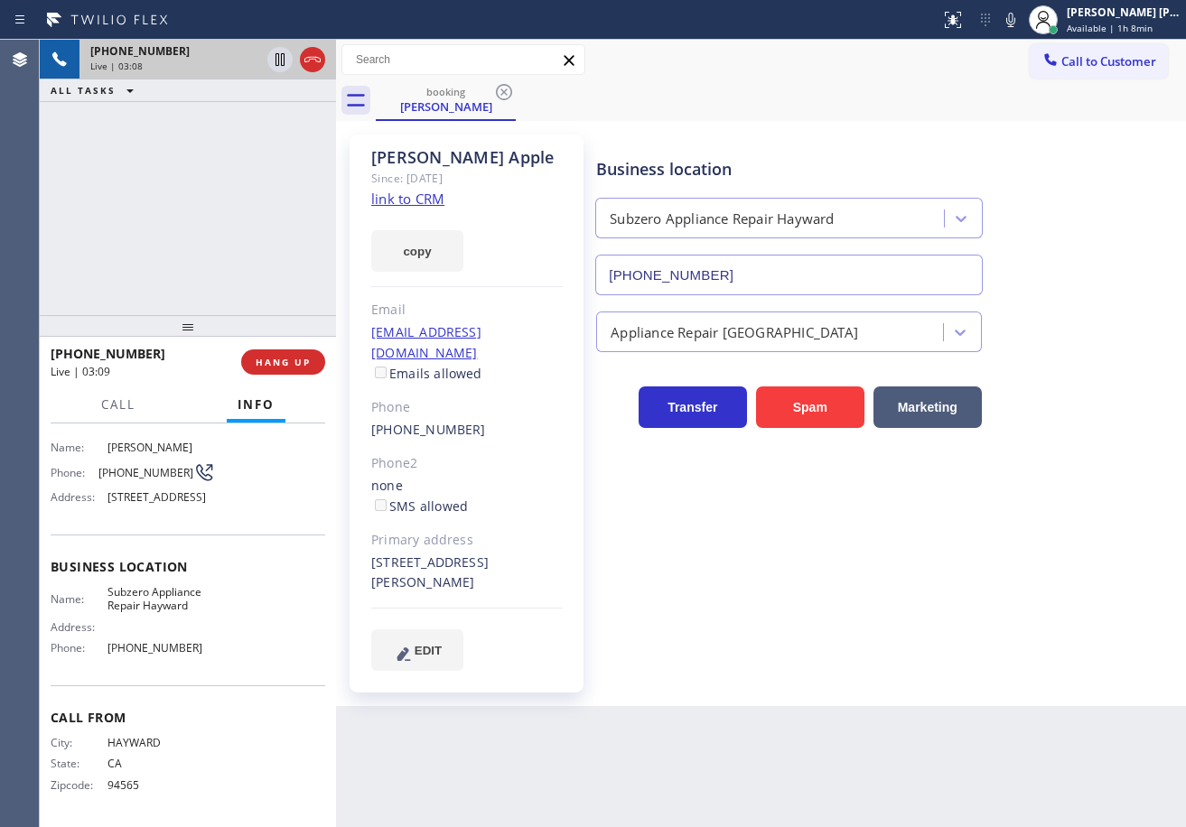
click at [1100, 352] on div "Transfer Spam Marketing" at bounding box center [886, 390] width 589 height 76
click at [1103, 355] on div "Transfer Spam Marketing" at bounding box center [886, 390] width 589 height 76
click at [1134, 356] on div "Transfer Spam Marketing" at bounding box center [886, 390] width 589 height 76
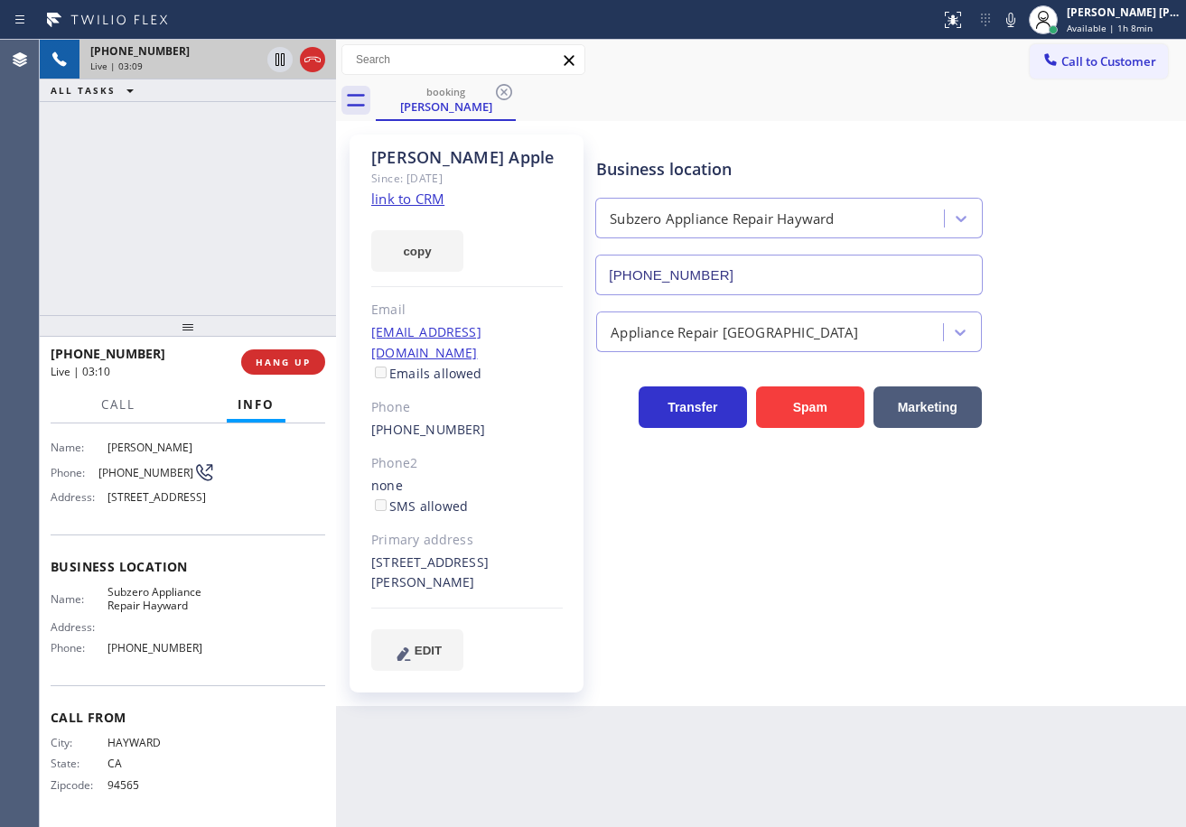
click at [1134, 356] on div "Transfer Spam Marketing" at bounding box center [886, 390] width 589 height 76
click at [1133, 356] on div "Transfer Spam Marketing" at bounding box center [886, 390] width 589 height 76
click at [1123, 363] on div "Transfer Spam Marketing" at bounding box center [886, 390] width 589 height 76
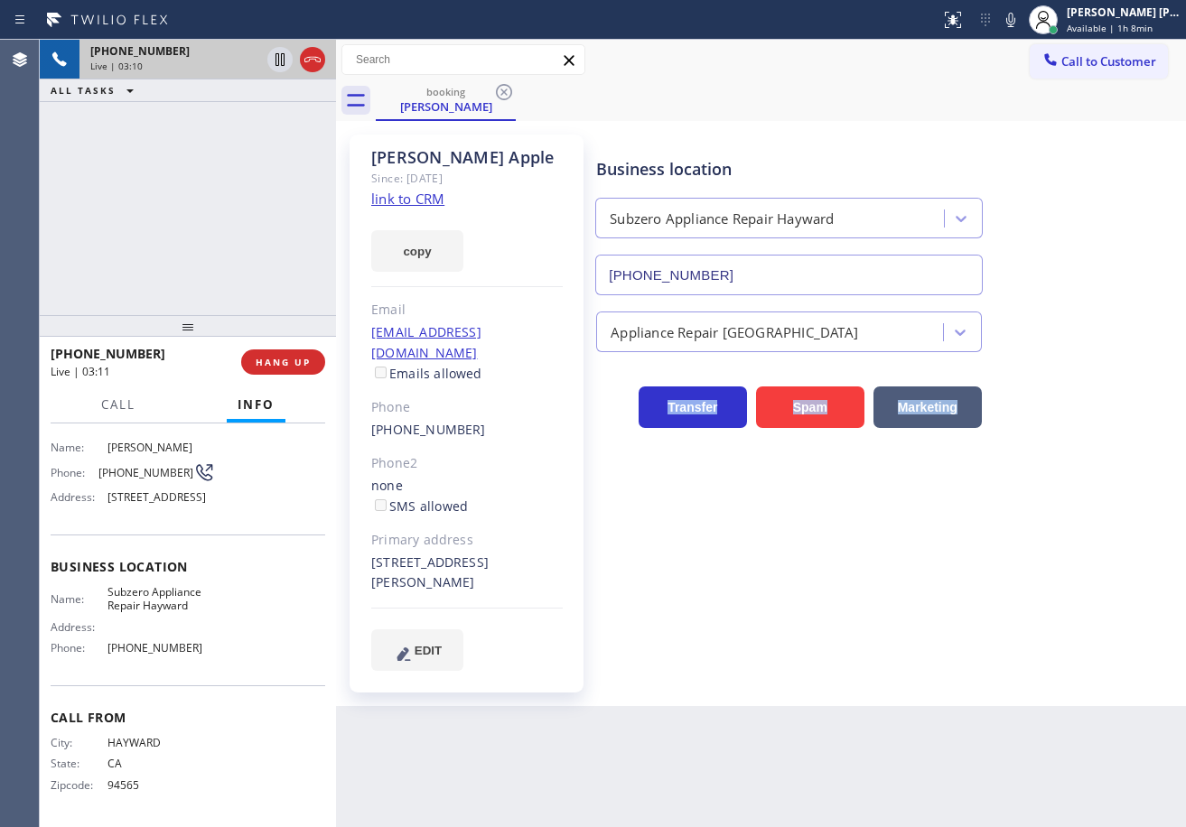
click at [1123, 363] on div "Transfer Spam Marketing" at bounding box center [886, 390] width 589 height 76
click at [1112, 359] on div "Transfer Spam Marketing" at bounding box center [886, 390] width 589 height 76
click at [1107, 357] on div "Transfer Spam Marketing" at bounding box center [886, 390] width 589 height 76
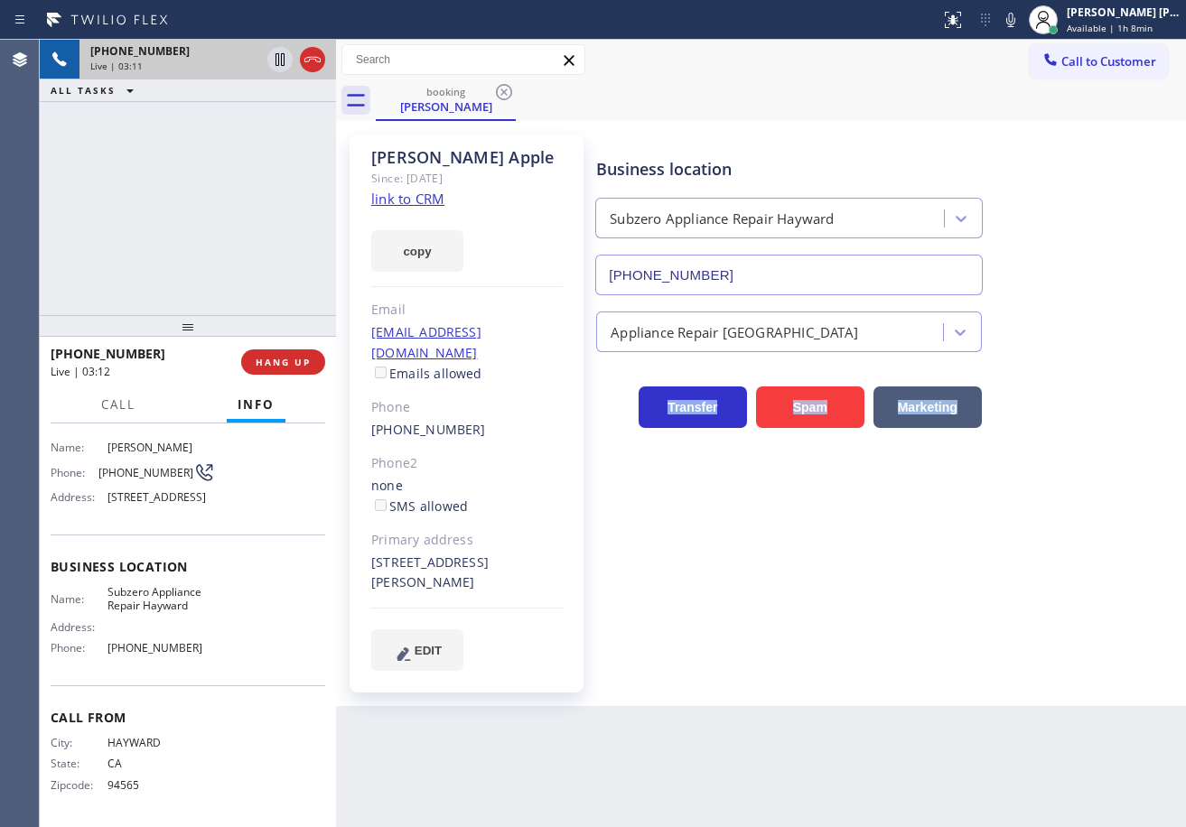
drag, startPoint x: 1107, startPoint y: 357, endPoint x: 1093, endPoint y: 361, distance: 15.1
click at [1101, 357] on div "Transfer Spam Marketing" at bounding box center [886, 390] width 589 height 76
click at [1103, 344] on div "Appliance Repair High End" at bounding box center [886, 328] width 589 height 48
click at [1021, 25] on icon at bounding box center [1011, 20] width 22 height 22
click at [1088, 180] on div "Business location Subzero Appliance Repair Hayward (510) 640-8236" at bounding box center [886, 213] width 589 height 163
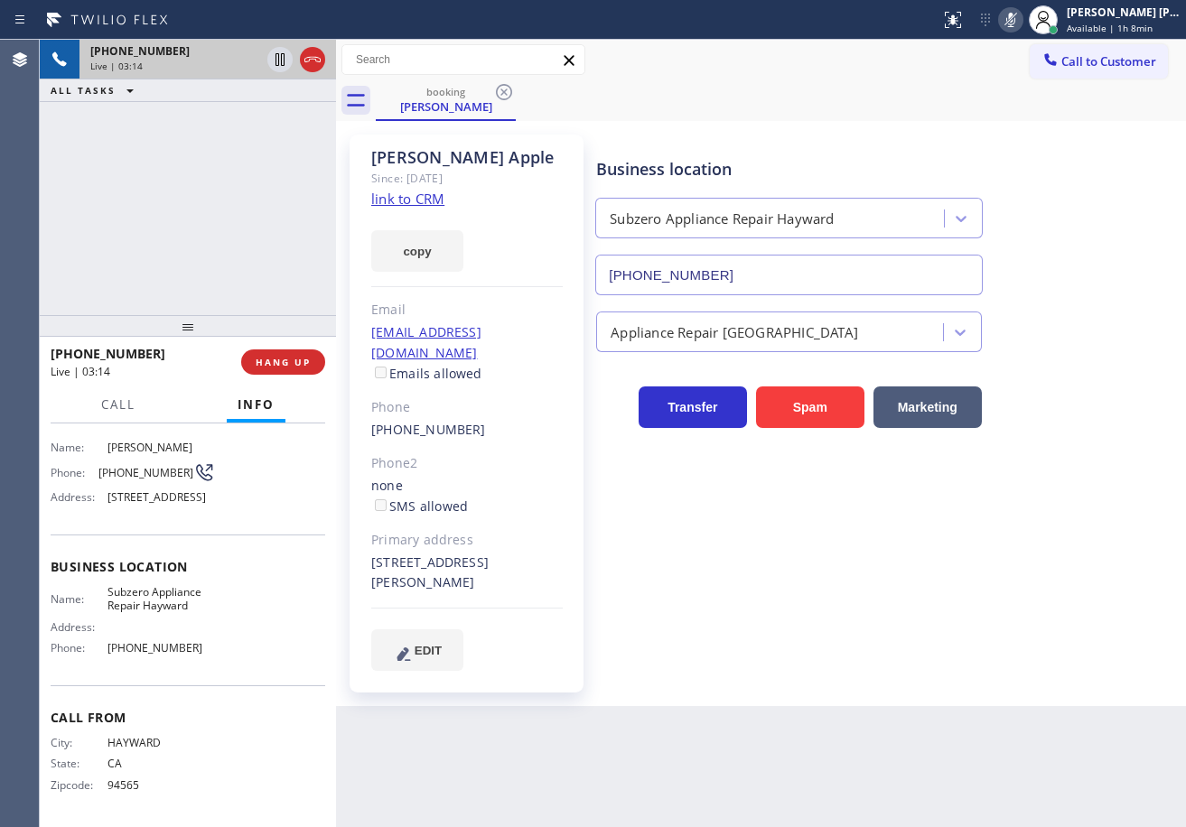
click at [298, 158] on div "+15104274751 Live | 03:14 ALL TASKS ALL TASKS ACTIVE TASKS TASKS IN WRAP UP" at bounding box center [188, 177] width 296 height 275
click at [280, 65] on icon at bounding box center [280, 60] width 22 height 22
click at [275, 55] on icon at bounding box center [280, 60] width 22 height 22
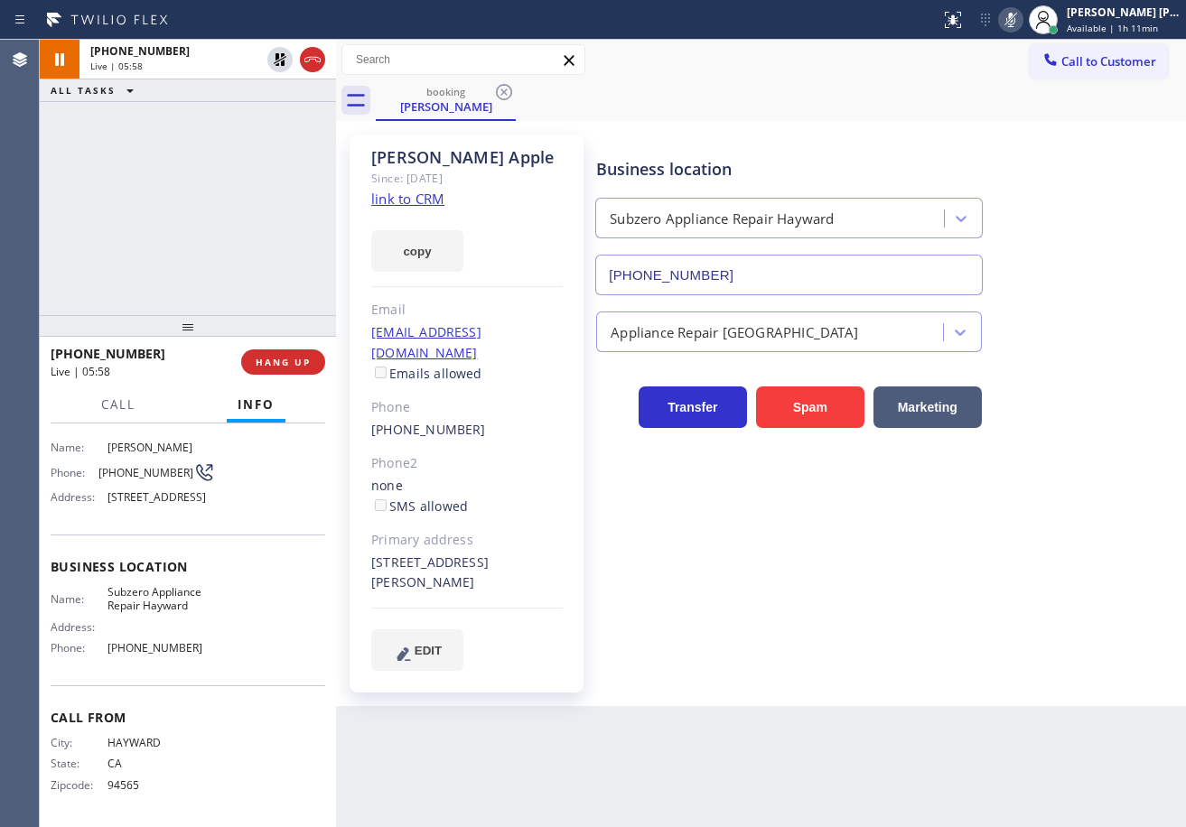
click at [261, 134] on div "+15104274751 Live | 05:58 ALL TASKS ALL TASKS ACTIVE TASKS TASKS IN WRAP UP" at bounding box center [188, 177] width 296 height 275
click at [1015, 20] on icon at bounding box center [1010, 20] width 9 height 14
drag, startPoint x: 1043, startPoint y: 128, endPoint x: 1046, endPoint y: 150, distance: 21.8
click at [1043, 132] on div "Richard Apple Since: 20 may 2020 link to CRM copy Email no@gmail.com Emails all…" at bounding box center [760, 414] width 841 height 576
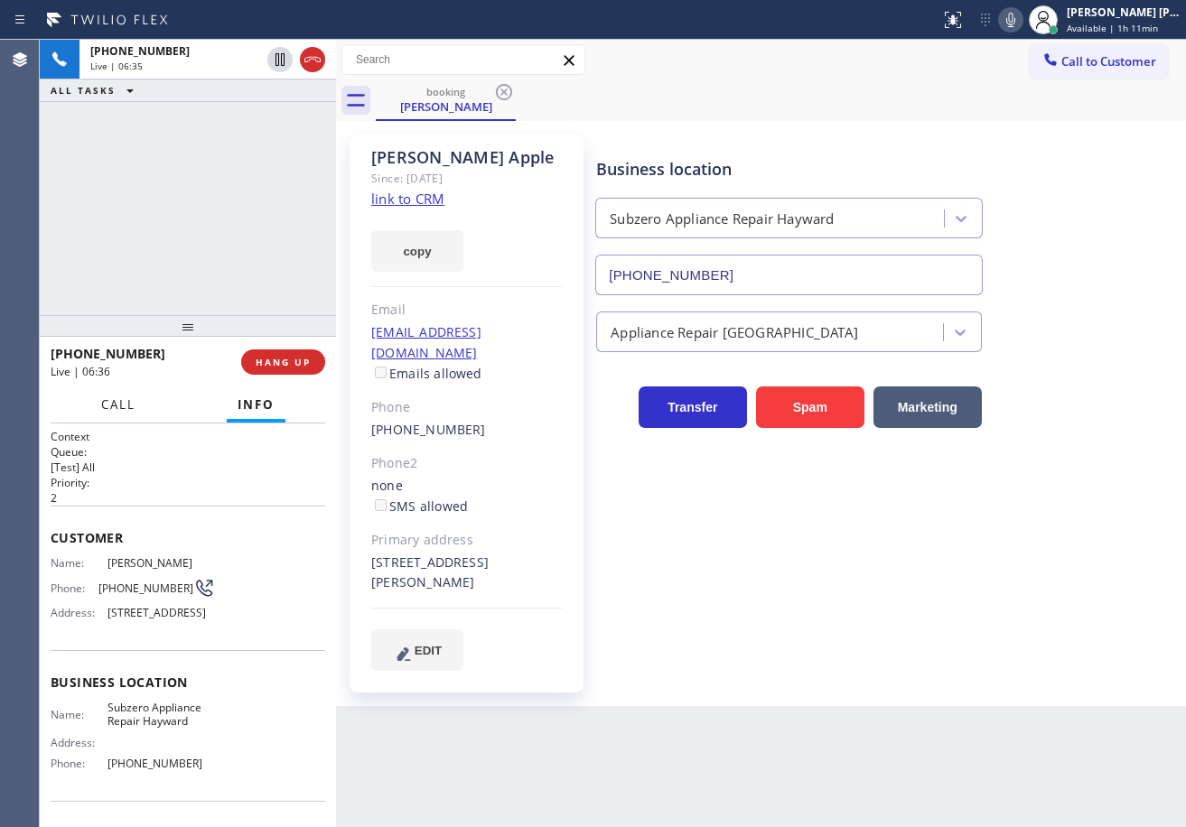
click at [129, 415] on button "Call" at bounding box center [118, 404] width 56 height 35
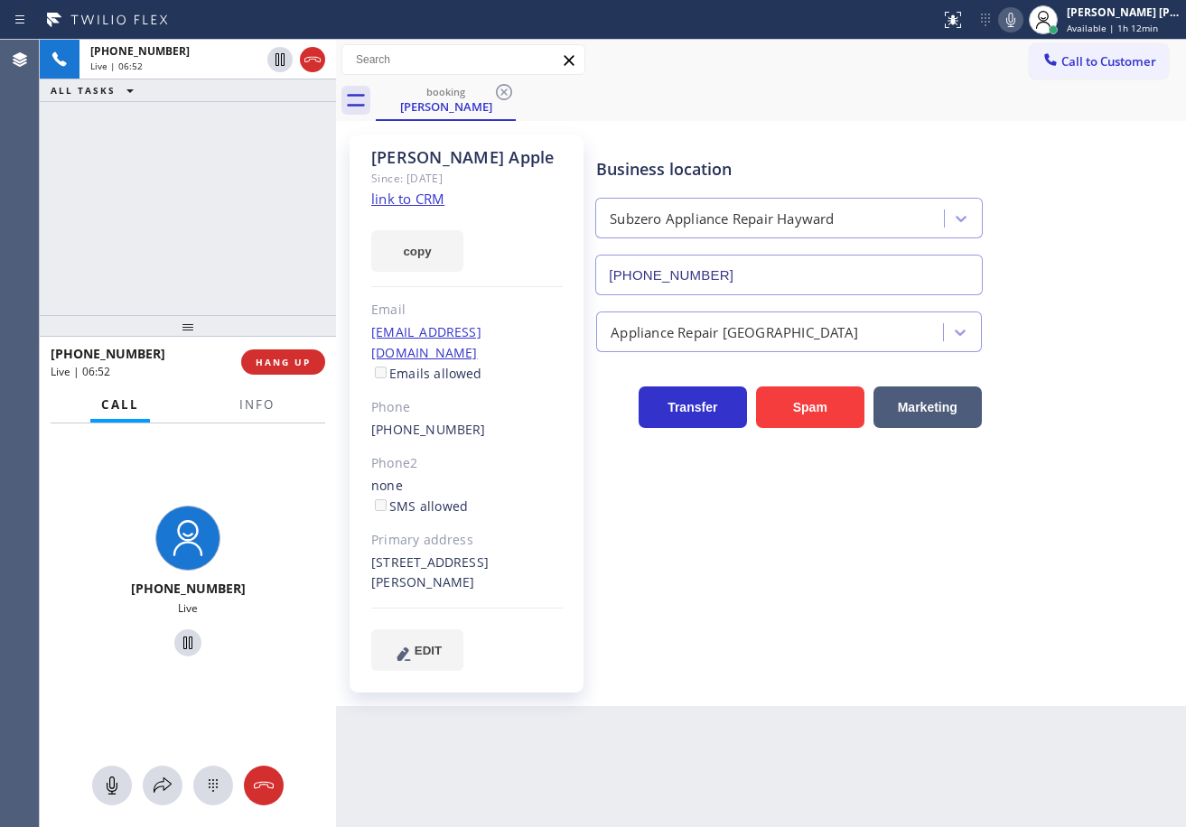
click at [167, 251] on div "+15104274751 Live | 06:52 ALL TASKS ALL TASKS ACTIVE TASKS TASKS IN WRAP UP" at bounding box center [188, 177] width 296 height 275
click at [149, 141] on div "+15104274751 Live | 06:54 ALL TASKS ALL TASKS ACTIVE TASKS TASKS IN WRAP UP" at bounding box center [188, 177] width 296 height 275
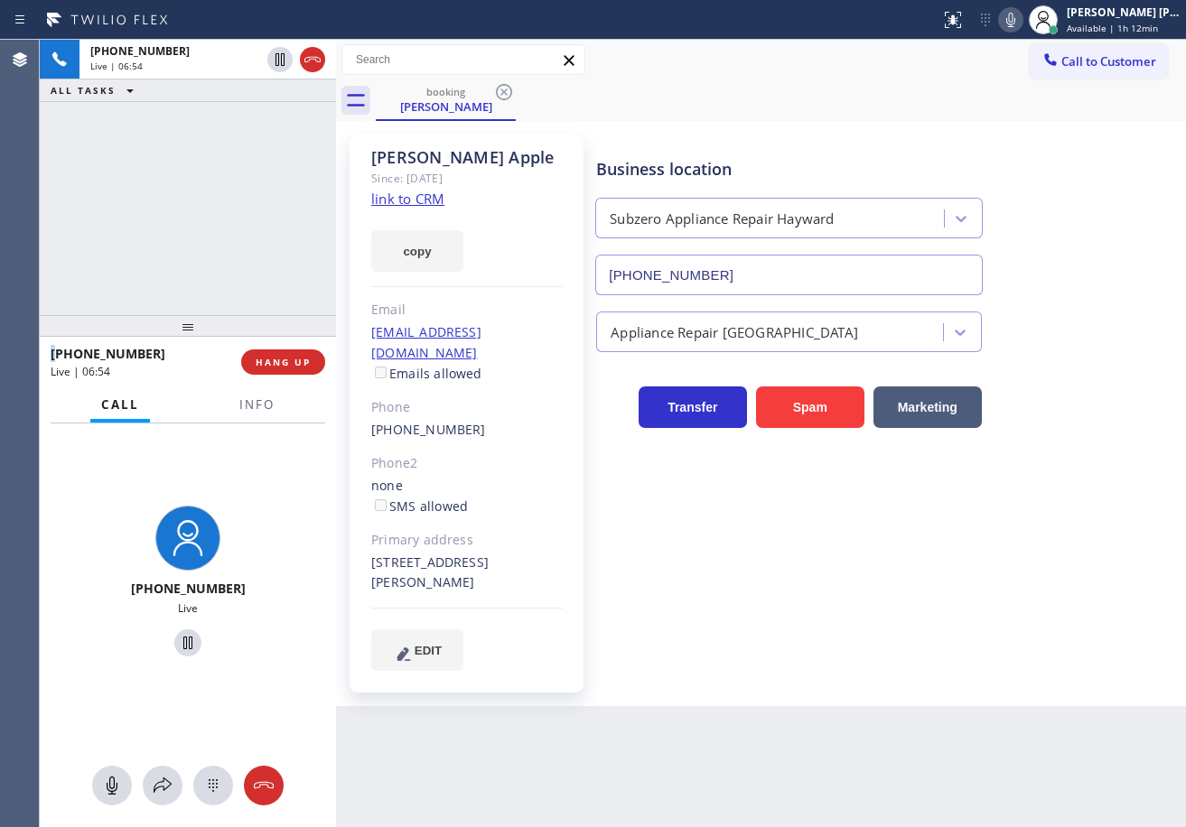
click at [148, 142] on div "+15104274751 Live | 06:54 ALL TASKS ALL TASKS ACTIVE TASKS TASKS IN WRAP UP" at bounding box center [188, 177] width 296 height 275
click at [148, 142] on div "+15104274751 Live | 06:55 ALL TASKS ALL TASKS ACTIVE TASKS TASKS IN WRAP UP" at bounding box center [188, 177] width 296 height 275
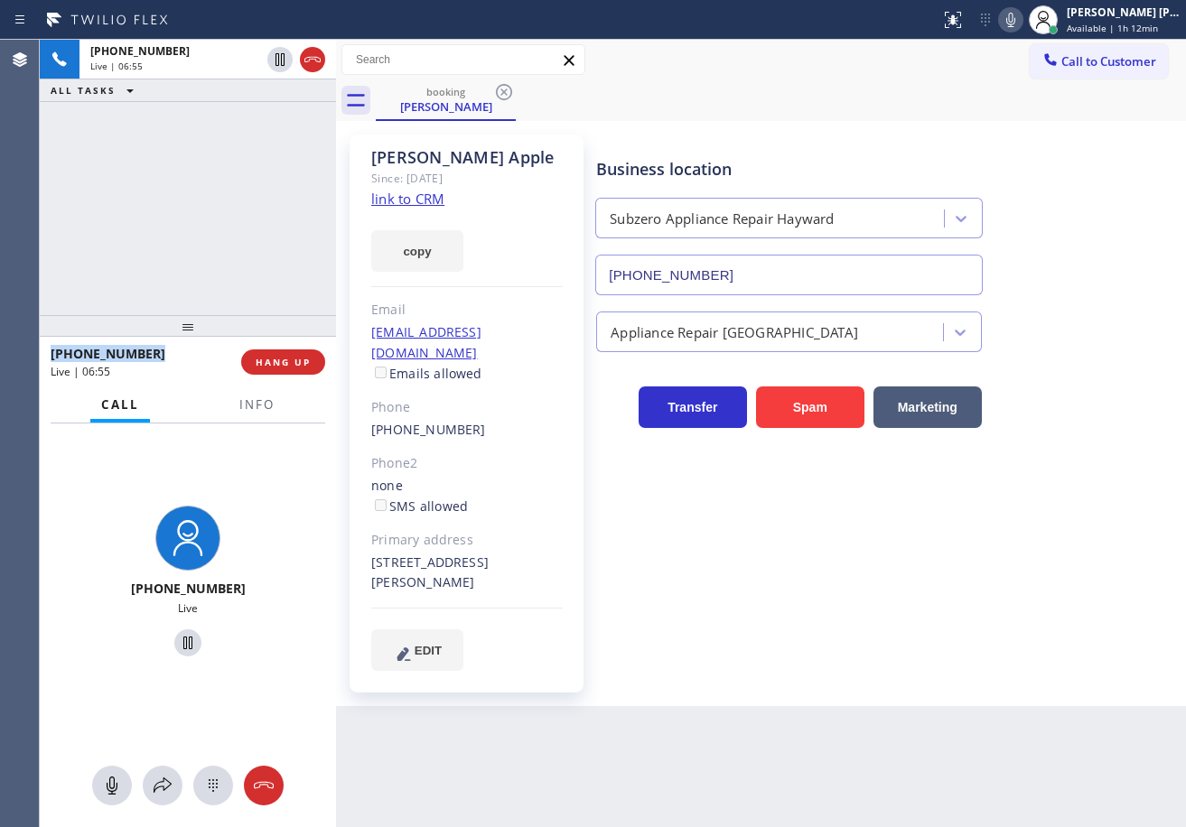
click at [148, 142] on div "+15104274751 Live | 06:55 ALL TASKS ALL TASKS ACTIVE TASKS TASKS IN WRAP UP" at bounding box center [188, 177] width 296 height 275
click at [148, 142] on div "+15104274751 Live | 06:56 ALL TASKS ALL TASKS ACTIVE TASKS TASKS IN WRAP UP" at bounding box center [188, 177] width 296 height 275
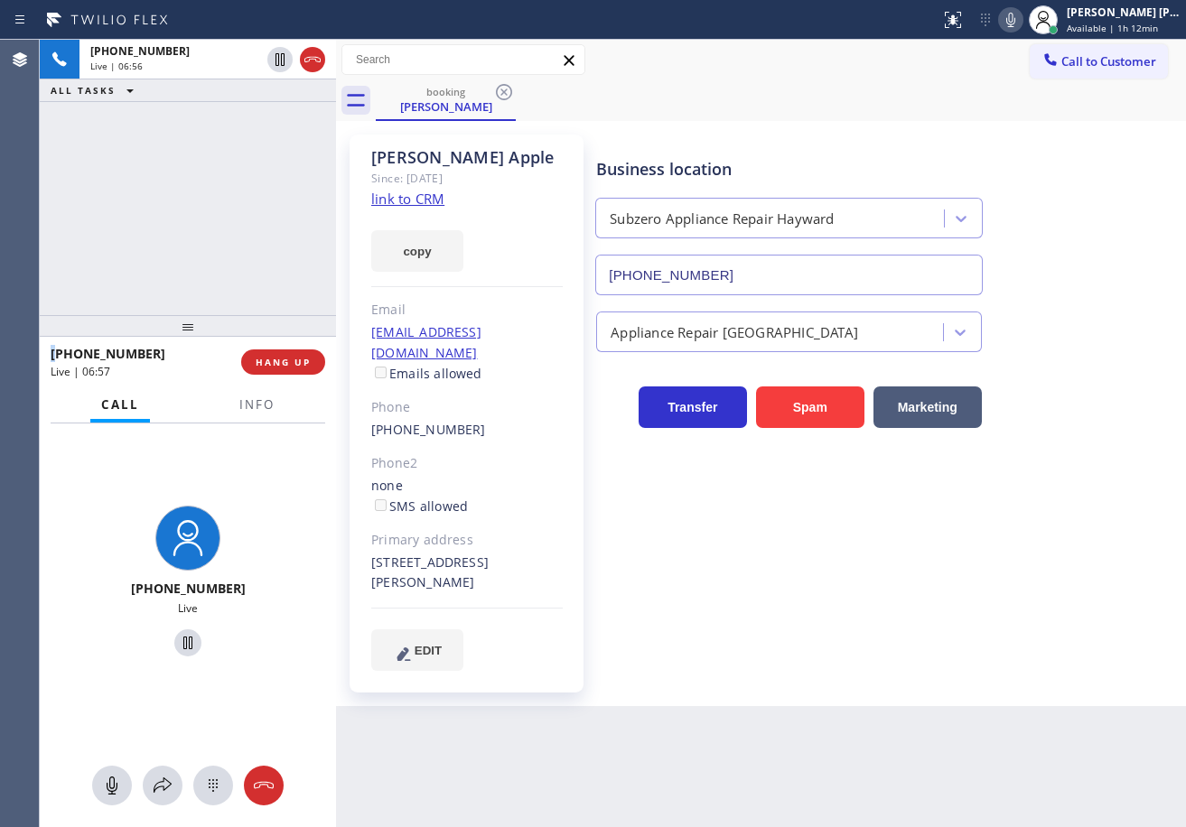
click at [148, 142] on div "+15104274751 Live | 06:56 ALL TASKS ALL TASKS ACTIVE TASKS TASKS IN WRAP UP" at bounding box center [188, 177] width 296 height 275
click at [168, 779] on icon at bounding box center [163, 786] width 22 height 22
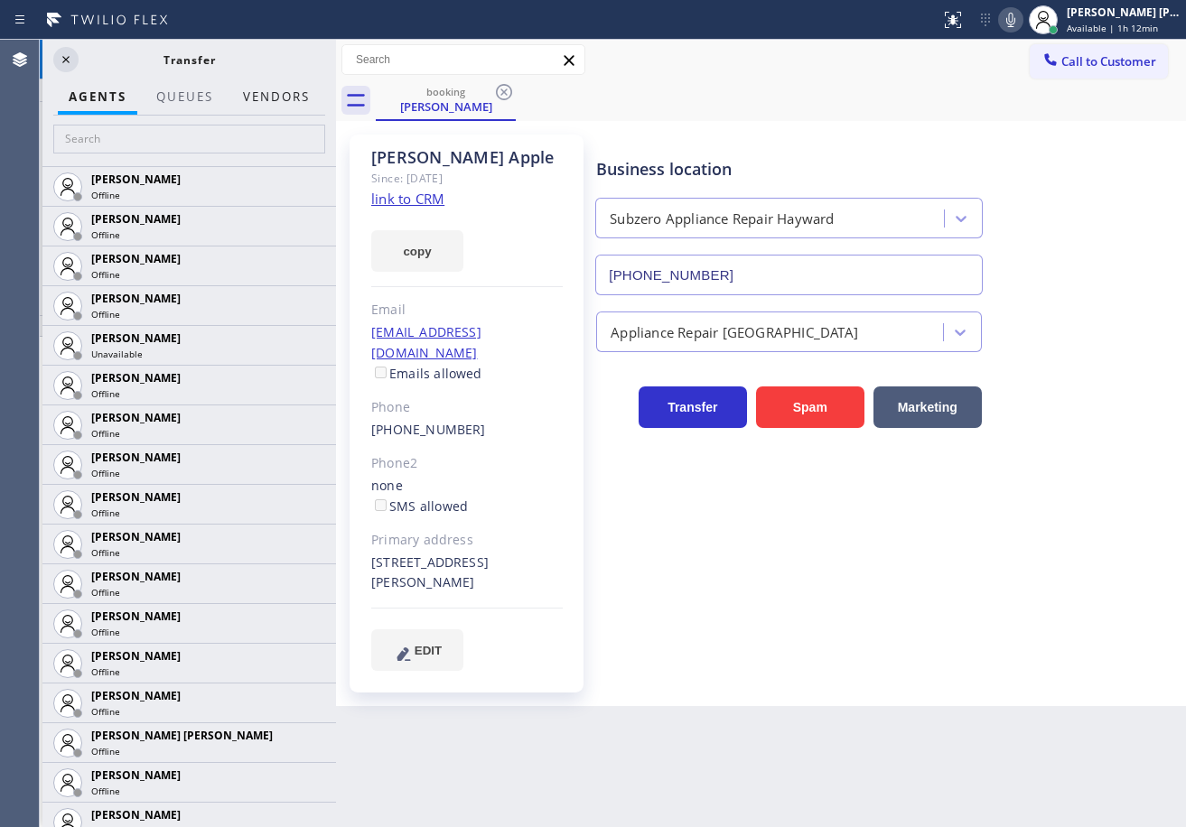
click at [270, 98] on button "Vendors" at bounding box center [276, 96] width 89 height 35
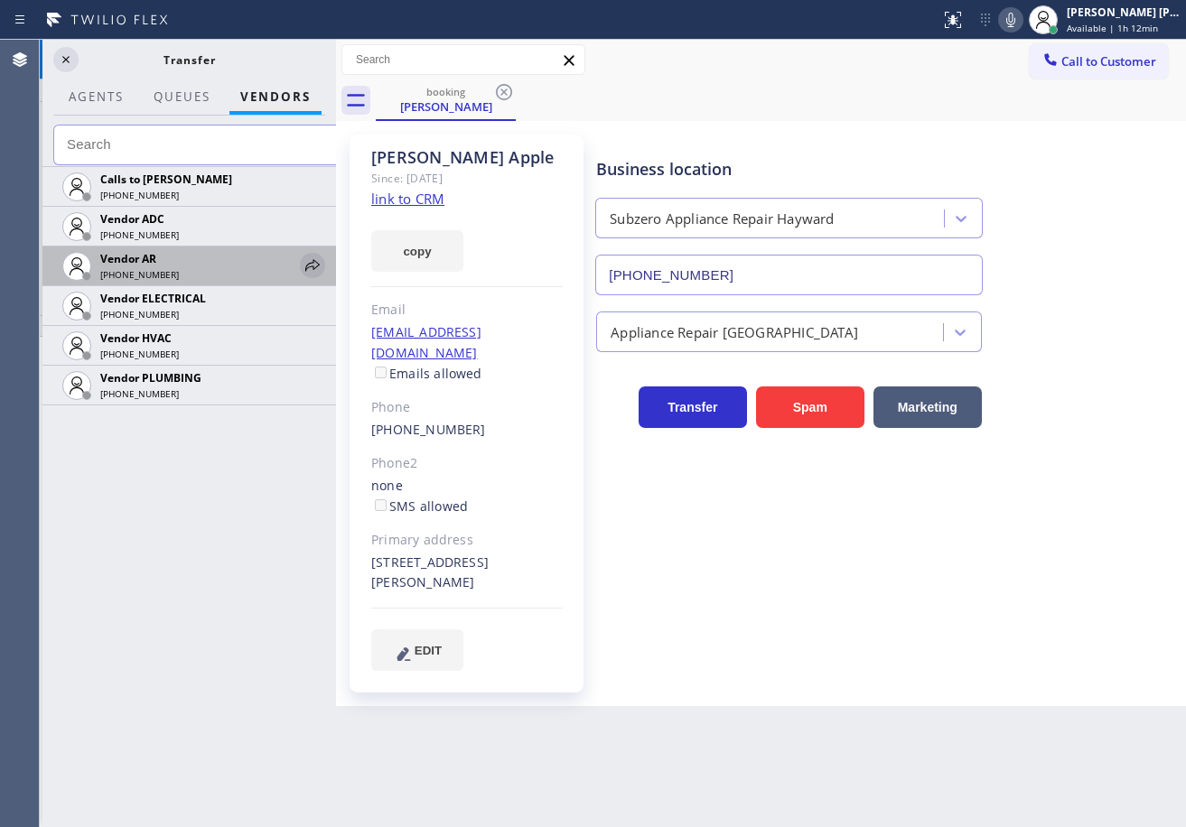
click at [313, 264] on icon at bounding box center [313, 266] width 22 height 22
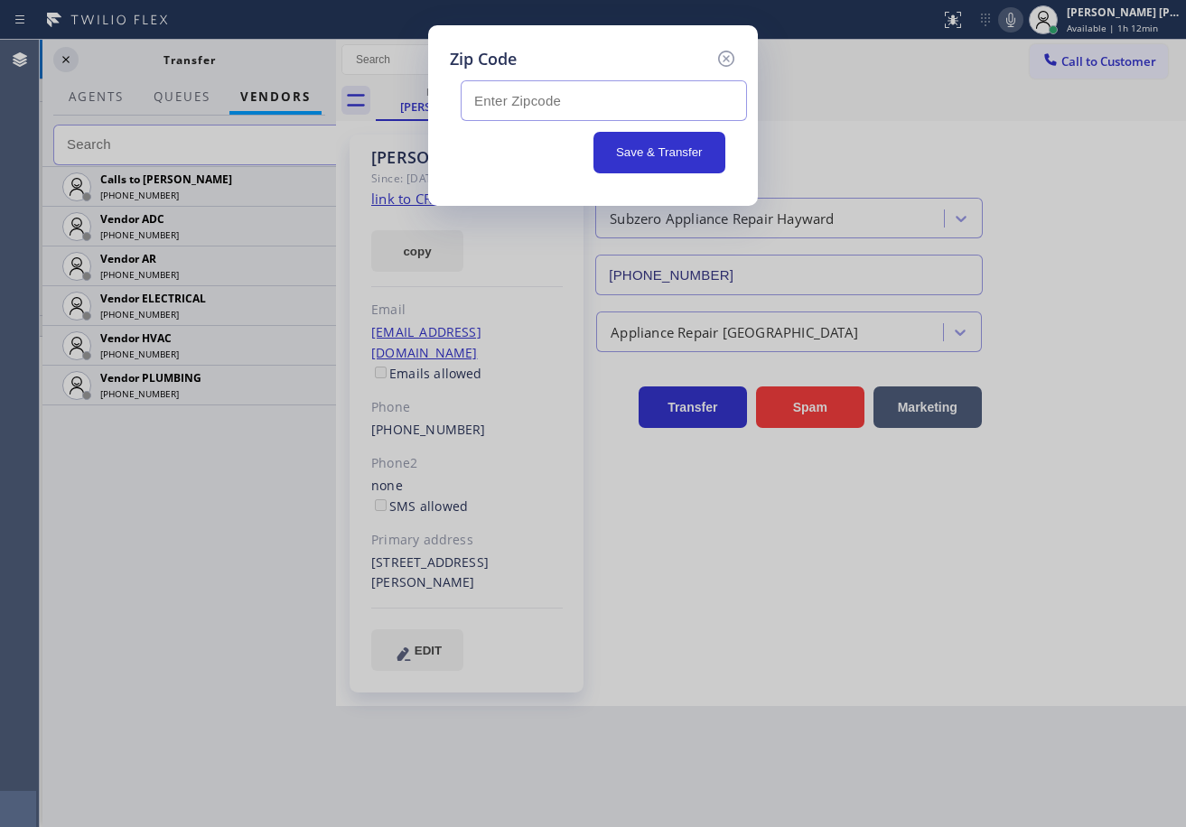
click at [498, 105] on input "text" at bounding box center [604, 100] width 286 height 41
click at [603, 92] on input "text" at bounding box center [604, 100] width 286 height 41
paste input "94541"
type input "94541"
click at [670, 144] on button "Save & Transfer" at bounding box center [659, 153] width 133 height 42
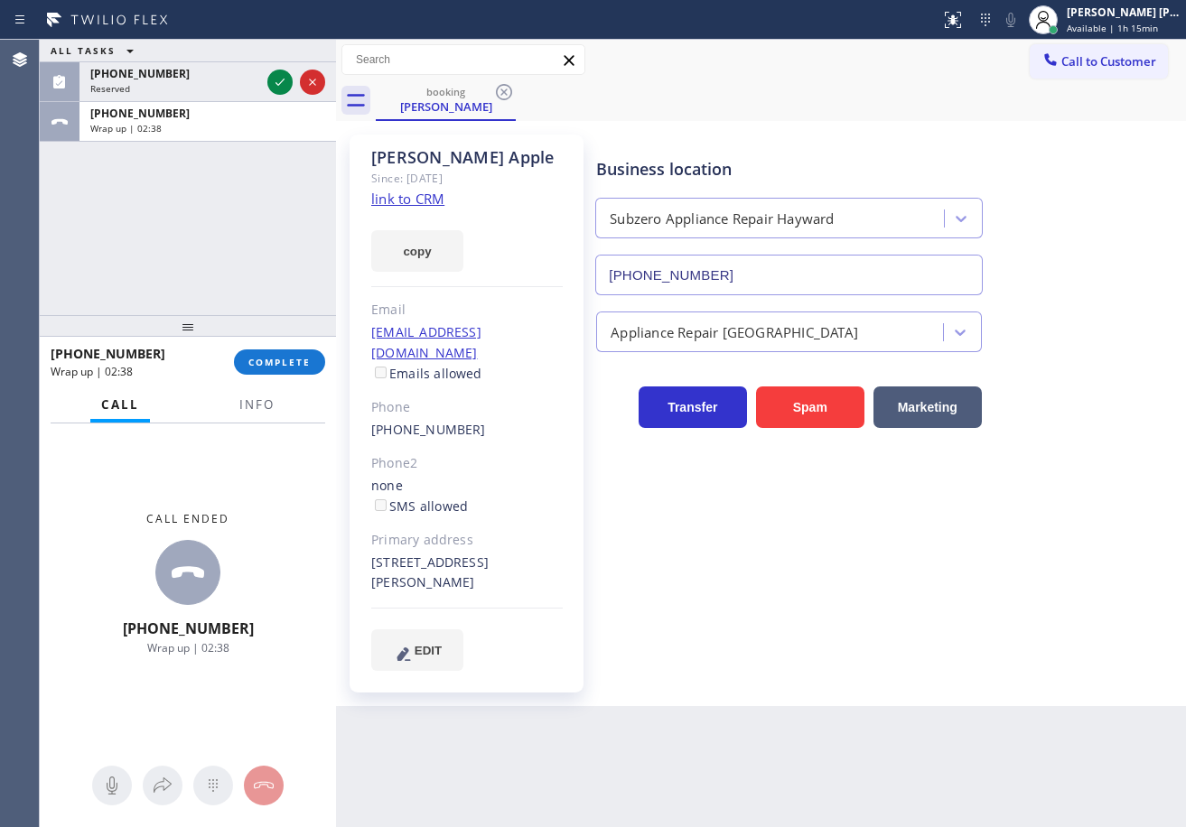
click at [804, 618] on div "Business location Subzero Appliance Repair Hayward (510) 640-8236 Appliance Rep…" at bounding box center [886, 402] width 589 height 526
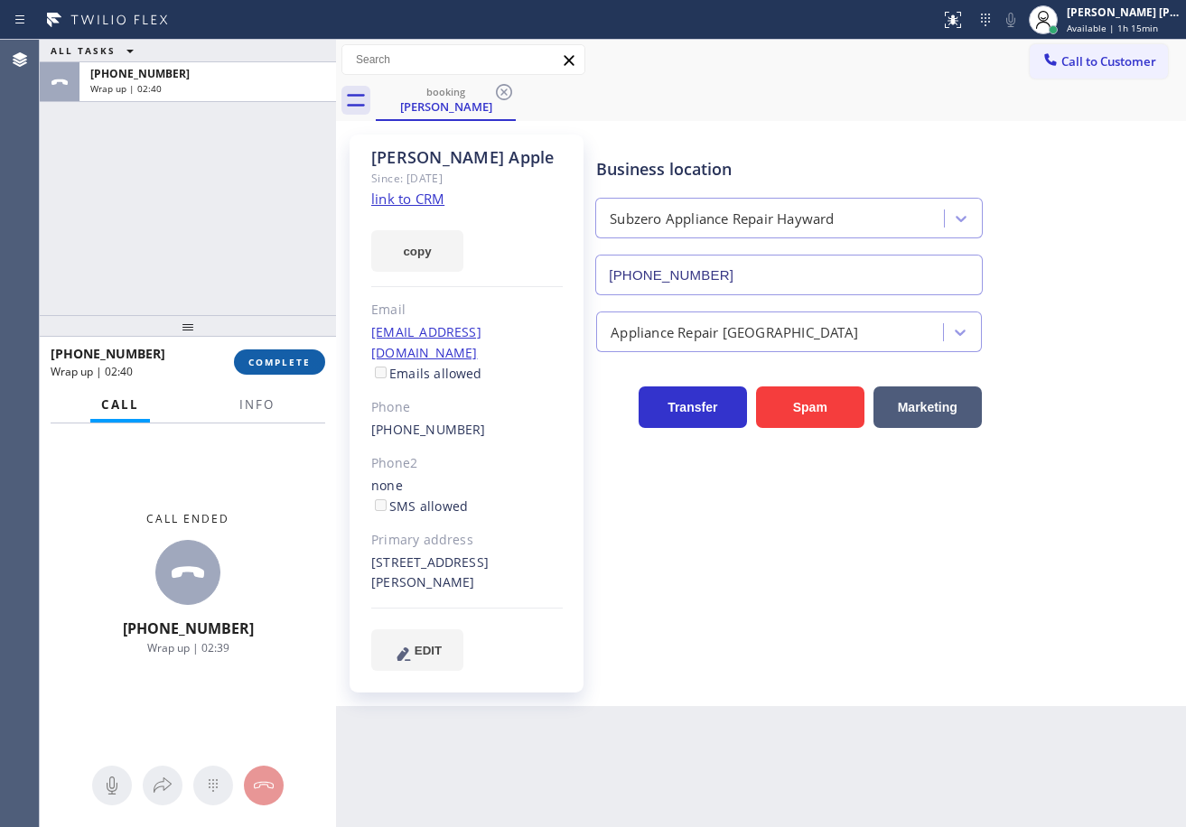
click at [284, 356] on span "COMPLETE" at bounding box center [279, 362] width 62 height 13
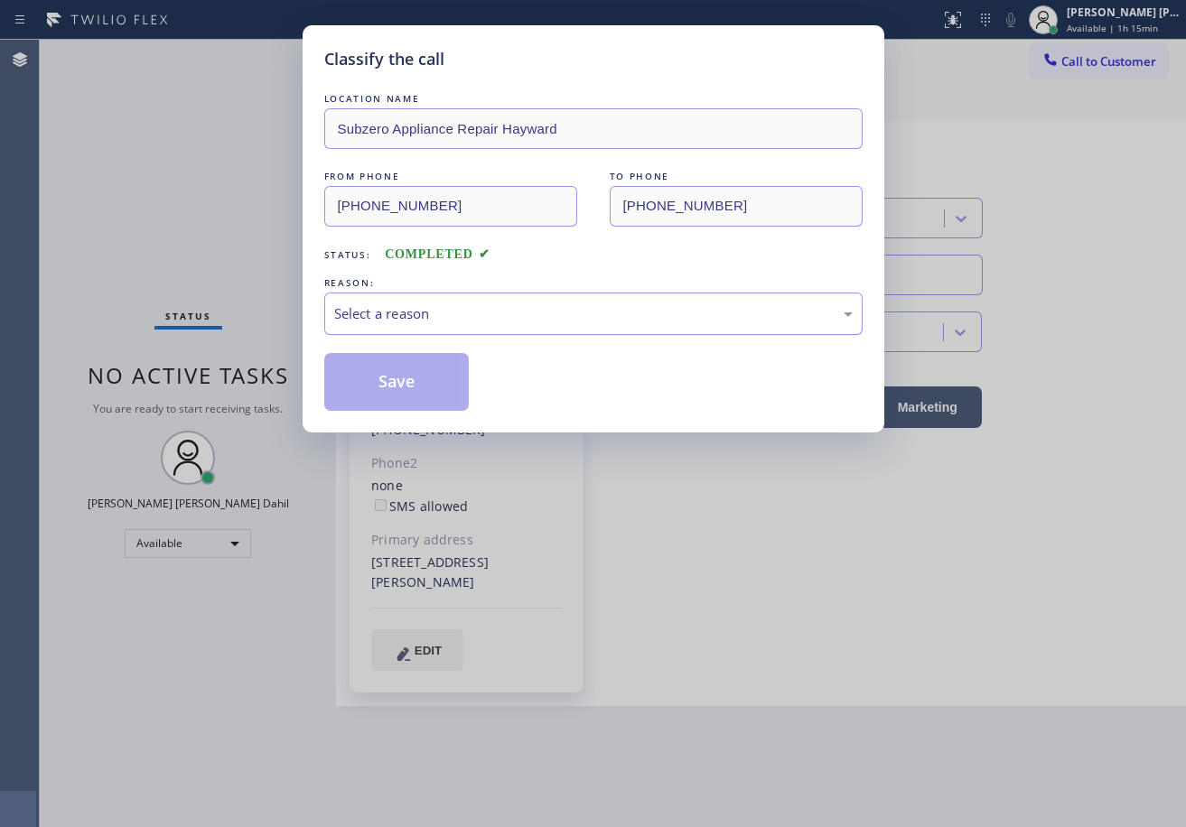
click at [390, 316] on div "Select a reason" at bounding box center [593, 313] width 518 height 21
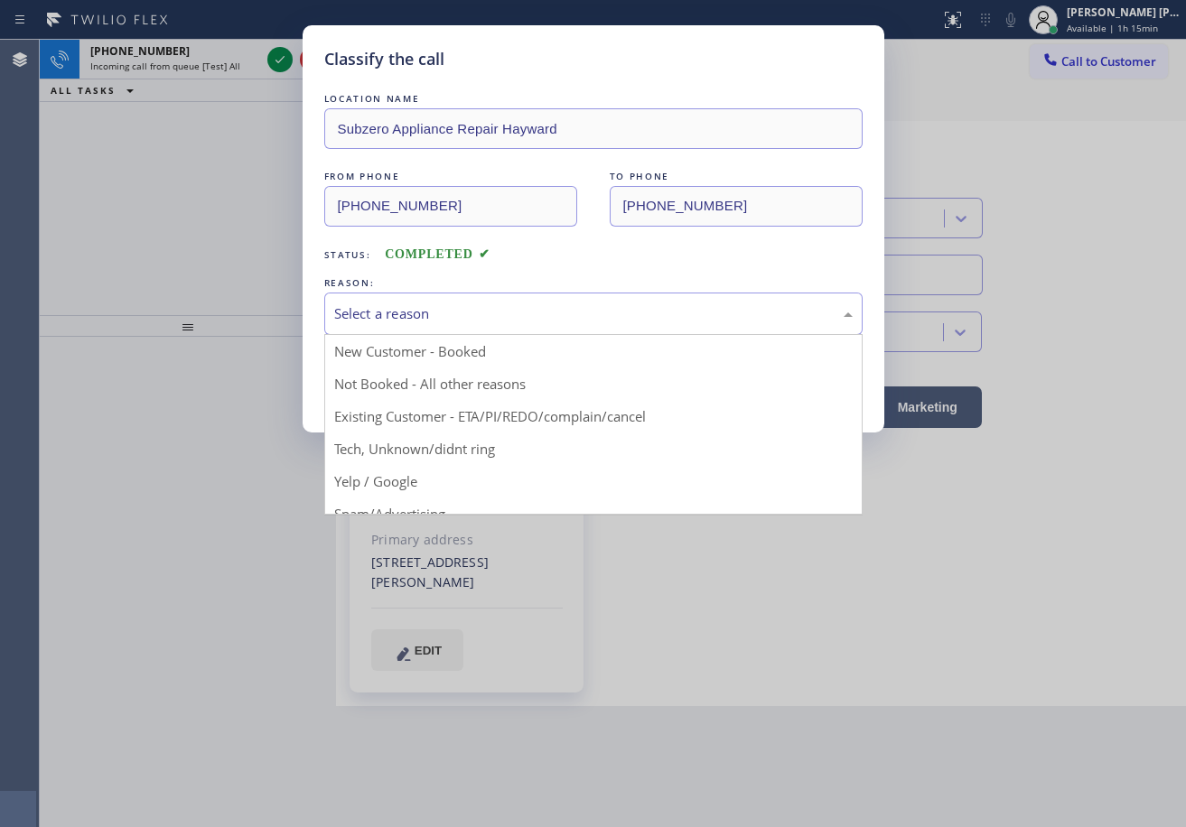
click at [390, 378] on button "Save" at bounding box center [396, 382] width 145 height 58
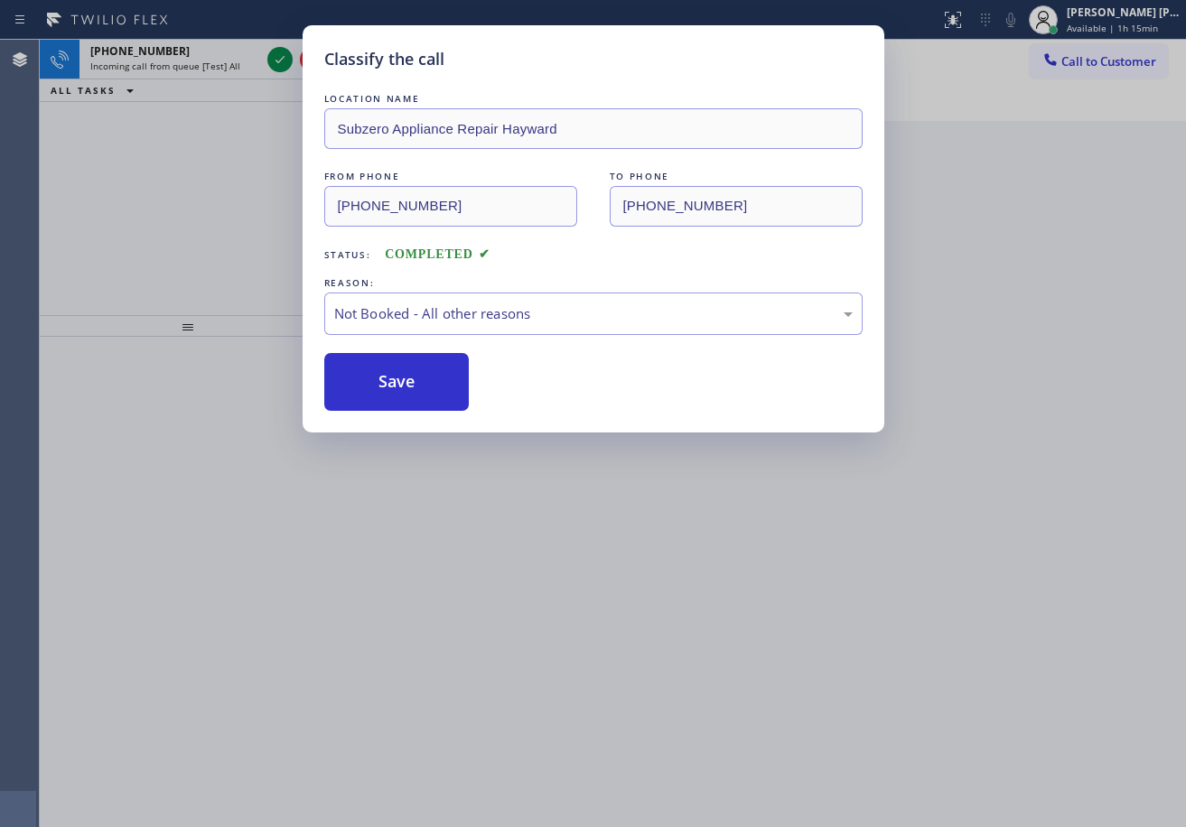
click at [390, 378] on button "Save" at bounding box center [396, 382] width 145 height 58
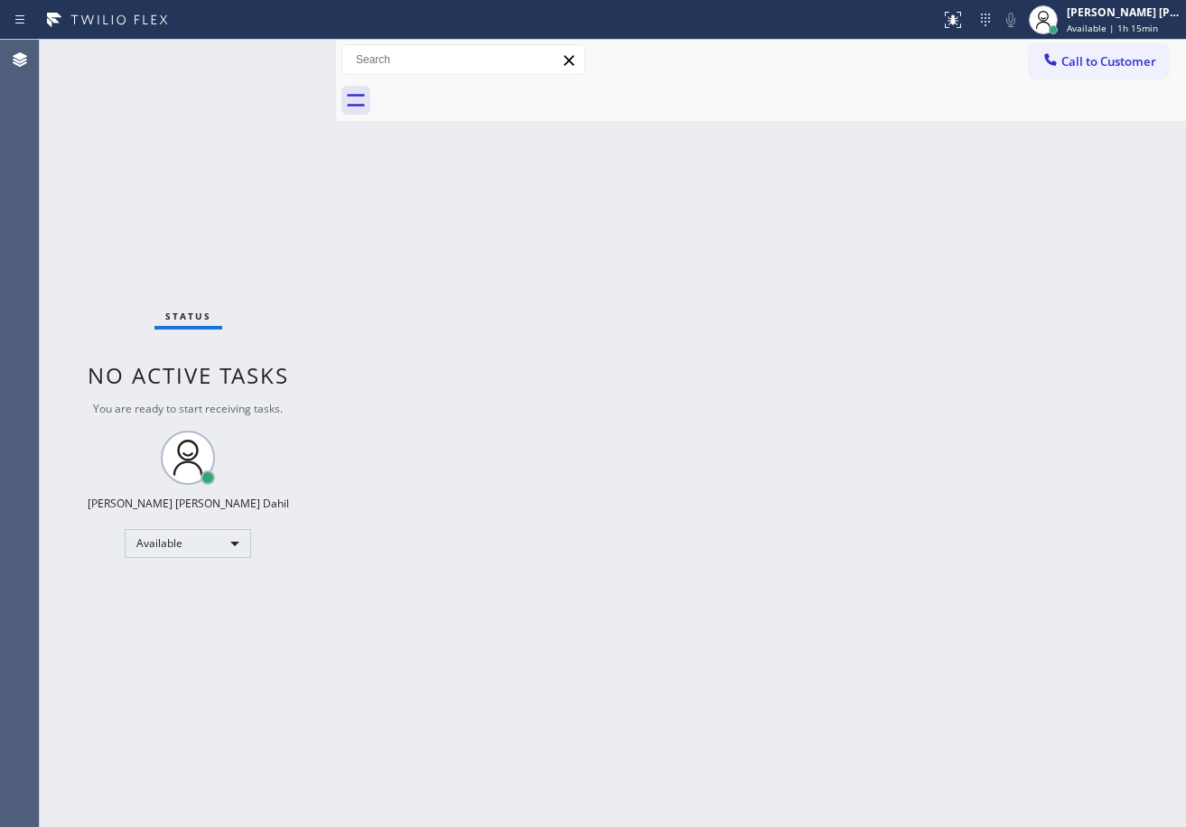
drag, startPoint x: 984, startPoint y: 232, endPoint x: 953, endPoint y: 728, distance: 496.8
click at [983, 282] on div "Back to Dashboard Change Sender ID Customers Technicians Select a contact Outbo…" at bounding box center [761, 433] width 850 height 787
click at [1127, 13] on div "Joshua Jake Dahil" at bounding box center [1124, 12] width 114 height 15
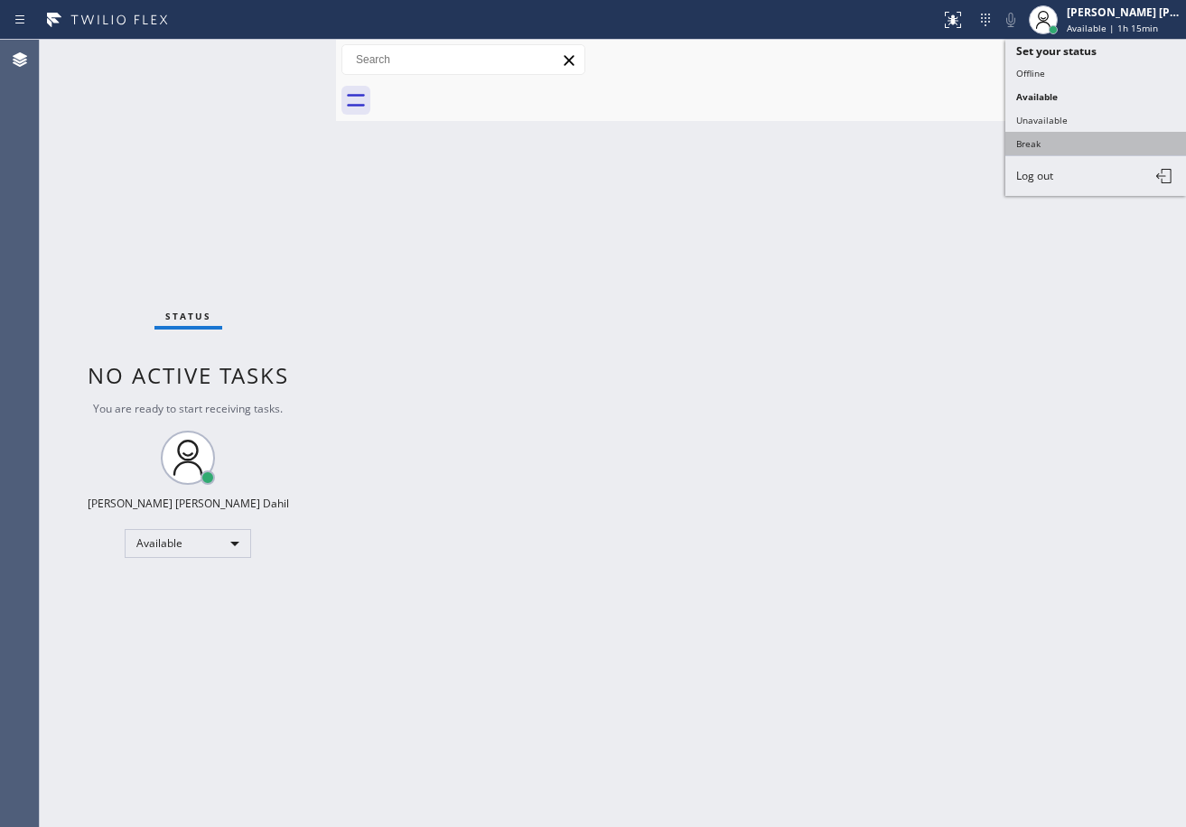
click at [1044, 144] on button "Break" at bounding box center [1095, 143] width 181 height 23
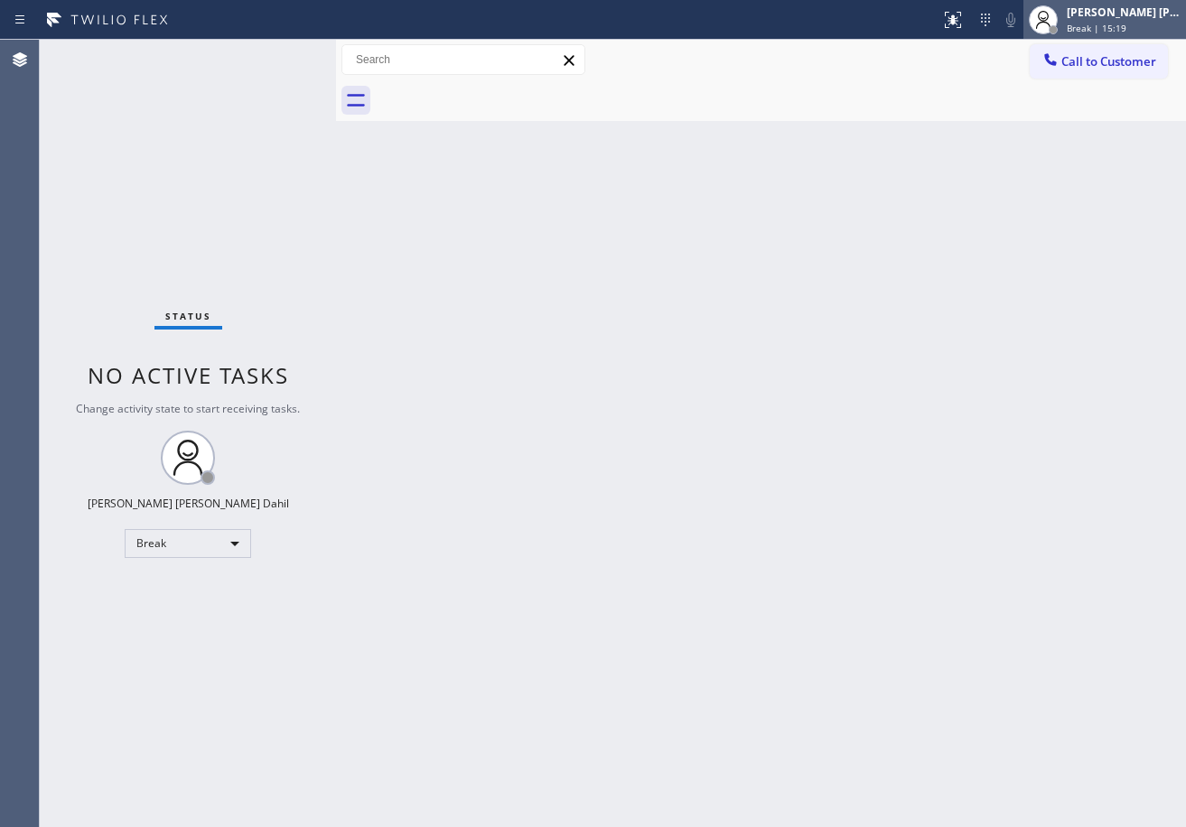
drag, startPoint x: 1097, startPoint y: 25, endPoint x: 1078, endPoint y: 72, distance: 50.6
click at [1099, 26] on span "Break | 15:19" at bounding box center [1097, 28] width 60 height 13
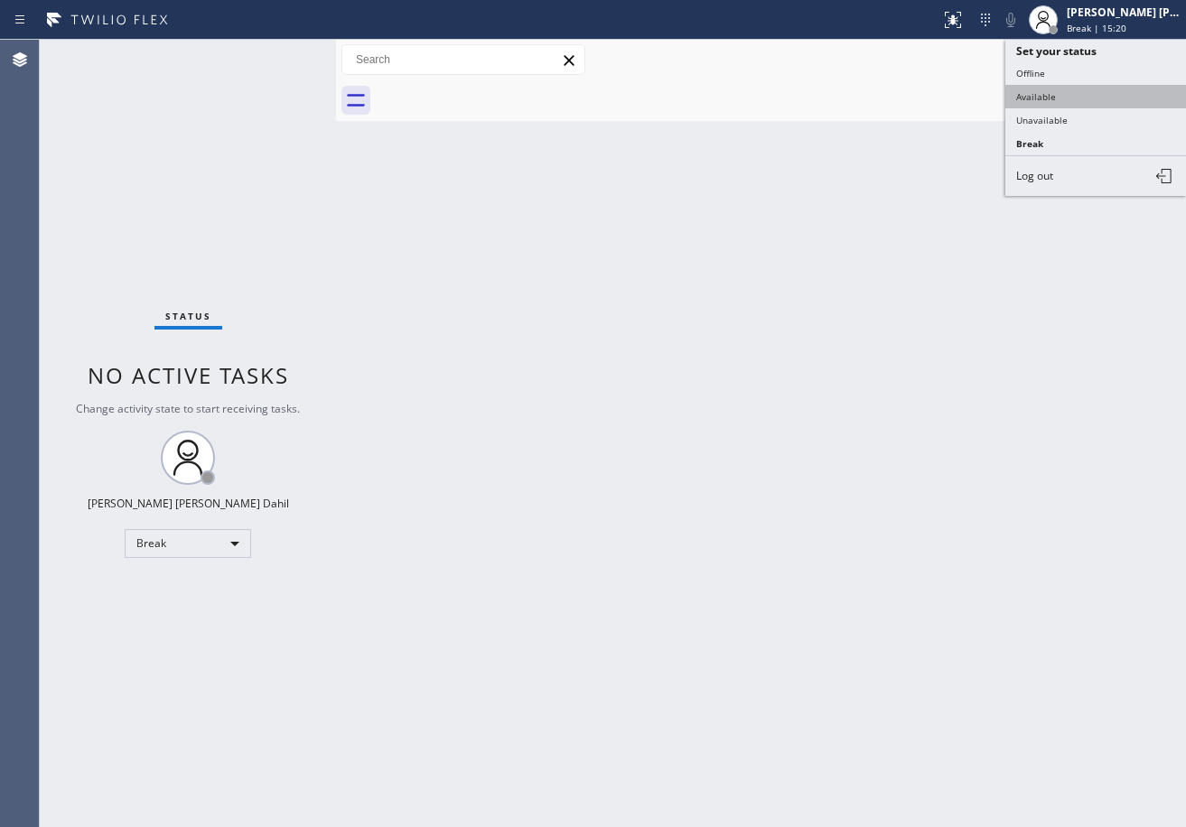
click at [1064, 95] on button "Available" at bounding box center [1095, 96] width 181 height 23
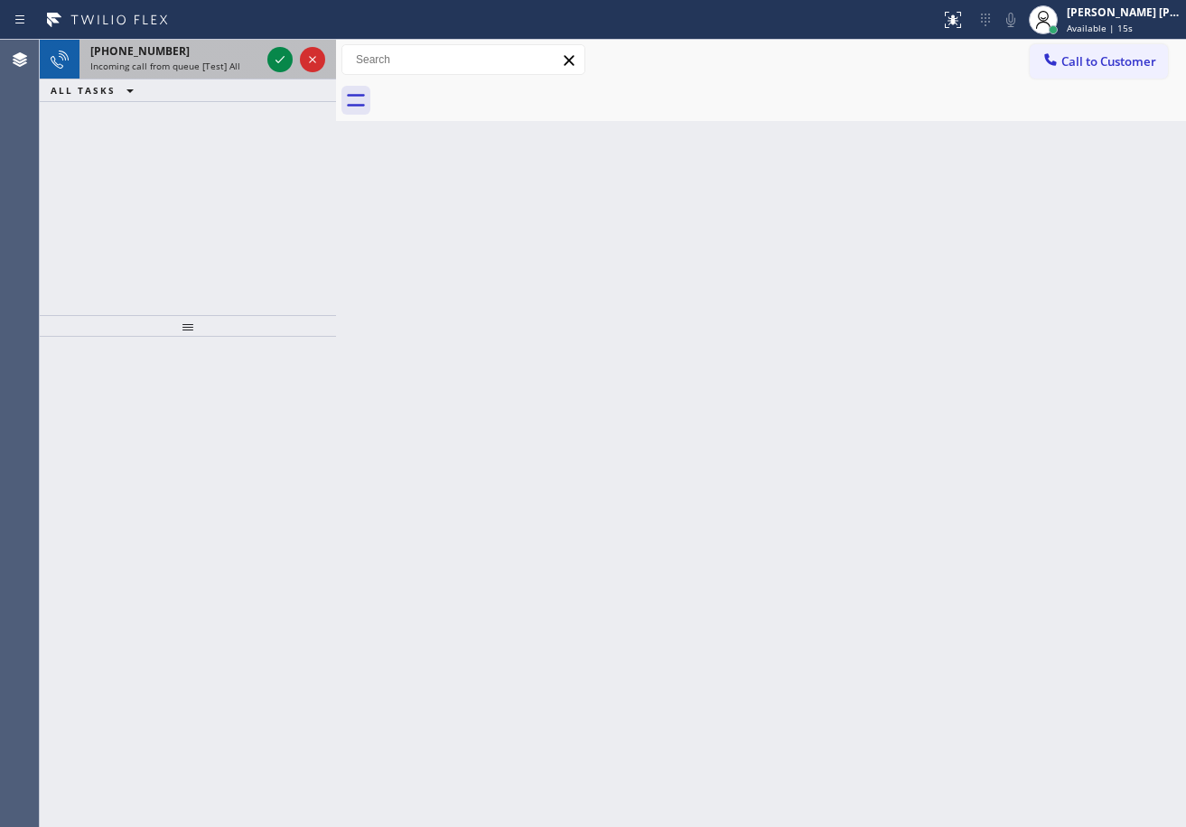
click at [241, 53] on div "+17147492428" at bounding box center [175, 50] width 170 height 15
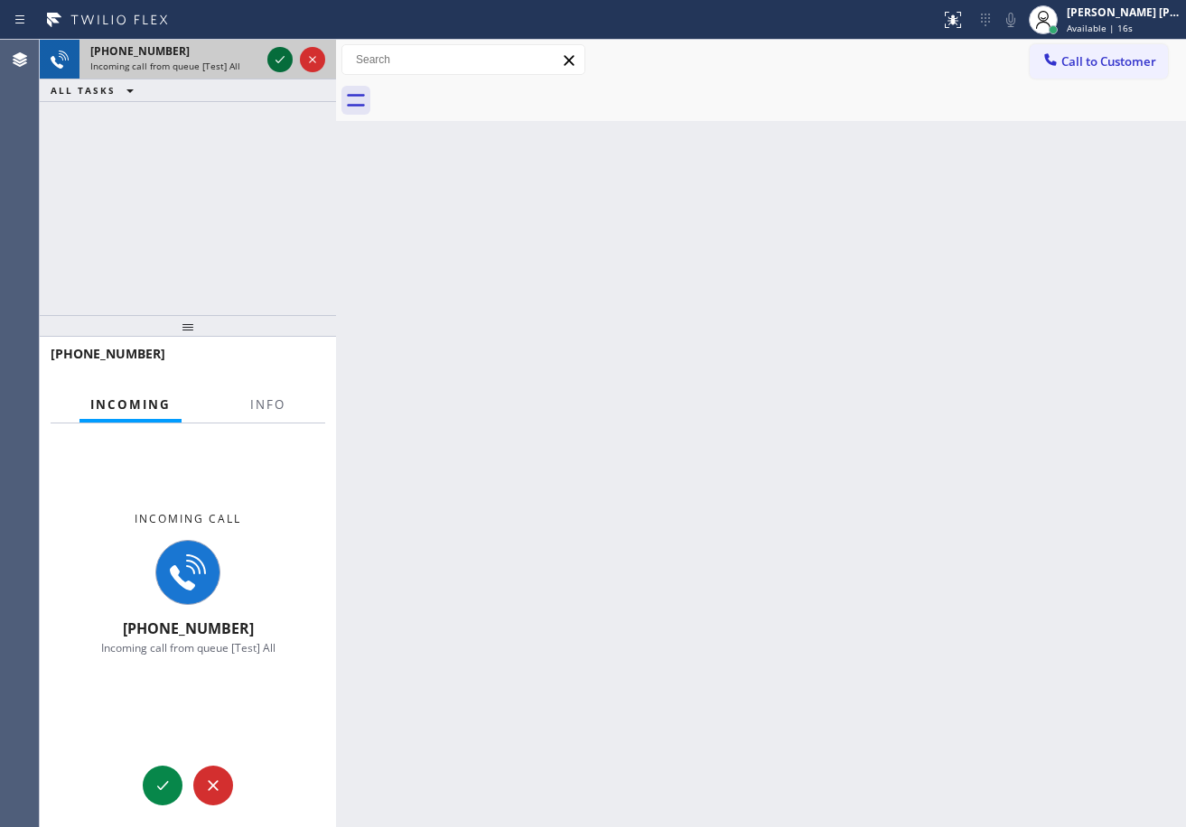
click at [278, 54] on icon at bounding box center [280, 60] width 22 height 22
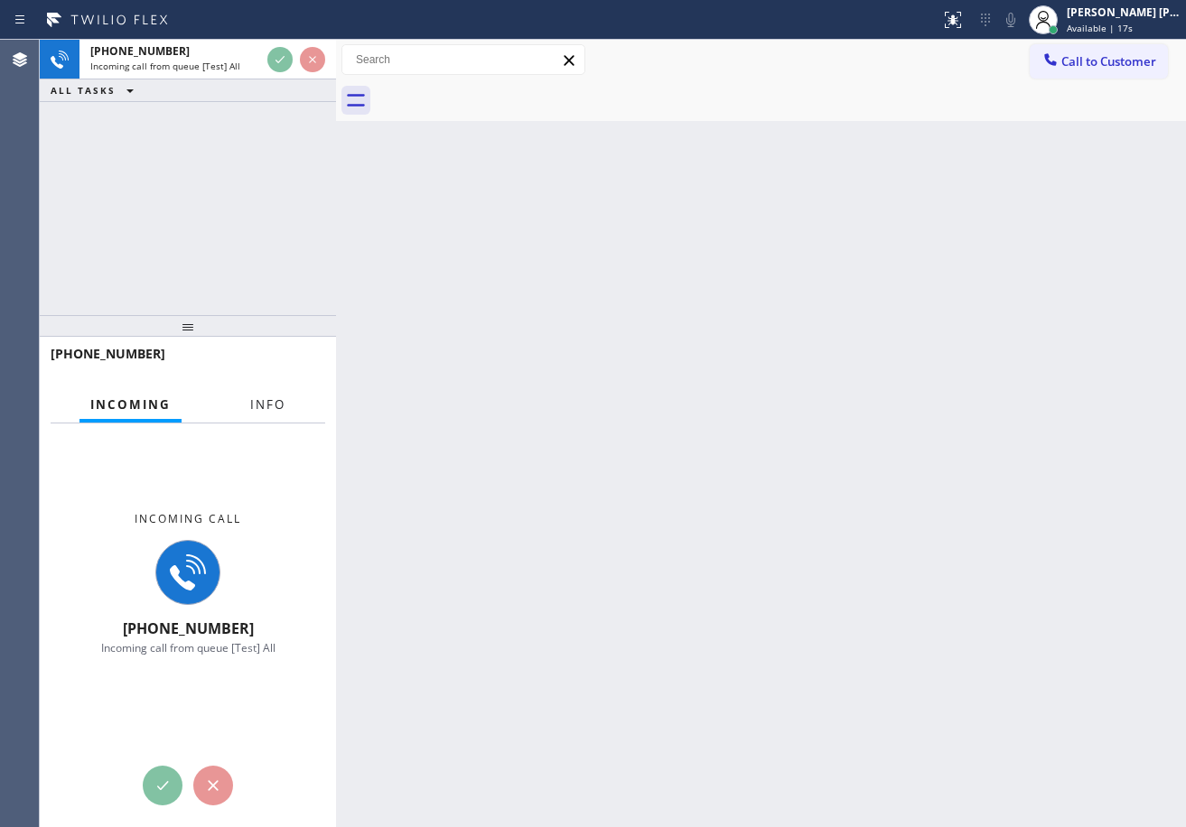
click at [278, 394] on button "Info" at bounding box center [267, 404] width 57 height 35
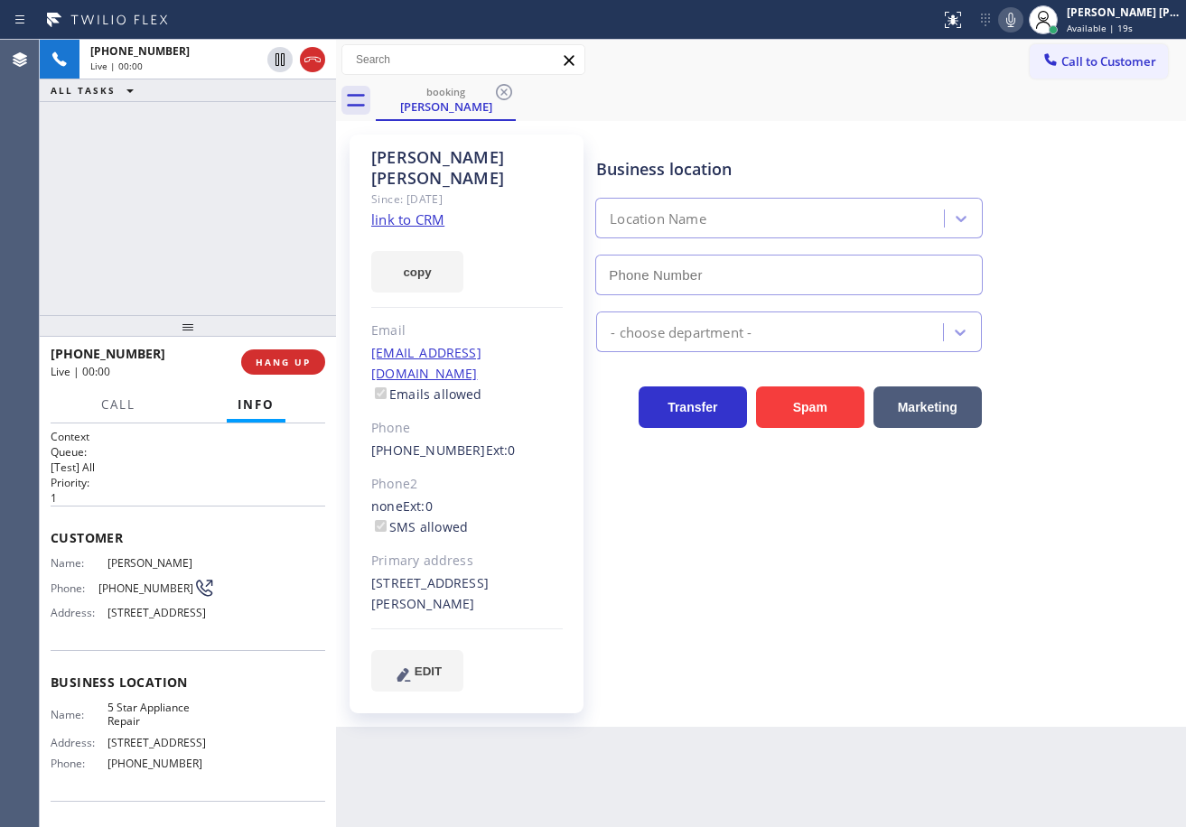
type input "(855) 731-4952"
click at [131, 242] on div "+17147492428 Live | 00:06 ALL TASKS ALL TASKS ACTIVE TASKS TASKS IN WRAP UP" at bounding box center [188, 177] width 296 height 275
click at [414, 210] on link "link to CRM" at bounding box center [407, 219] width 73 height 18
click at [212, 224] on div "+17147492428 Live | 01:41 ALL TASKS ALL TASKS ACTIVE TASKS TASKS IN WRAP UP" at bounding box center [188, 177] width 296 height 275
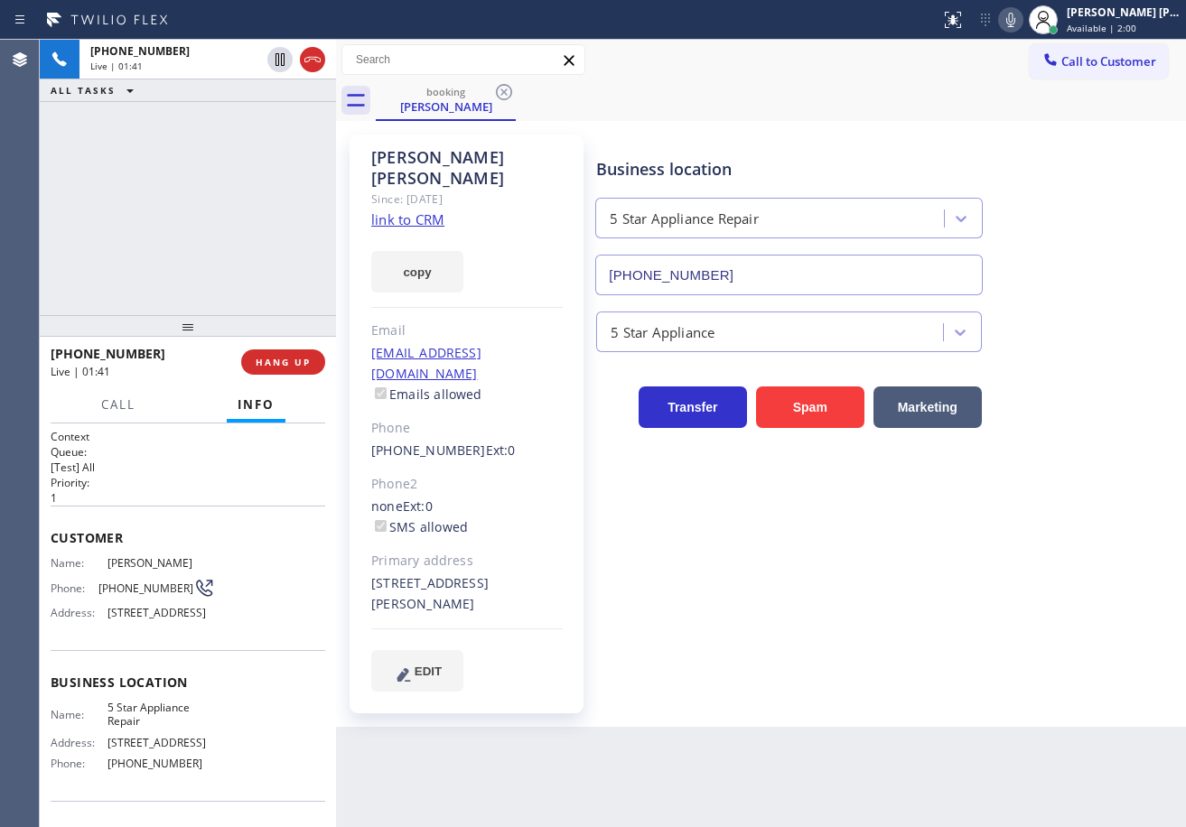
click at [195, 228] on div "+17147492428 Live | 01:41 ALL TASKS ALL TASKS ACTIVE TASKS TASKS IN WRAP UP" at bounding box center [188, 177] width 296 height 275
click at [195, 228] on div "+17147492428 Live | 01:42 ALL TASKS ALL TASKS ACTIVE TASKS TASKS IN WRAP UP" at bounding box center [188, 177] width 296 height 275
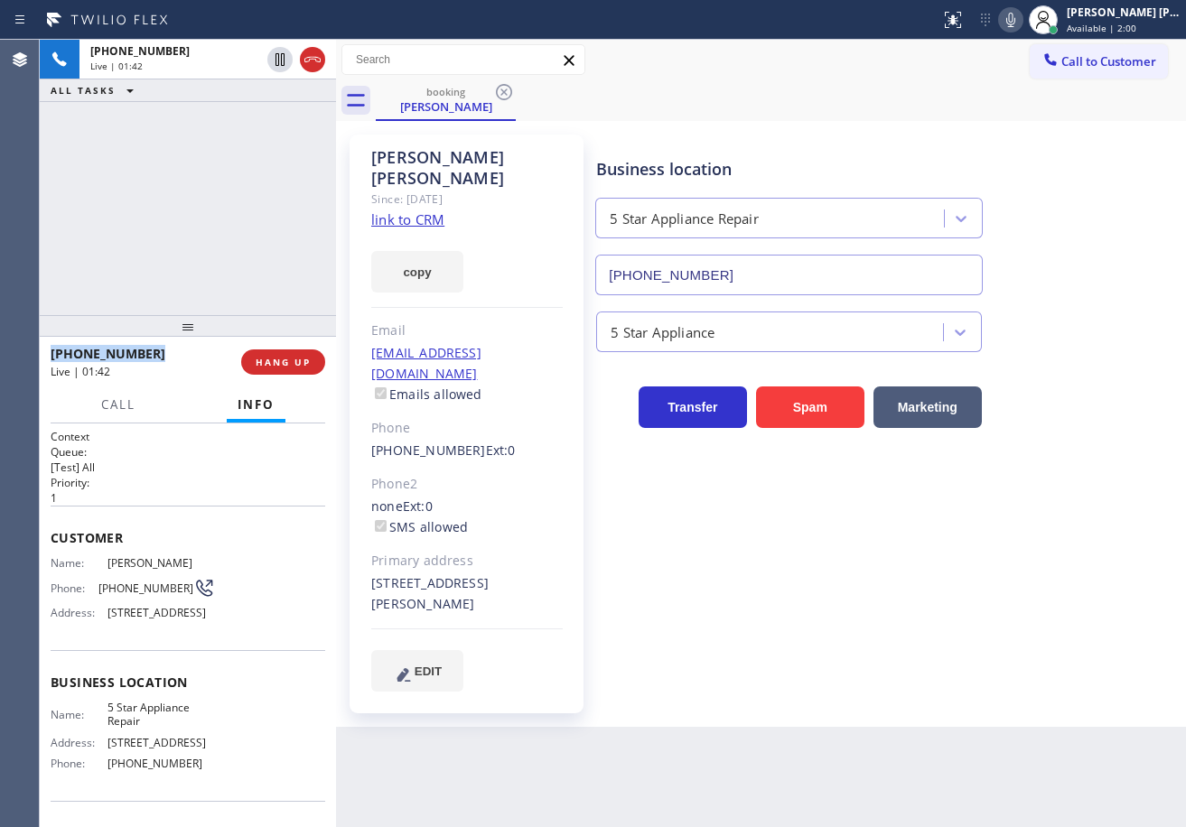
click at [195, 228] on div "+17147492428 Live | 01:42 ALL TASKS ALL TASKS ACTIVE TASKS TASKS IN WRAP UP" at bounding box center [188, 177] width 296 height 275
click at [195, 228] on div "+17147492428 Live | 01:43 ALL TASKS ALL TASKS ACTIVE TASKS TASKS IN WRAP UP" at bounding box center [188, 177] width 296 height 275
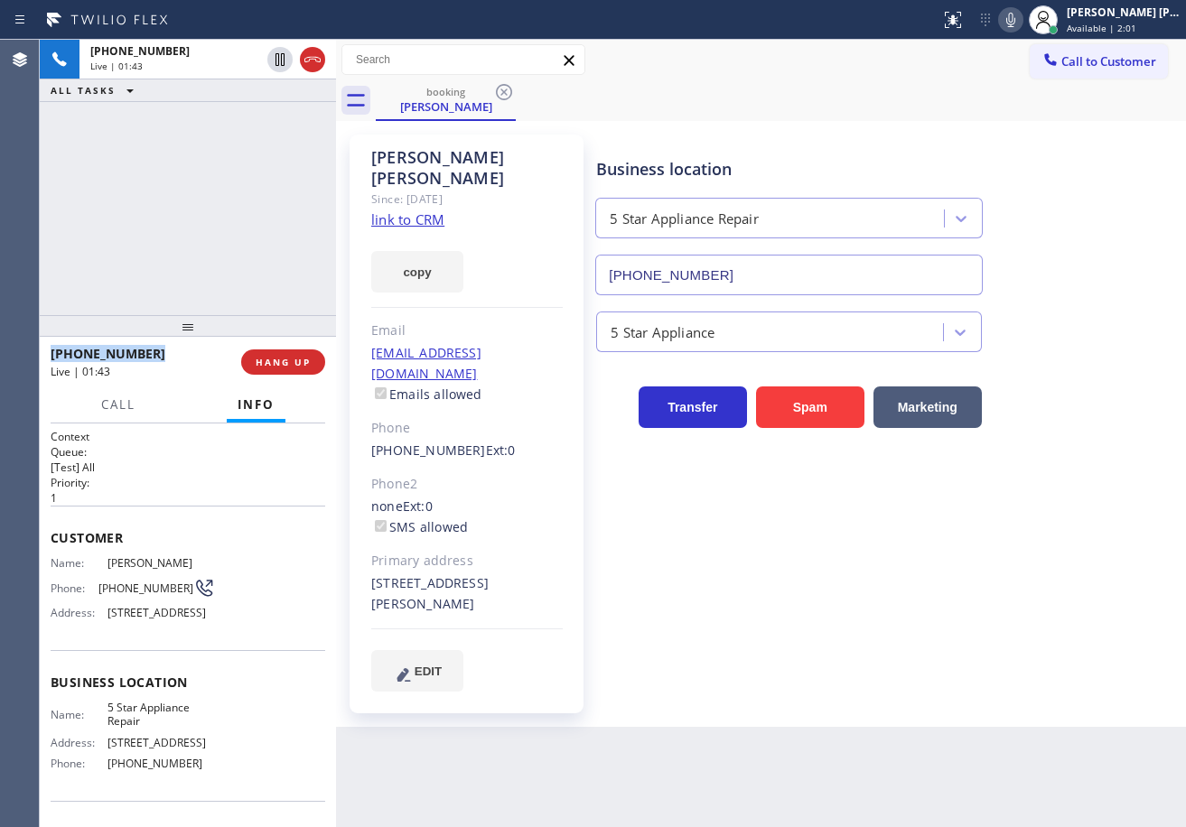
click at [195, 228] on div "+17147492428 Live | 01:43 ALL TASKS ALL TASKS ACTIVE TASKS TASKS IN WRAP UP" at bounding box center [188, 177] width 296 height 275
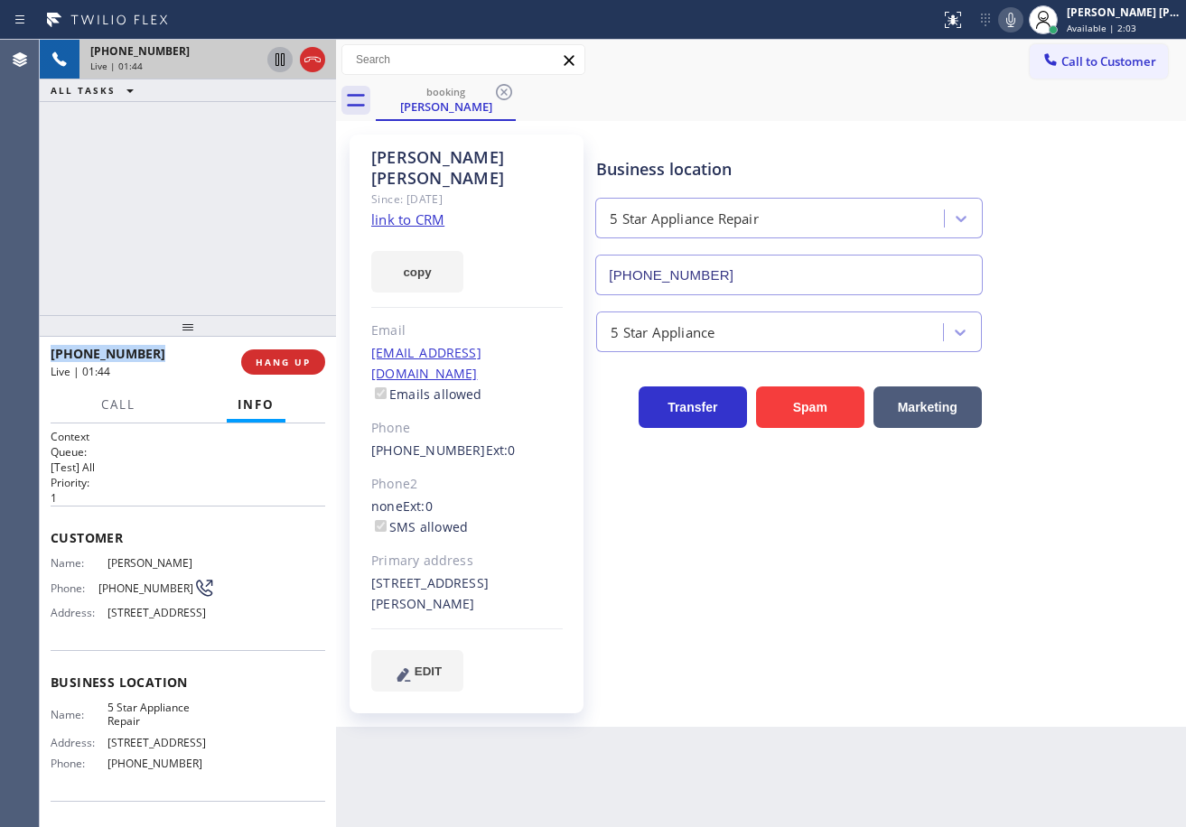
drag, startPoint x: 282, startPoint y: 63, endPoint x: 256, endPoint y: 230, distance: 169.0
click at [284, 70] on icon at bounding box center [280, 60] width 22 height 22
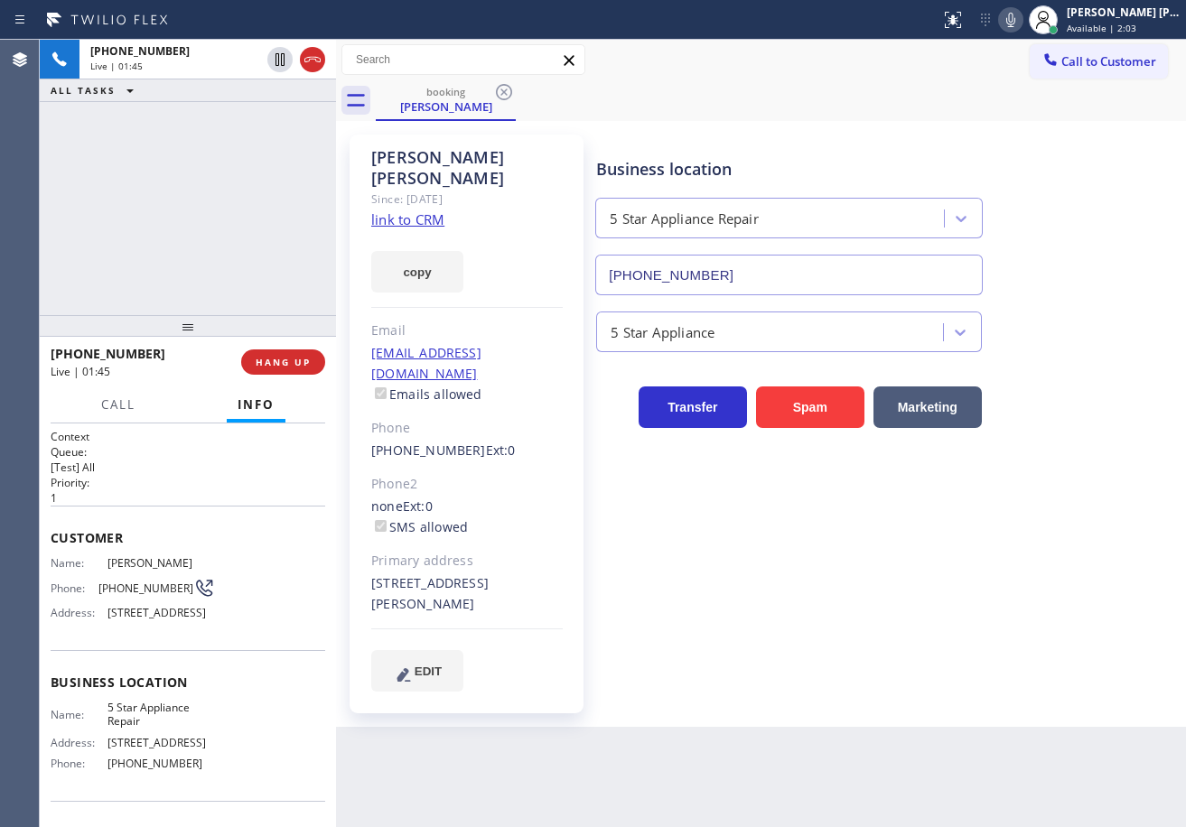
drag, startPoint x: 256, startPoint y: 230, endPoint x: 922, endPoint y: 134, distance: 672.5
click at [275, 227] on div "+17147492428 Live | 01:45 ALL TASKS ALL TASKS ACTIVE TASKS TASKS IN WRAP UP" at bounding box center [188, 177] width 296 height 275
click at [1021, 29] on icon at bounding box center [1011, 20] width 22 height 22
click at [219, 140] on div "+17147492428 Live | 04:39 ALL TASKS ALL TASKS ACTIVE TASKS TASKS IN WRAP UP" at bounding box center [188, 177] width 296 height 275
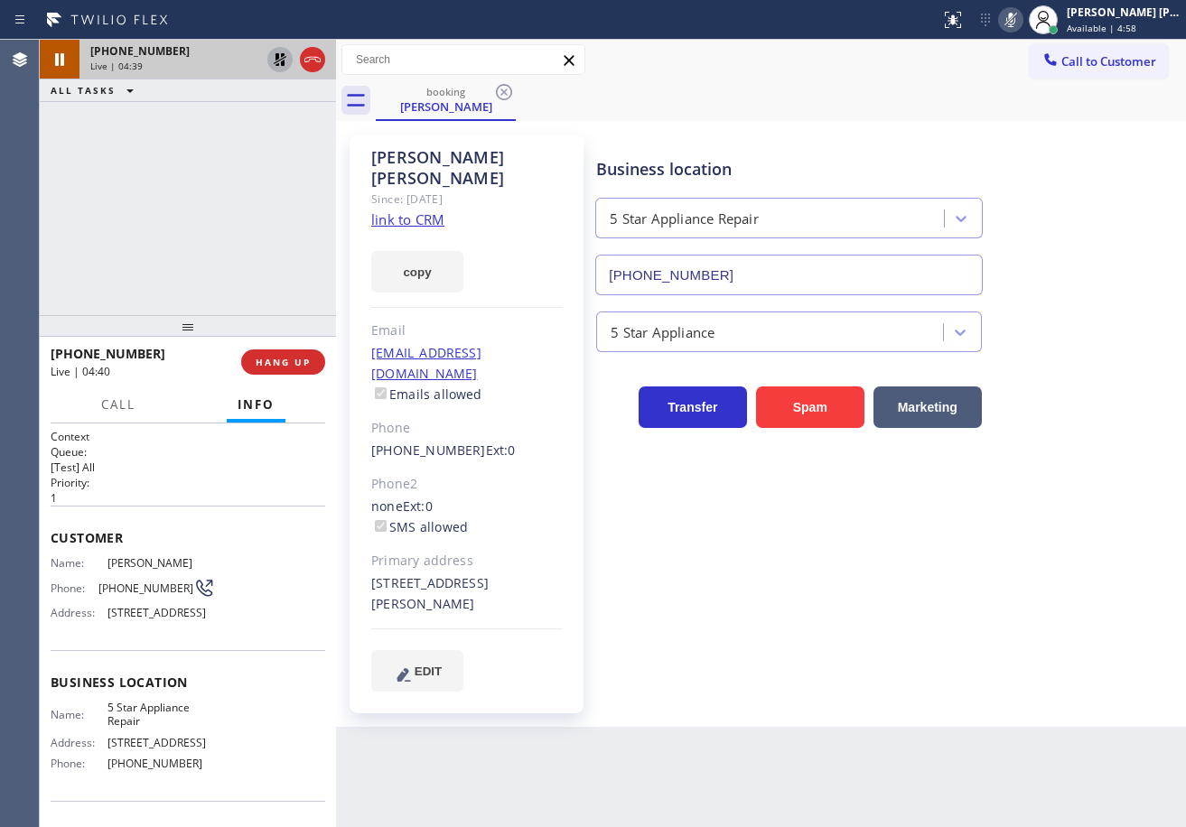
click at [277, 57] on icon at bounding box center [280, 59] width 13 height 13
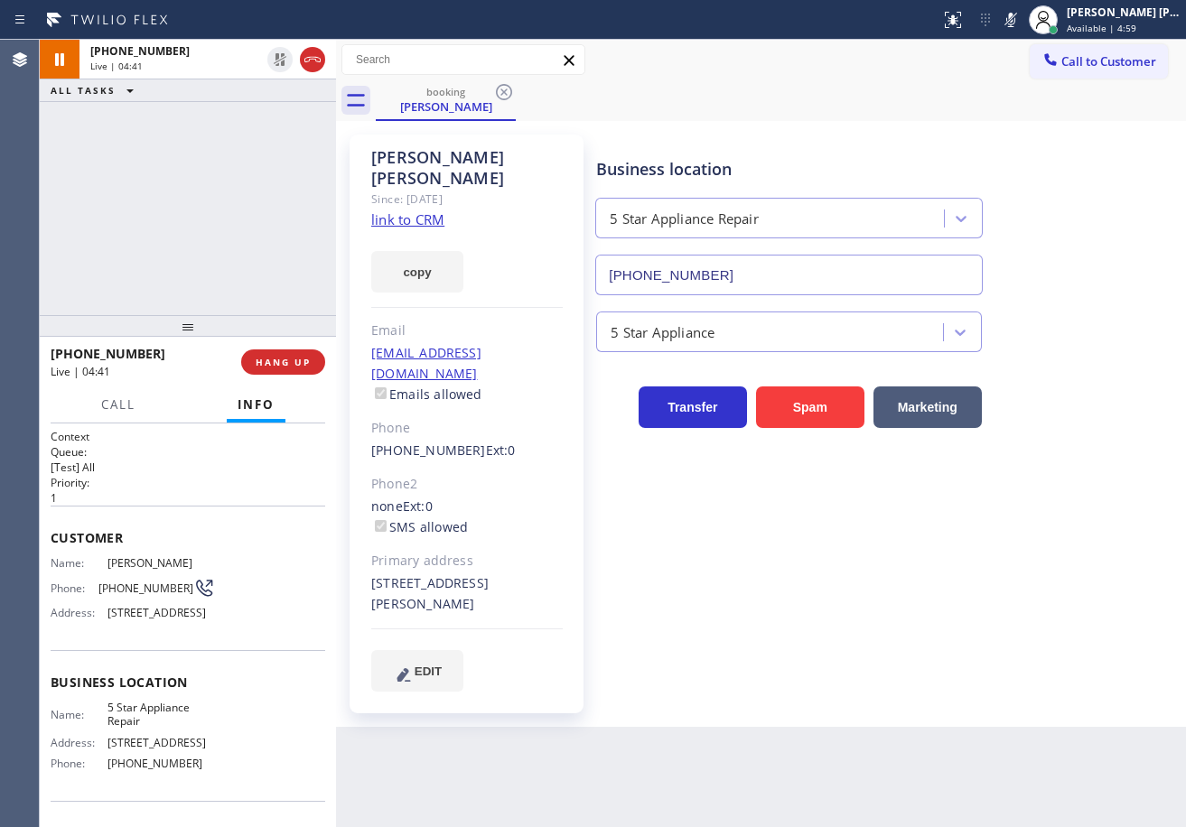
drag, startPoint x: 1034, startPoint y: 21, endPoint x: 1014, endPoint y: 67, distance: 50.2
click at [1021, 23] on icon at bounding box center [1011, 20] width 22 height 22
click at [268, 158] on div "+17147492428 Live | 04:44 ALL TASKS ALL TASKS ACTIVE TASKS TASKS IN WRAP UP" at bounding box center [188, 177] width 296 height 275
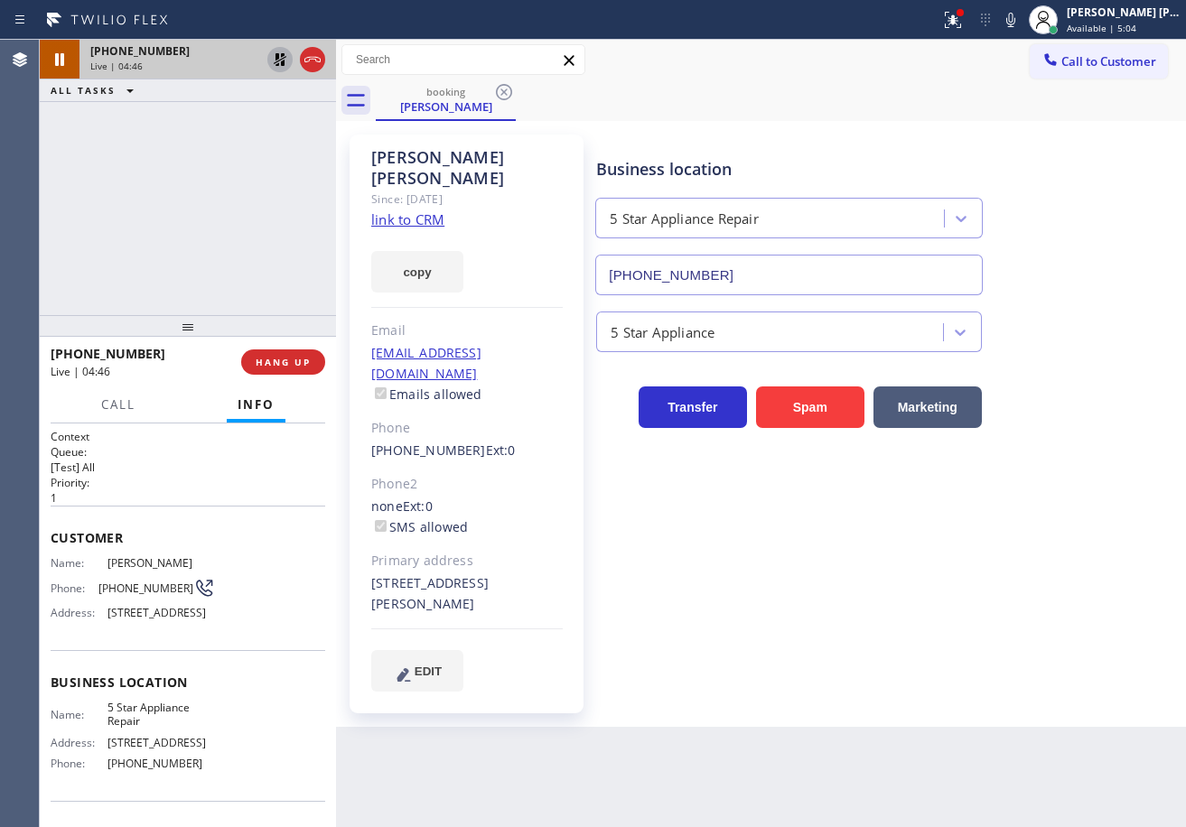
click at [275, 61] on icon at bounding box center [280, 60] width 22 height 22
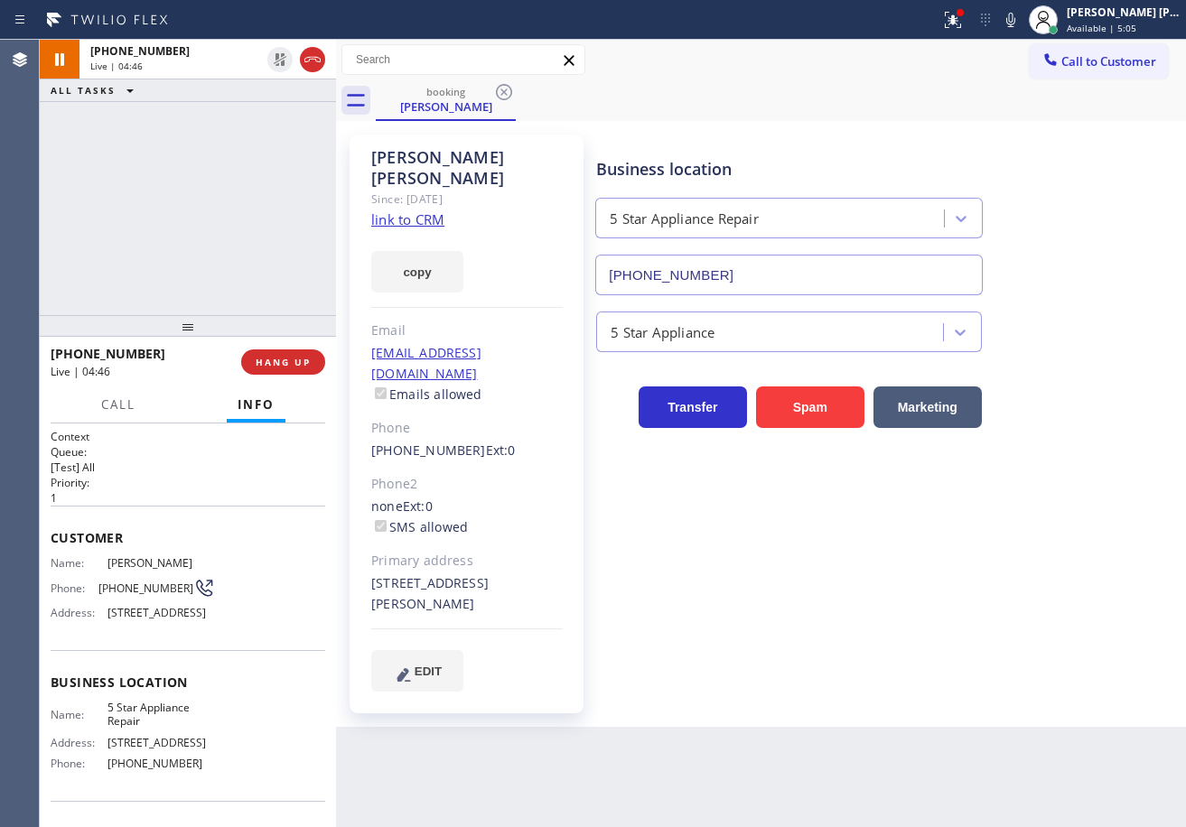
click at [274, 161] on div "+17147492428 Live | 04:46 ALL TASKS ALL TASKS ACTIVE TASKS TASKS IN WRAP UP" at bounding box center [188, 177] width 296 height 275
click at [964, 18] on icon at bounding box center [953, 20] width 22 height 22
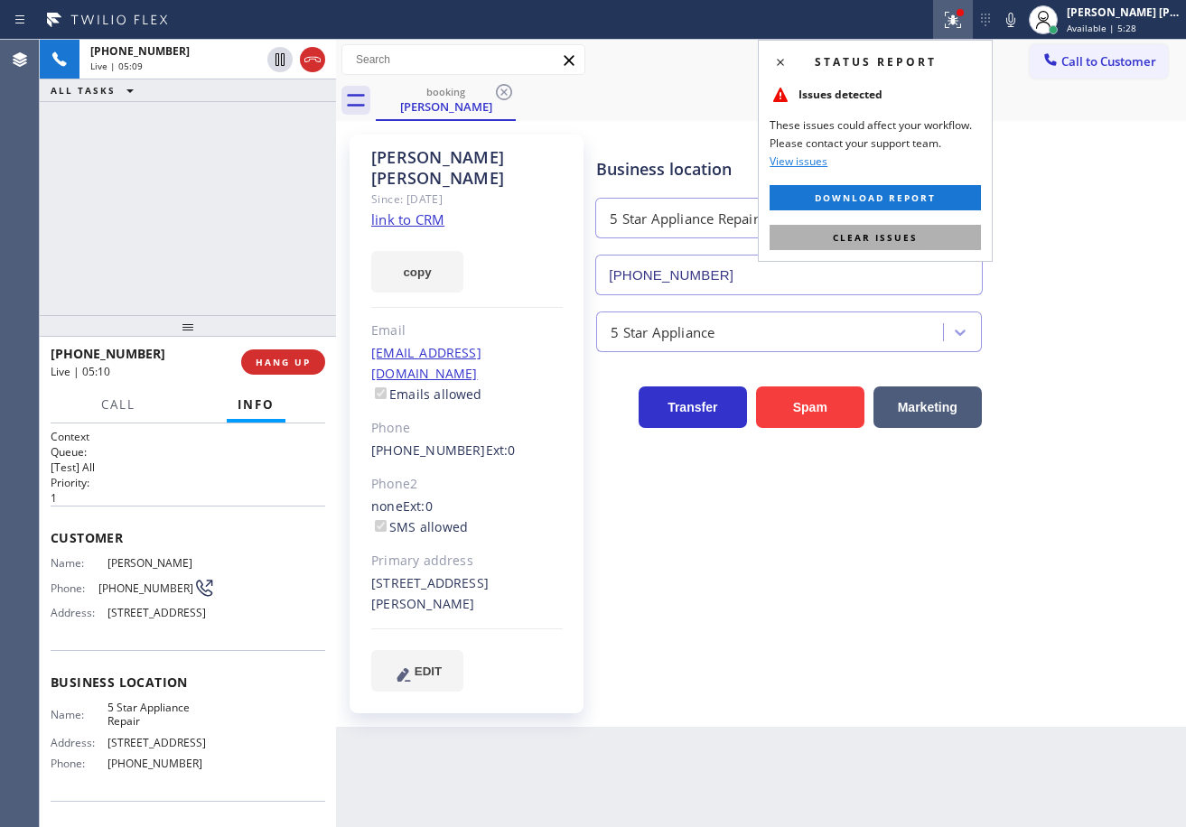
click at [950, 226] on button "Clear issues" at bounding box center [874, 237] width 211 height 25
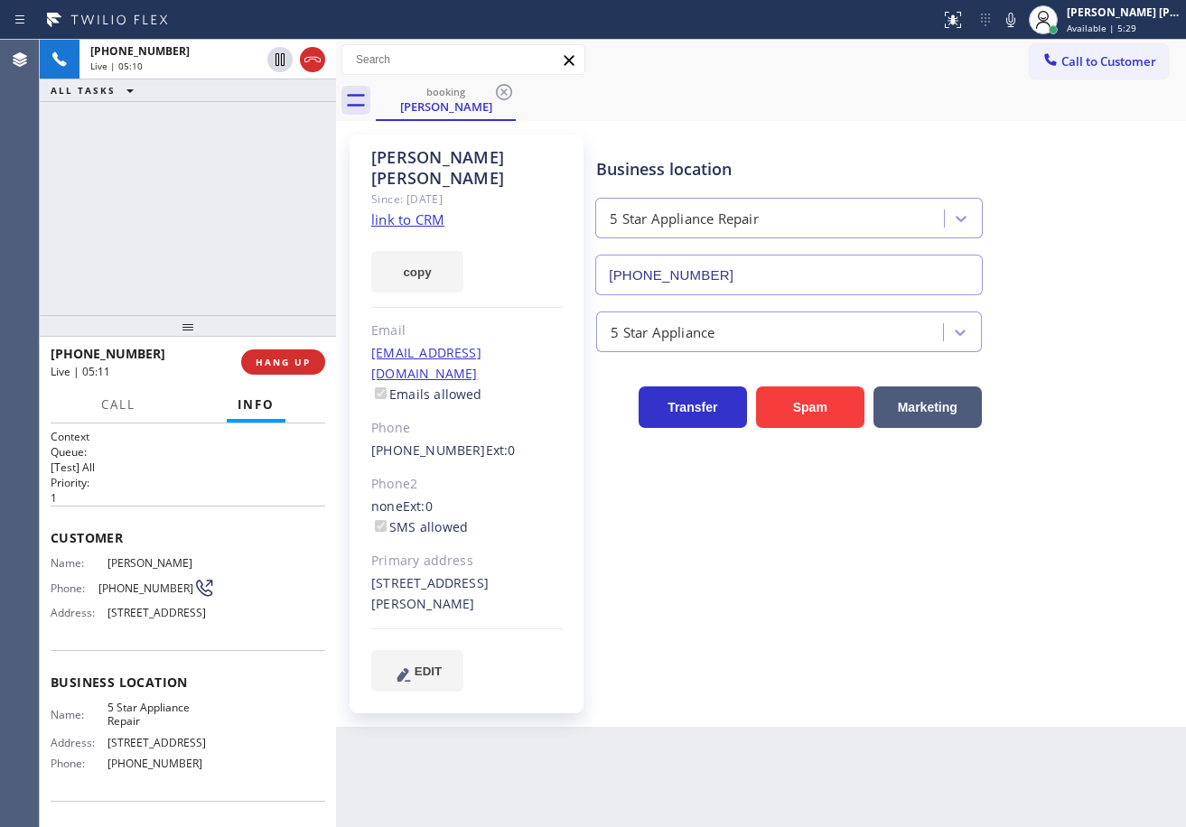
click at [1053, 341] on div "5 Star Appliance" at bounding box center [886, 328] width 589 height 48
click at [1045, 257] on div "Business location 5 Star Appliance Repair (855) 731-4952" at bounding box center [886, 213] width 589 height 163
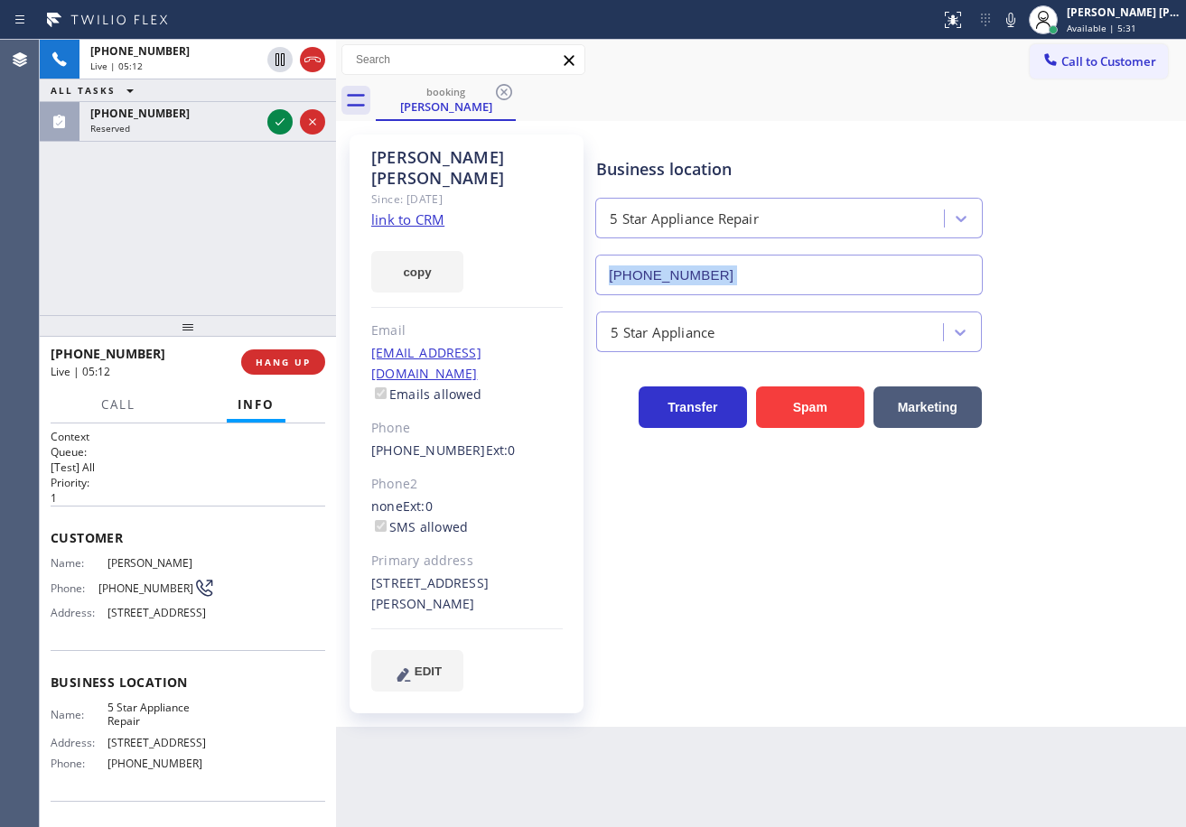
click at [1044, 259] on div "Business location 5 Star Appliance Repair (855) 731-4952" at bounding box center [886, 213] width 589 height 163
click at [1042, 266] on div "Business location 5 Star Appliance Repair (855) 731-4952" at bounding box center [886, 213] width 589 height 163
click at [1044, 264] on div "Business location 5 Star Appliance Repair (855) 731-4952" at bounding box center [886, 213] width 589 height 163
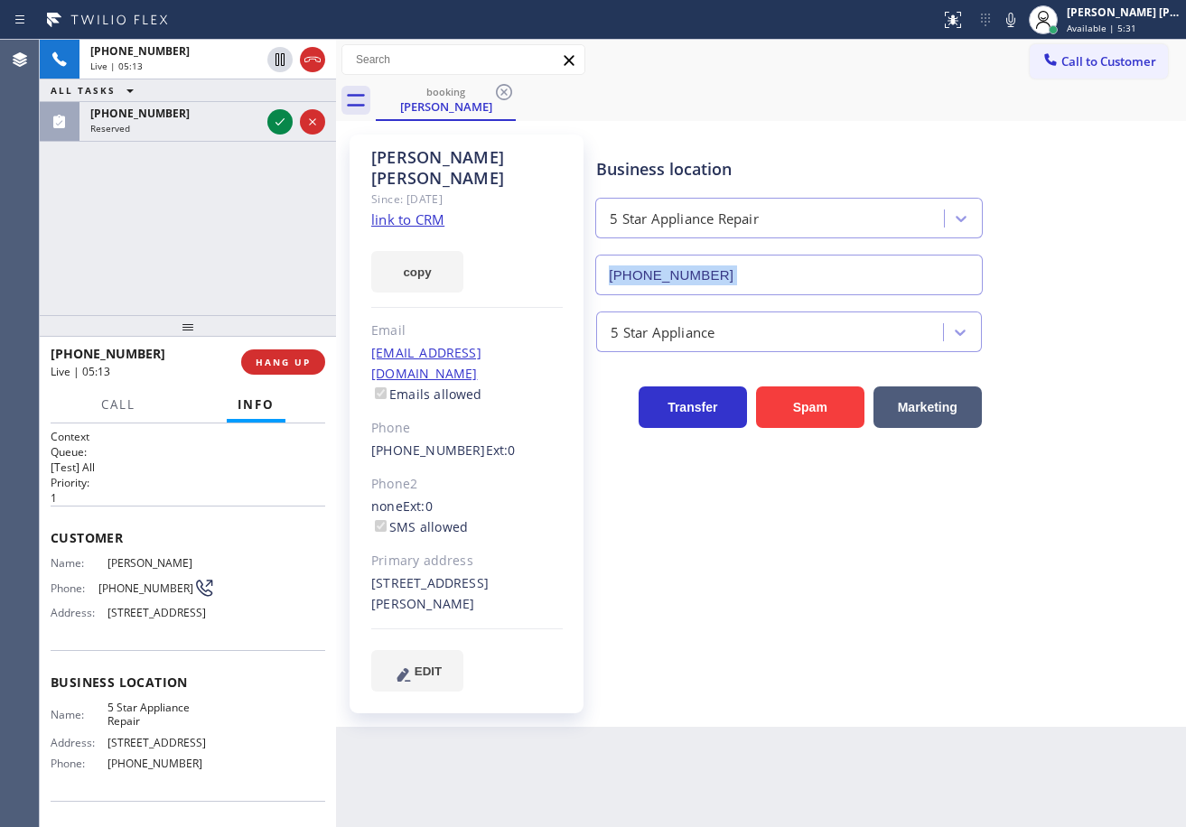
click at [1045, 258] on div "Business location 5 Star Appliance Repair (855) 731-4952" at bounding box center [886, 213] width 589 height 163
click at [1046, 258] on div "Business location 5 Star Appliance Repair (855) 731-4952" at bounding box center [886, 213] width 589 height 163
click at [1048, 257] on div "Business location 5 Star Appliance Repair (855) 731-4952" at bounding box center [886, 213] width 589 height 163
click at [1048, 256] on div "Business location 5 Star Appliance Repair (855) 731-4952" at bounding box center [886, 213] width 589 height 163
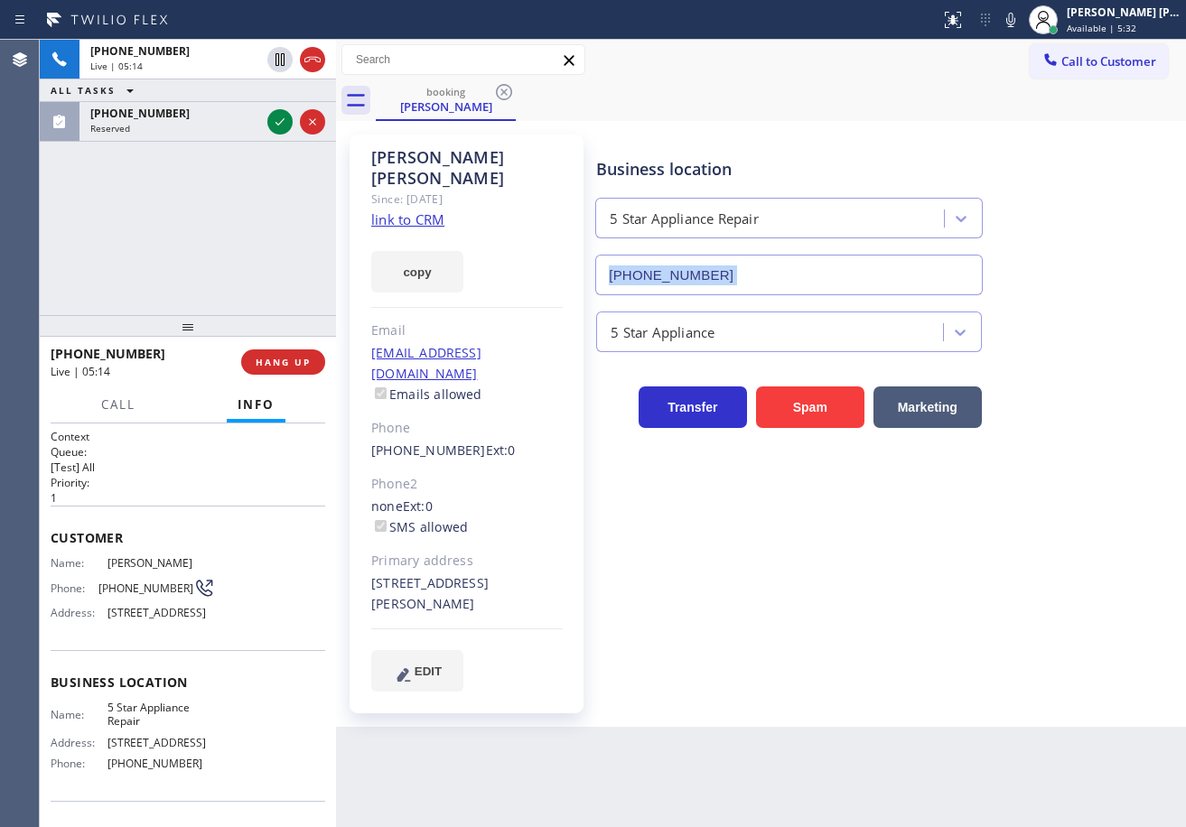
click at [1048, 256] on div "Business location 5 Star Appliance Repair (855) 731-4952" at bounding box center [886, 213] width 589 height 163
drag, startPoint x: 927, startPoint y: 115, endPoint x: 927, endPoint y: 130, distance: 15.4
click at [927, 115] on div "booking Dolores Jackle" at bounding box center [781, 100] width 810 height 41
click at [269, 244] on div "+17147492428 Live | 05:30 ALL TASKS ALL TASKS ACTIVE TASKS TASKS IN WRAP UP (62…" at bounding box center [188, 177] width 296 height 275
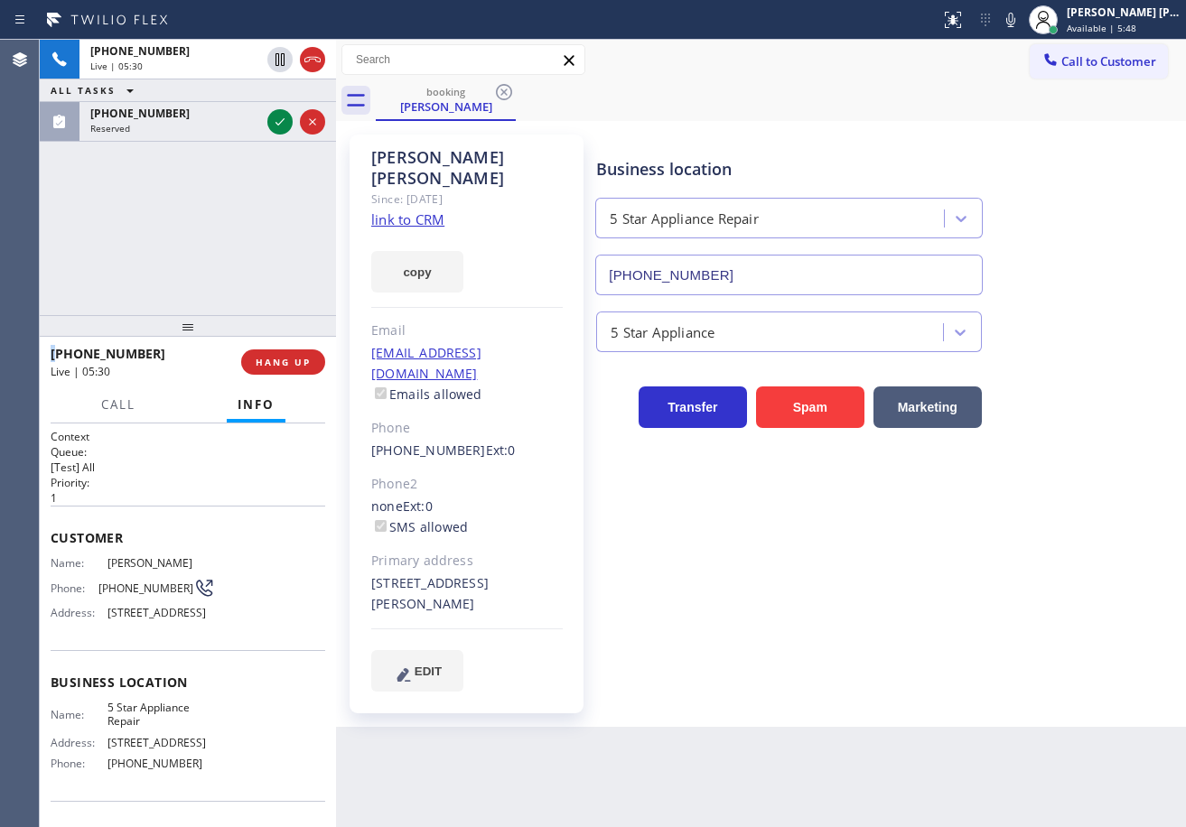
click at [269, 243] on div "+17147492428 Live | 05:30 ALL TASKS ALL TASKS ACTIVE TASKS TASKS IN WRAP UP (62…" at bounding box center [188, 177] width 296 height 275
drag, startPoint x: 273, startPoint y: 54, endPoint x: 692, endPoint y: 33, distance: 419.5
click at [275, 54] on icon at bounding box center [280, 60] width 22 height 22
click at [1021, 27] on icon at bounding box center [1011, 20] width 22 height 22
drag, startPoint x: 1008, startPoint y: 58, endPoint x: 932, endPoint y: 81, distance: 79.4
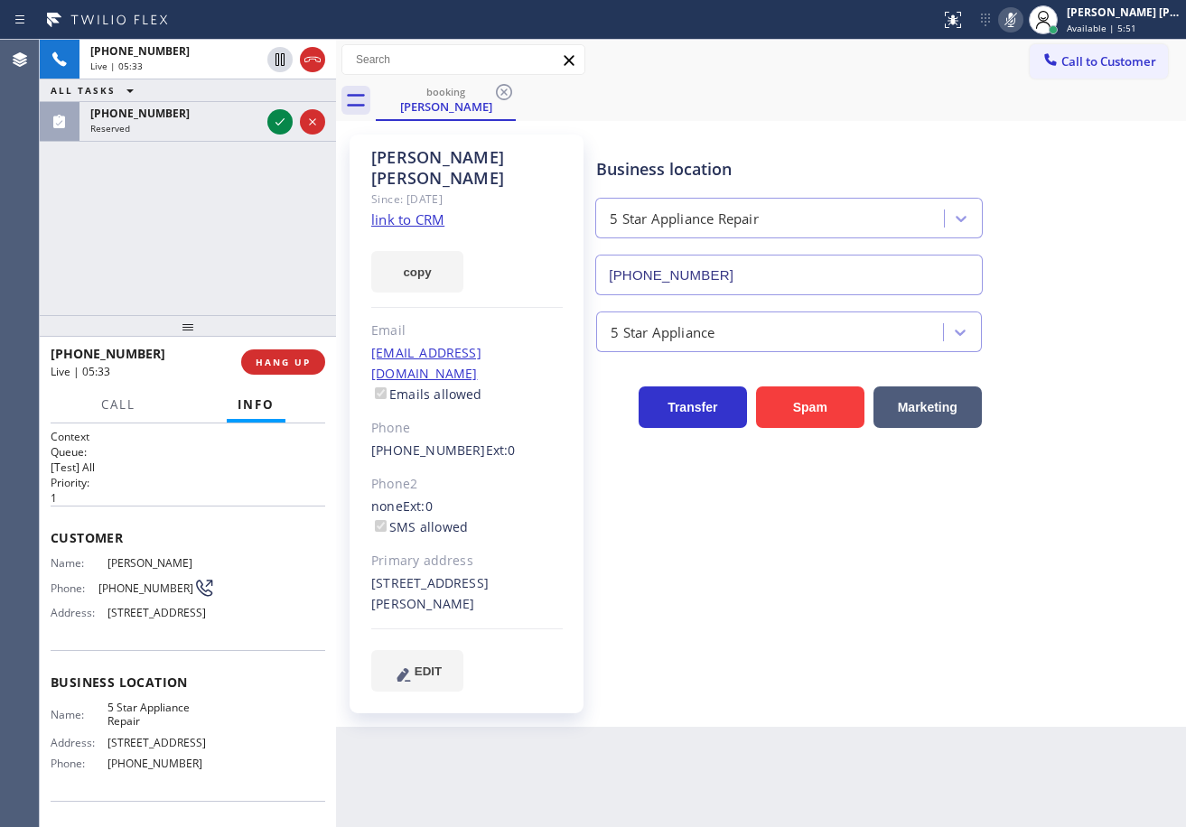
click at [999, 61] on div "Call to Customer Outbound call Location 5 Star Appliance Your caller id phone n…" at bounding box center [761, 60] width 850 height 32
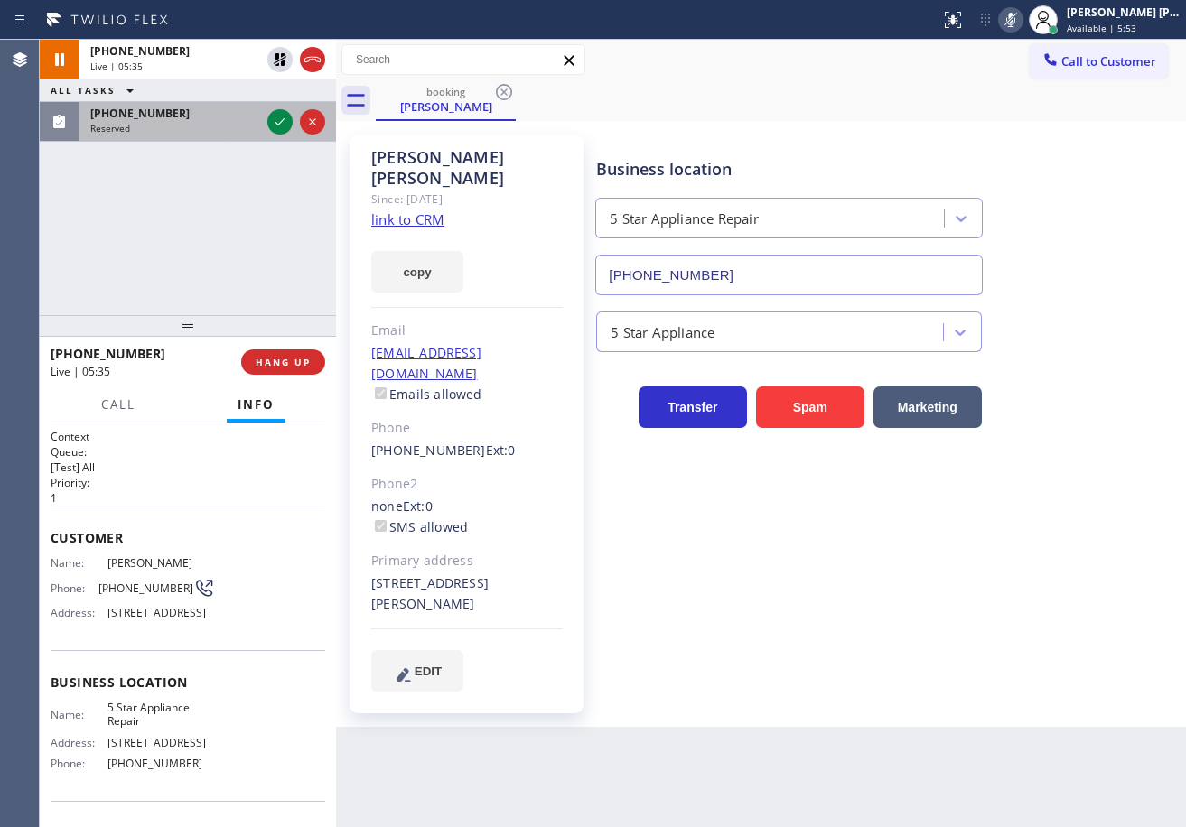
click at [247, 115] on div "(626) 524-5814" at bounding box center [175, 113] width 170 height 15
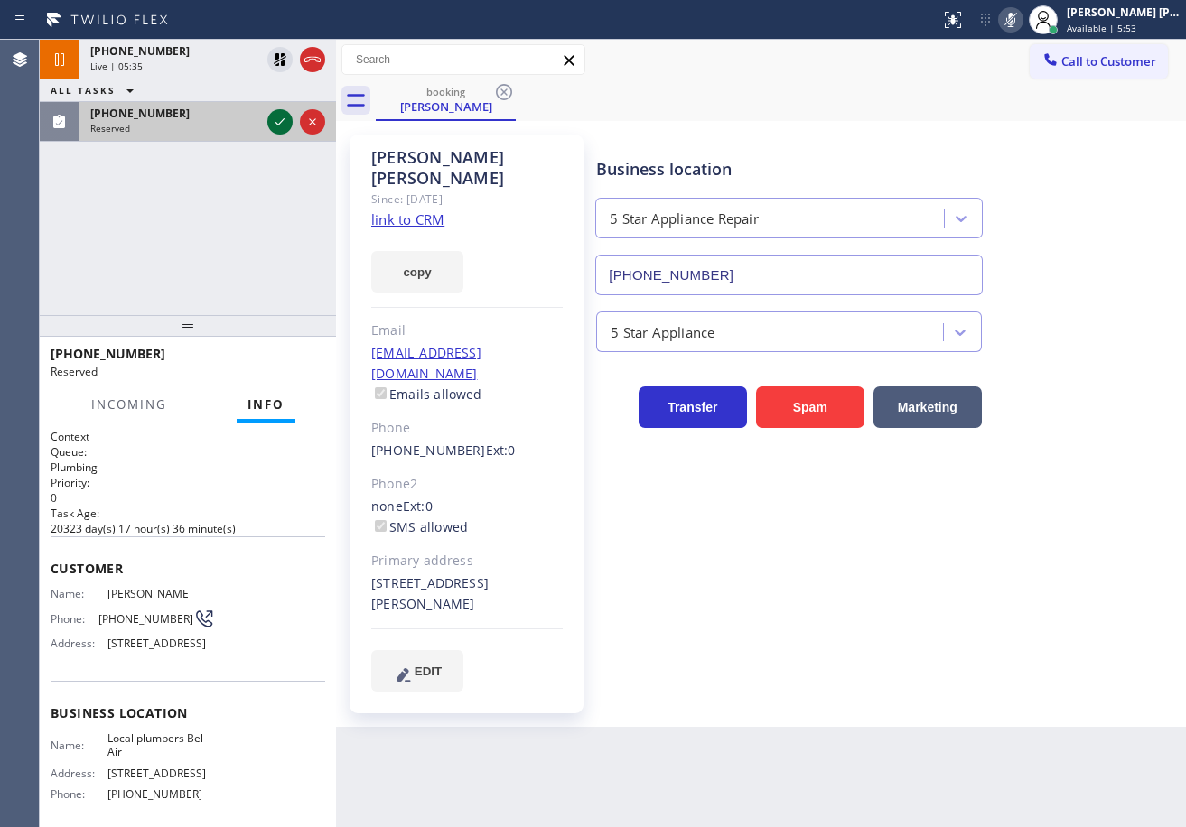
click at [272, 121] on icon at bounding box center [280, 122] width 22 height 22
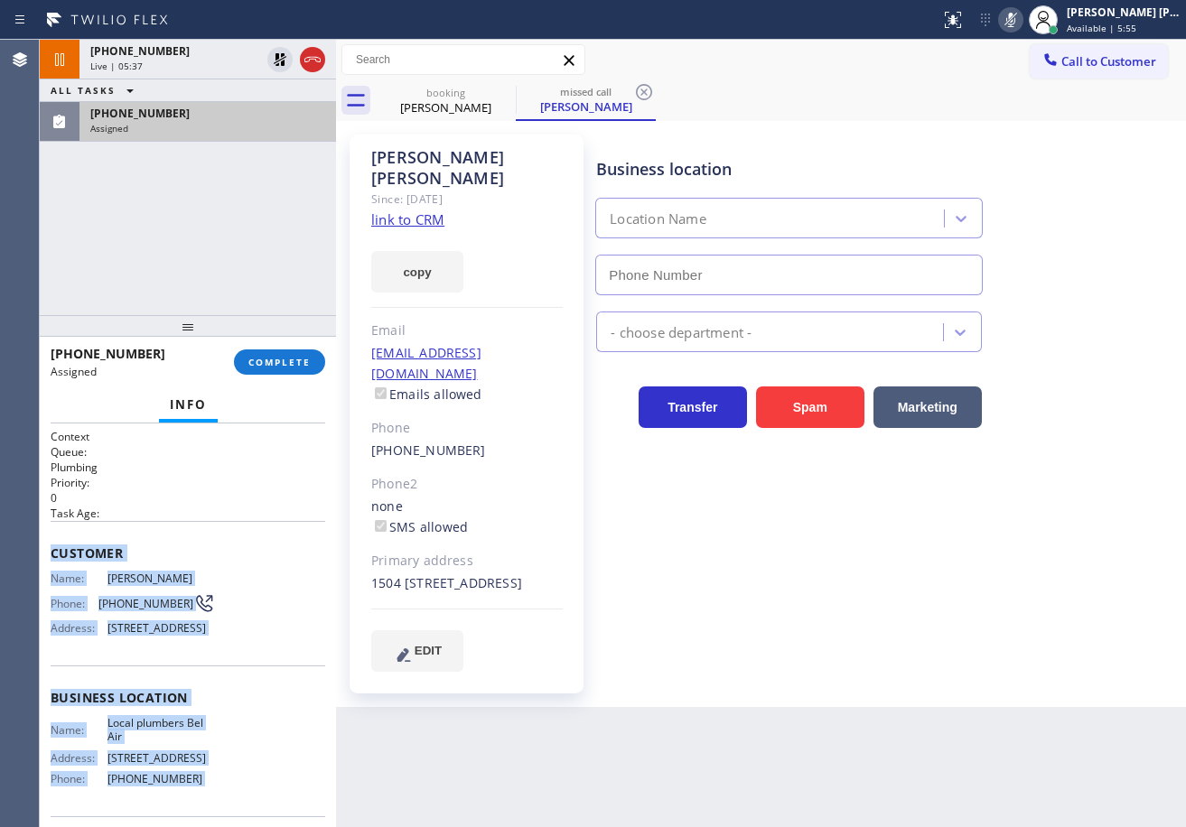
scroll to position [173, 0]
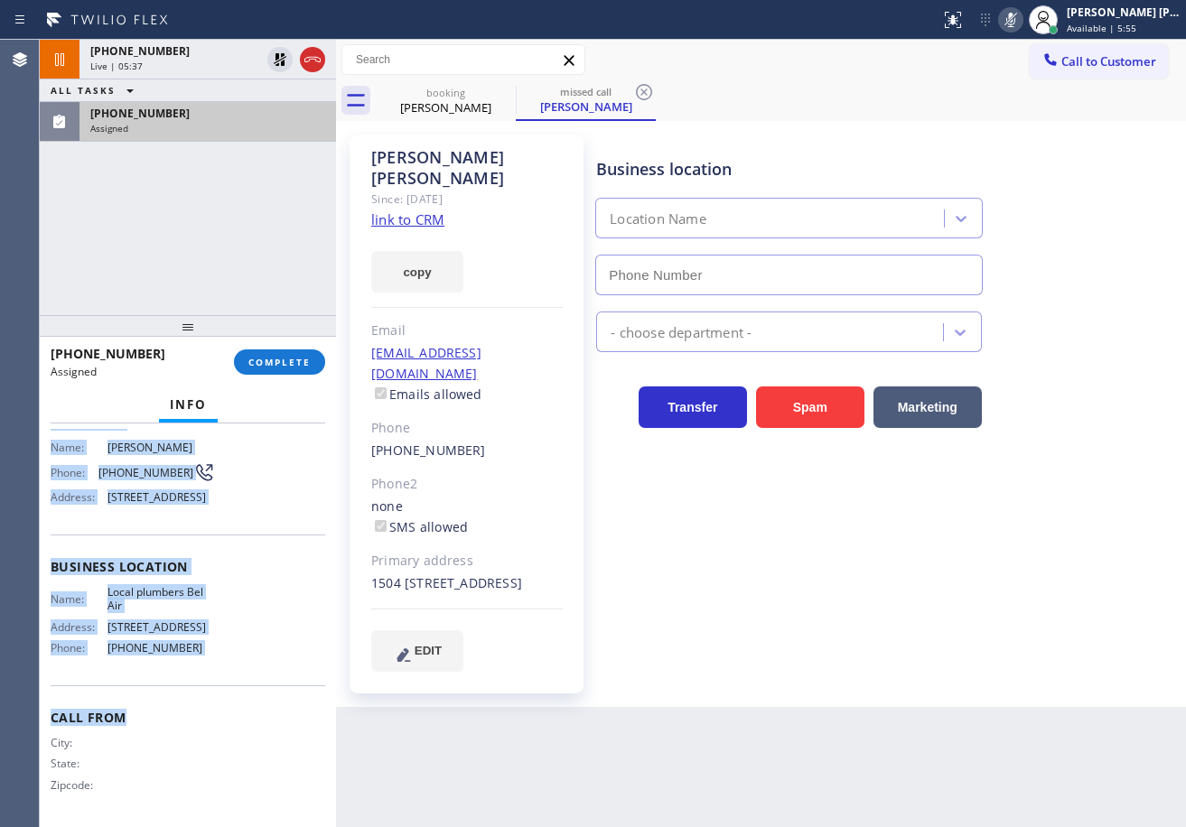
type input "(424) 320-6540"
drag, startPoint x: 46, startPoint y: 546, endPoint x: 227, endPoint y: 648, distance: 207.5
click at [228, 649] on div "Context Queue: Plumbing Priority: 0 Task Age: Customer Name: Cynthia Lloyd Phon…" at bounding box center [188, 626] width 296 height 404
click at [261, 368] on span "COMPLETE" at bounding box center [279, 362] width 62 height 13
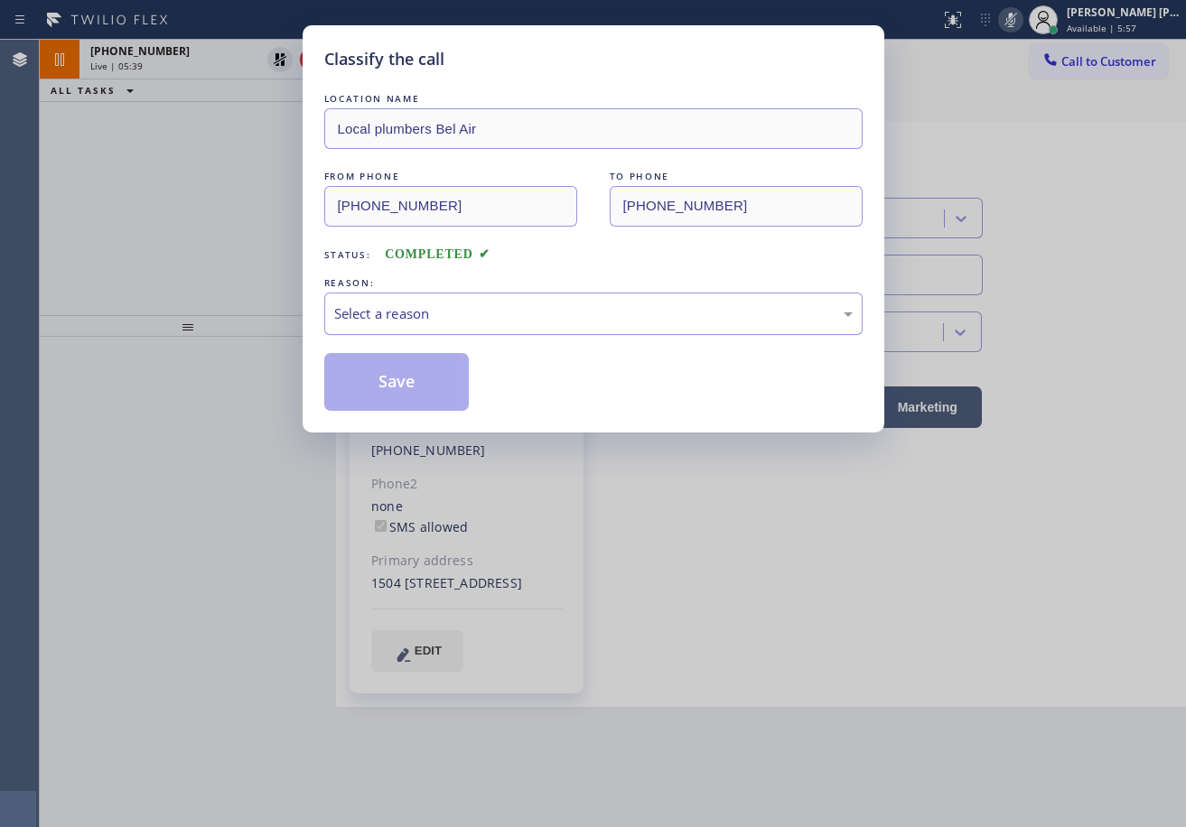
click at [407, 322] on div "Select a reason" at bounding box center [593, 313] width 518 height 21
click at [423, 398] on button "Save" at bounding box center [396, 382] width 145 height 58
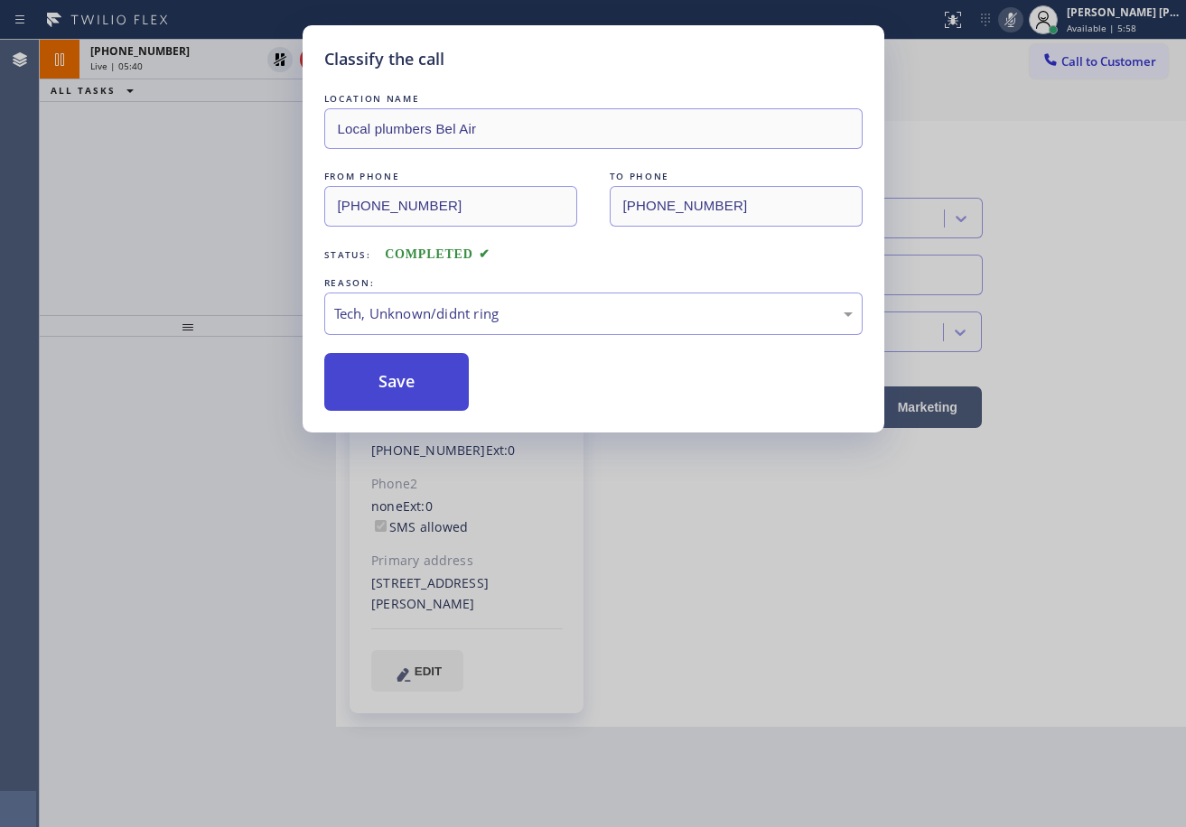
click at [421, 396] on button "Save" at bounding box center [396, 382] width 145 height 58
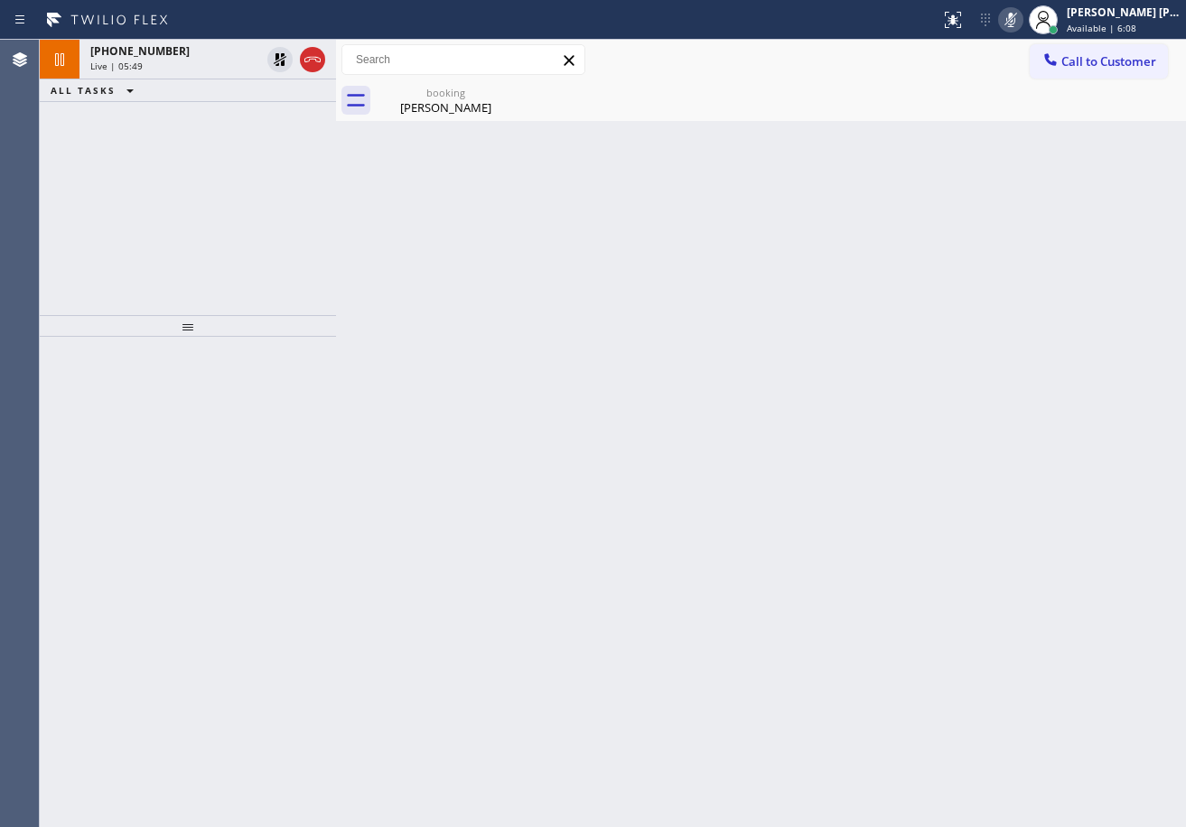
drag, startPoint x: 275, startPoint y: 56, endPoint x: 359, endPoint y: 120, distance: 104.9
click at [275, 56] on icon at bounding box center [280, 59] width 13 height 13
click at [287, 120] on div "+17147492428 Live | 05:49 ALL TASKS ALL TASKS ACTIVE TASKS TASKS IN WRAP UP" at bounding box center [188, 177] width 296 height 275
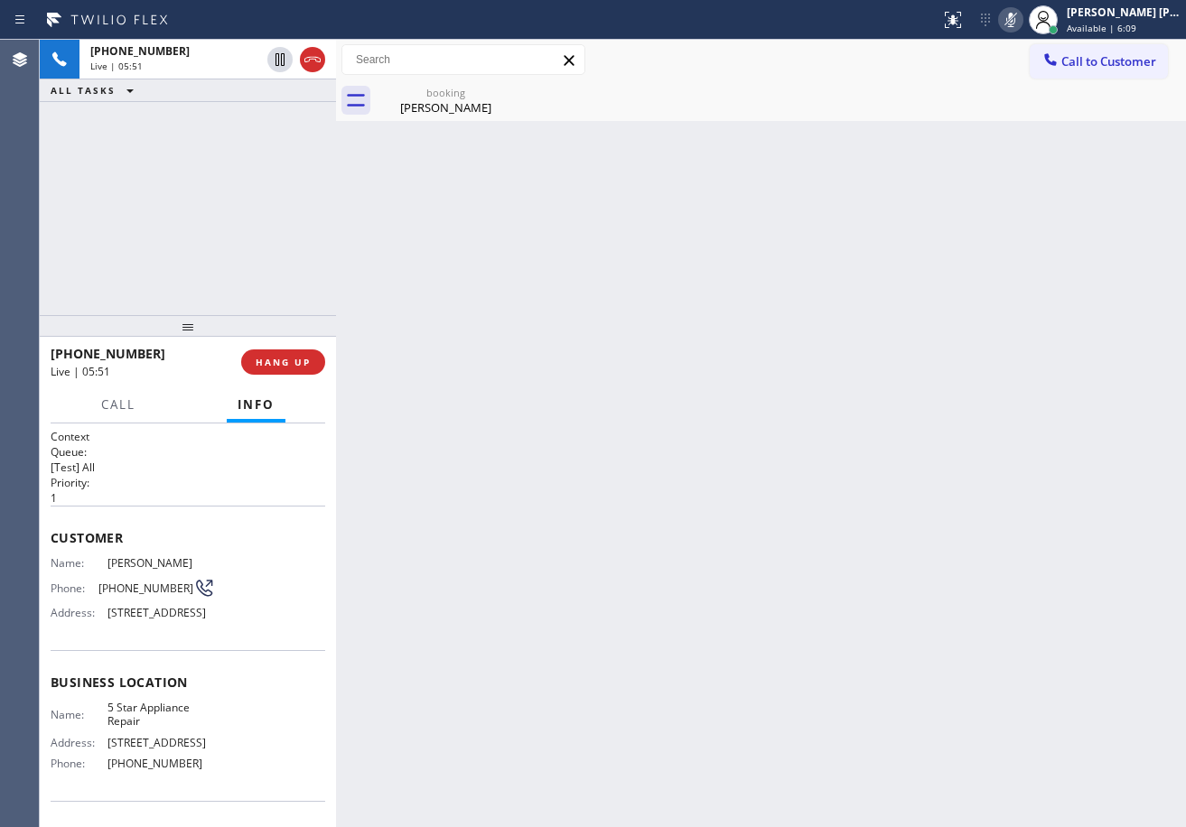
click at [1021, 23] on icon at bounding box center [1011, 20] width 22 height 22
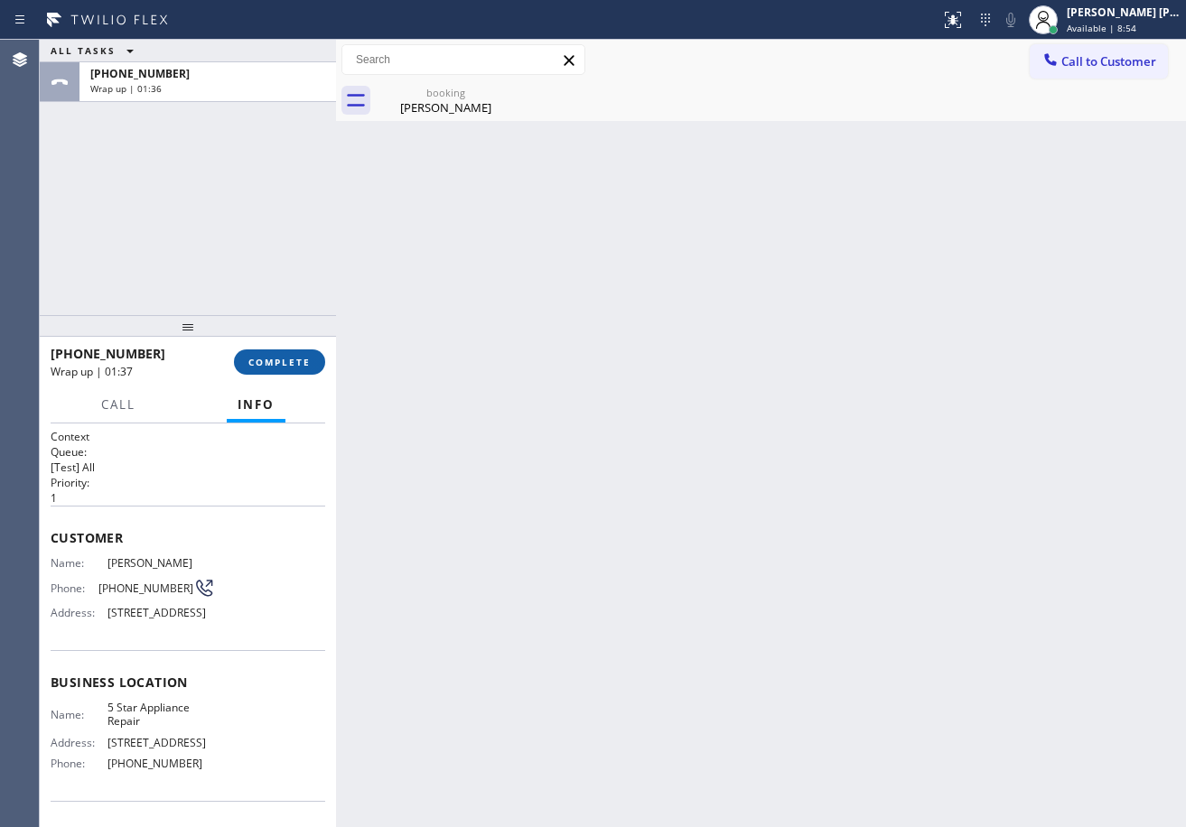
click at [317, 366] on button "COMPLETE" at bounding box center [279, 361] width 91 height 25
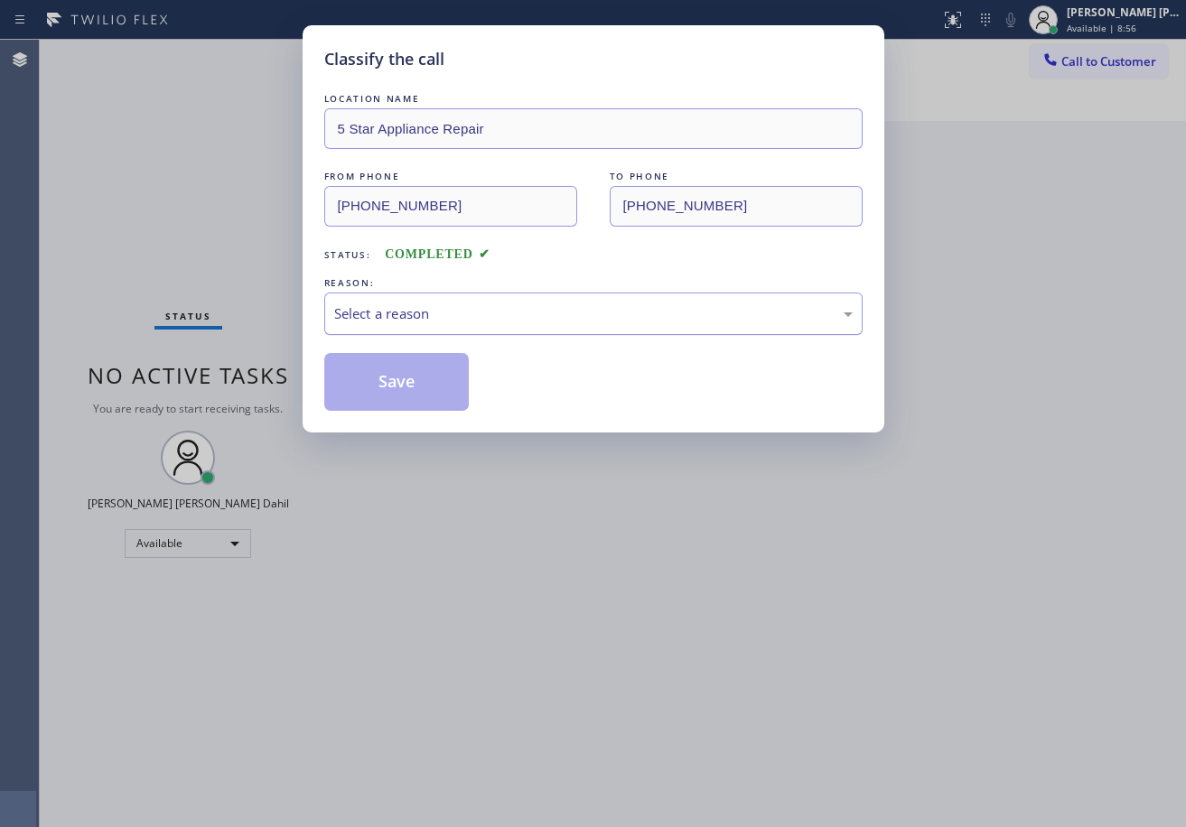
click at [512, 310] on div "Select a reason" at bounding box center [593, 313] width 518 height 21
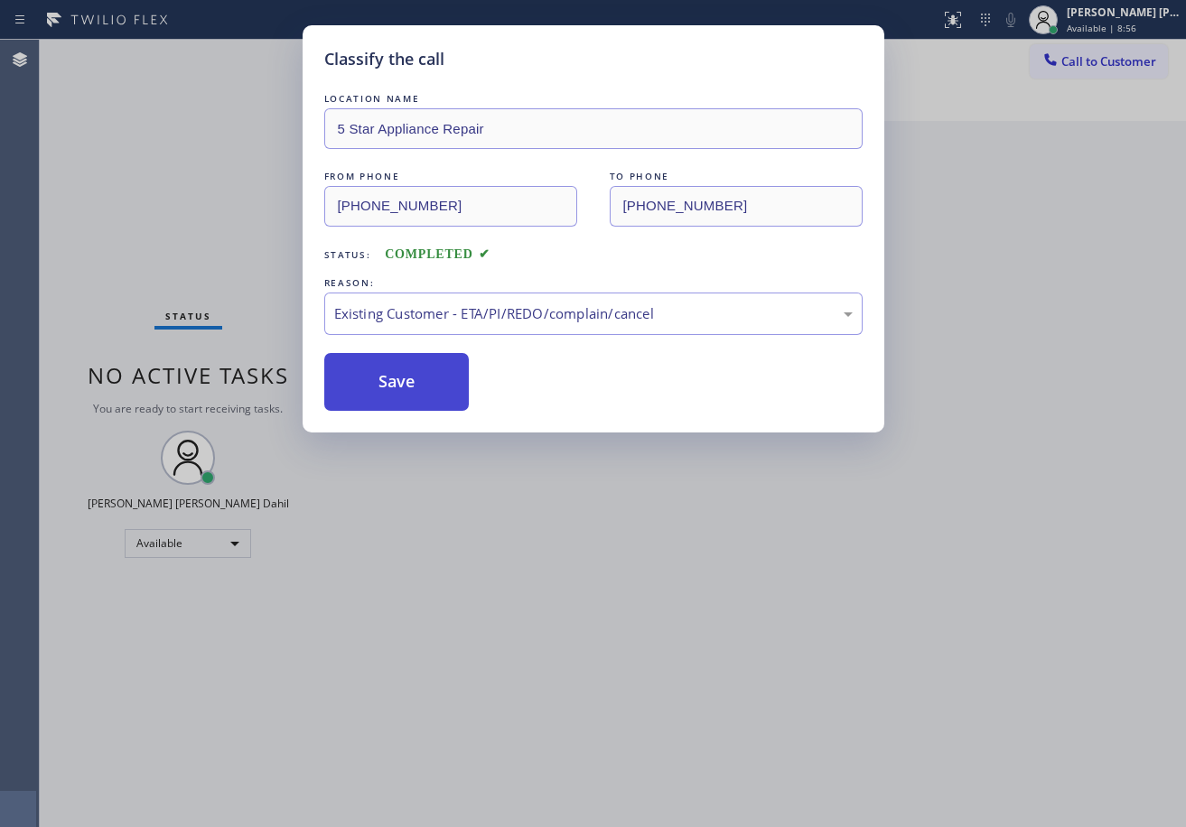
click at [371, 378] on button "Save" at bounding box center [396, 382] width 145 height 58
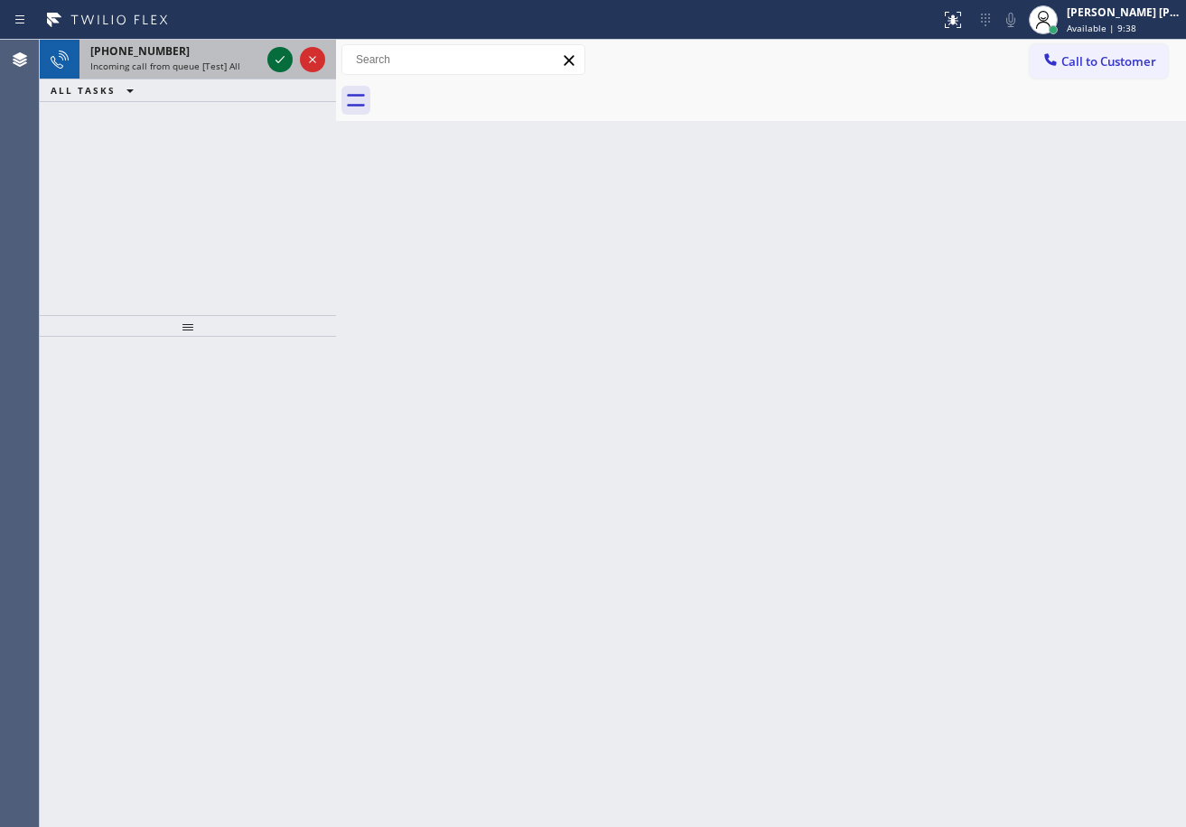
click at [273, 52] on icon at bounding box center [280, 60] width 22 height 22
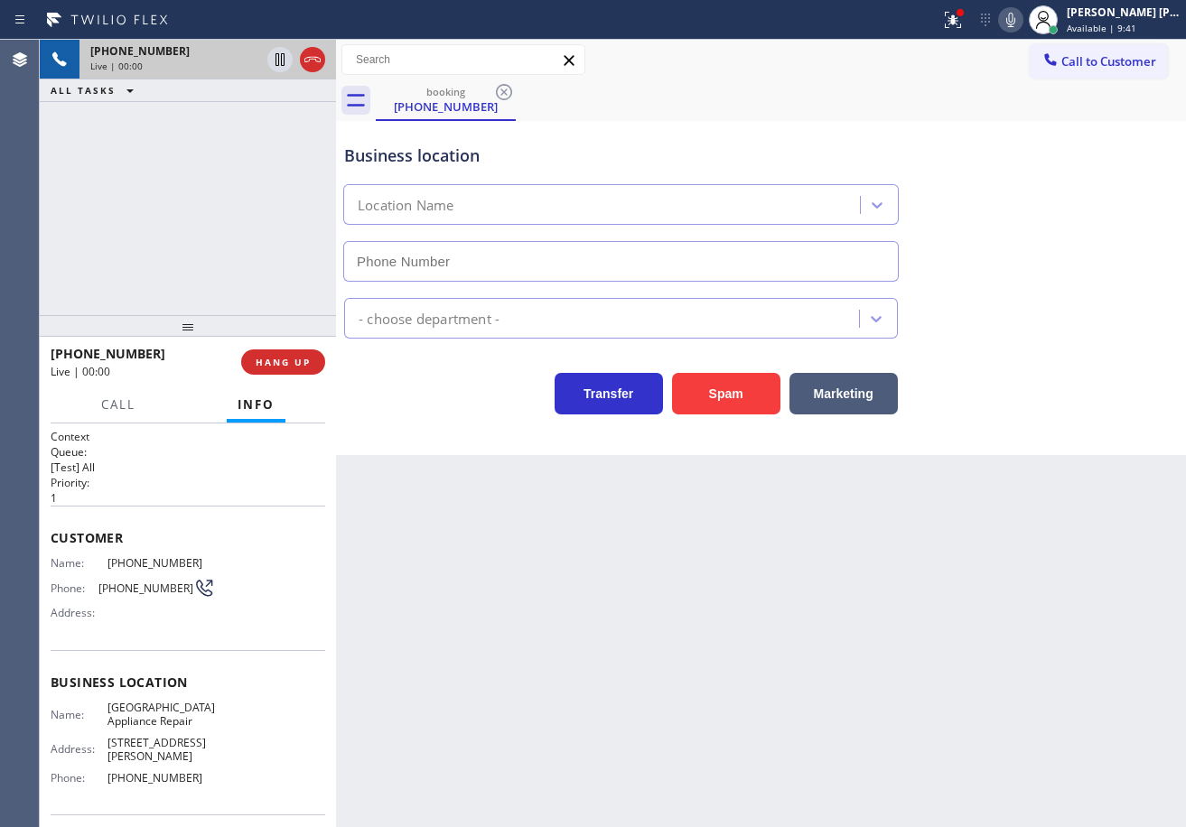
type input "(773) 830-4668"
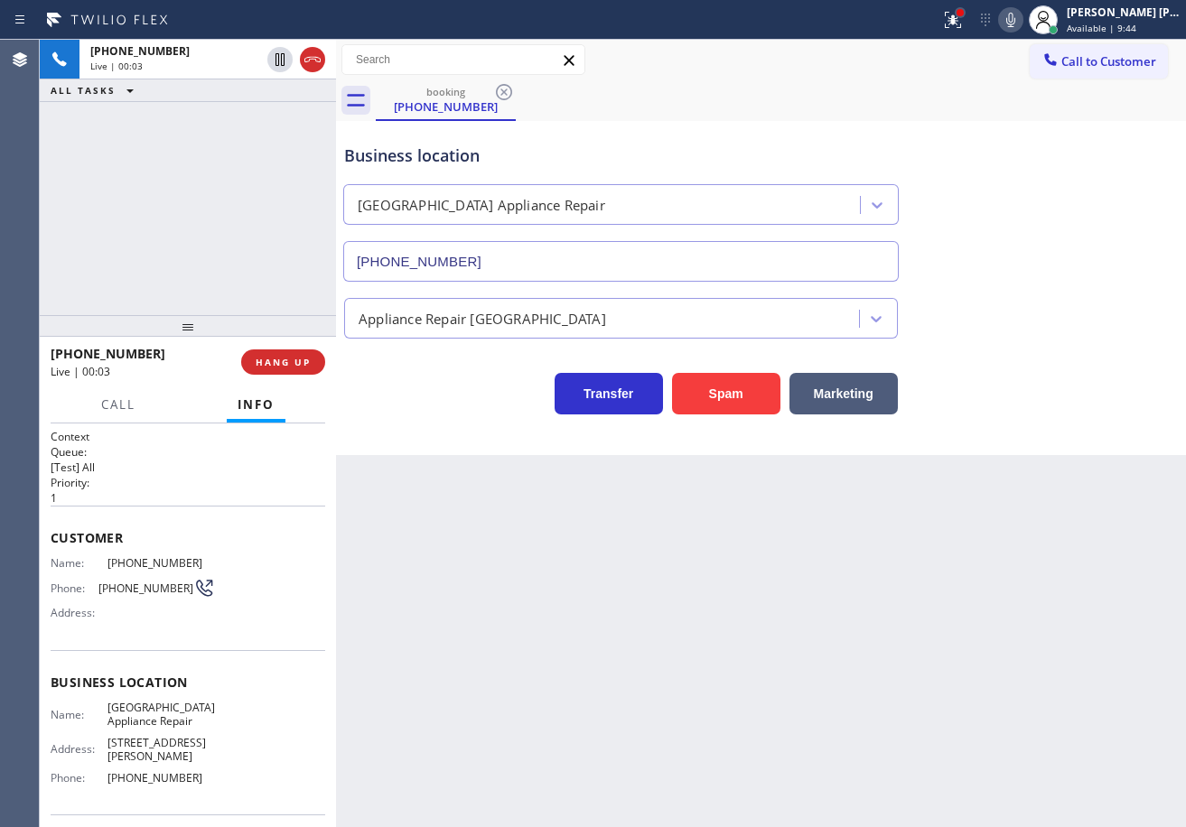
click at [964, 14] on div at bounding box center [959, 12] width 7 height 7
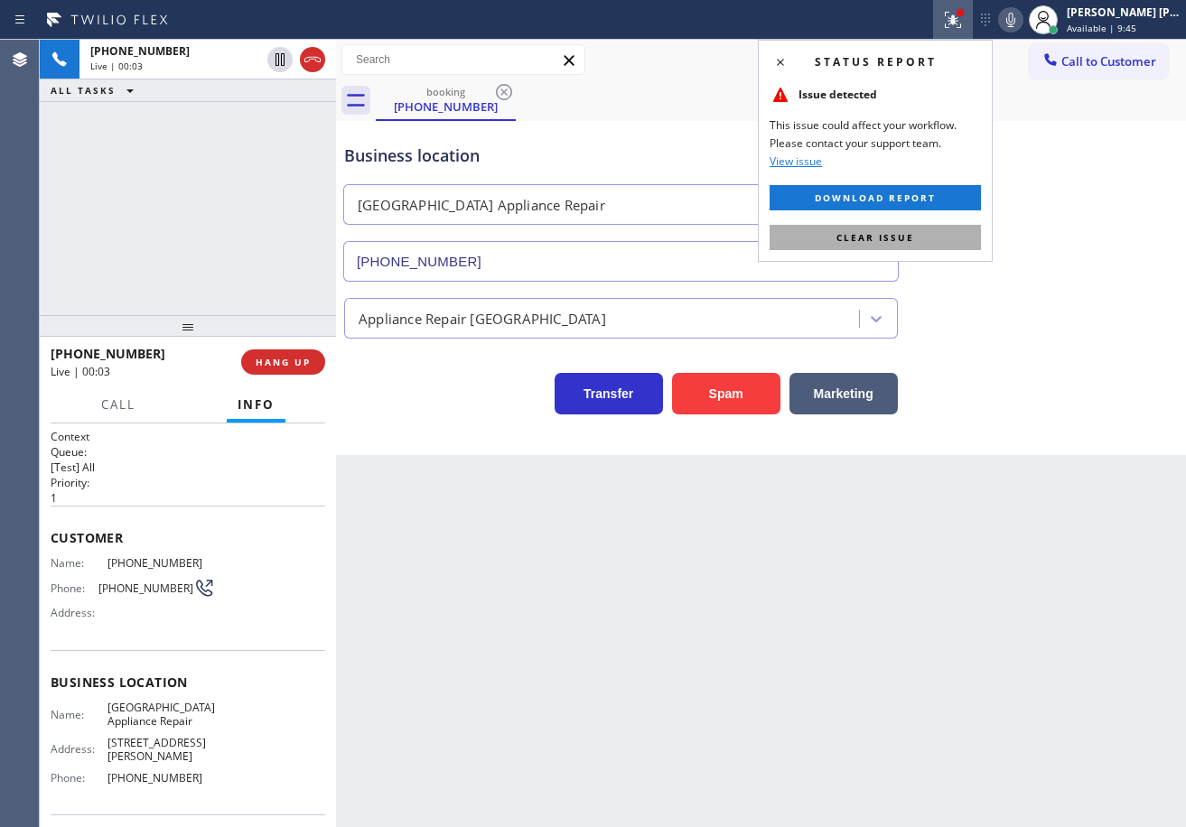
click at [941, 238] on button "Clear issue" at bounding box center [874, 237] width 211 height 25
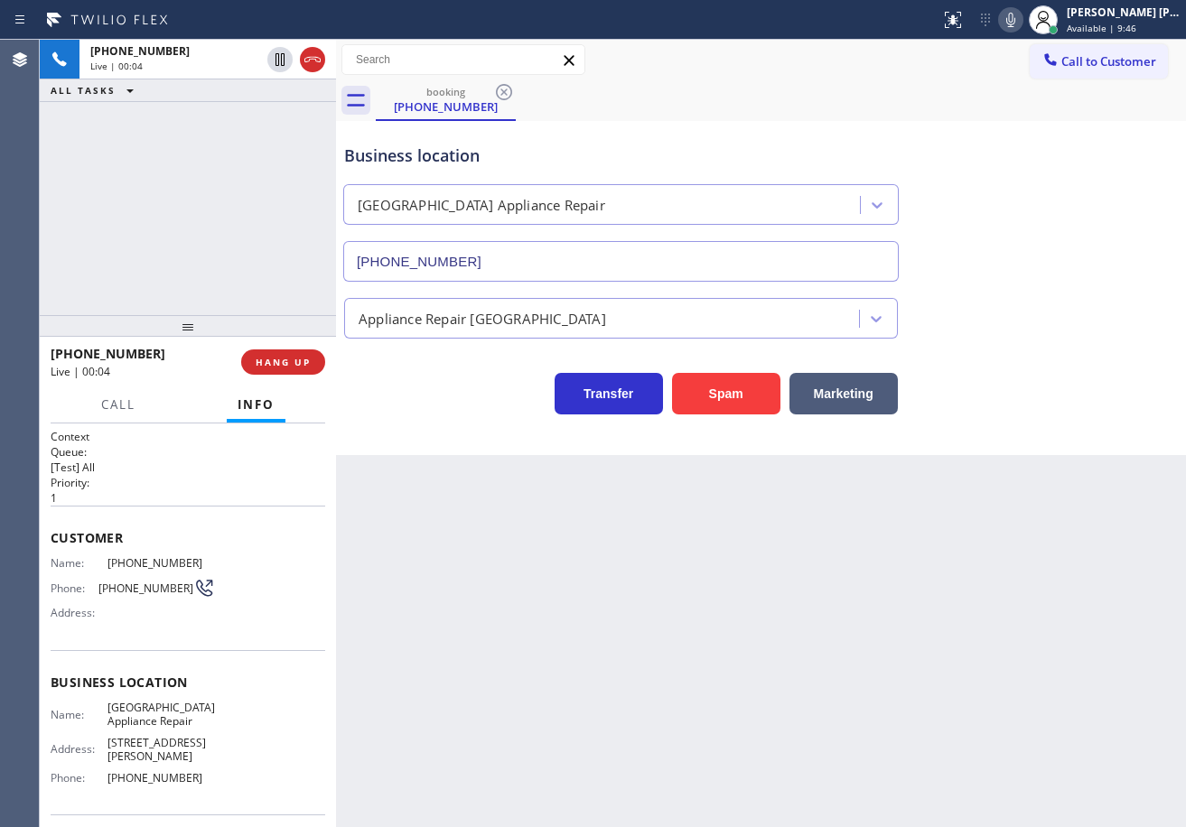
click at [1021, 25] on icon at bounding box center [1011, 20] width 22 height 22
click at [1039, 184] on div "Business location Calumet Heights Appliance Repair (773) 830-4668" at bounding box center [760, 199] width 841 height 163
click at [1021, 17] on icon at bounding box center [1011, 20] width 22 height 22
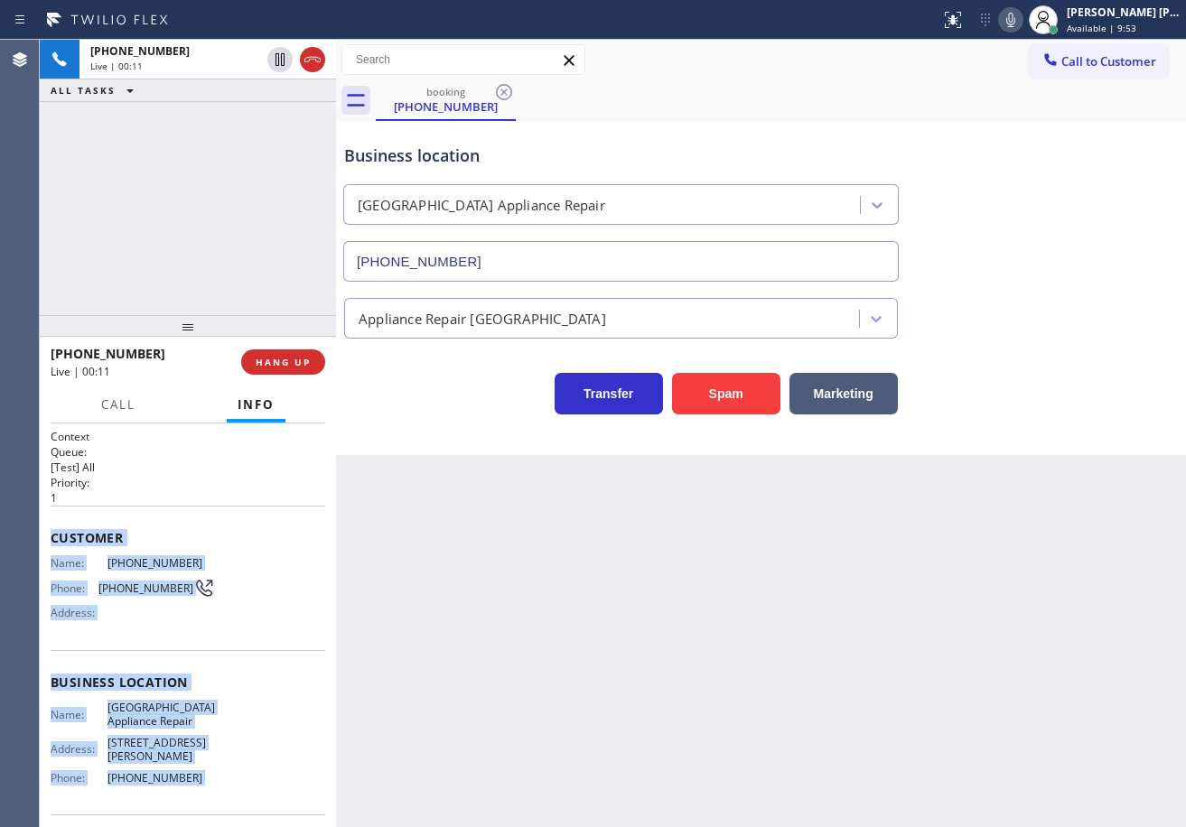
scroll to position [116, 0]
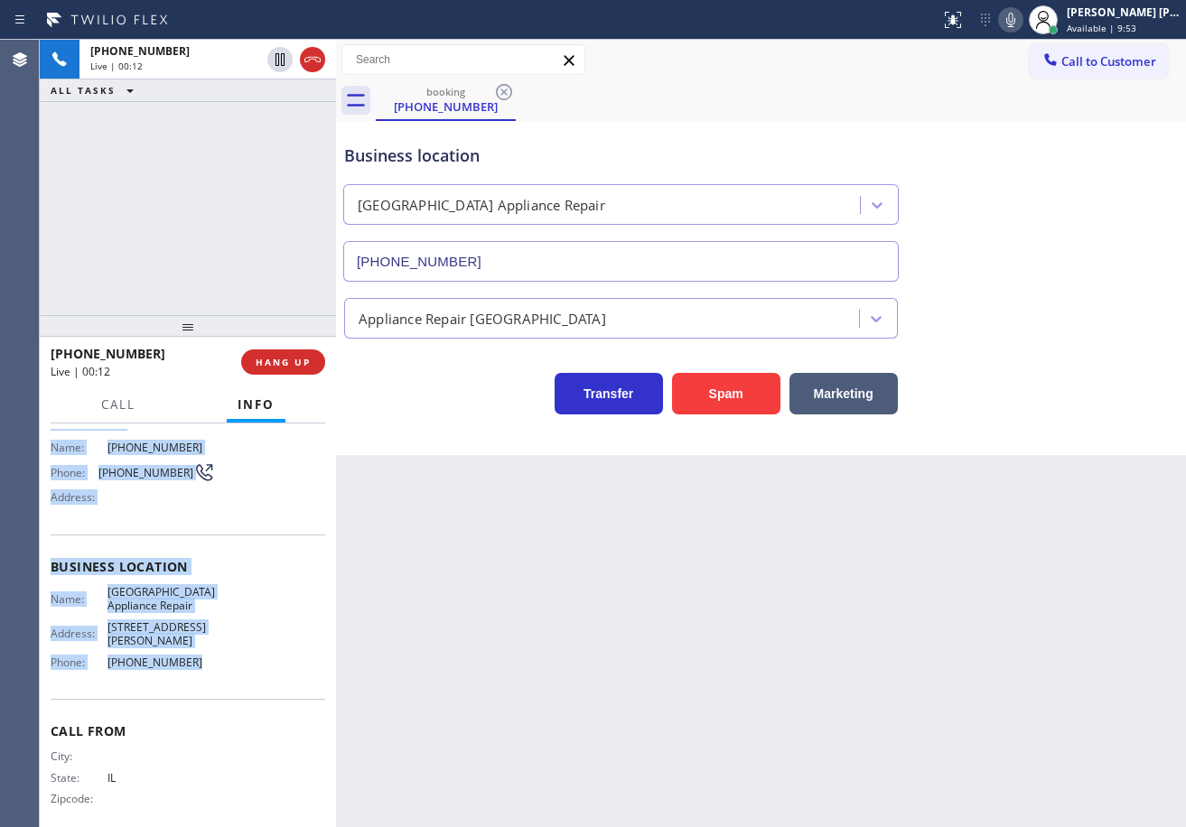
drag, startPoint x: 50, startPoint y: 532, endPoint x: 231, endPoint y: 655, distance: 219.2
click at [231, 655] on div "Context Queue: [Test] All Priority: 1 Customer Name: (312) 459-8743 Phone: (312…" at bounding box center [188, 626] width 296 height 404
click at [1015, 22] on icon at bounding box center [1010, 20] width 9 height 14
click at [1021, 21] on icon at bounding box center [1011, 20] width 22 height 22
click at [1021, 23] on icon at bounding box center [1011, 20] width 22 height 22
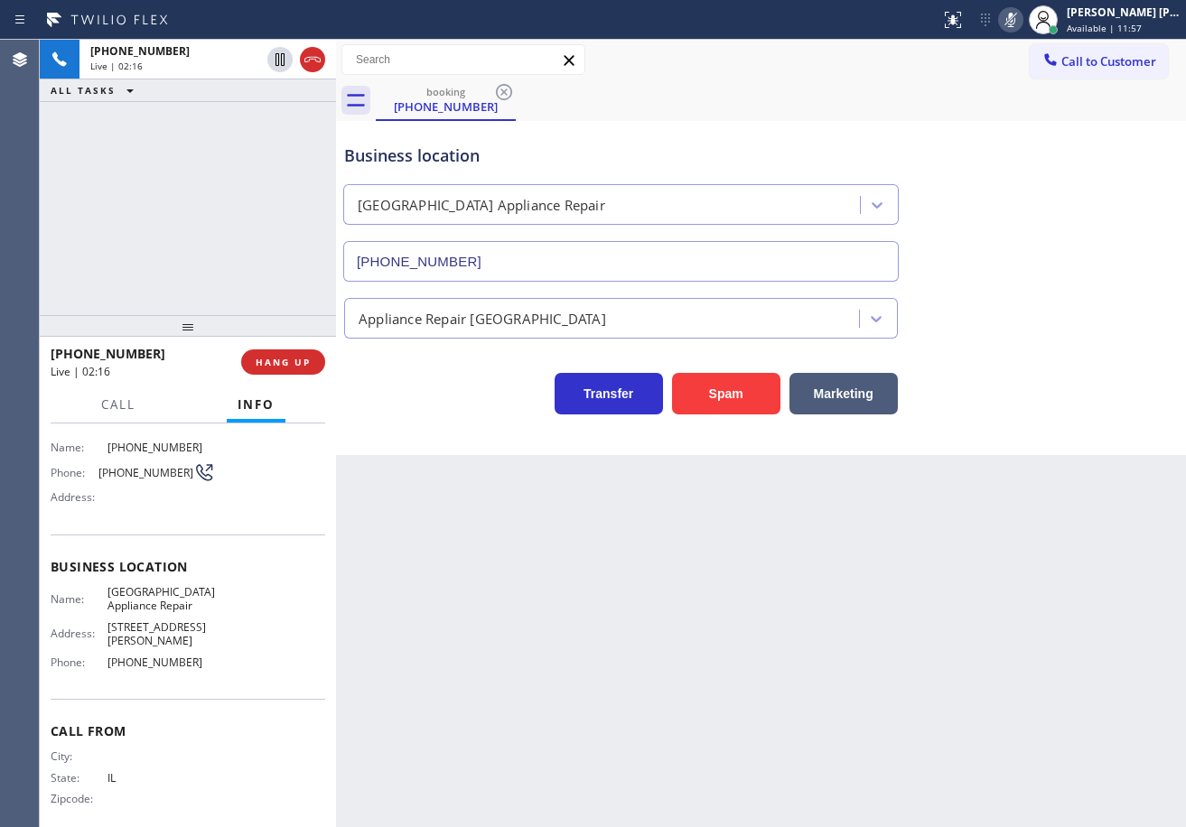
click at [990, 88] on div "booking (312) 459-8743" at bounding box center [781, 100] width 810 height 41
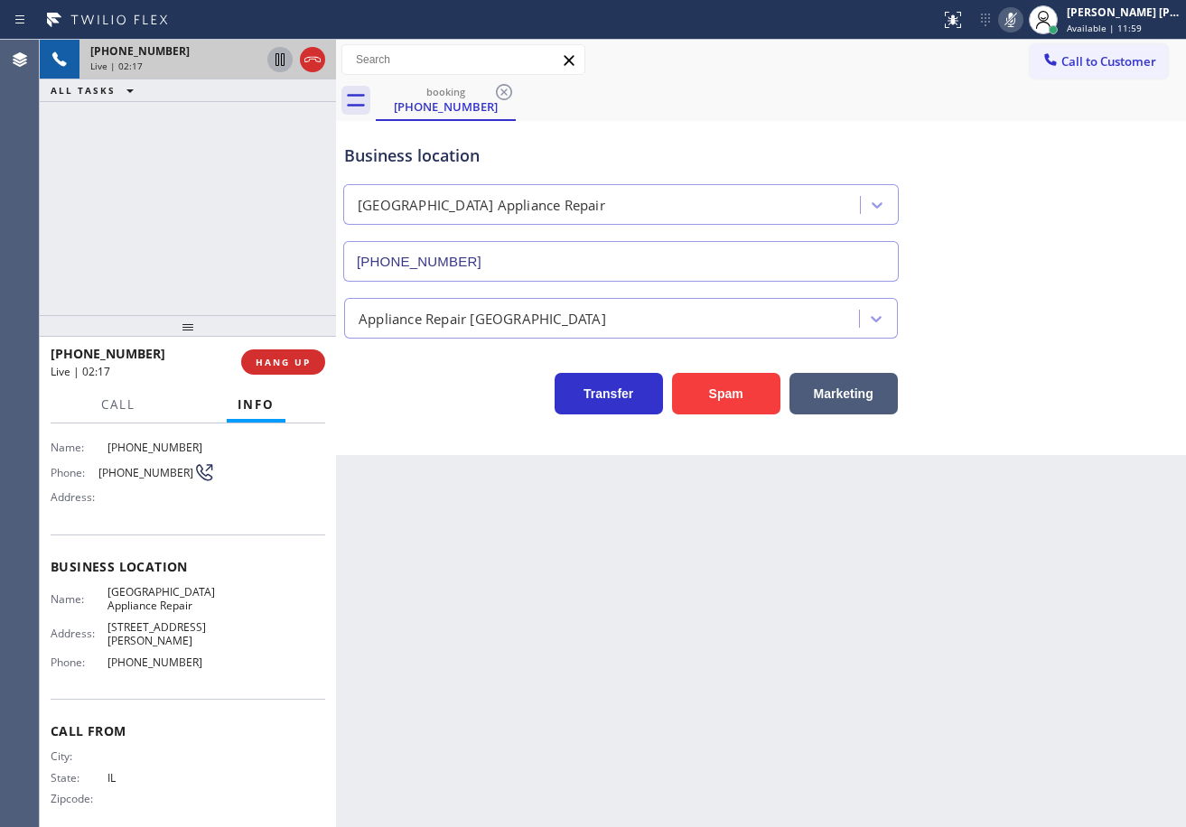
click at [279, 62] on icon at bounding box center [279, 59] width 9 height 13
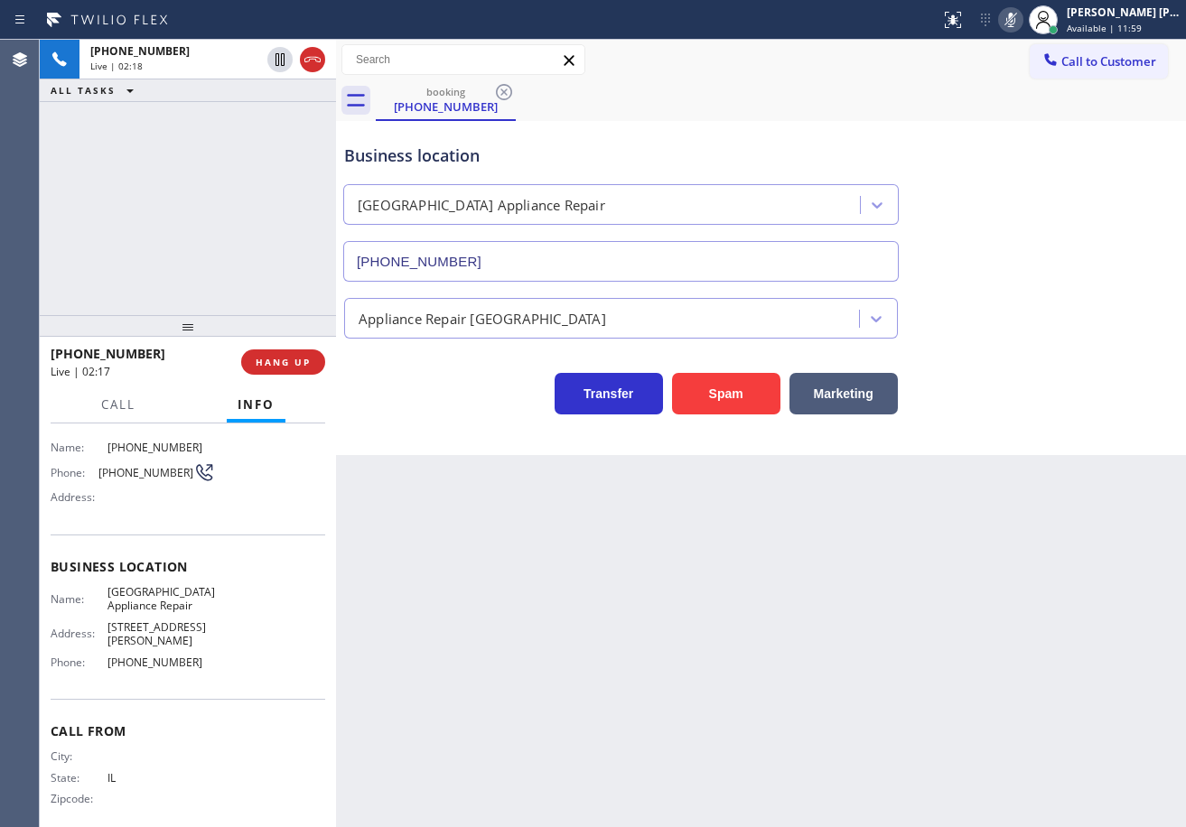
click at [298, 153] on div "+13124598743 Live | 02:18 ALL TASKS ALL TASKS ACTIVE TASKS TASKS IN WRAP UP" at bounding box center [188, 177] width 296 height 275
drag, startPoint x: 280, startPoint y: 61, endPoint x: 288, endPoint y: 146, distance: 85.3
click at [278, 66] on icon at bounding box center [280, 60] width 22 height 22
drag, startPoint x: 288, startPoint y: 146, endPoint x: 1011, endPoint y: 55, distance: 729.1
click at [388, 154] on div "+13124598743 Live | 03:14 ALL TASKS ALL TASKS ACTIVE TASKS TASKS IN WRAP UP +13…" at bounding box center [613, 433] width 1146 height 787
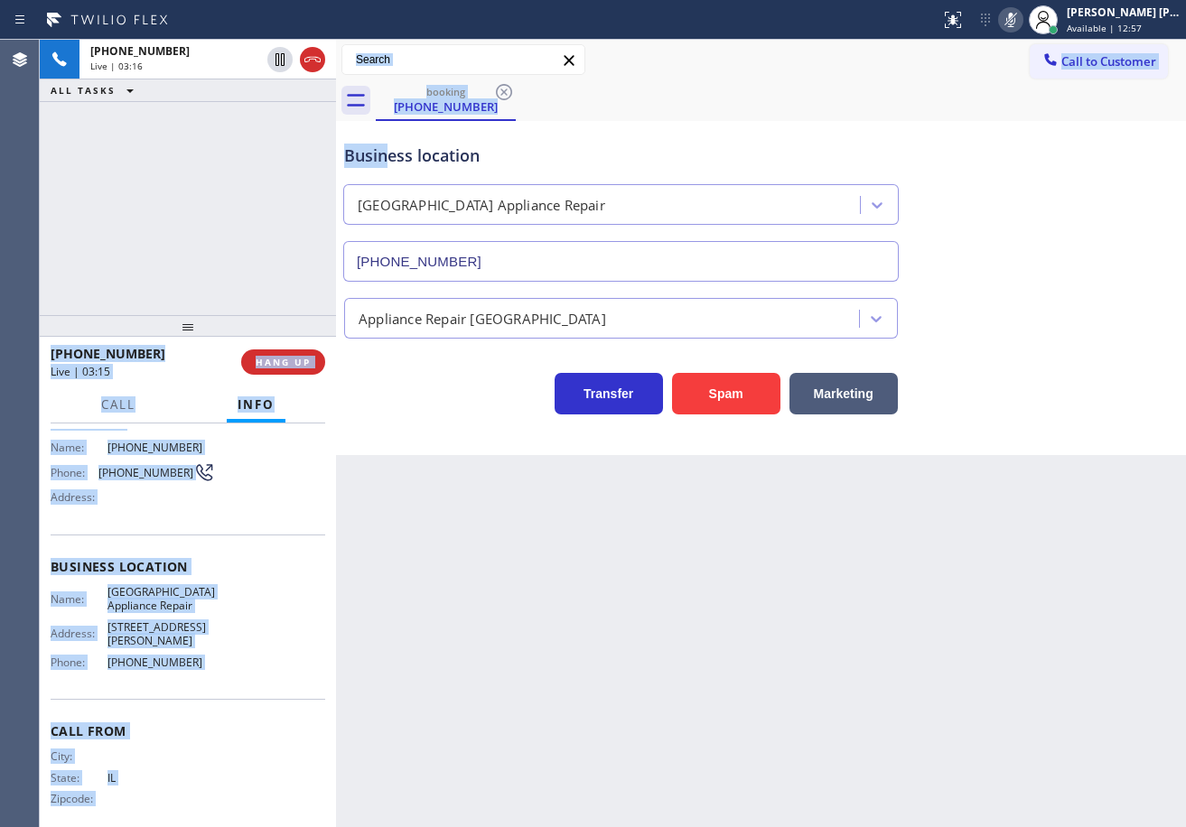
click at [1021, 30] on icon at bounding box center [1011, 20] width 22 height 22
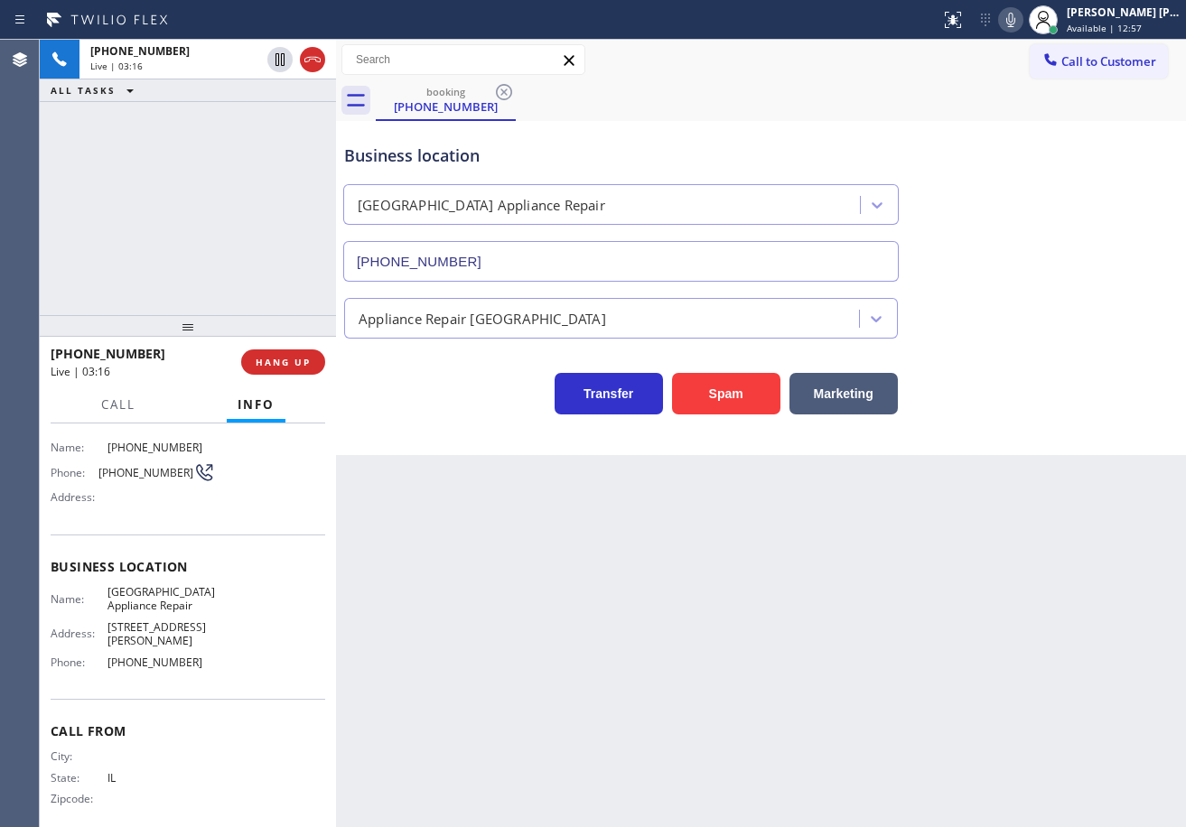
click at [1059, 157] on div "Business location Calumet Heights Appliance Repair (773) 830-4668" at bounding box center [760, 199] width 841 height 163
click at [822, 117] on div "booking (312) 459-8743" at bounding box center [781, 100] width 810 height 41
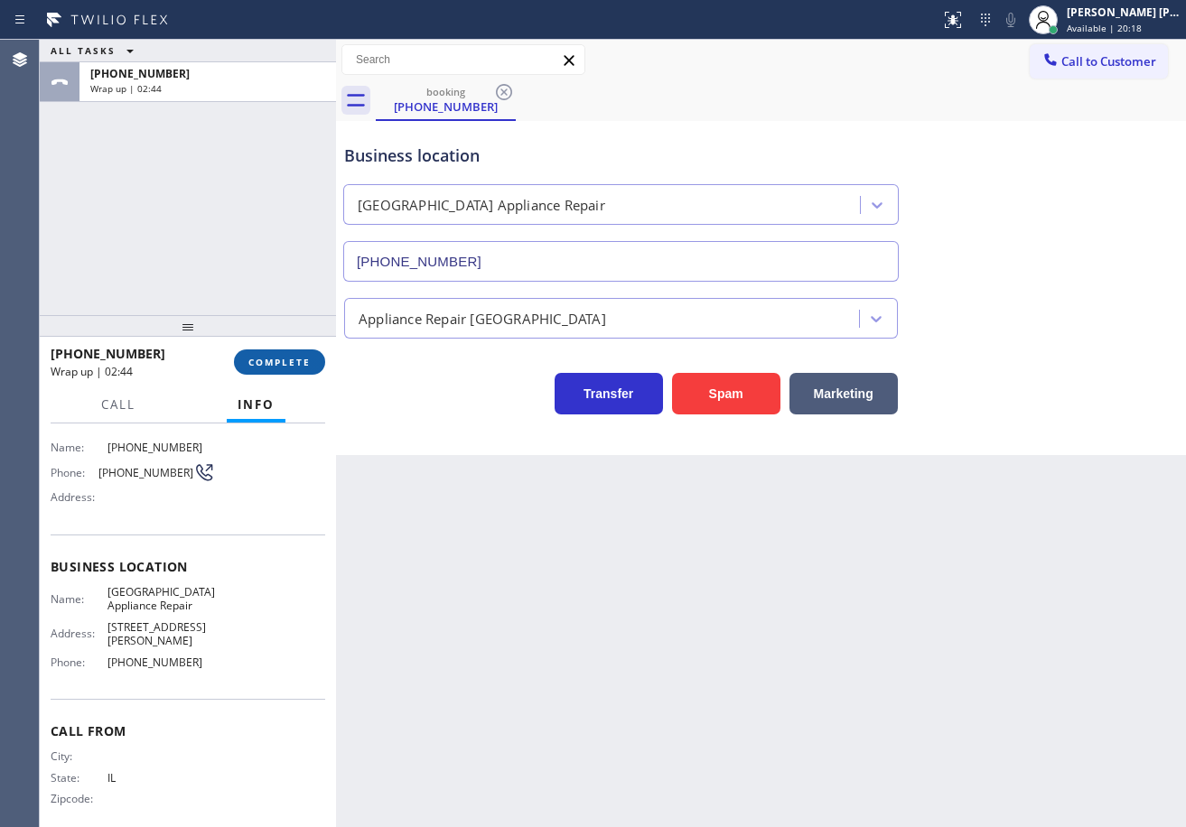
click at [316, 364] on button "COMPLETE" at bounding box center [279, 361] width 91 height 25
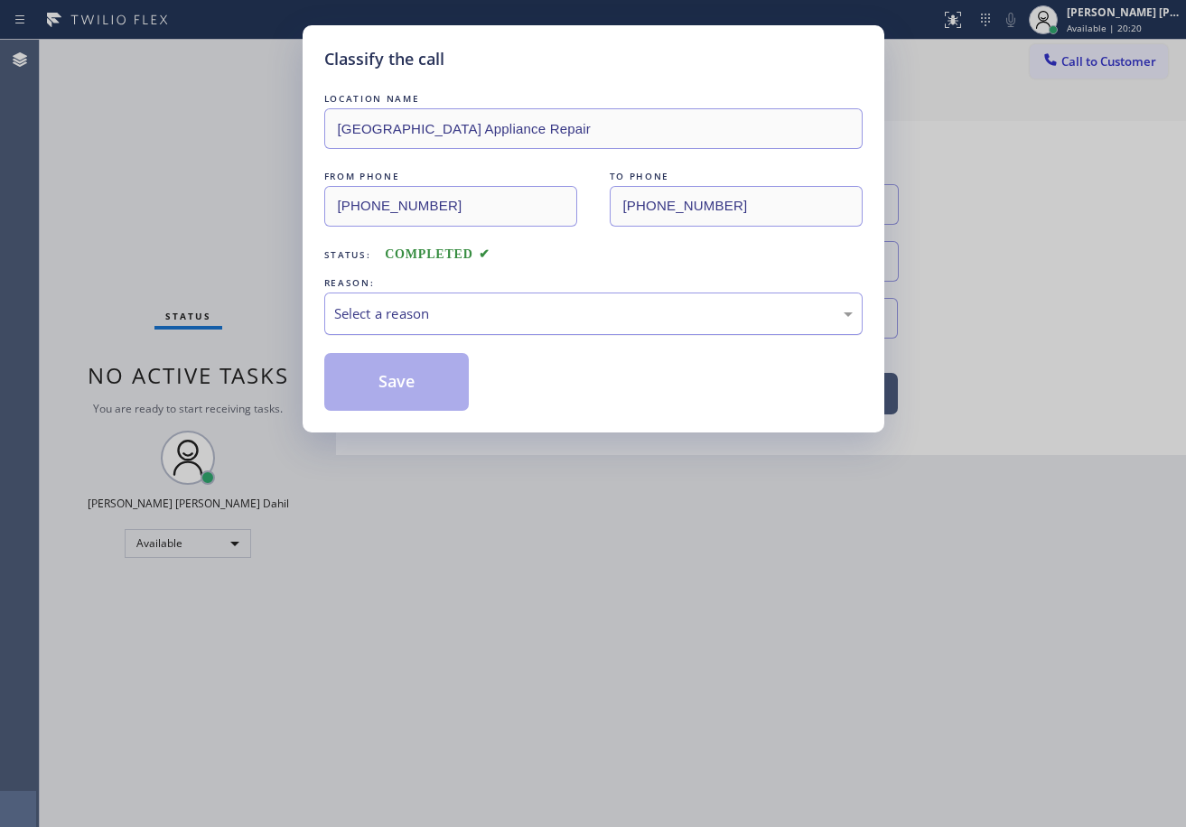
click at [436, 312] on div "Select a reason" at bounding box center [593, 313] width 518 height 21
click at [385, 393] on button "Save" at bounding box center [396, 382] width 145 height 58
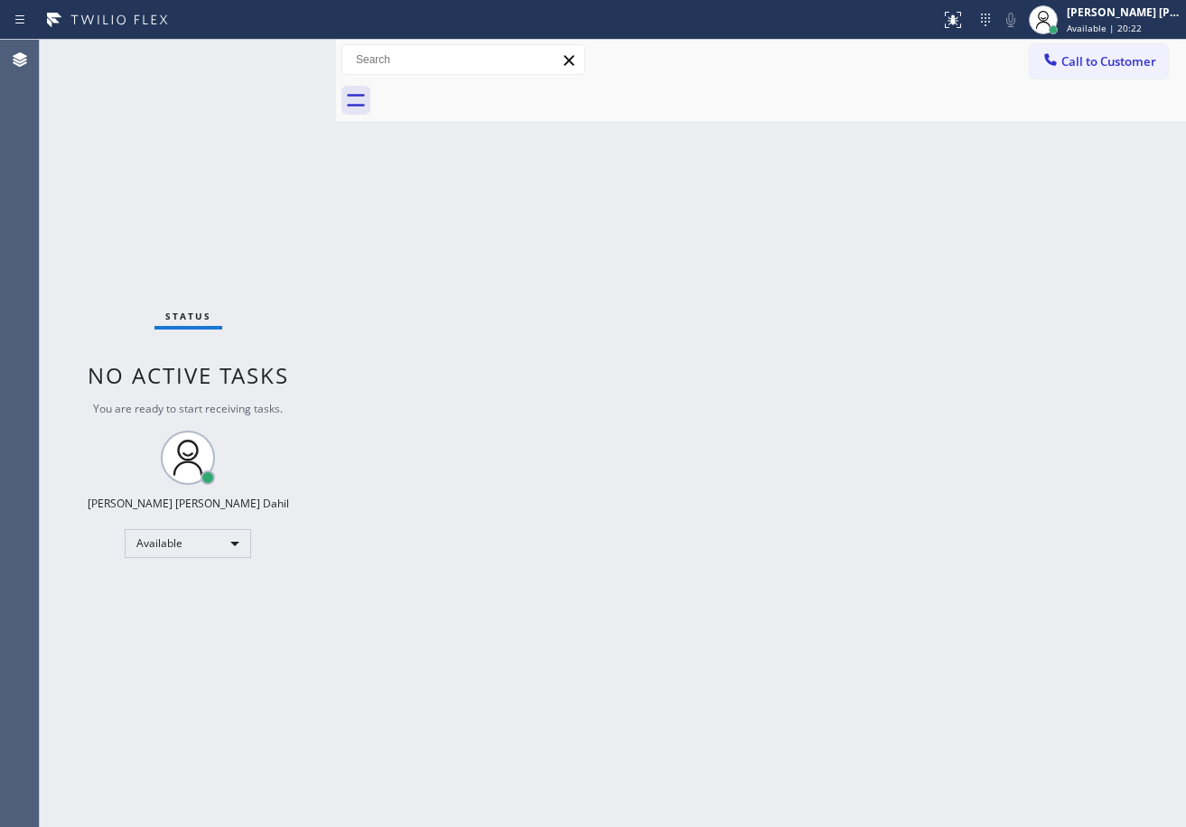
click at [973, 717] on div "Back to Dashboard Change Sender ID Customers Technicians Select a contact Outbo…" at bounding box center [761, 433] width 850 height 787
click at [489, 172] on div "Back to Dashboard Change Sender ID Customers Technicians Select a contact Outbo…" at bounding box center [761, 433] width 850 height 787
drag, startPoint x: 1117, startPoint y: 33, endPoint x: 1113, endPoint y: 42, distance: 10.9
click at [1117, 32] on span "Available | 20:29" at bounding box center [1104, 28] width 75 height 13
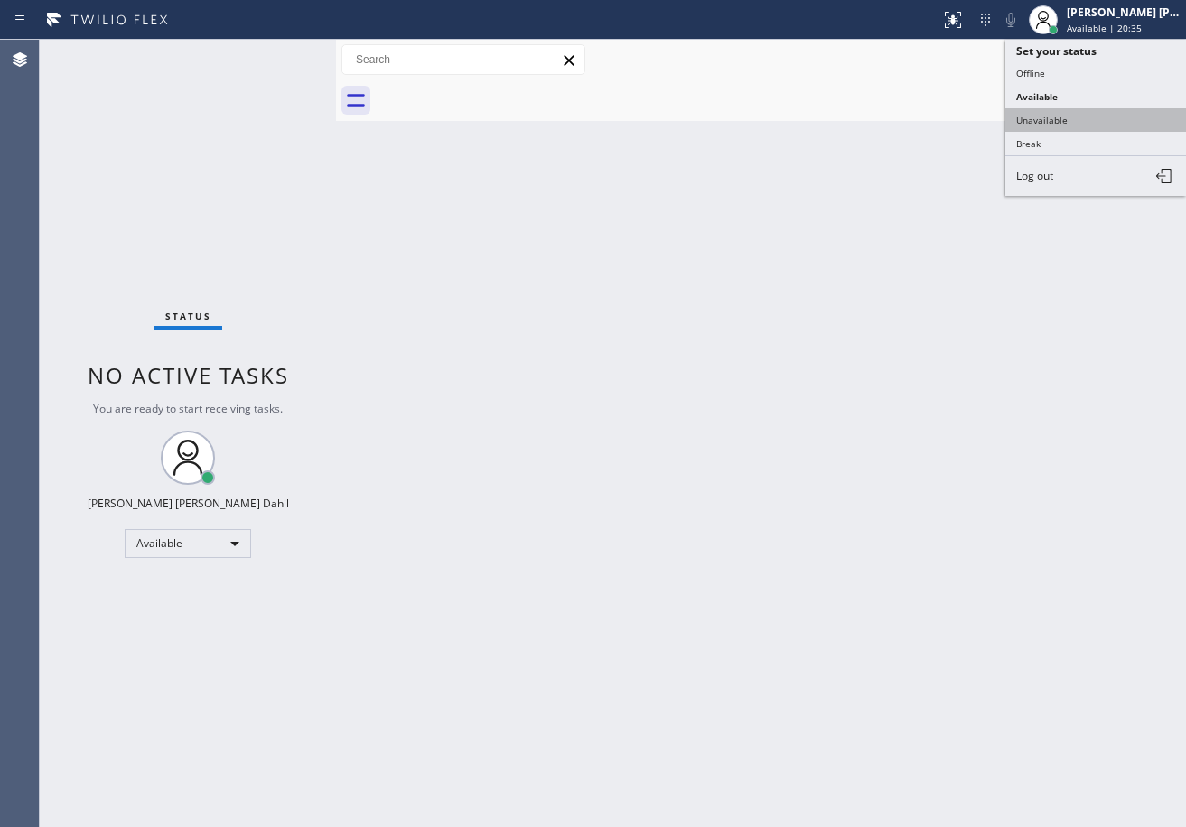
click at [1077, 118] on button "Unavailable" at bounding box center [1095, 119] width 181 height 23
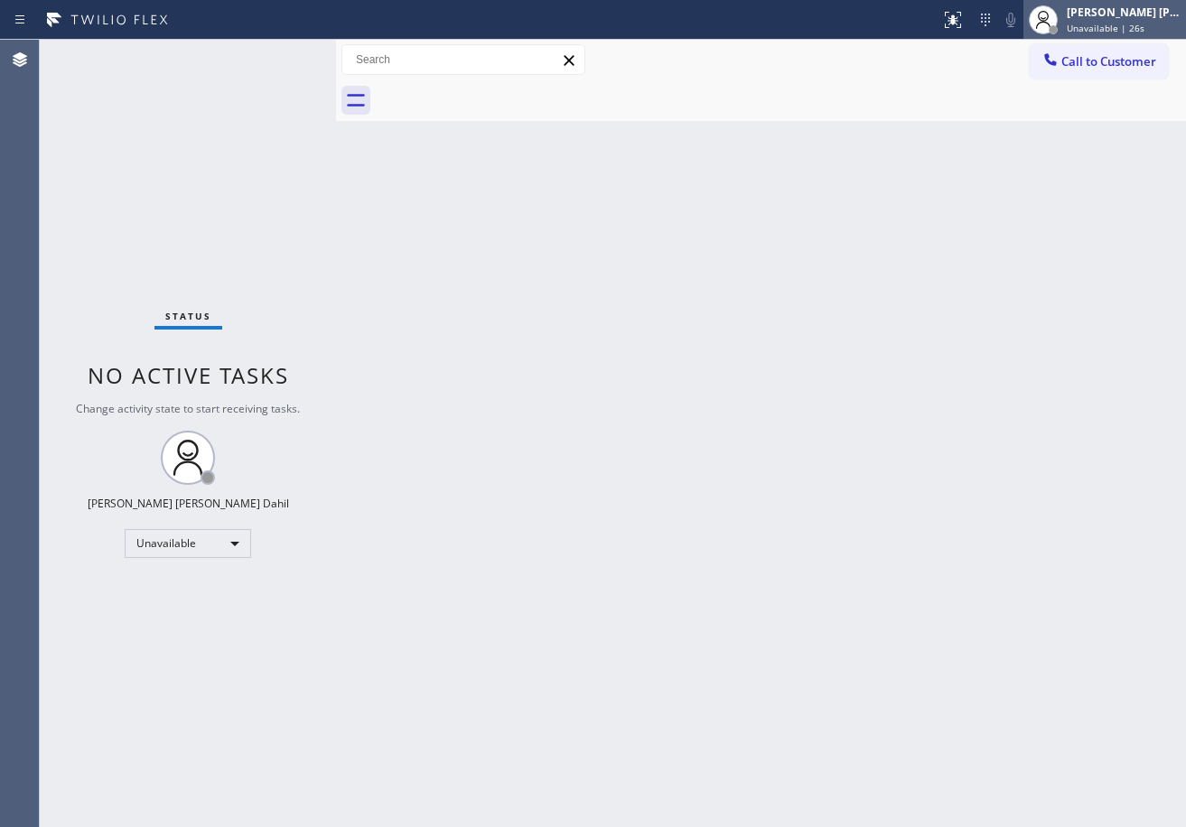
click at [1144, 34] on div "Joshua Jake Dahil Unavailable | 26s" at bounding box center [1124, 20] width 123 height 32
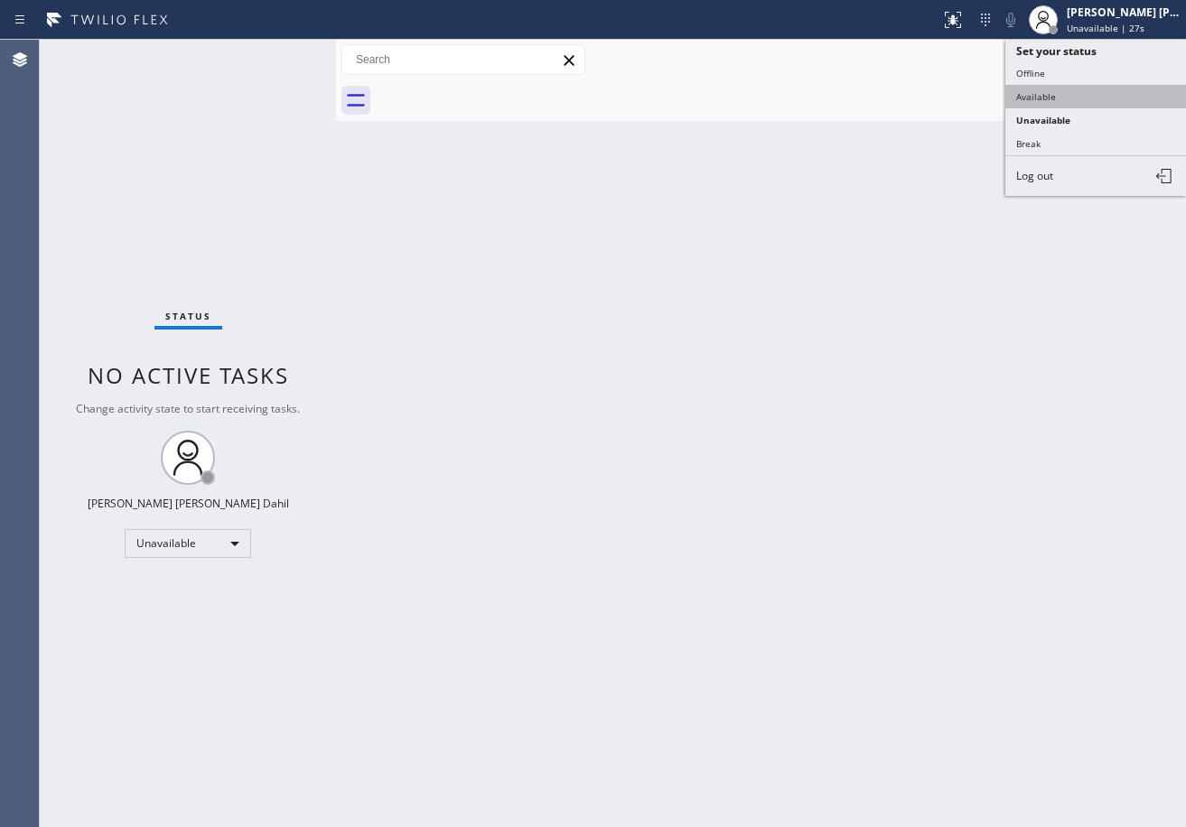
click at [1087, 89] on button "Available" at bounding box center [1095, 96] width 181 height 23
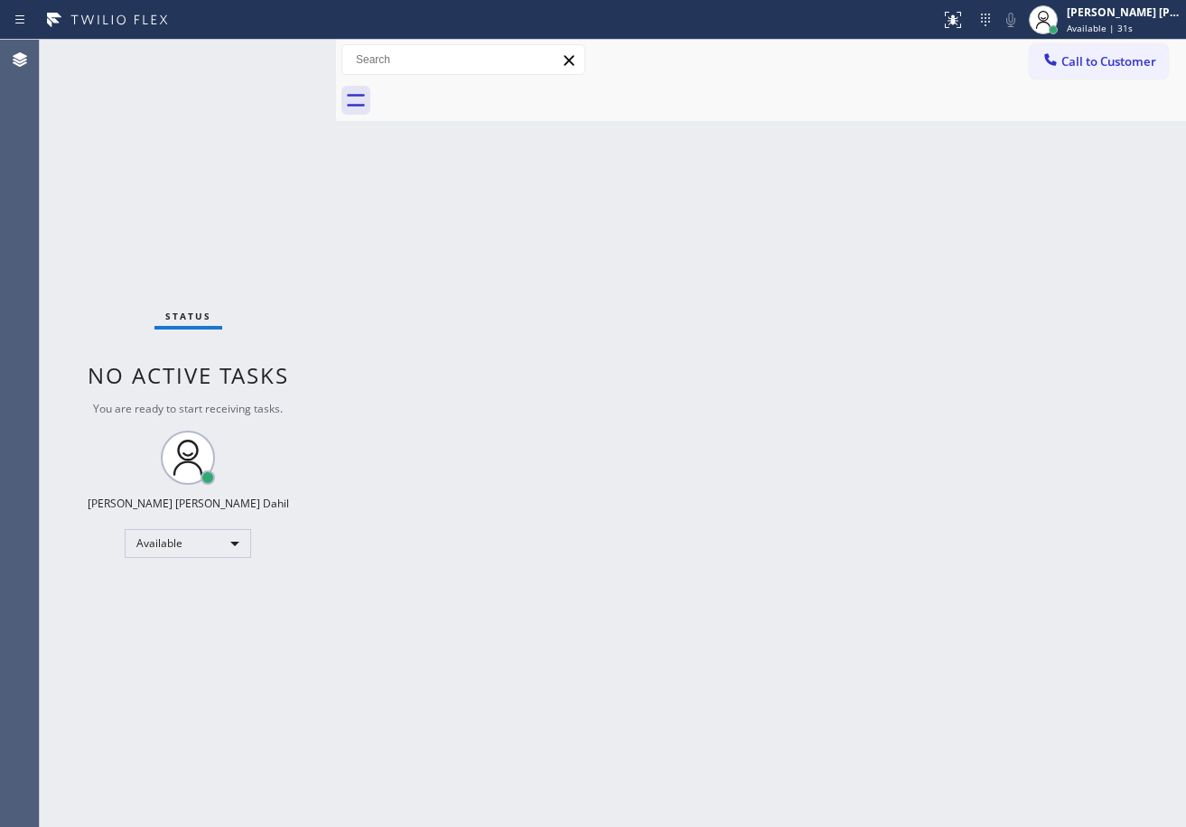
click at [1086, 745] on div "Back to Dashboard Change Sender ID Customers Technicians Select a contact Outbo…" at bounding box center [761, 433] width 850 height 787
click at [554, 418] on div "Back to Dashboard Change Sender ID Customers Technicians Select a contact Outbo…" at bounding box center [761, 433] width 850 height 787
drag, startPoint x: 283, startPoint y: 136, endPoint x: 284, endPoint y: 127, distance: 9.2
click at [283, 136] on div "Status No active tasks You are ready to start receiving tasks. Joshua Jake Dahi…" at bounding box center [188, 433] width 296 height 787
click at [506, 354] on div "Back to Dashboard Change Sender ID Customers Technicians Select a contact Outbo…" at bounding box center [761, 433] width 850 height 787
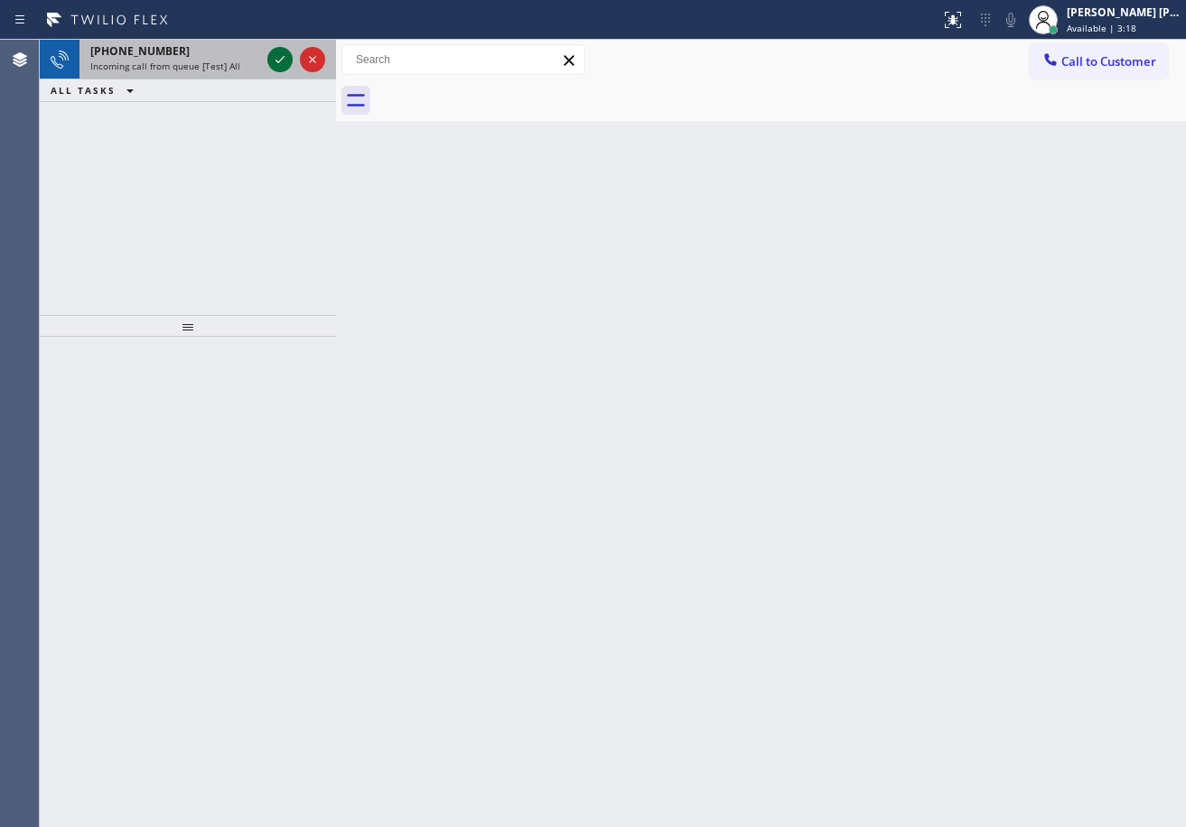
click at [273, 52] on icon at bounding box center [280, 60] width 22 height 22
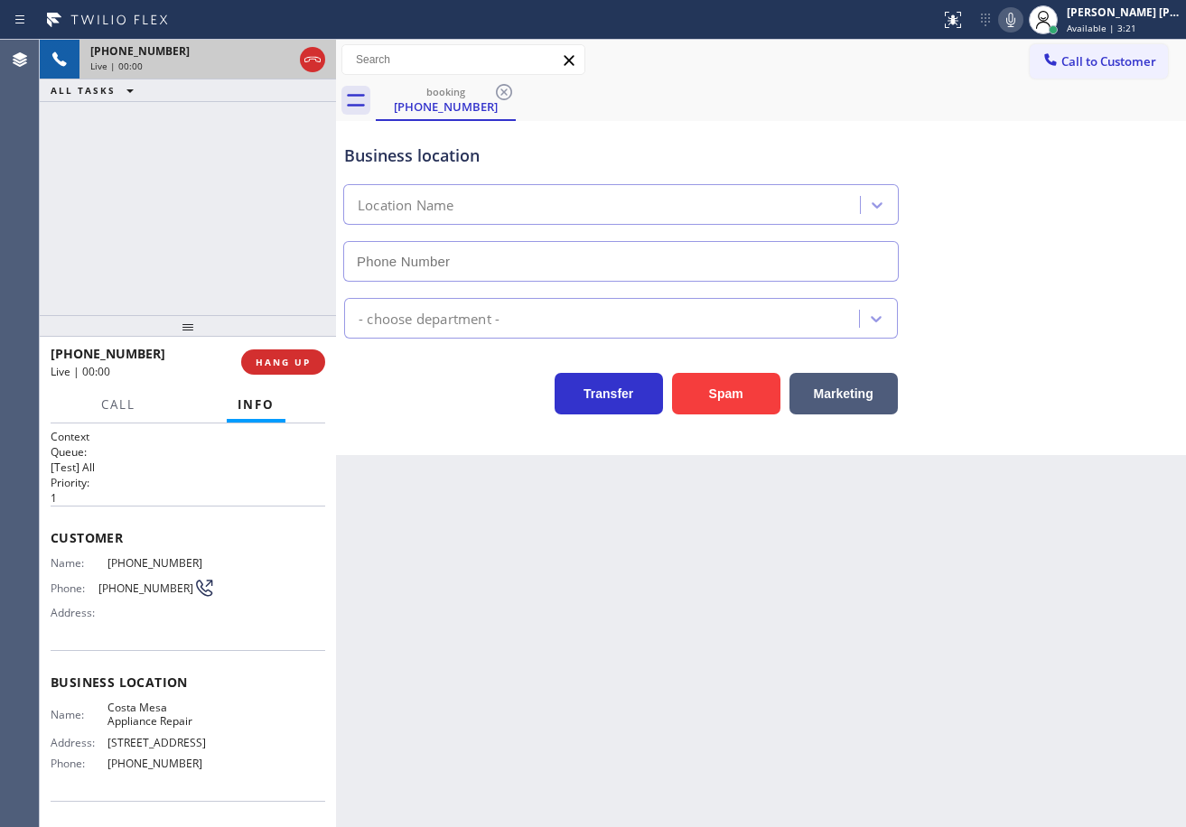
type input "(657) 218-2893"
drag, startPoint x: 710, startPoint y: 626, endPoint x: 433, endPoint y: 626, distance: 276.3
click at [663, 629] on div "Back to Dashboard Change Sender ID Customers Technicians Select a contact Outbo…" at bounding box center [761, 433] width 850 height 787
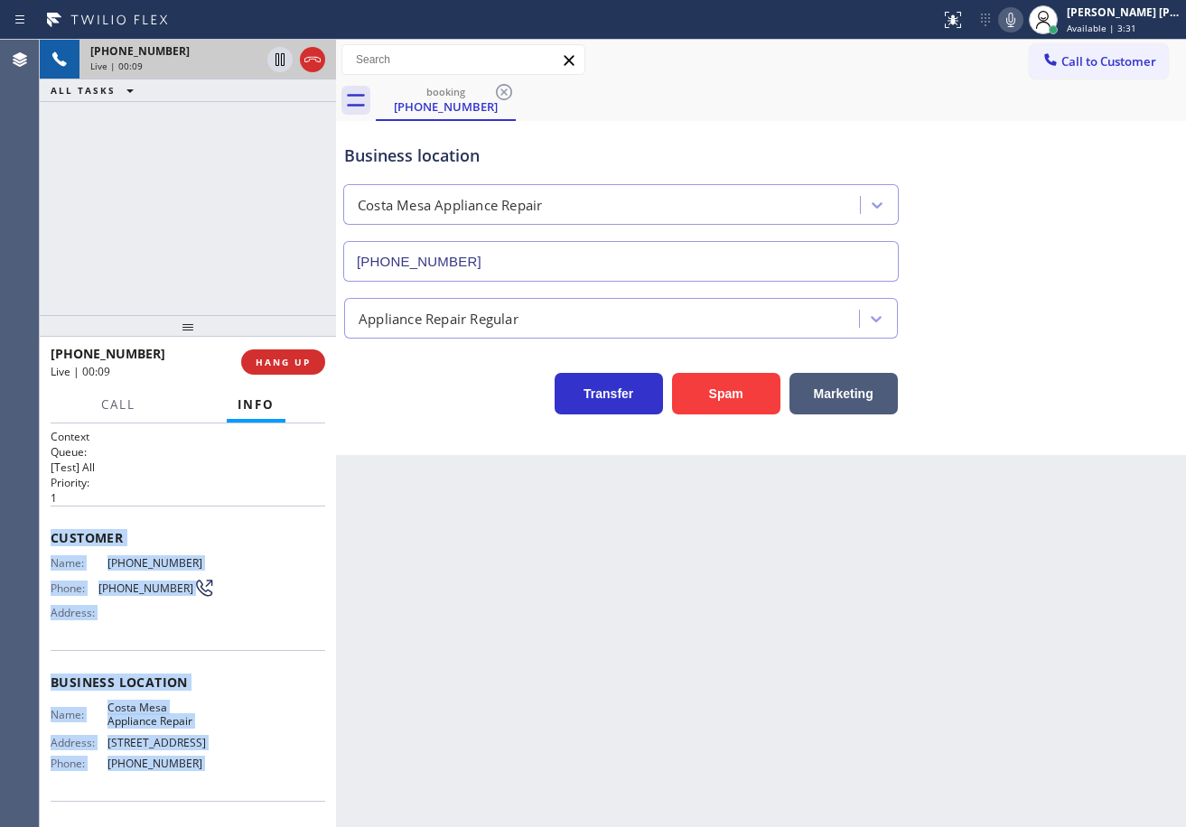
scroll to position [116, 0]
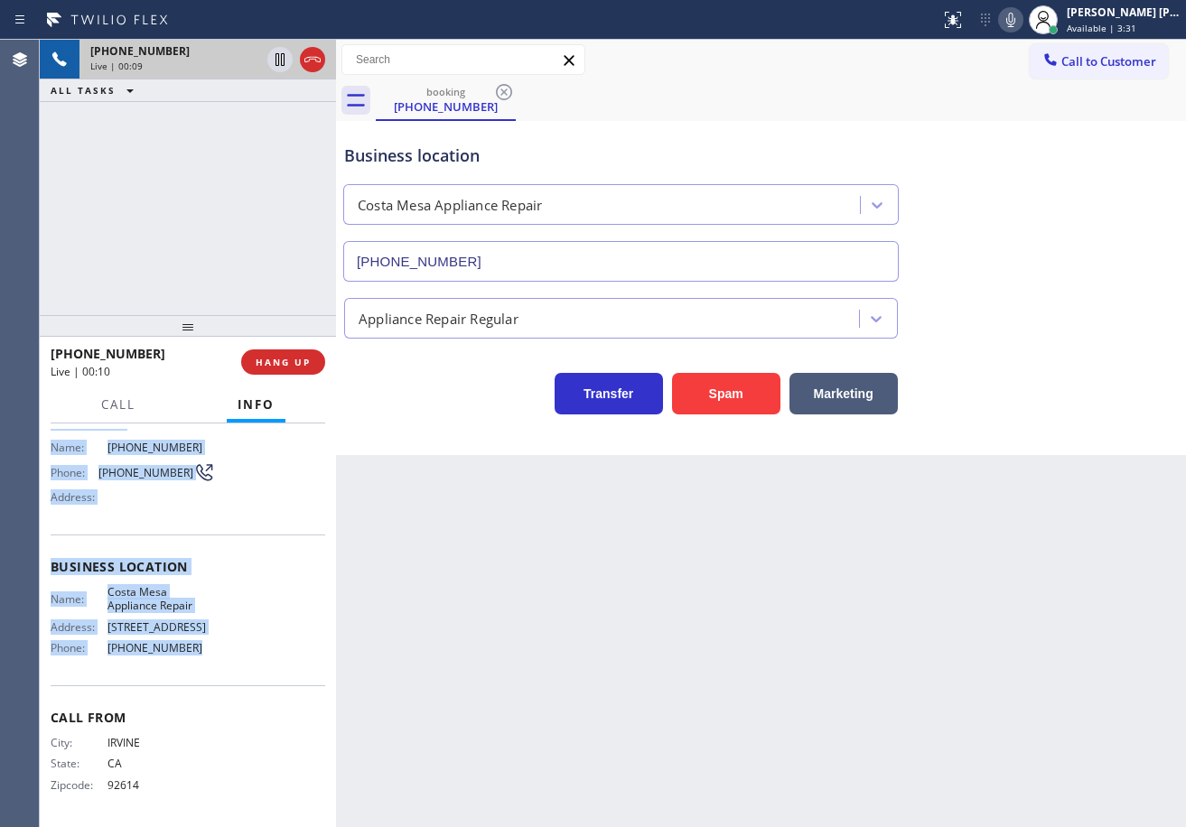
drag, startPoint x: 45, startPoint y: 527, endPoint x: 1096, endPoint y: 430, distance: 1055.7
click at [233, 657] on div "Context Queue: [Test] All Priority: 1 Customer Name: (949) 981-2489 Phone: (949…" at bounding box center [188, 626] width 296 height 404
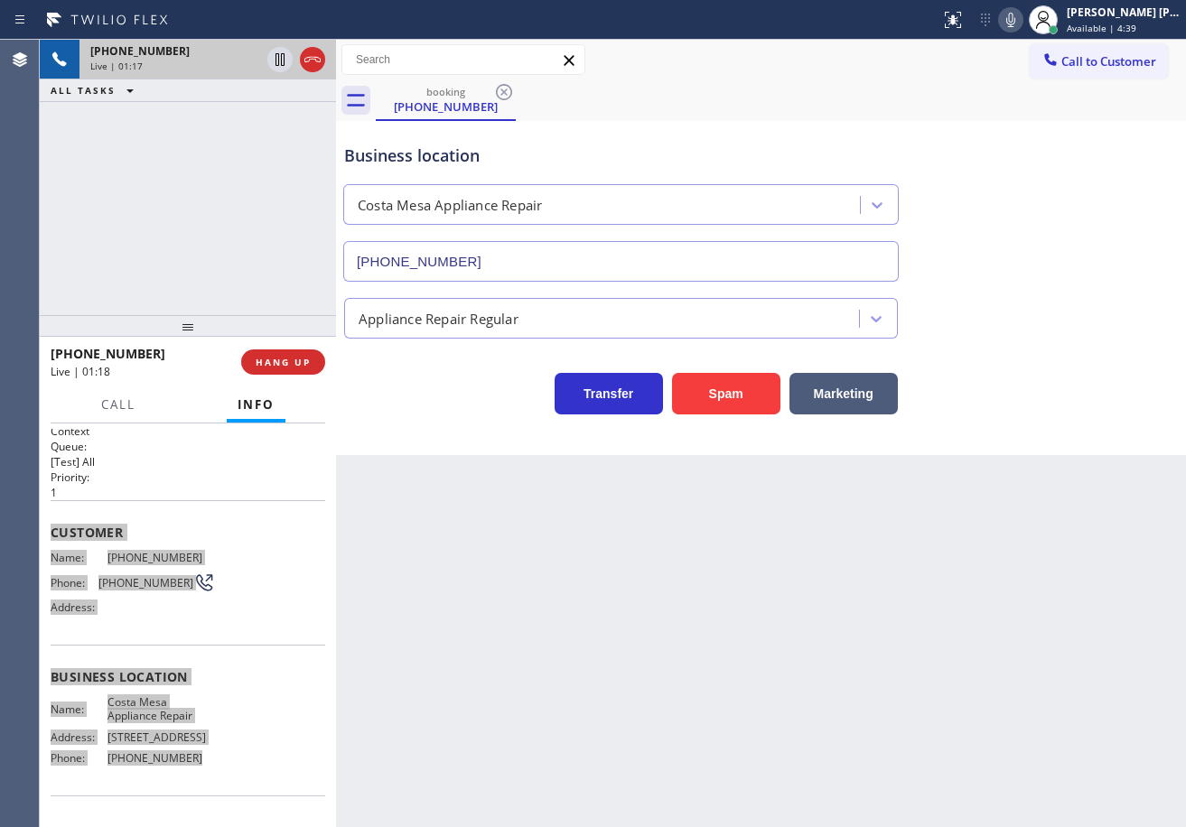
scroll to position [0, 0]
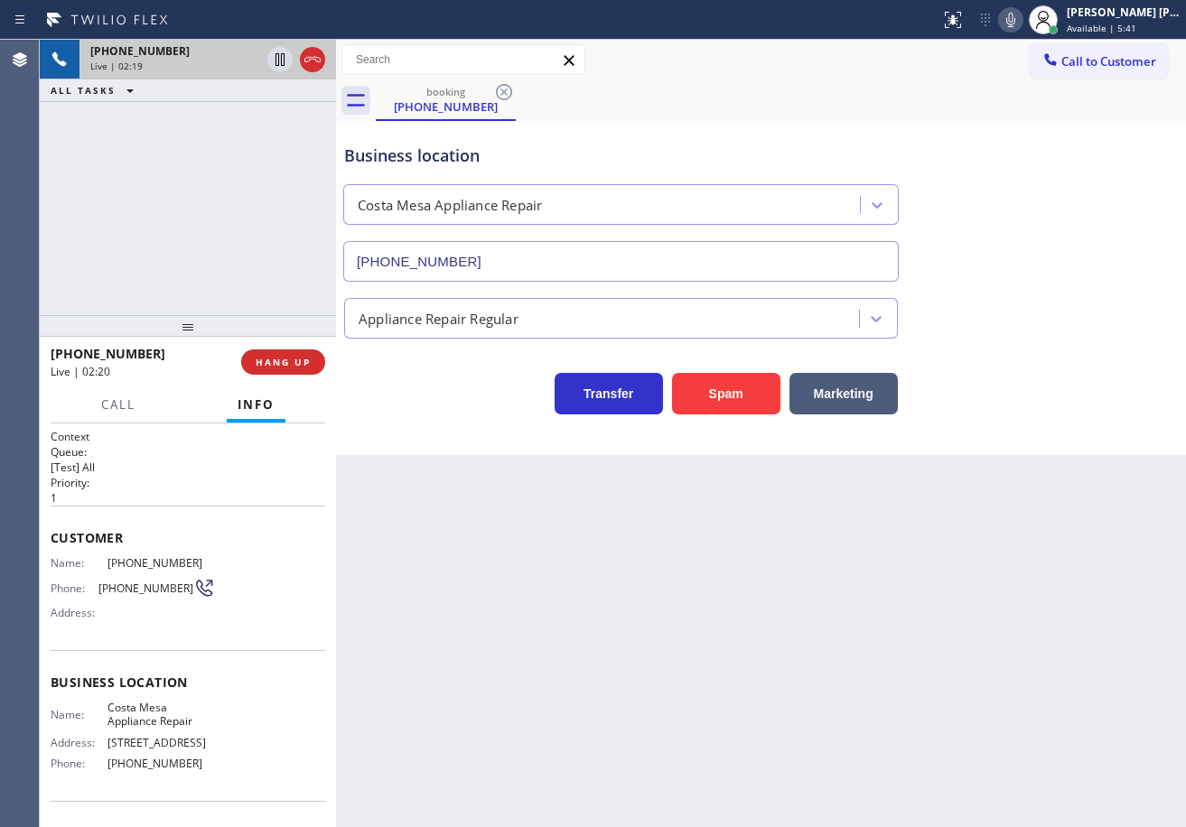
drag, startPoint x: 1022, startPoint y: 306, endPoint x: 1038, endPoint y: 293, distance: 20.5
click at [1023, 307] on div "Appliance Repair Regular" at bounding box center [760, 315] width 841 height 48
click at [1038, 278] on div "Business location Costa Mesa Appliance Repair (657) 218-2893" at bounding box center [760, 199] width 841 height 163
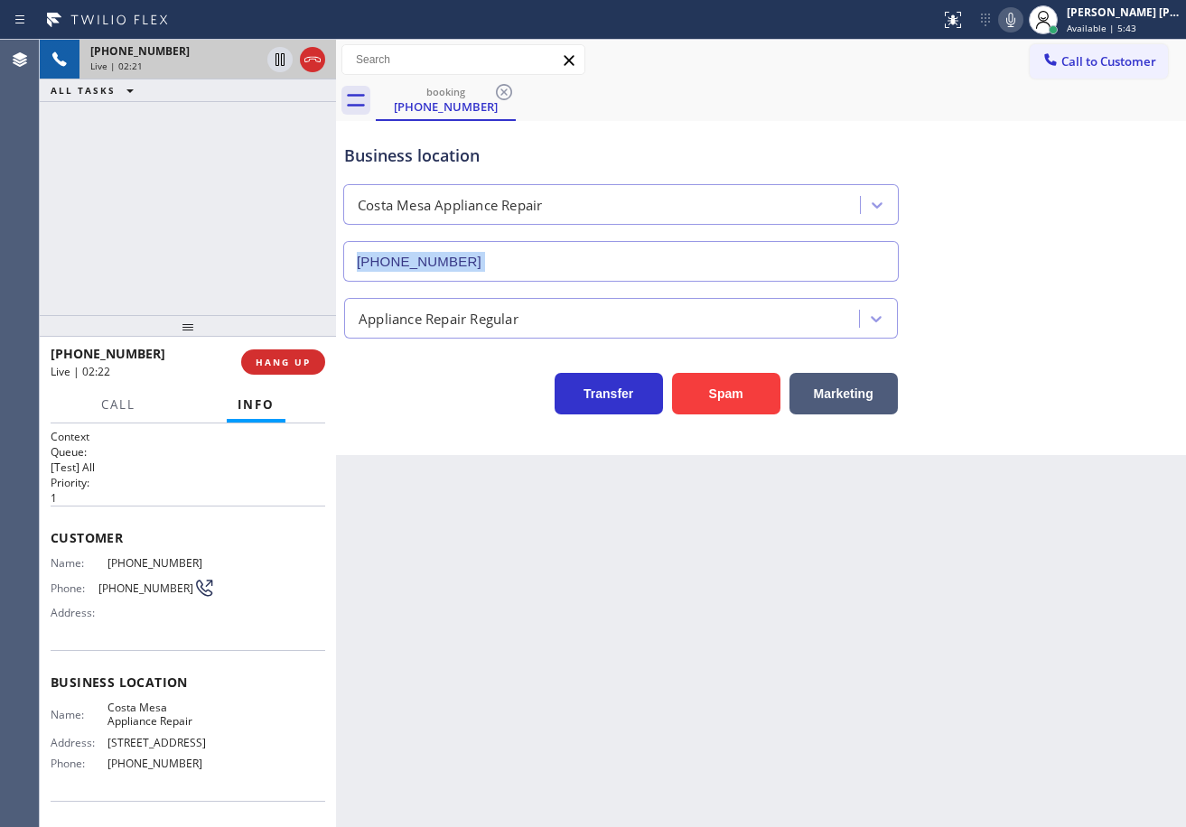
click at [1038, 278] on div "Business location Costa Mesa Appliance Repair (657) 218-2893" at bounding box center [760, 199] width 841 height 163
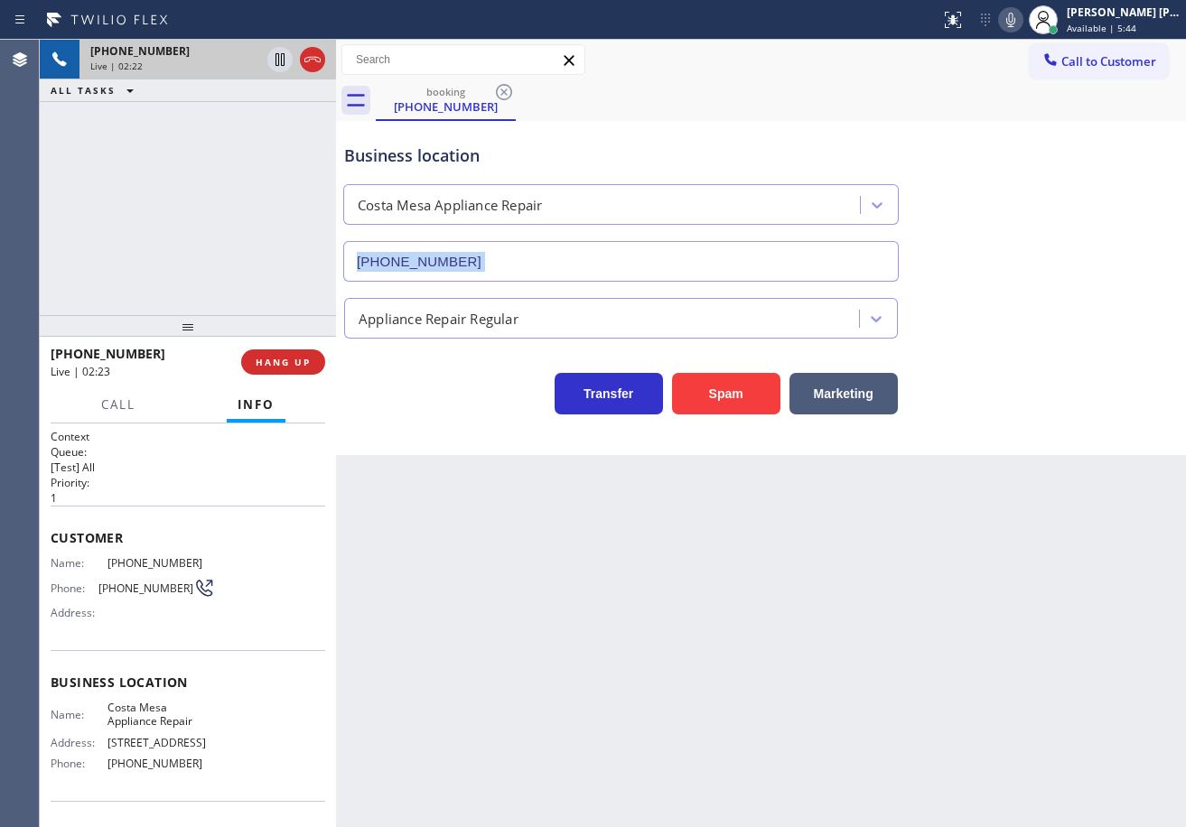
click at [1038, 278] on div "Business location Costa Mesa Appliance Repair (657) 218-2893" at bounding box center [760, 199] width 841 height 163
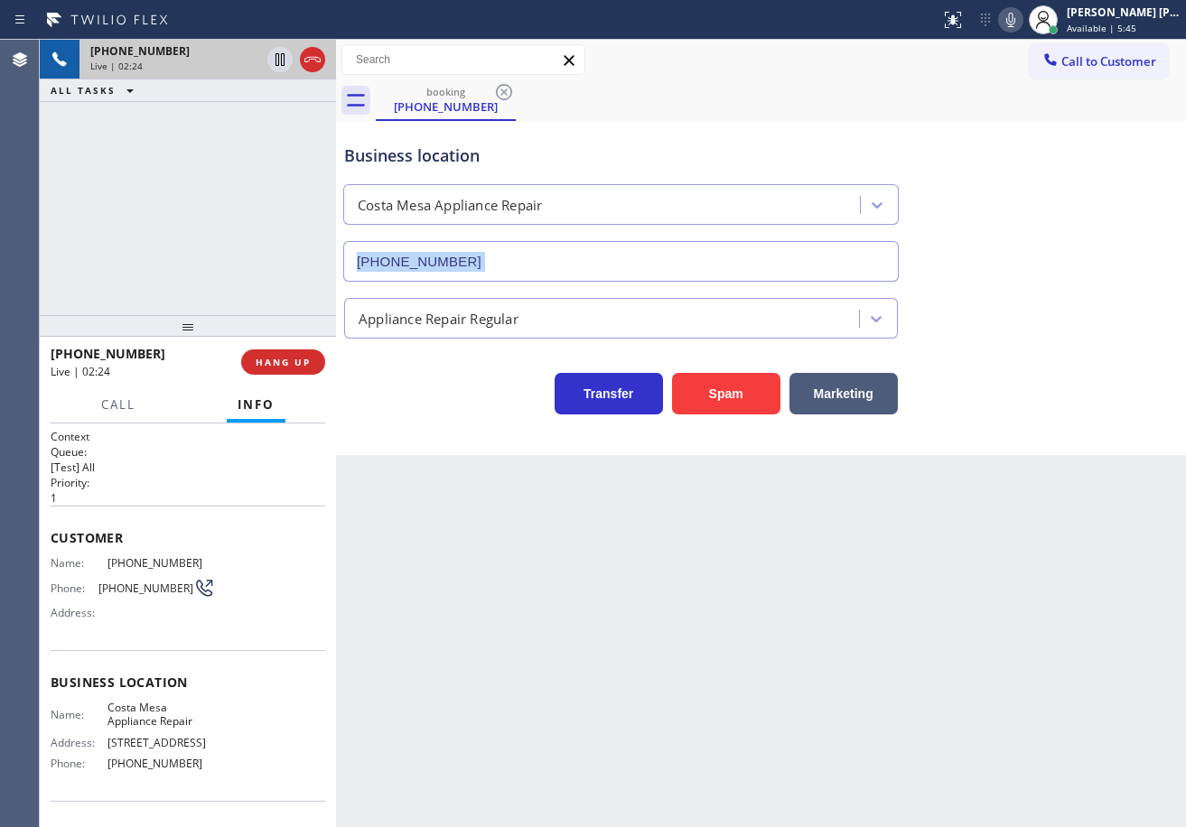
click at [1038, 278] on div "Business location Costa Mesa Appliance Repair (657) 218-2893" at bounding box center [760, 199] width 841 height 163
click at [1038, 275] on div "Business location Costa Mesa Appliance Repair (657) 218-2893" at bounding box center [760, 199] width 841 height 163
click at [1021, 27] on icon at bounding box center [1011, 20] width 22 height 22
click at [1061, 135] on div "Business location Costa Mesa Appliance Repair (657) 218-2893" at bounding box center [760, 199] width 841 height 163
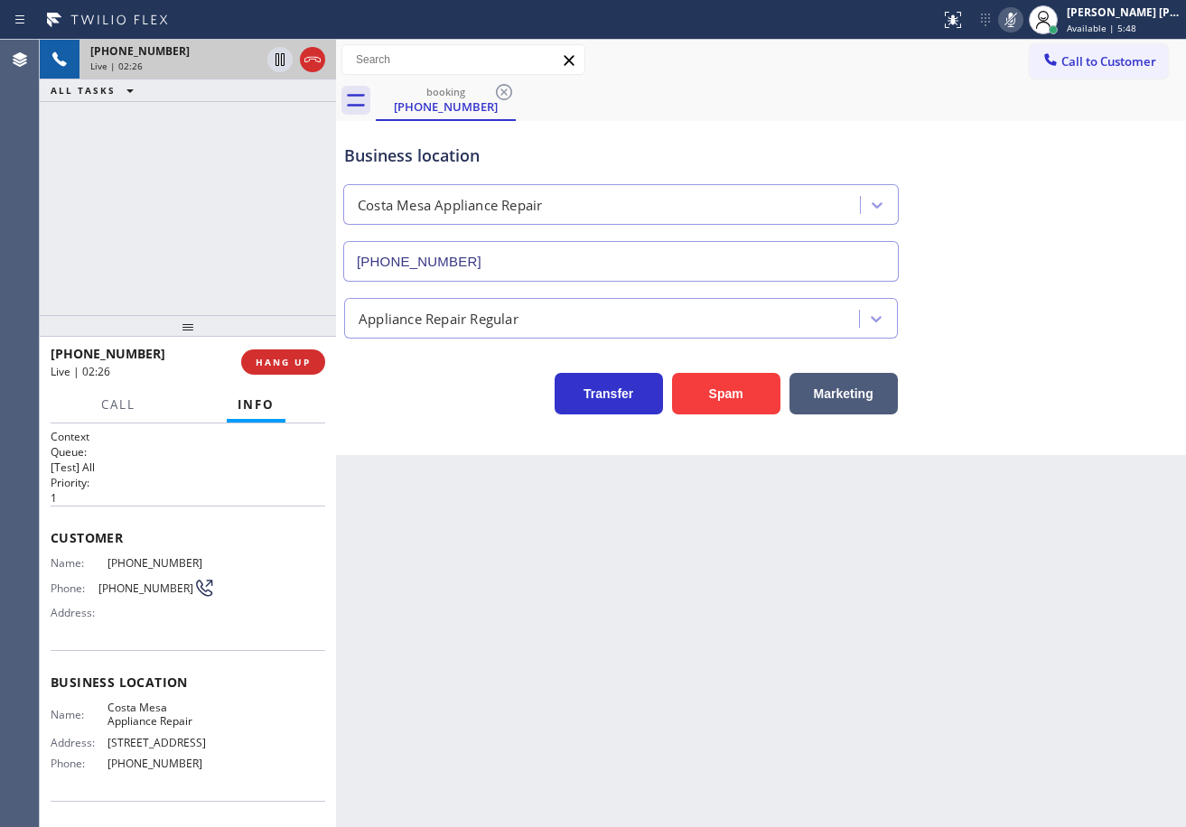
click at [204, 179] on div "+19499812489 Live | 02:26 ALL TASKS ALL TASKS ACTIVE TASKS TASKS IN WRAP UP" at bounding box center [188, 177] width 296 height 275
click at [283, 63] on icon at bounding box center [280, 60] width 22 height 22
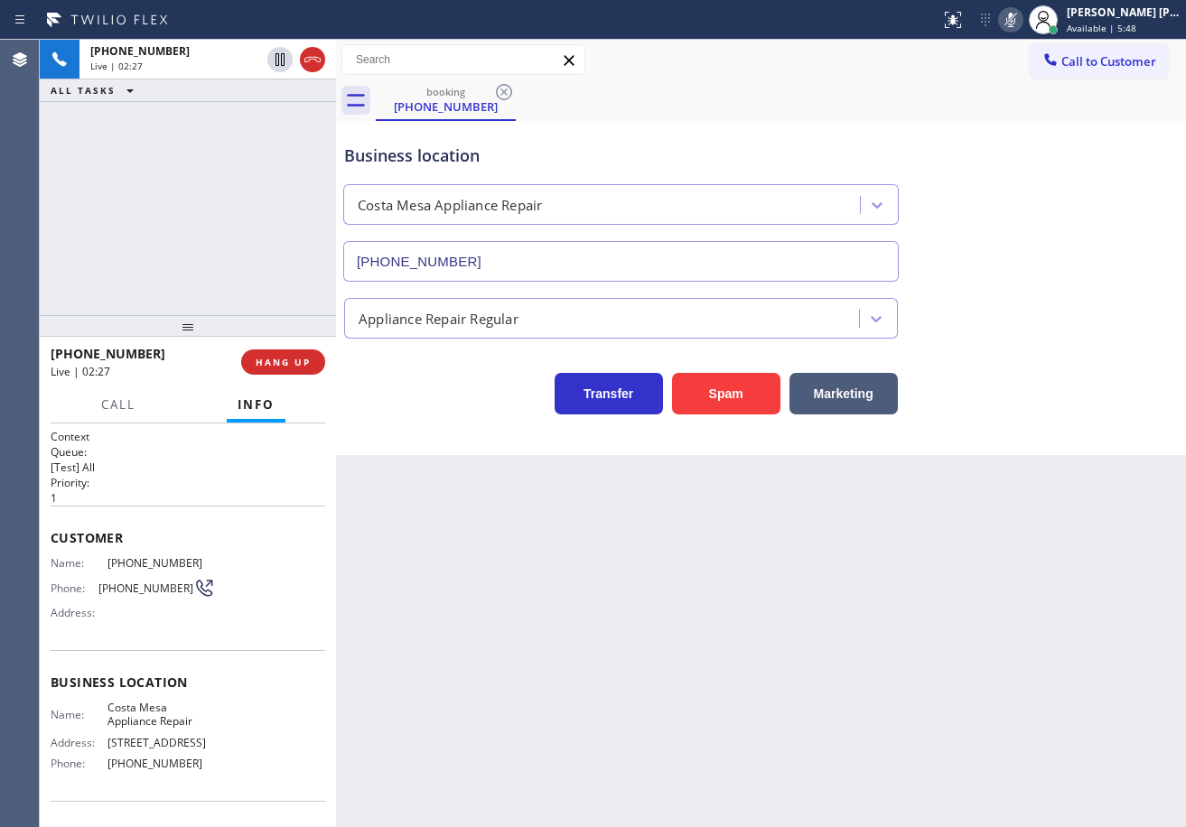
drag, startPoint x: 260, startPoint y: 110, endPoint x: 480, endPoint y: 144, distance: 222.1
click at [266, 111] on div "+19499812489 Live | 02:27 ALL TASKS ALL TASKS ACTIVE TASKS TASKS IN WRAP UP" at bounding box center [188, 177] width 296 height 275
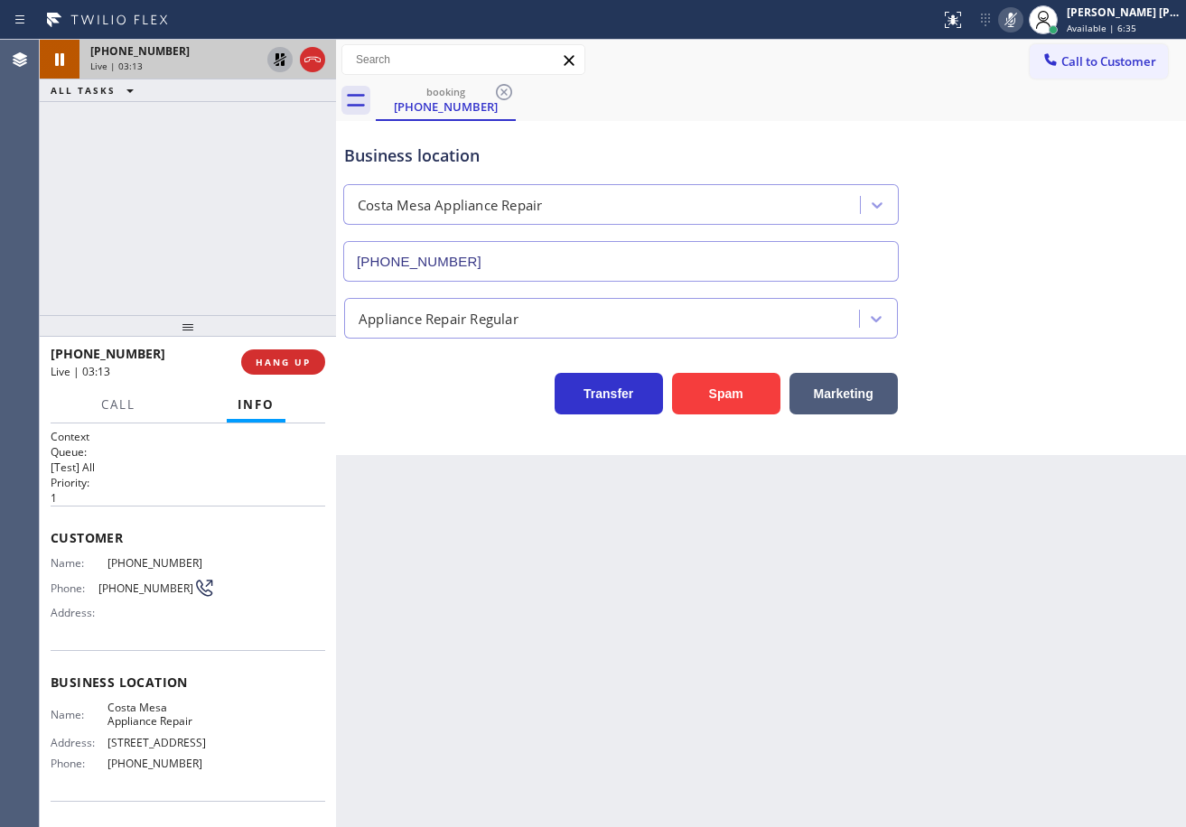
click at [275, 63] on icon at bounding box center [280, 60] width 22 height 22
click at [1021, 23] on icon at bounding box center [1011, 20] width 22 height 22
click at [1050, 154] on div "Business location Costa Mesa Appliance Repair (657) 218-2893" at bounding box center [760, 199] width 841 height 163
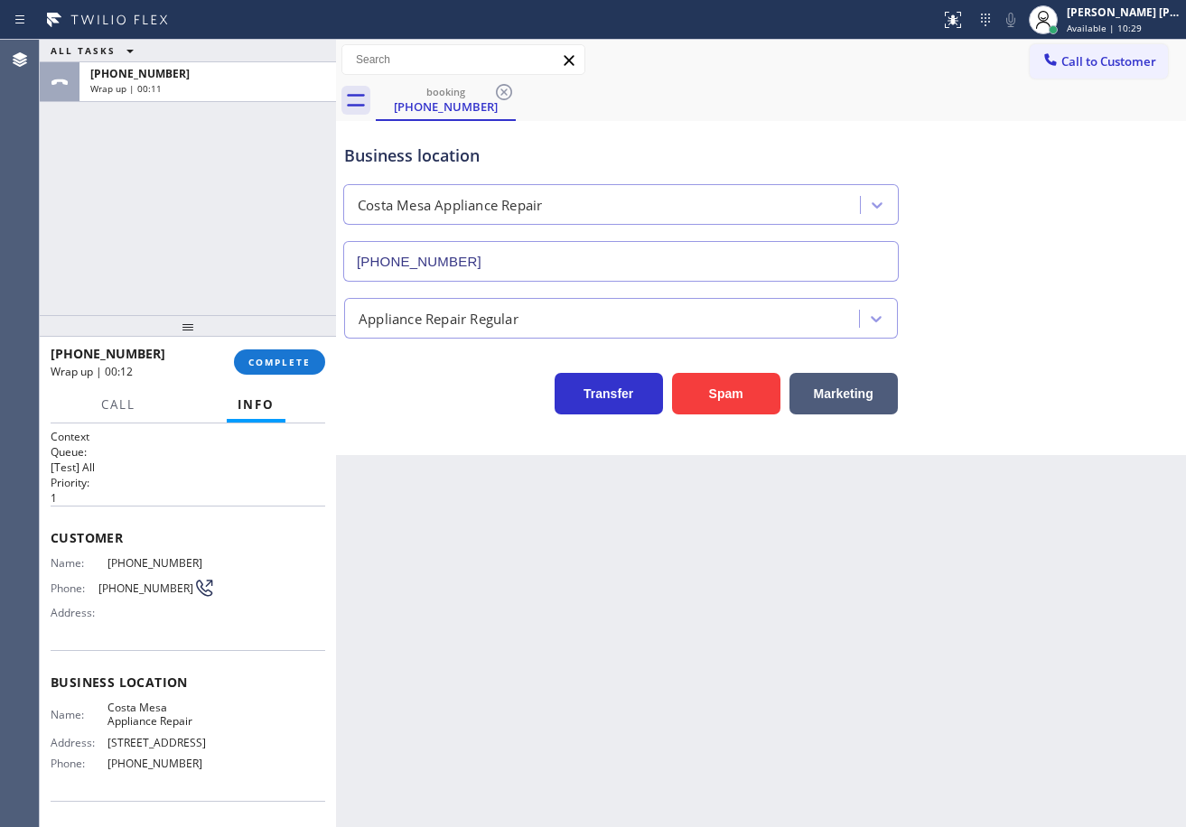
drag, startPoint x: 746, startPoint y: 577, endPoint x: 784, endPoint y: 566, distance: 39.4
click at [750, 577] on div "Back to Dashboard Change Sender ID Customers Technicians Select a contact Outbo…" at bounding box center [761, 433] width 850 height 787
click at [1112, 28] on span "Available | 10:33" at bounding box center [1104, 28] width 75 height 13
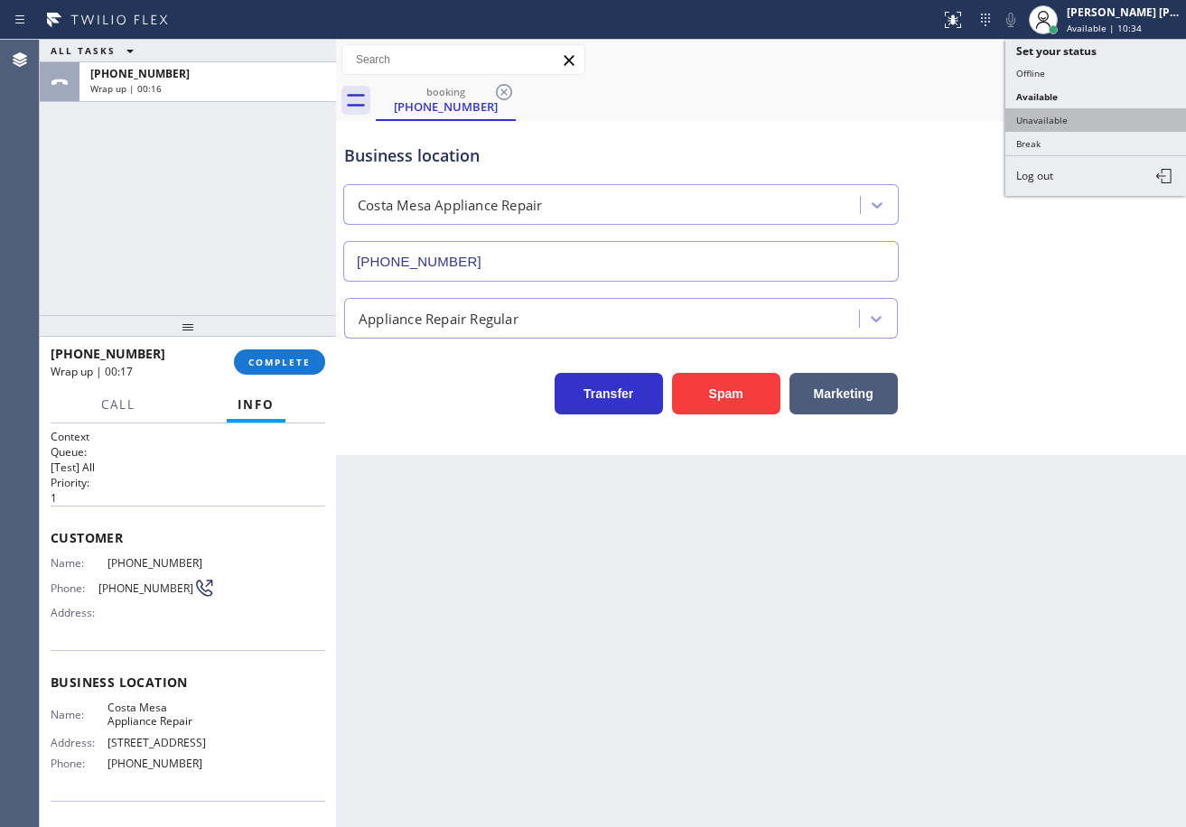
click at [1057, 121] on button "Unavailable" at bounding box center [1095, 119] width 181 height 23
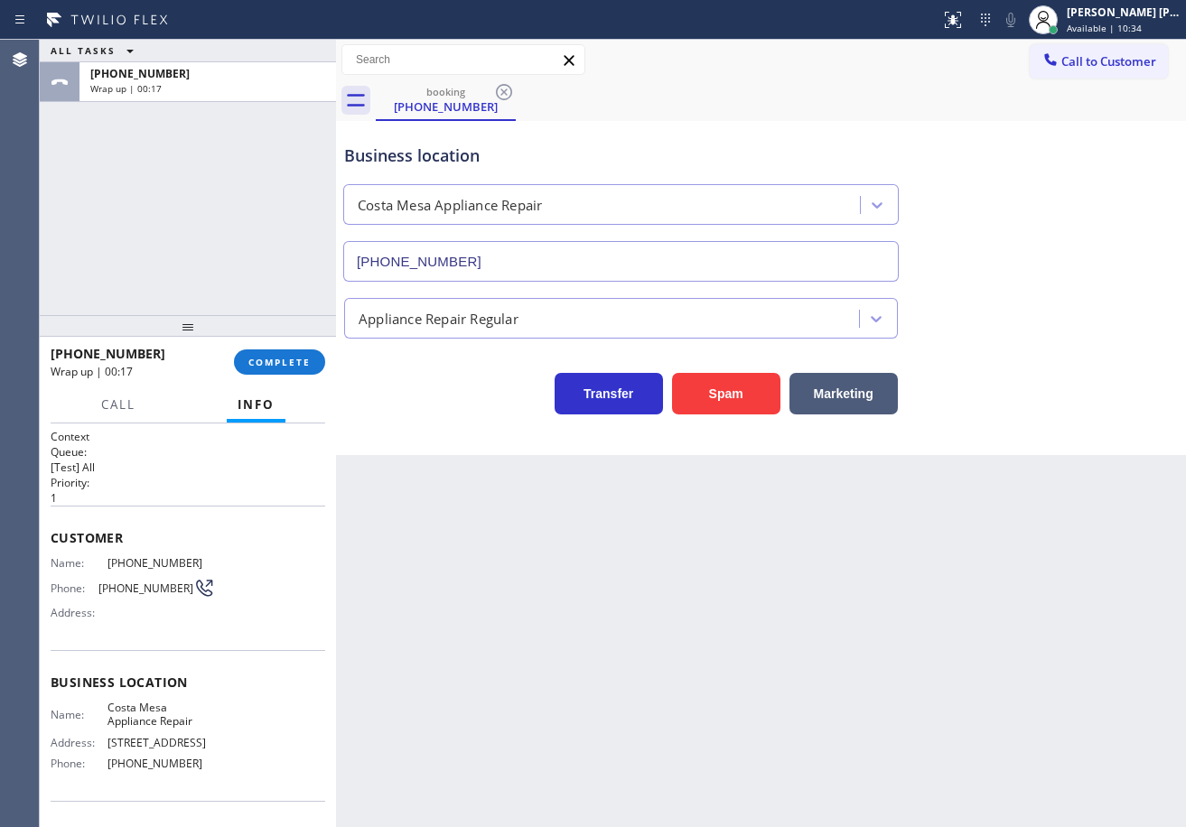
click at [1058, 125] on div "Business location Costa Mesa Appliance Repair (657) 218-2893" at bounding box center [760, 199] width 841 height 163
click at [268, 370] on button "COMPLETE" at bounding box center [279, 361] width 91 height 25
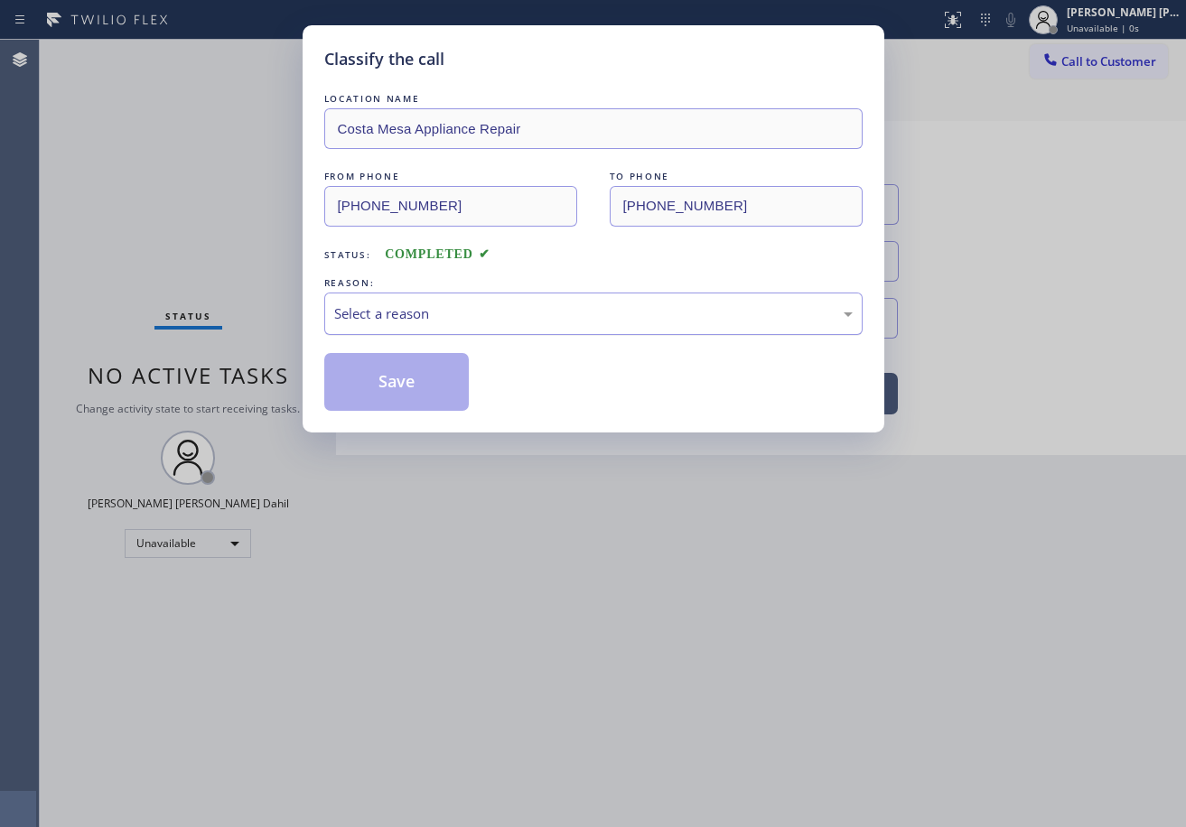
click at [383, 324] on div "Select a reason" at bounding box center [593, 314] width 538 height 42
click at [391, 372] on button "Save" at bounding box center [396, 382] width 145 height 58
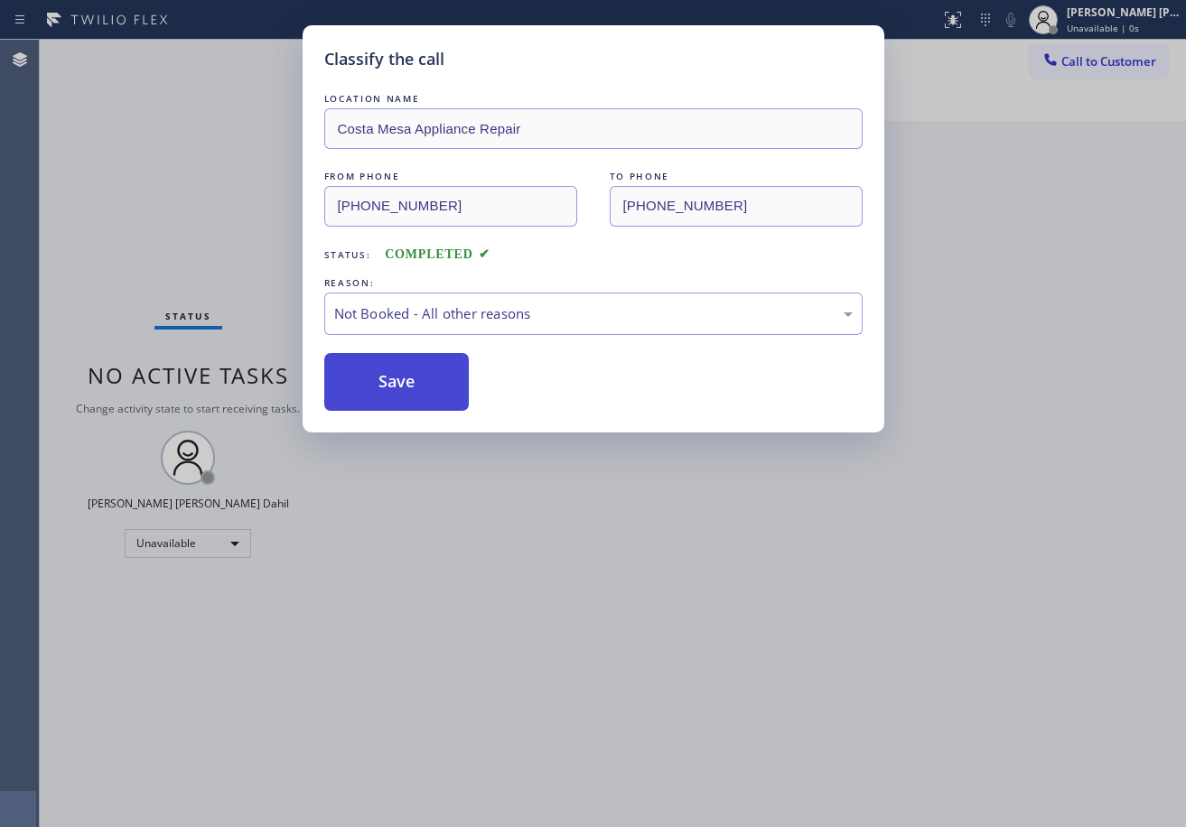
click at [391, 372] on button "Save" at bounding box center [396, 382] width 145 height 58
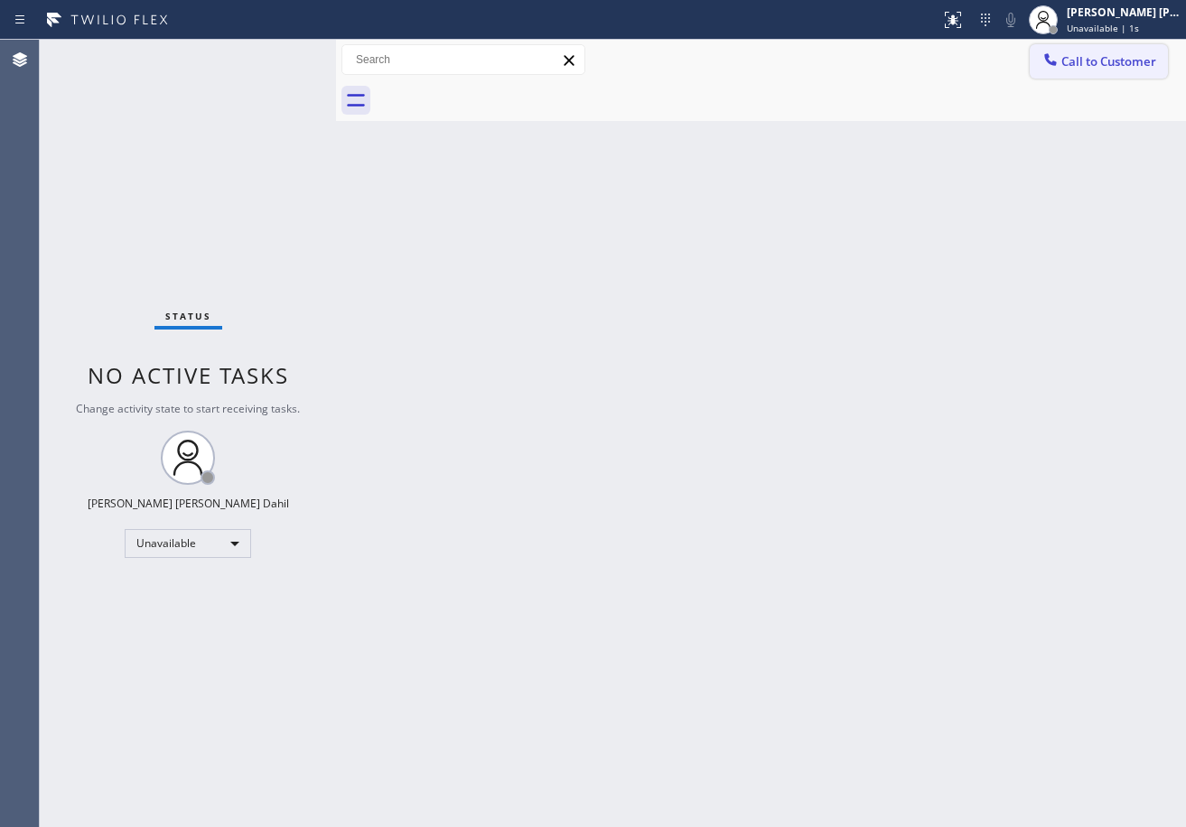
click at [1110, 68] on span "Call to Customer" at bounding box center [1108, 61] width 95 height 16
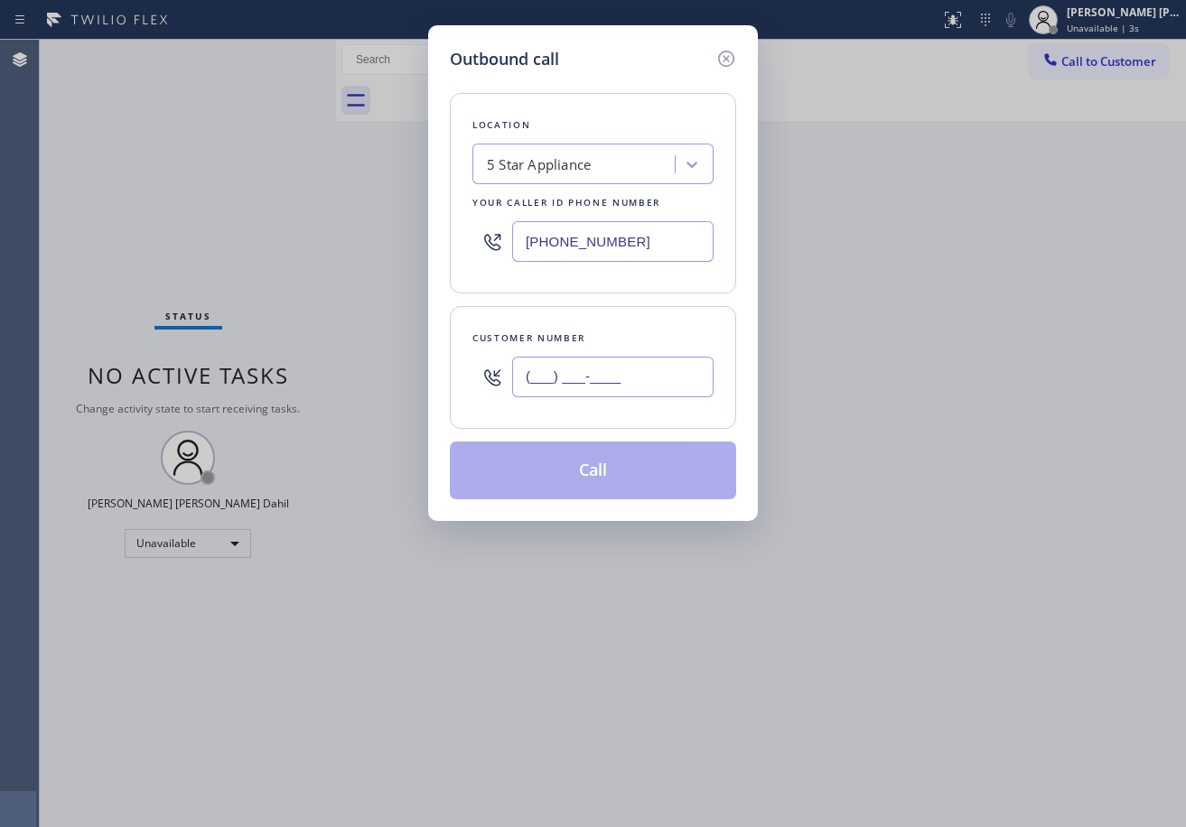
click at [638, 372] on input "(___) ___-____" at bounding box center [612, 377] width 201 height 41
paste input "949) 981-2489"
type input "(949) 981-2489"
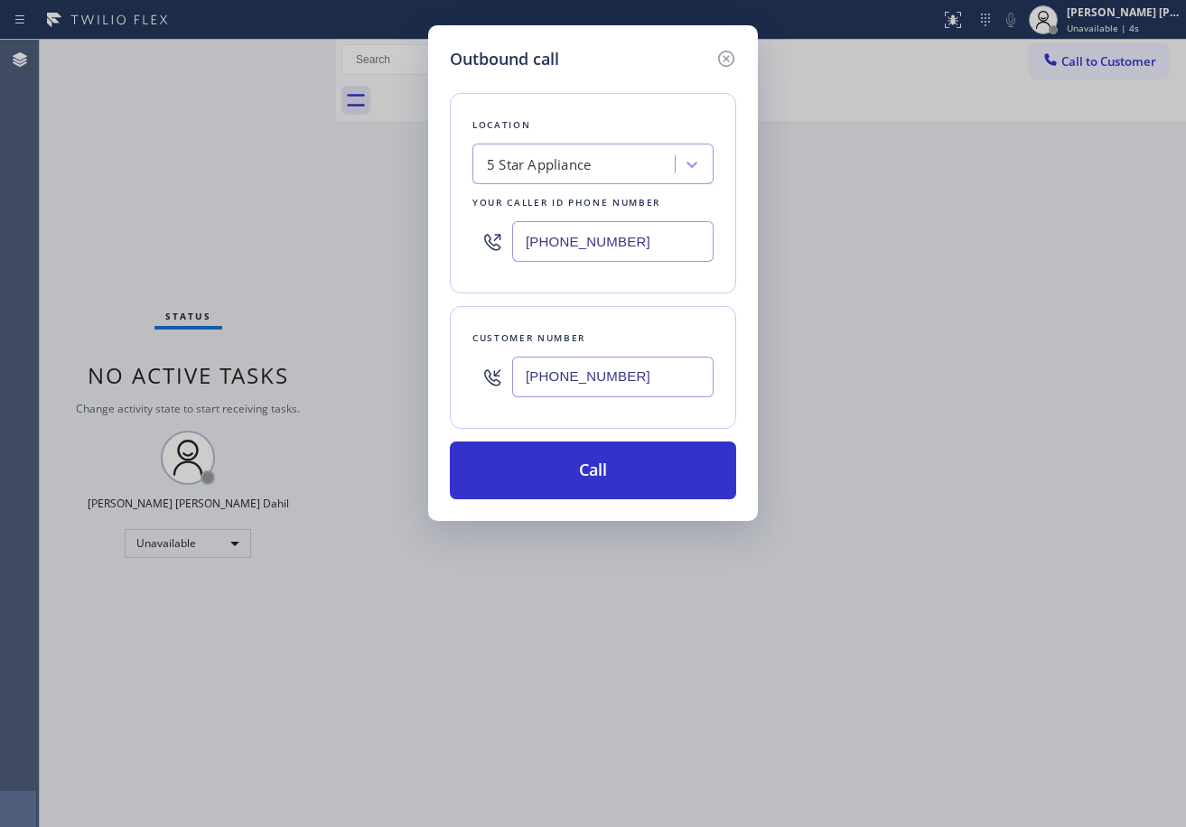
click at [642, 243] on input "(714) 790-9640" at bounding box center [612, 241] width 201 height 41
paste input "657) 218-2893"
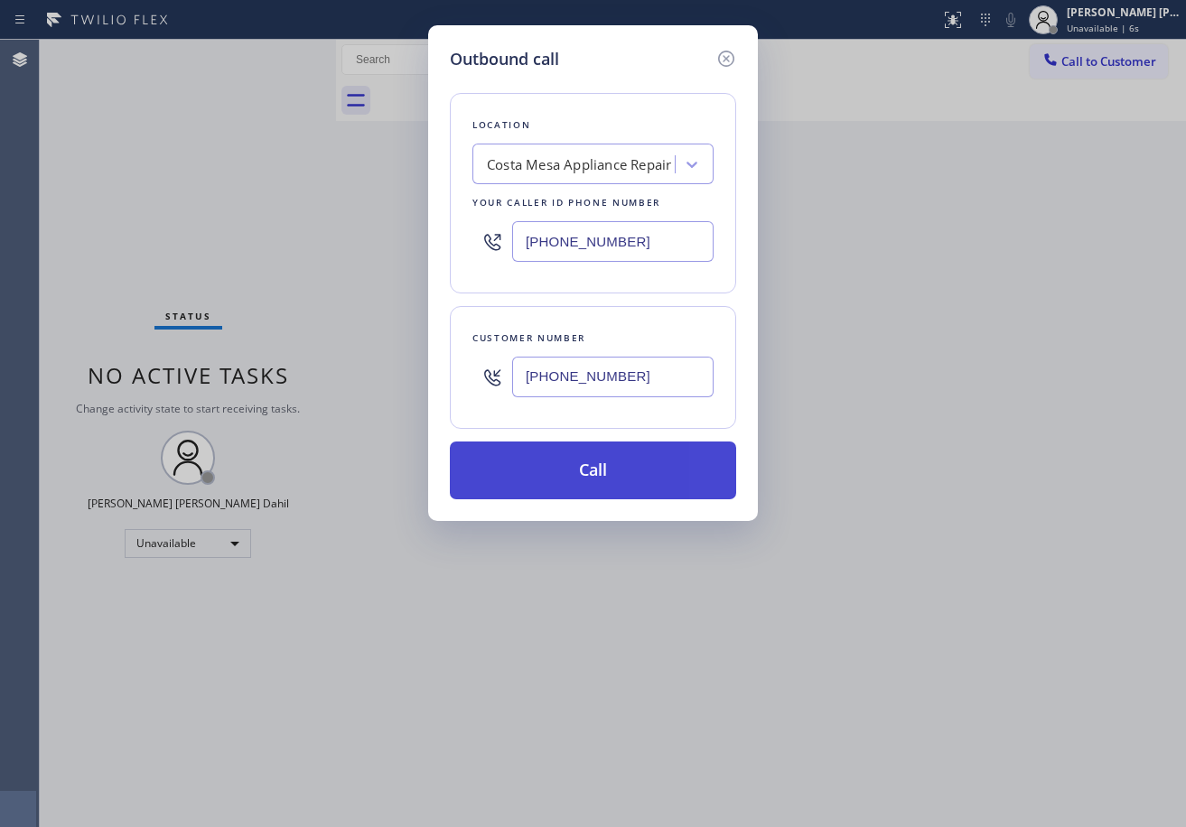
type input "(657) 218-2893"
click at [618, 480] on button "Call" at bounding box center [593, 471] width 286 height 58
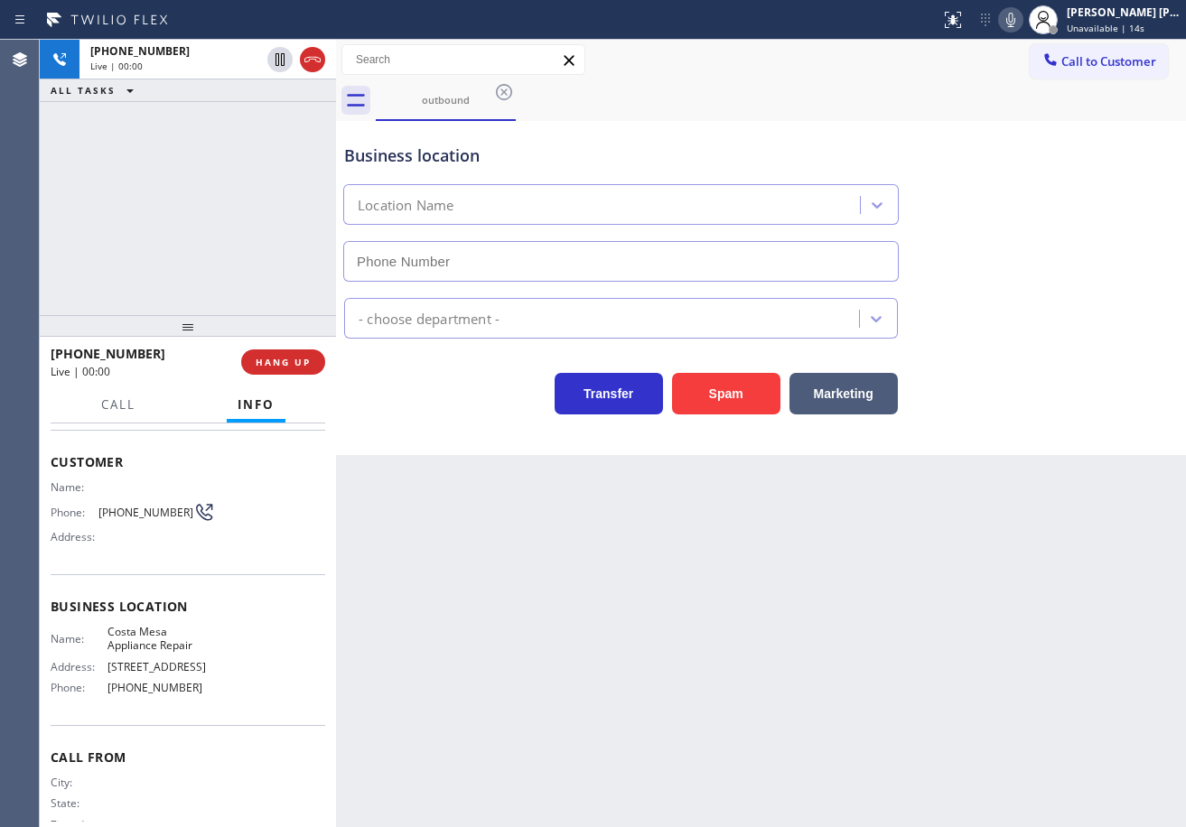
scroll to position [35, 0]
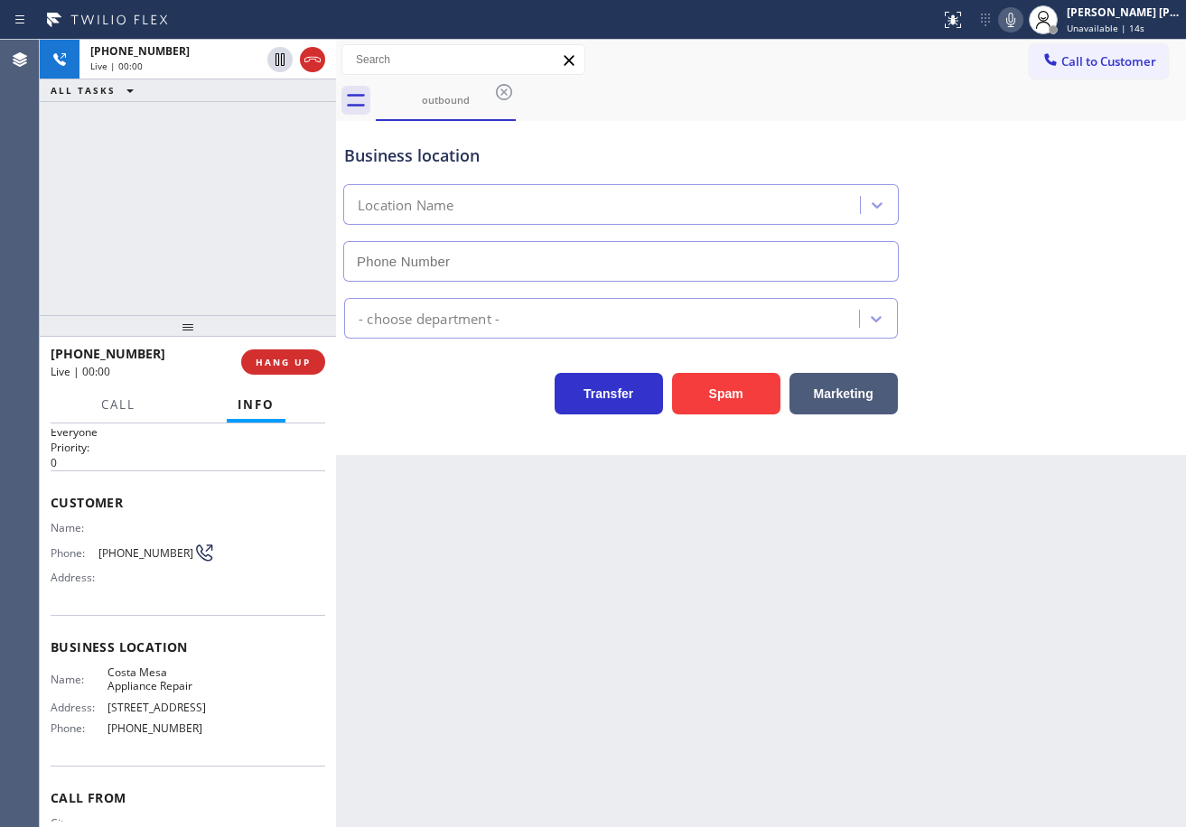
type input "(657) 218-2893"
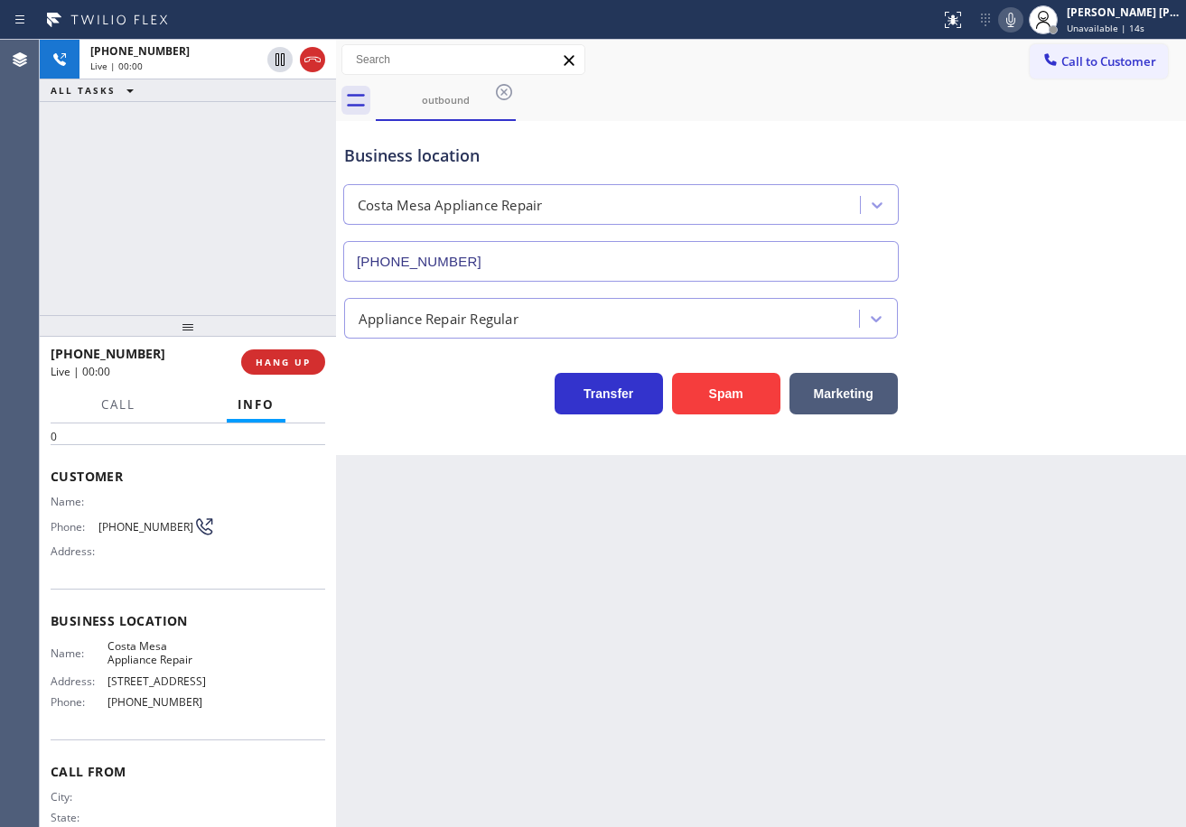
scroll to position [0, 0]
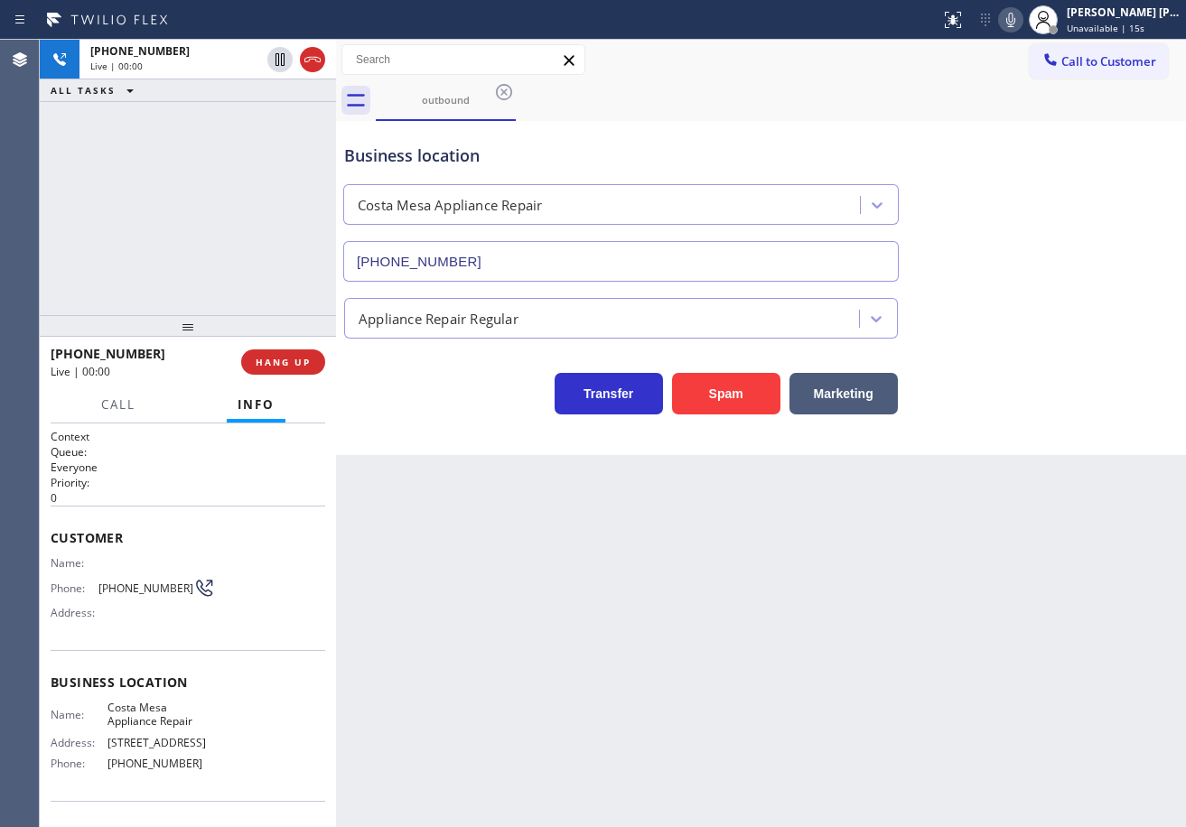
click at [278, 348] on div "+19499812489 Live | 00:00 HANG UP" at bounding box center [188, 362] width 275 height 47
click at [279, 361] on span "HANG UP" at bounding box center [283, 362] width 55 height 13
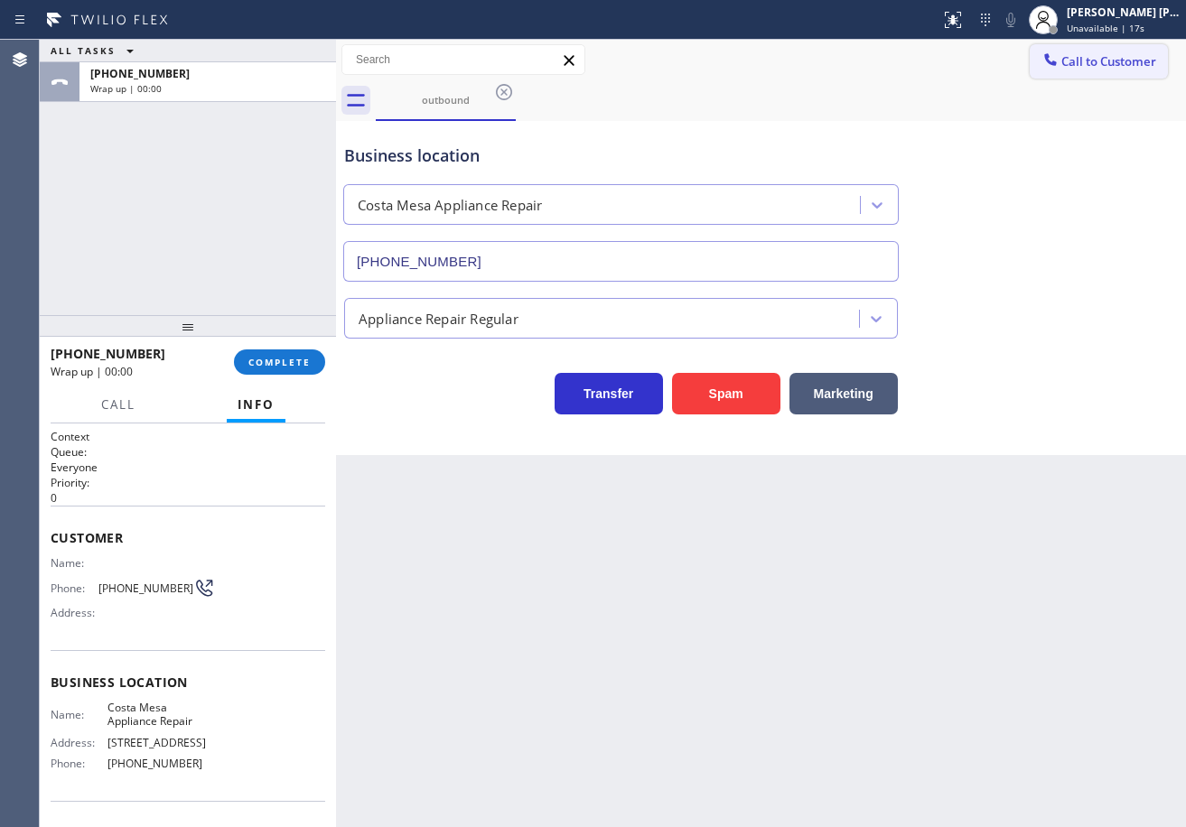
click at [1091, 73] on button "Call to Customer" at bounding box center [1099, 61] width 138 height 34
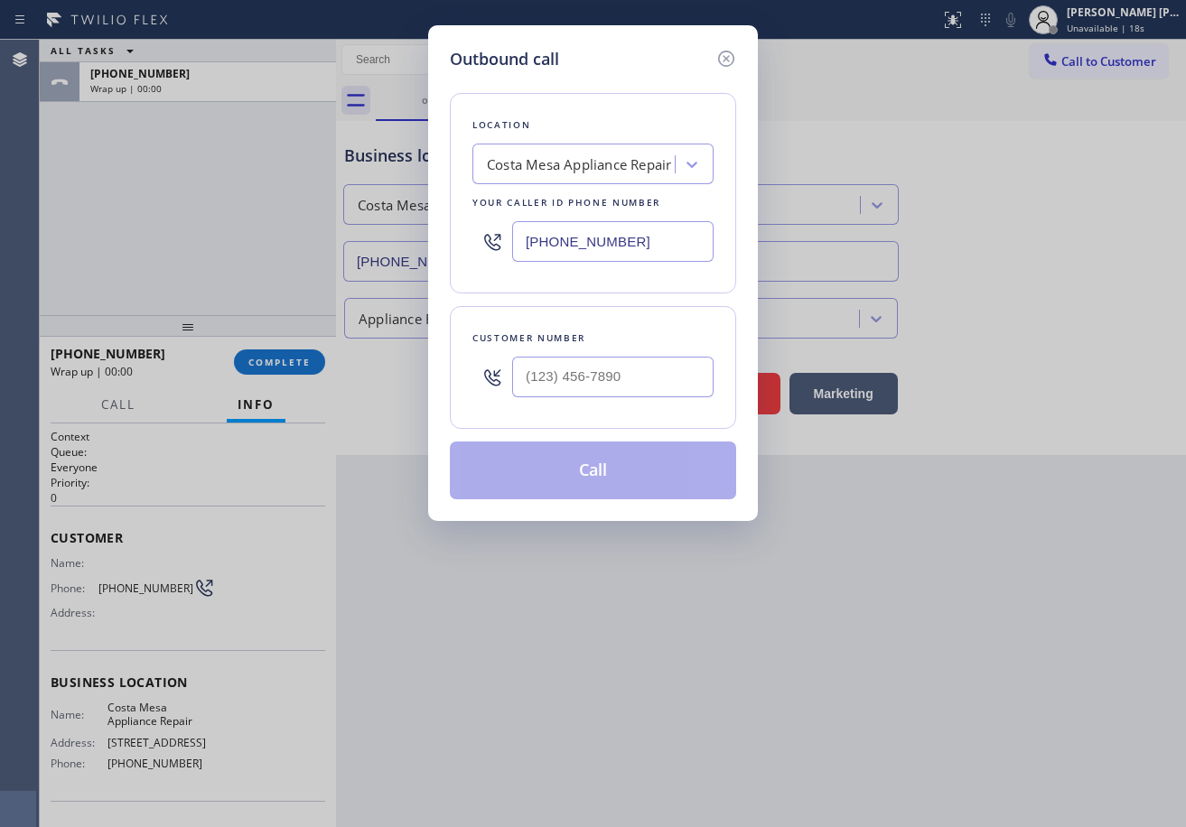
click at [573, 401] on div at bounding box center [612, 377] width 201 height 59
paste input "949) 981-2489"
click at [583, 375] on input "(___) ___-____" at bounding box center [612, 377] width 201 height 41
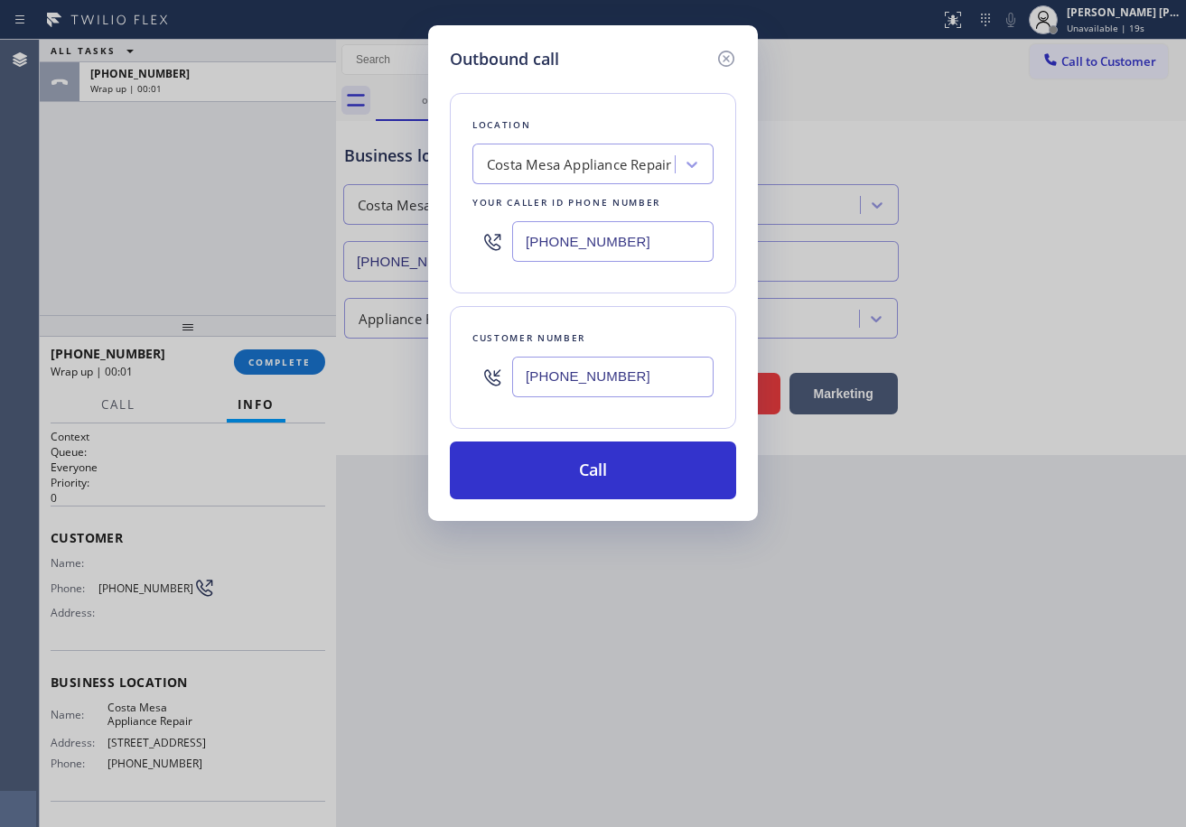
type input "(949) 981-2489"
click at [637, 226] on input "(657) 218-2893" at bounding box center [612, 241] width 201 height 41
paste input "text"
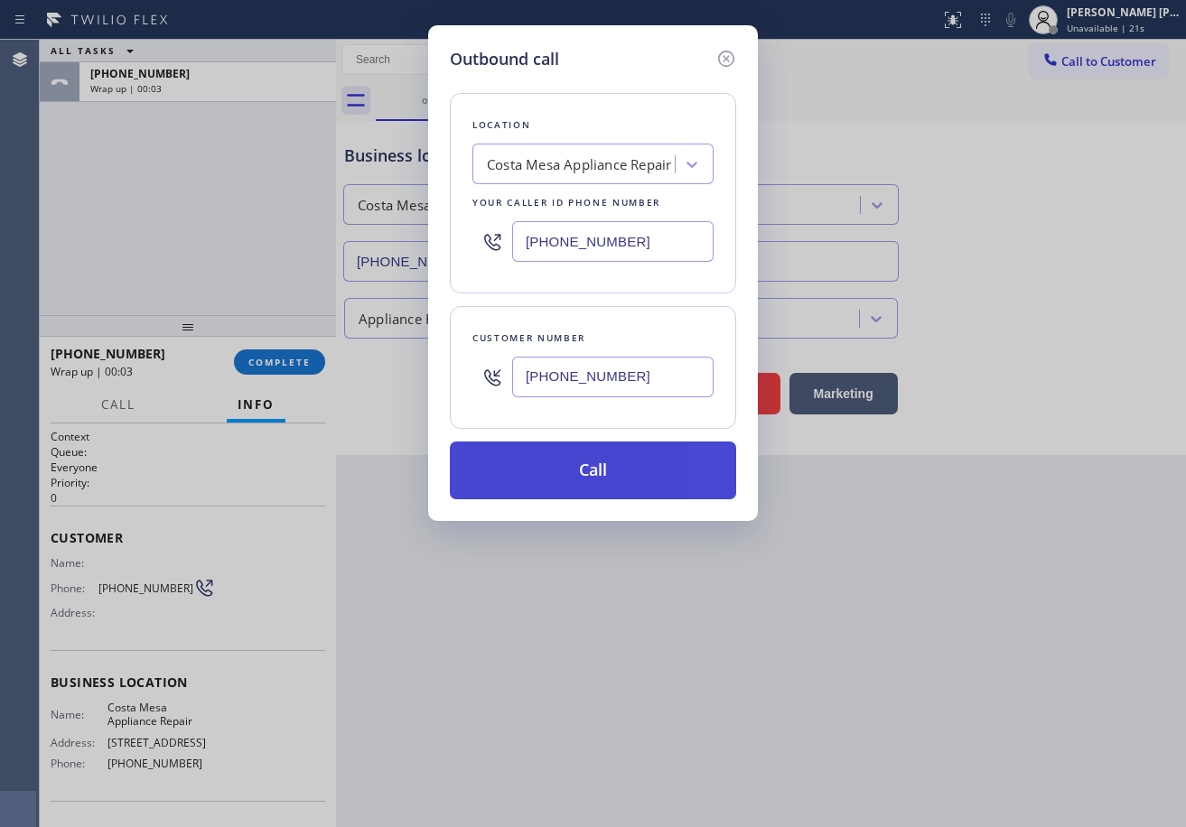
type input "(657) 218-2893"
click at [579, 471] on button "Call" at bounding box center [593, 471] width 286 height 58
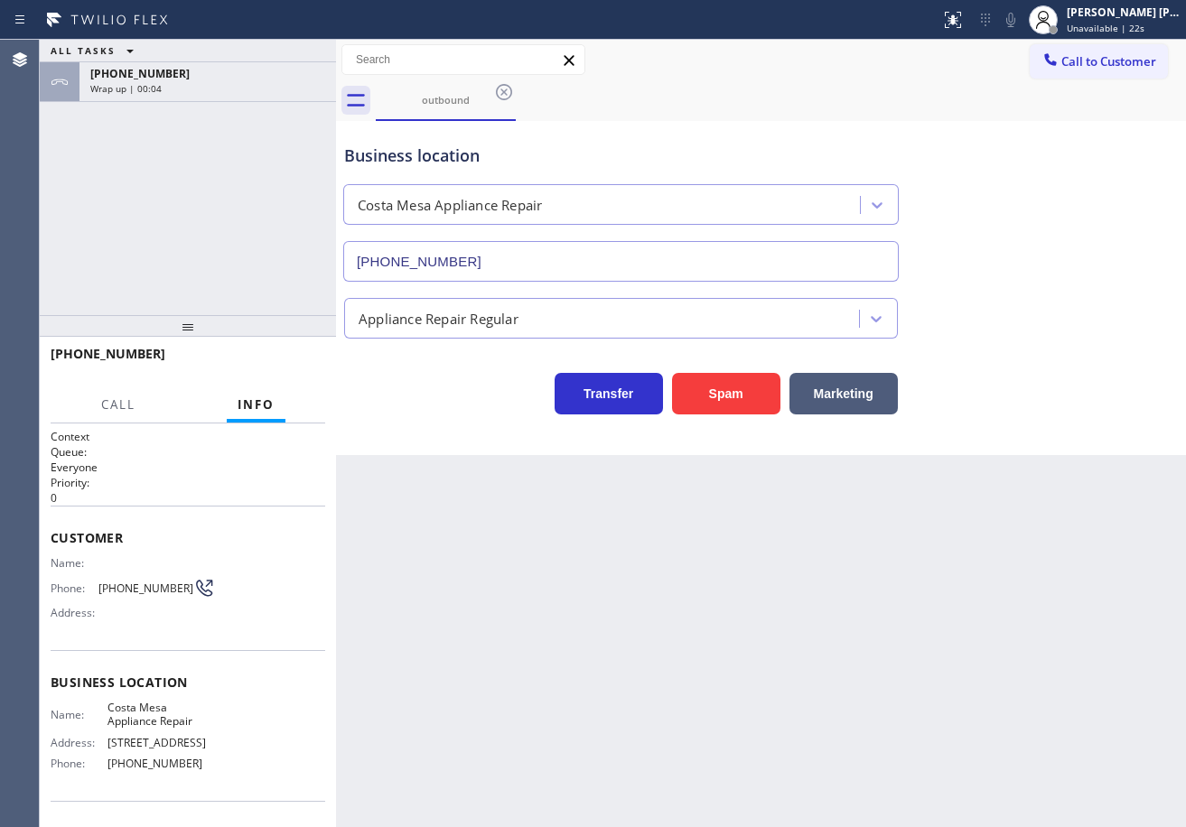
click at [230, 346] on div "+19499812489" at bounding box center [182, 353] width 262 height 17
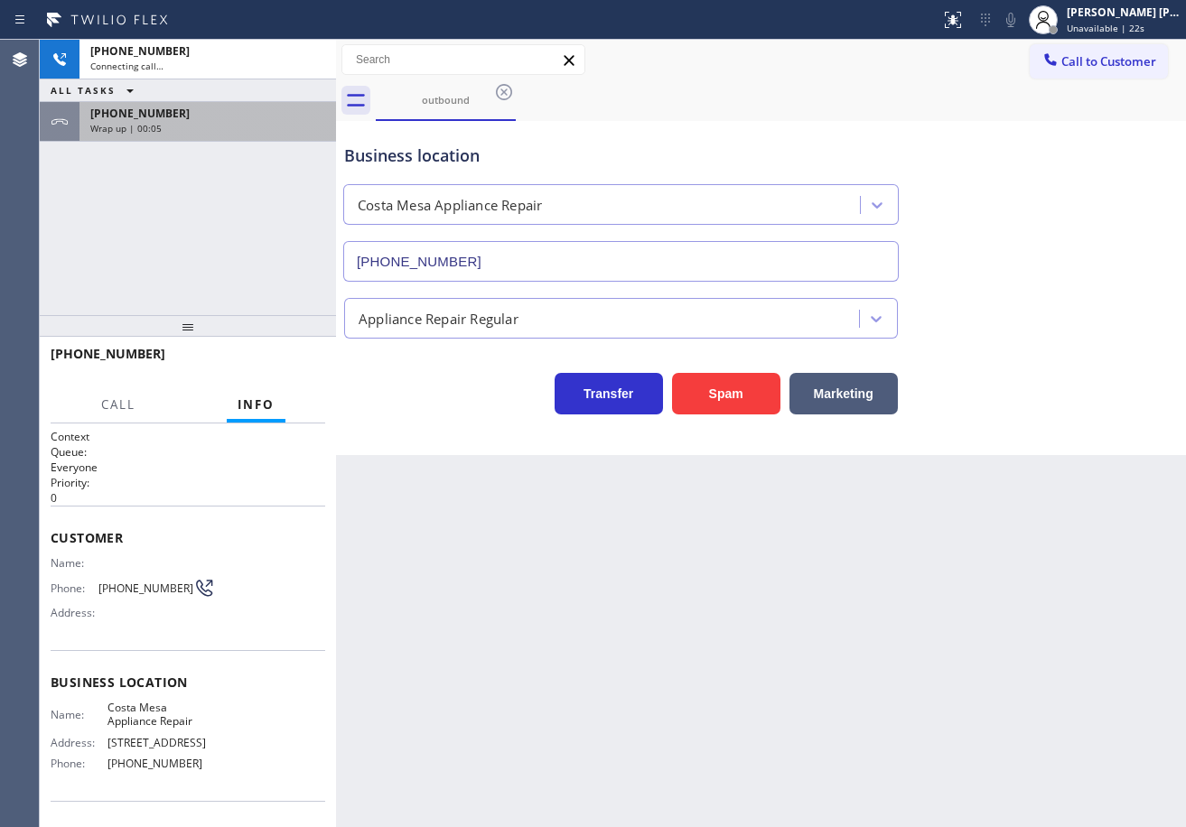
click at [233, 139] on div "+19499812489 Wrap up | 00:05" at bounding box center [203, 122] width 249 height 40
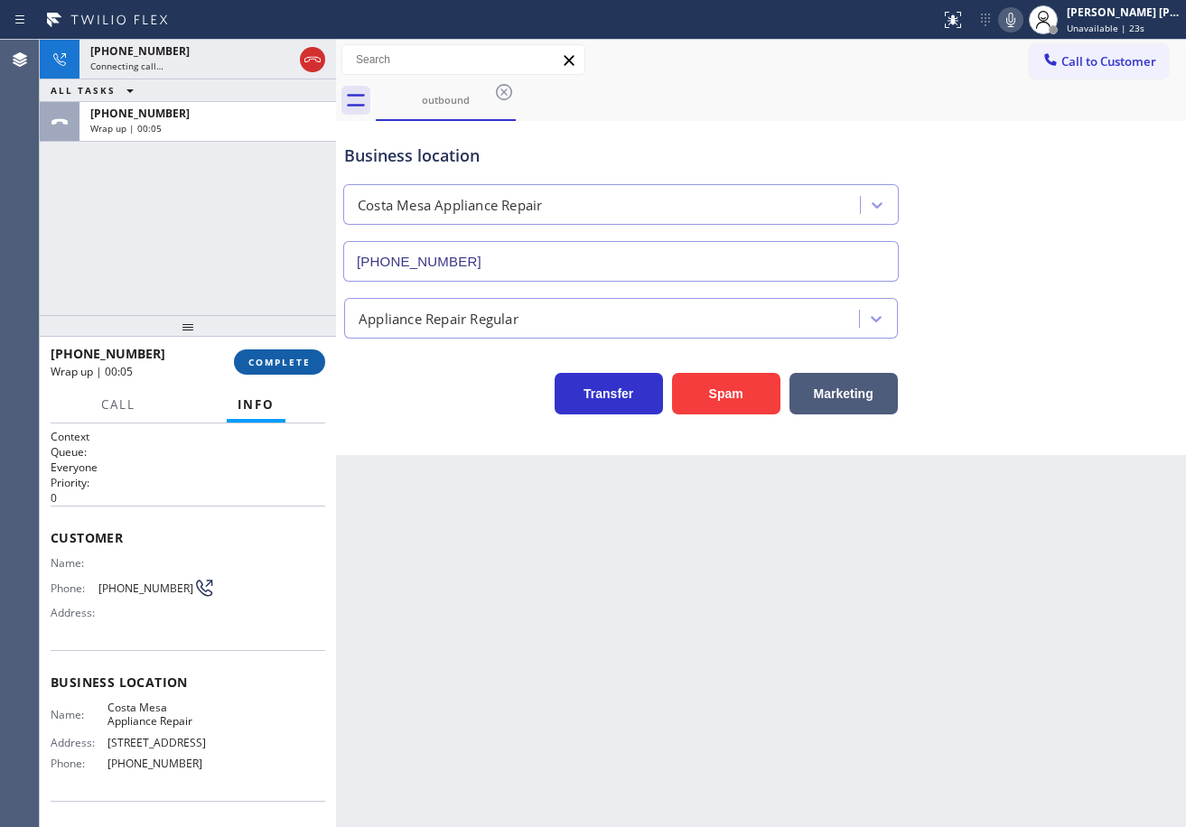
click at [270, 361] on span "COMPLETE" at bounding box center [279, 362] width 62 height 13
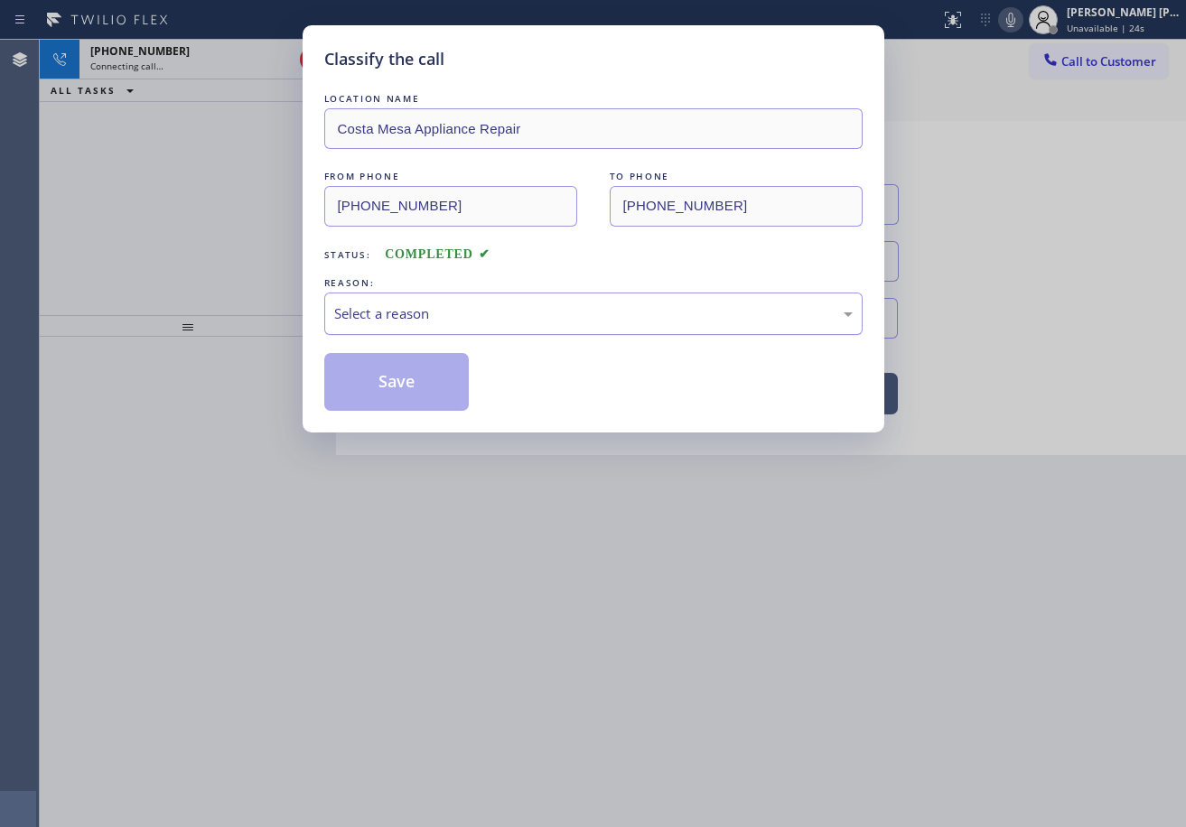
drag, startPoint x: 430, startPoint y: 293, endPoint x: 429, endPoint y: 326, distance: 33.4
click at [433, 297] on div "Select a reason" at bounding box center [593, 314] width 538 height 42
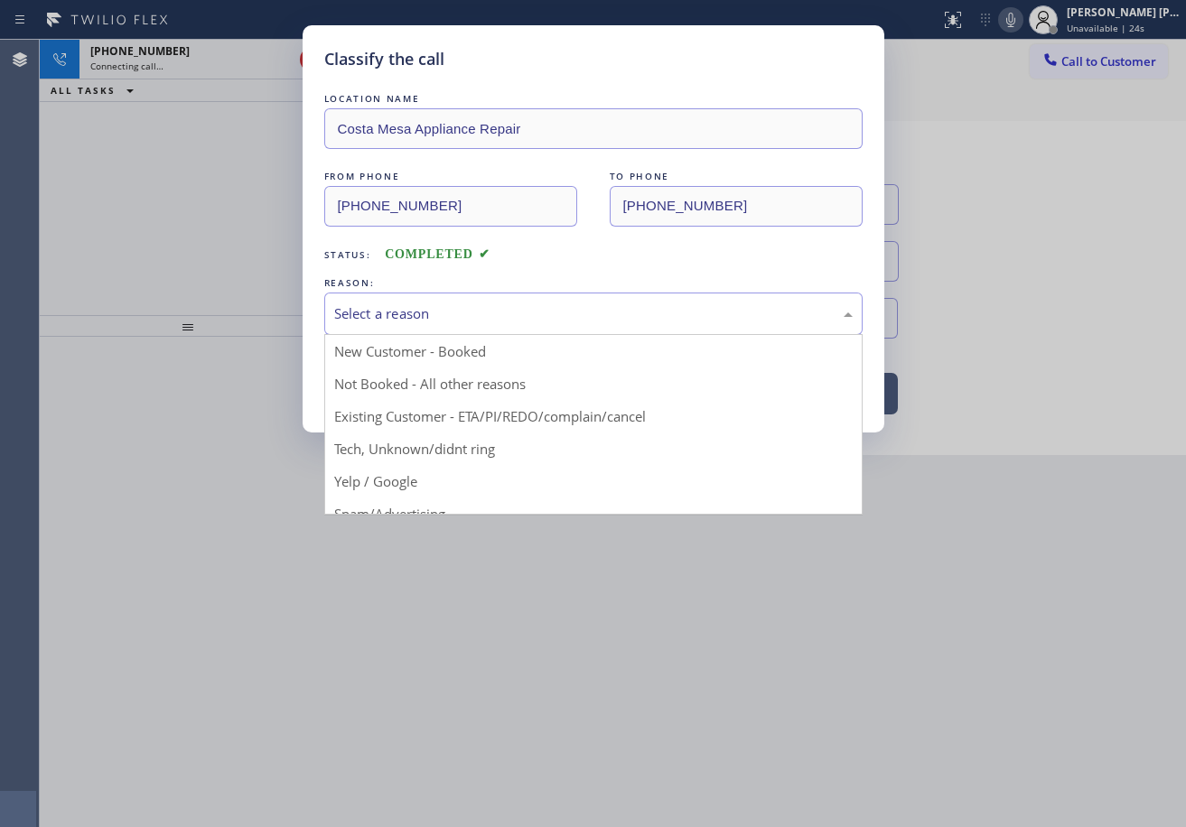
click at [415, 375] on button "Save" at bounding box center [396, 382] width 145 height 58
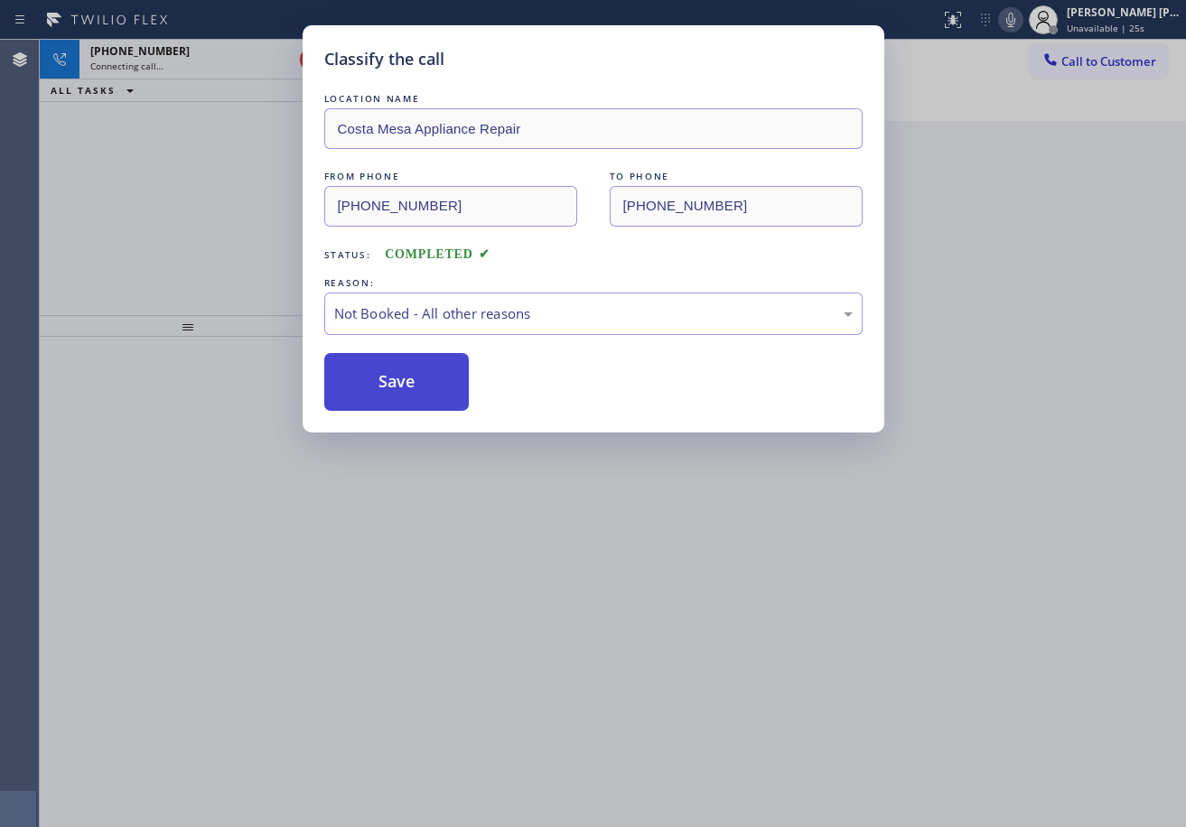
click at [415, 375] on button "Save" at bounding box center [396, 382] width 145 height 58
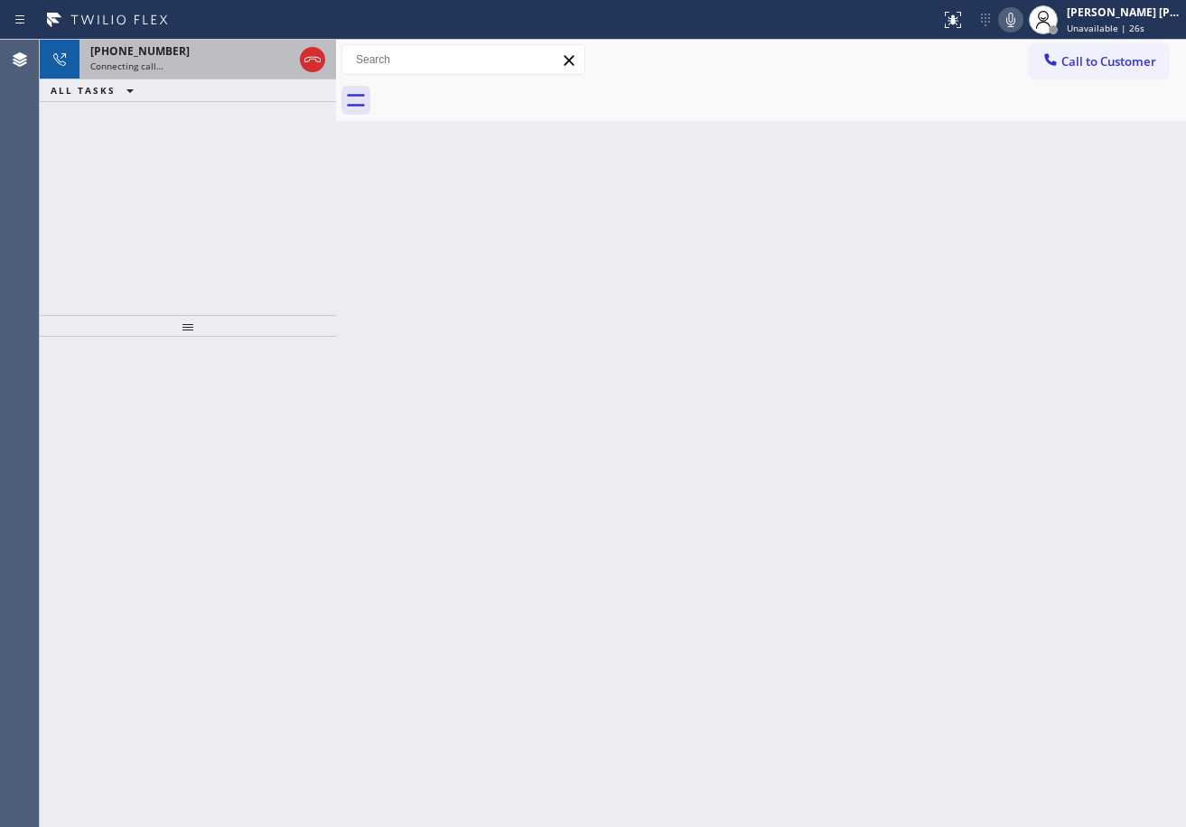
click at [271, 53] on div "+19499812489" at bounding box center [191, 50] width 202 height 15
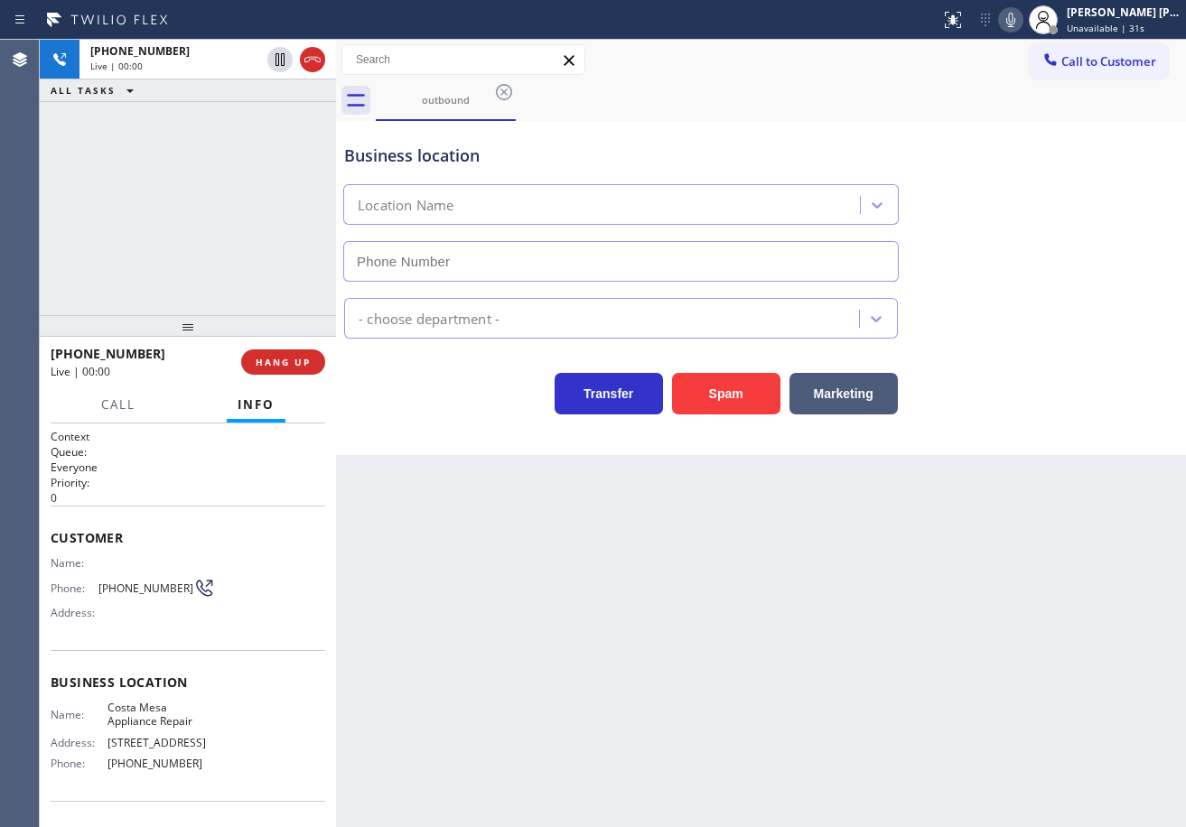
type input "(657) 218-2893"
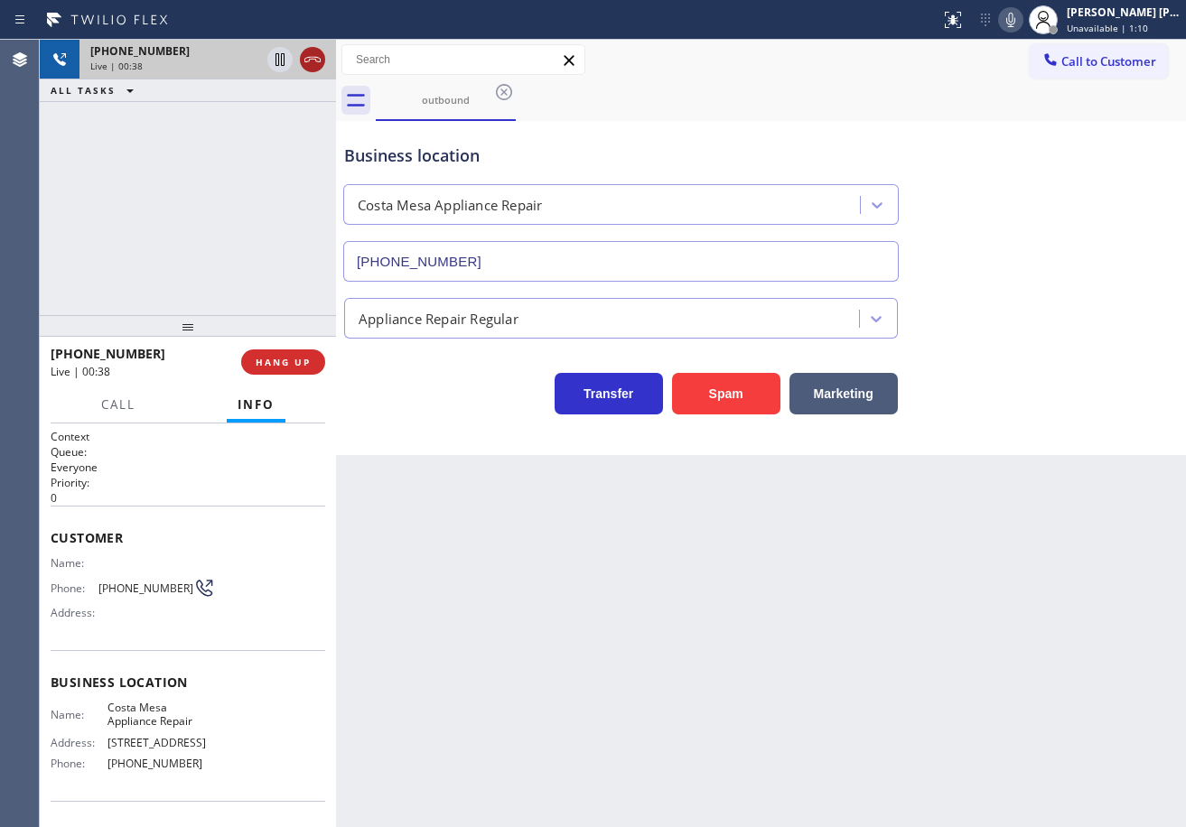
click at [304, 61] on icon at bounding box center [313, 60] width 22 height 22
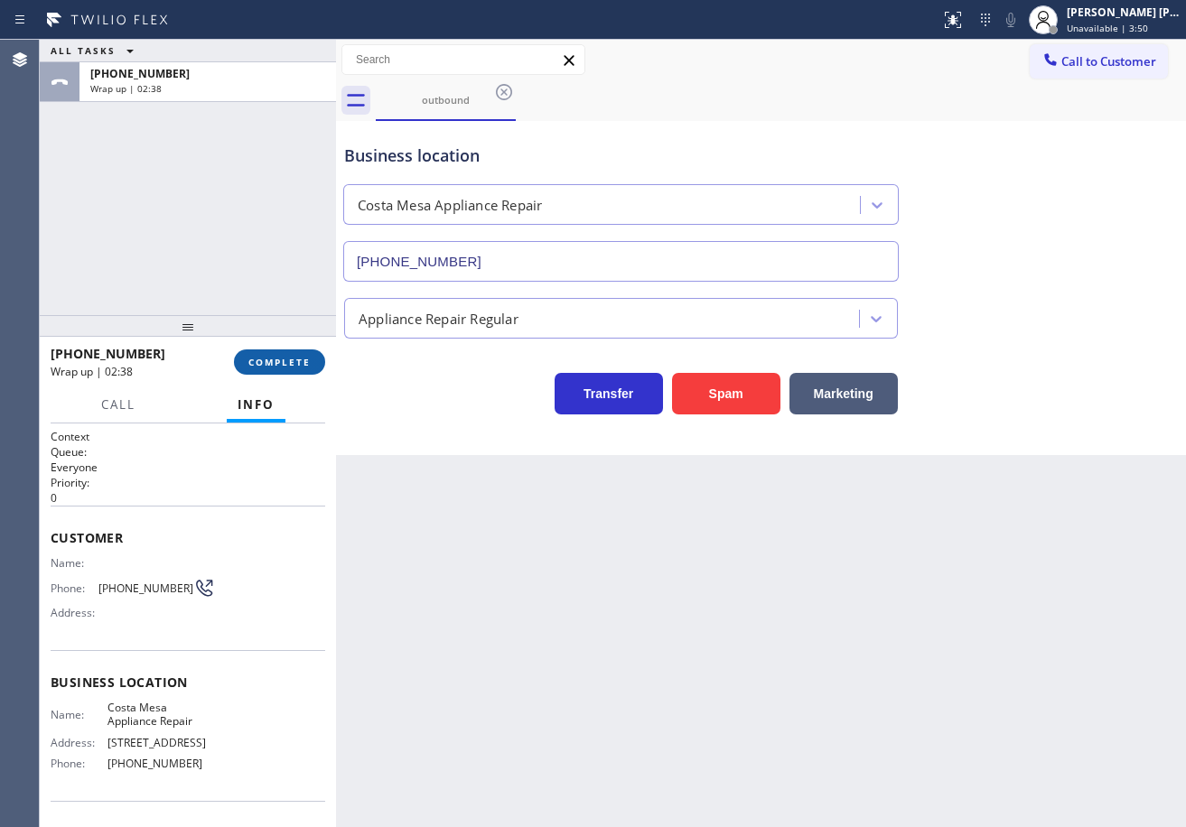
click at [283, 368] on span "COMPLETE" at bounding box center [279, 362] width 62 height 13
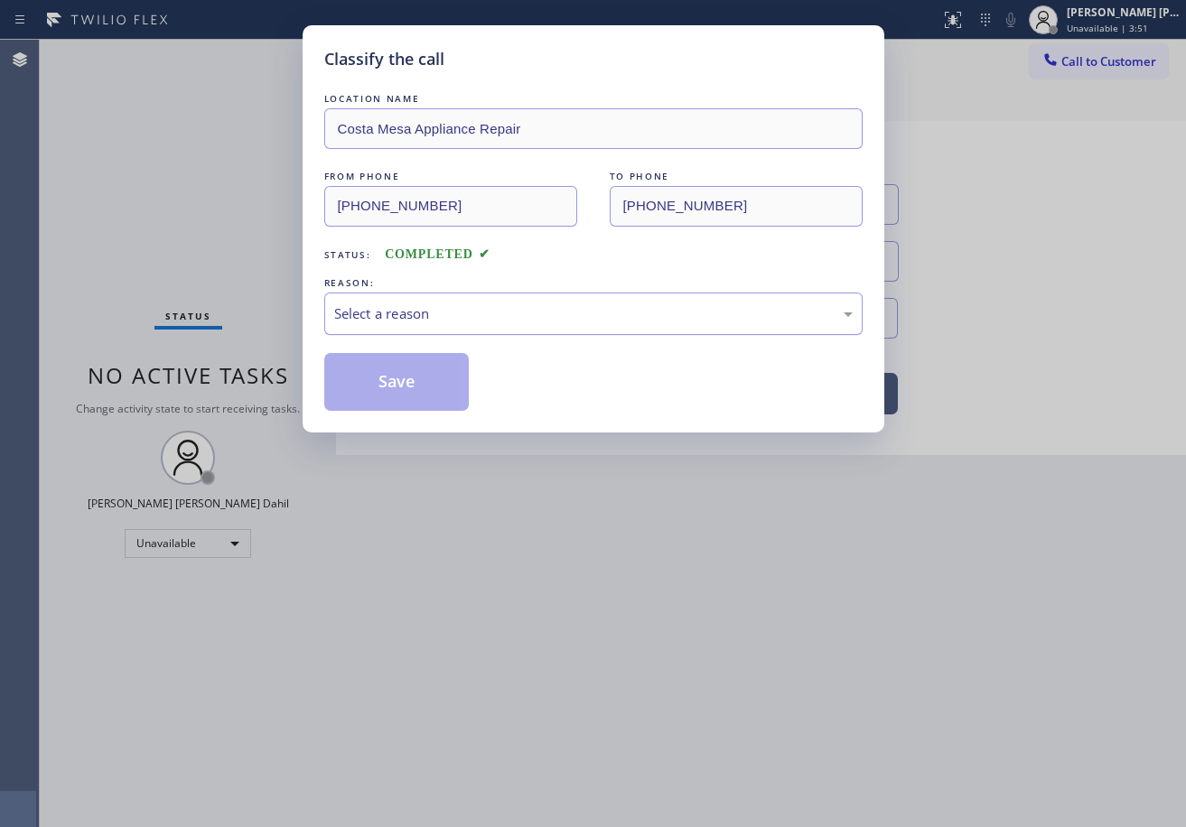
click at [381, 308] on div "Select a reason" at bounding box center [593, 313] width 518 height 21
click at [374, 390] on button "Save" at bounding box center [396, 382] width 145 height 58
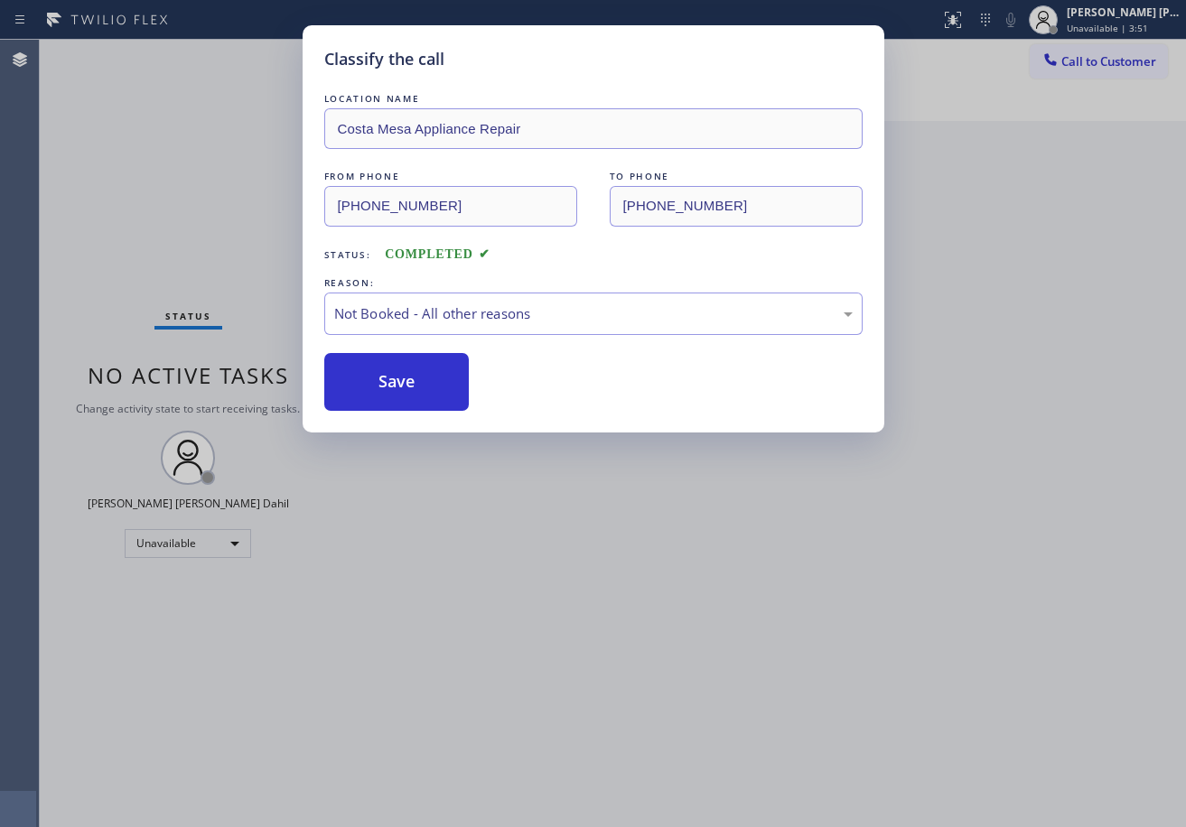
click at [380, 390] on button "Save" at bounding box center [396, 382] width 145 height 58
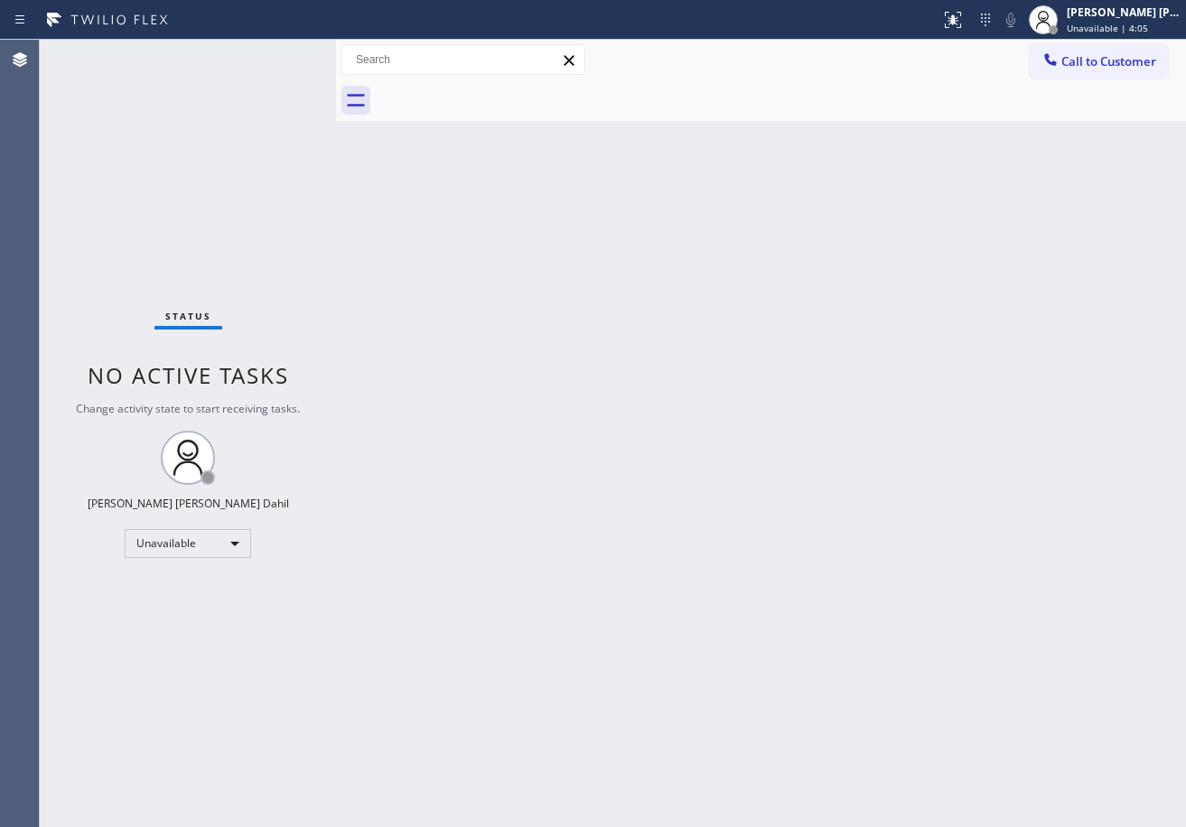
drag, startPoint x: 1120, startPoint y: 19, endPoint x: 1106, endPoint y: 54, distance: 37.7
click at [1118, 20] on div "Joshua Jake Dahil Unavailable | 4:05" at bounding box center [1124, 20] width 123 height 32
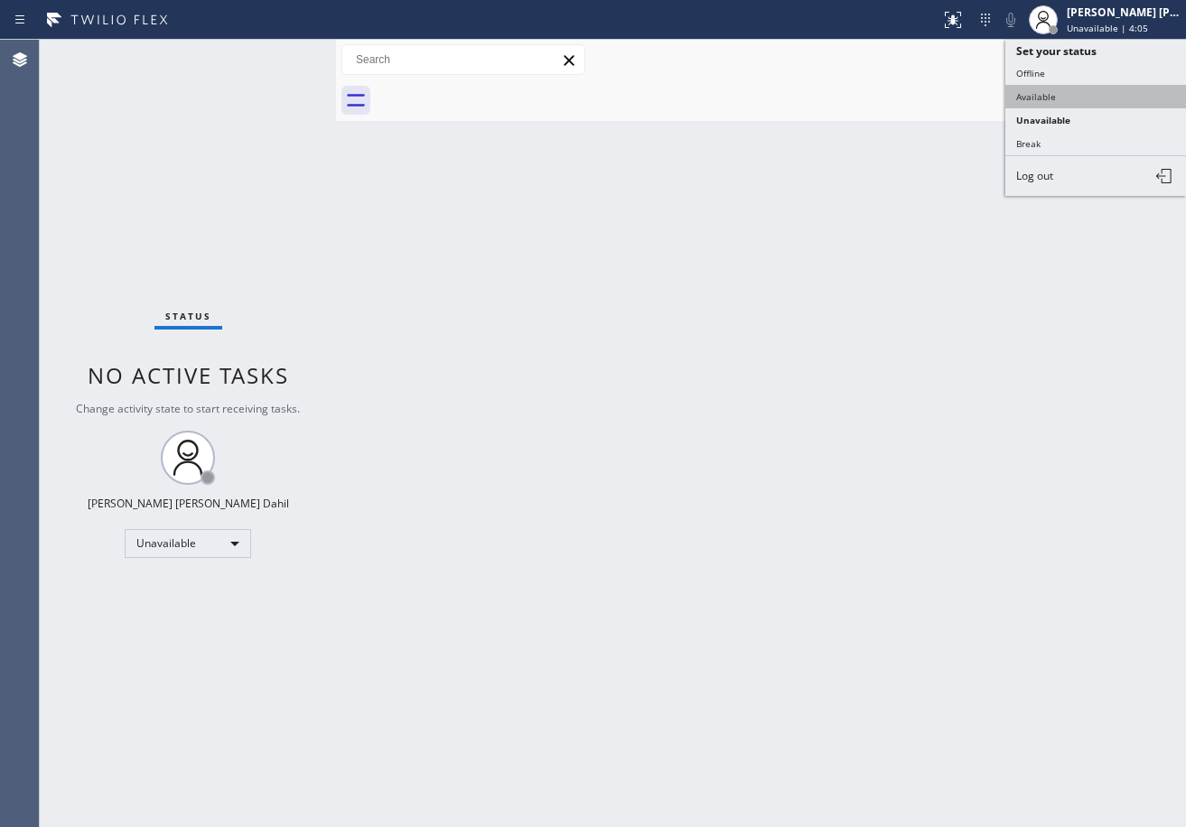
click at [1083, 97] on button "Available" at bounding box center [1095, 96] width 181 height 23
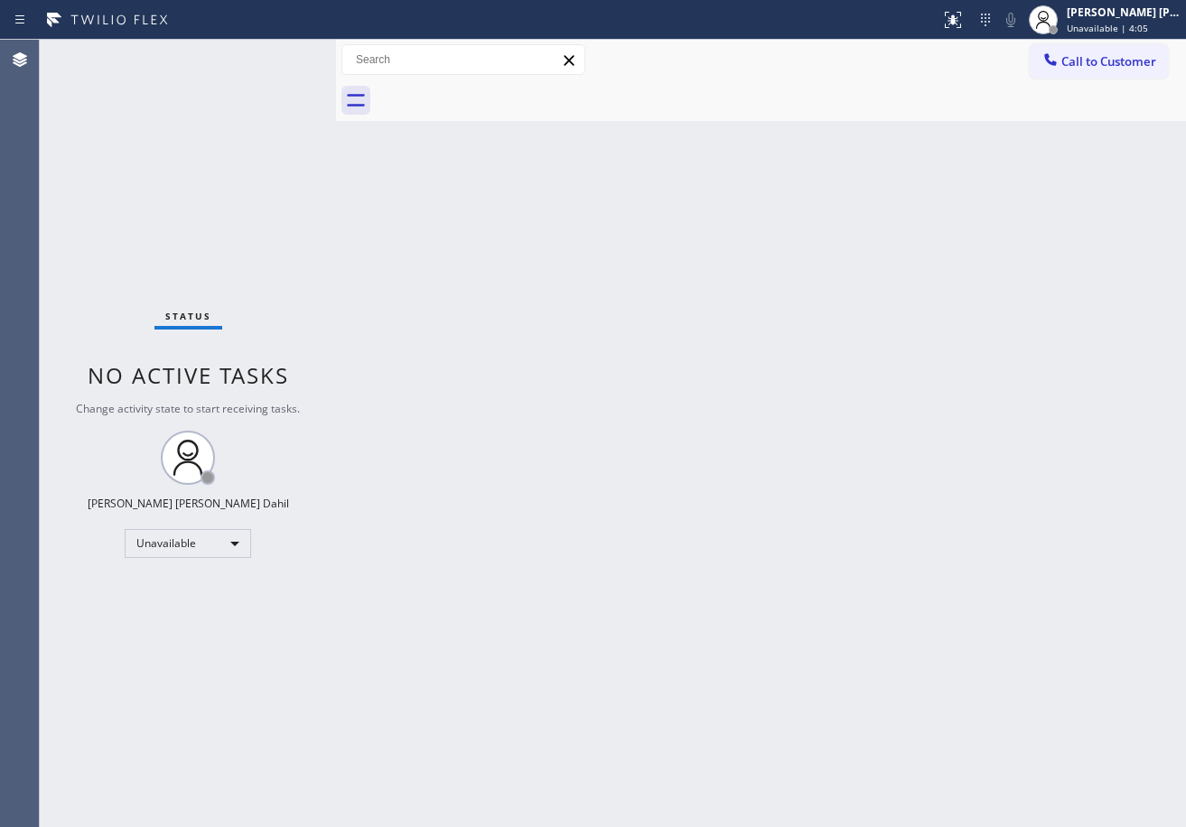
drag, startPoint x: 989, startPoint y: 212, endPoint x: 1115, endPoint y: 675, distance: 479.4
click at [992, 225] on div "Back to Dashboard Change Sender ID Customers Technicians Select a contact Outbo…" at bounding box center [761, 433] width 850 height 787
click at [970, 685] on div "Back to Dashboard Change Sender ID Customers Technicians Select a contact Outbo…" at bounding box center [761, 433] width 850 height 787
click at [364, 307] on div "Back to Dashboard Change Sender ID Customers Technicians Select a contact Outbo…" at bounding box center [761, 433] width 850 height 787
click at [238, 75] on div "Status No active tasks You are ready to start receiving tasks. Joshua Jake Dahi…" at bounding box center [188, 433] width 296 height 787
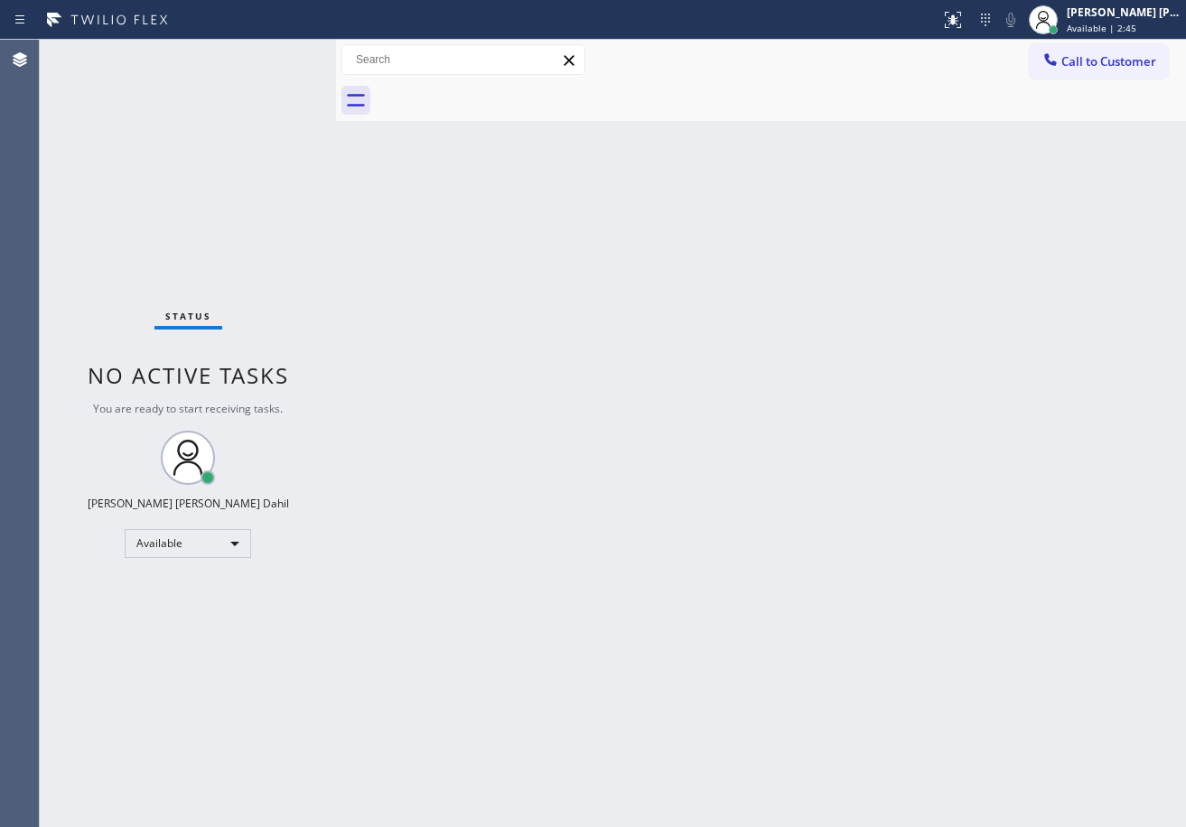
click at [1027, 629] on div "Back to Dashboard Change Sender ID Customers Technicians Select a contact Outbo…" at bounding box center [761, 433] width 850 height 787
click at [664, 122] on div "Back to Dashboard Change Sender ID Customers Technicians Select a contact Outbo…" at bounding box center [761, 433] width 850 height 787
click at [292, 149] on div "Status No active tasks You are ready to start receiving tasks. Joshua Jake Dahi…" at bounding box center [188, 433] width 296 height 787
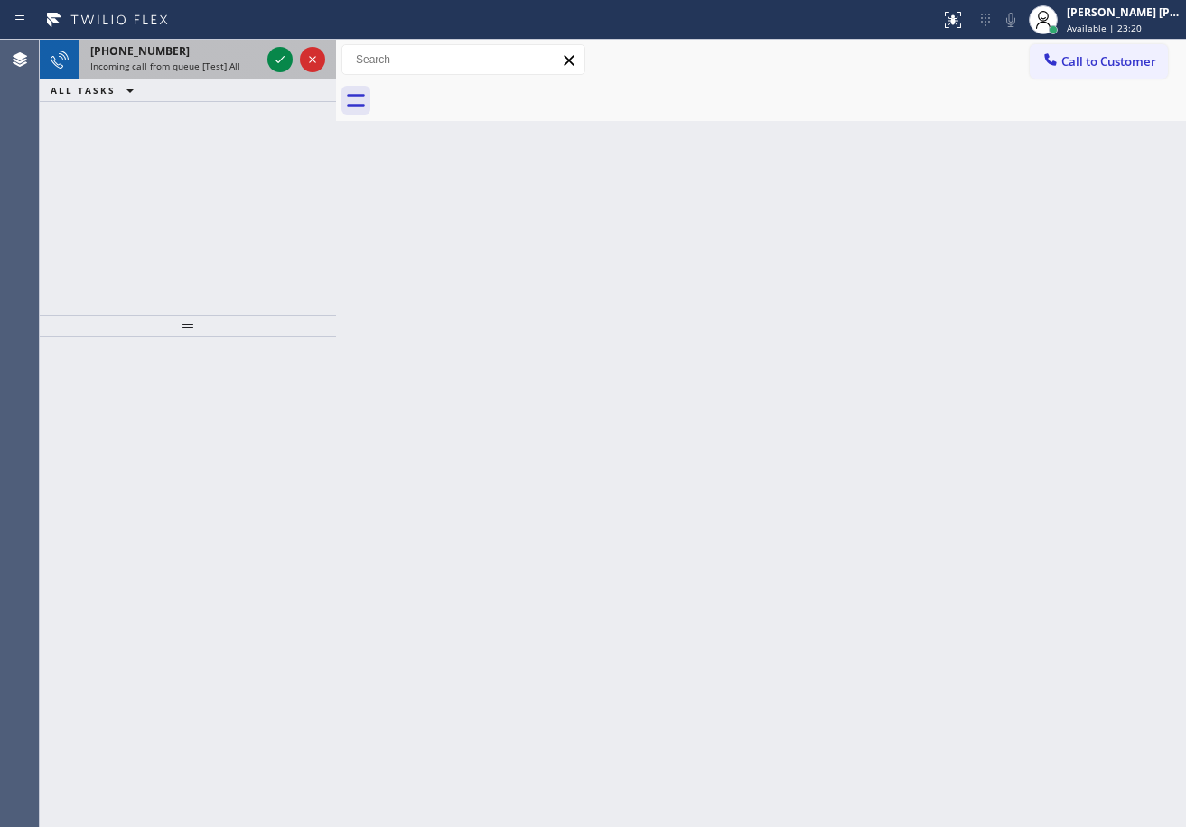
click at [188, 66] on span "Incoming call from queue [Test] All" at bounding box center [165, 66] width 150 height 13
click at [188, 64] on span "Incoming call from queue [Test] All" at bounding box center [165, 66] width 150 height 13
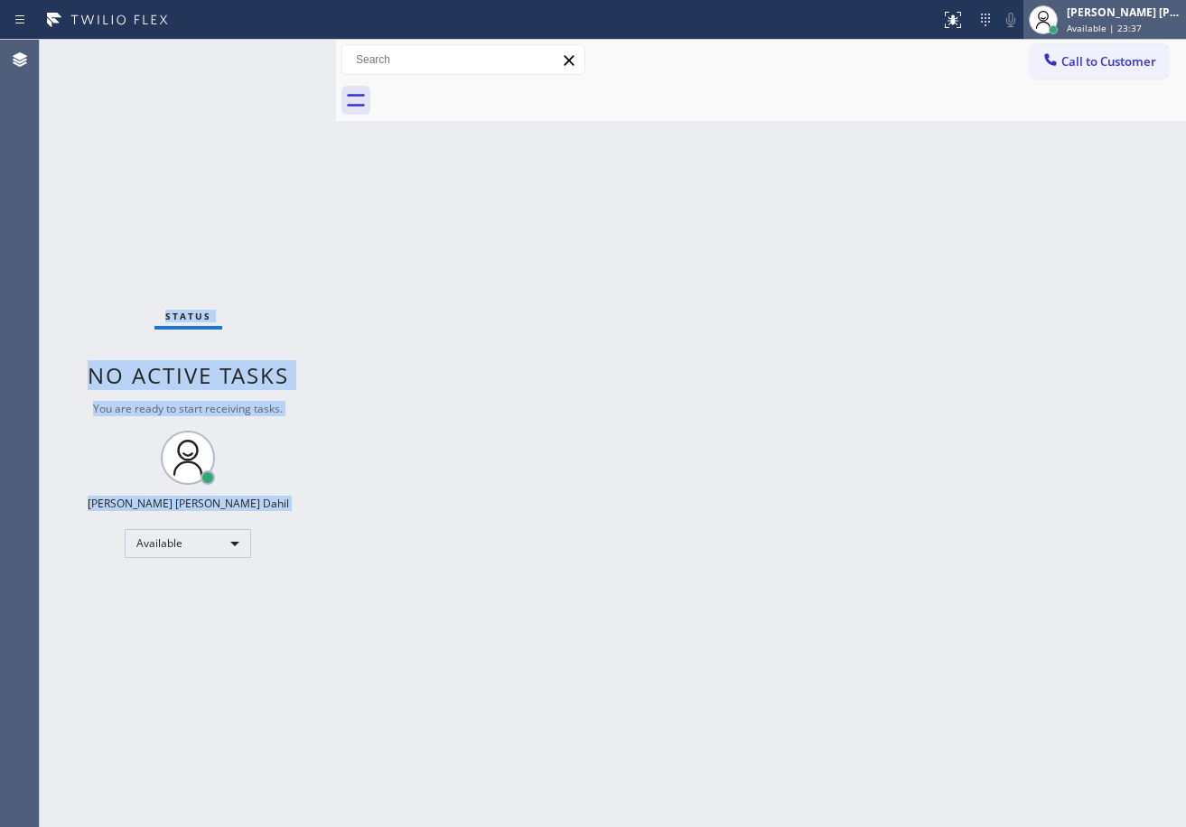
click at [1134, 12] on div "Joshua Jake Dahil" at bounding box center [1124, 12] width 114 height 15
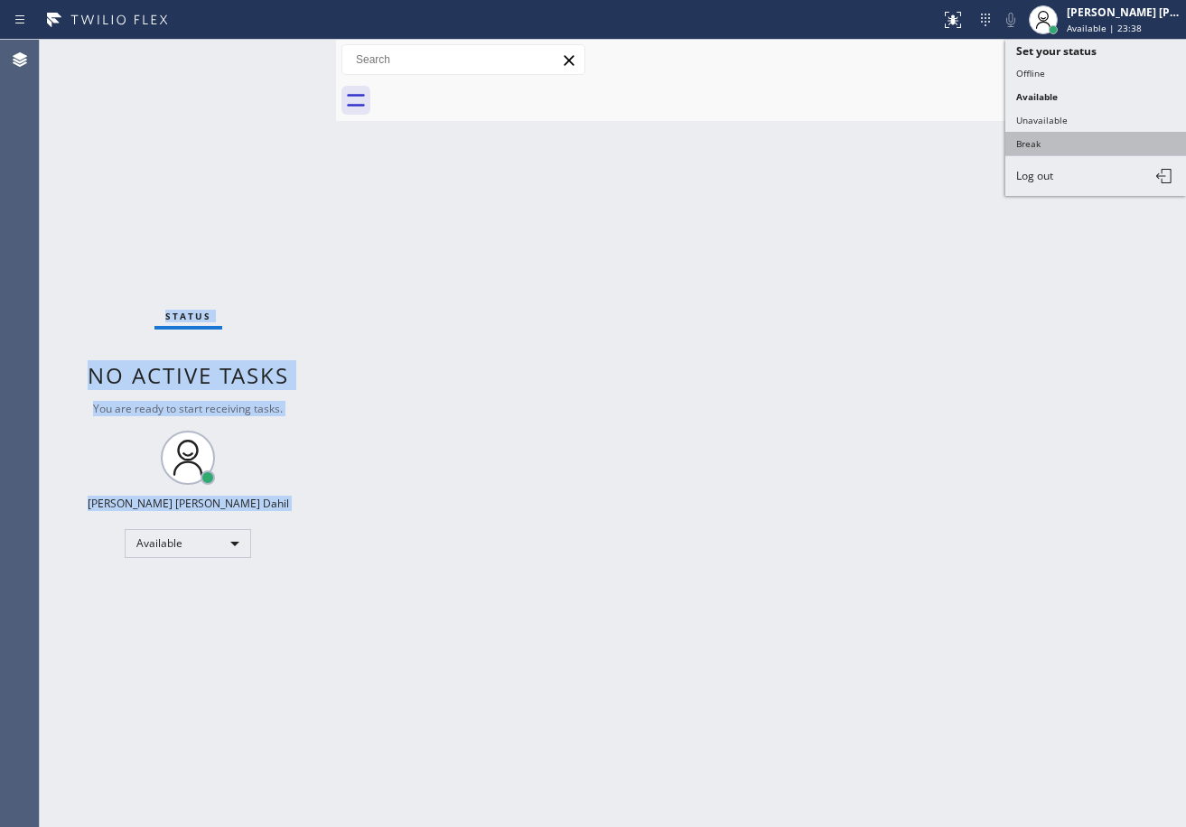
click at [1094, 136] on button "Break" at bounding box center [1095, 143] width 181 height 23
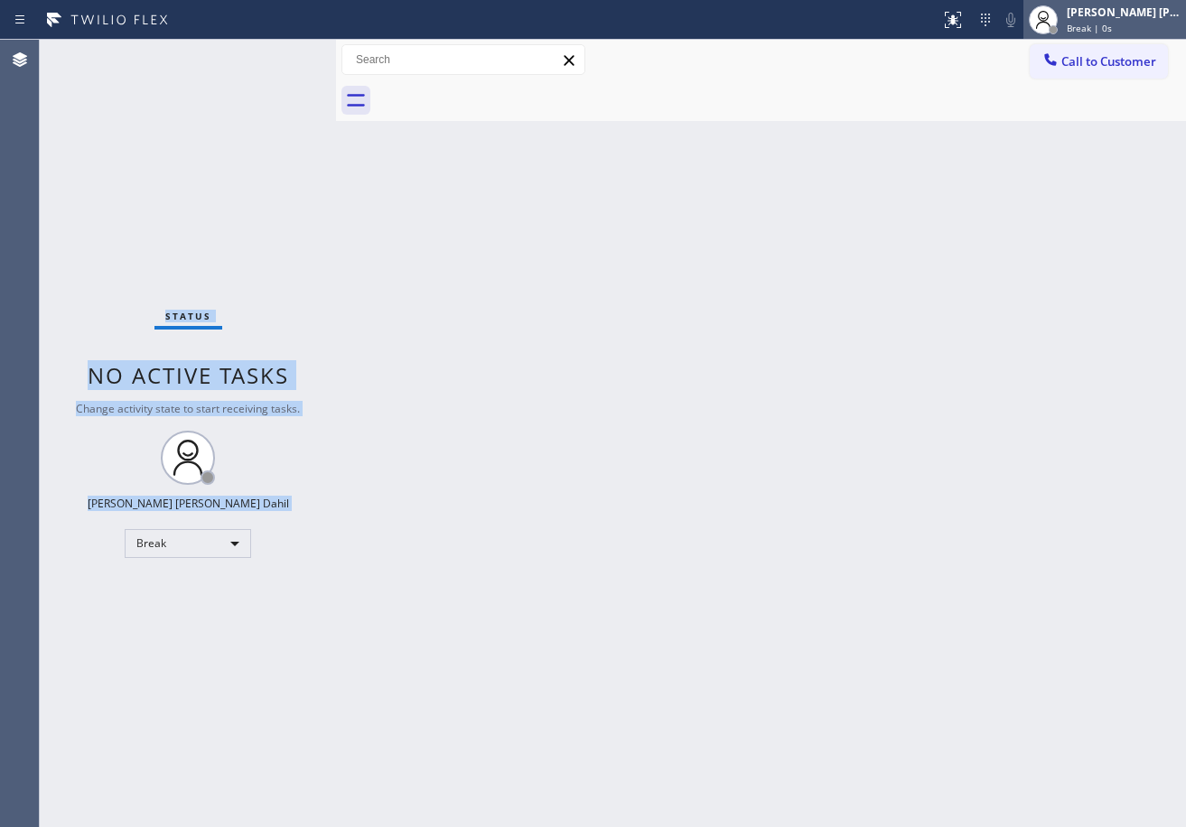
click at [1089, 15] on div "Joshua Jake Dahil" at bounding box center [1124, 12] width 114 height 15
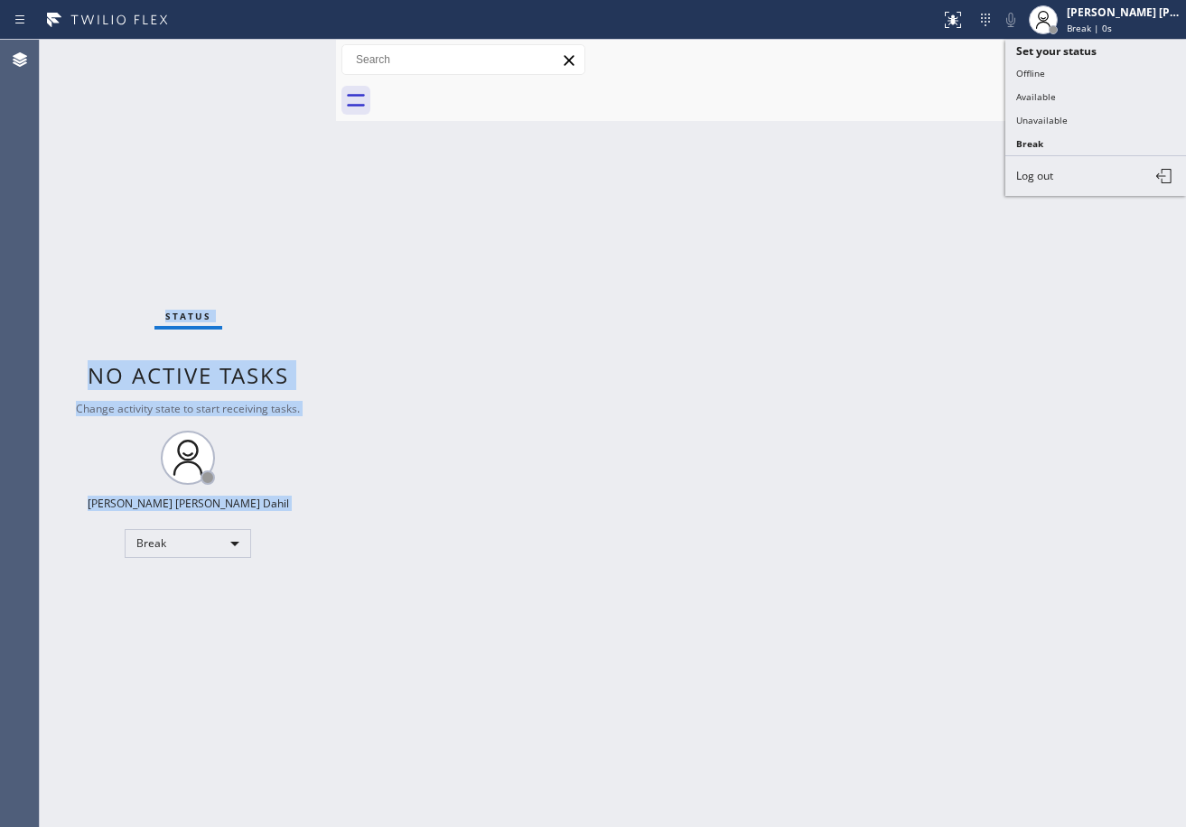
drag, startPoint x: 1079, startPoint y: 107, endPoint x: 1104, endPoint y: 48, distance: 63.9
click at [1079, 106] on button "Available" at bounding box center [1095, 96] width 181 height 23
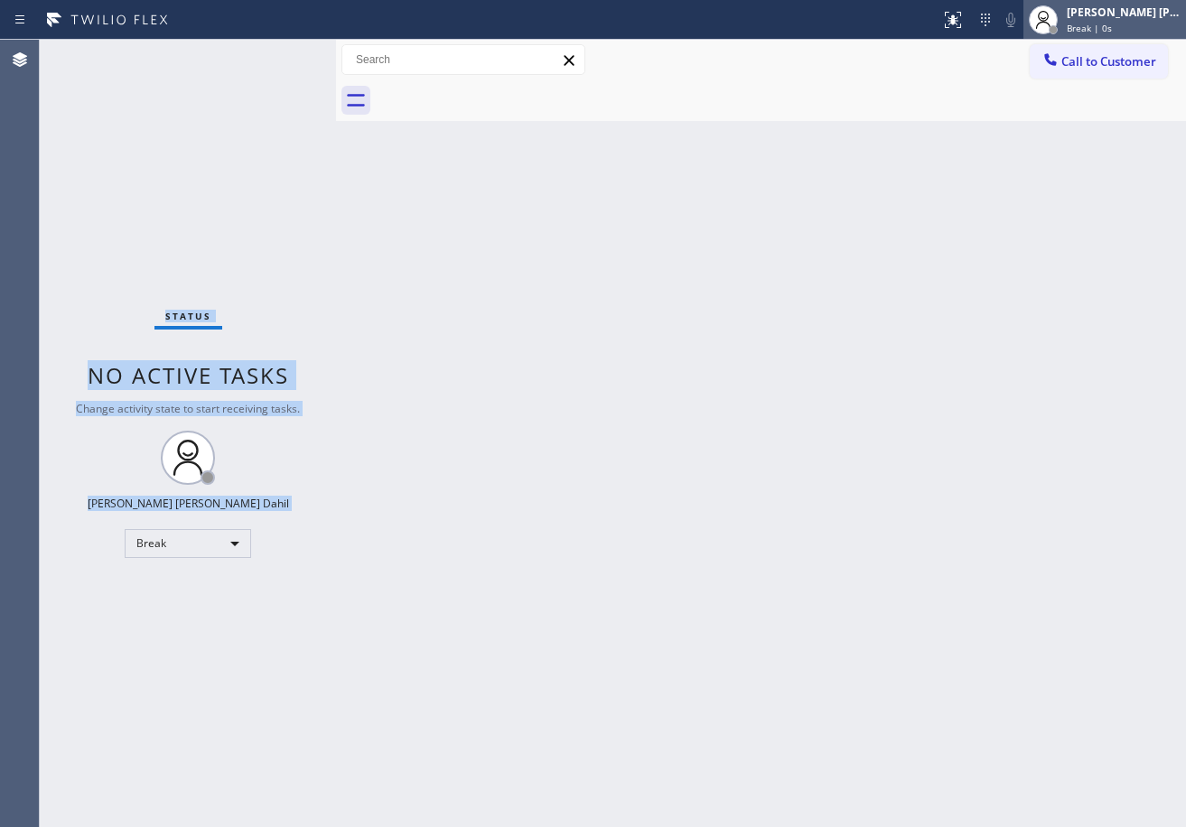
click at [1112, 23] on span "Break | 0s" at bounding box center [1089, 28] width 45 height 13
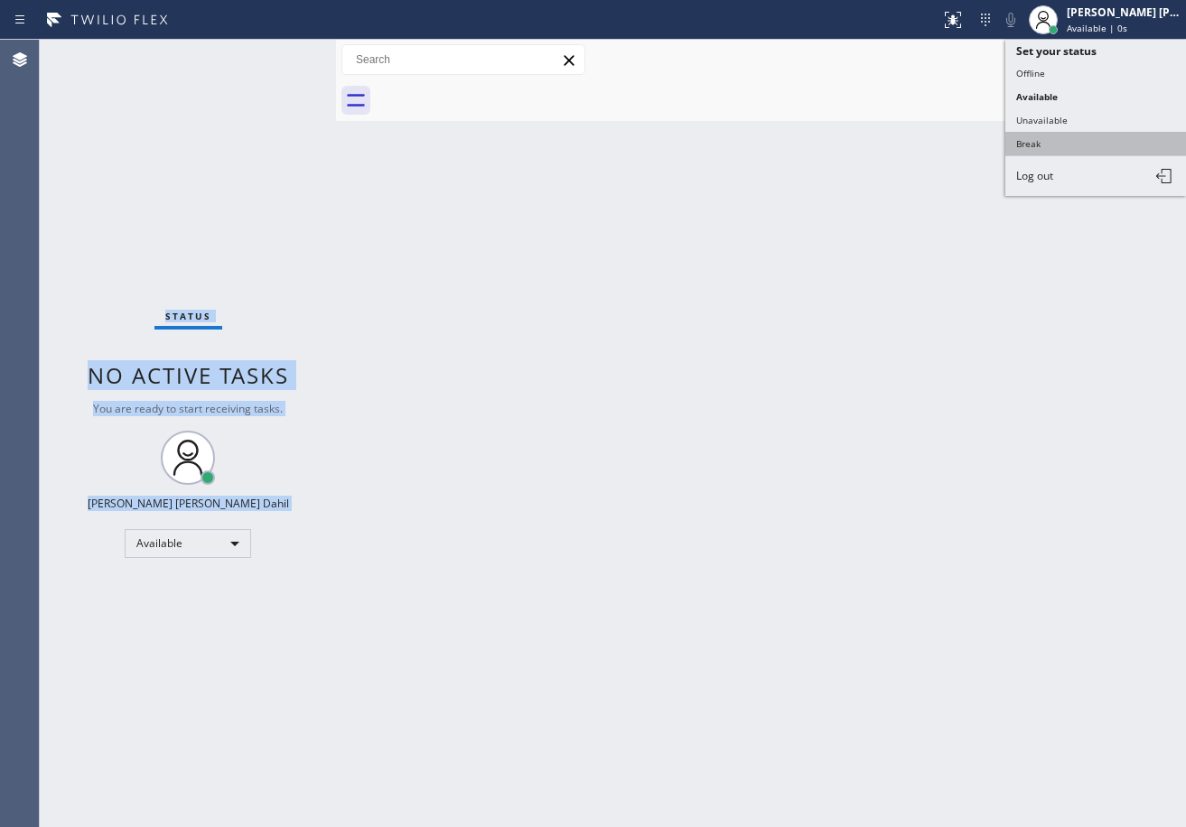
click at [1096, 144] on button "Break" at bounding box center [1095, 143] width 181 height 23
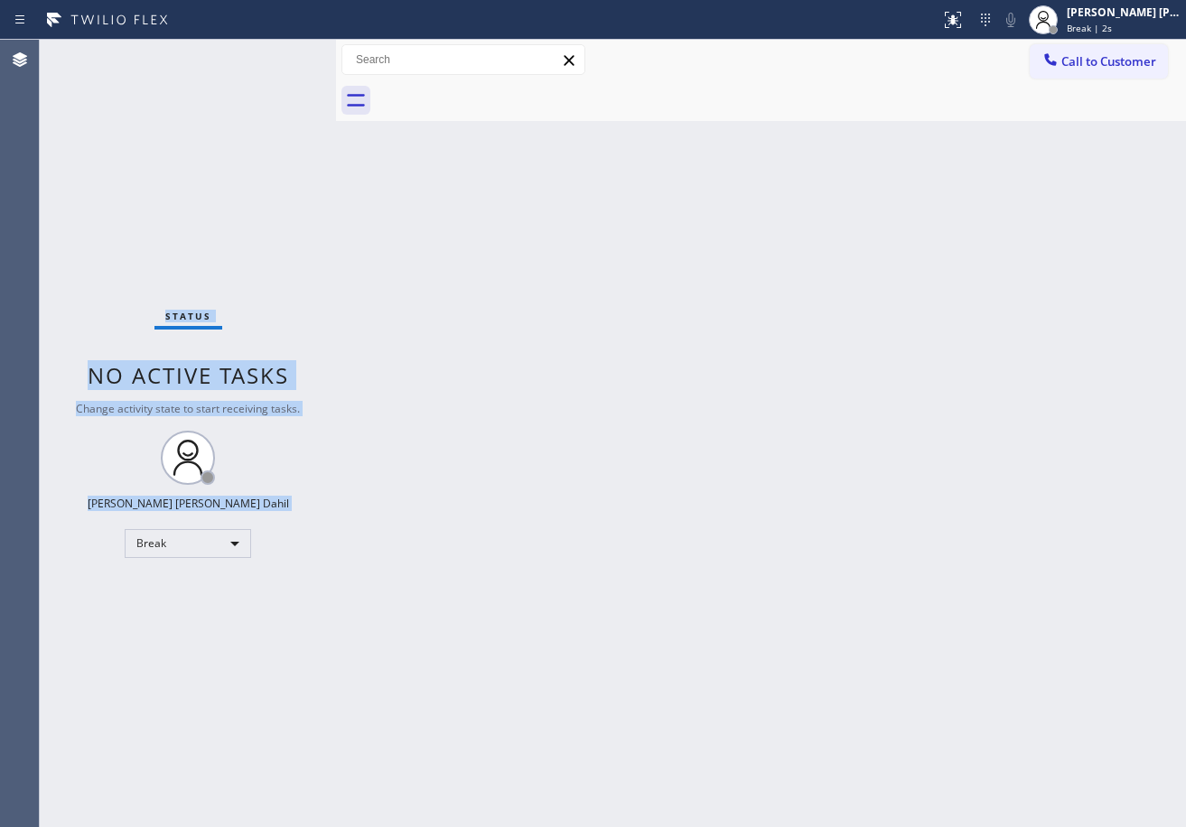
click at [812, 154] on div "Back to Dashboard Change Sender ID Customers Technicians Select a contact Outbo…" at bounding box center [761, 433] width 850 height 787
